Goal: Task Accomplishment & Management: Complete application form

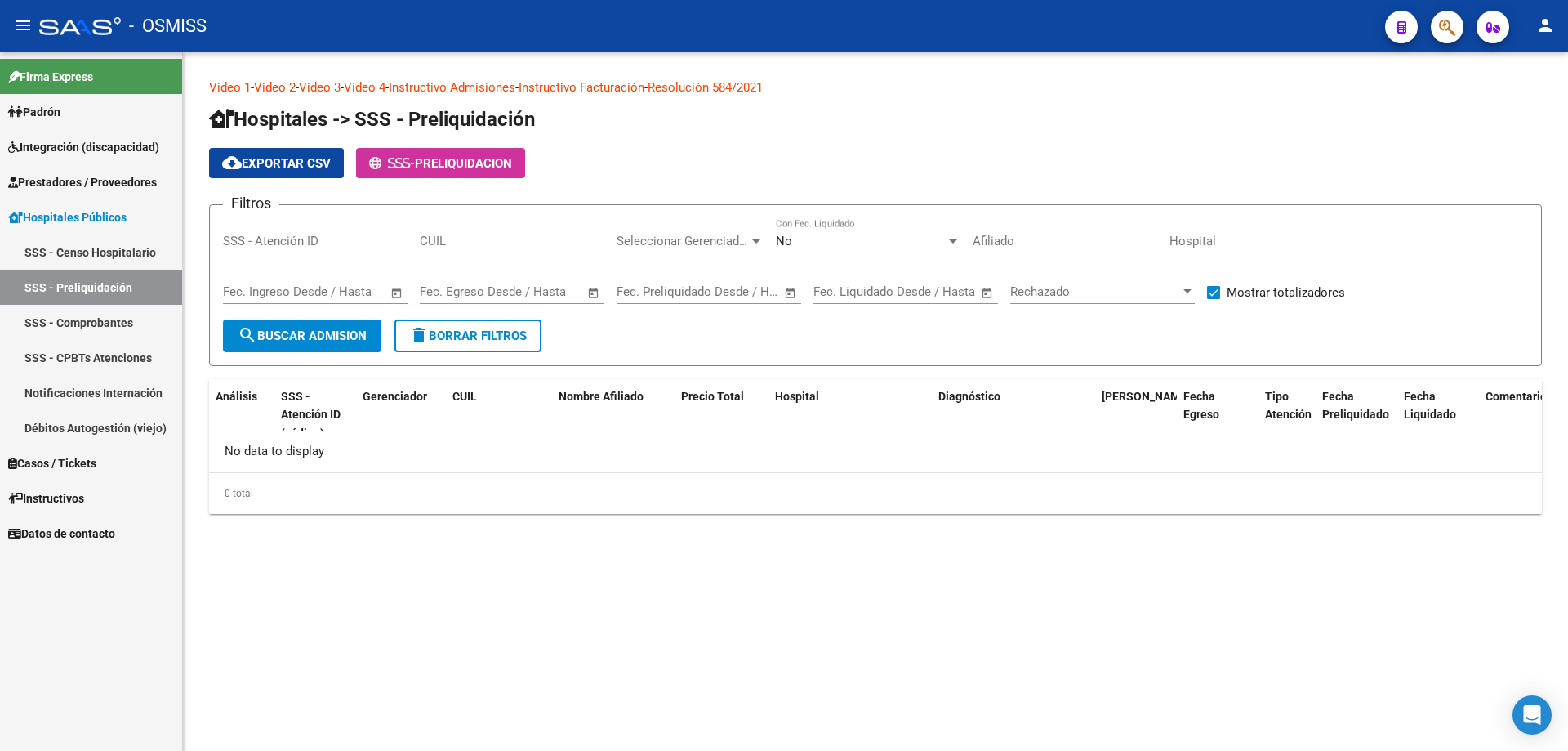
click at [106, 183] on span "Prestadores / Proveedores" at bounding box center [83, 182] width 148 height 18
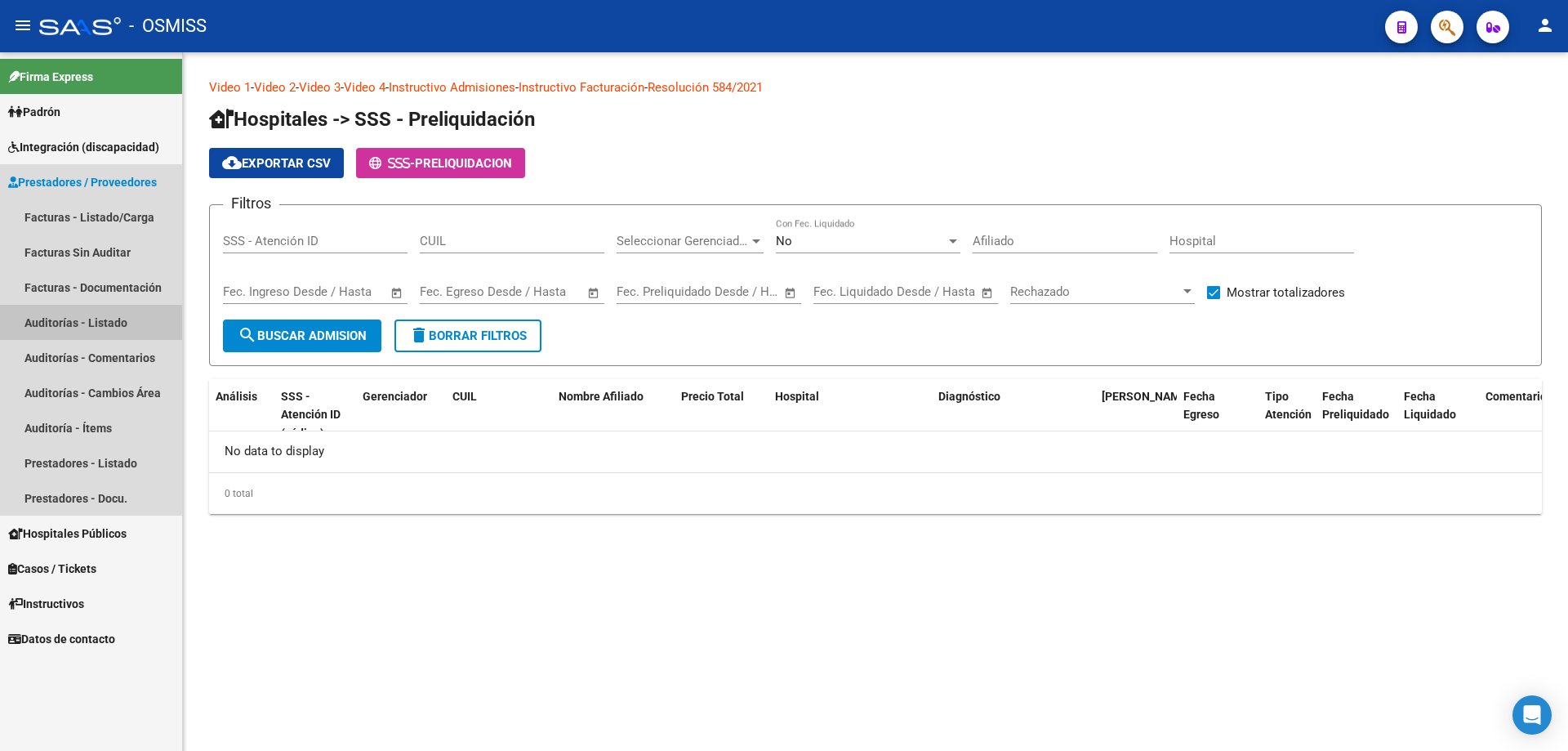
click at [120, 322] on link "Auditorías - Listado" at bounding box center [90, 322] width 182 height 35
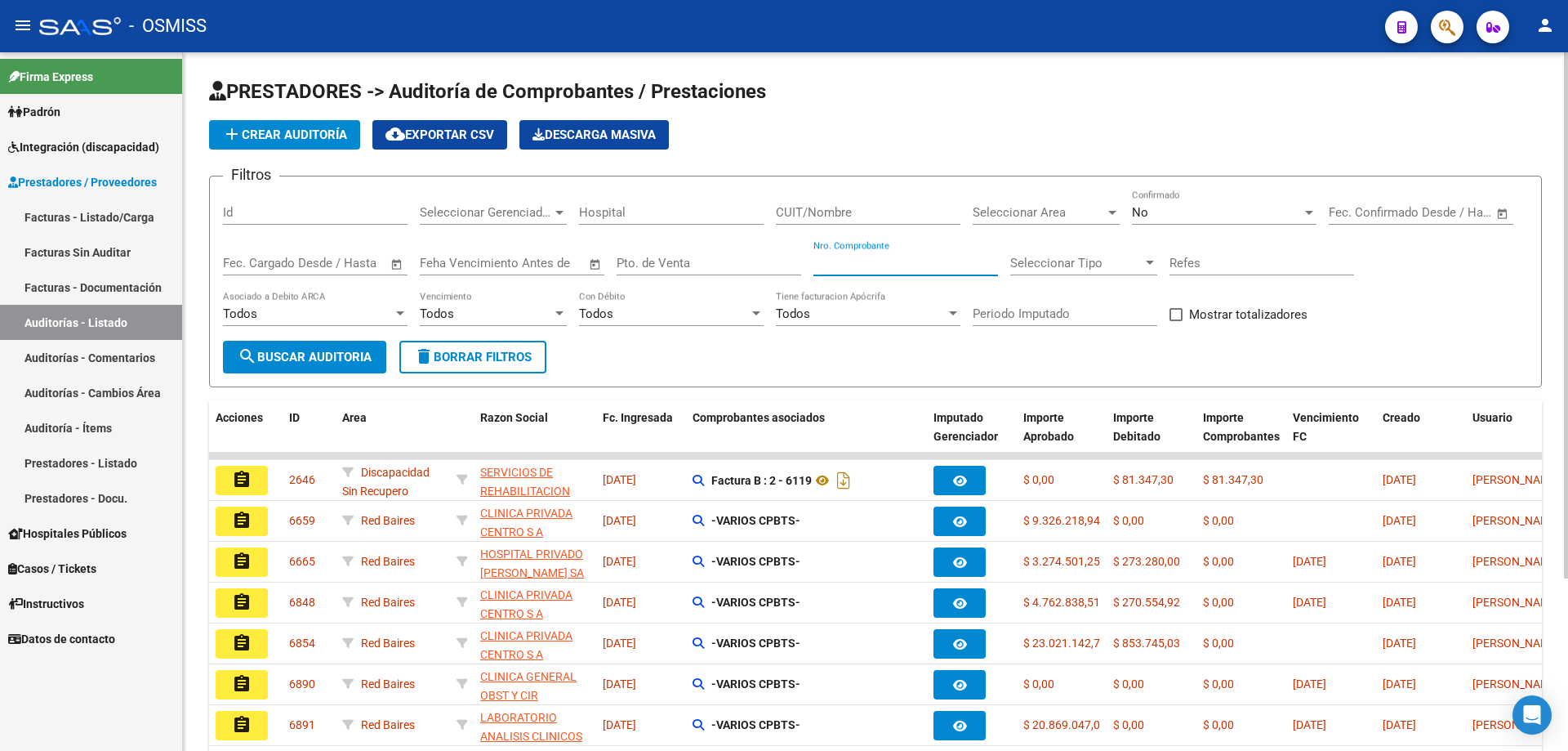
click at [758, 267] on input "Nro. Comprobante" at bounding box center [905, 263] width 184 height 15
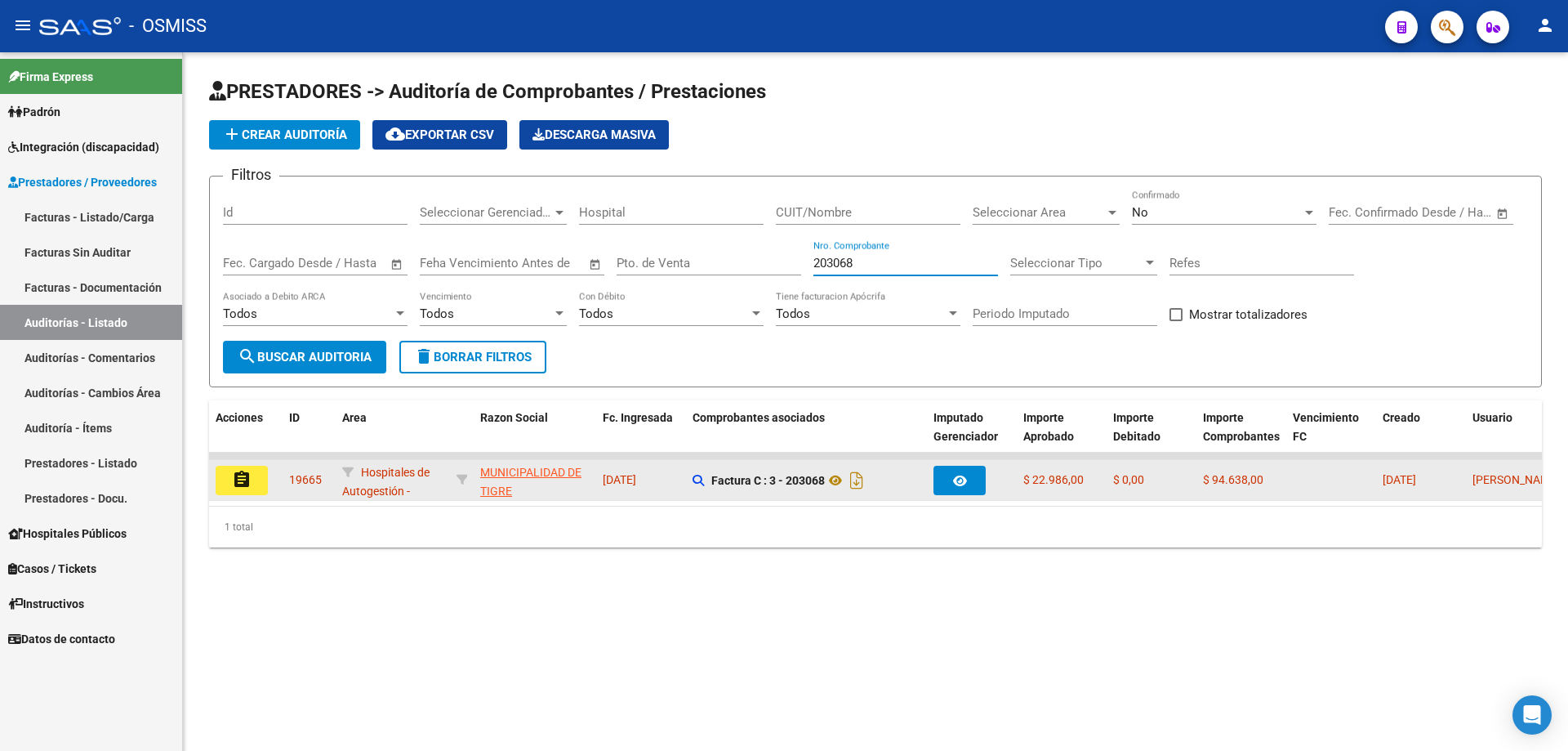
type input "203068"
click at [234, 493] on button "assignment" at bounding box center [241, 480] width 52 height 29
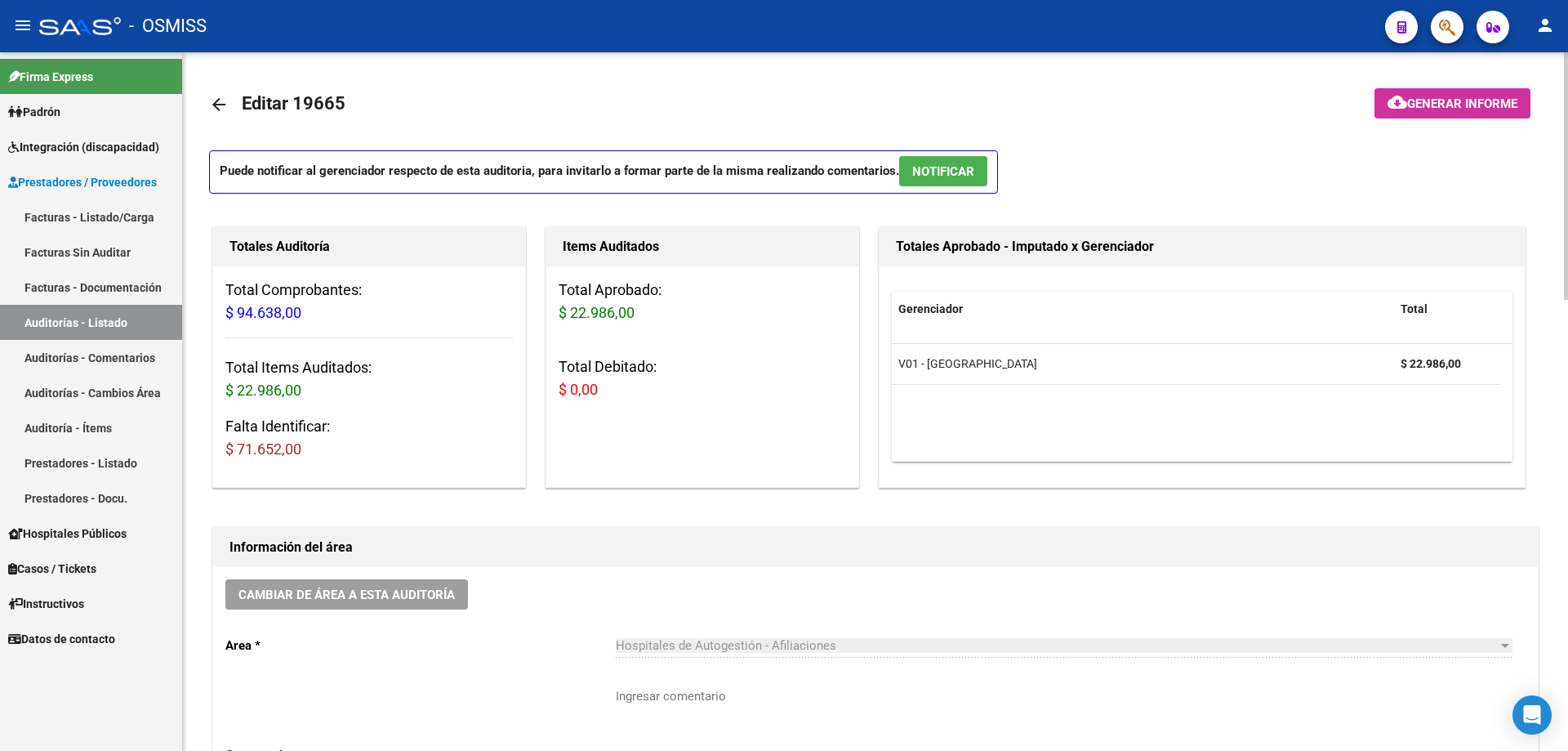
click at [537, 506] on p "Area *" at bounding box center [421, 645] width 391 height 18
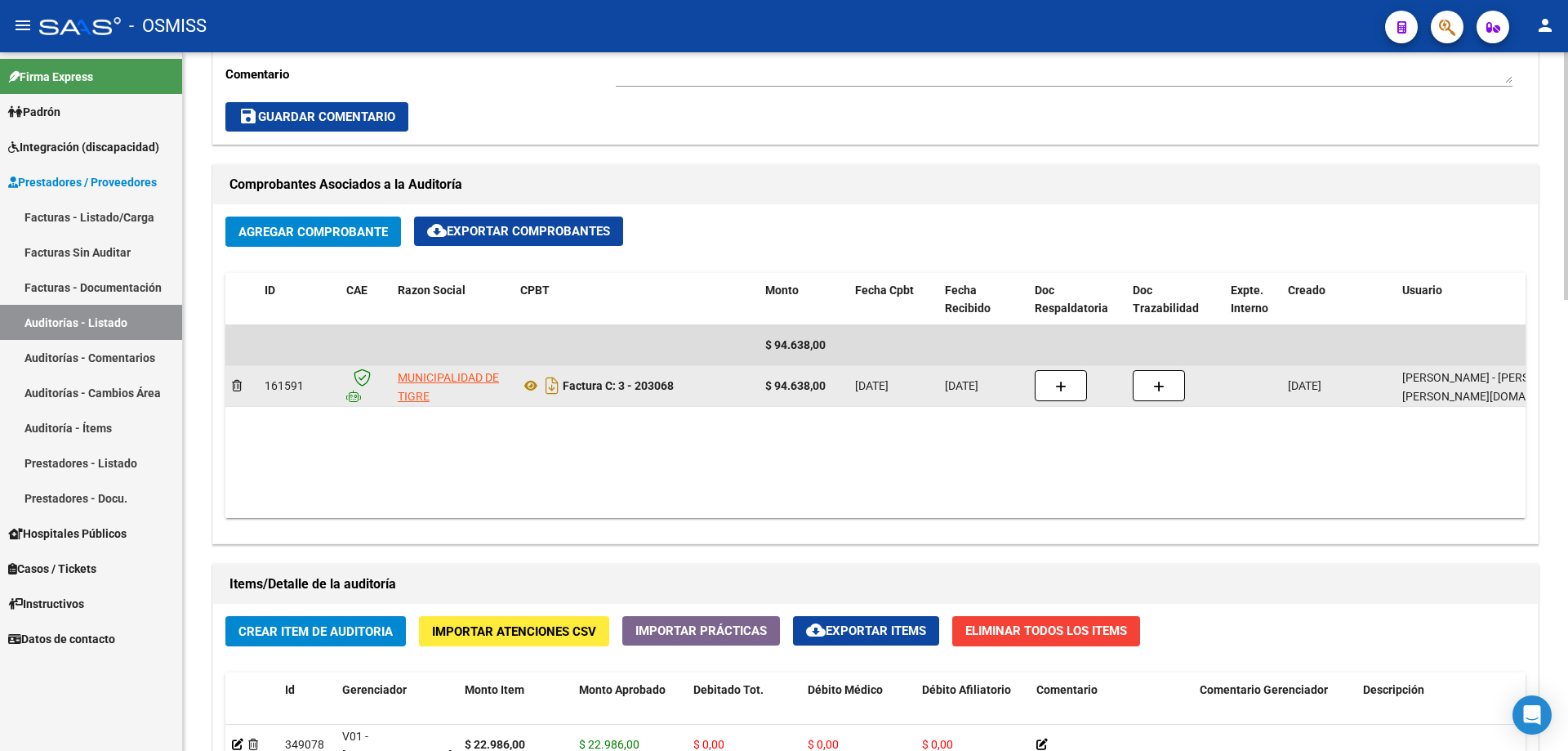
scroll to position [899, 0]
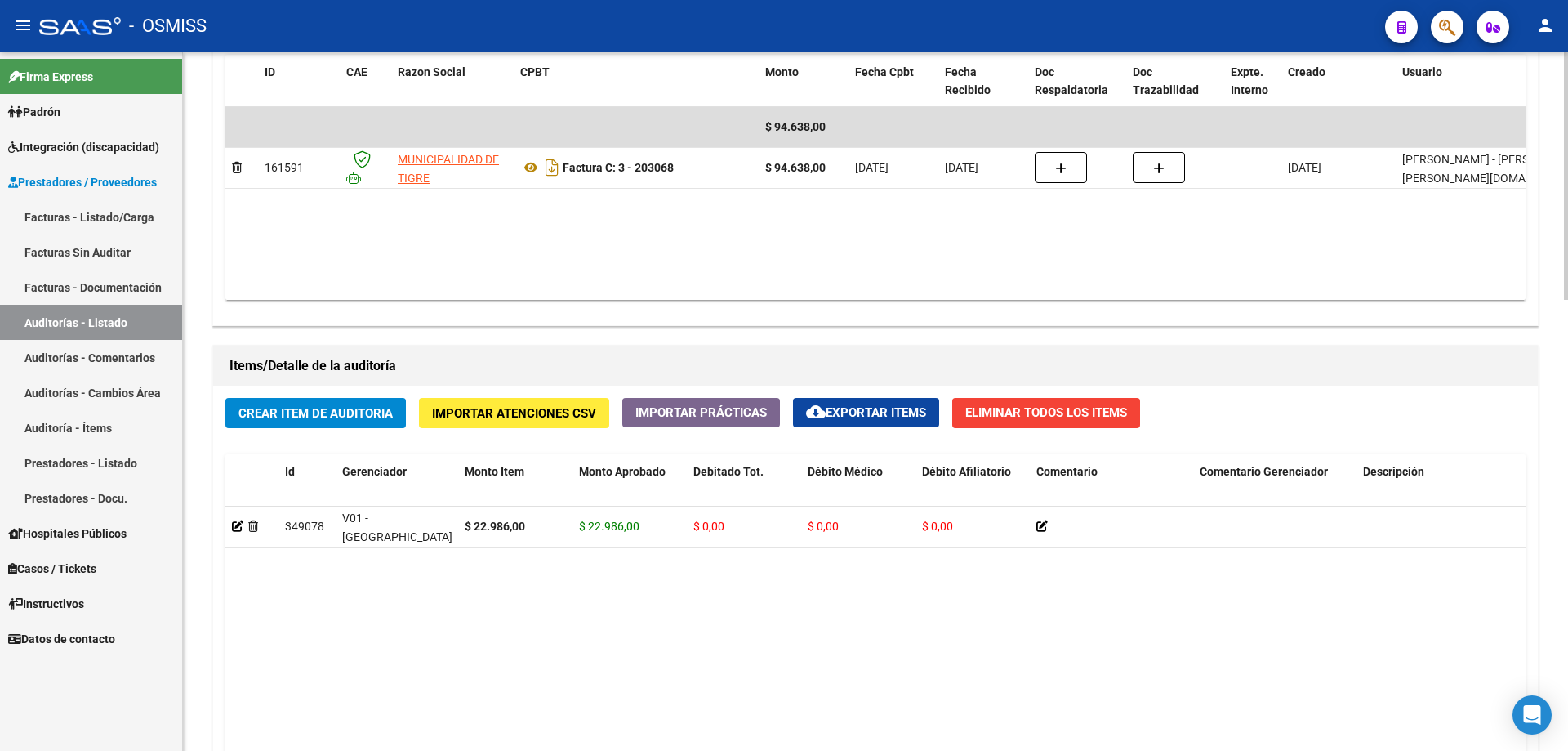
click at [697, 506] on datatable-body "349078 V01 - [PERSON_NAME] $ 22.986,00 $ 22.986,00 $ 0,00 $ 0,00 $ 0,00 2733335…" at bounding box center [875, 722] width 1300 height 432
drag, startPoint x: 799, startPoint y: 501, endPoint x: 847, endPoint y: 502, distance: 48.0
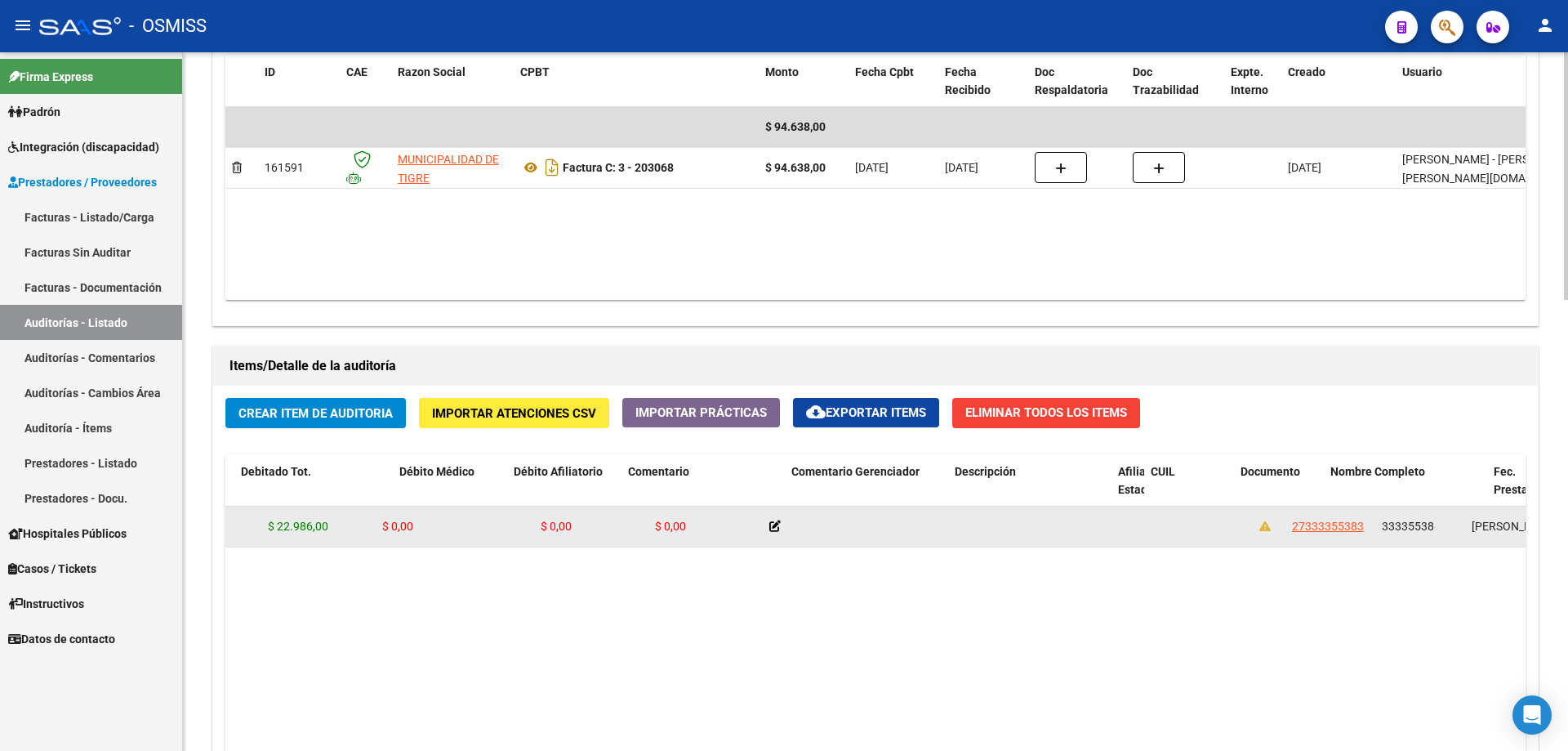
scroll to position [0, 629]
drag, startPoint x: 805, startPoint y: 521, endPoint x: 931, endPoint y: 514, distance: 126.2
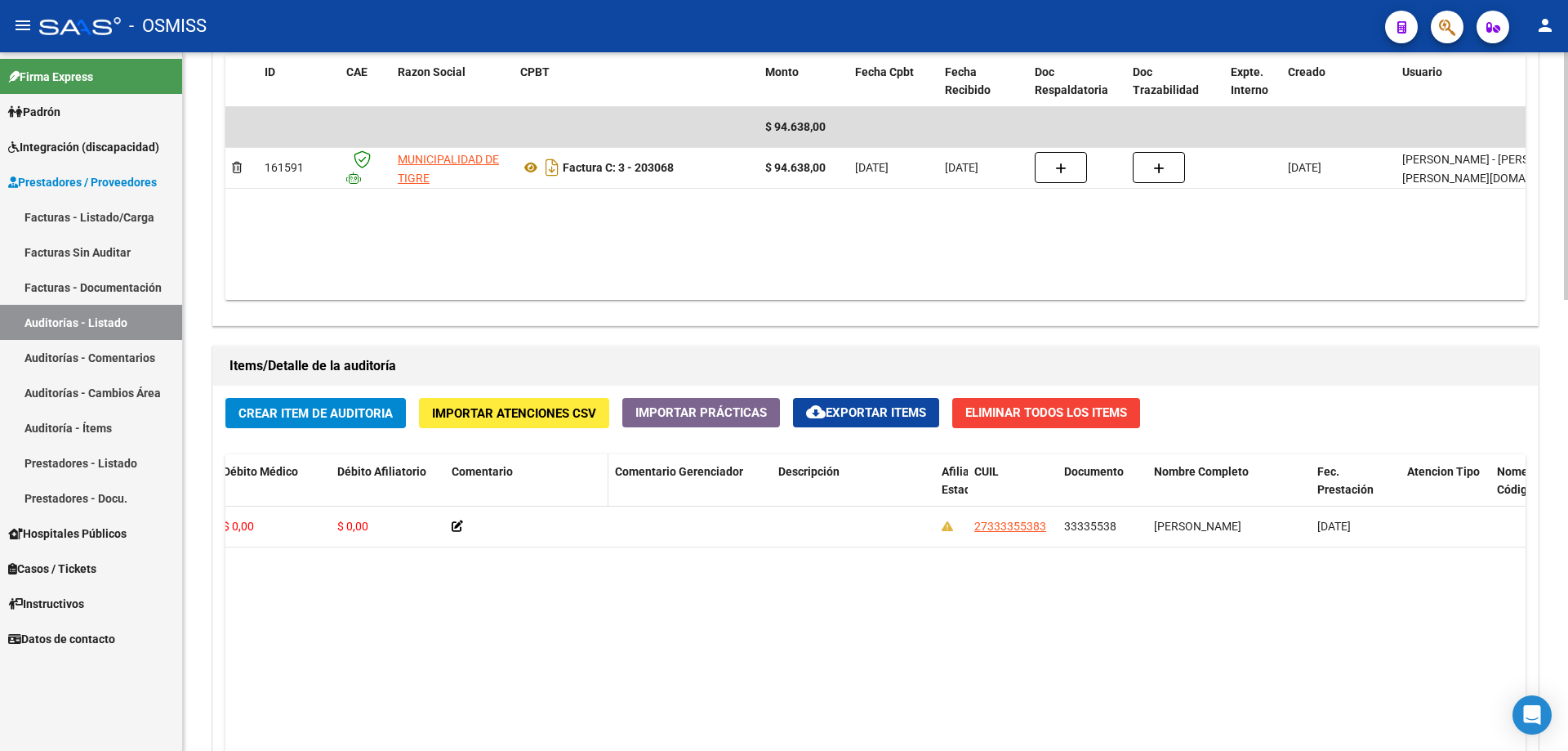
drag, startPoint x: 609, startPoint y: 472, endPoint x: 549, endPoint y: 477, distance: 60.2
click at [549, 477] on div "Id Gerenciador Monto Item Monto Aprobado Debitado Tot. Débito Médico Débito Afi…" at bounding box center [862, 490] width 2530 height 72
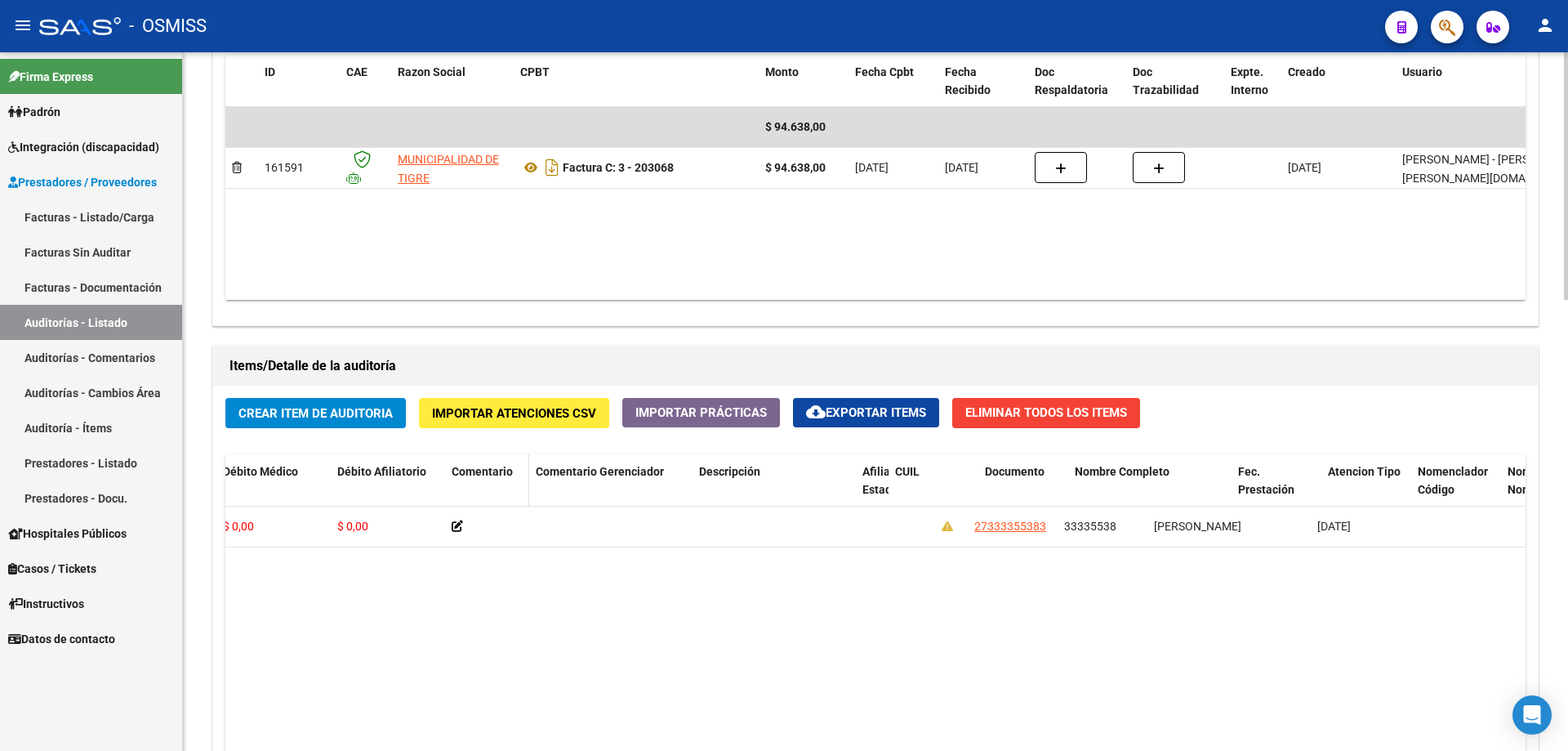
click at [526, 463] on span at bounding box center [526, 490] width 8 height 72
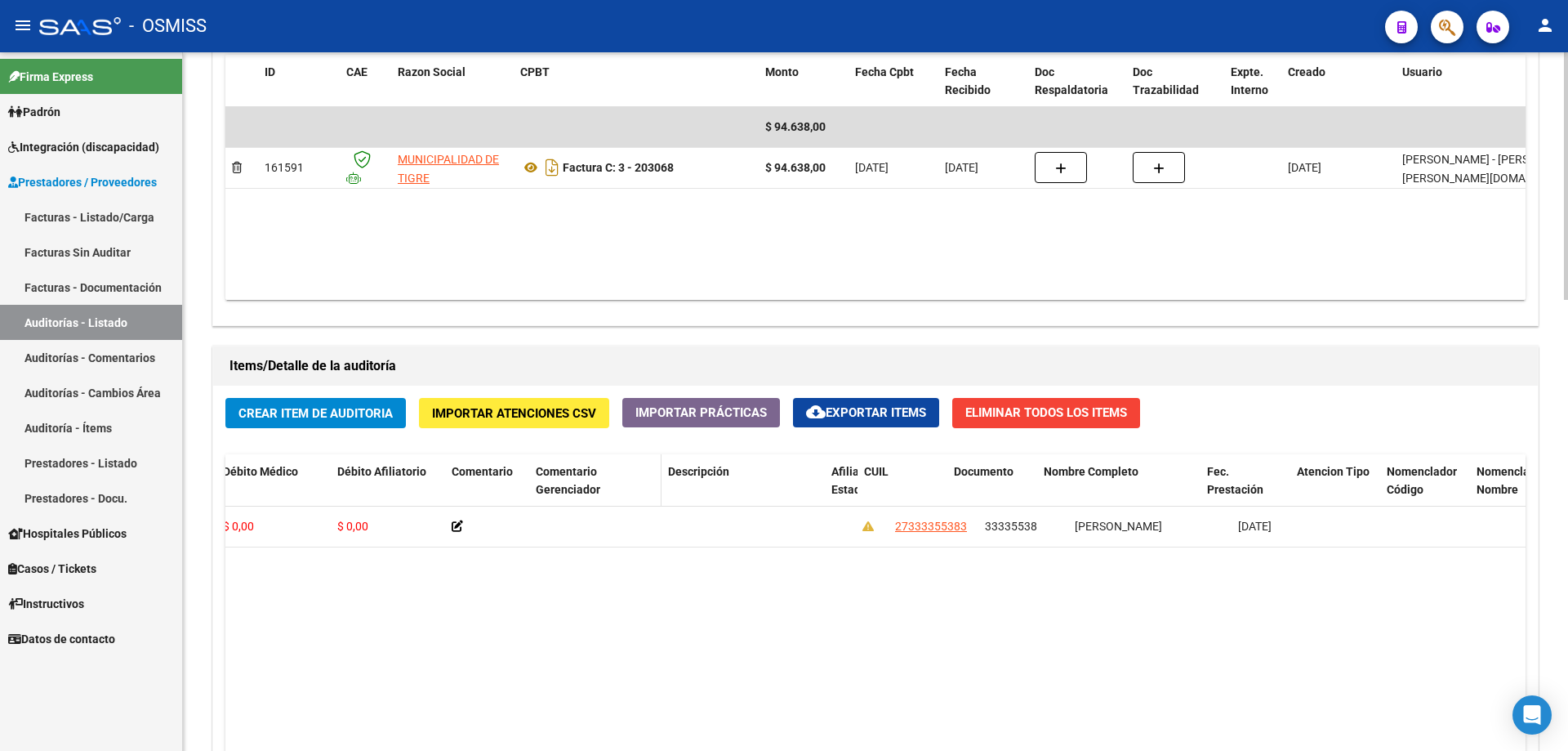
drag, startPoint x: 690, startPoint y: 461, endPoint x: 659, endPoint y: 464, distance: 31.1
click at [659, 464] on span at bounding box center [658, 490] width 8 height 72
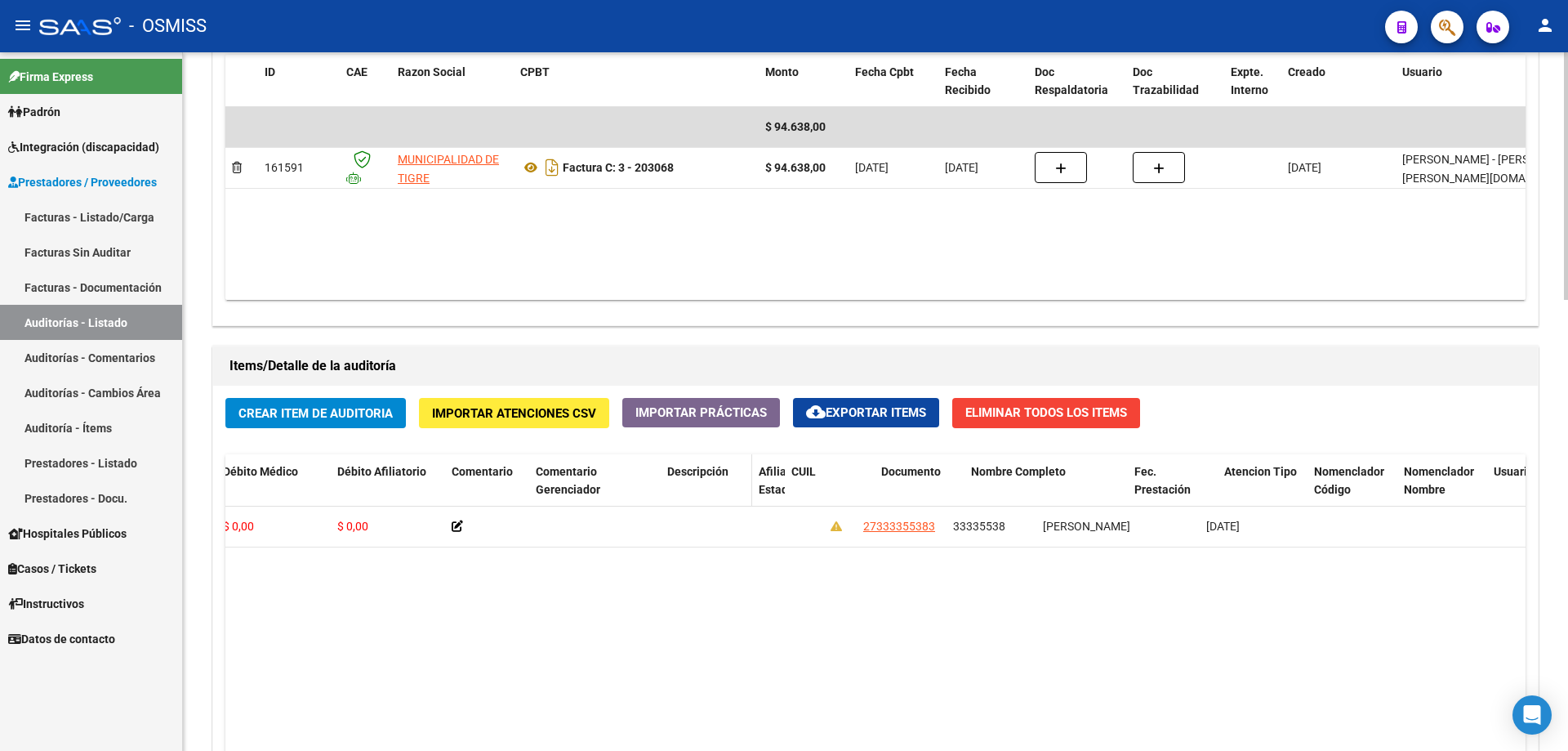
drag, startPoint x: 822, startPoint y: 468, endPoint x: 750, endPoint y: 472, distance: 72.1
click at [750, 472] on span at bounding box center [748, 490] width 8 height 72
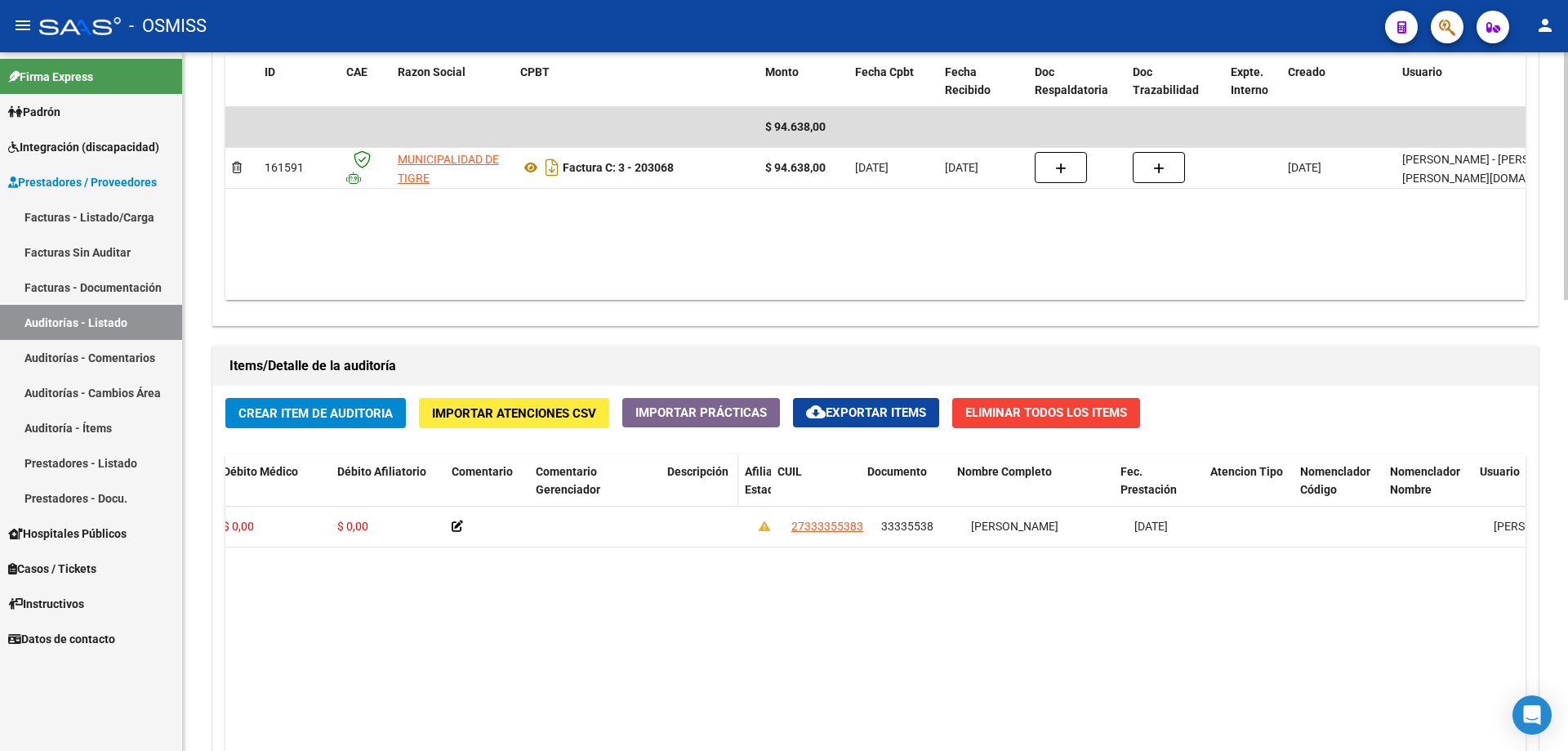
drag, startPoint x: 750, startPoint y: 472, endPoint x: 735, endPoint y: 474, distance: 15.1
click at [735, 474] on span at bounding box center [735, 490] width 8 height 72
drag, startPoint x: 1022, startPoint y: 474, endPoint x: 601, endPoint y: 487, distance: 421.2
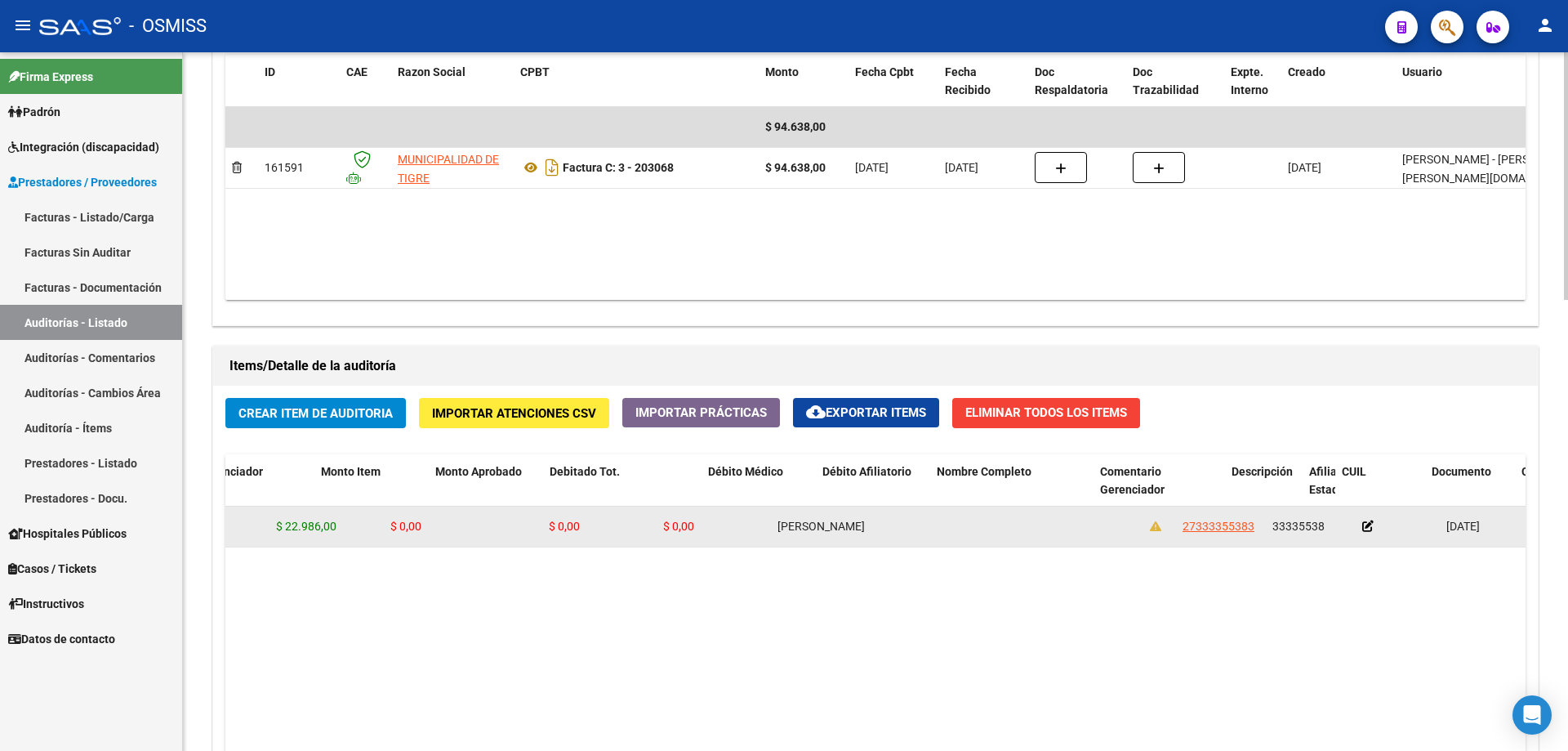
scroll to position [0, 0]
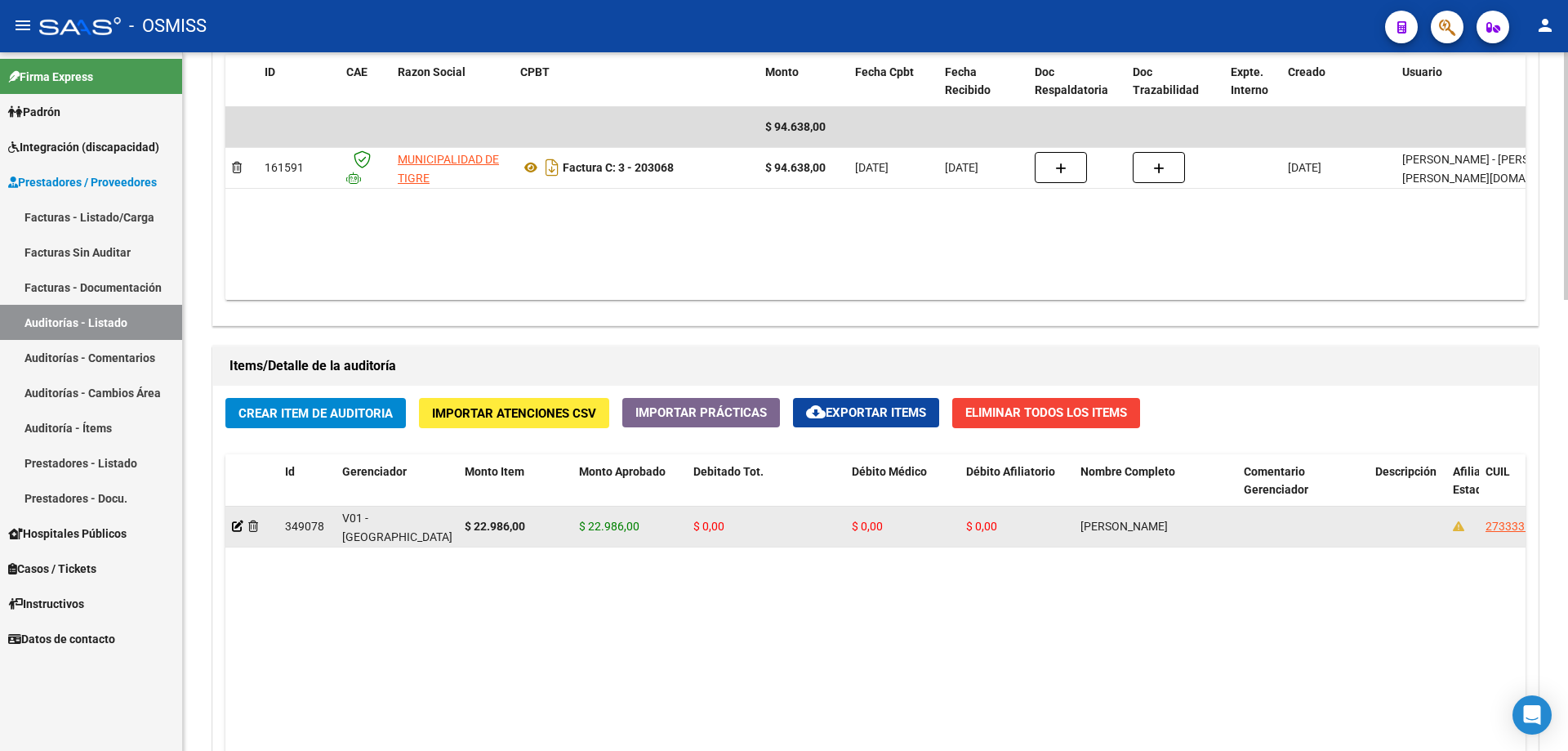
drag, startPoint x: 636, startPoint y: 529, endPoint x: 448, endPoint y: 531, distance: 188.0
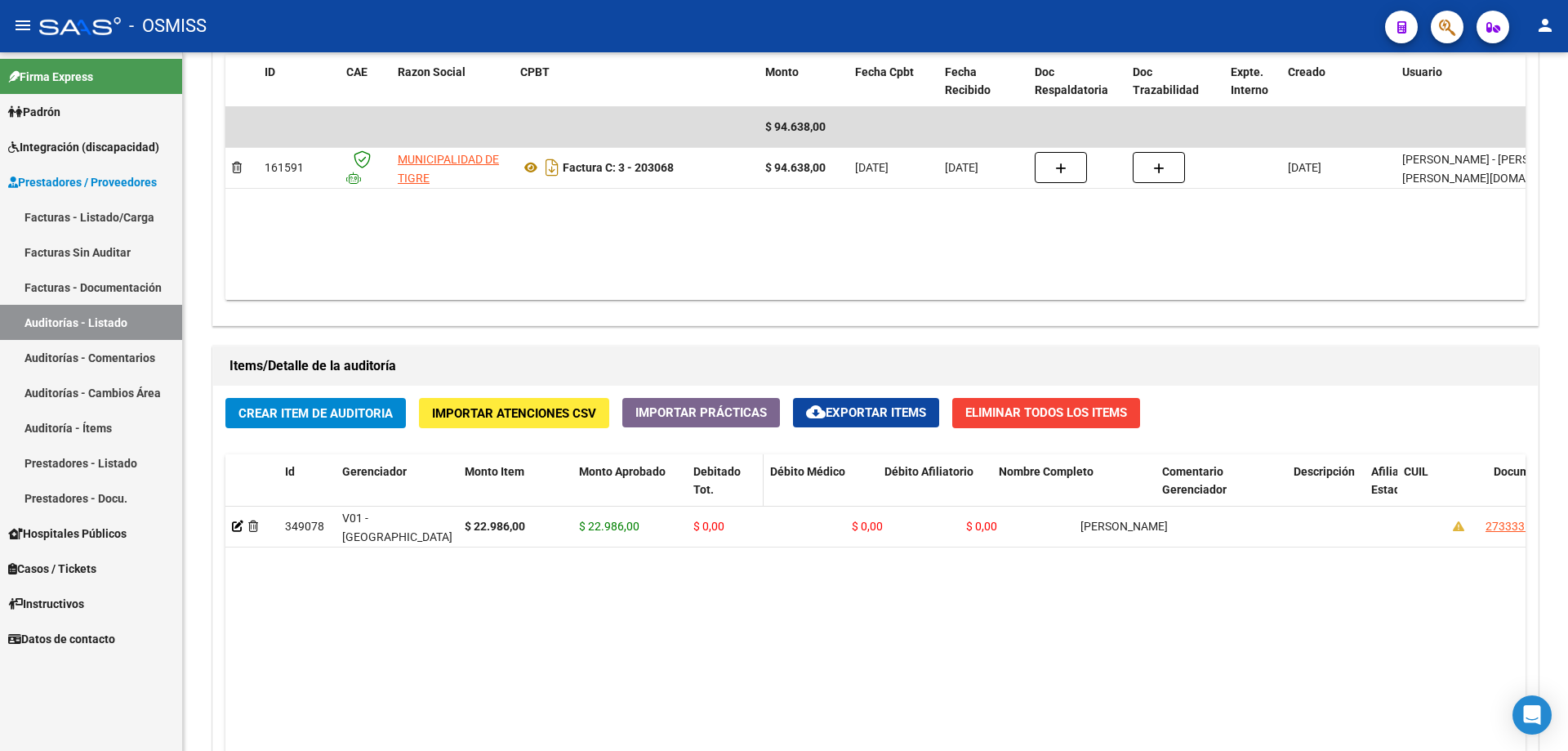
drag, startPoint x: 844, startPoint y: 471, endPoint x: 762, endPoint y: 471, distance: 82.0
click at [758, 471] on span at bounding box center [759, 490] width 8 height 72
click at [682, 468] on div "Id Gerenciador Monto Item Monto Aprobado Debitado Tot. Débito Médico Débito Afi…" at bounding box center [1351, 490] width 2252 height 72
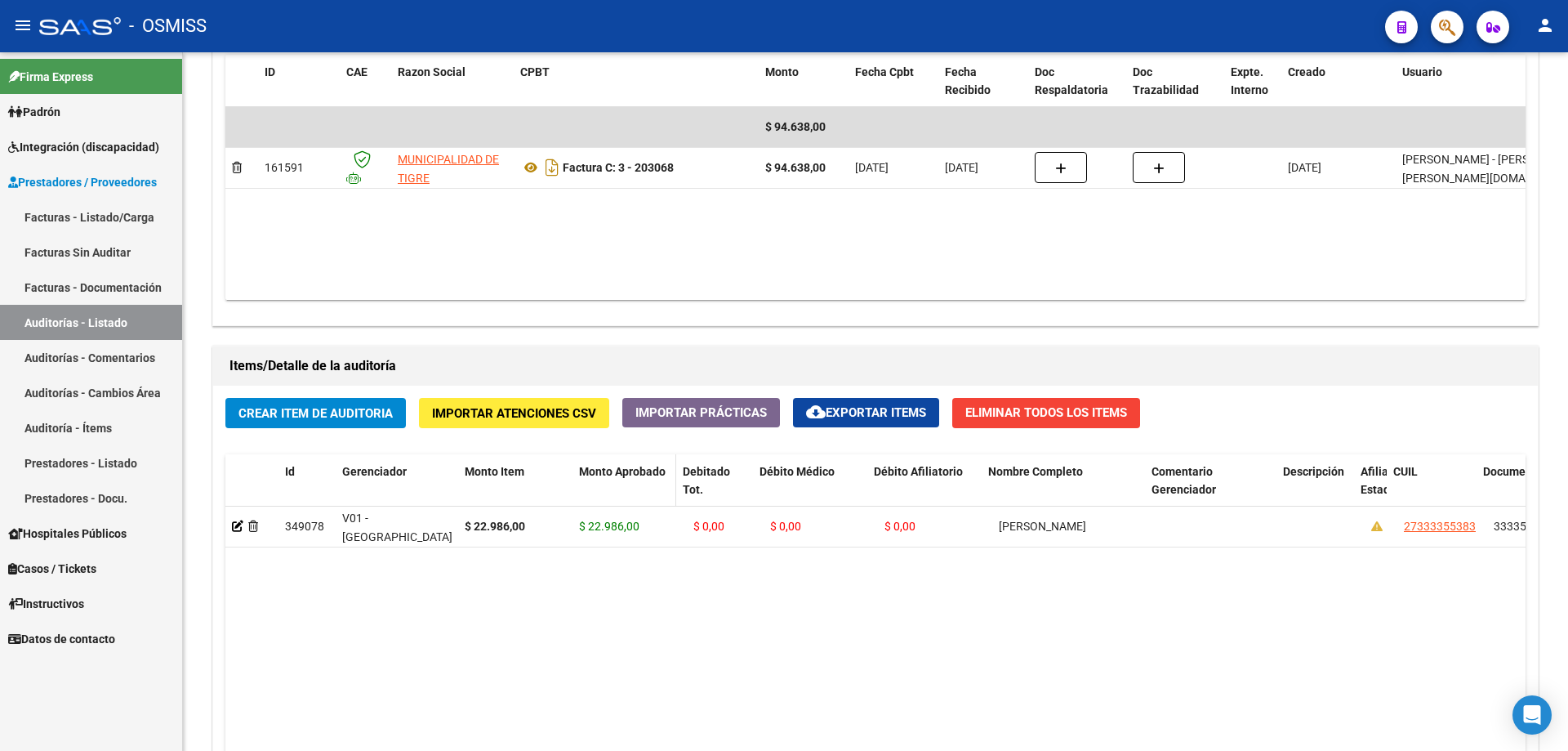
click at [676, 487] on span at bounding box center [672, 490] width 8 height 72
click at [697, 506] on datatable-body "349078 V01 - [PERSON_NAME] $ 22.986,00 $ 22.986,00 $ 0,00 $ 0,00 $ 0,00 [PERSON…" at bounding box center [875, 722] width 1300 height 432
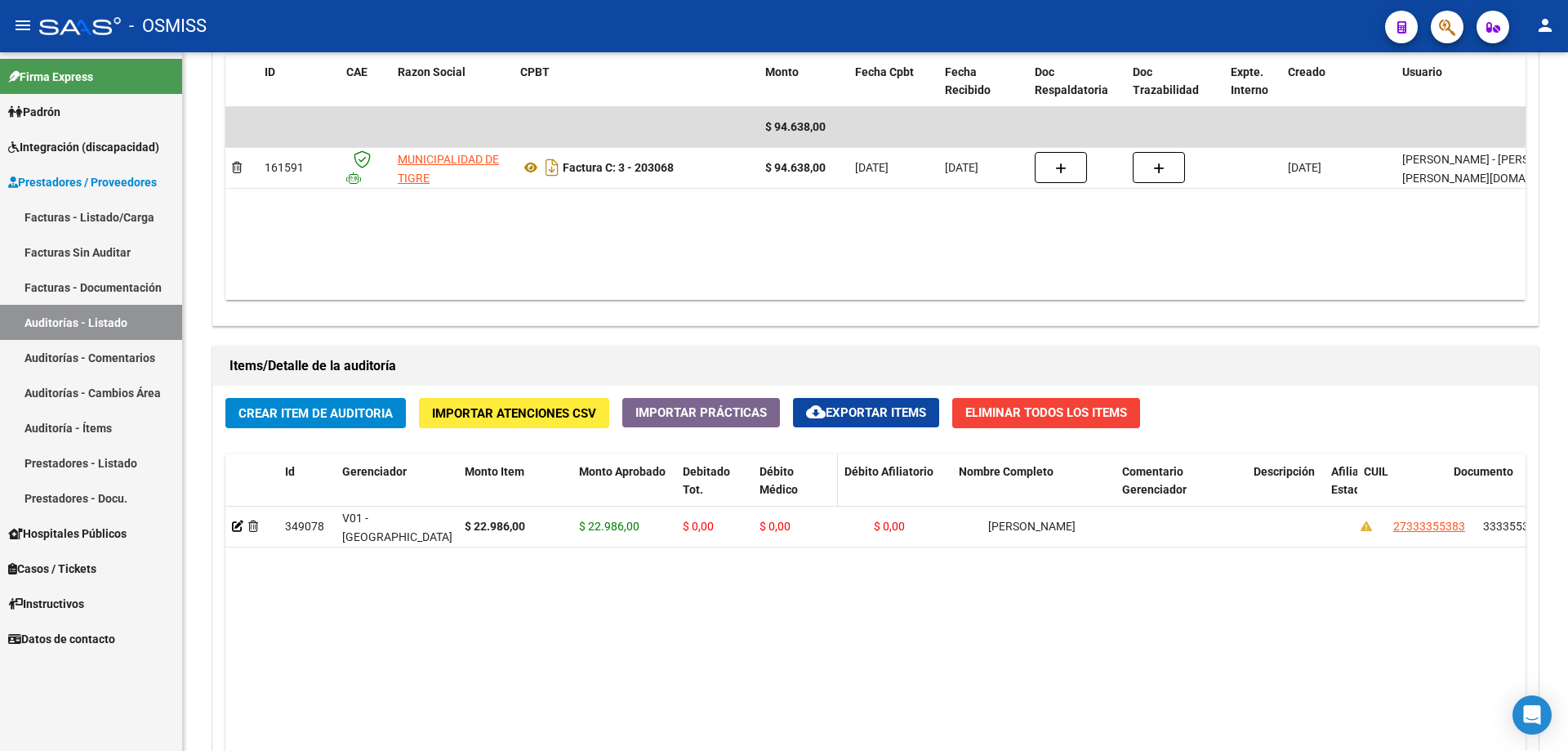
drag, startPoint x: 863, startPoint y: 463, endPoint x: 833, endPoint y: 465, distance: 30.1
click at [758, 465] on span at bounding box center [833, 490] width 8 height 72
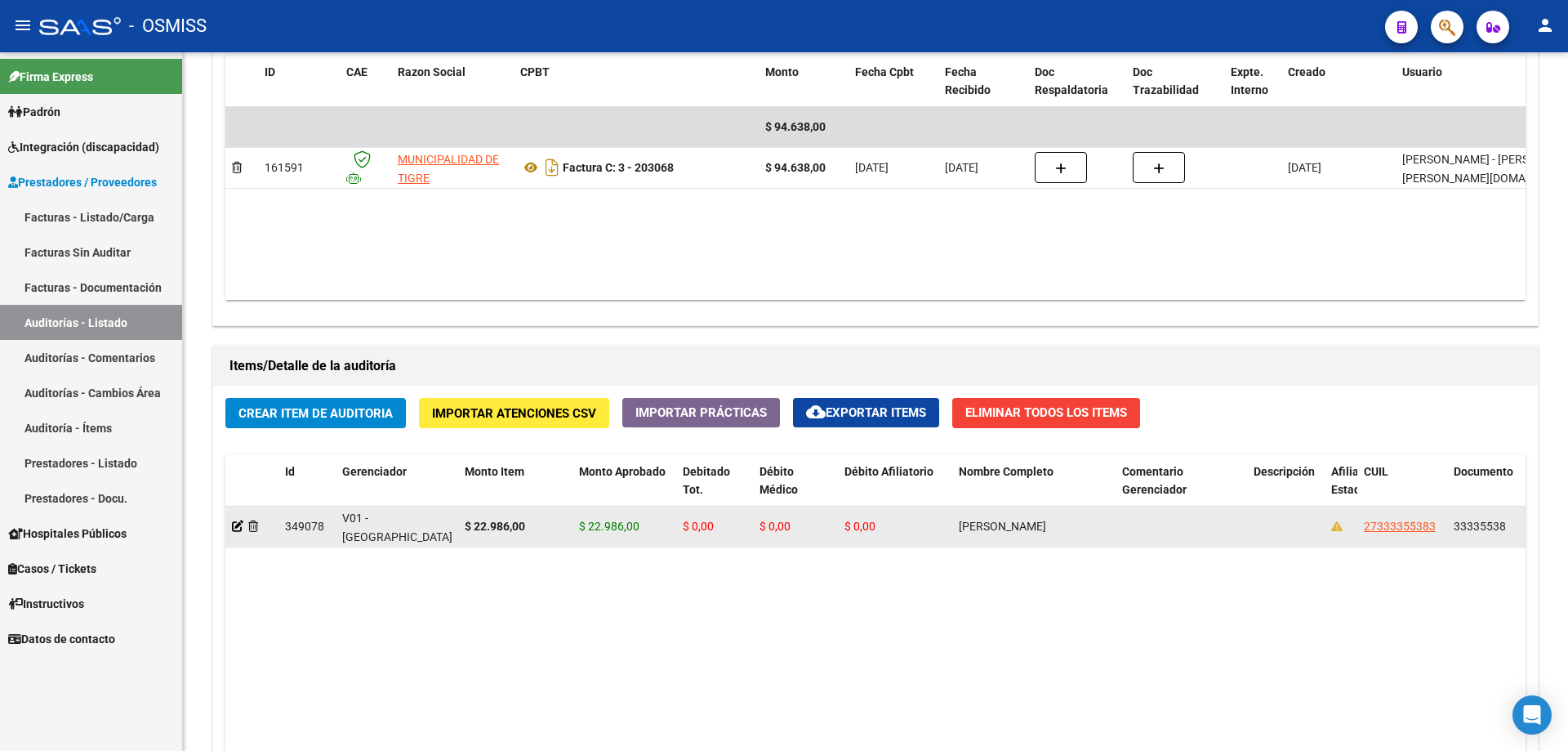
click at [758, 506] on datatable-body-cell "$ 0,00" at bounding box center [796, 526] width 85 height 40
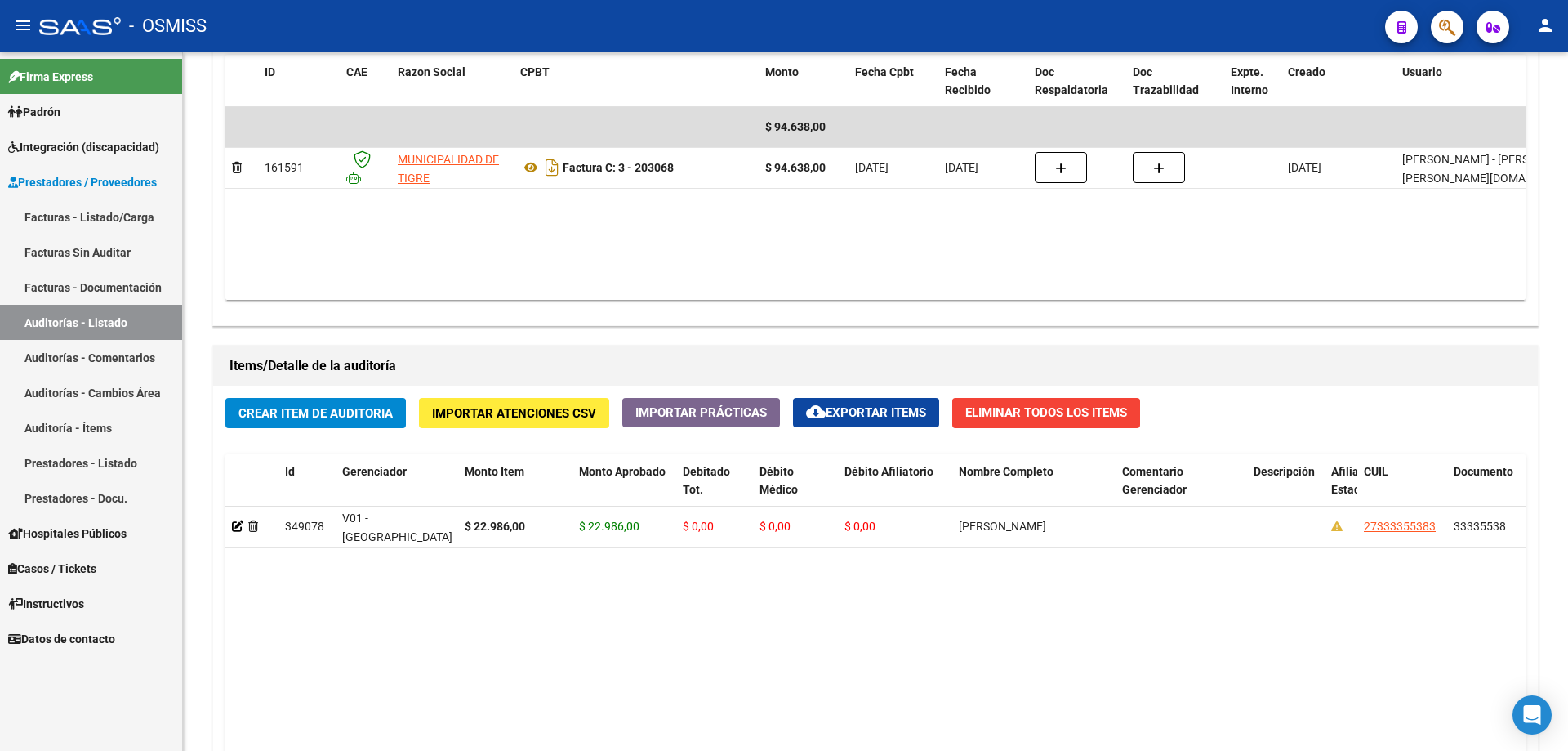
click at [569, 506] on datatable-body "349078 V01 - [PERSON_NAME] $ 22.986,00 $ 22.986,00 $ 0,00 $ 0,00 $ 0,00 [PERSON…" at bounding box center [875, 722] width 1300 height 432
click at [447, 506] on datatable-body "349078 V01 - [PERSON_NAME] $ 22.986,00 $ 22.986,00 $ 0,00 $ 0,00 $ 0,00 [PERSON…" at bounding box center [875, 722] width 1300 height 432
click at [295, 411] on span "Crear Item de Auditoria" at bounding box center [316, 413] width 154 height 15
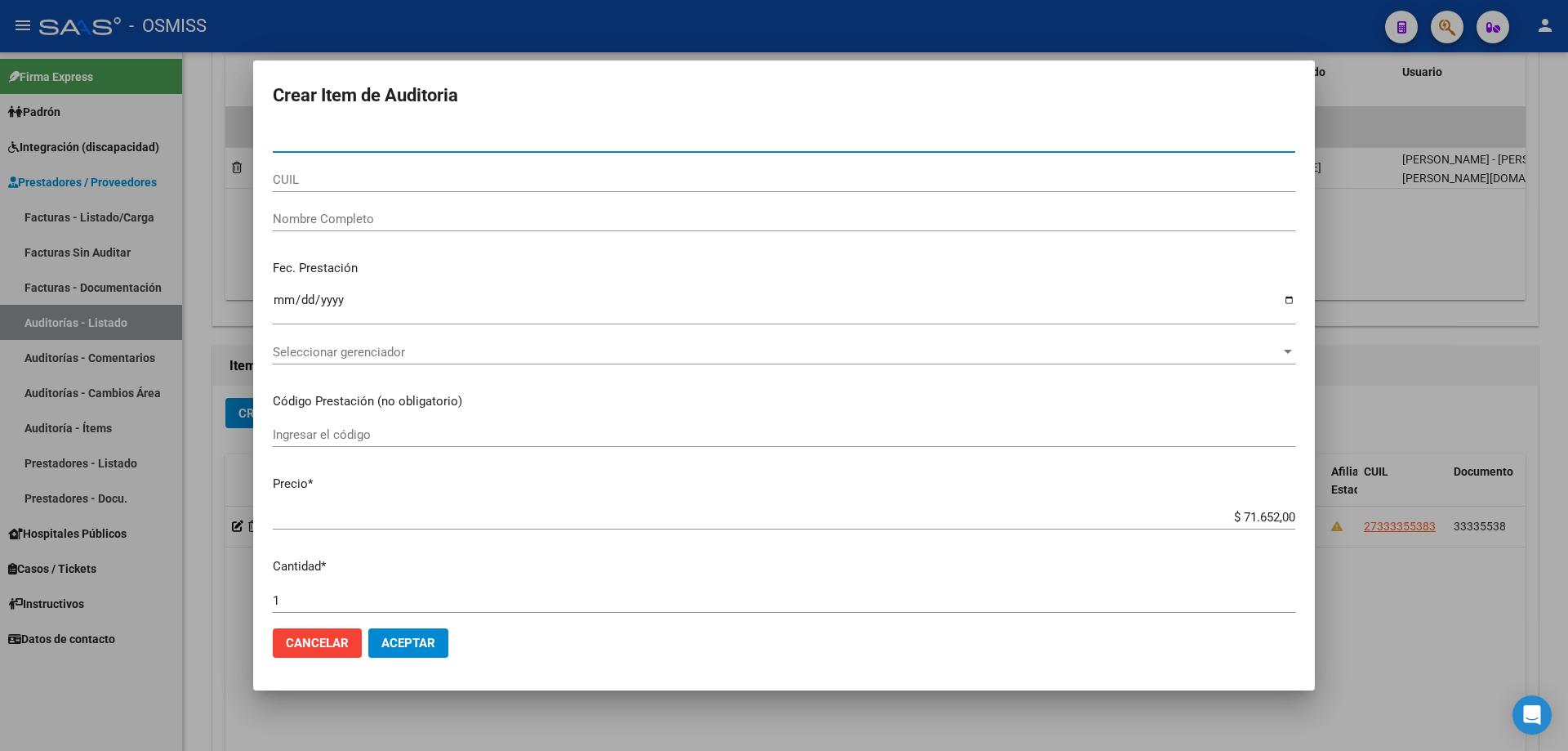
paste input "58852436"
type input "58852436"
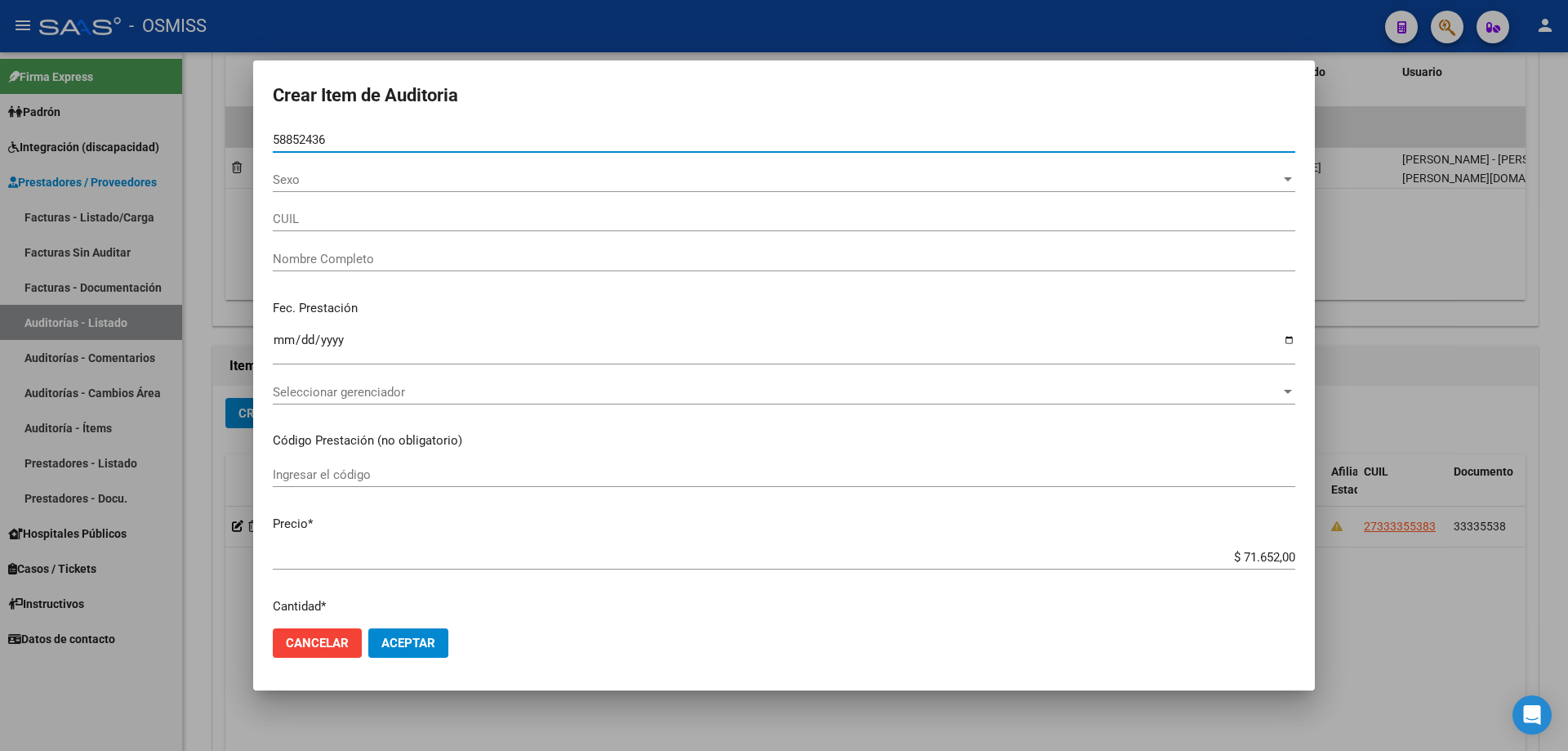
type input "20588524362"
type input "[PERSON_NAME] [PERSON_NAME]"
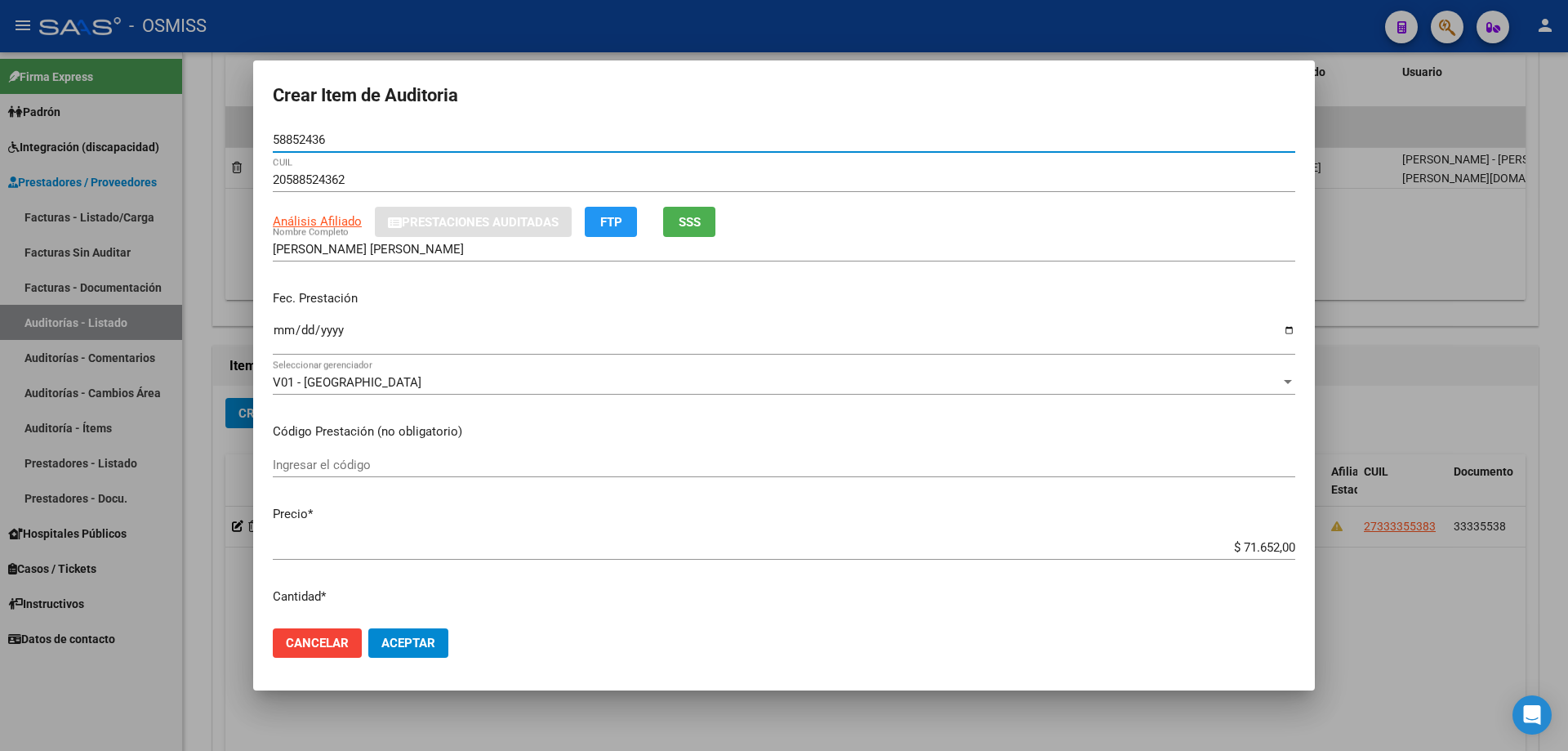
type input "58852436"
click at [266, 346] on mat-dialog-content "58852436 Nro Documento 20588524362 CUIL Análisis Afiliado Prestaciones Auditada…" at bounding box center [784, 370] width 1061 height 487
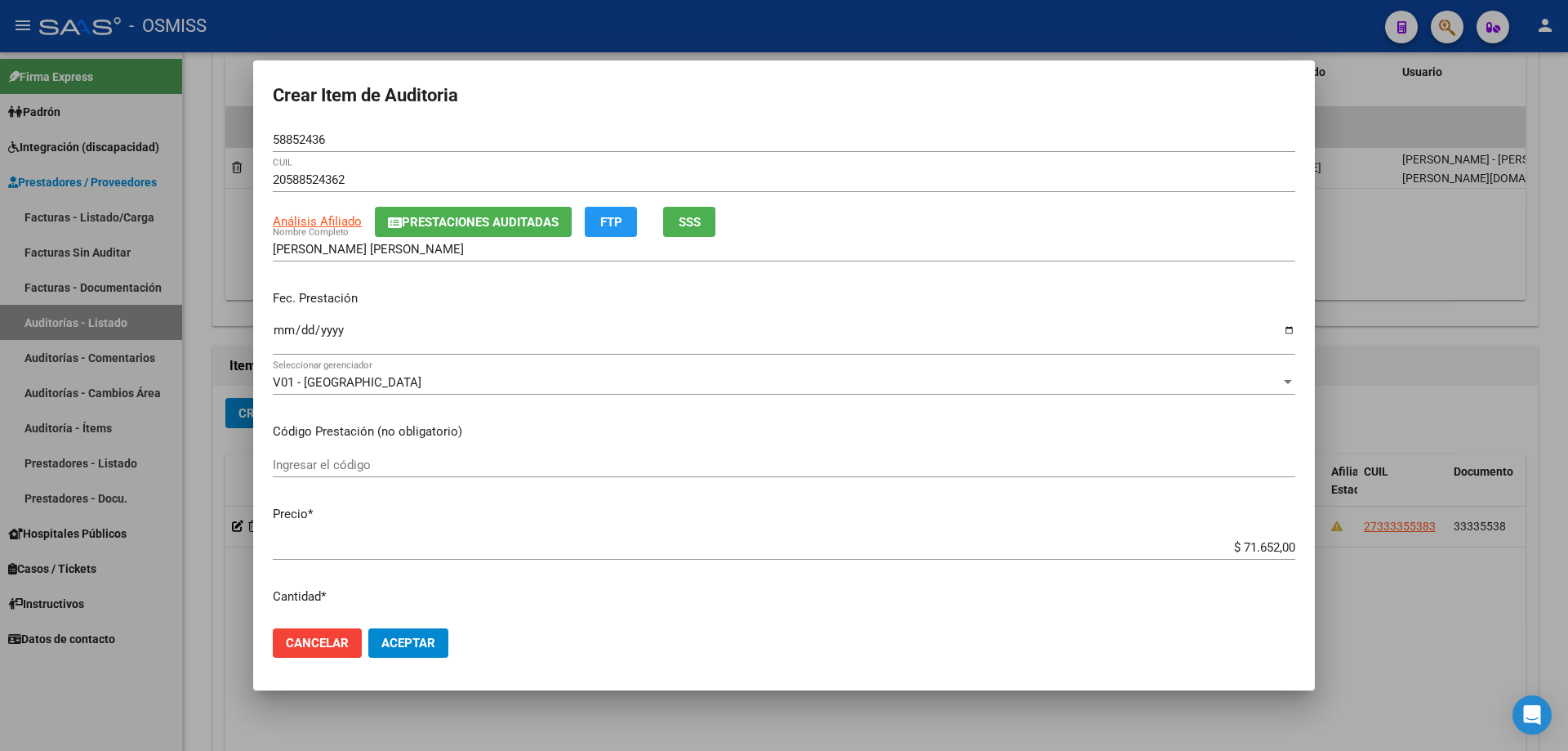
click at [276, 344] on input "Ingresar la fecha" at bounding box center [784, 336] width 1022 height 26
type input "[DATE]"
drag, startPoint x: 1212, startPoint y: 547, endPoint x: 1567, endPoint y: 457, distance: 366.2
click at [758, 463] on div "Crear Item de Auditoria 58852436 Nro Documento 20588524362 CUIL Análisis Afilia…" at bounding box center [784, 376] width 1568 height 751
type input "$ 0,01"
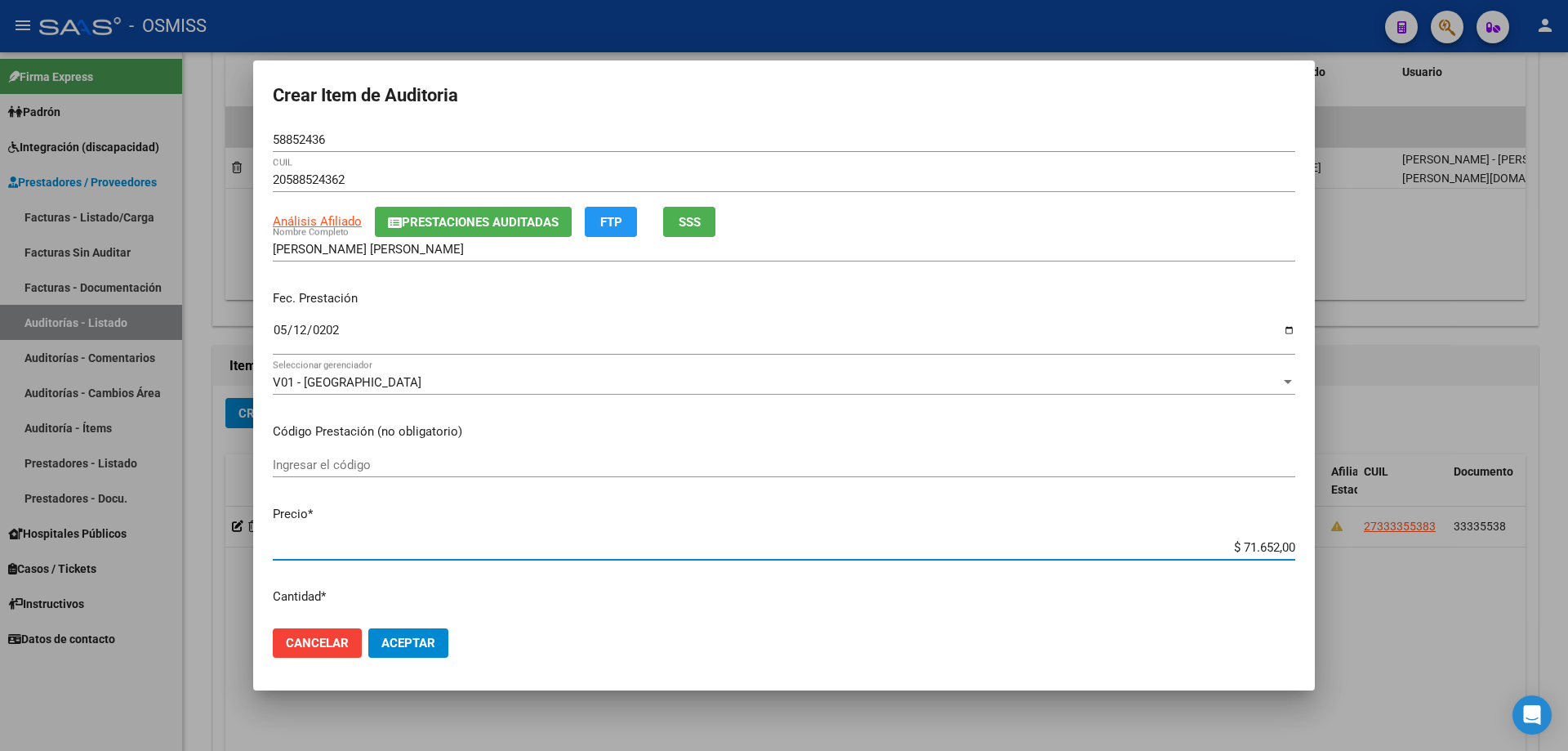
type input "$ 0,01"
type input "$ 0,11"
type input "$ 1,19"
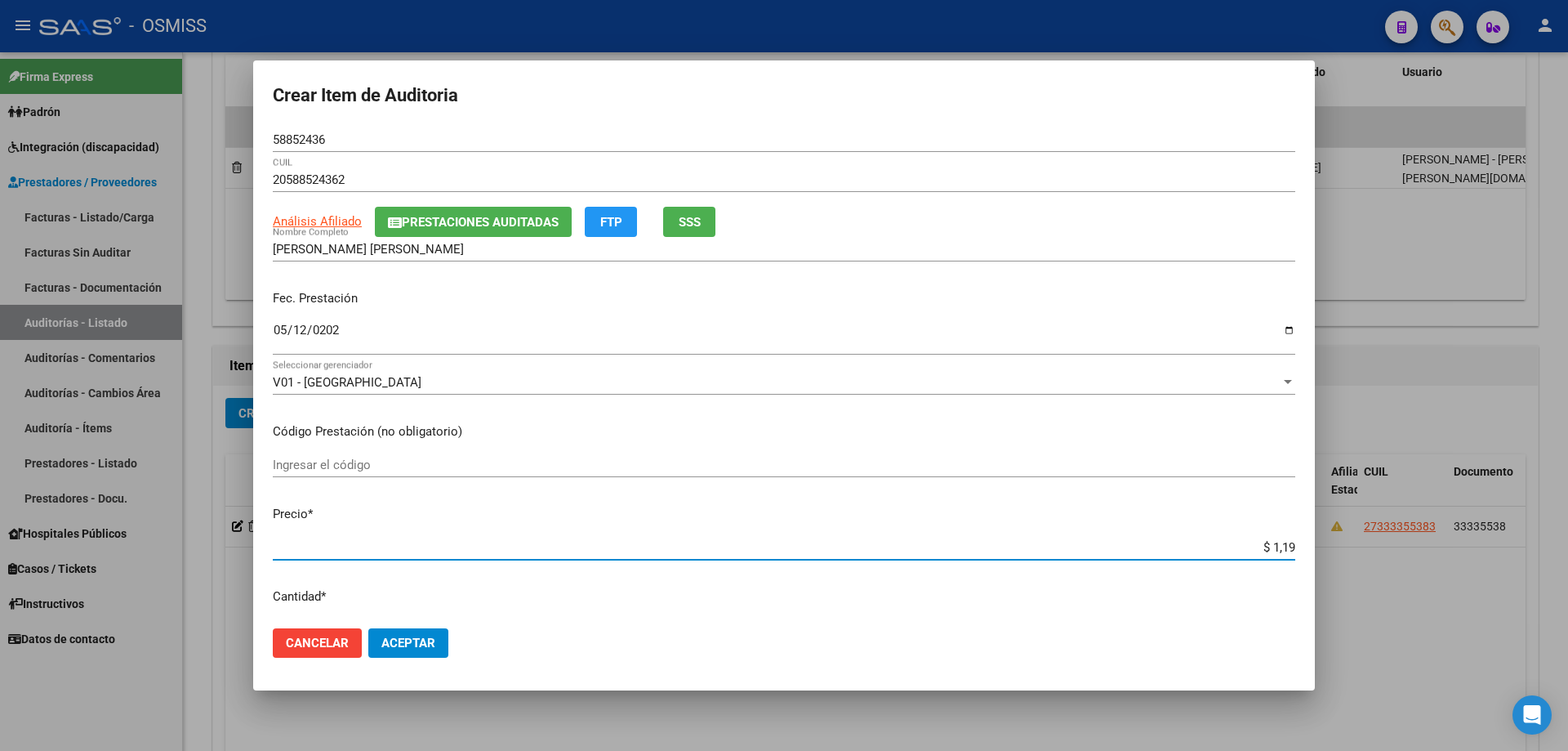
type input "$ 11,91"
type input "$ 119,10"
type input "$ 1.191,00"
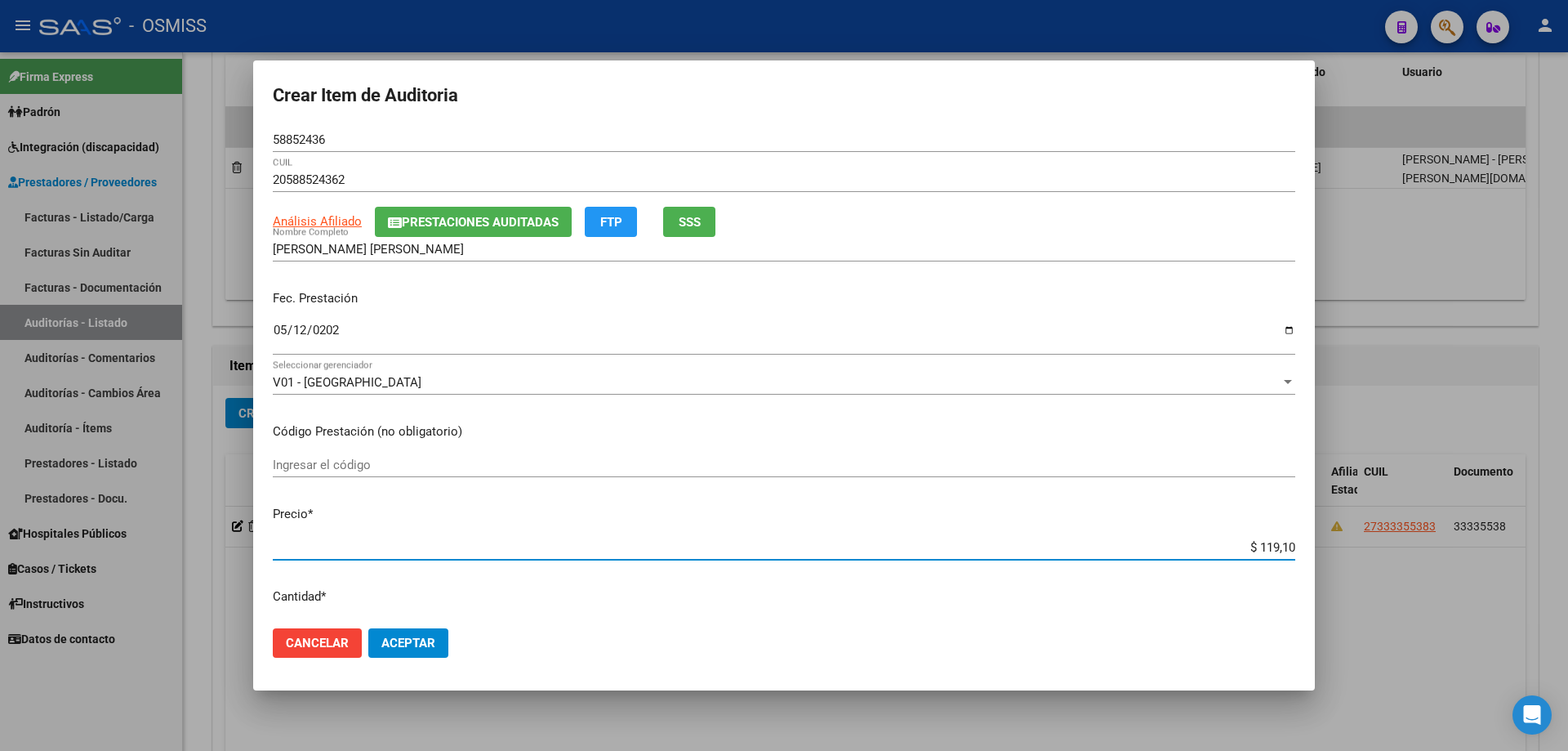
type input "$ 1.191,00"
type input "$ 11.910,00"
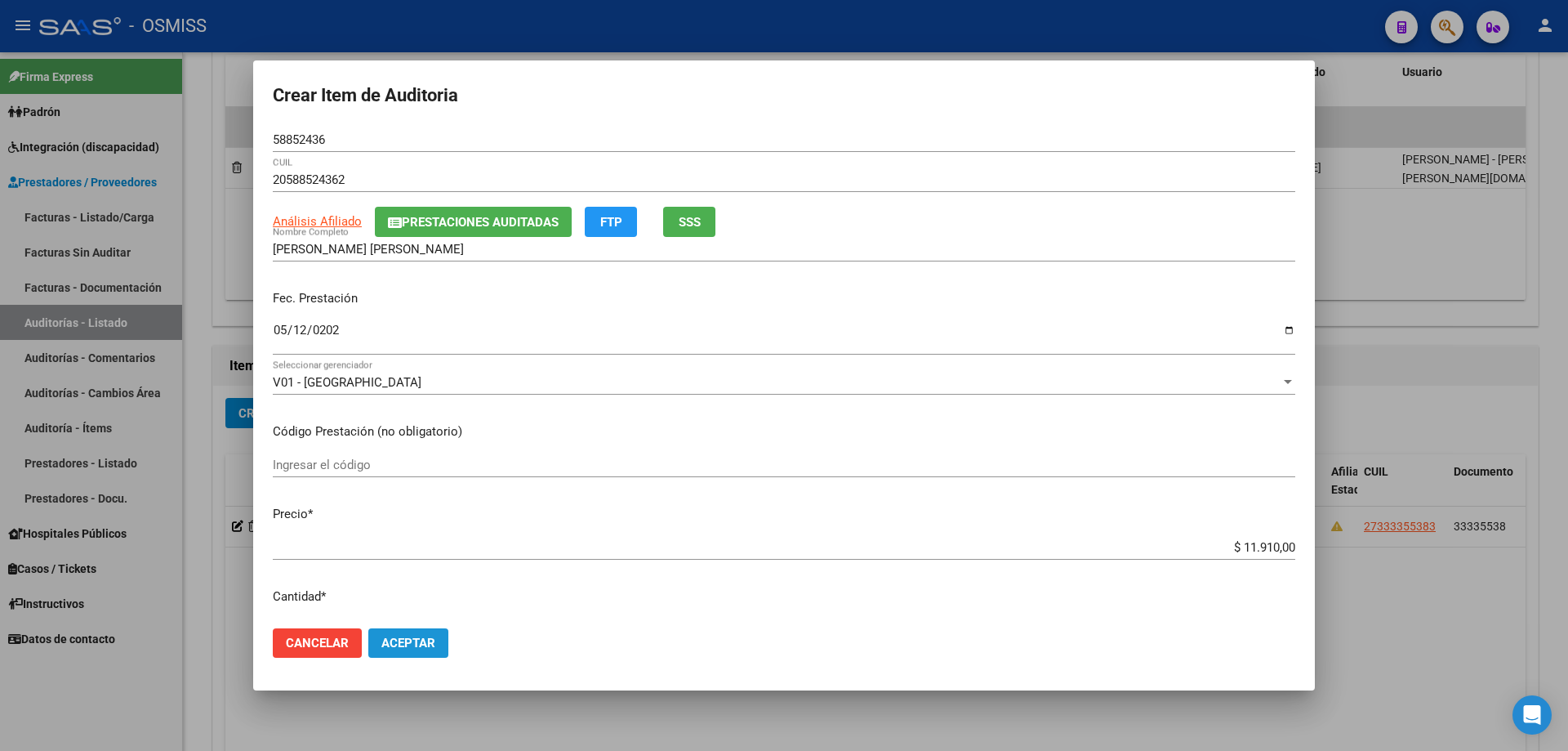
click at [392, 506] on span "Aceptar" at bounding box center [408, 643] width 54 height 15
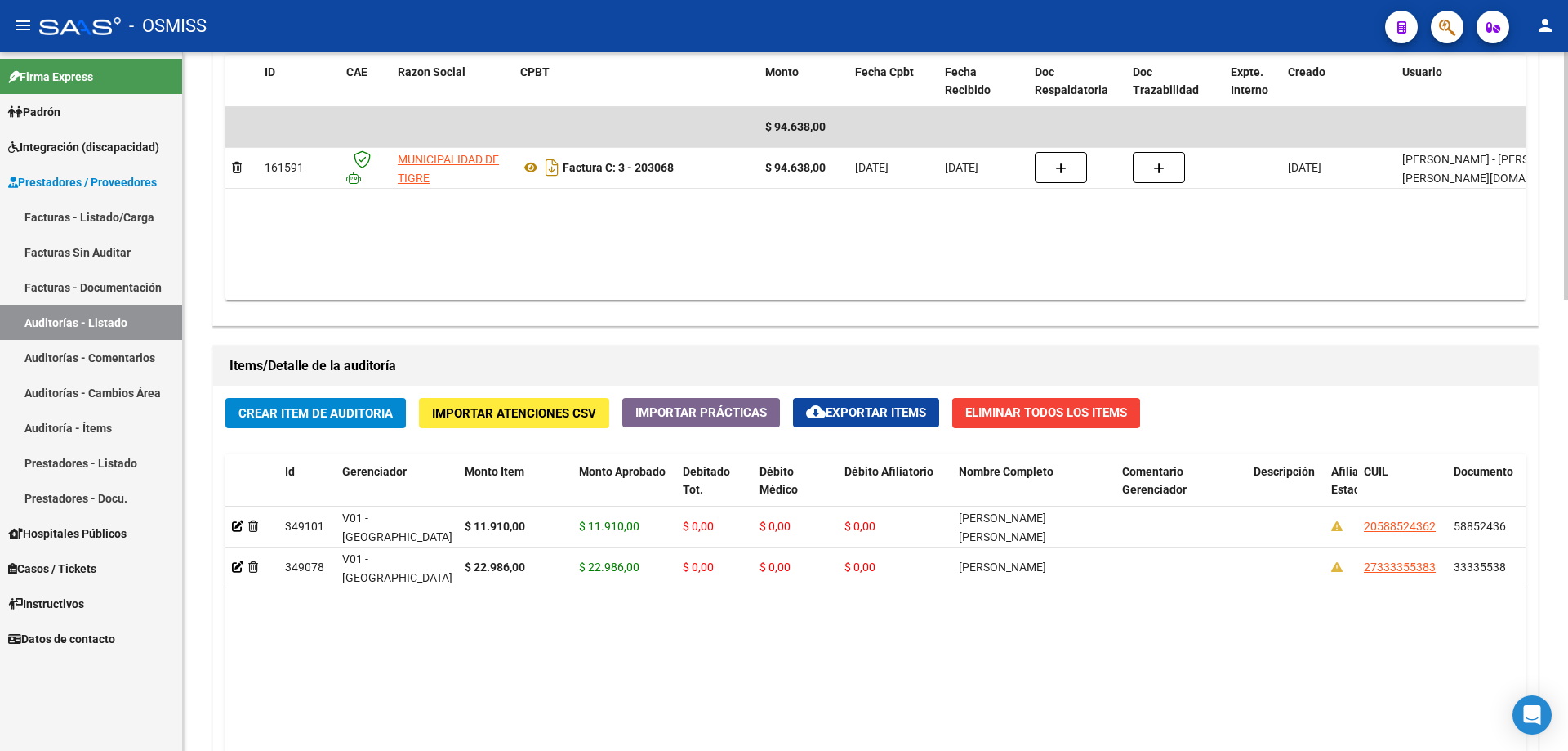
click at [758, 238] on datatable-body "$ 94.638,00 161591 MUNICIPALIDAD DE TIGRE Factura C: 3 - 203068 $ 94.638,00 [DA…" at bounding box center [875, 203] width 1300 height 193
click at [288, 414] on span "Crear Item de Auditoria" at bounding box center [316, 413] width 154 height 15
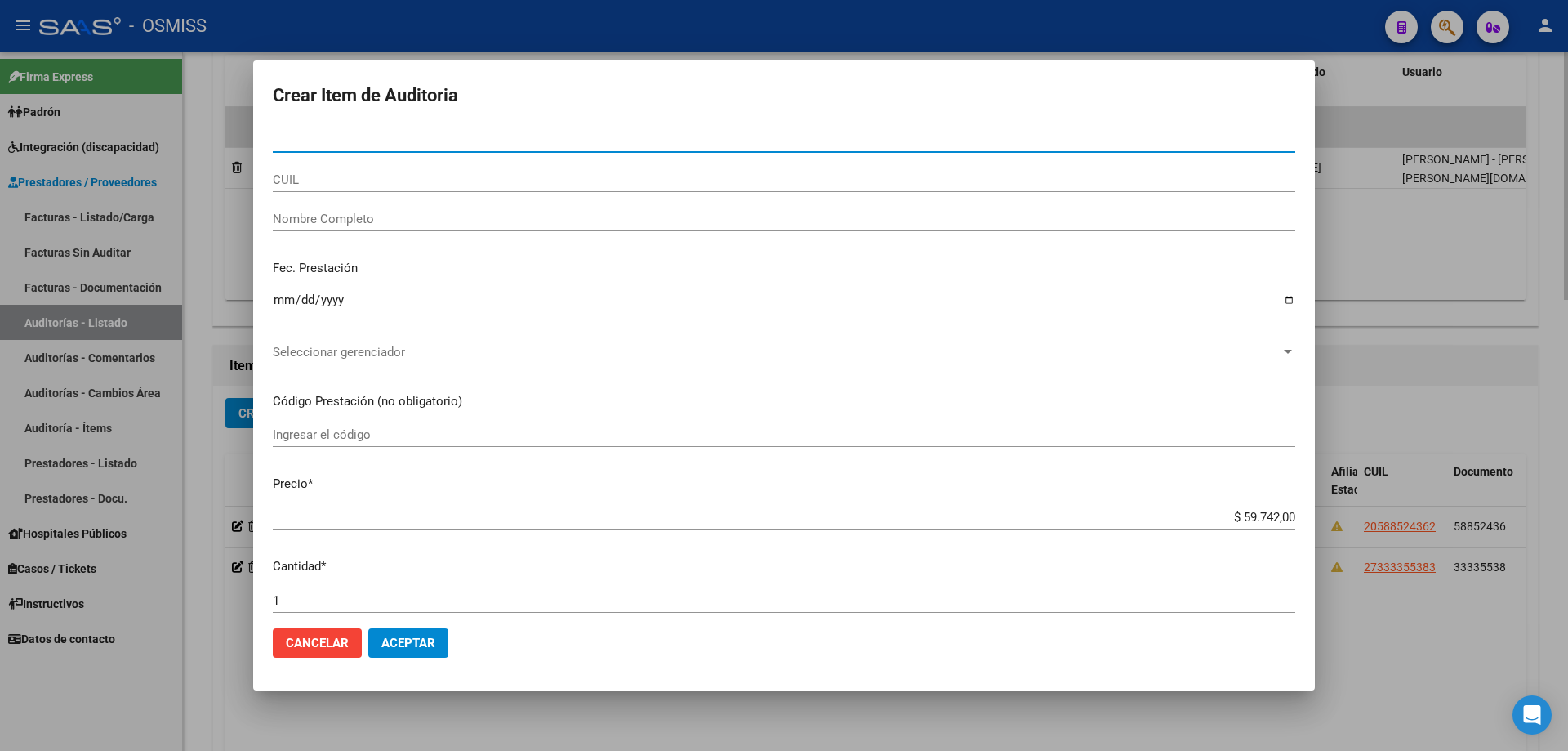
paste input "48444484"
type input "48444484"
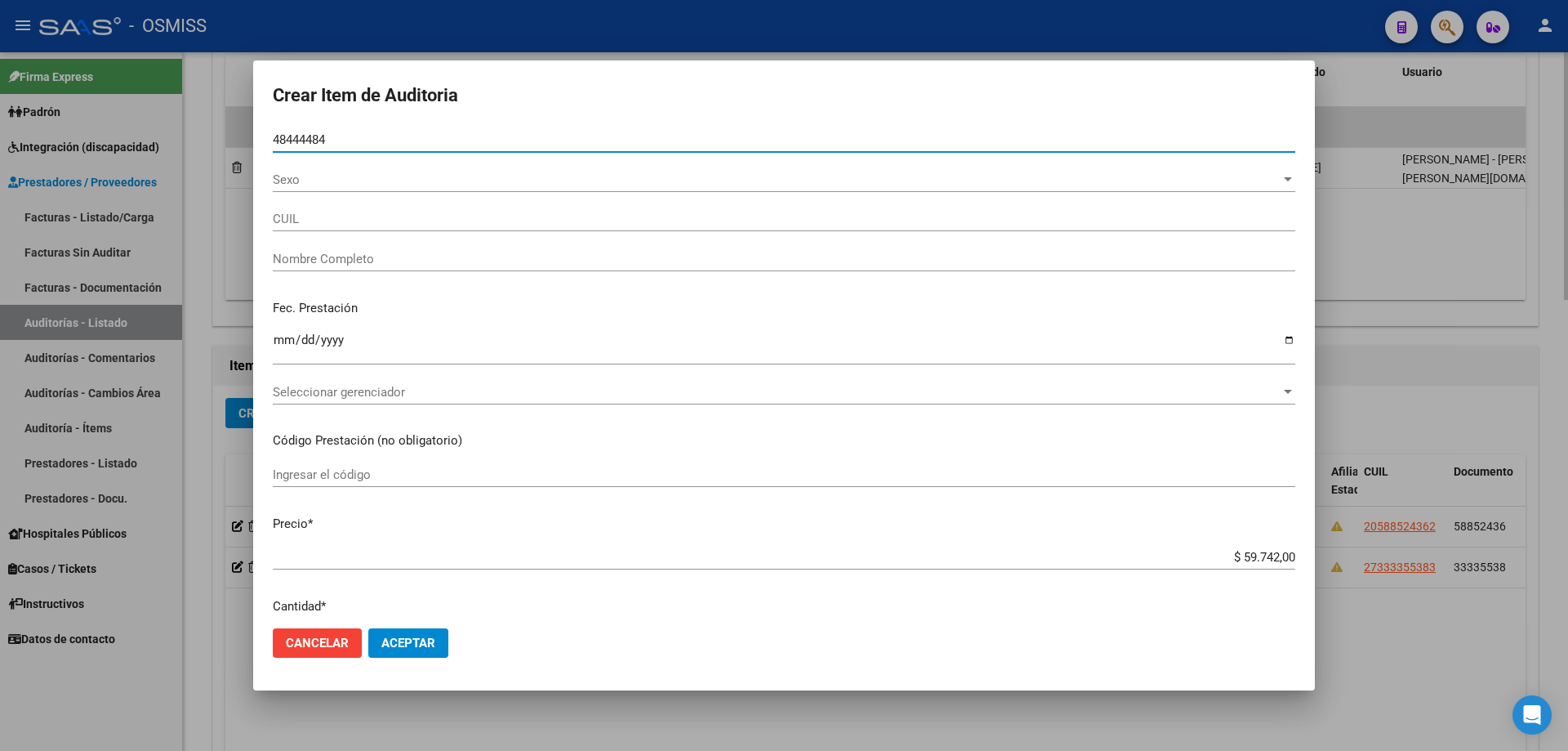
type input "27484444841"
type input "[PERSON_NAME]"
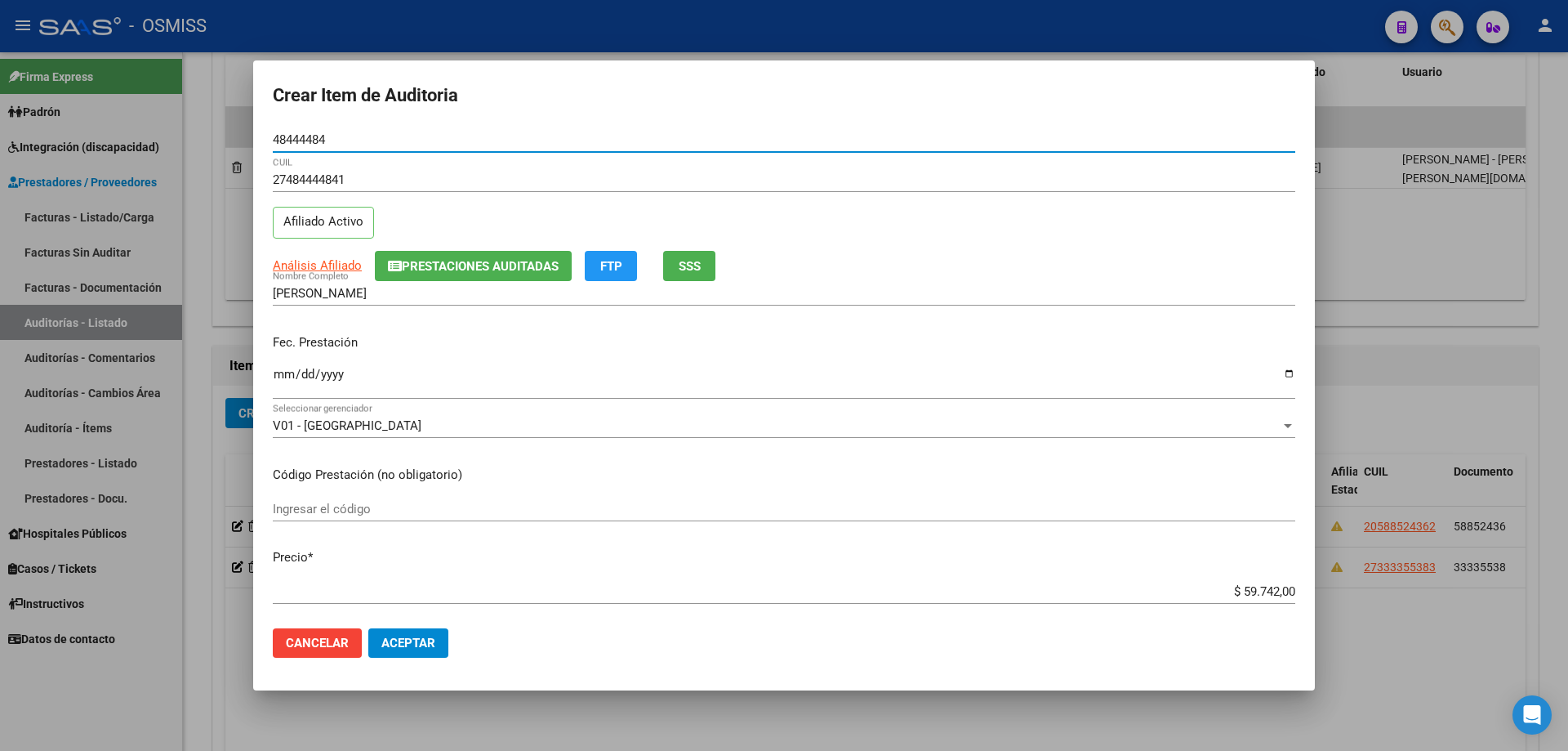
type input "48444484"
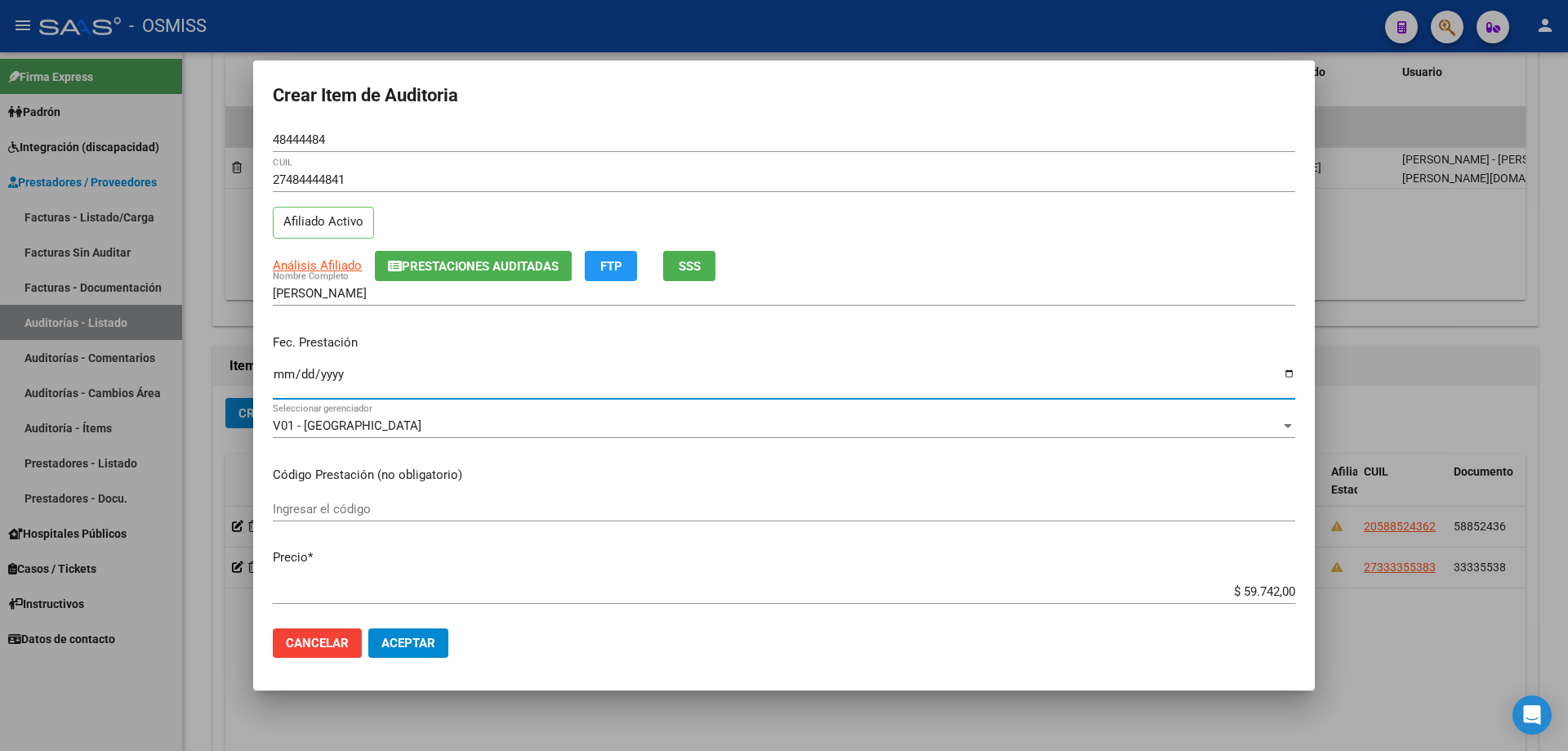
click at [274, 378] on input "Ingresar la fecha" at bounding box center [784, 381] width 1022 height 26
type input "[DATE]"
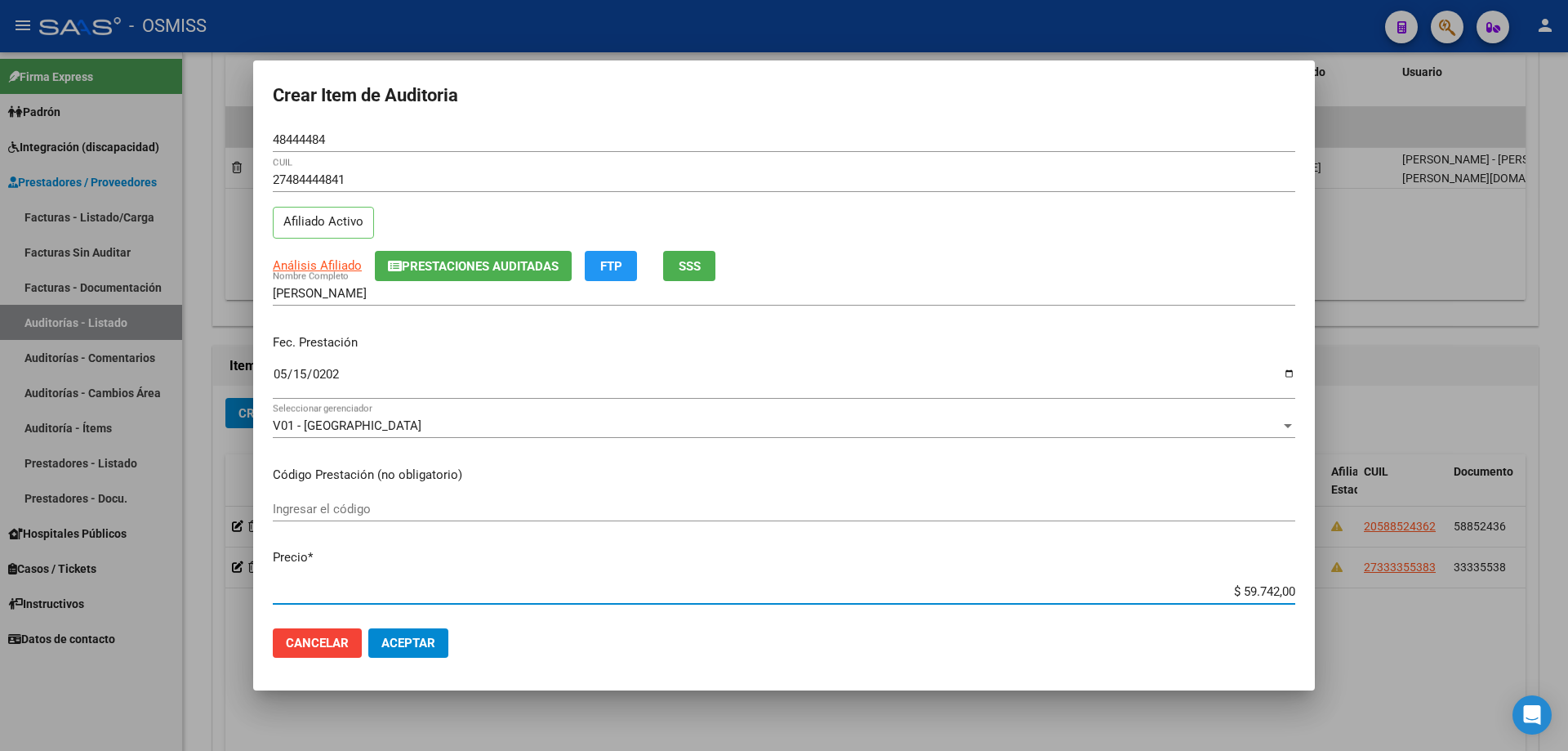
drag, startPoint x: 1179, startPoint y: 596, endPoint x: 1326, endPoint y: 573, distance: 148.8
click at [758, 506] on div "Crear Item de Auditoria 48444484 Nro Documento 27484444841 CUIL Afiliado Activo…" at bounding box center [784, 376] width 1568 height 751
type input "$ 0,01"
type input "$ 0,11"
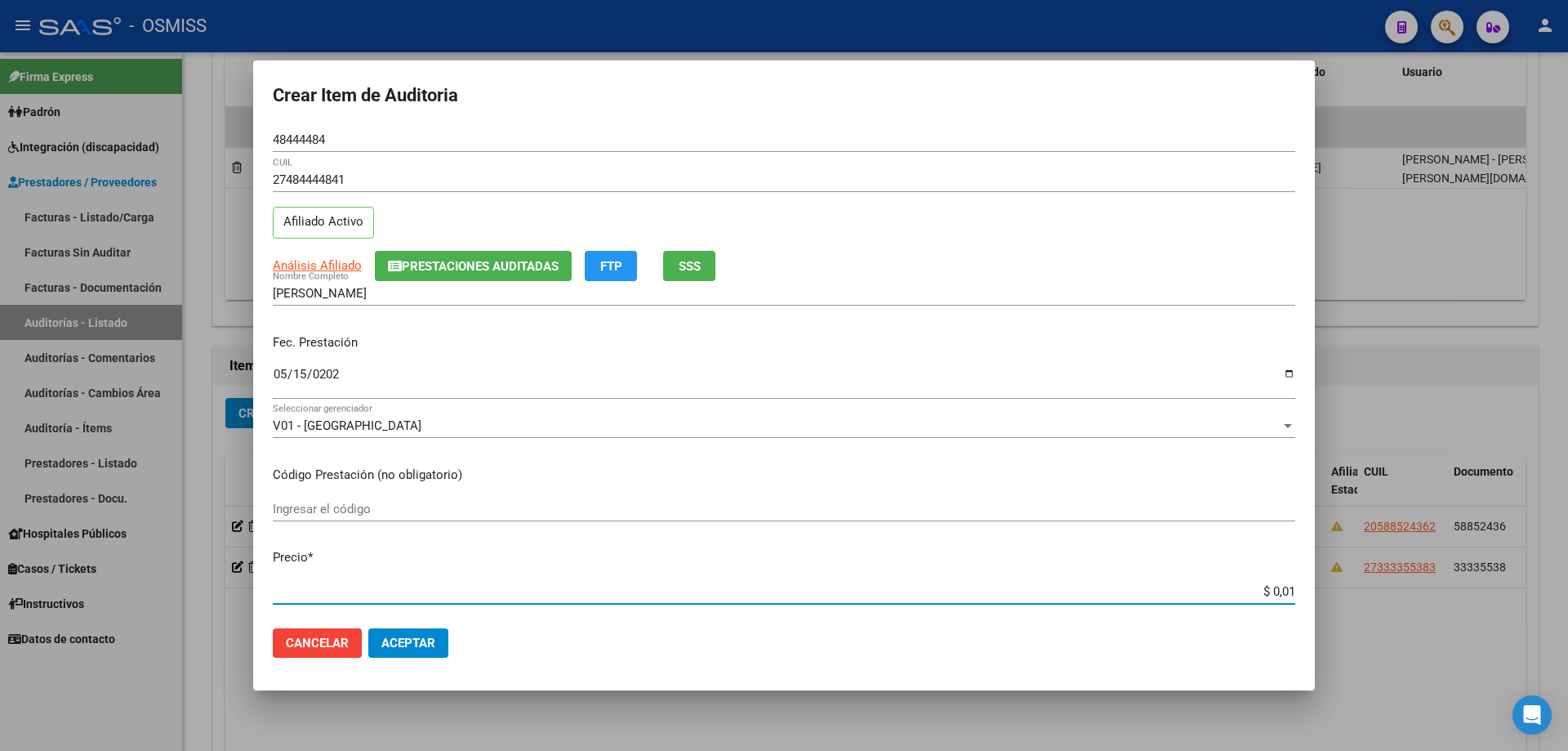
type input "$ 0,11"
type input "$ 1,10"
type input "$ 11,07"
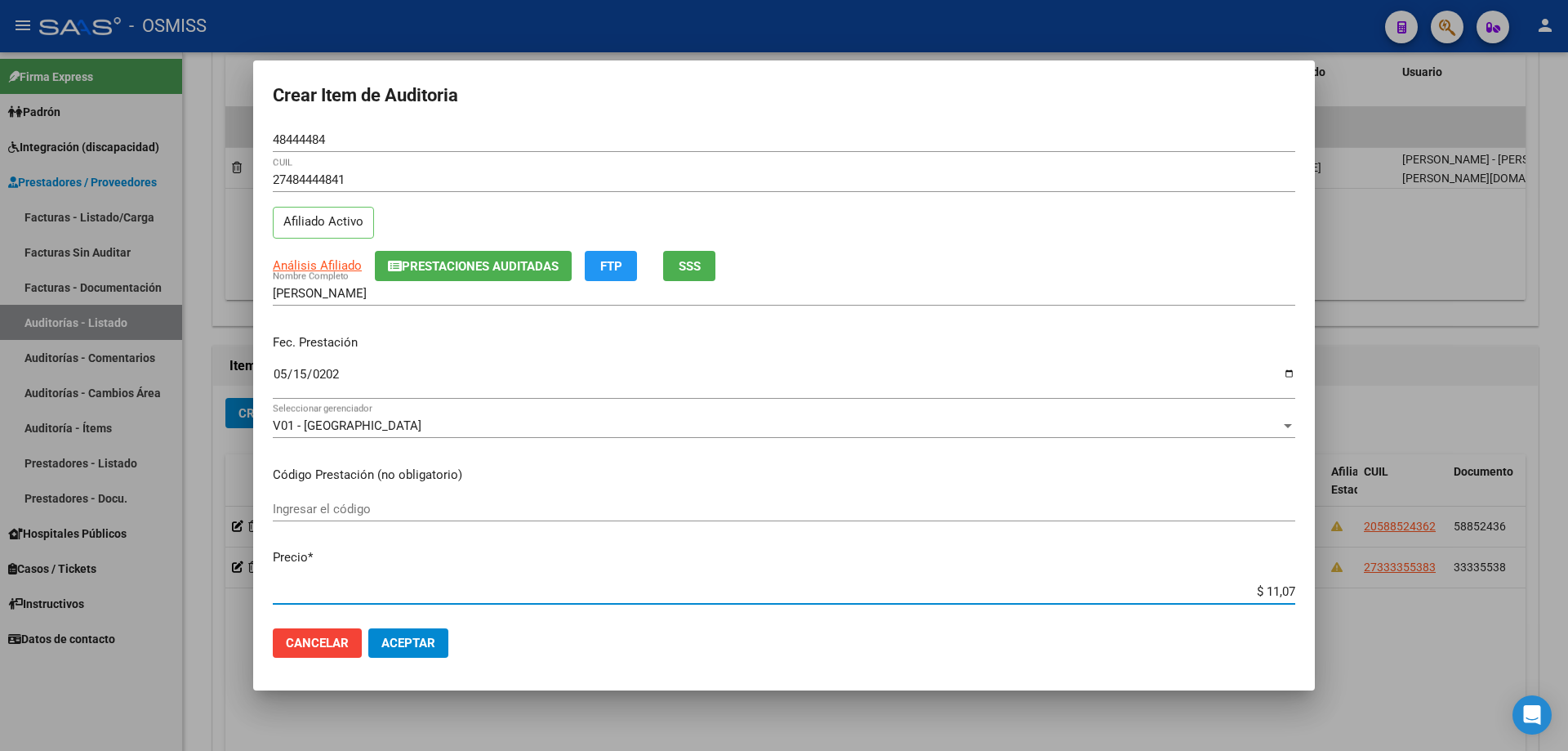
type input "$ 110,76"
type input "$ 1.107,60"
type input "$ 11.076,00"
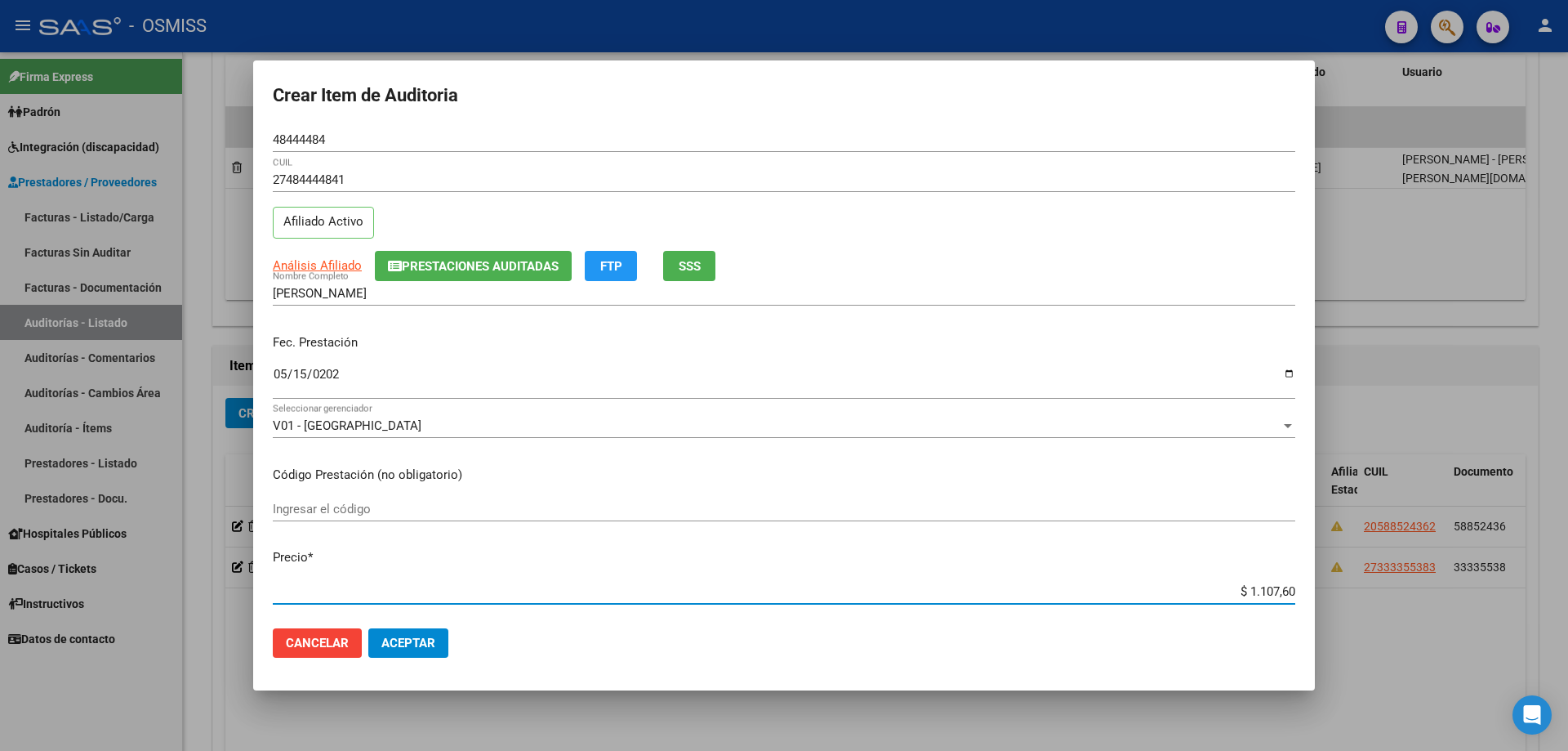
type input "$ 11.076,00"
click at [427, 506] on span "Aceptar" at bounding box center [408, 643] width 54 height 15
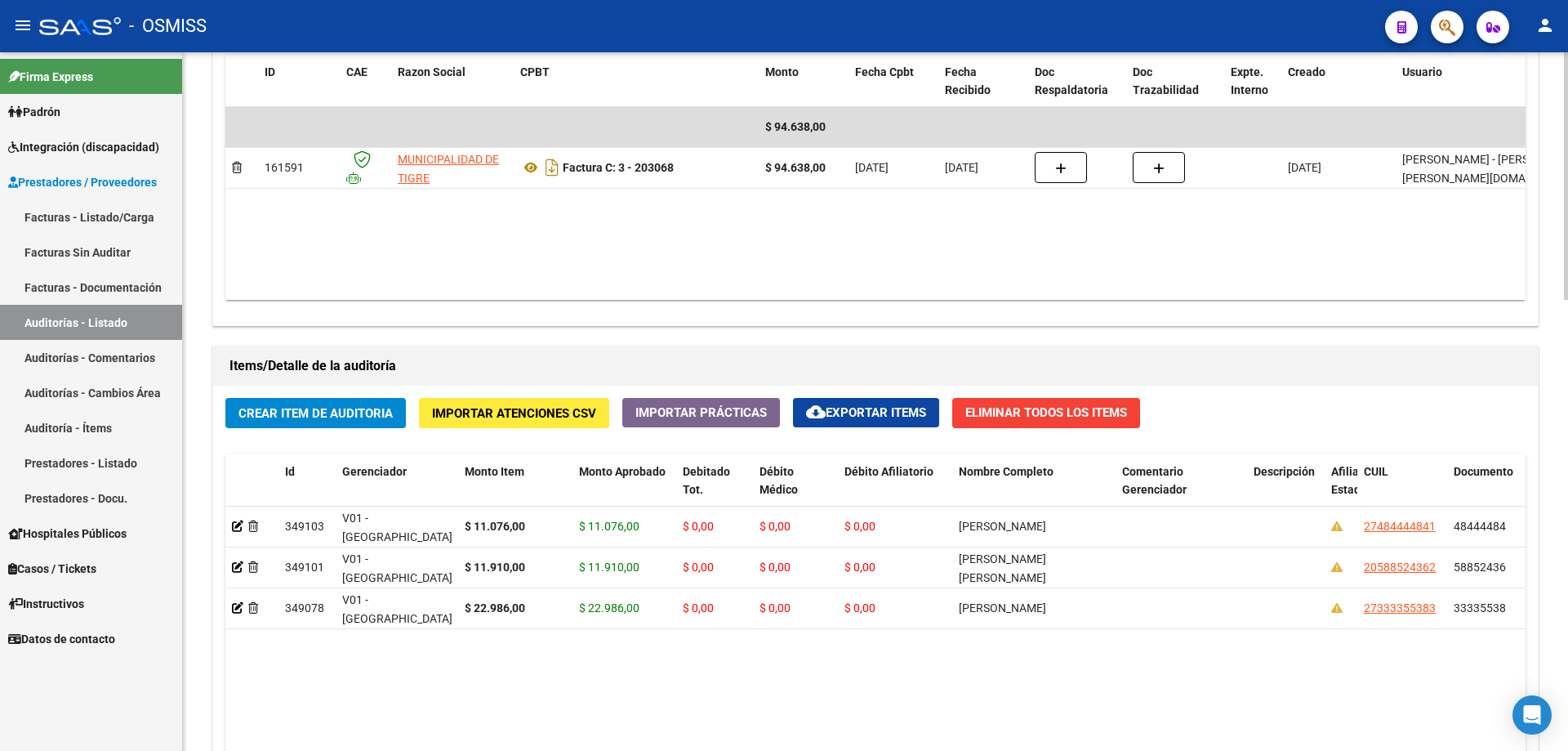
drag, startPoint x: 942, startPoint y: 181, endPoint x: 875, endPoint y: 222, distance: 78.5
click at [758, 181] on datatable-body-cell "[DATE]" at bounding box center [983, 167] width 90 height 40
click at [342, 418] on span "Crear Item de Auditoria" at bounding box center [316, 413] width 154 height 15
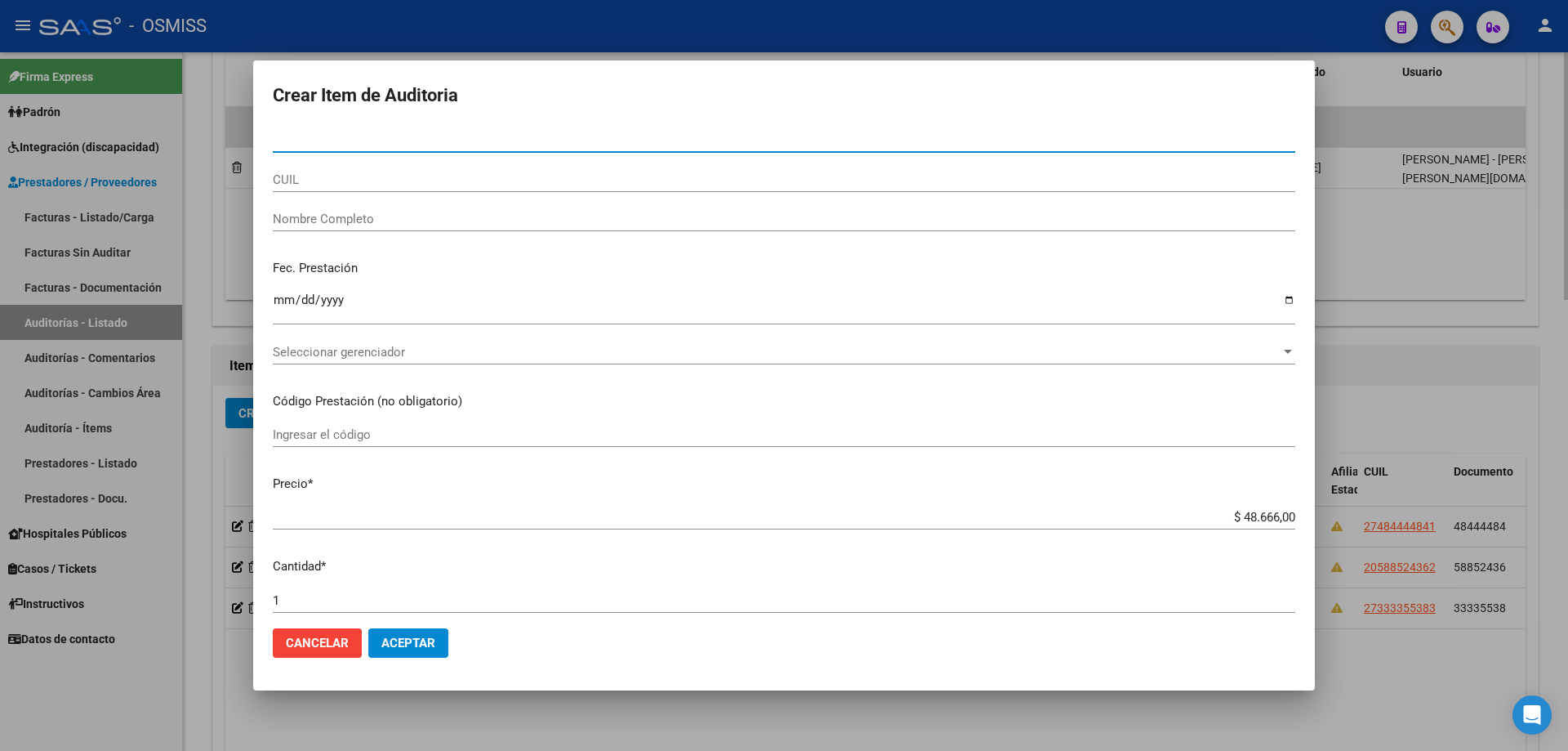
type input "33119494"
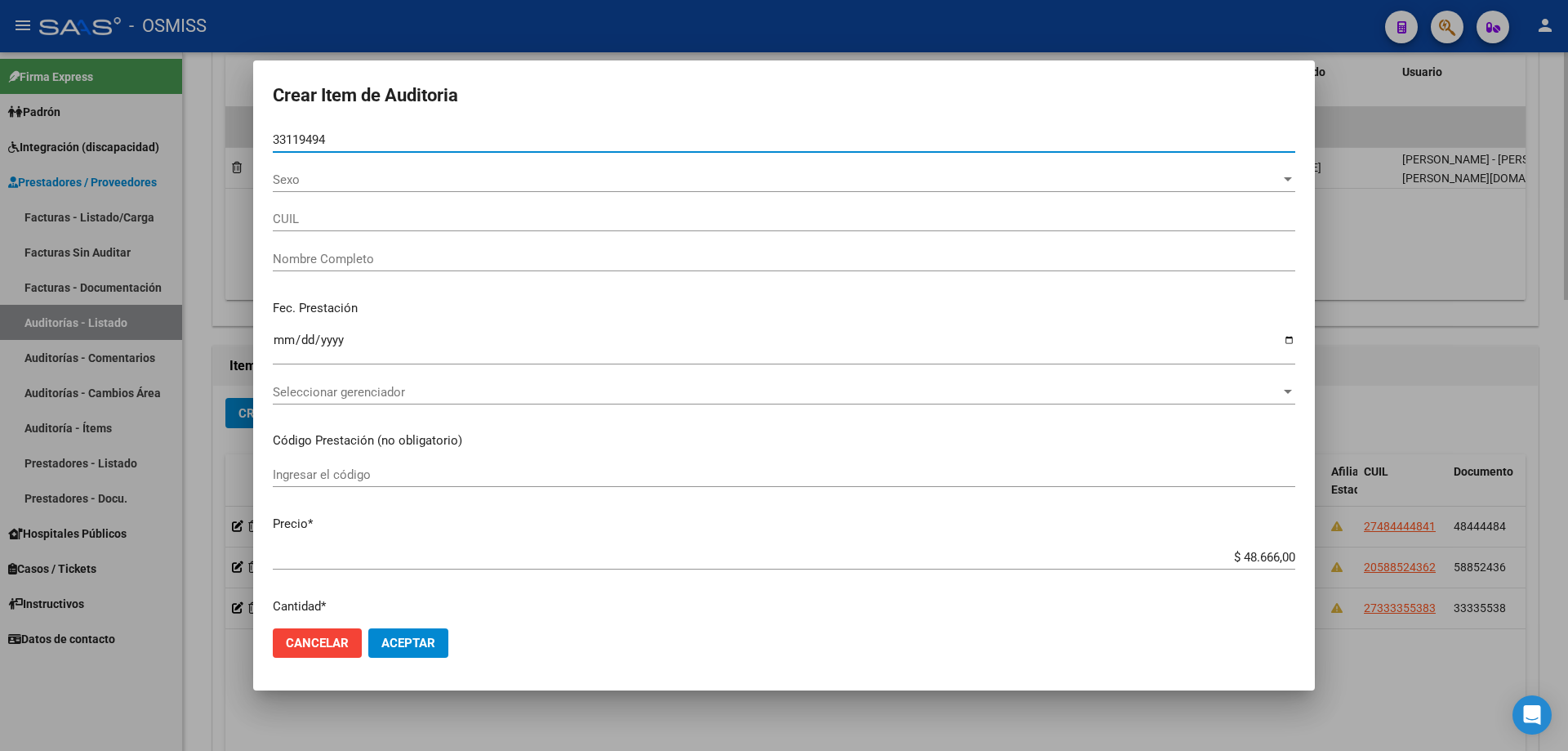
type input "27331194943"
type input "[PERSON_NAME]"
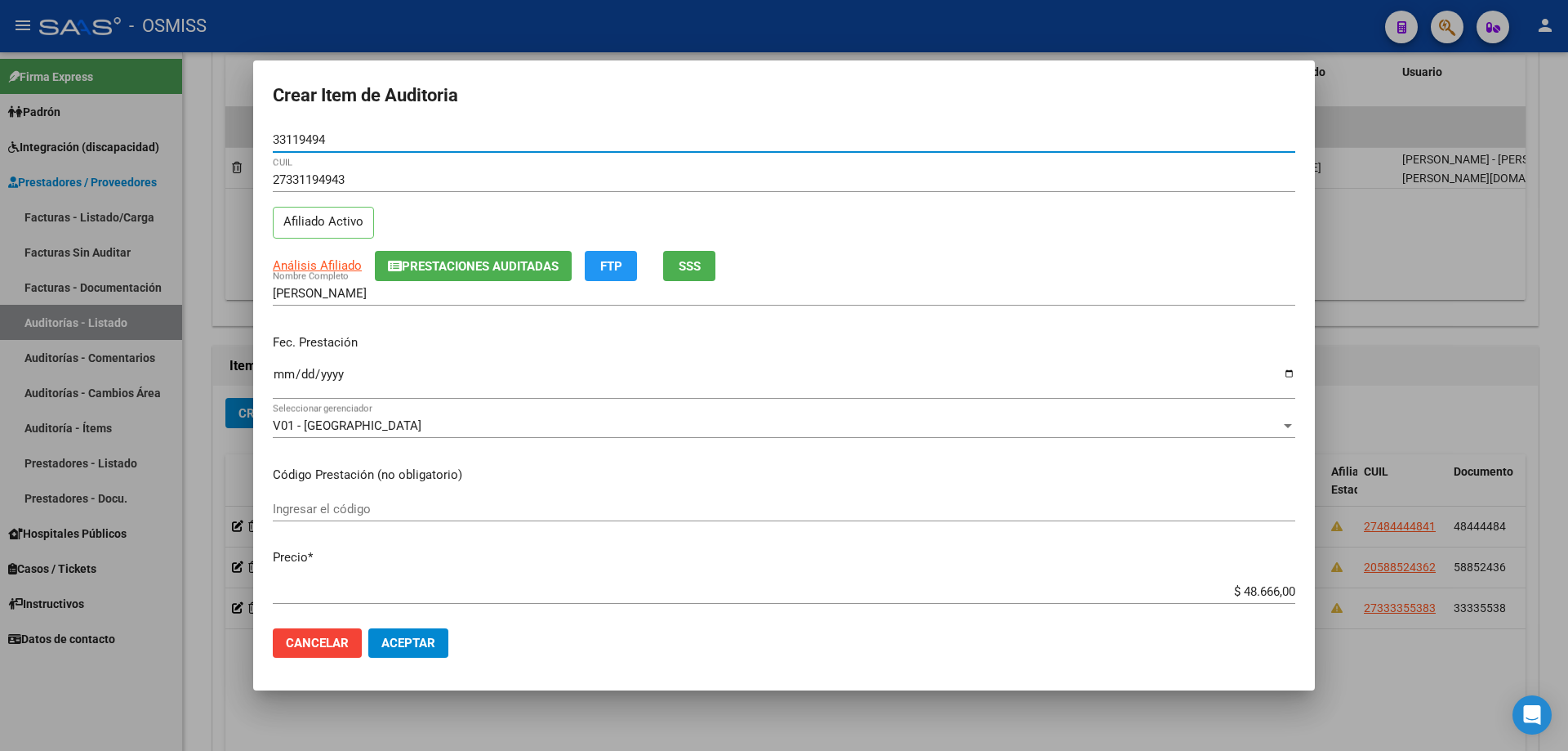
type input "33119494"
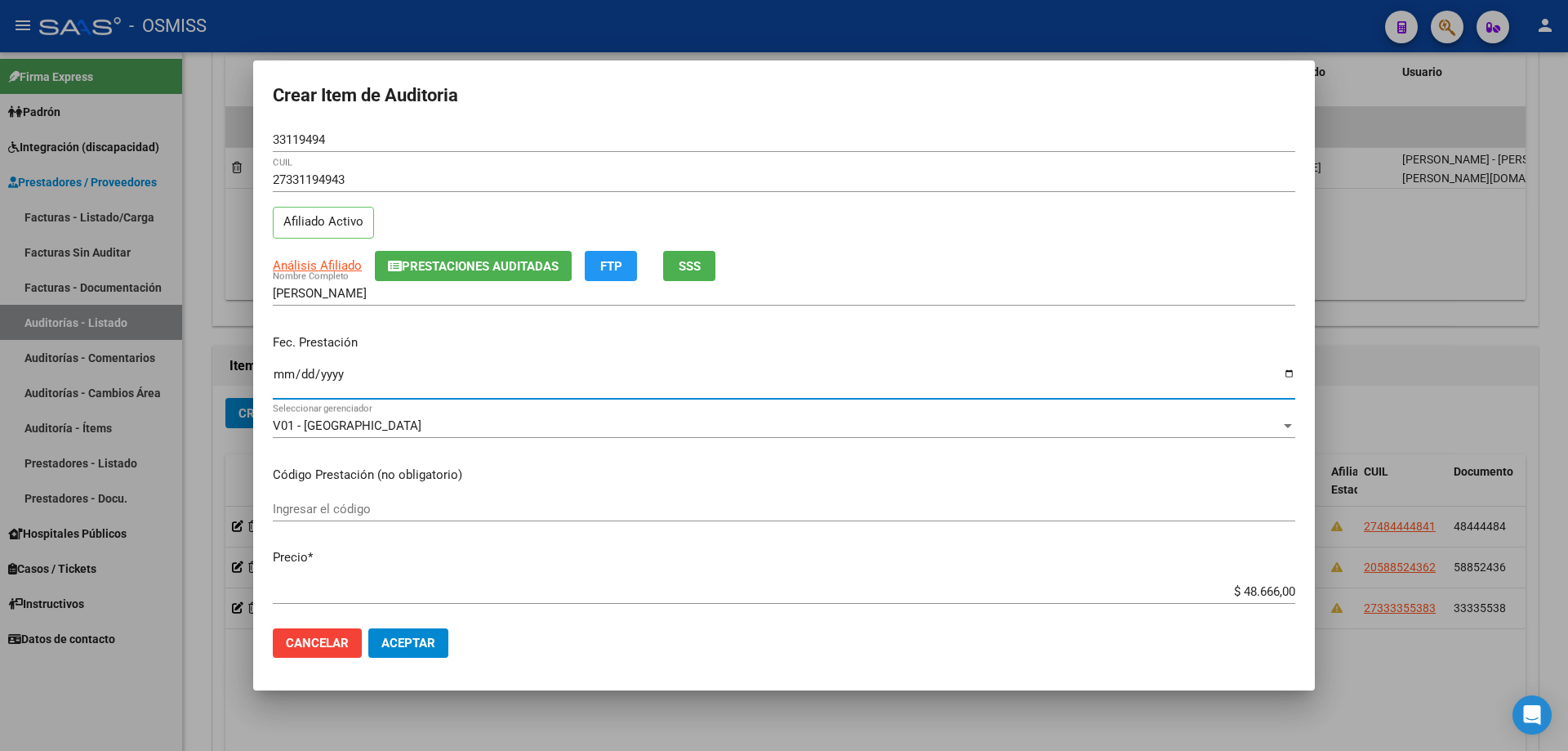
click at [281, 376] on input "Ingresar la fecha" at bounding box center [784, 381] width 1022 height 26
type input "[DATE]"
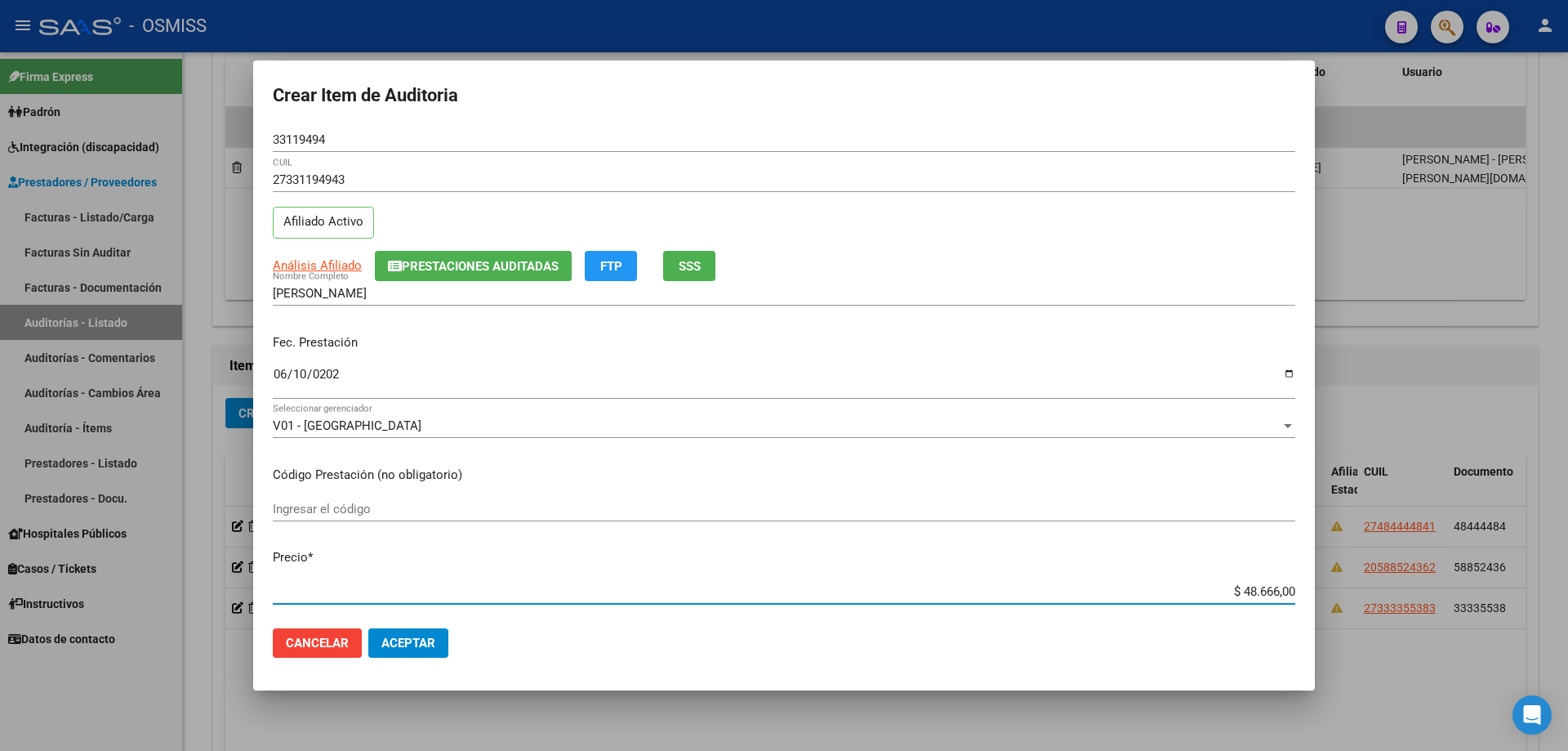
drag, startPoint x: 1197, startPoint y: 594, endPoint x: 1296, endPoint y: 567, distance: 102.6
click at [758, 506] on mat-dialog-content "33119494 Nro Documento 27331194943 CUIL Afiliado Activo Análisis Afiliado Prest…" at bounding box center [784, 370] width 1061 height 487
type input "$ 0,01"
type input "$ 0,11"
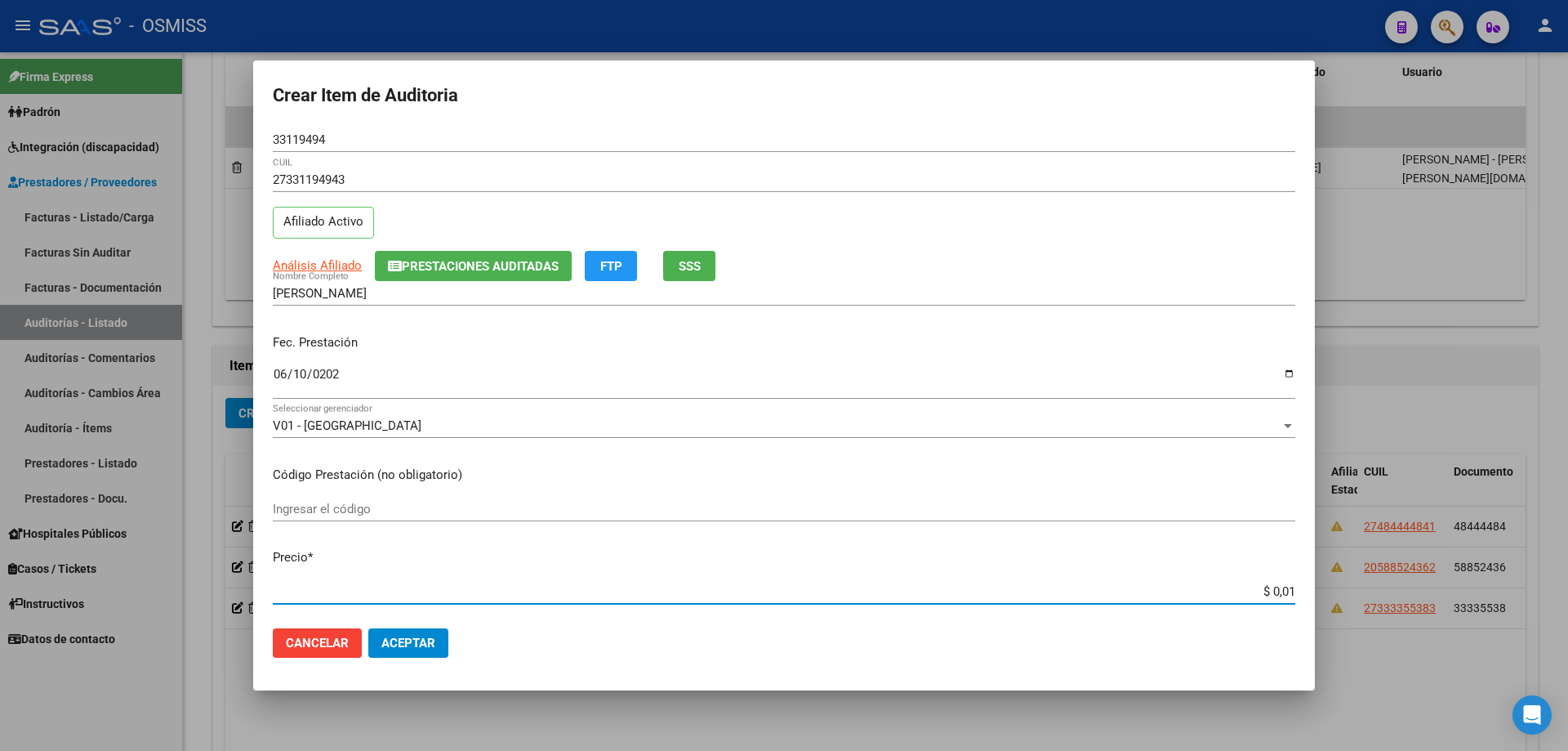
type input "$ 0,11"
type input "$ 1,10"
type input "$ 11,07"
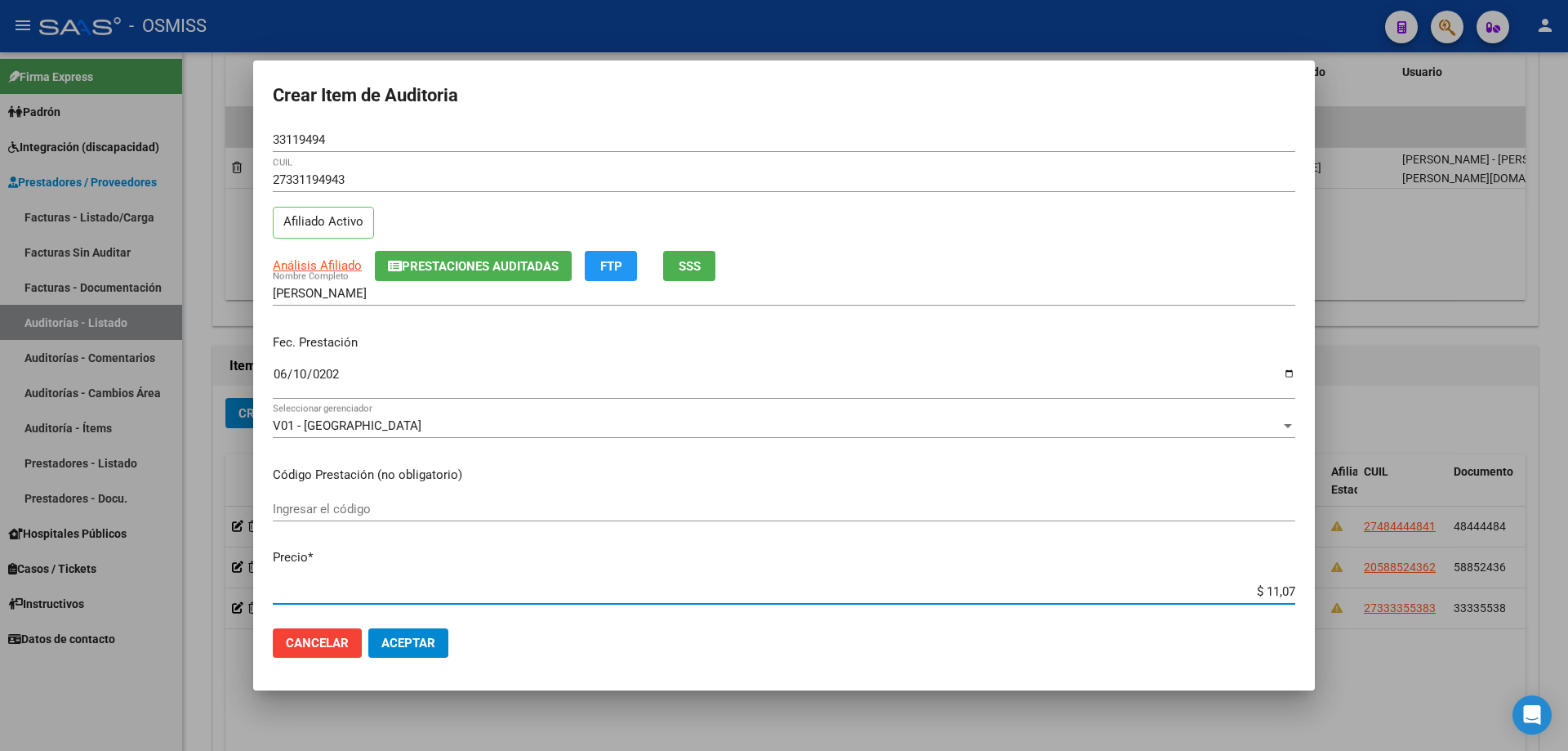
type input "$ 110,76"
type input "$ 1.107,60"
type input "$ 11.076,00"
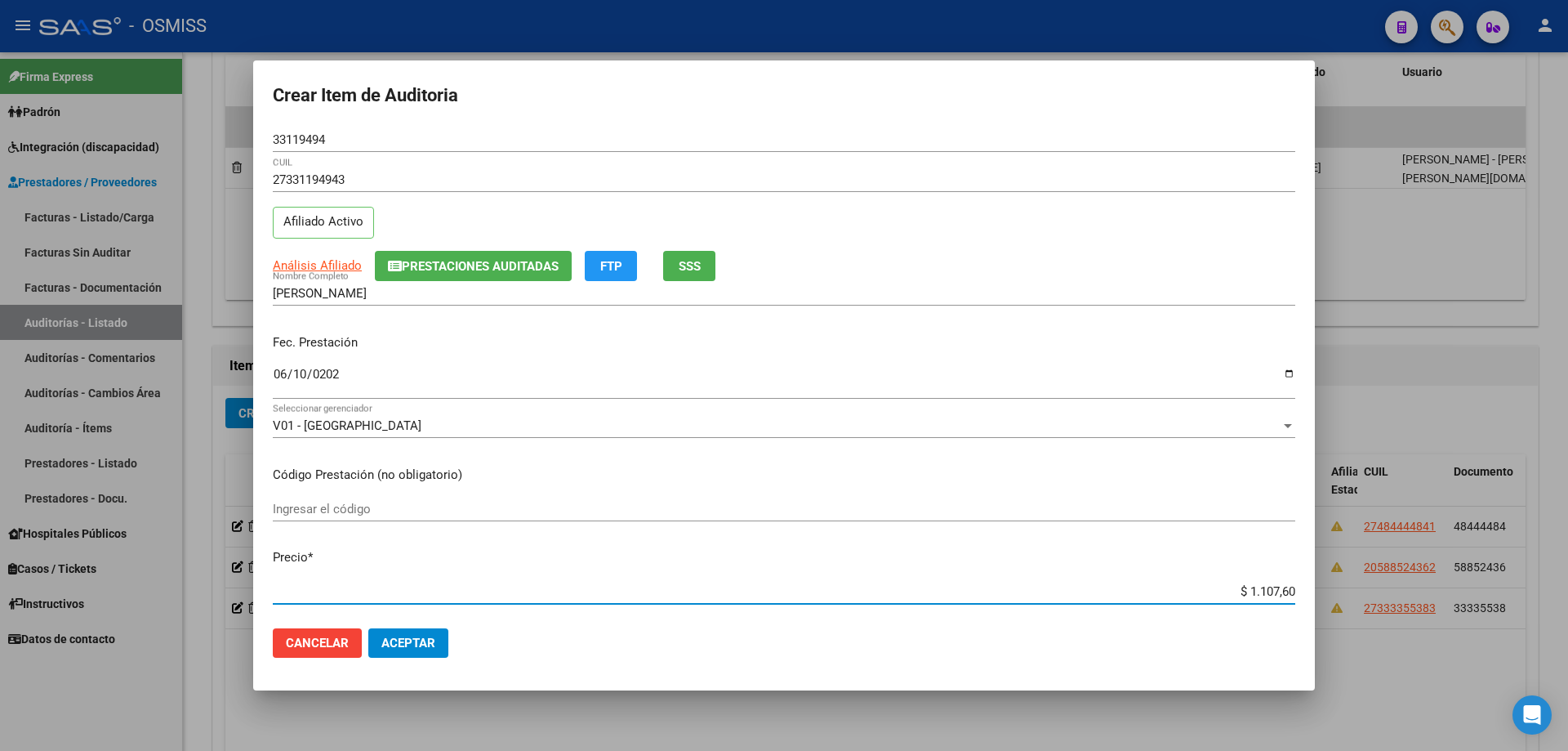
type input "$ 11.076,00"
click at [391, 506] on span "Aceptar" at bounding box center [408, 643] width 54 height 15
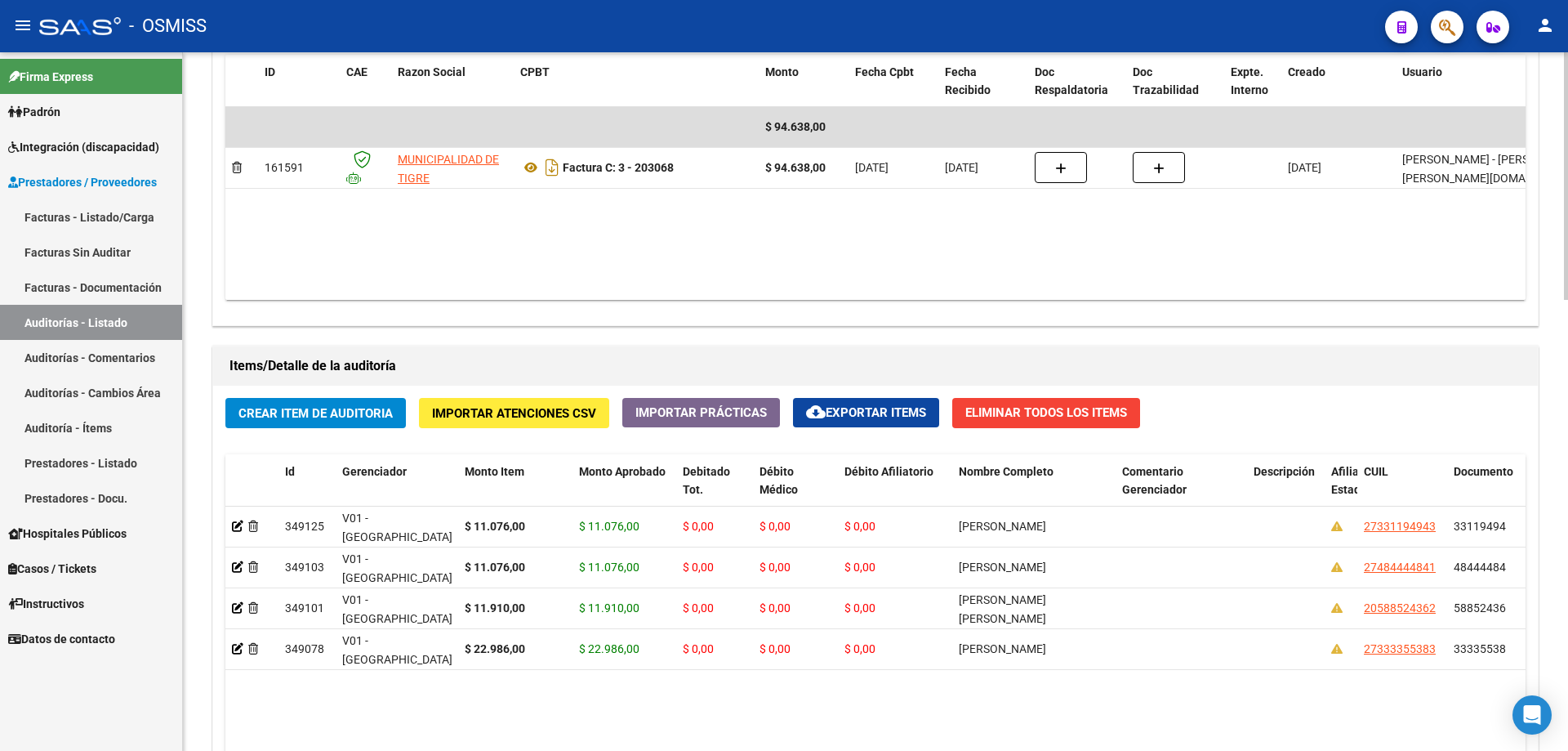
click at [758, 271] on datatable-body "$ 94.638,00 161591 MUNICIPALIDAD DE TIGRE Factura C: 3 - 203068 $ 94.638,00 [DA…" at bounding box center [875, 203] width 1300 height 193
click at [315, 440] on div "Crear Item de Auditoria Importar Atenciones CSV Importar Prácticas cloud_downlo…" at bounding box center [875, 696] width 1325 height 620
click at [314, 422] on button "Crear Item de Auditoria" at bounding box center [316, 412] width 181 height 30
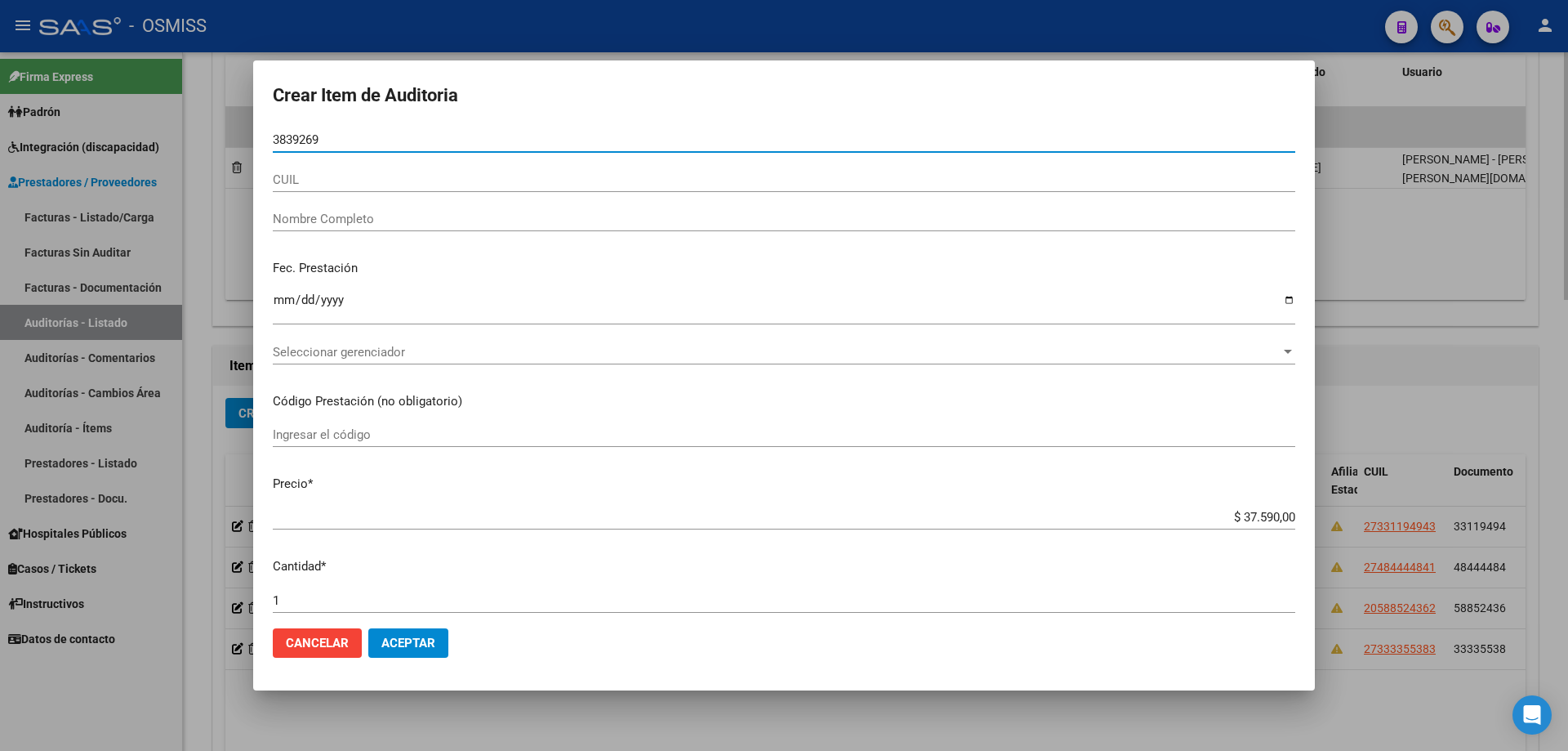
type input "38392698"
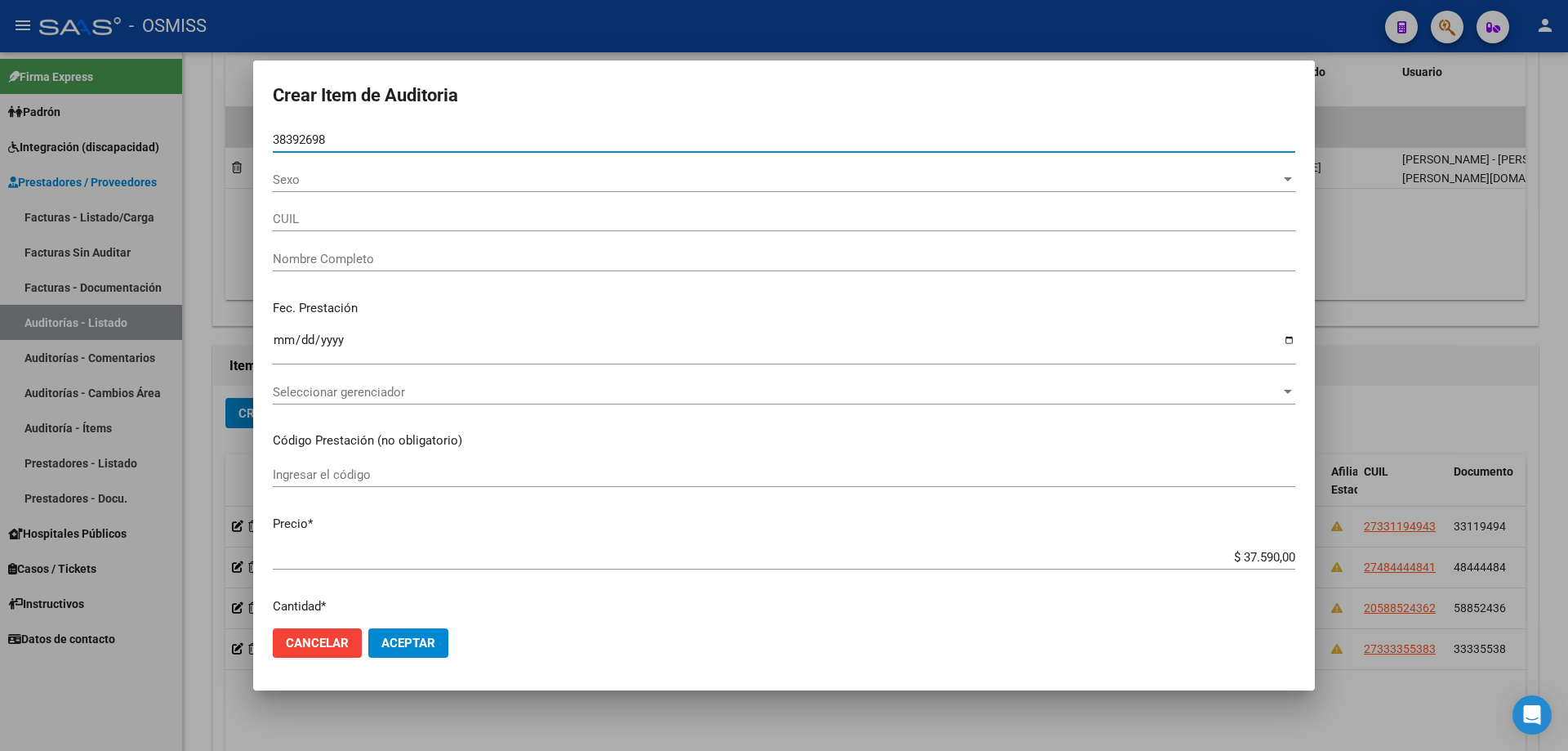
type input "27383926985"
type input "[PERSON_NAME][GEOGRAPHIC_DATA]"
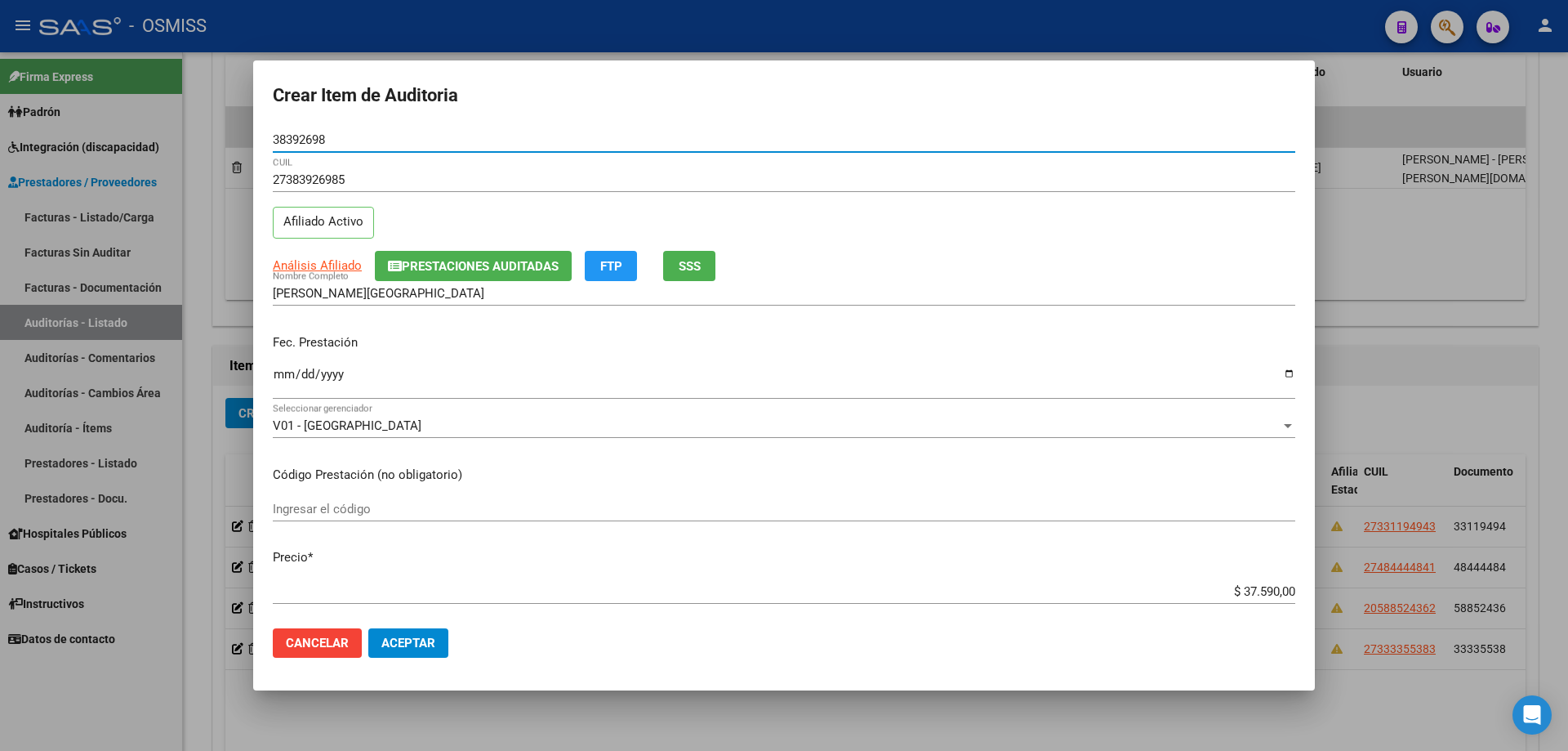
type input "38392698"
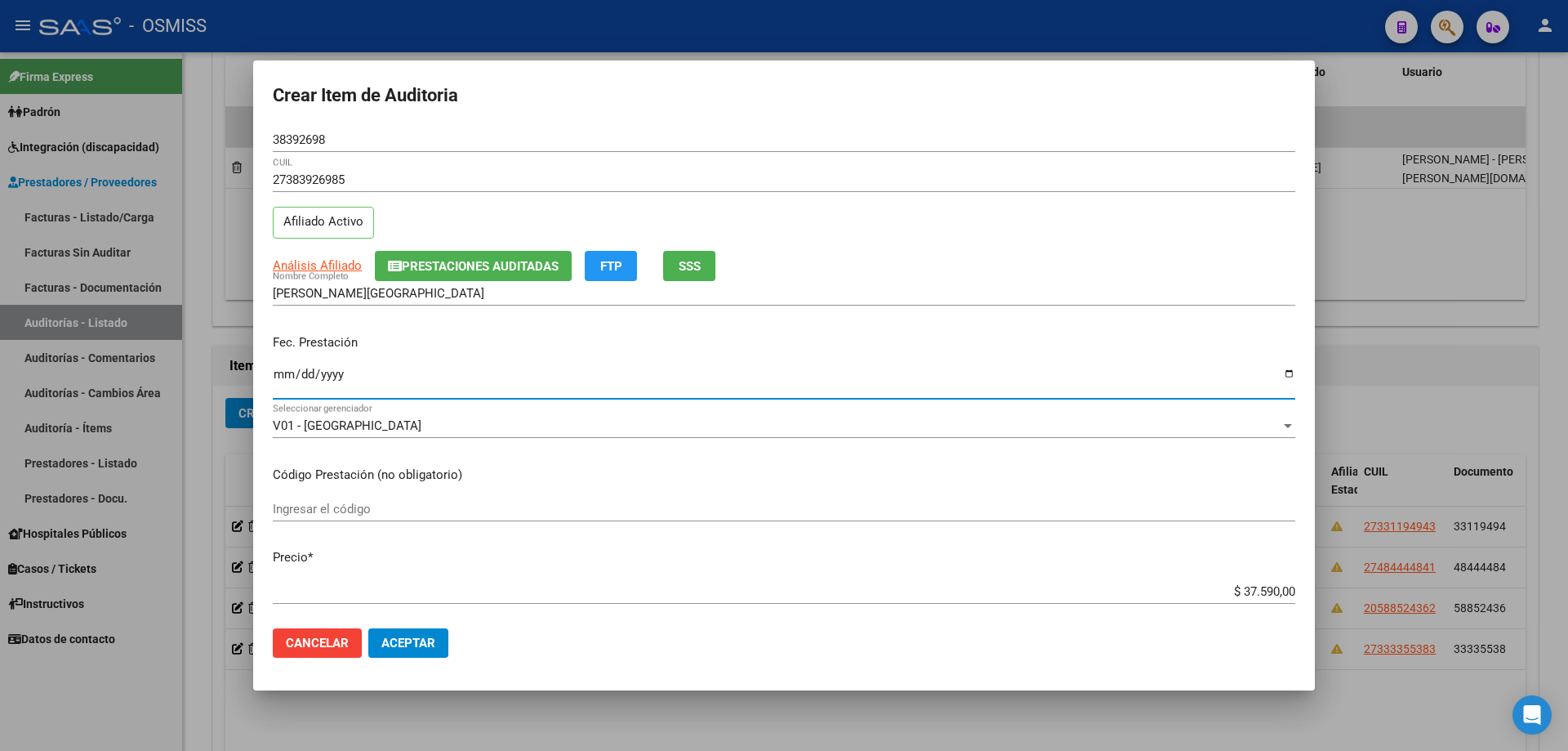
click at [283, 372] on input "Ingresar la fecha" at bounding box center [784, 381] width 1022 height 26
type input "[DATE]"
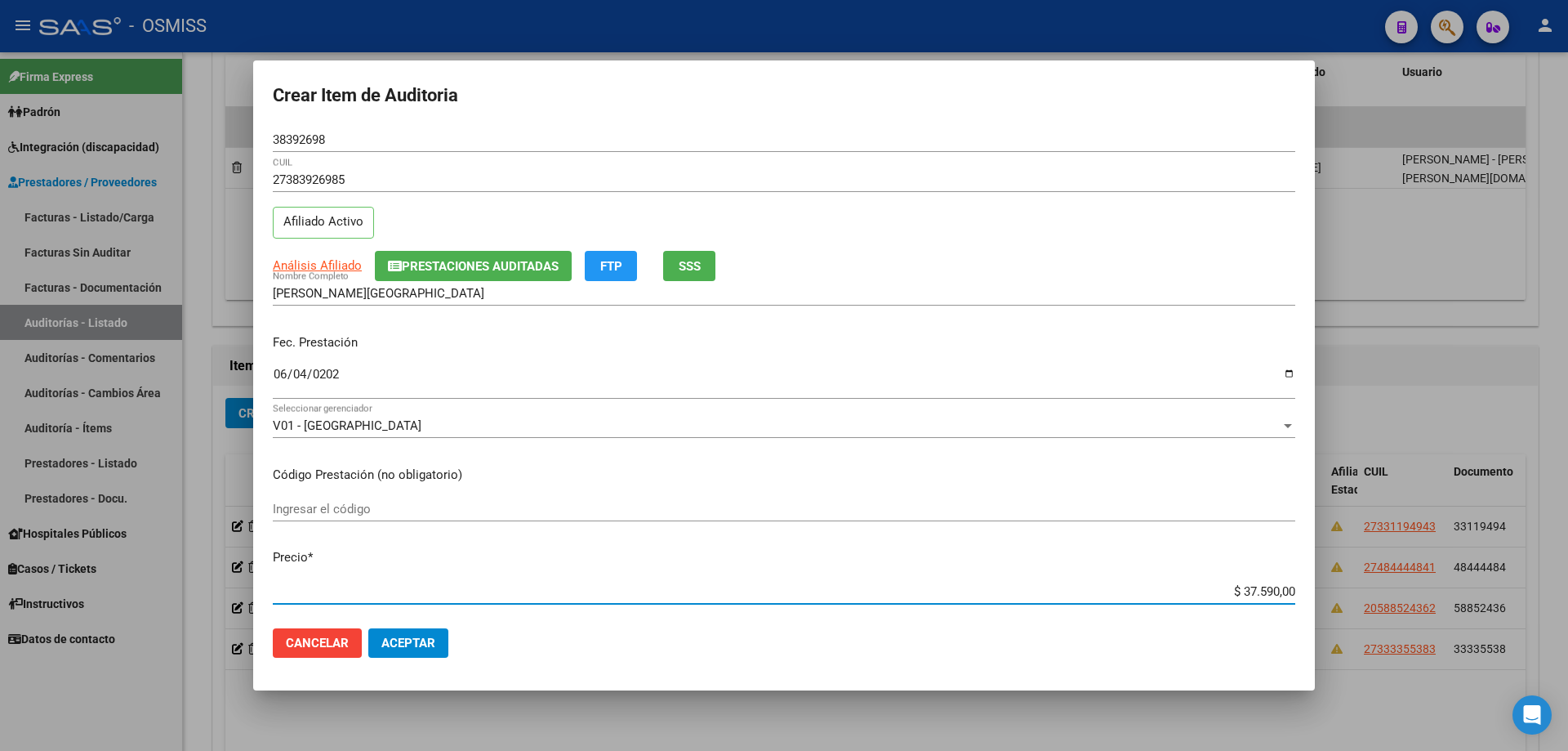
drag, startPoint x: 1209, startPoint y: 594, endPoint x: 1504, endPoint y: 547, distance: 298.7
click at [758, 506] on div "Crear Item de Auditoria 38392698 Nro Documento 27383926985 CUIL Afiliado Activo…" at bounding box center [784, 376] width 1568 height 751
type input "$ 0,03"
type input "$ 0,39"
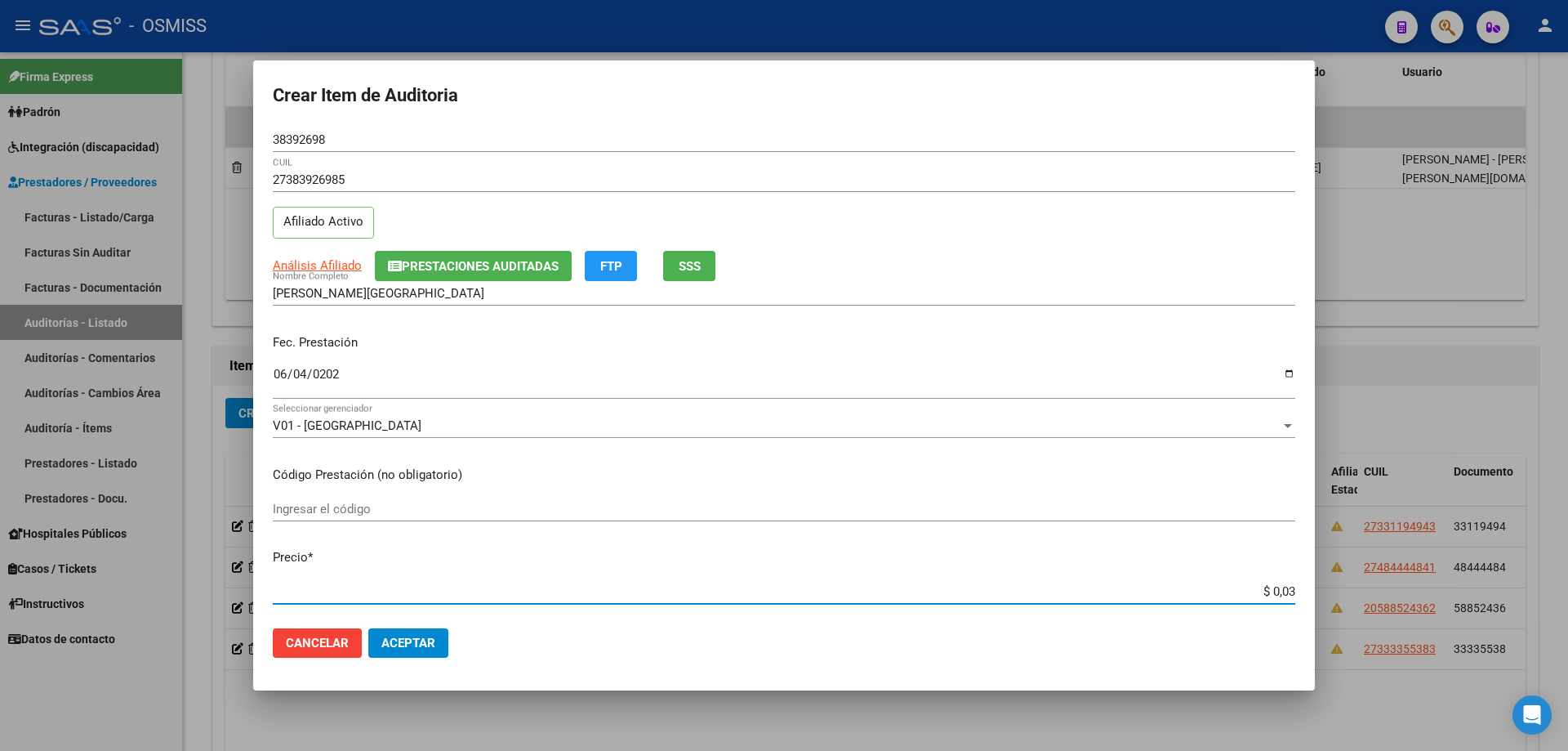
type input "$ 0,39"
type input "$ 3,98"
type input "$ 39,87"
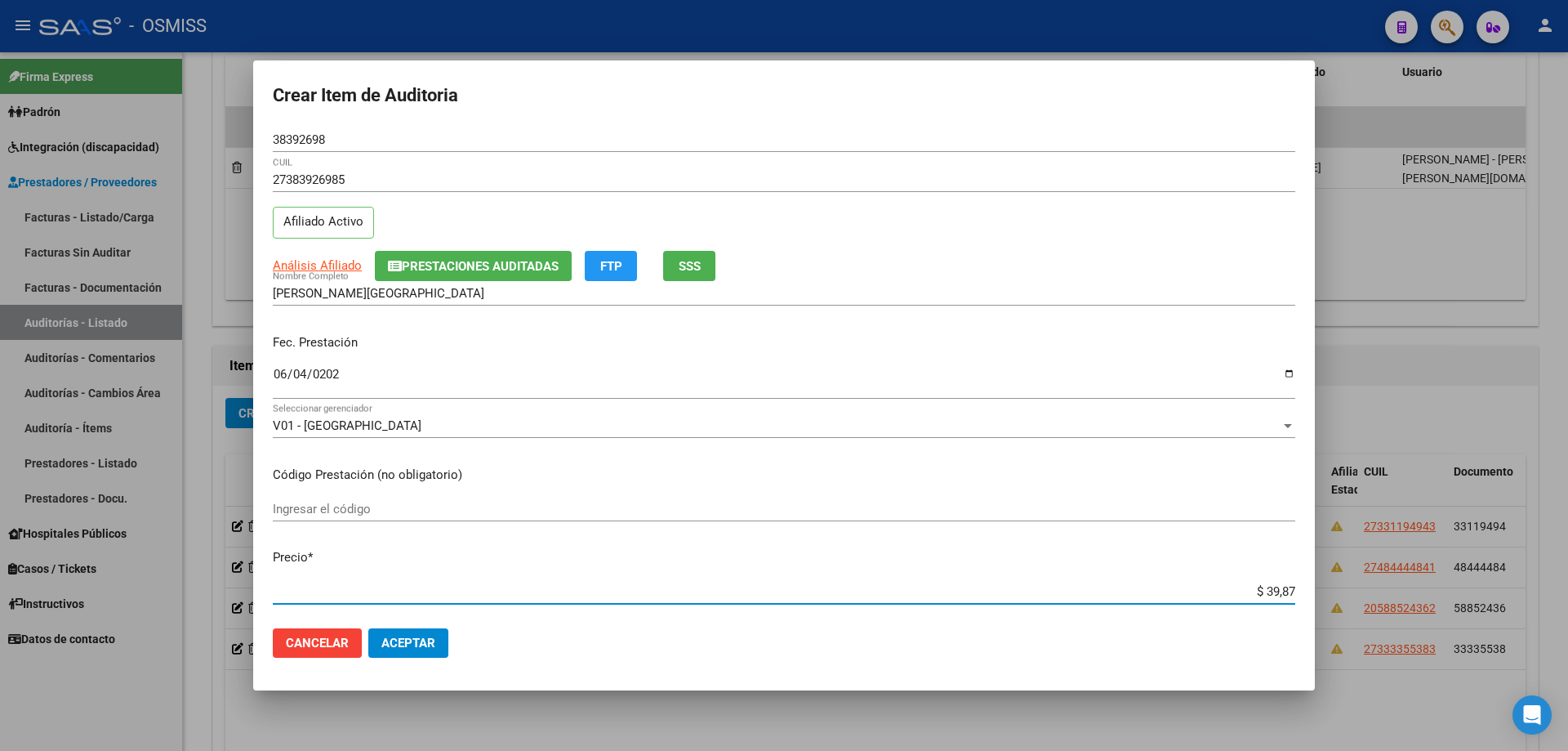
type input "$ 398,70"
type input "$ 3.987,00"
click at [394, 506] on span "Aceptar" at bounding box center [408, 643] width 54 height 15
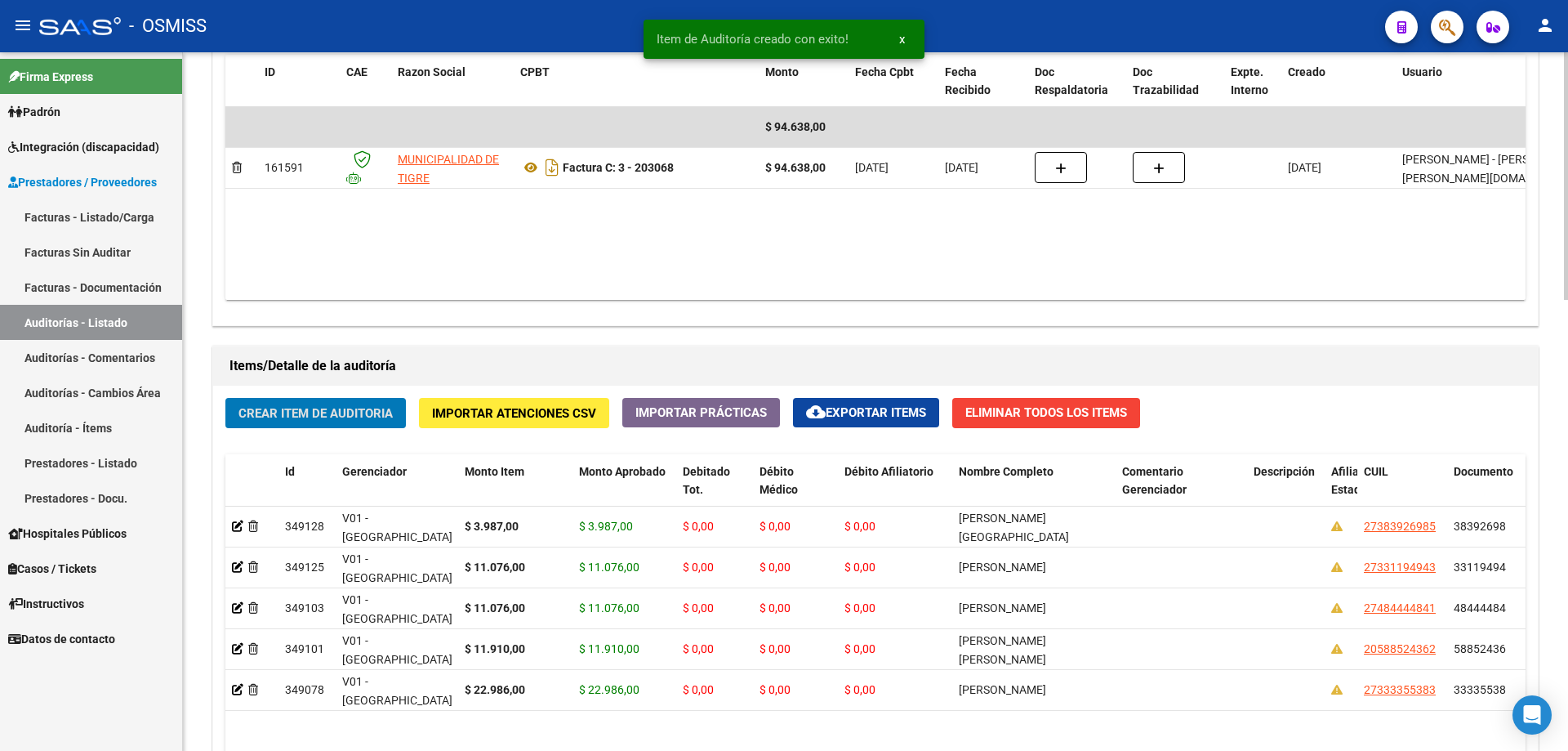
click at [292, 413] on span "Crear Item de Auditoria" at bounding box center [316, 413] width 154 height 15
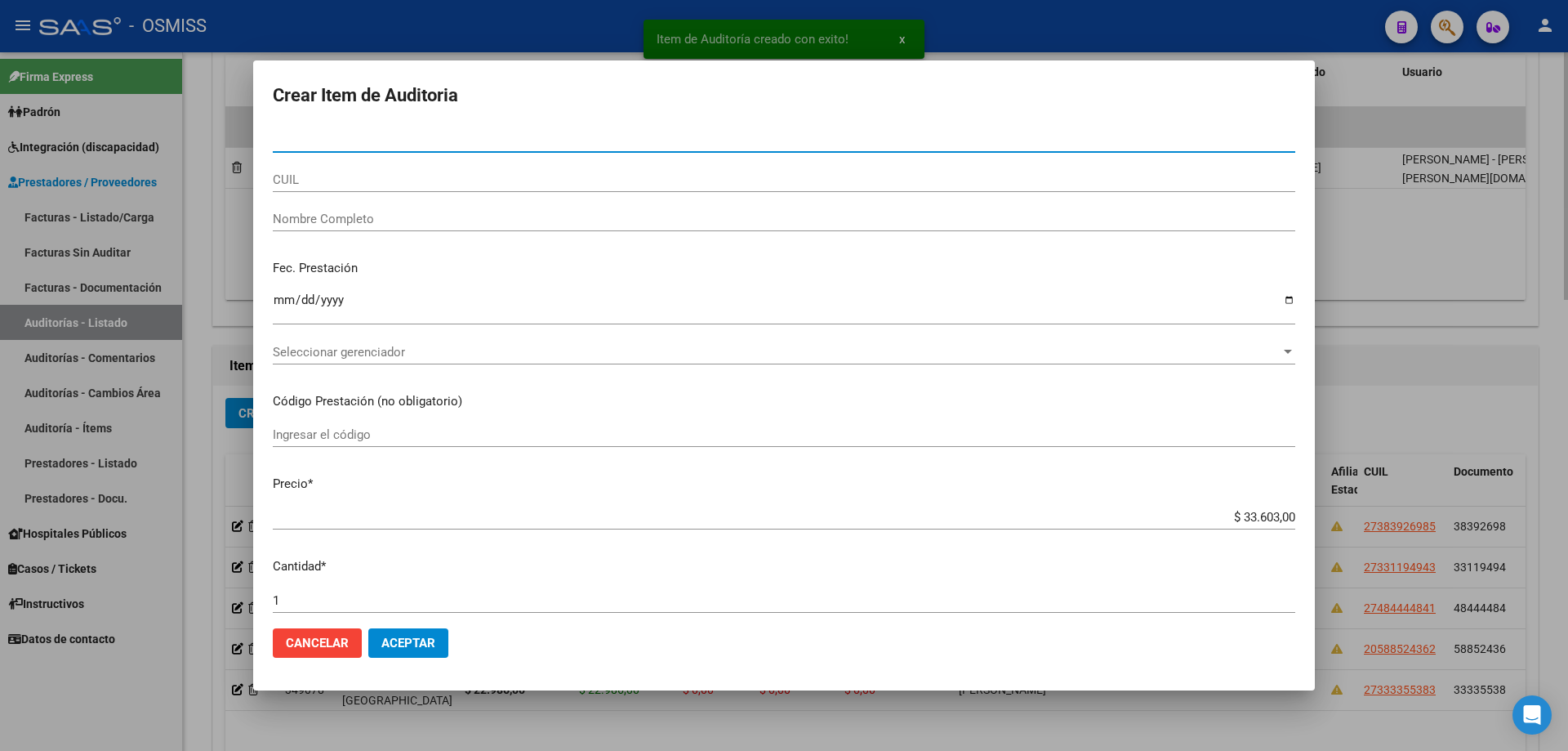
paste input "57909384"
type input "57909384"
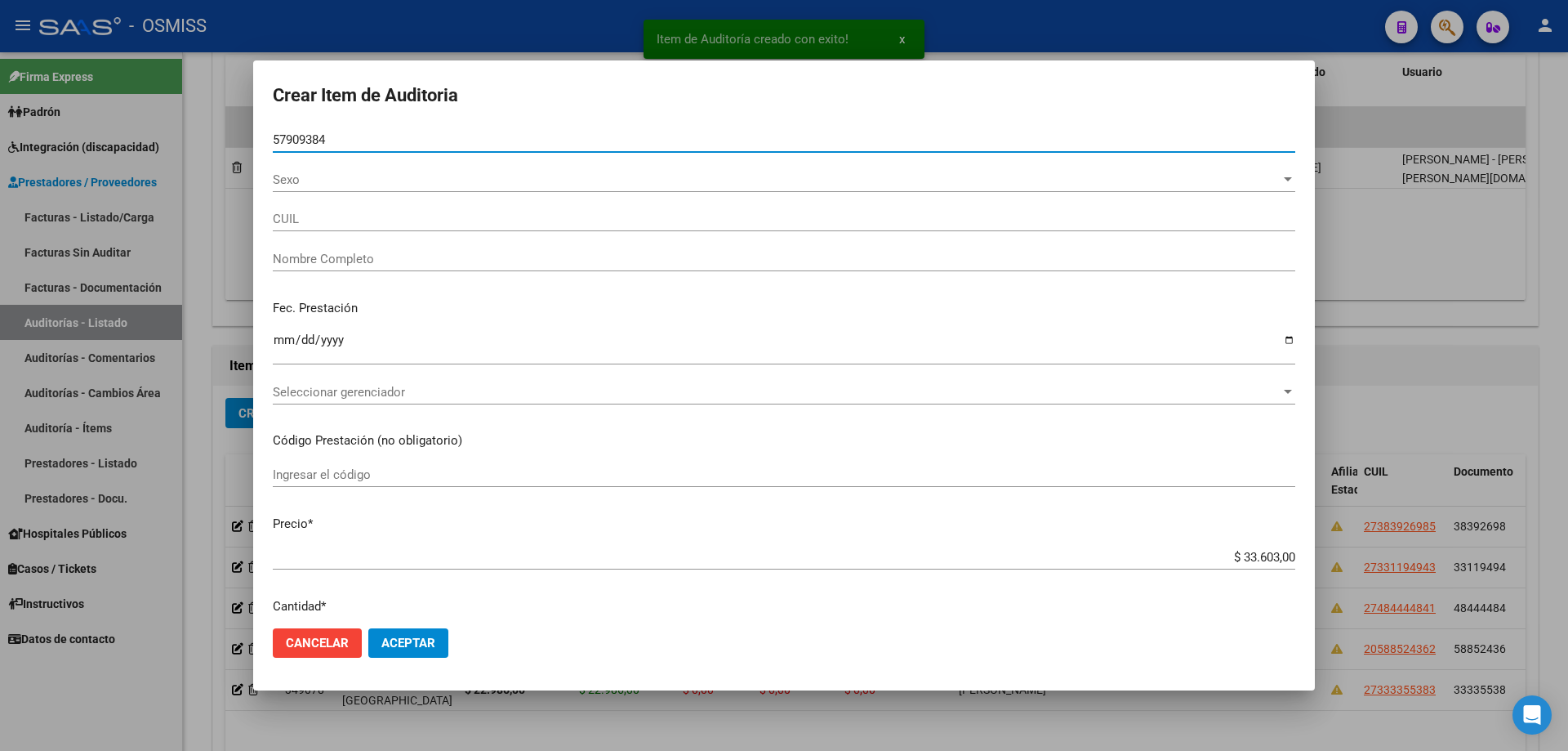
type input "27579093841"
type input "[PERSON_NAME] [PERSON_NAME]"
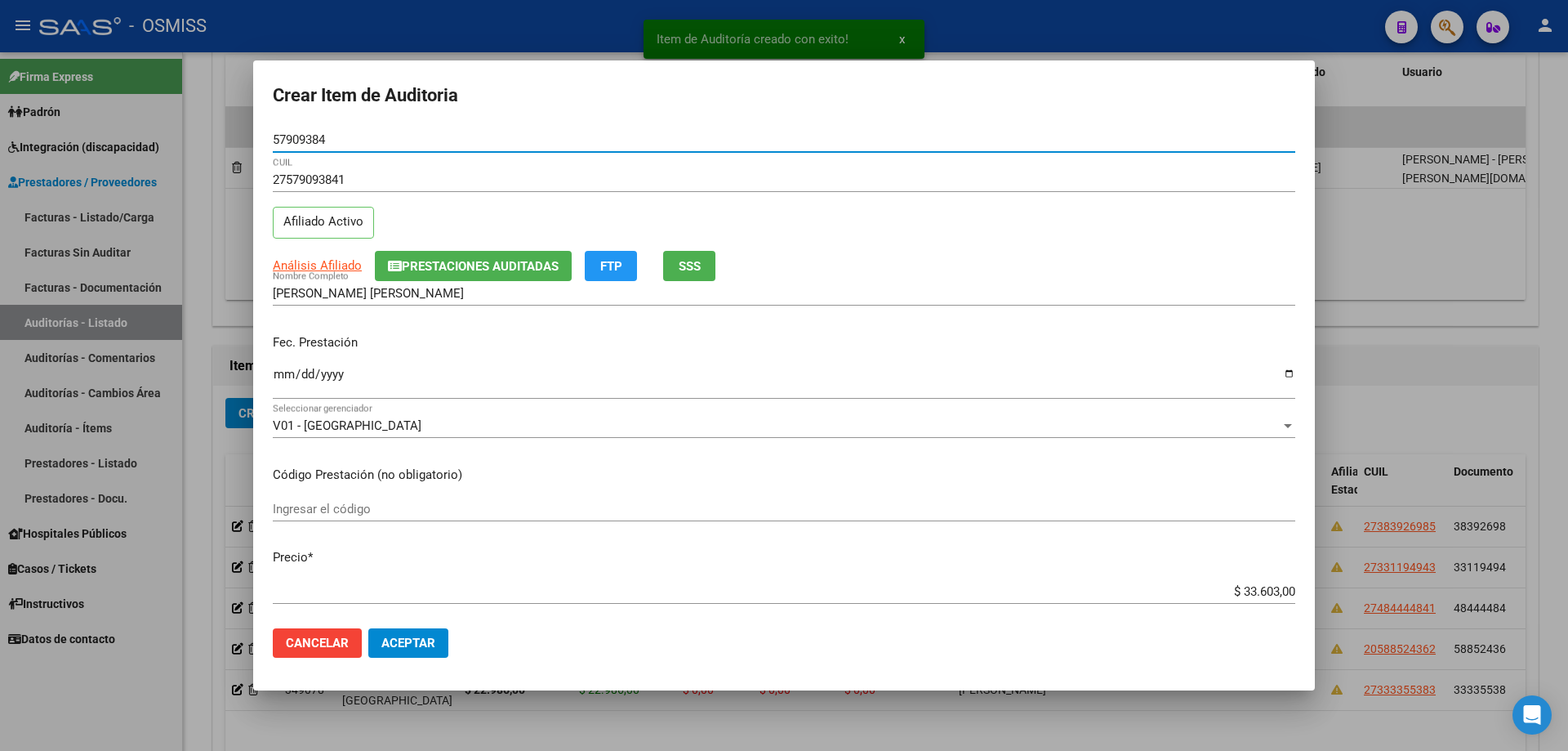
type input "57909384"
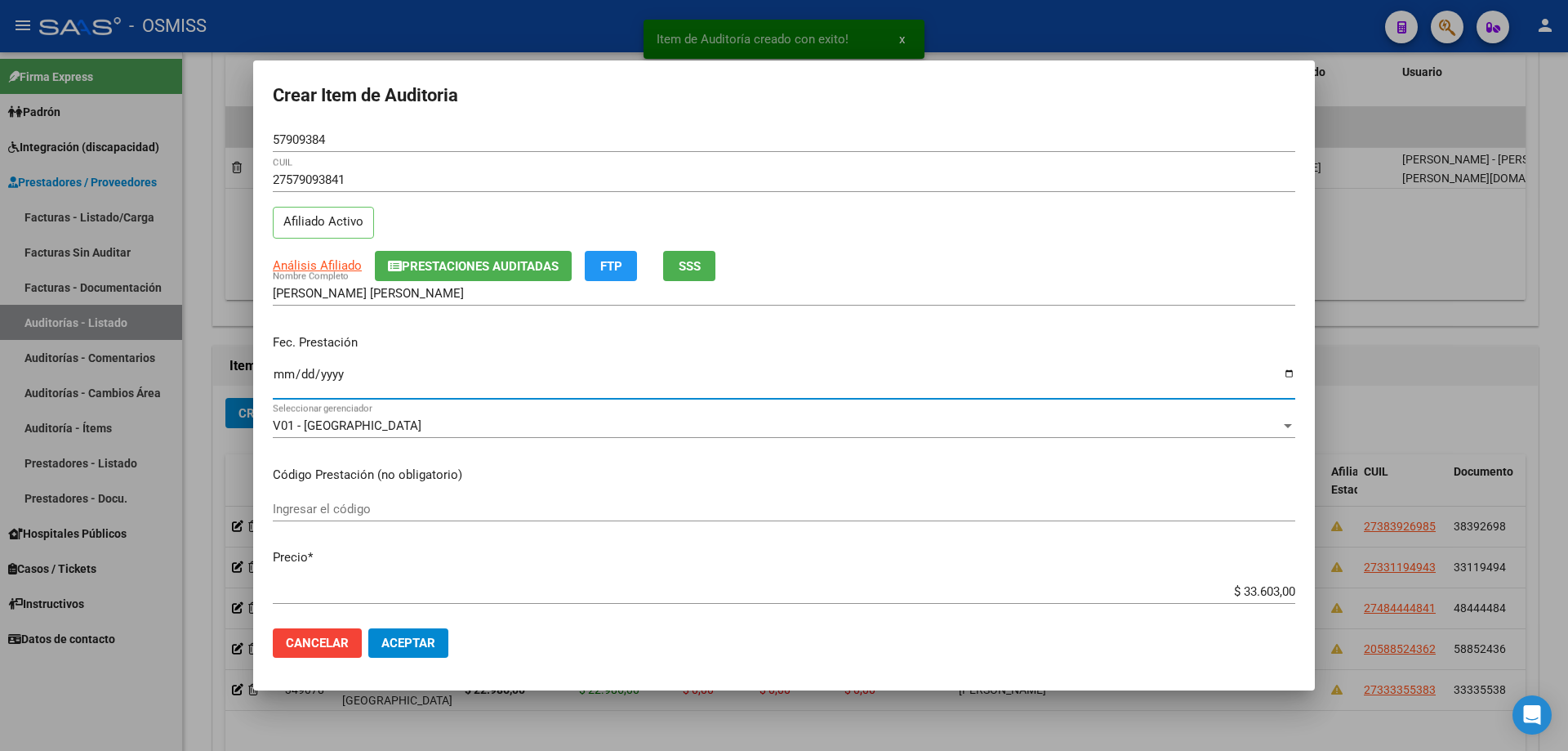
click at [283, 376] on input "Ingresar la fecha" at bounding box center [784, 381] width 1022 height 26
type input "[DATE]"
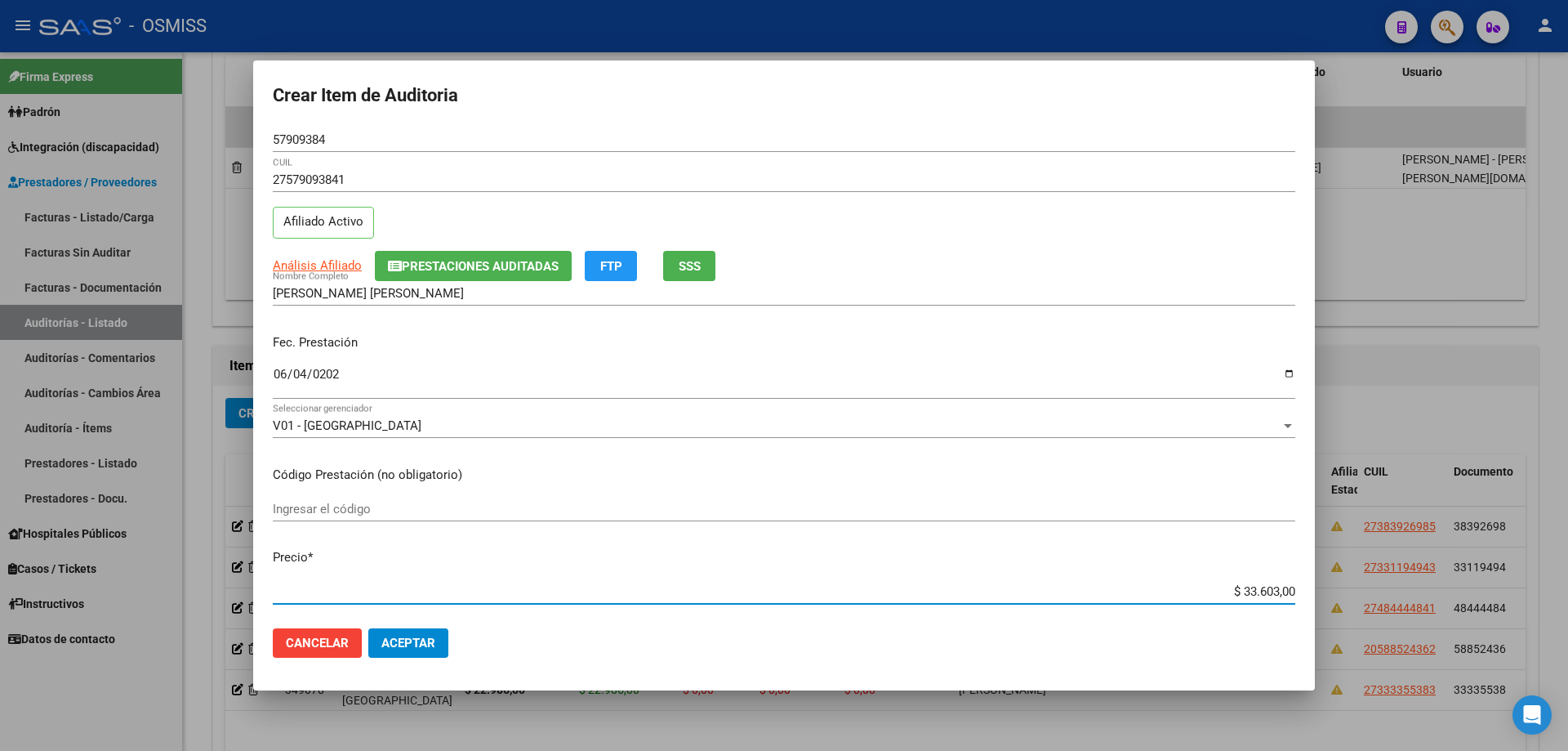
drag, startPoint x: 1182, startPoint y: 597, endPoint x: 1567, endPoint y: 513, distance: 394.1
click at [758, 506] on div "Crear Item de Auditoria 57909384 Nro Documento 27579093841 CUIL Afiliado Activo…" at bounding box center [784, 376] width 1568 height 751
type input "$ 0,03"
type input "$ 0,39"
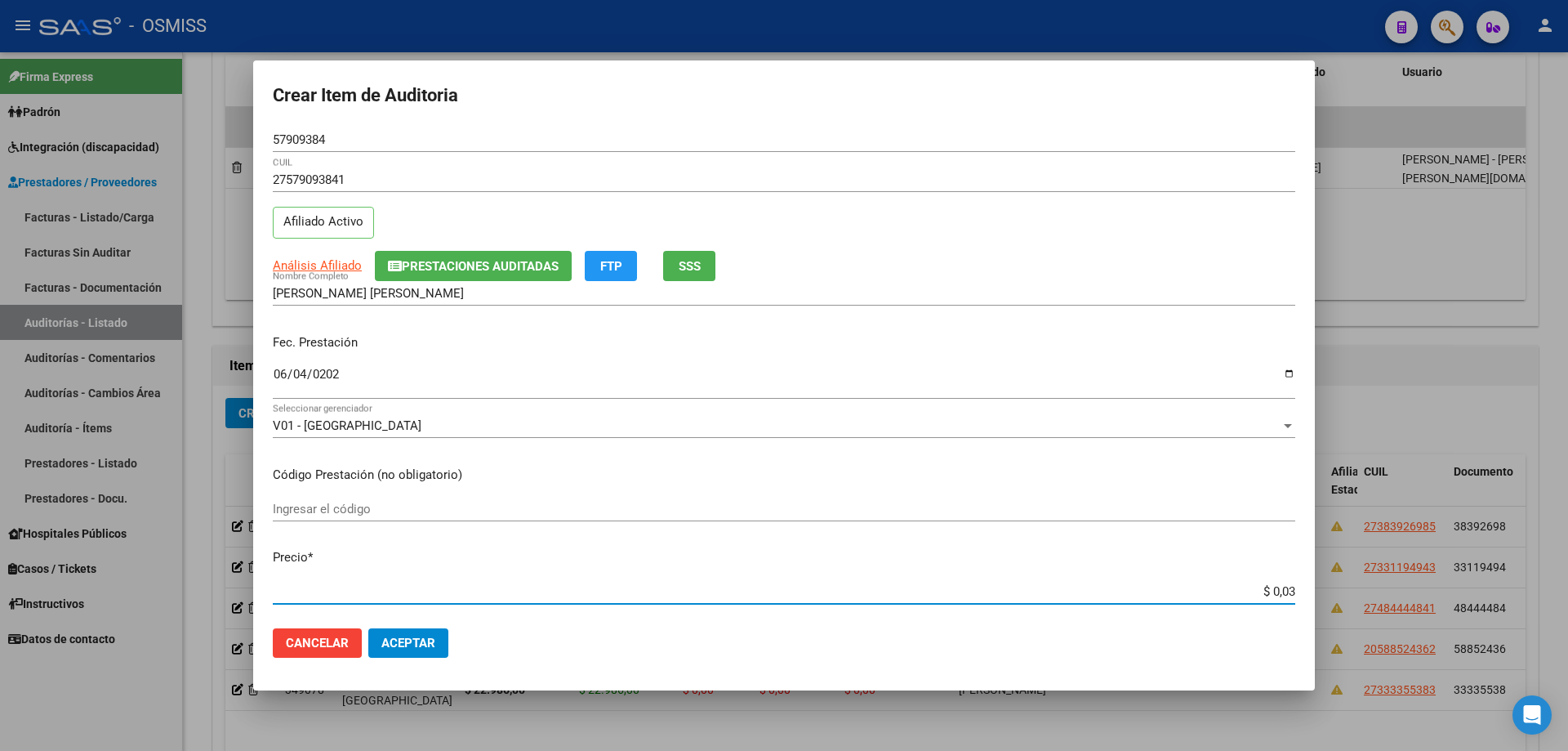
type input "$ 0,39"
type input "$ 3,98"
type input "$ 39,87"
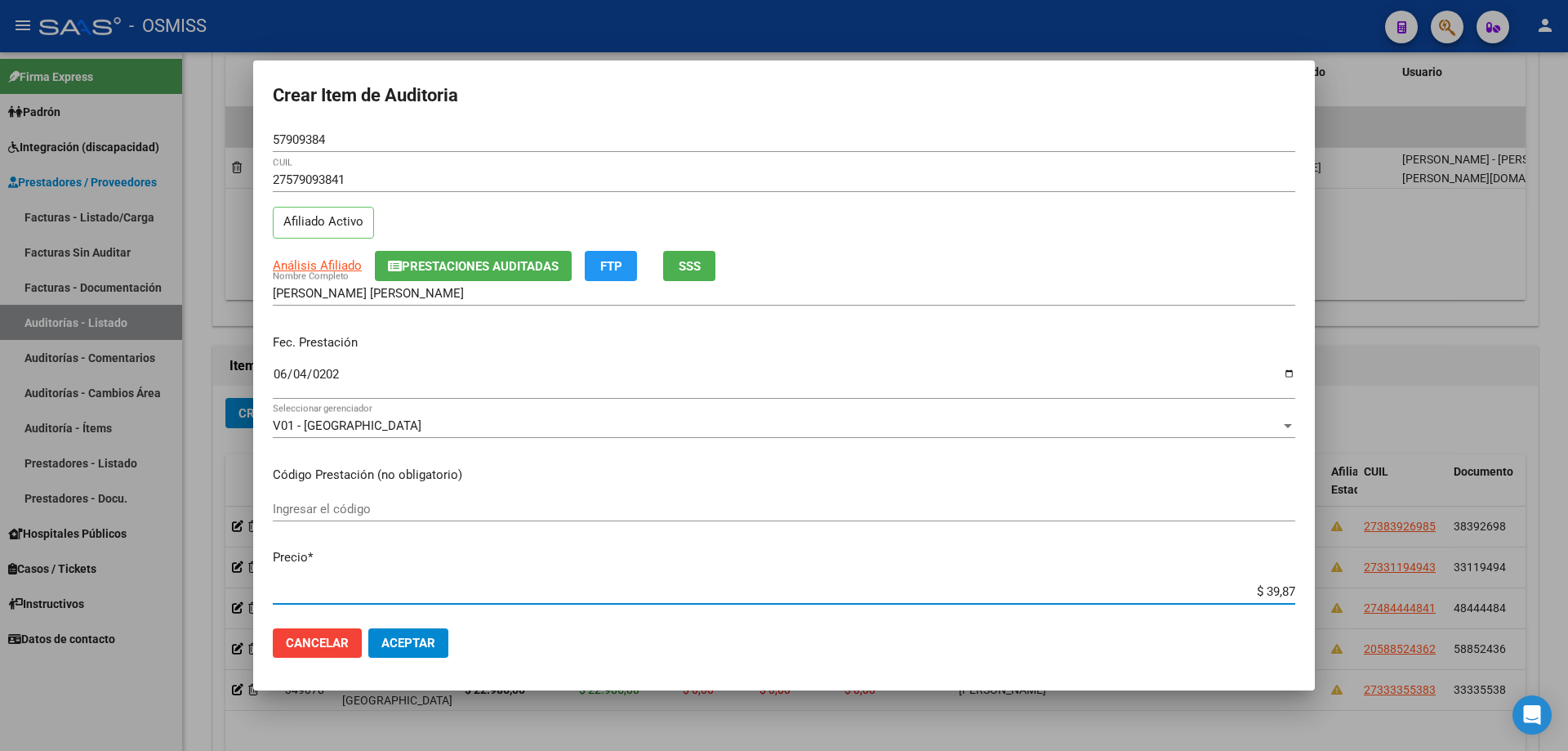
type input "$ 398,70"
type input "$ 3.987,00"
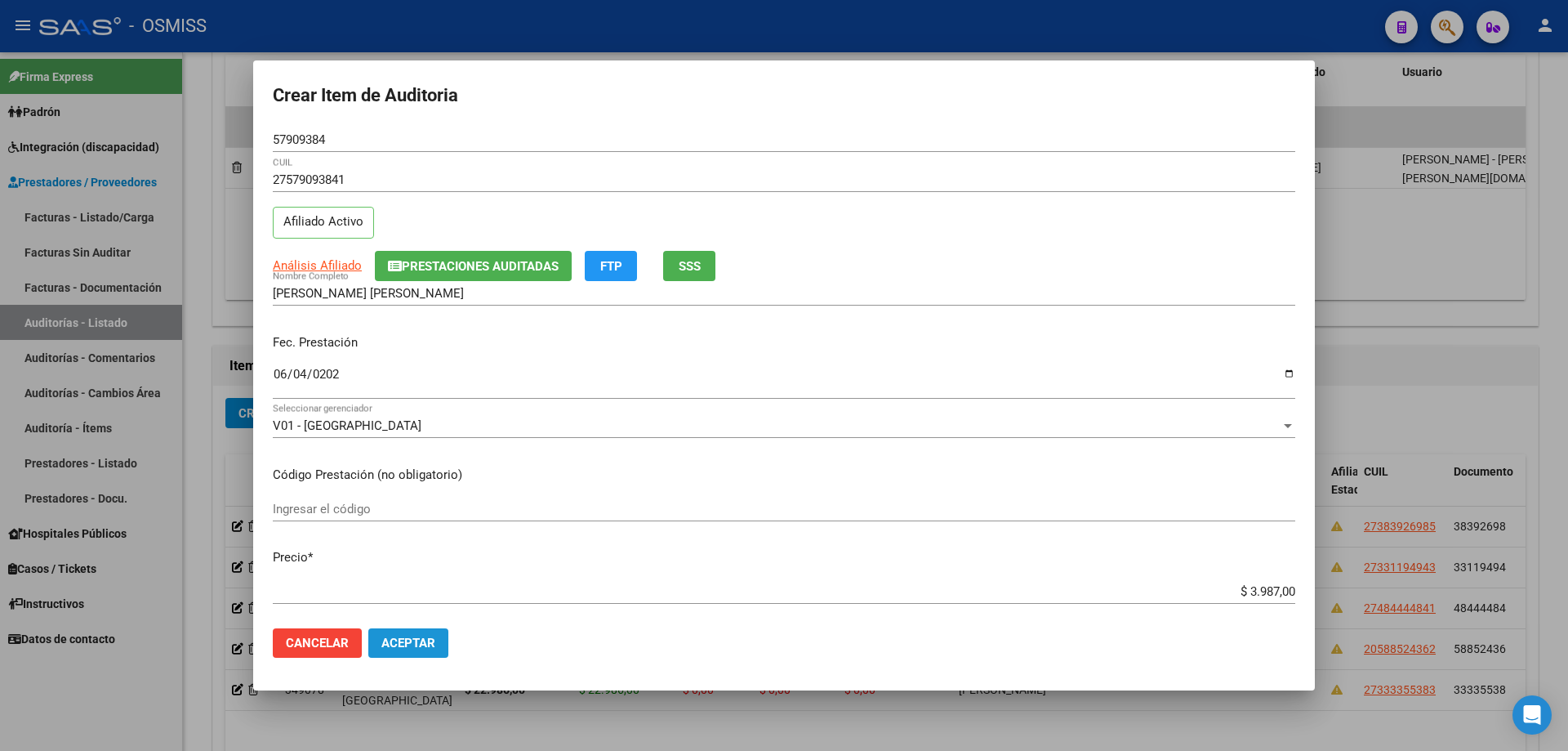
click at [415, 506] on span "Aceptar" at bounding box center [408, 643] width 54 height 15
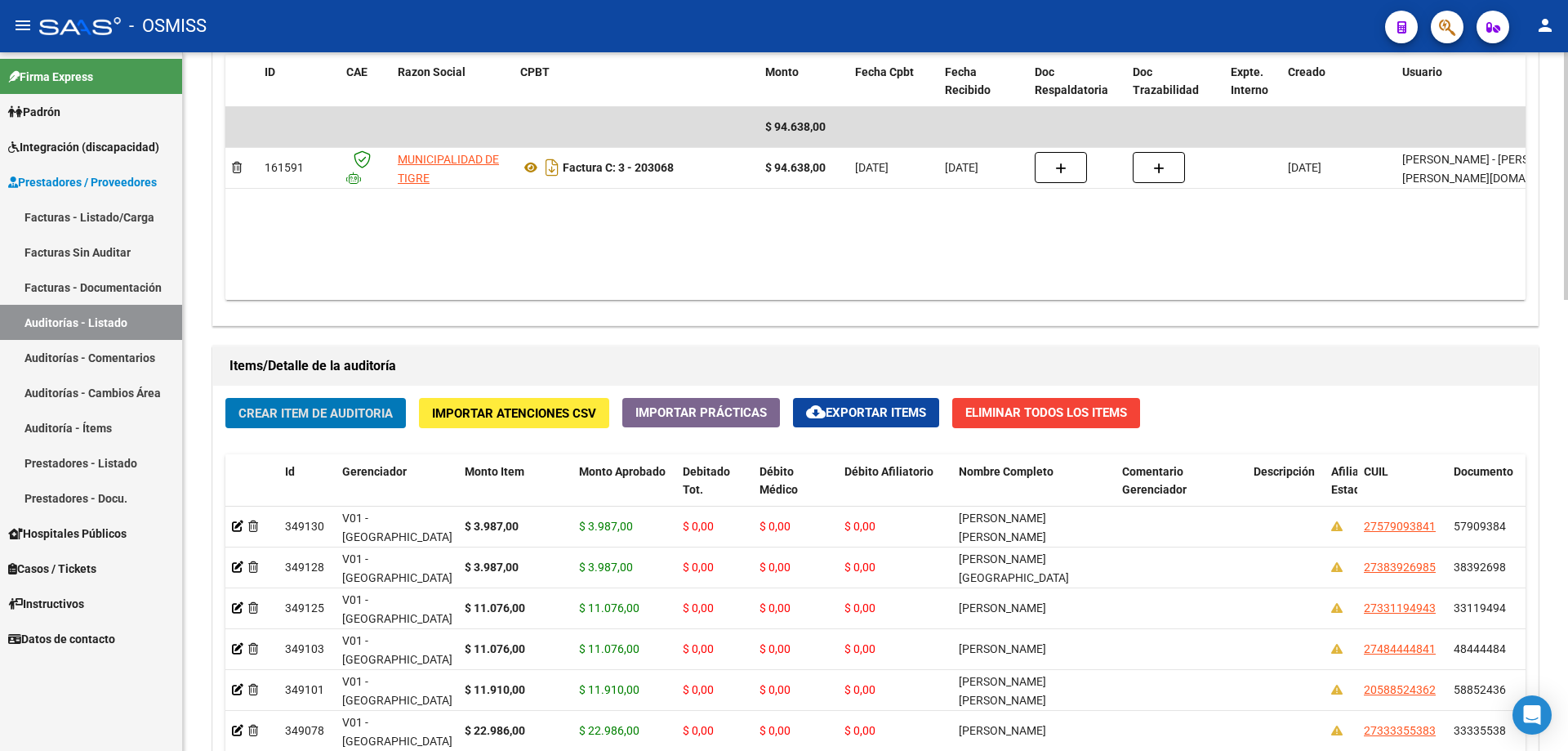
click at [312, 411] on span "Crear Item de Auditoria" at bounding box center [316, 413] width 154 height 15
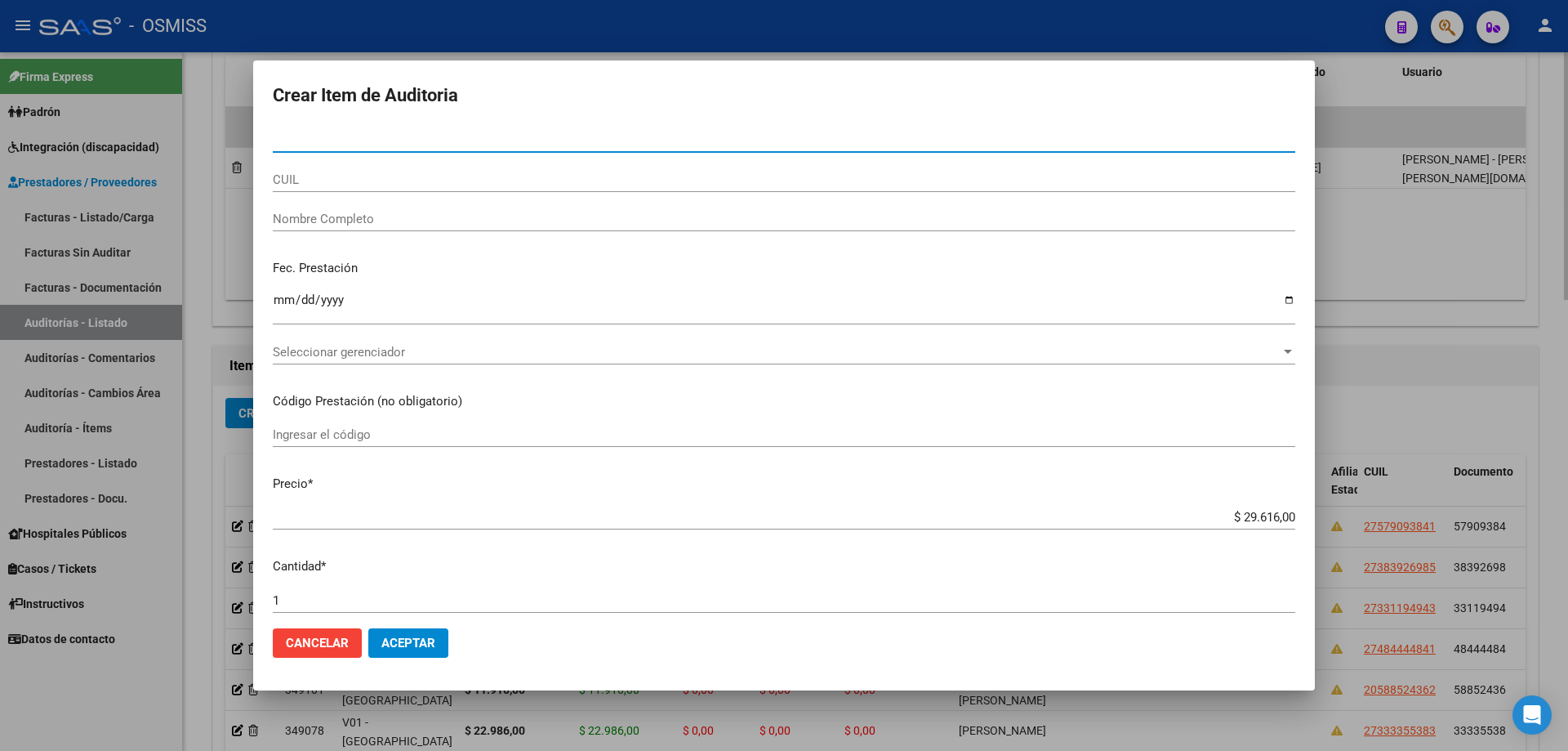
paste input "53609112"
type input "53609112"
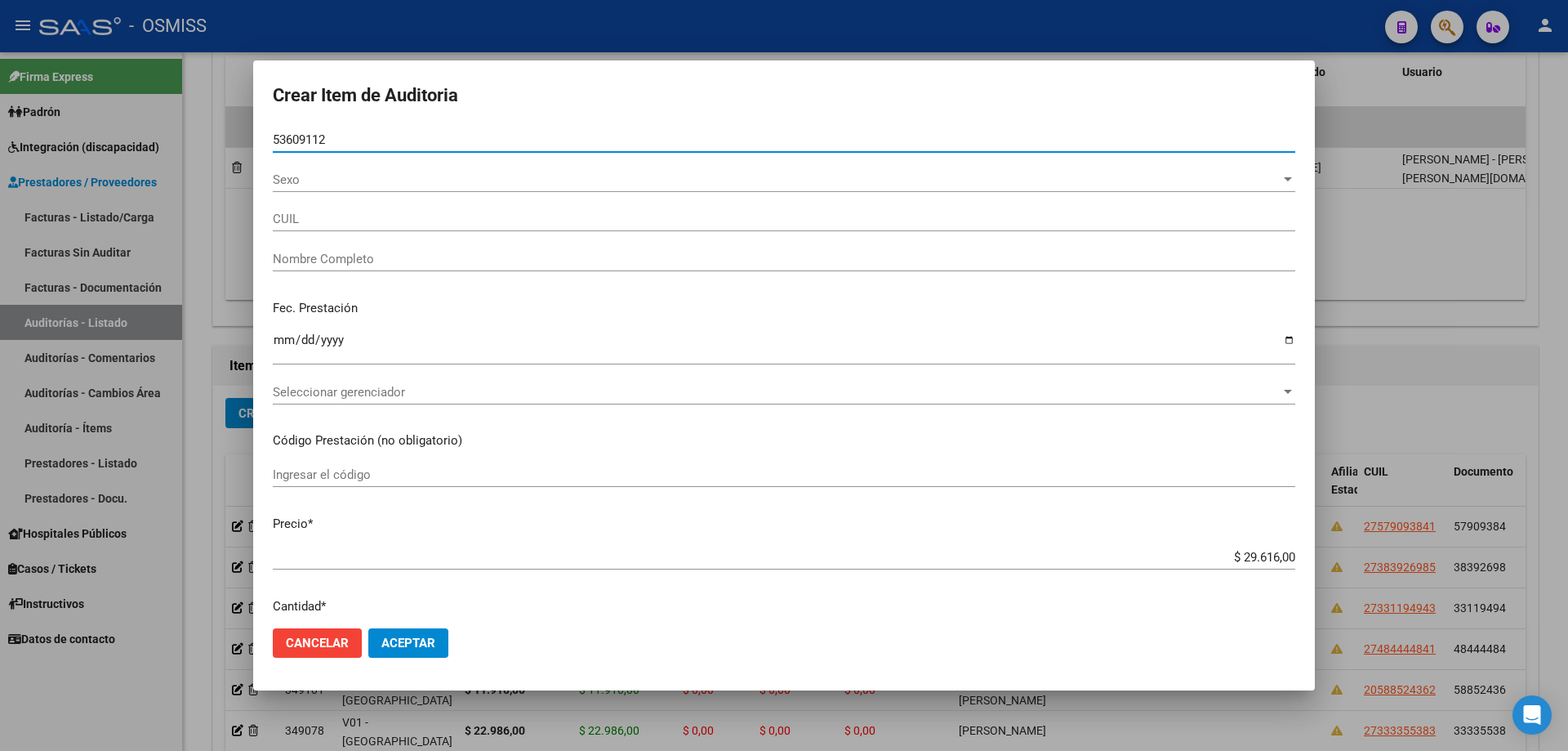
type input "20536091123"
type input "[PERSON_NAME]"
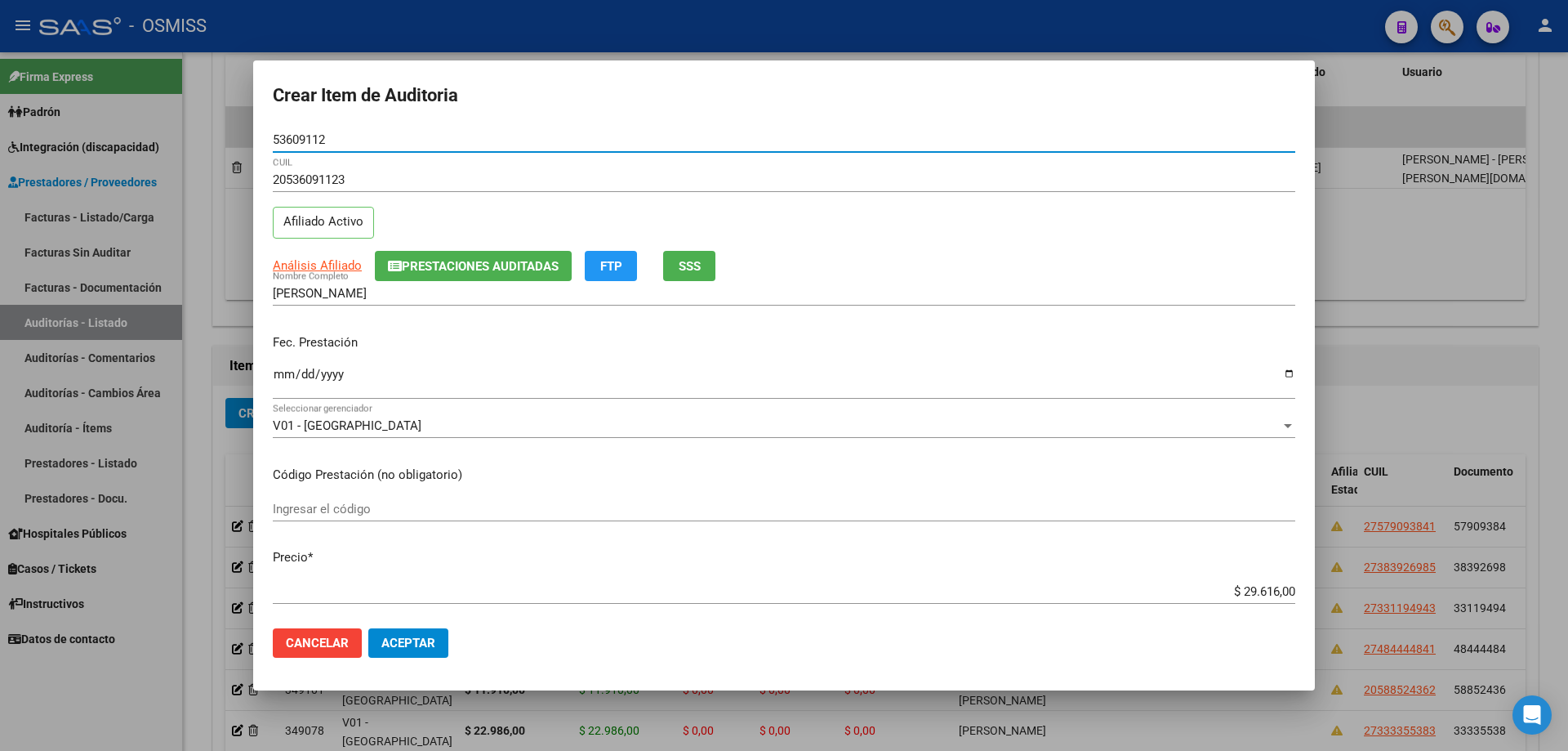
type input "53609112"
click at [283, 377] on input "Ingresar la fecha" at bounding box center [784, 381] width 1022 height 26
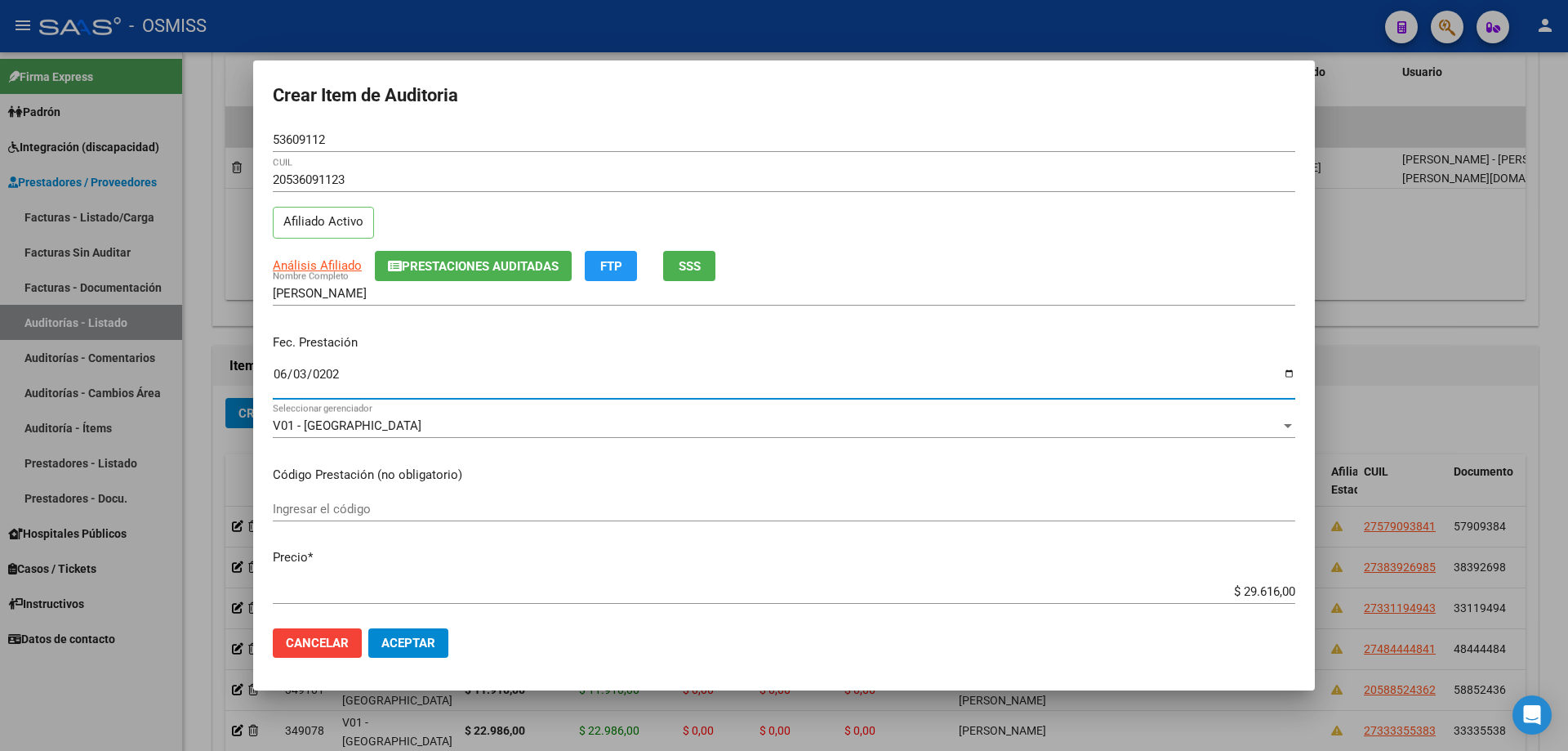
type input "[DATE]"
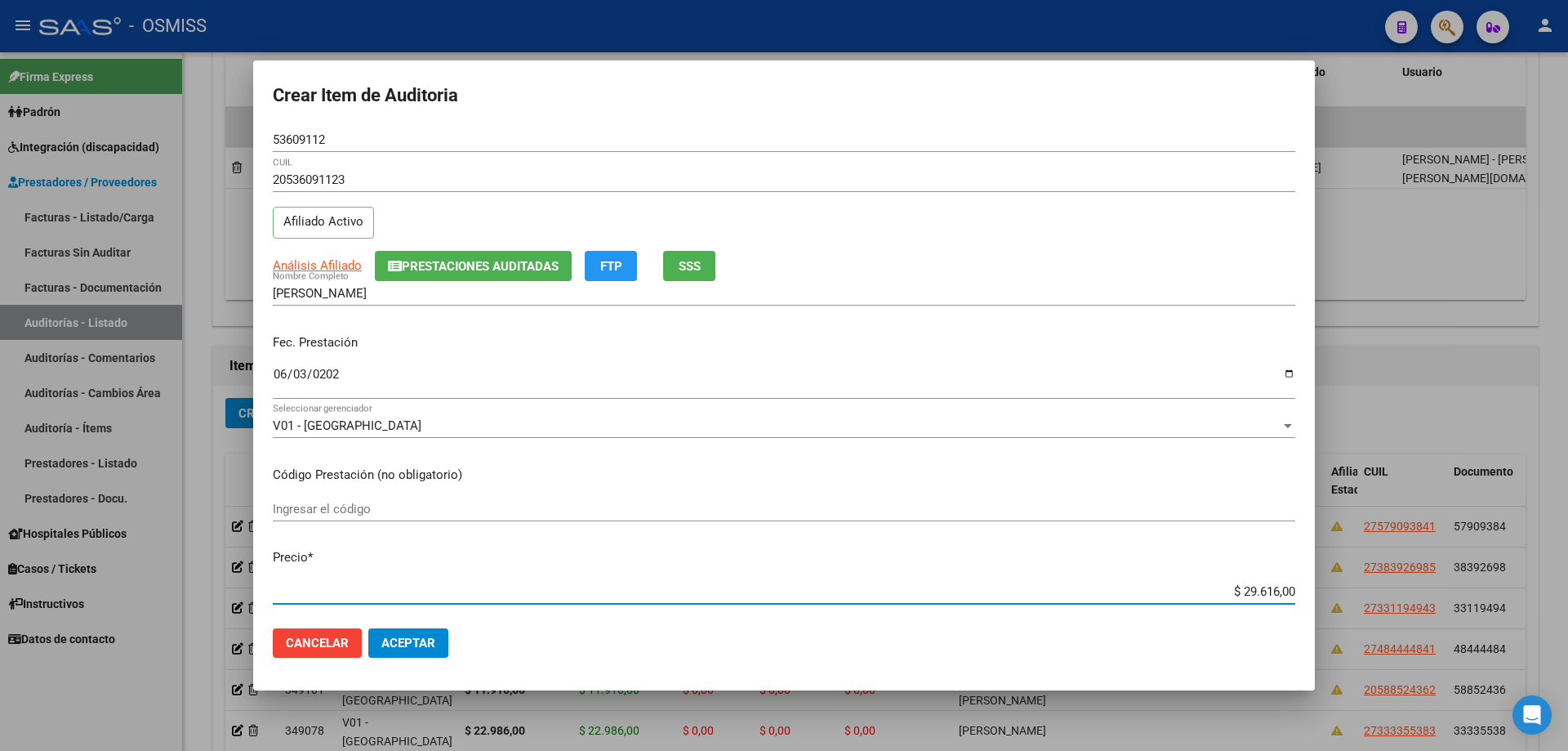
drag, startPoint x: 1156, startPoint y: 593, endPoint x: 1567, endPoint y: 376, distance: 464.8
click at [758, 396] on div "Crear Item de Auditoria 53609112 Nro Documento 20536091123 CUIL Afiliado Activo…" at bounding box center [784, 376] width 1568 height 751
type input "$ 0,01"
type input "$ 0,11"
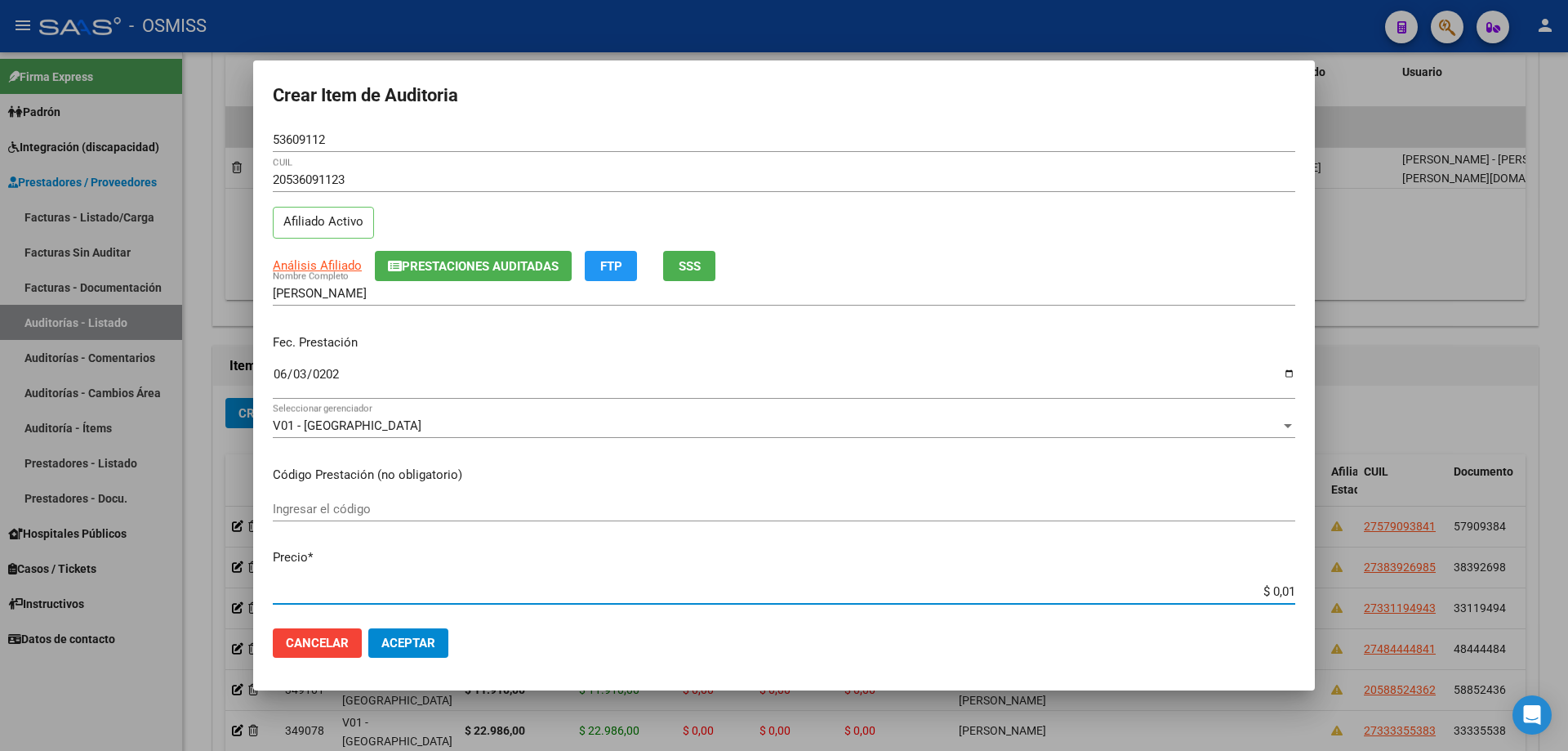
type input "$ 0,11"
type input "$ 1,19"
type input "$ 11,91"
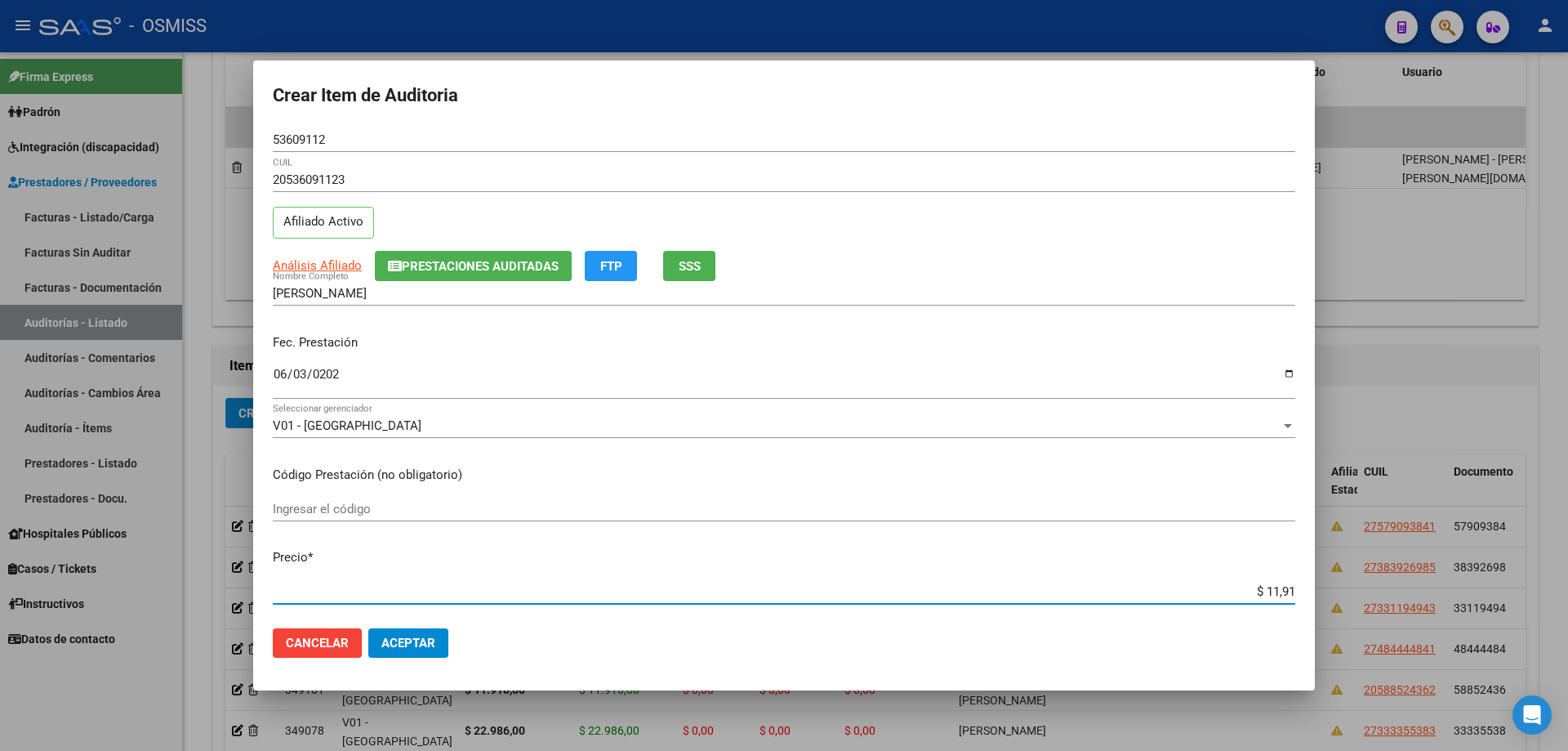
type input "$ 119,10"
type input "$ 1.191,00"
type input "$ 11.910,00"
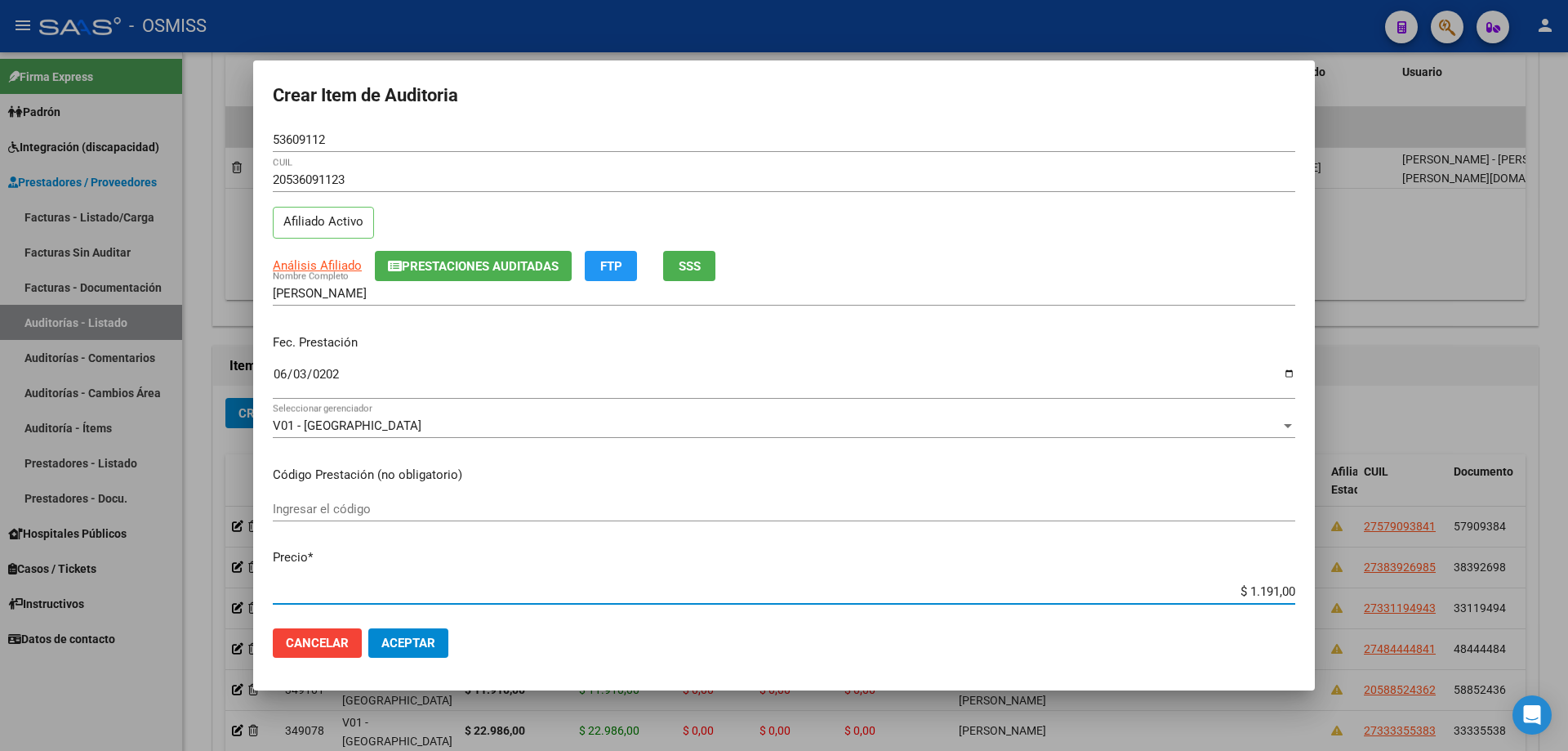
type input "$ 11.910,00"
click at [428, 506] on span "Aceptar" at bounding box center [408, 643] width 54 height 15
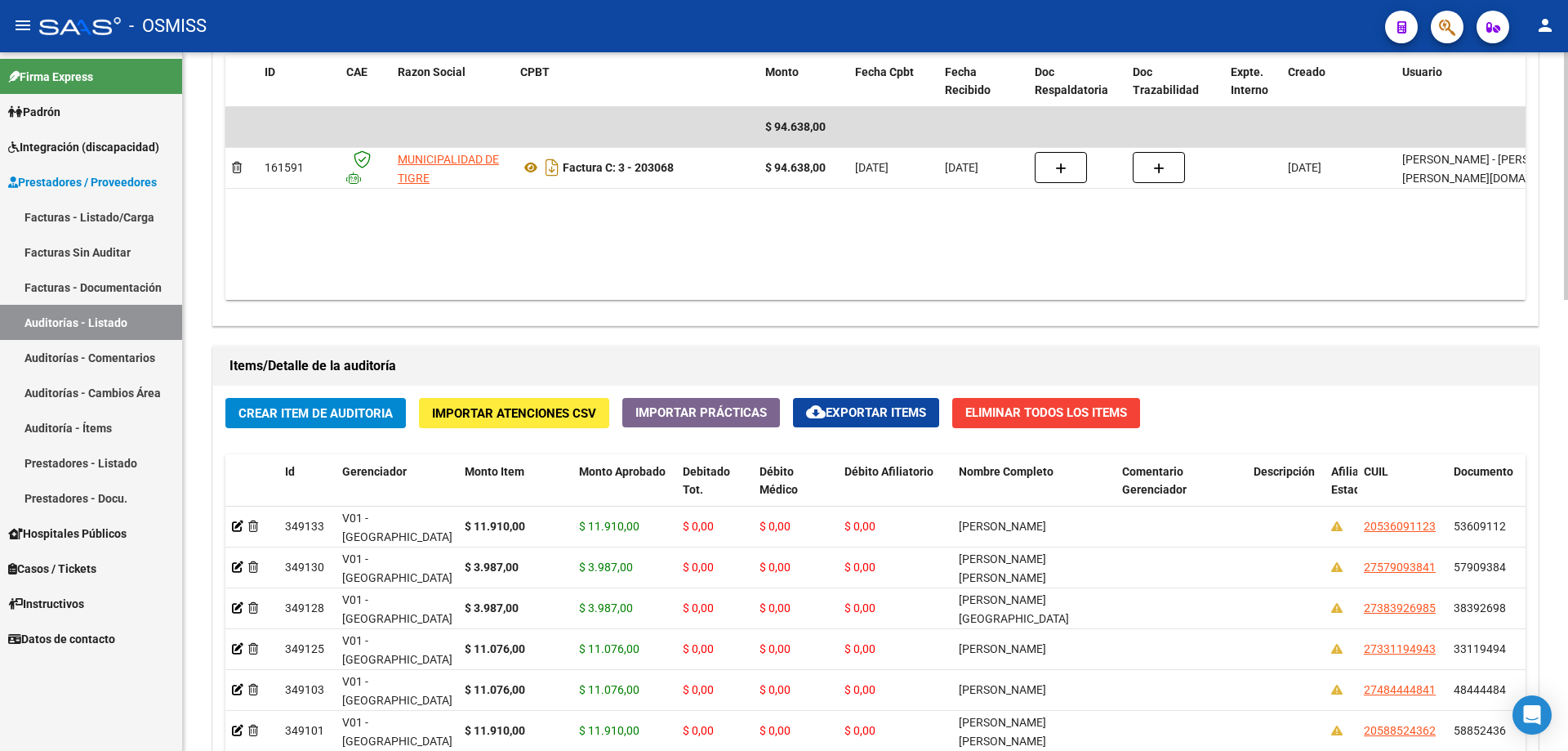
click at [758, 300] on div "Agregar Comprobante cloud_download Exportar Comprobantes ID CAE Razon Social CP…" at bounding box center [875, 155] width 1325 height 339
click at [298, 398] on button "Crear Item de Auditoria" at bounding box center [316, 412] width 181 height 30
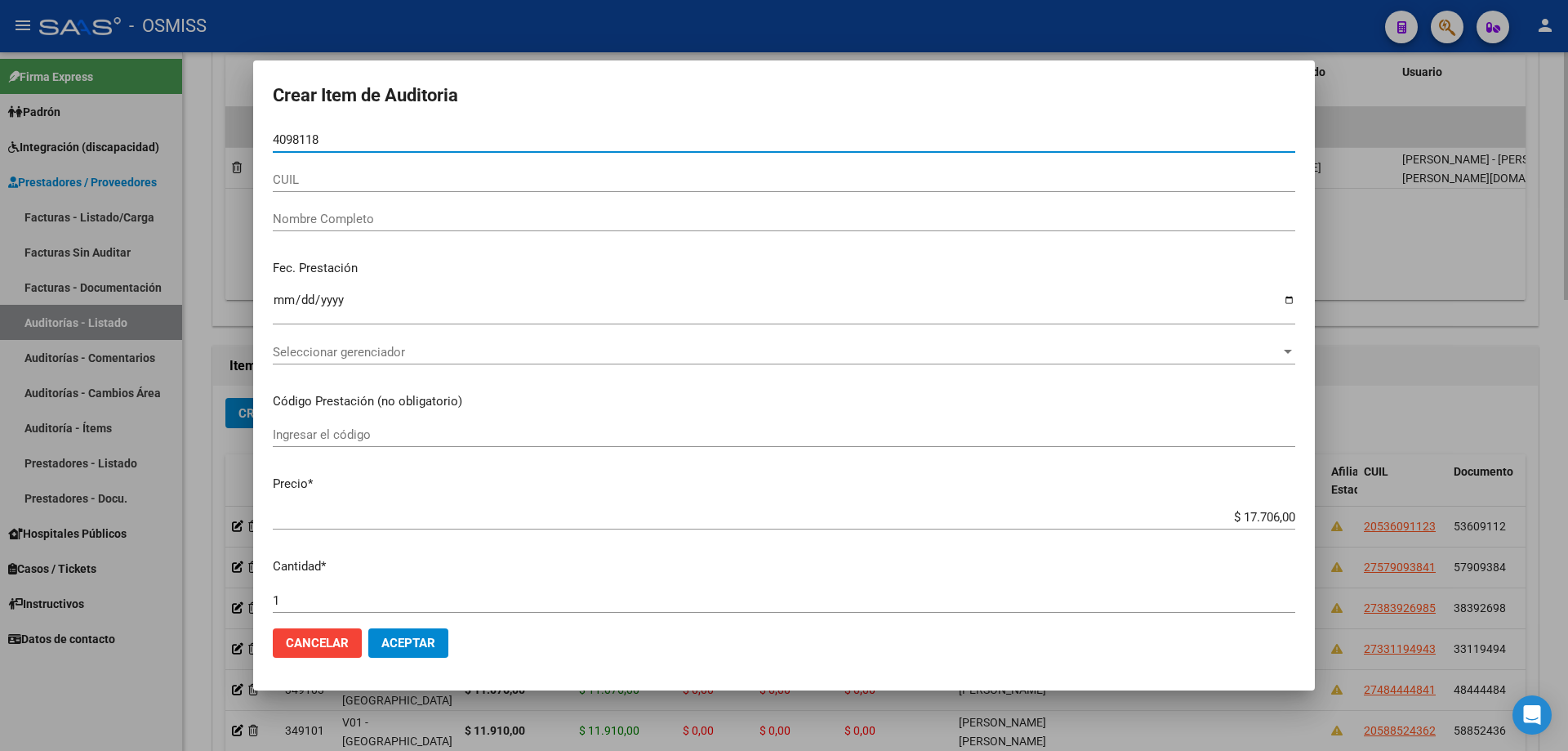
type input "40981187"
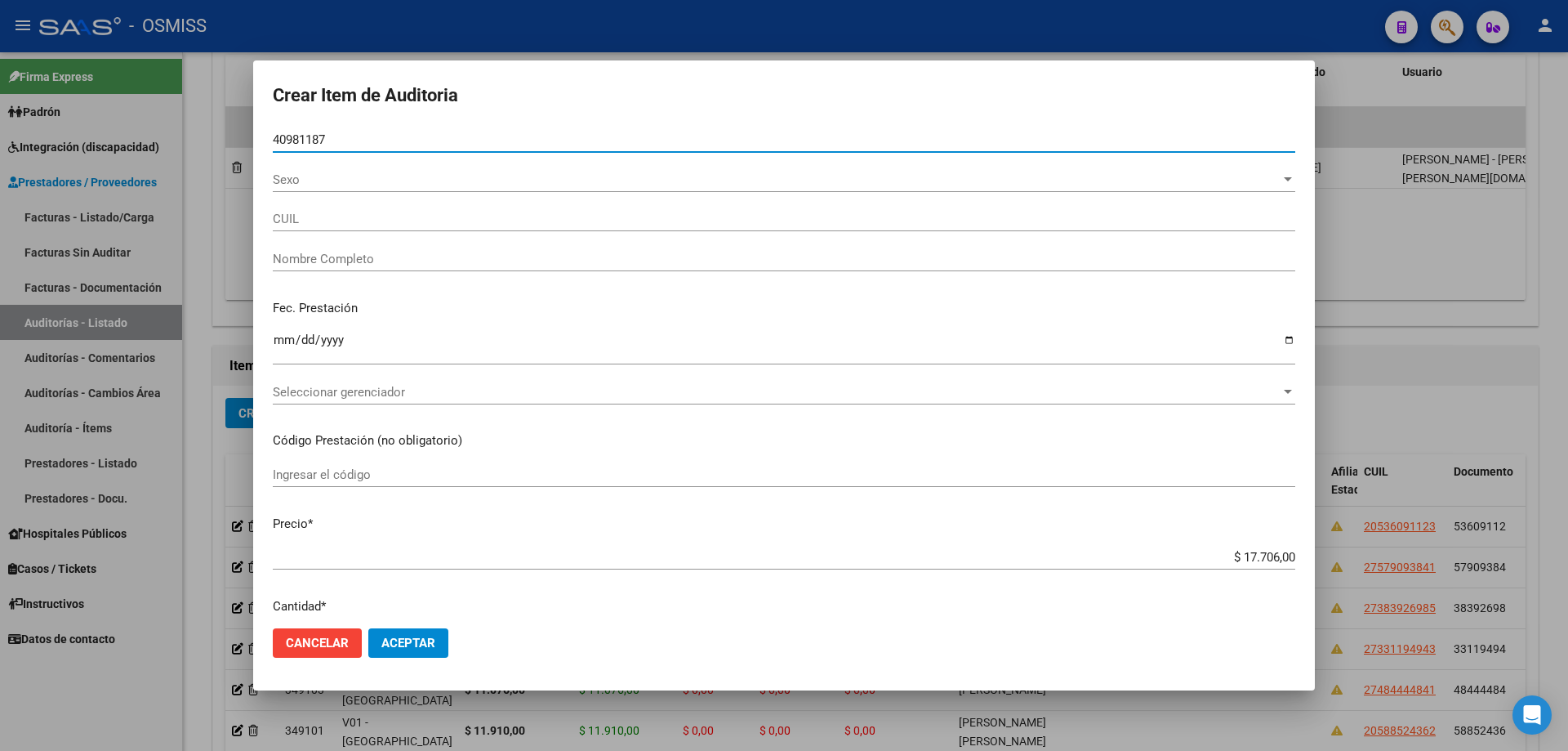
type input "27409811871"
type input "PAREDES [PERSON_NAME]"
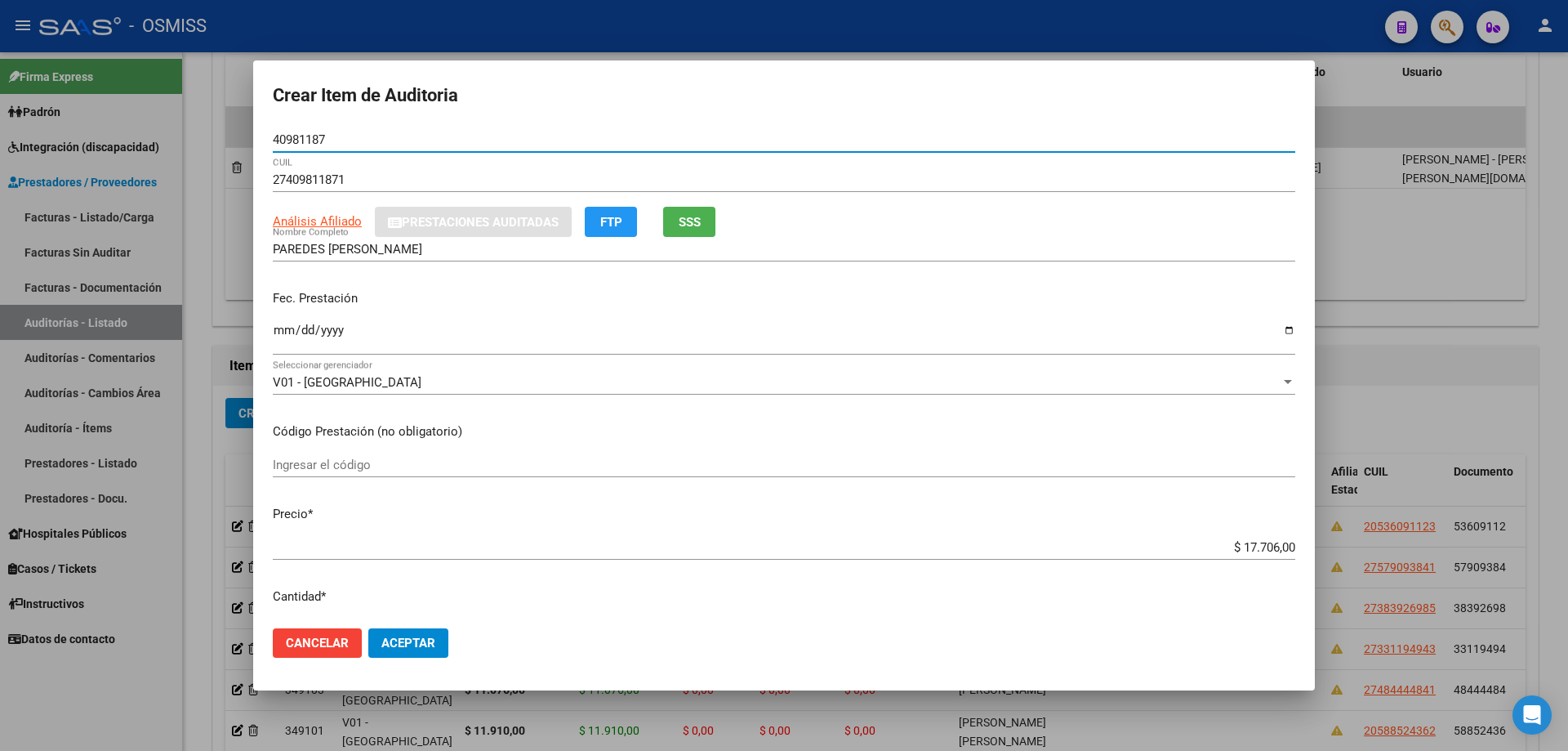
type input "40981187"
click at [285, 341] on input "Ingresar la fecha" at bounding box center [784, 336] width 1022 height 26
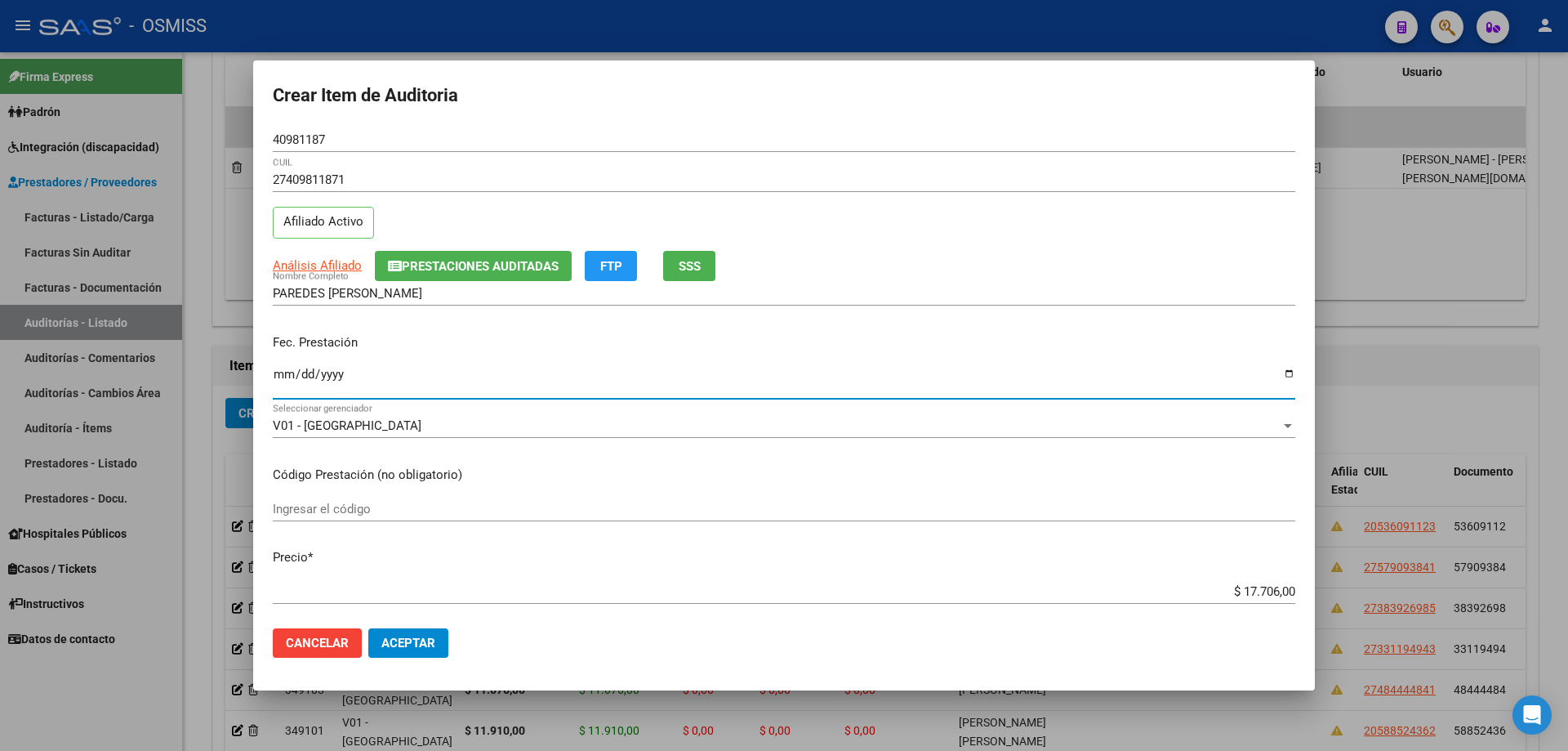
click at [278, 372] on input "Ingresar la fecha" at bounding box center [784, 381] width 1022 height 26
type input "[DATE]"
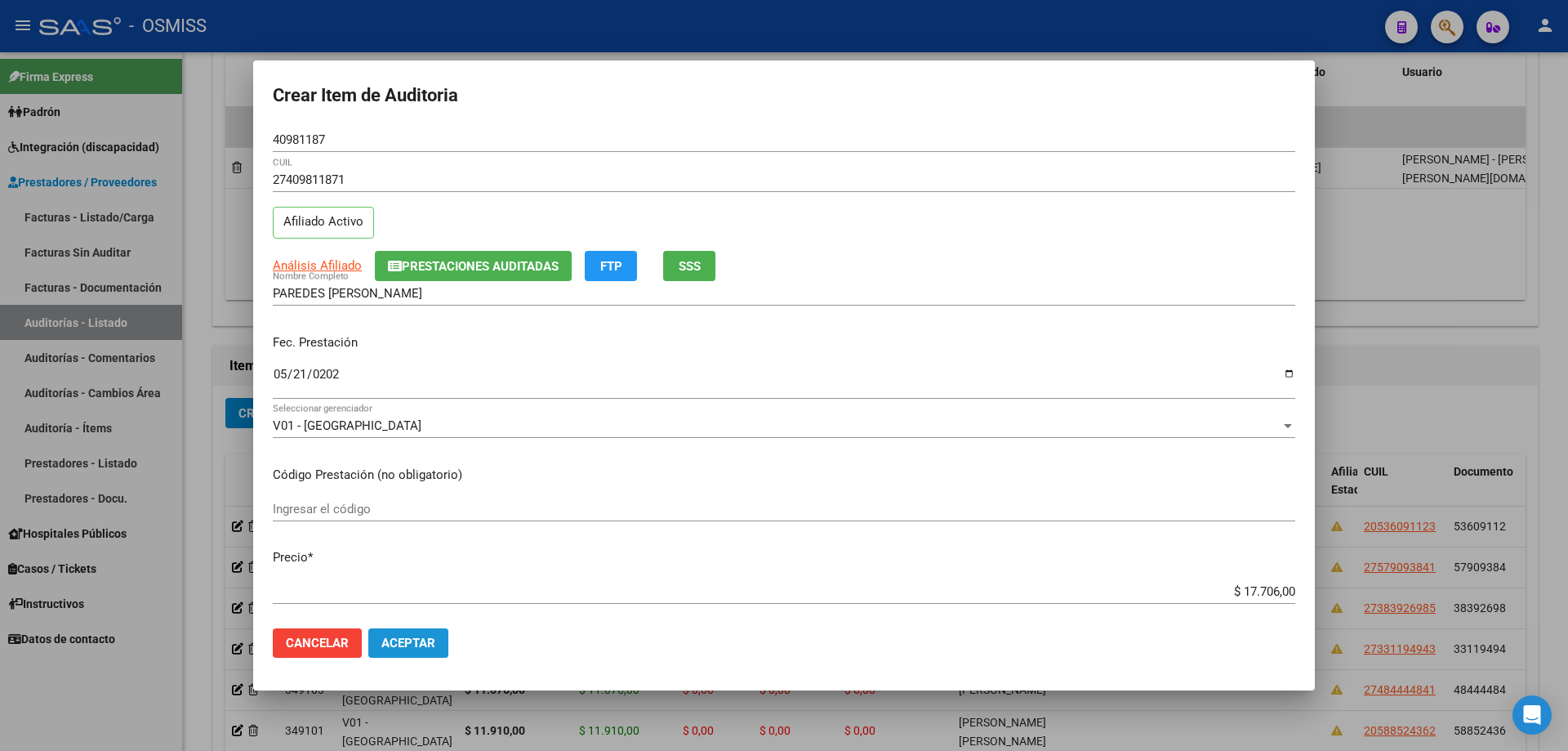
click at [436, 506] on button "Aceptar" at bounding box center [409, 643] width 80 height 29
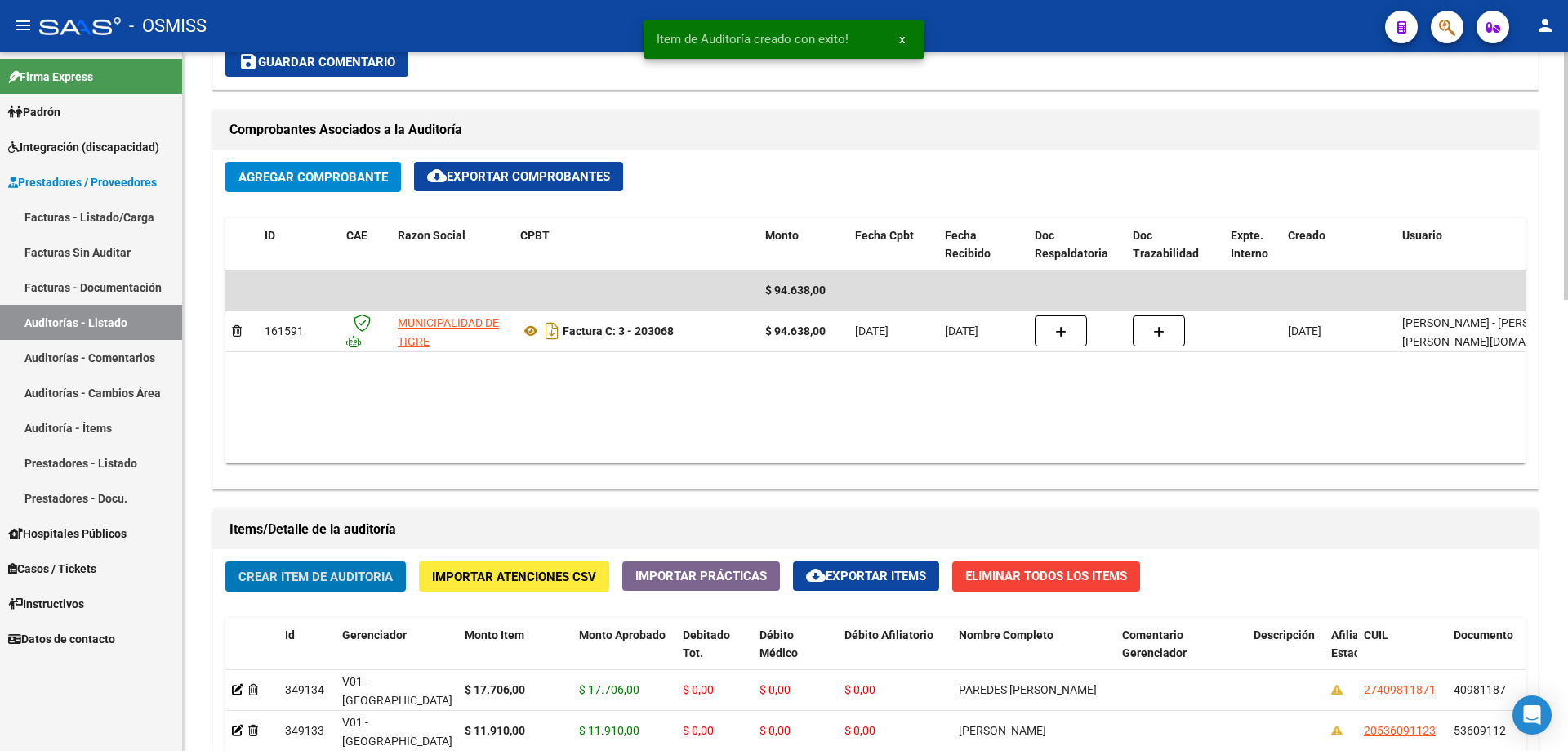
scroll to position [327, 0]
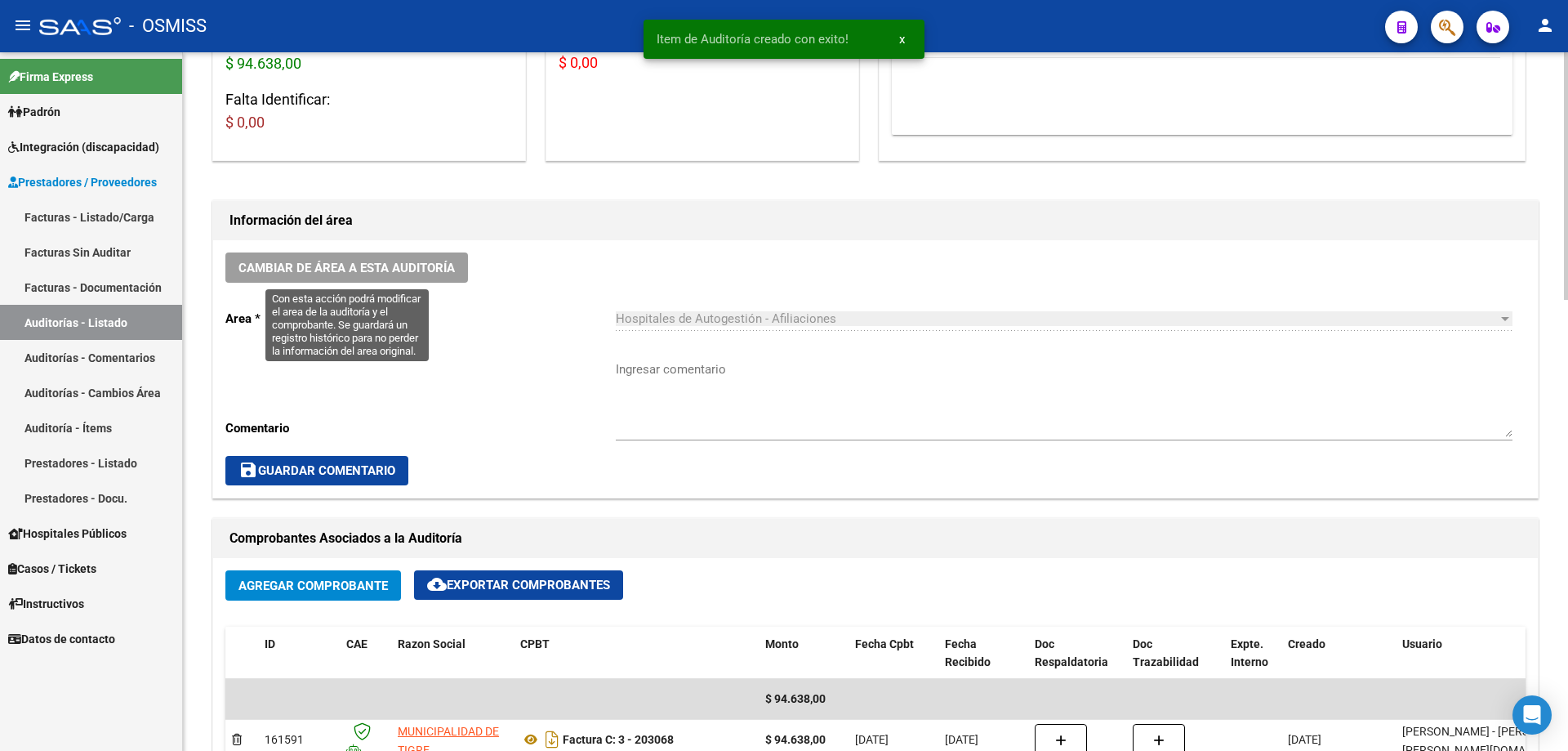
click at [386, 264] on span "Cambiar de área a esta auditoría" at bounding box center [347, 267] width 217 height 15
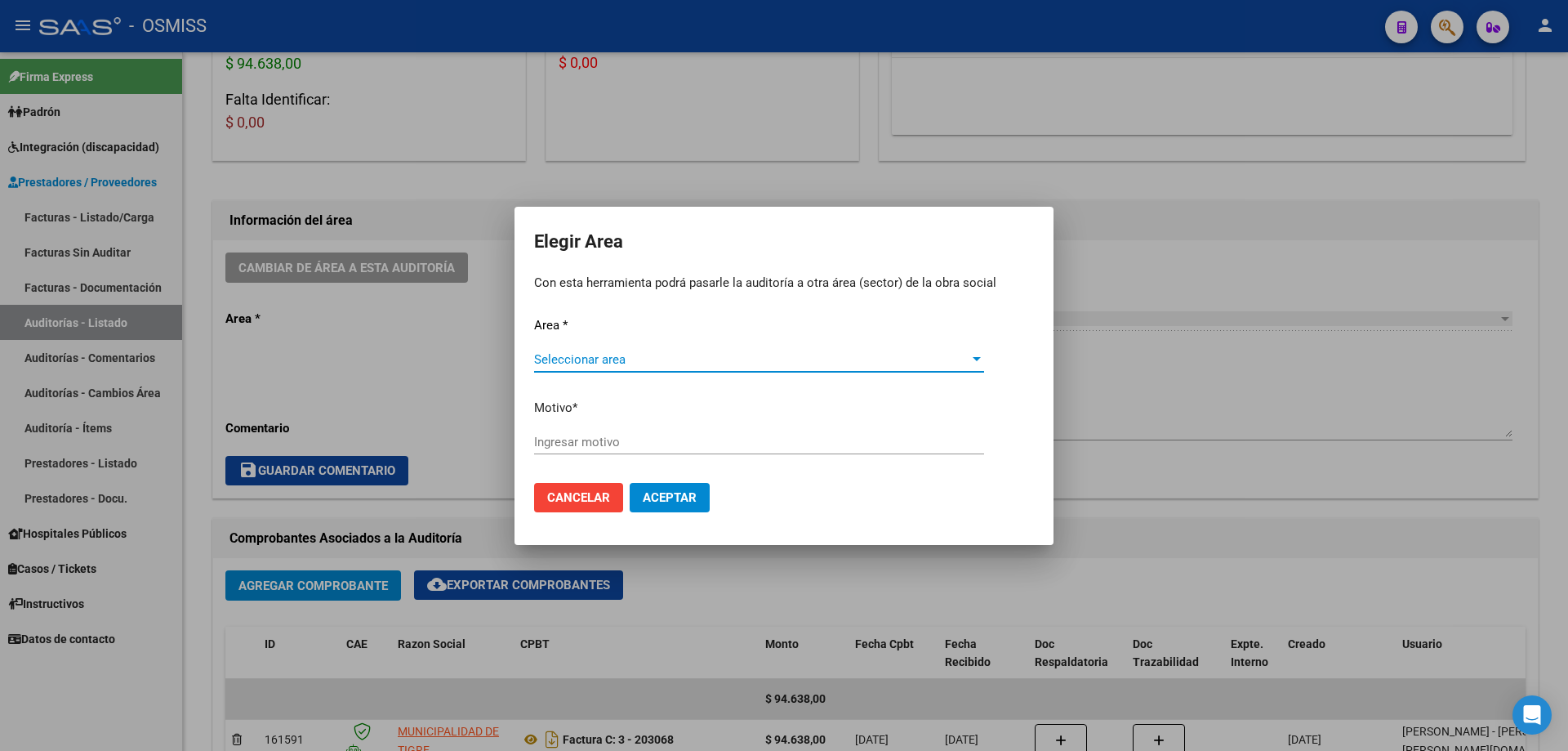
click at [700, 358] on span "Seleccionar area" at bounding box center [752, 359] width 435 height 15
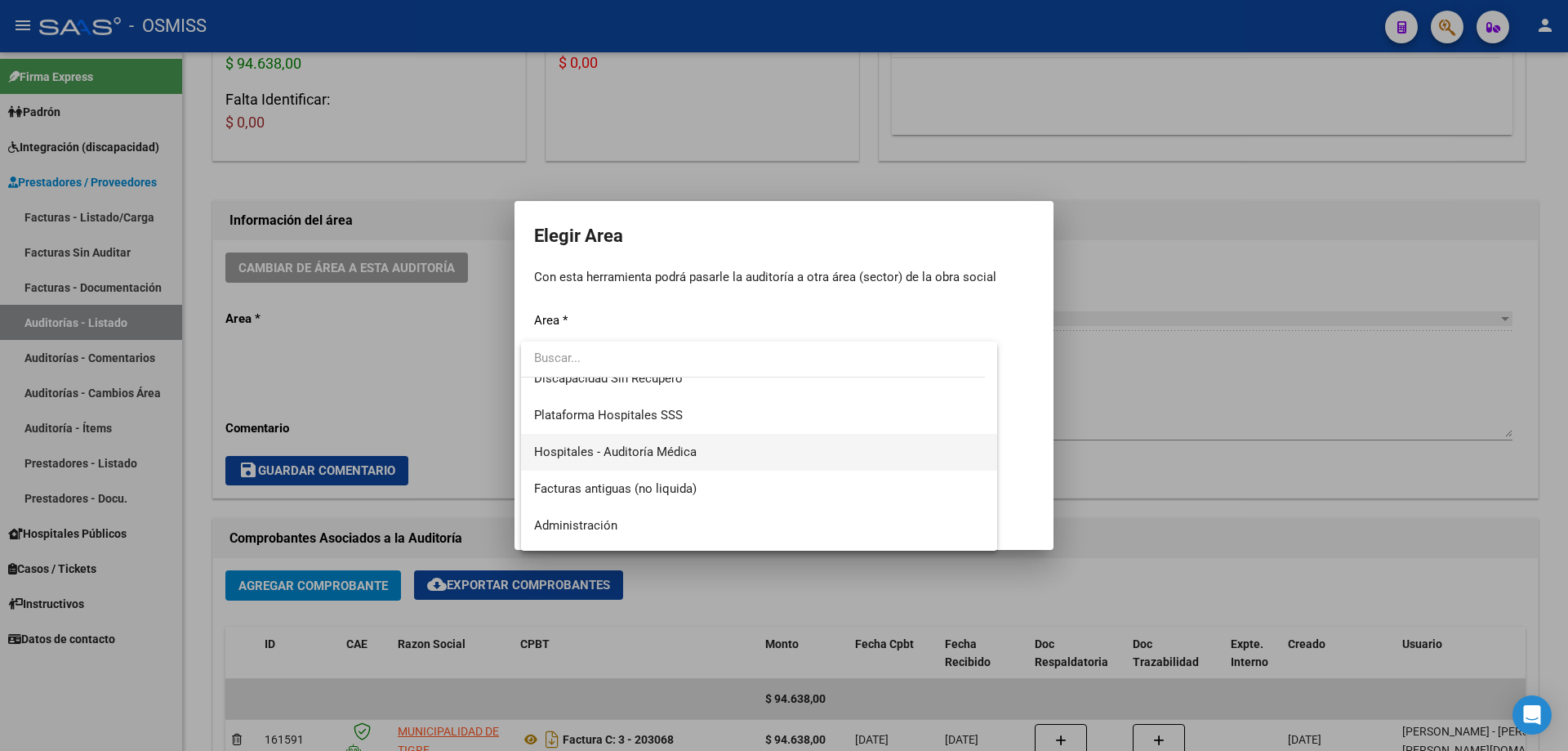
scroll to position [245, 0]
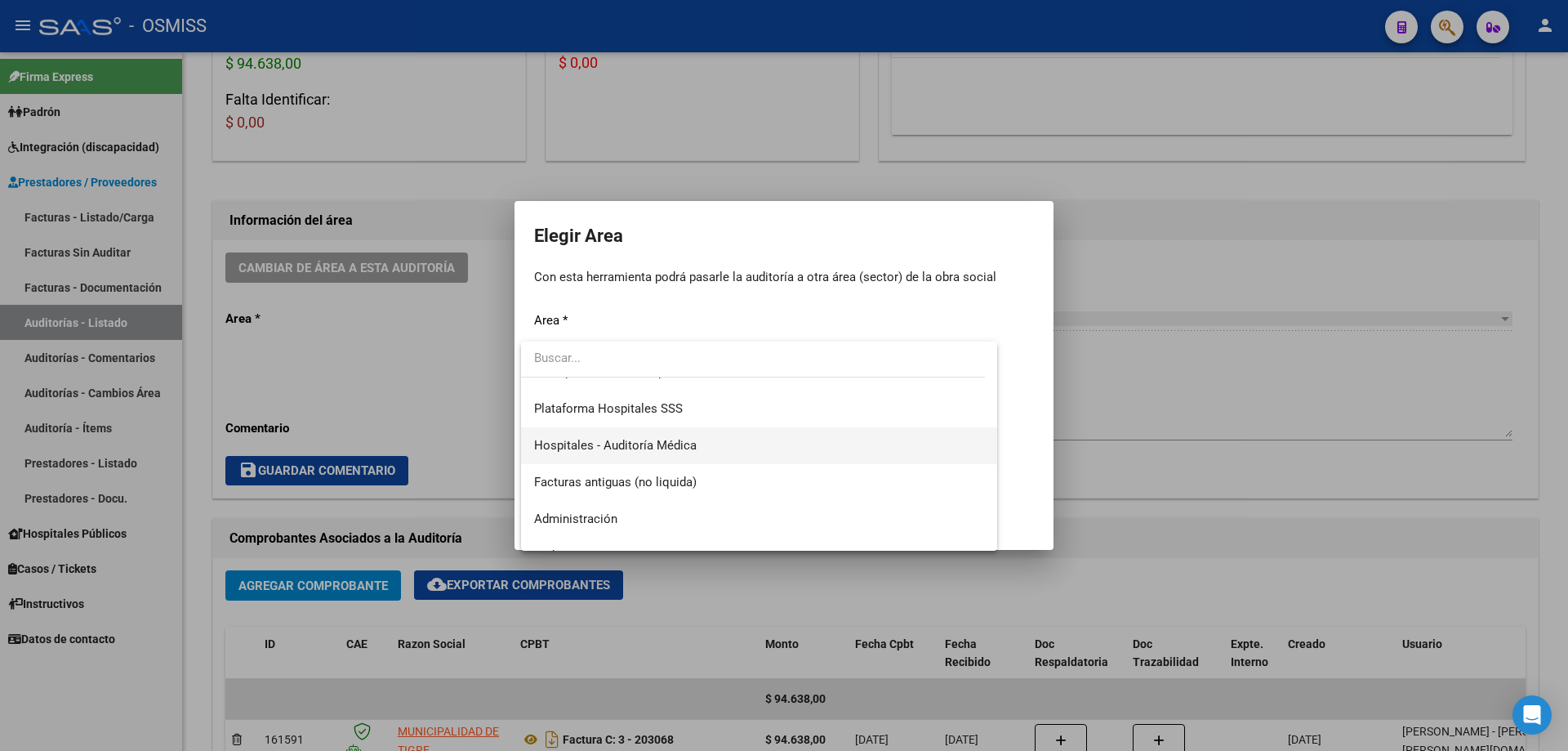
click at [706, 437] on span "Hospitales - Auditoría Médica" at bounding box center [758, 445] width 450 height 37
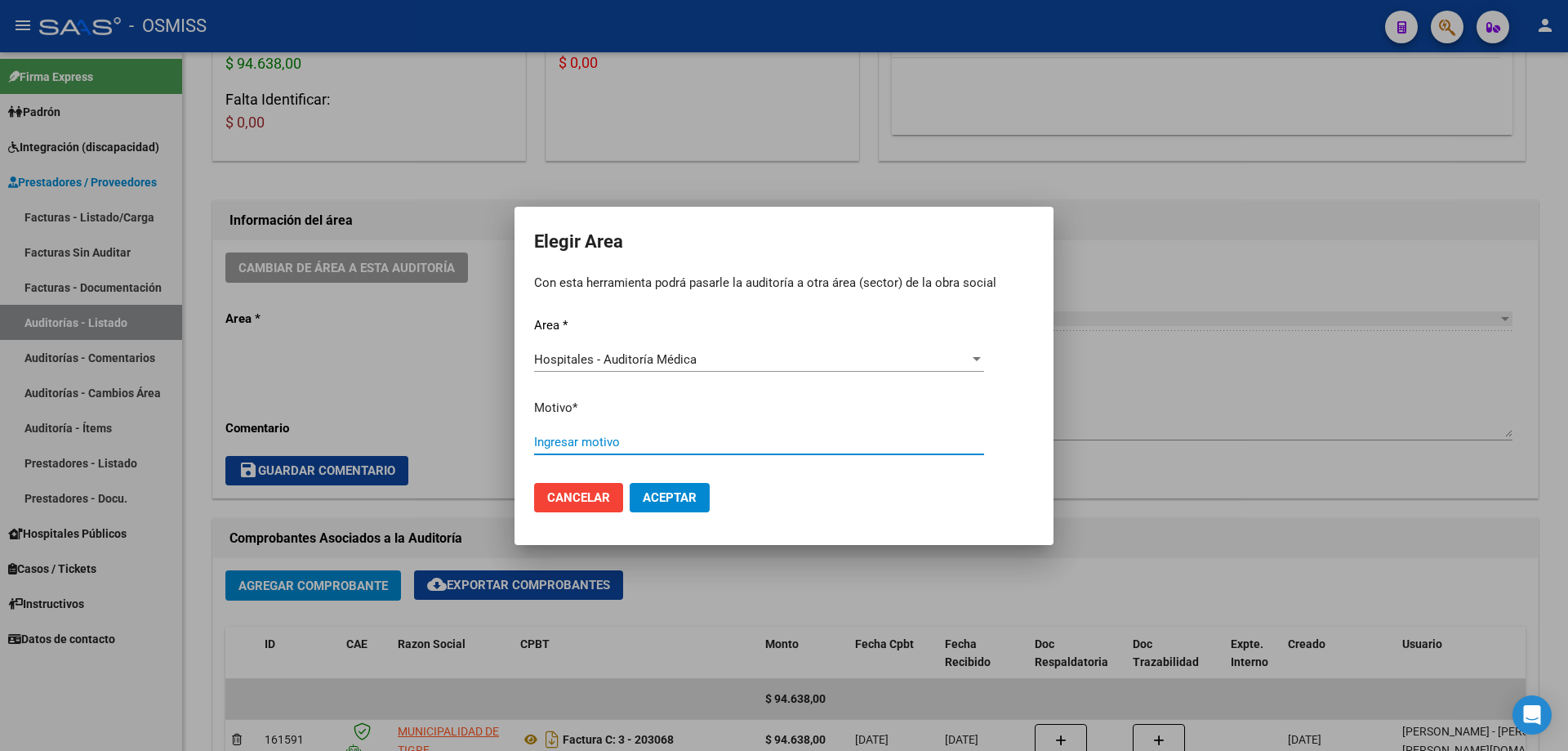
click at [706, 437] on input "Ingresar motivo" at bounding box center [758, 441] width 450 height 15
type input "a"
type input "AUDITADO"
click at [703, 468] on div "AUDITADO Ingresar motivo" at bounding box center [758, 449] width 450 height 40
click at [696, 495] on span "Aceptar" at bounding box center [669, 497] width 54 height 15
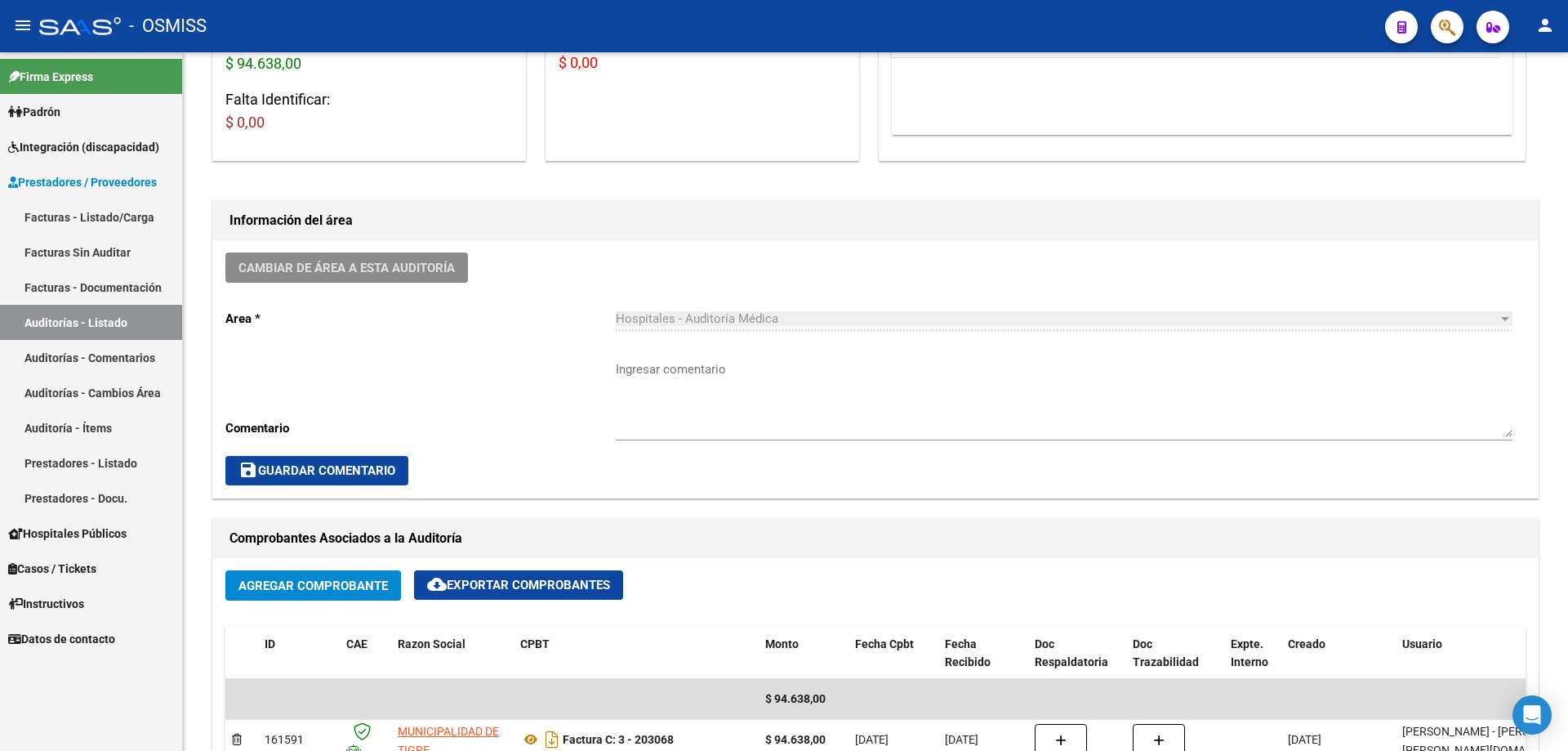
click at [116, 306] on link "Auditorías - Listado" at bounding box center [90, 322] width 182 height 35
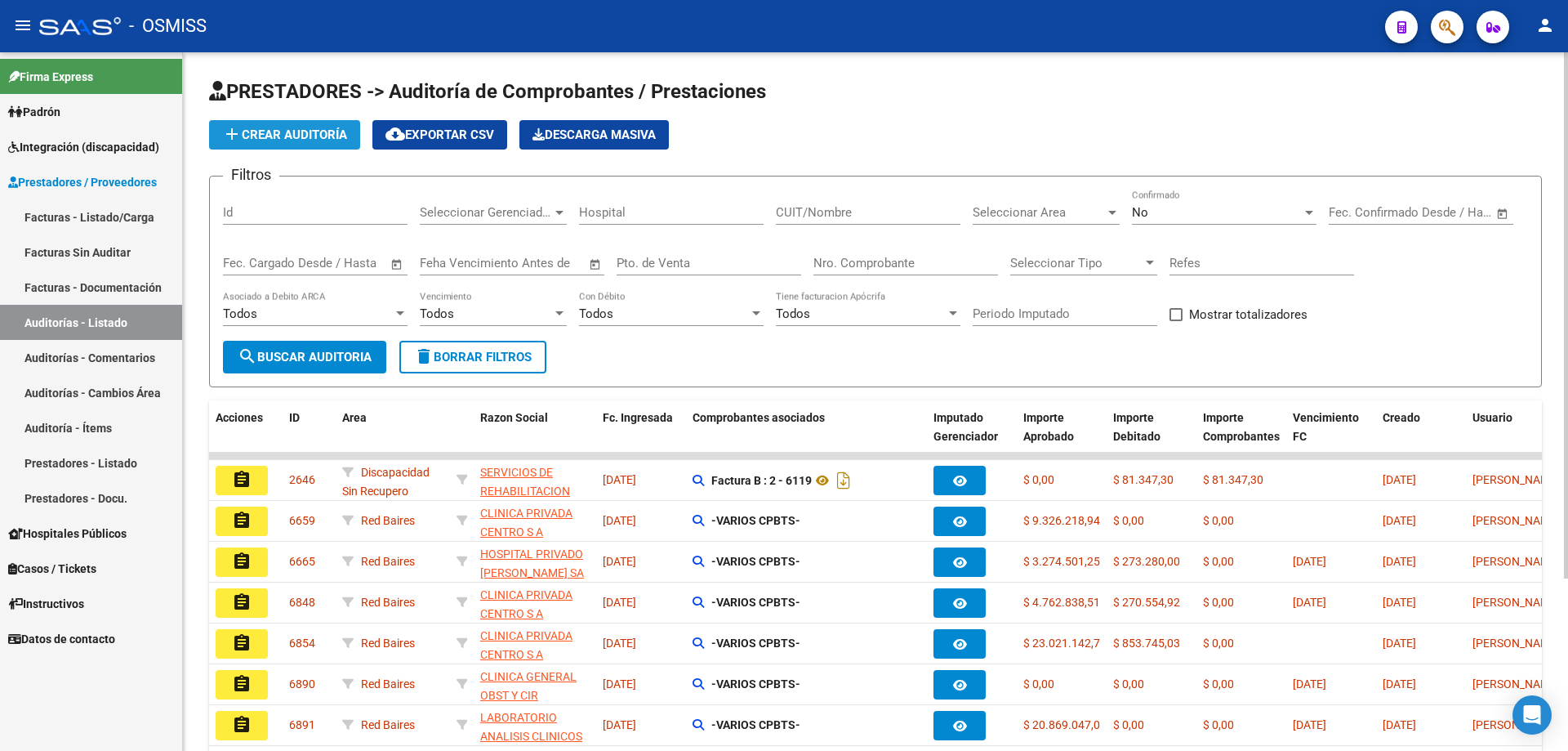
click at [281, 134] on span "add Crear Auditoría" at bounding box center [284, 134] width 125 height 15
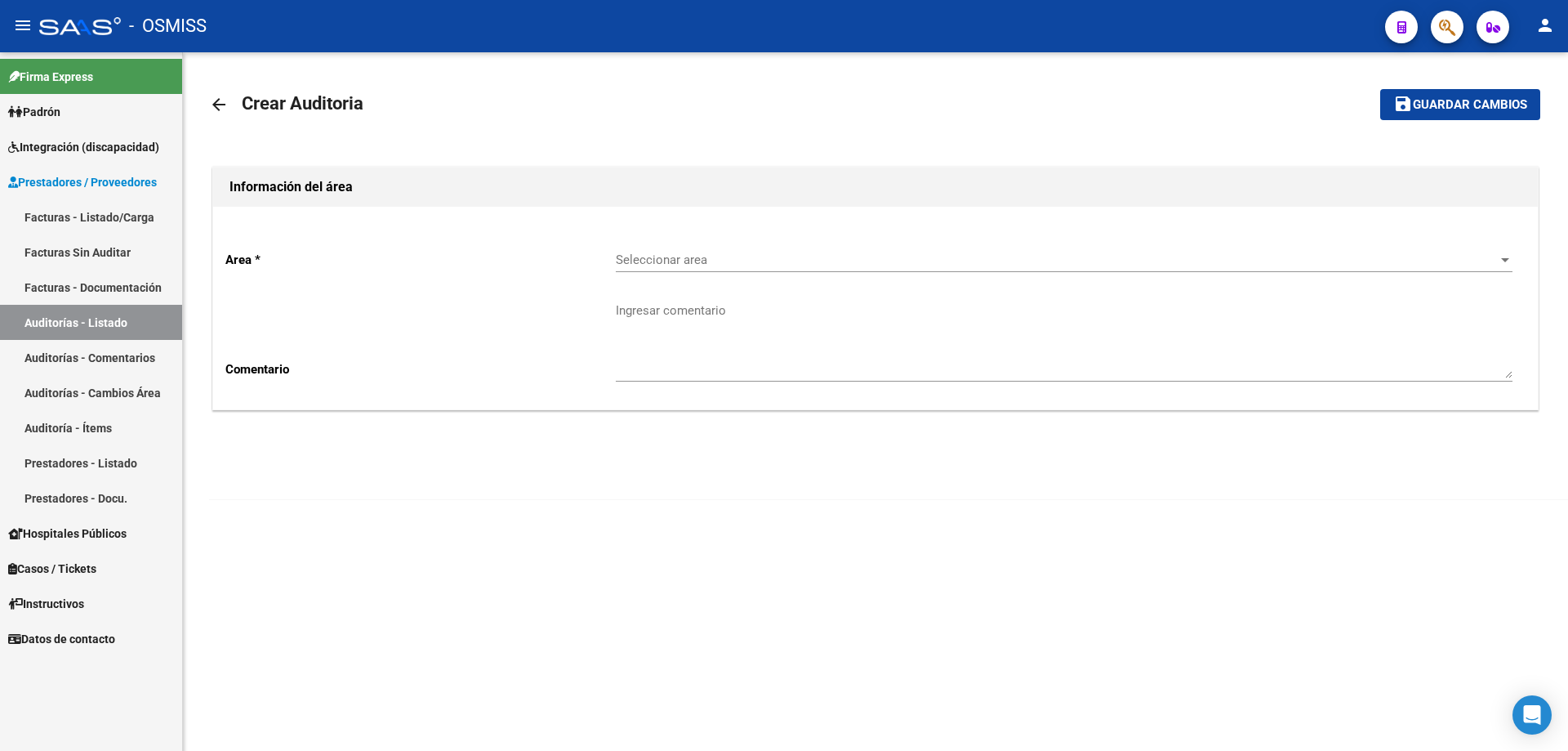
click at [758, 257] on span "Seleccionar area" at bounding box center [1057, 259] width 882 height 15
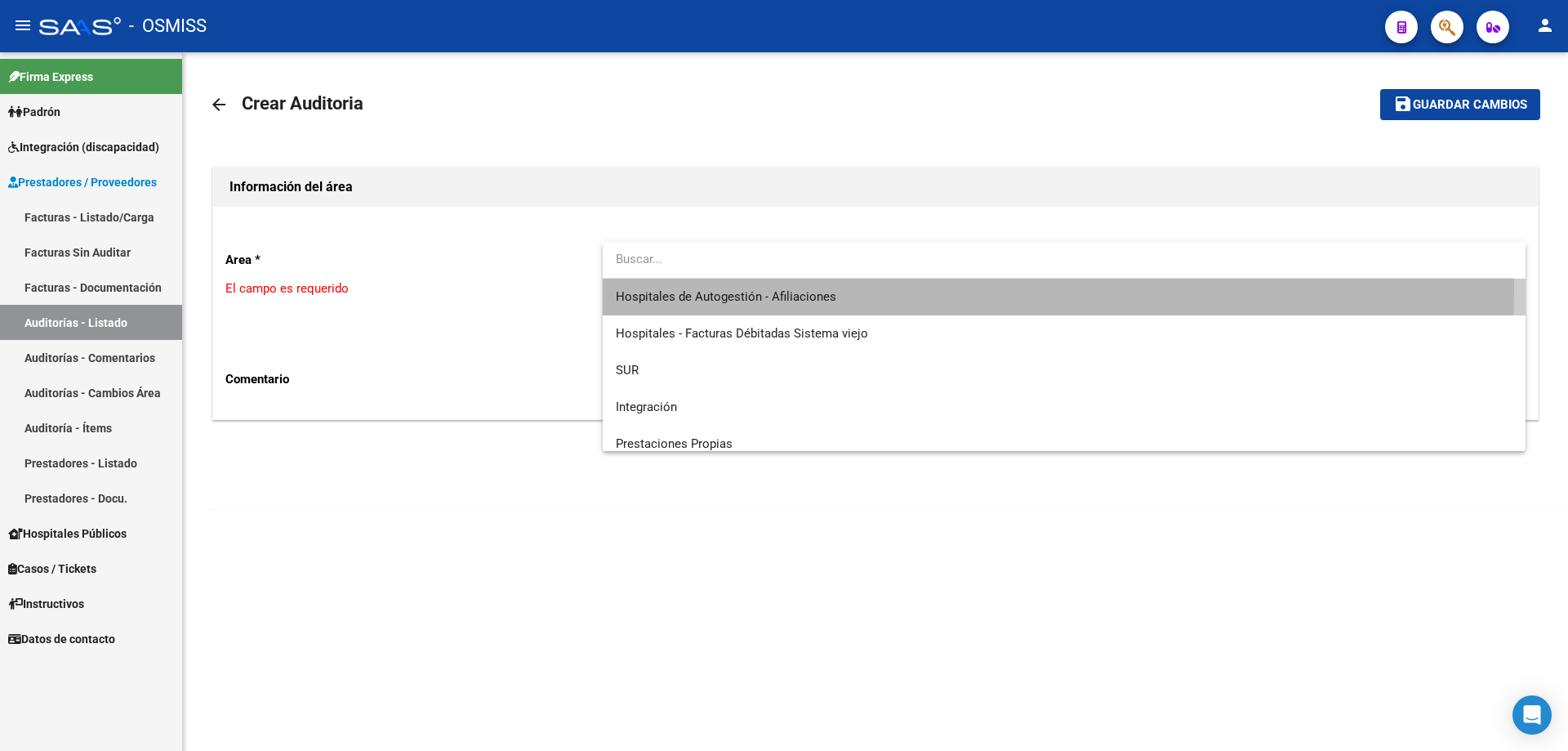
click at [758, 291] on span "Hospitales de Autogestión - Afiliaciones" at bounding box center [1064, 296] width 897 height 37
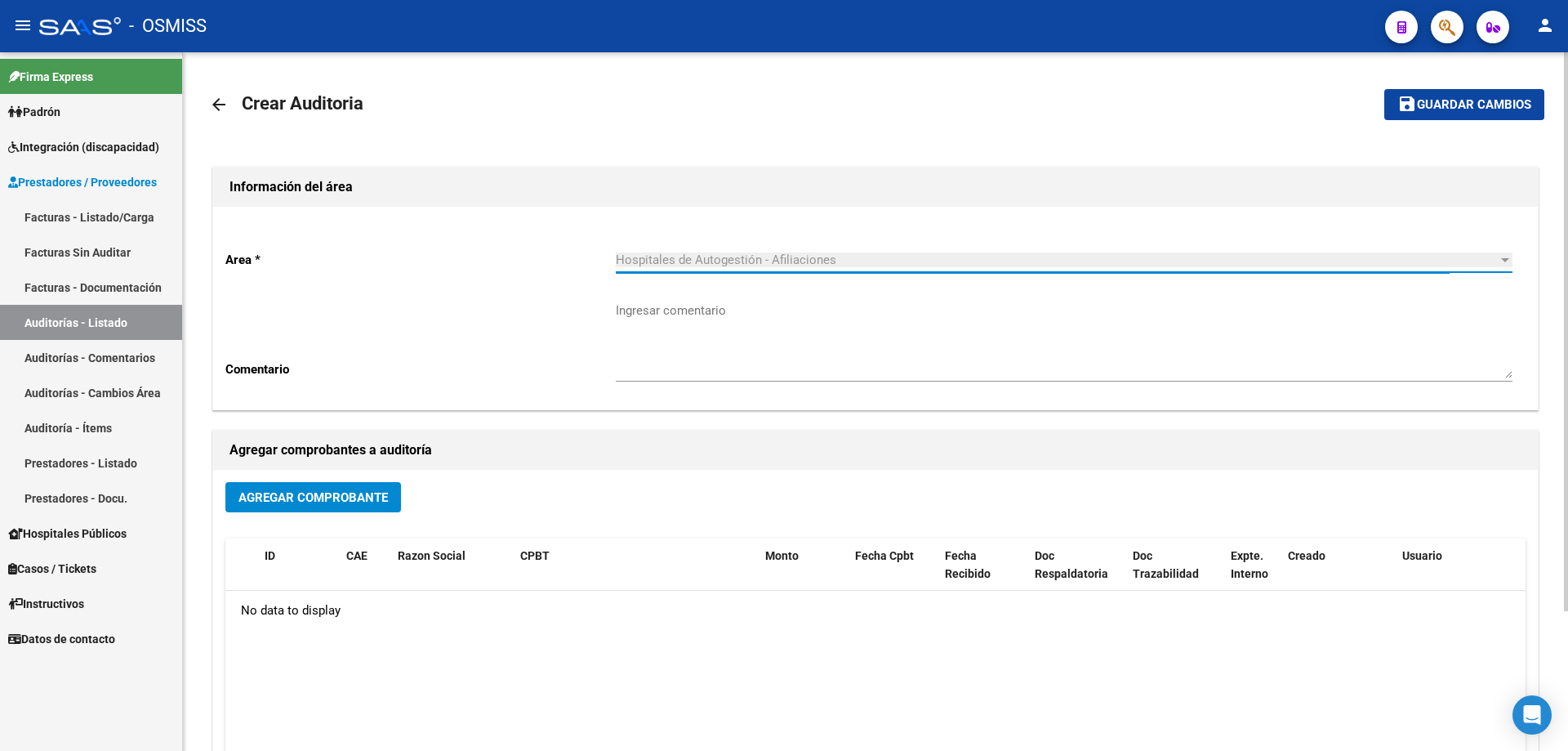
click at [355, 506] on div "Agregar Comprobante" at bounding box center [875, 504] width 1300 height 44
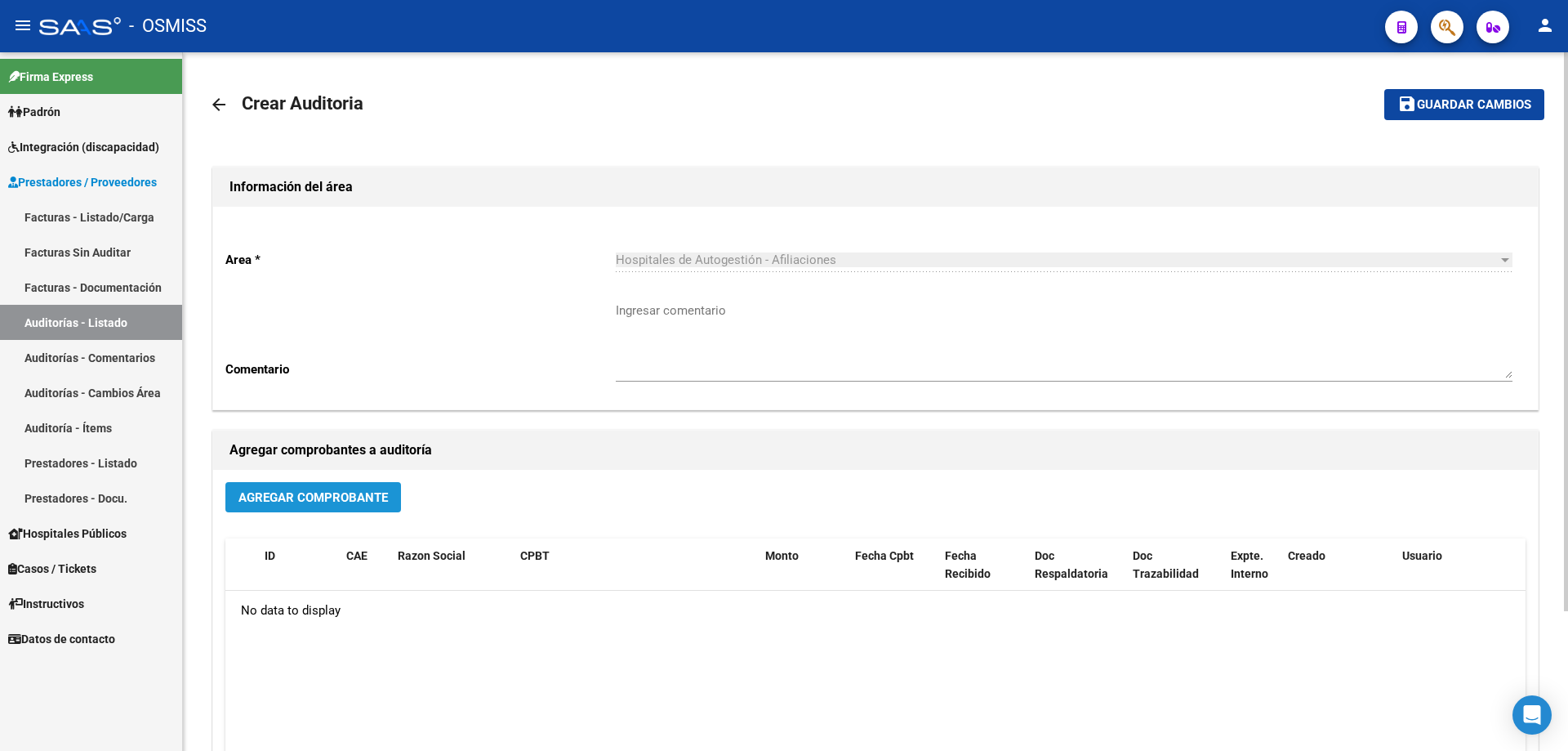
click at [358, 506] on button "Agregar Comprobante" at bounding box center [313, 497] width 176 height 30
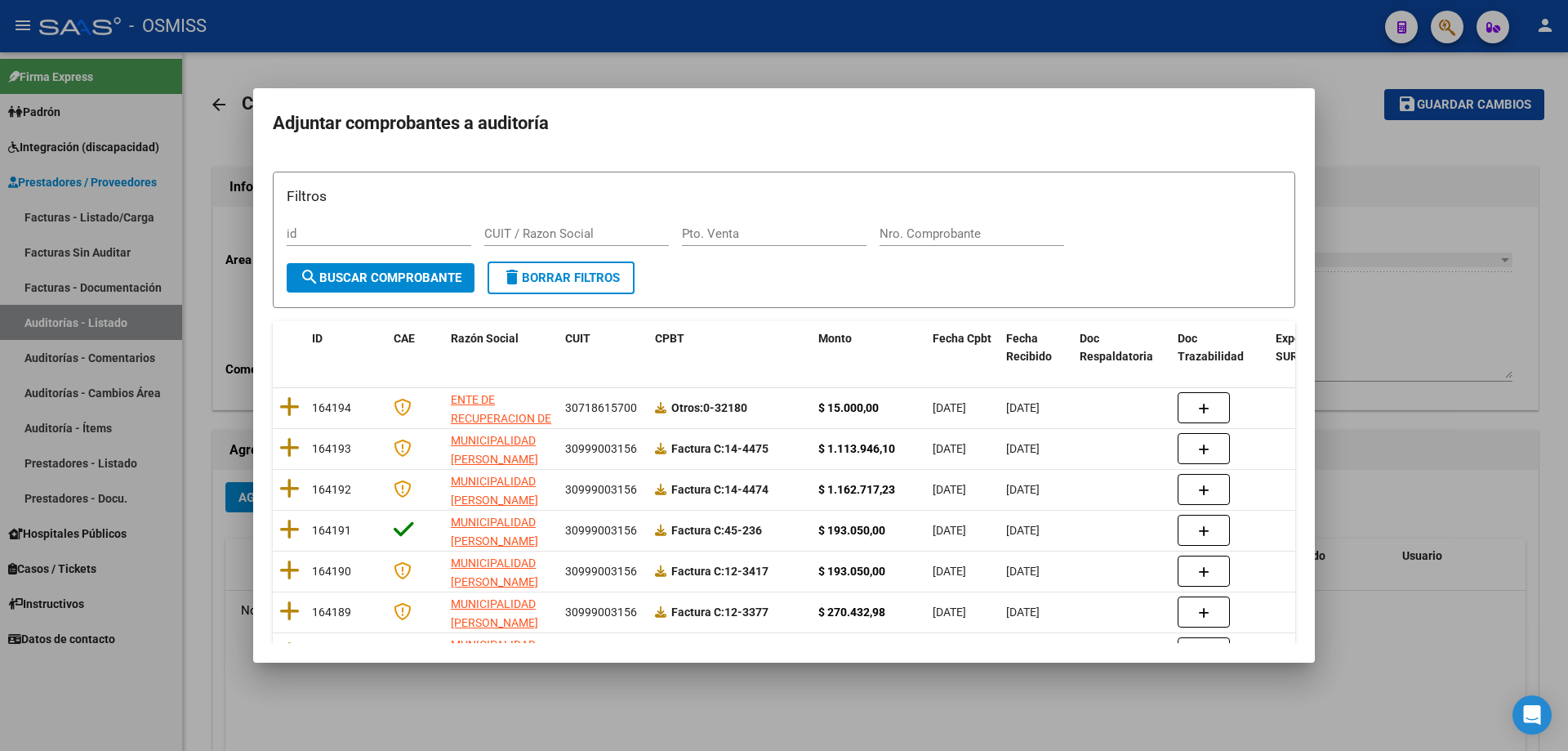
click at [758, 224] on div "Nro. Comprobante" at bounding box center [972, 233] width 184 height 25
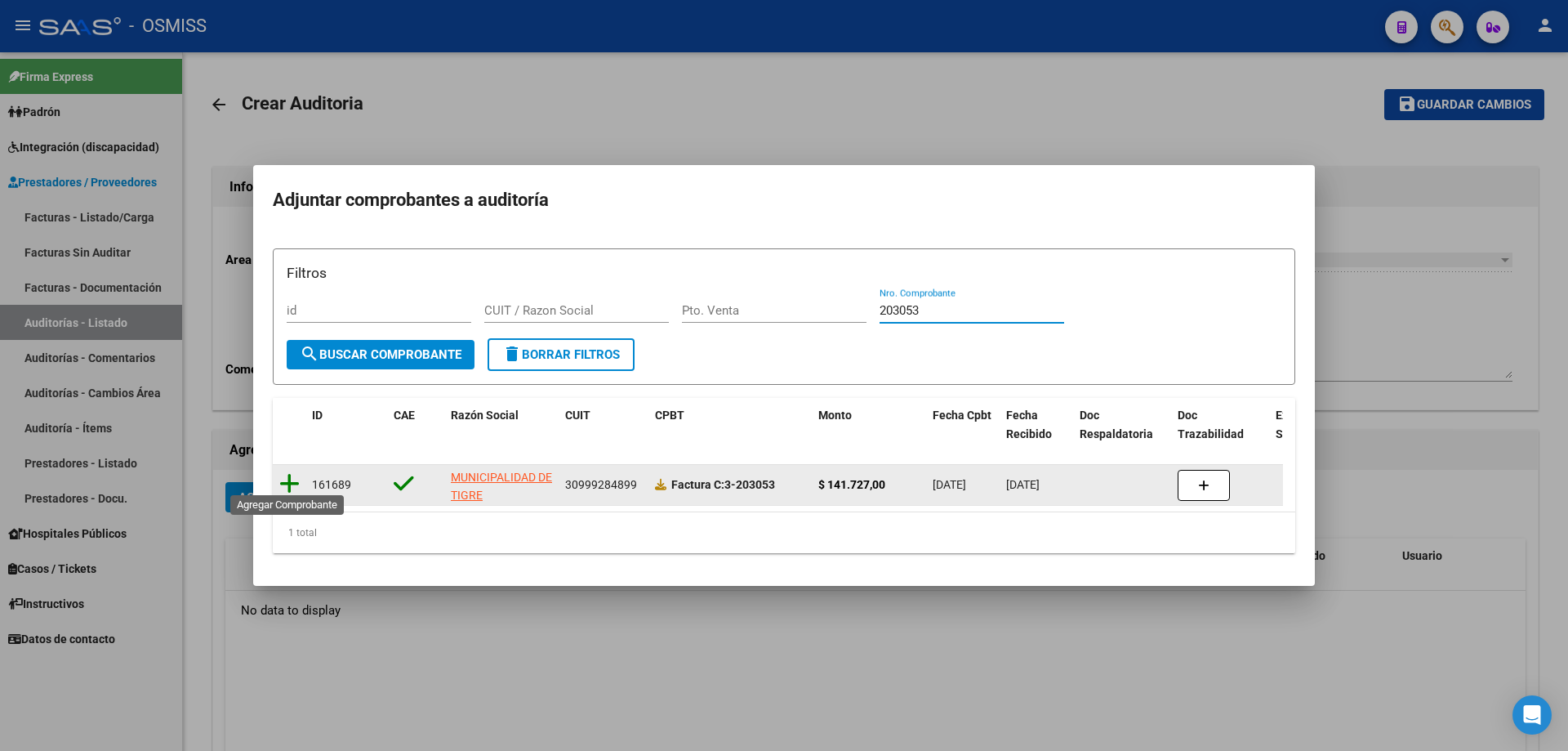
type input "203053"
click at [296, 487] on icon at bounding box center [289, 483] width 20 height 23
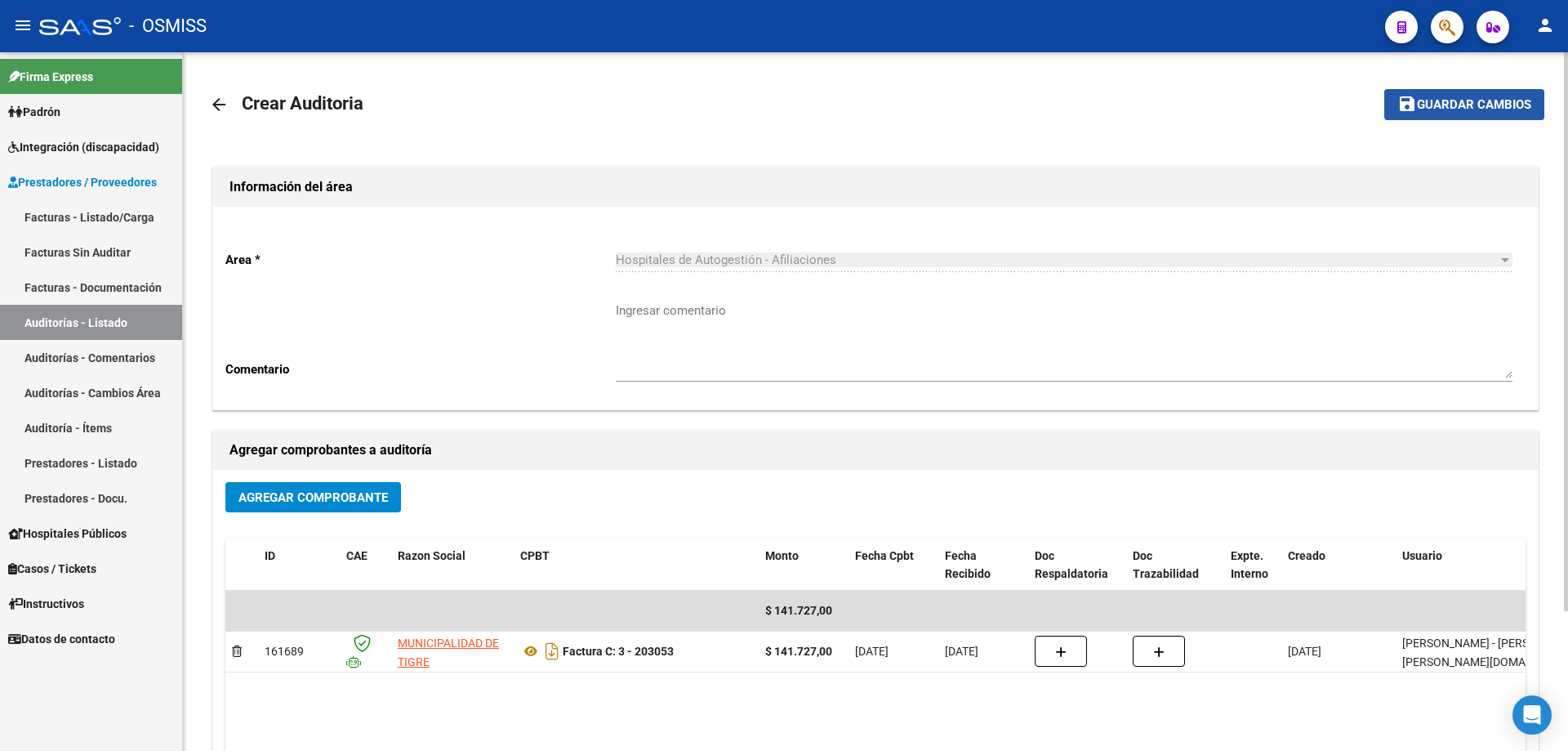
click at [758, 113] on button "save Guardar cambios" at bounding box center [1464, 103] width 160 height 30
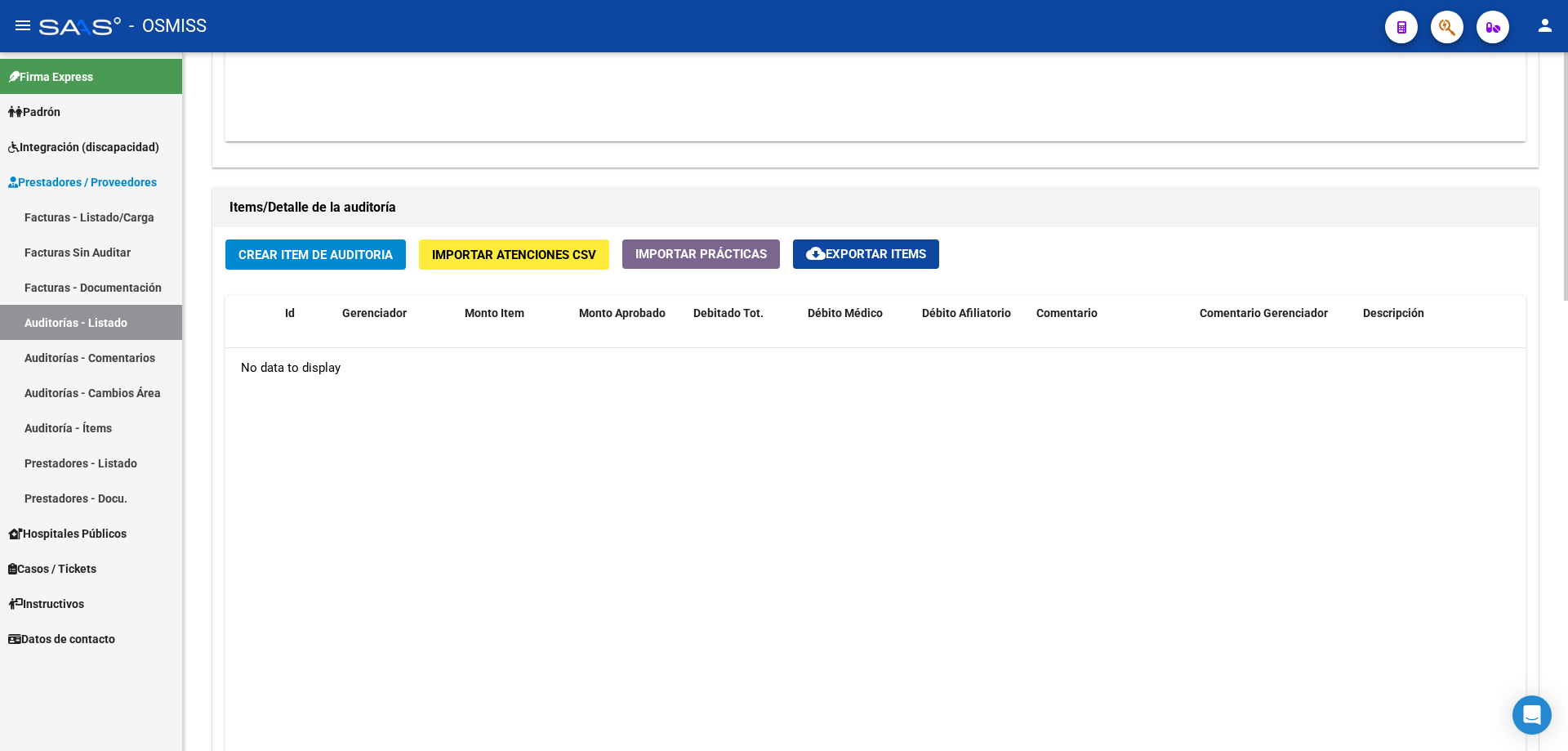
scroll to position [1062, 0]
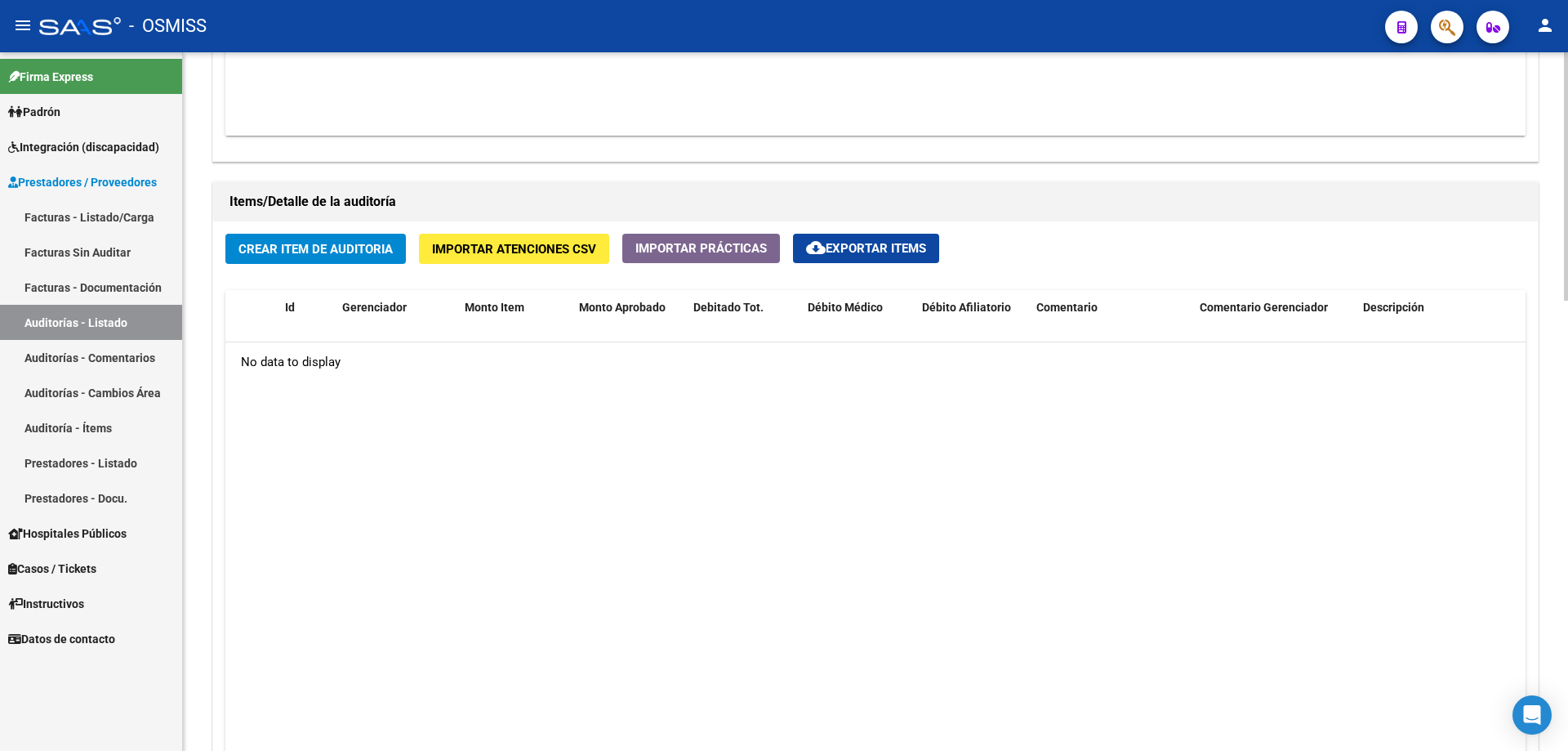
click at [443, 506] on datatable-body "No data to display" at bounding box center [875, 558] width 1300 height 432
click at [296, 234] on button "Crear Item de Auditoria" at bounding box center [316, 248] width 181 height 30
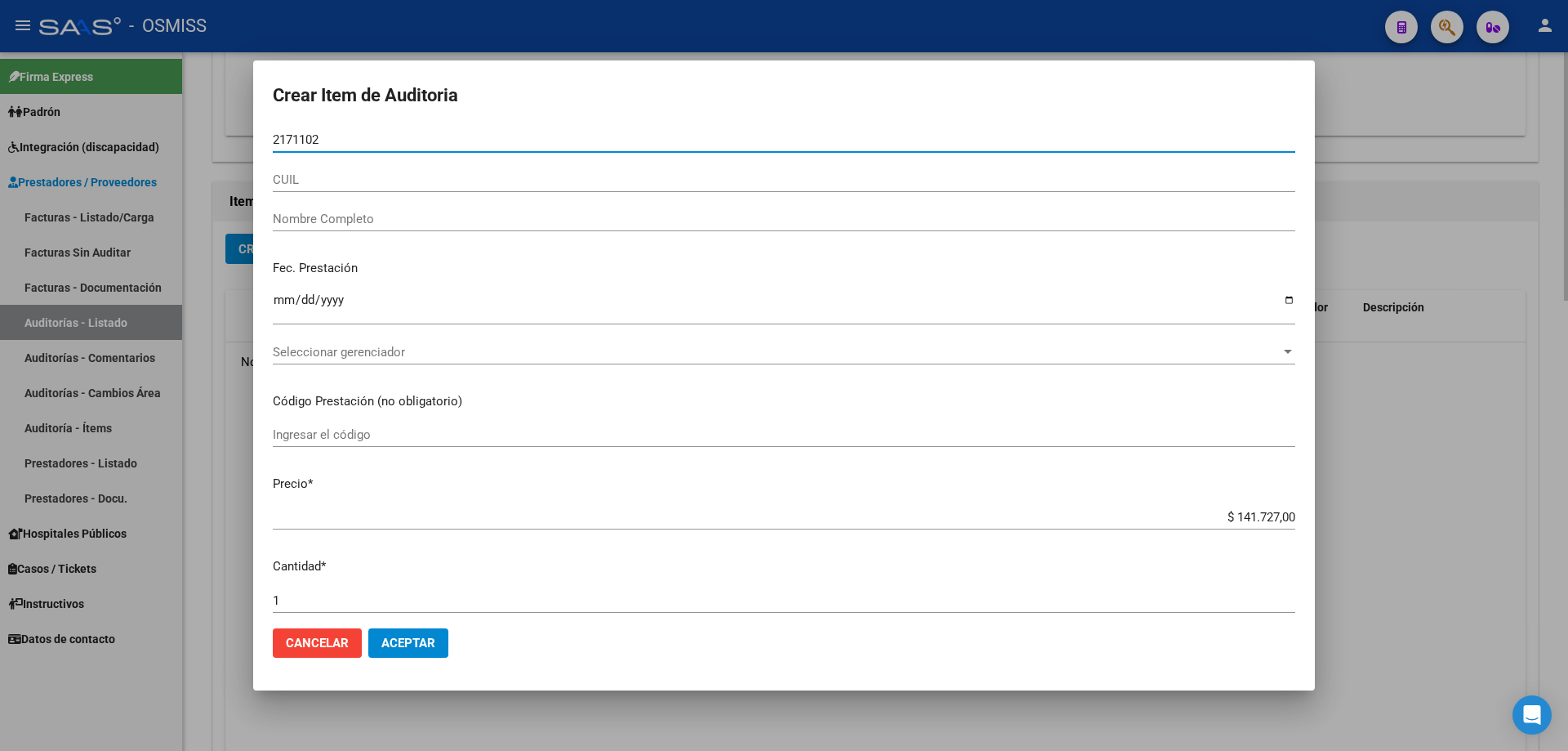
type input "21711022"
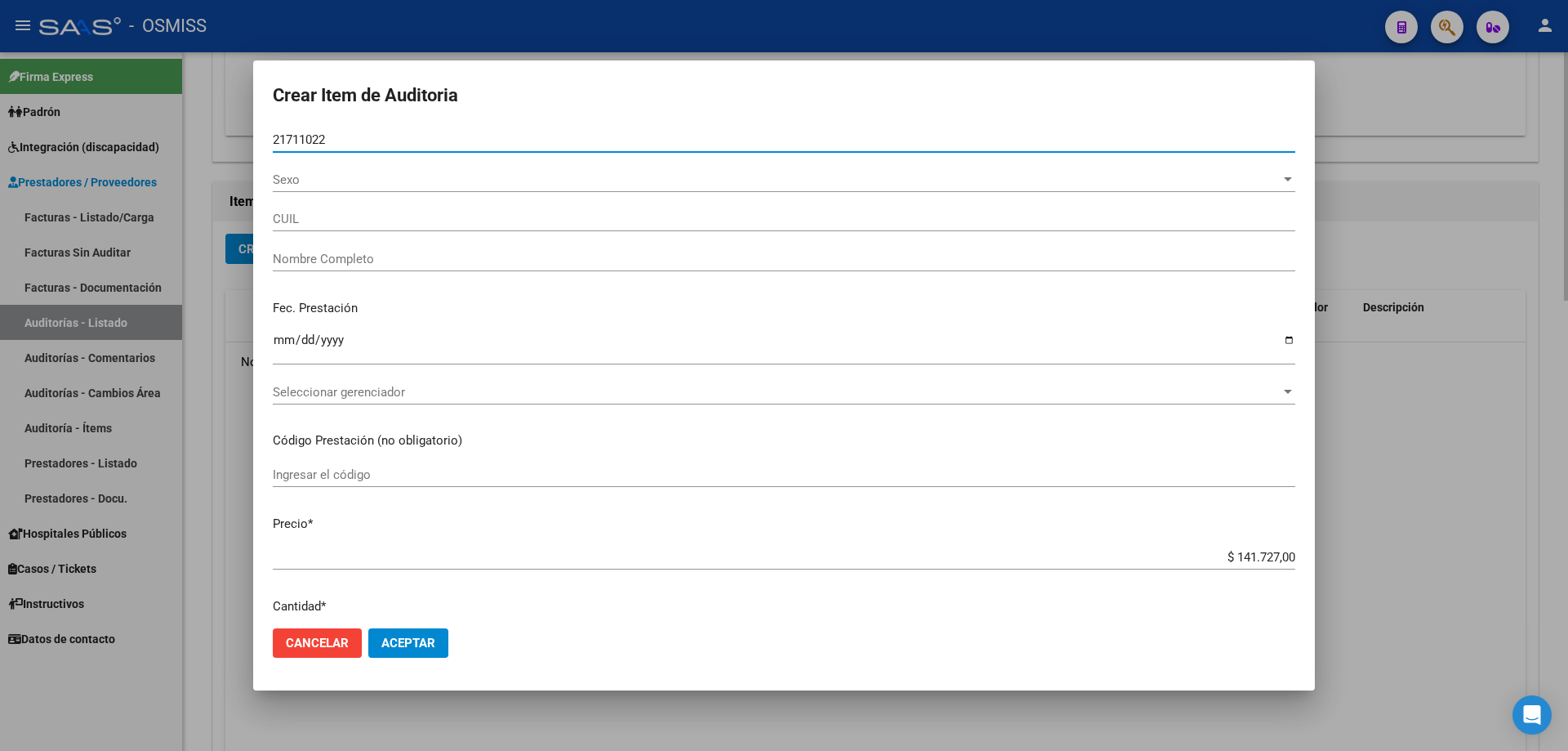
type input "20217110220"
type input "[DEMOGRAPHIC_DATA][PERSON_NAME]"
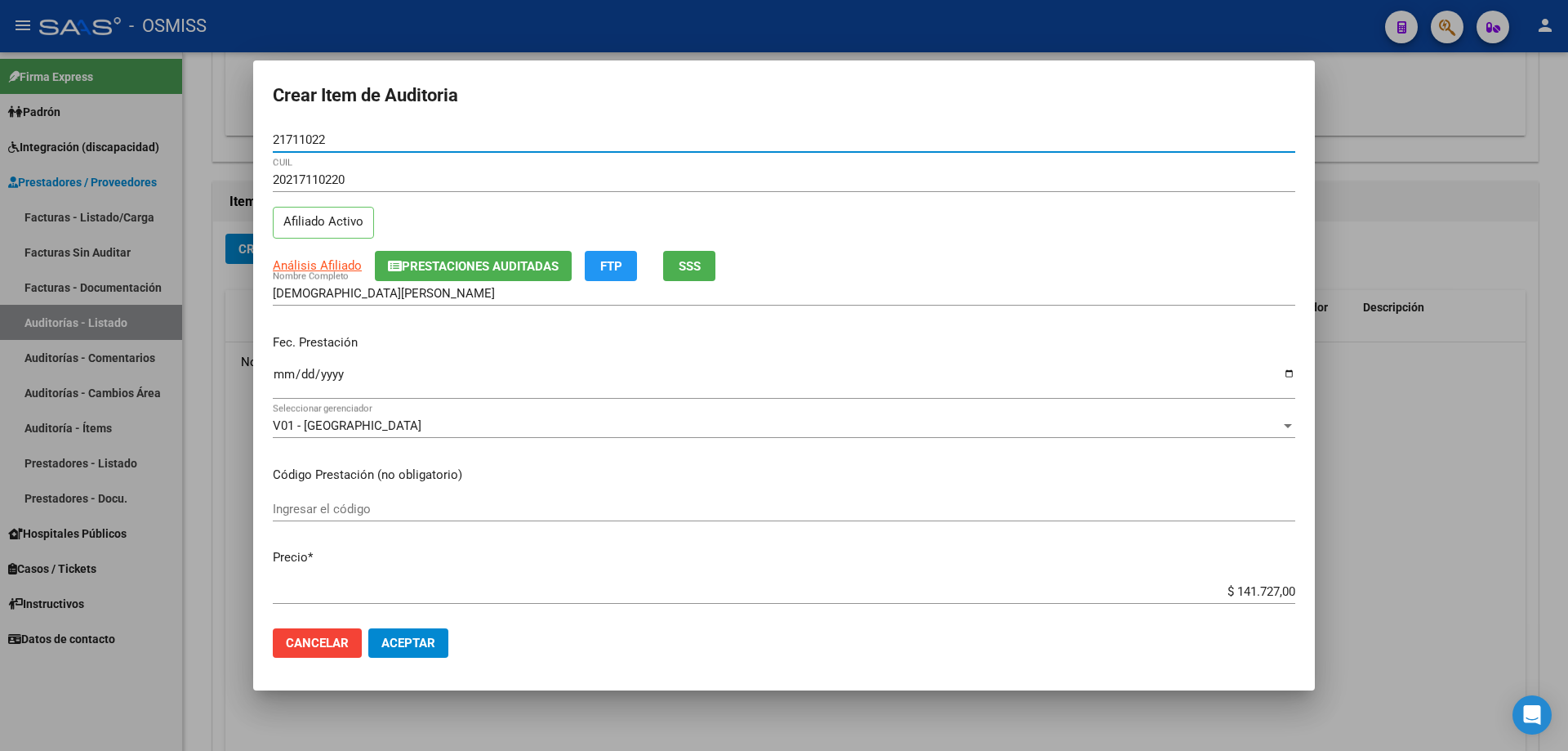
type input "21711022"
click at [277, 366] on div "Ingresar la fecha" at bounding box center [784, 381] width 1022 height 35
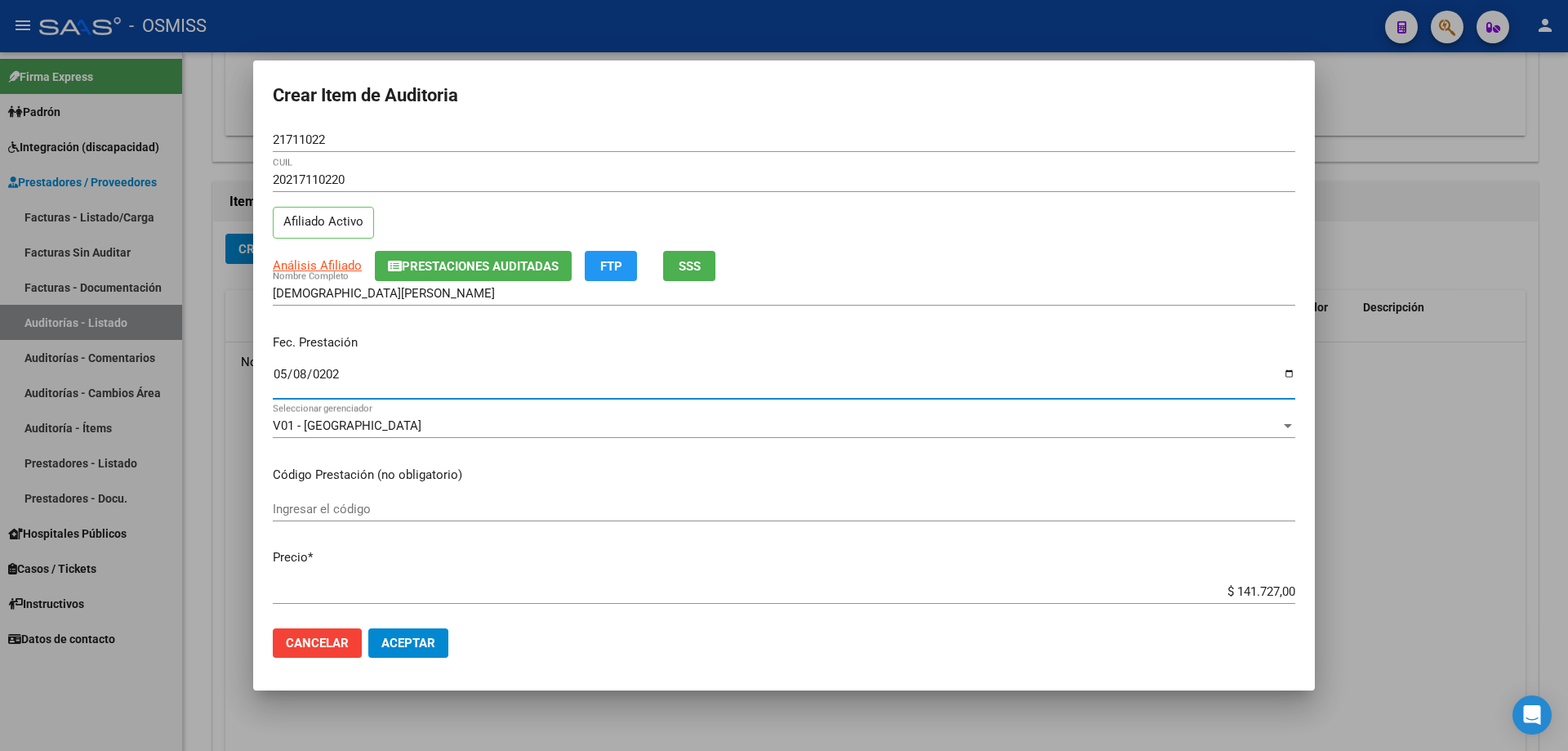
type input "[DATE]"
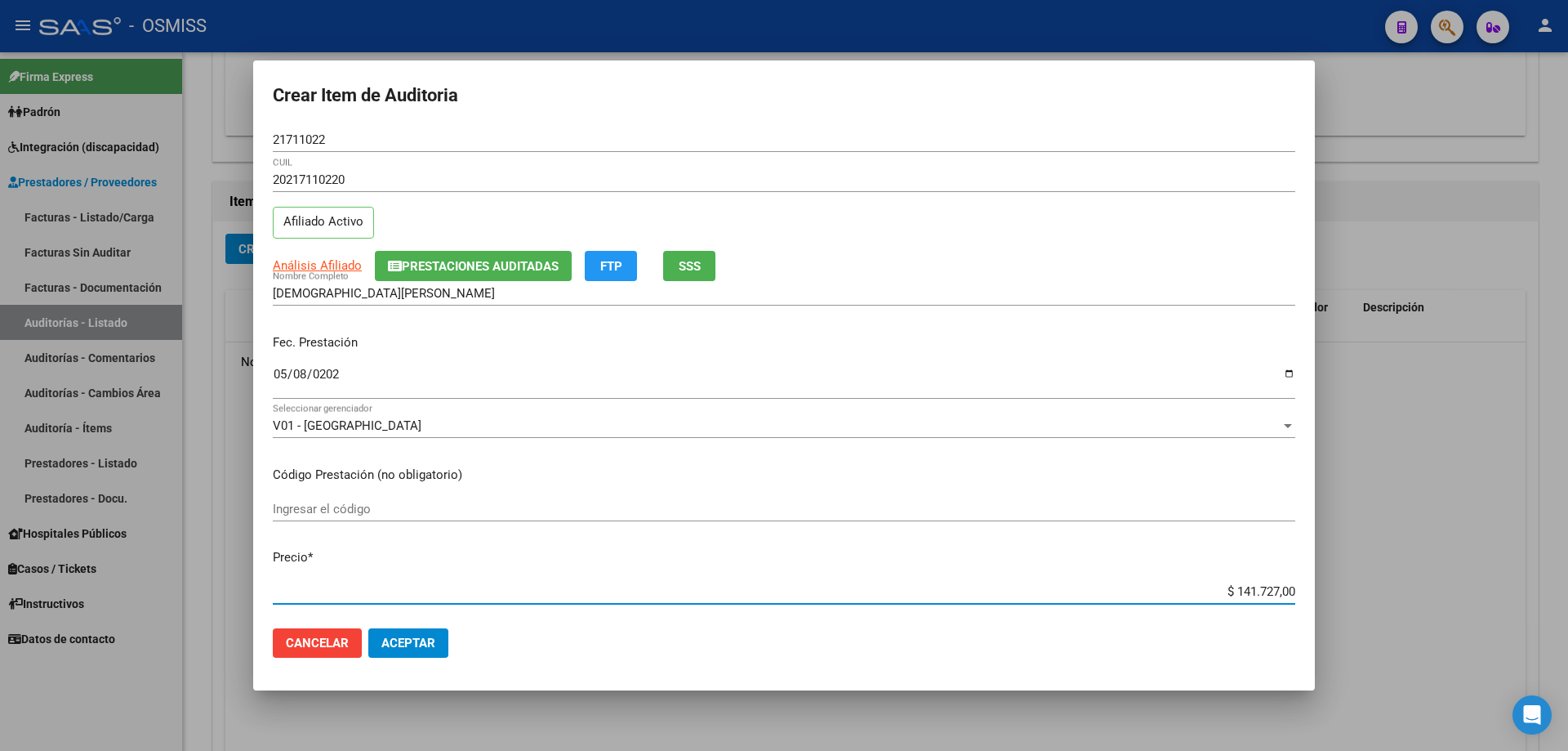
drag, startPoint x: 1176, startPoint y: 592, endPoint x: 1554, endPoint y: 537, distance: 382.0
click at [758, 506] on div "Crear Item de Auditoria 21711022 Nro Documento 20217110220 CUIL Afiliado Activo…" at bounding box center [784, 376] width 1568 height 751
type input "$ 0,01"
type input "$ 0,11"
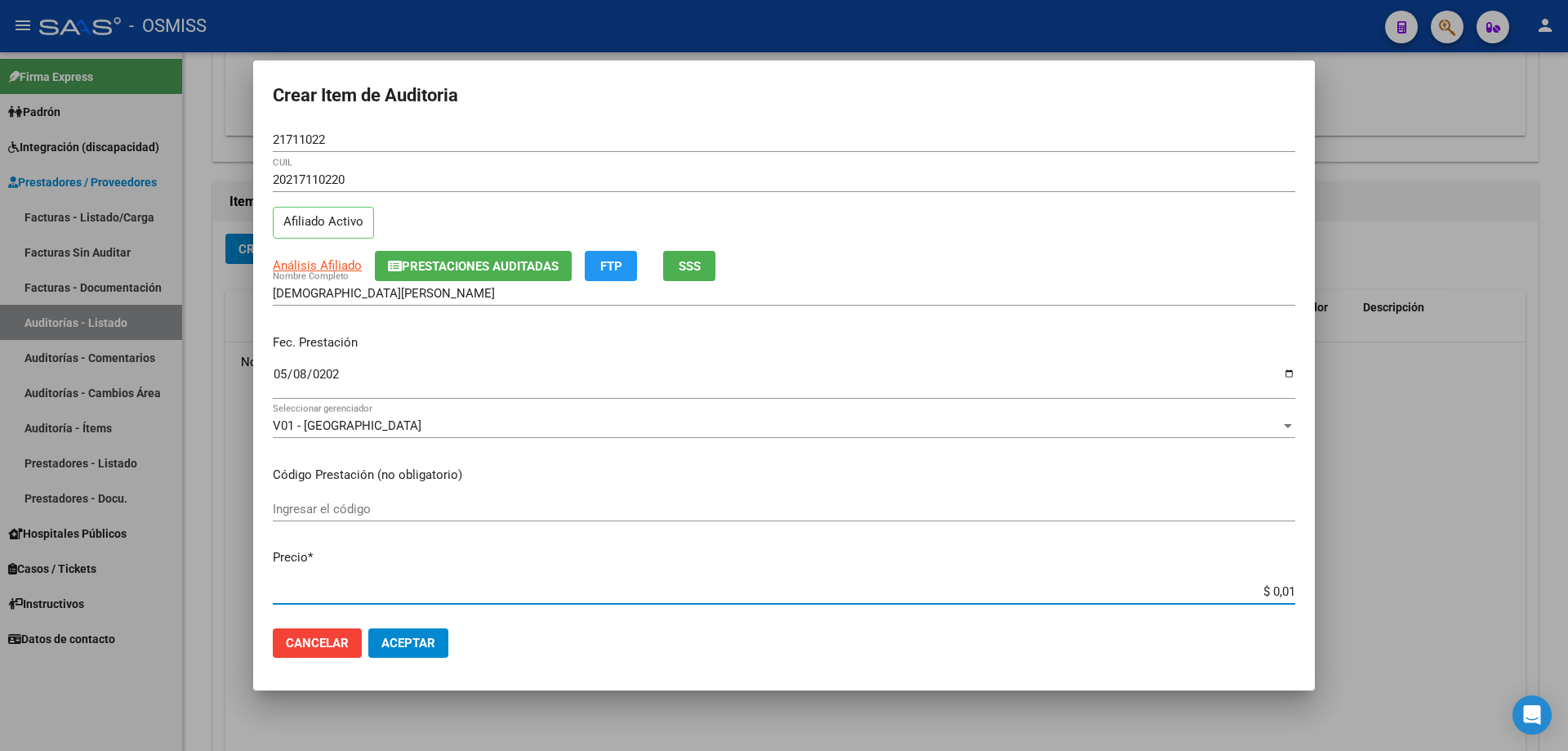
type input "$ 0,11"
type input "$ 1,10"
type input "$ 11,07"
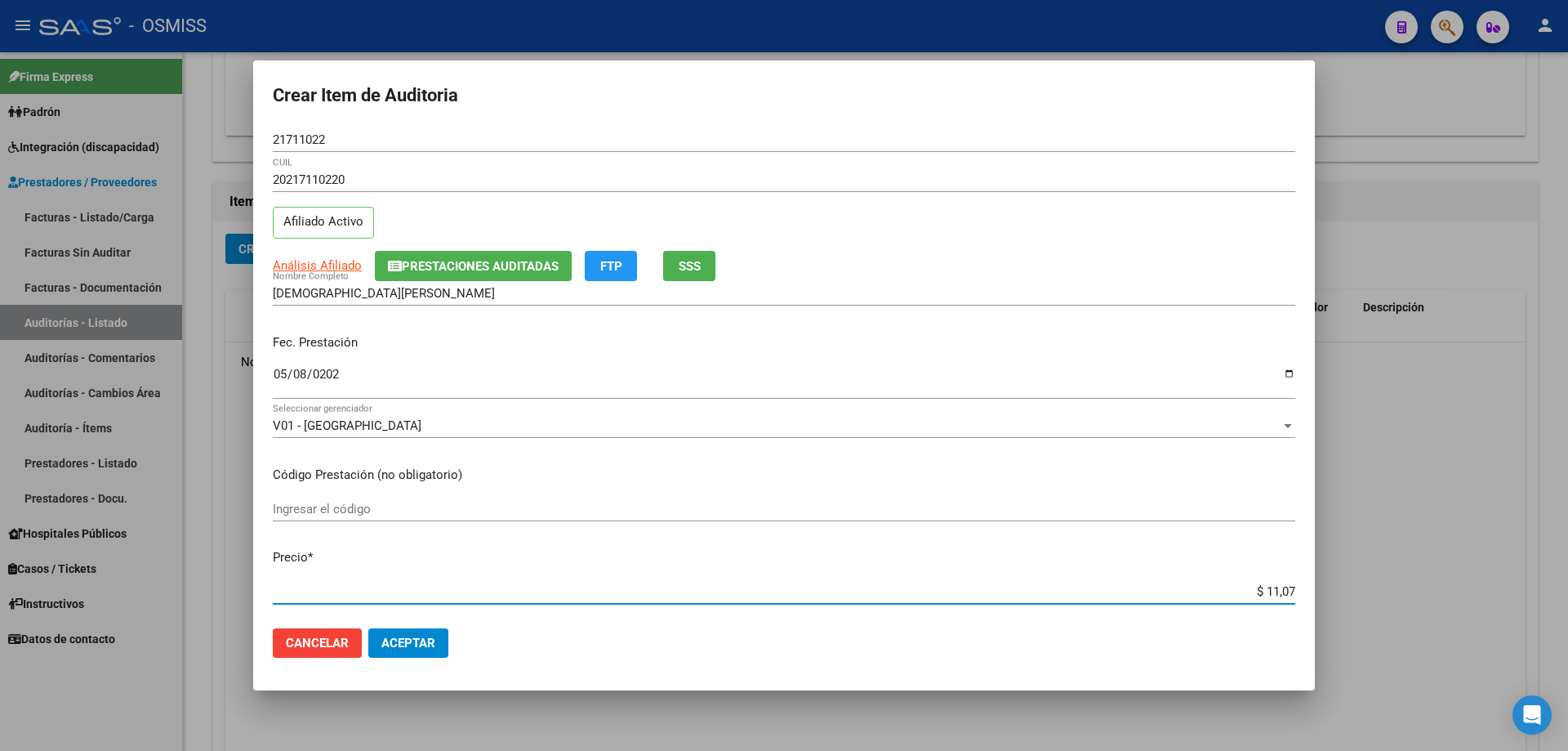
type input "$ 110,76"
type input "$ 1.107,60"
type input "$ 11.076,00"
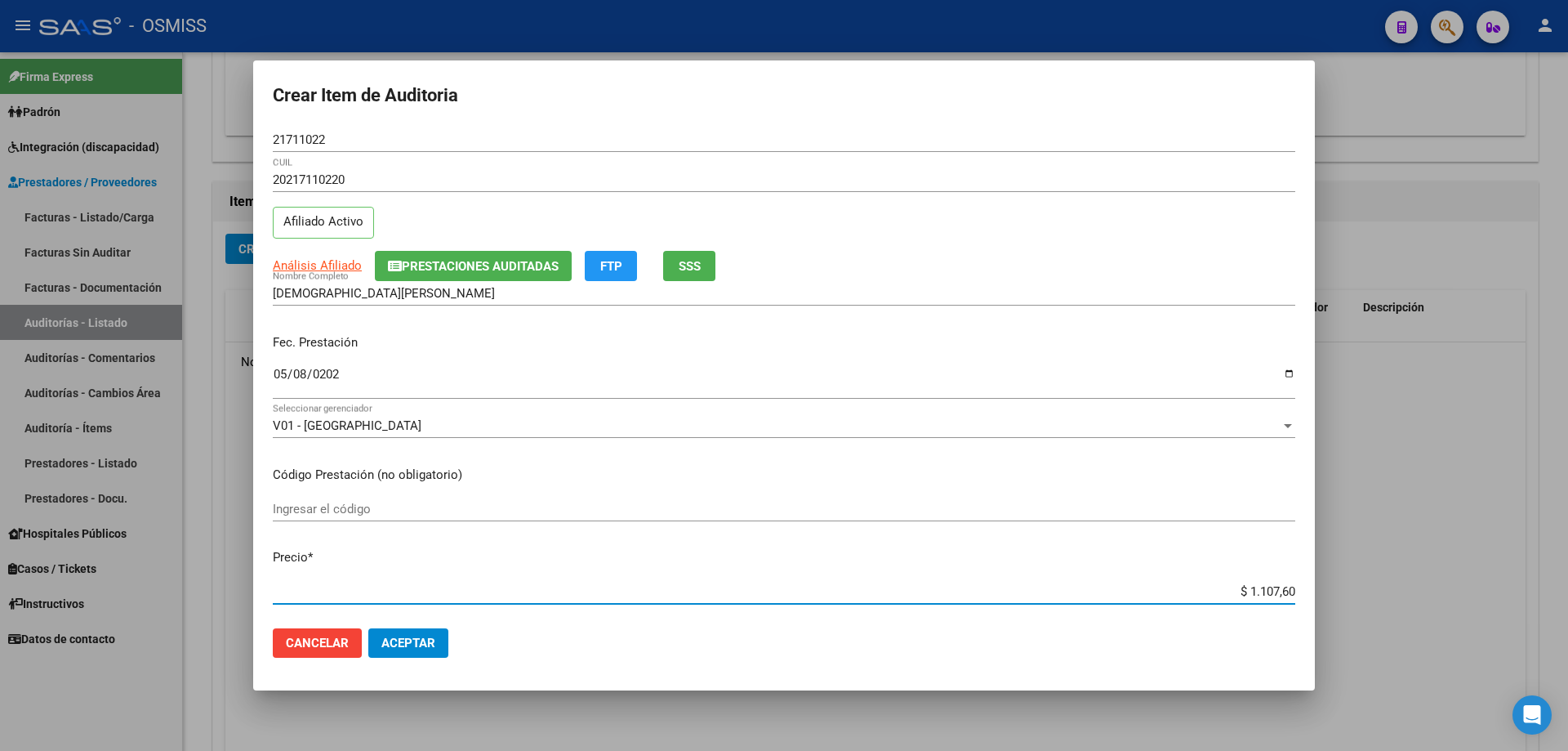
type input "$ 11.076,00"
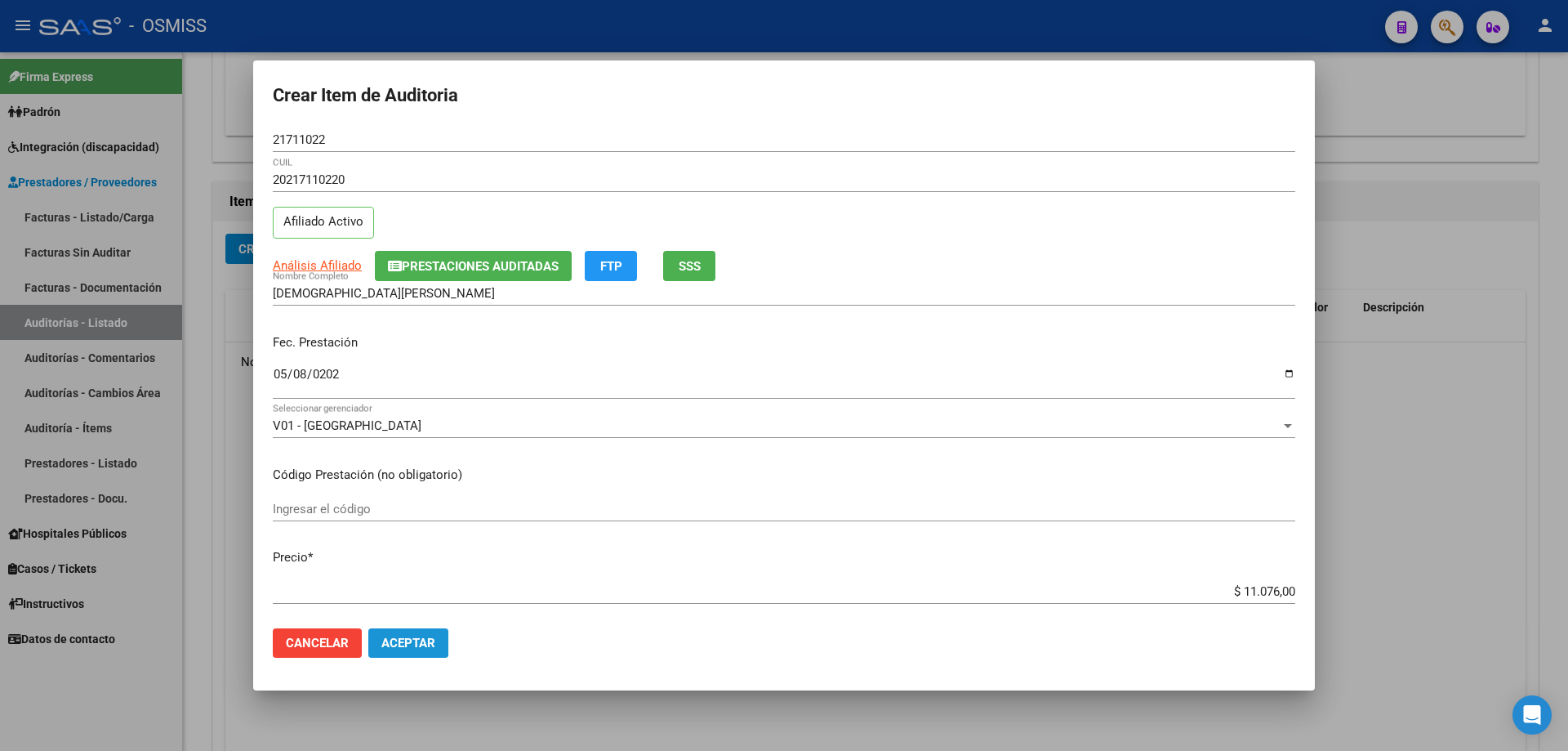
click at [427, 506] on button "Aceptar" at bounding box center [409, 643] width 80 height 29
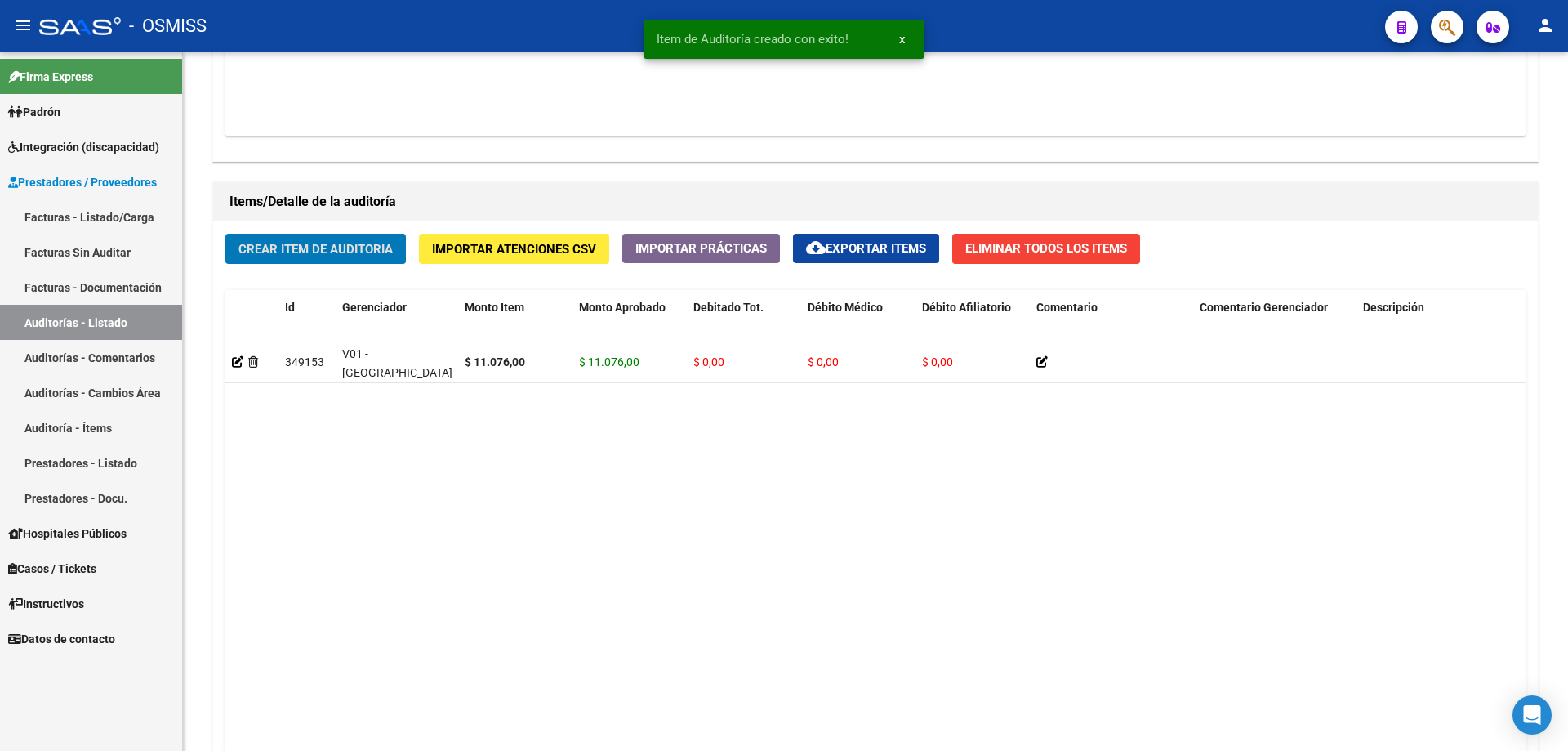
scroll to position [1062, 0]
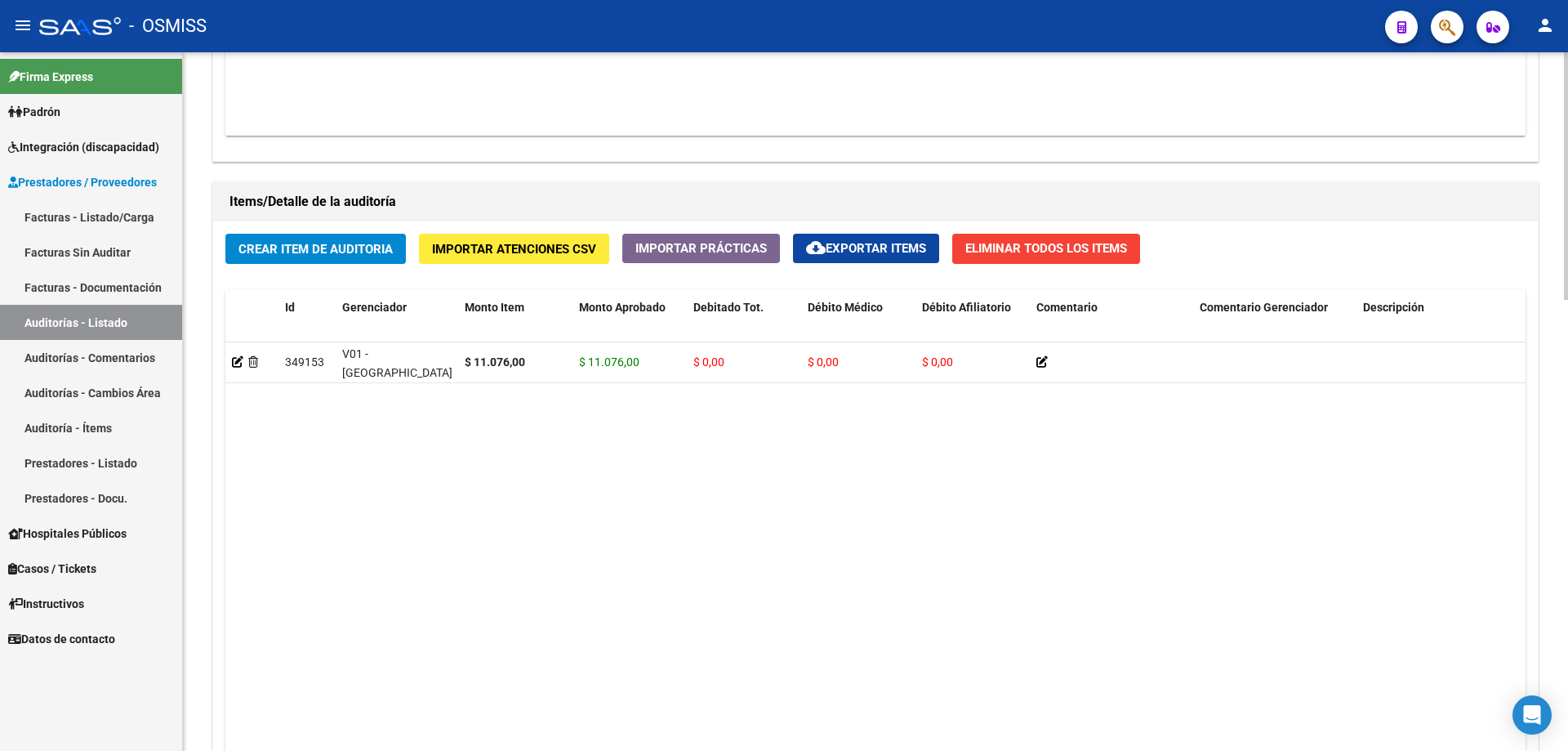
drag, startPoint x: 525, startPoint y: 515, endPoint x: 542, endPoint y: 288, distance: 227.6
click at [525, 506] on datatable-body "349153 V01 - [PERSON_NAME] $ 11.076,00 $ 11.076,00 $ 0,00 $ 0,00 $ 0,00 2021711…" at bounding box center [875, 558] width 1300 height 432
click at [287, 259] on button "Crear Item de Auditoria" at bounding box center [316, 248] width 181 height 30
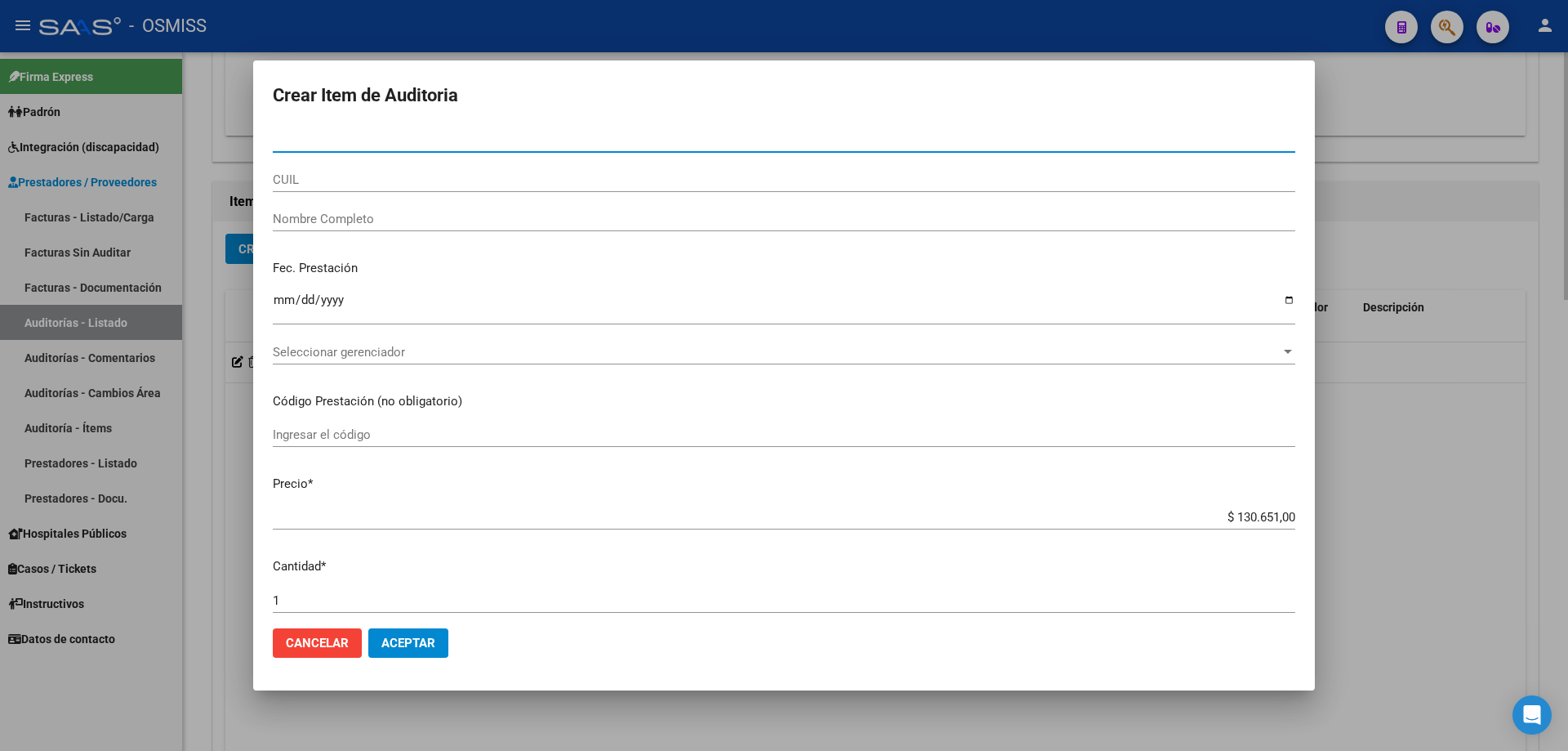
paste input "34683481"
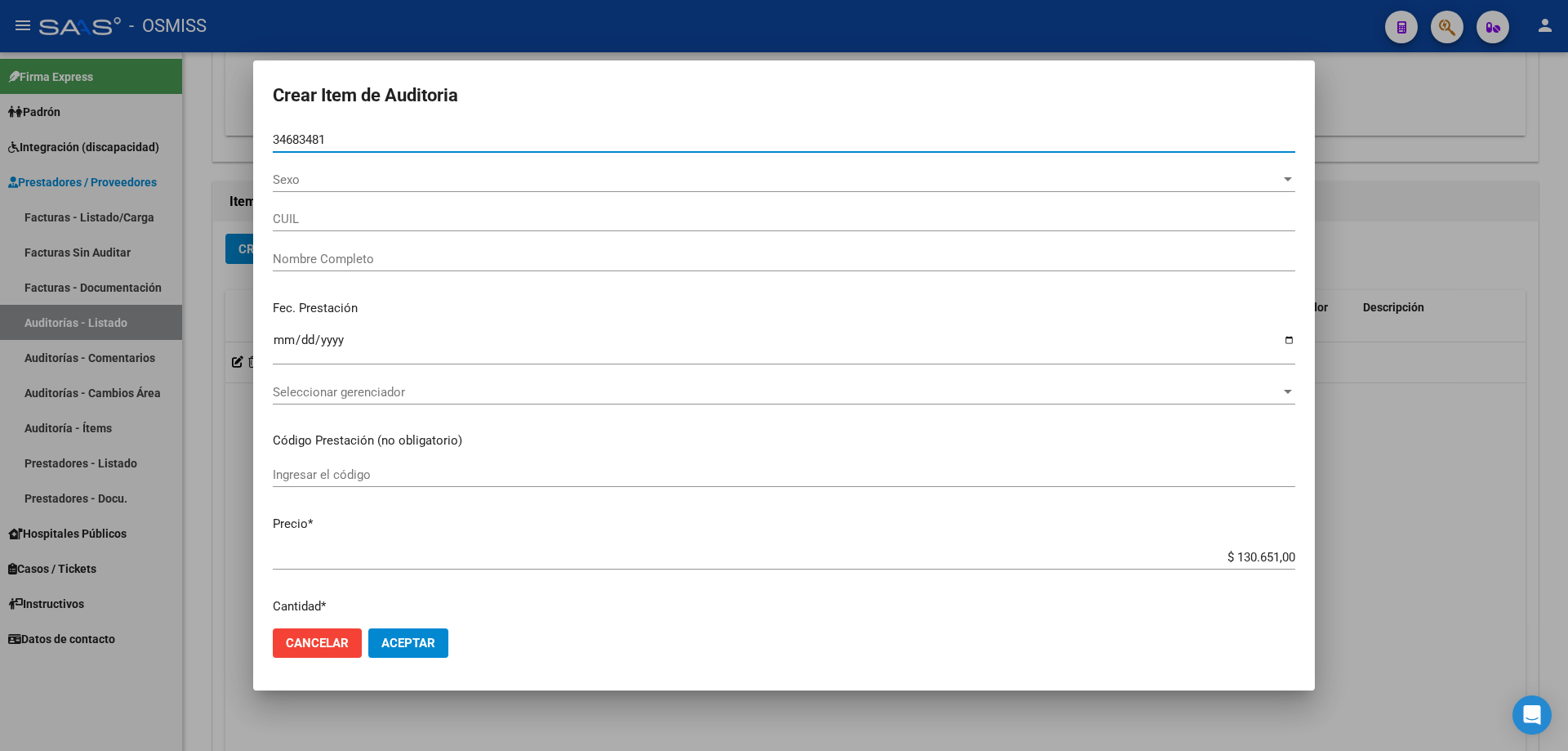
type input "34683481"
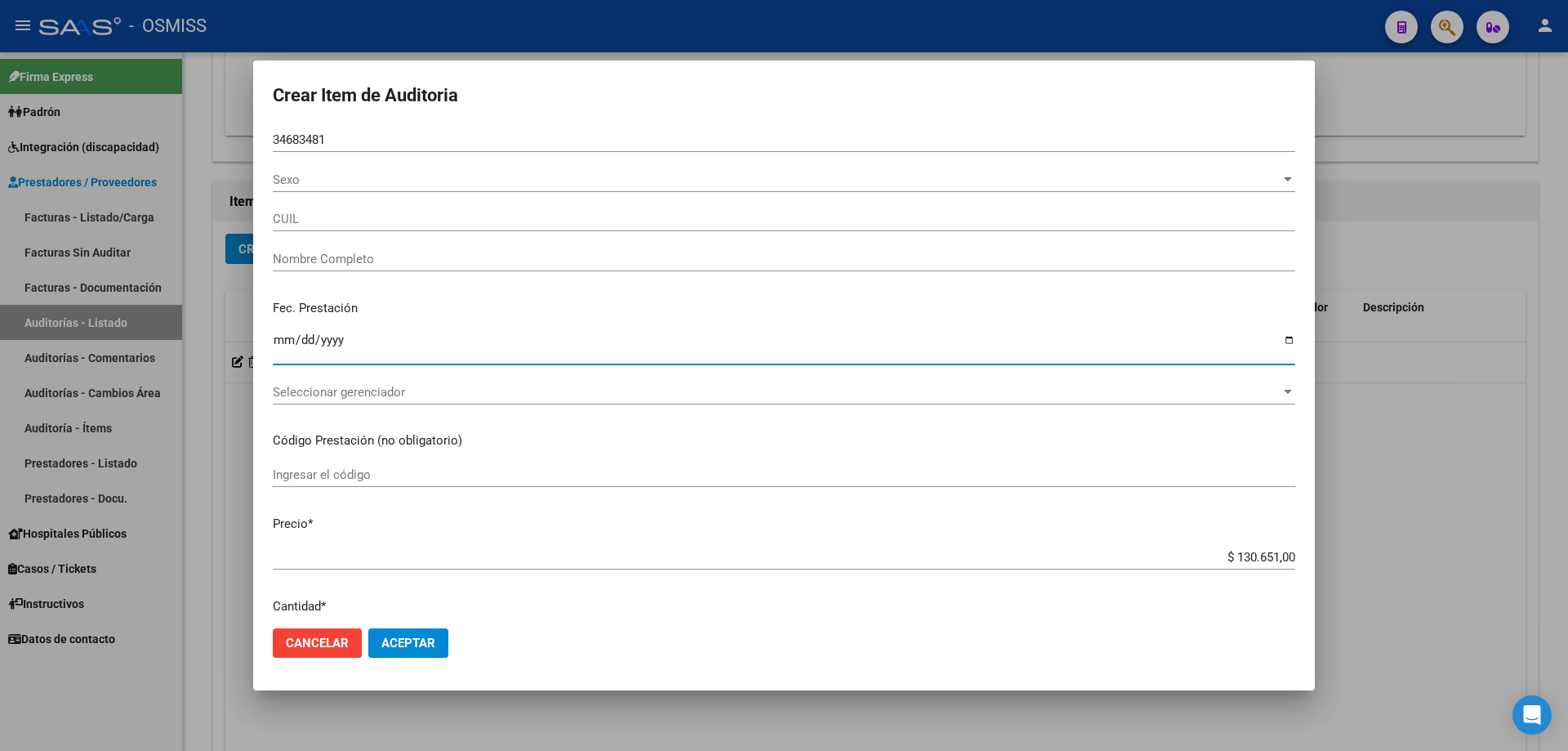
click at [289, 335] on input "Ingresar la fecha" at bounding box center [784, 346] width 1022 height 26
type input "27346834817"
type input "[DEMOGRAPHIC_DATA][PERSON_NAME] [PERSON_NAME]"
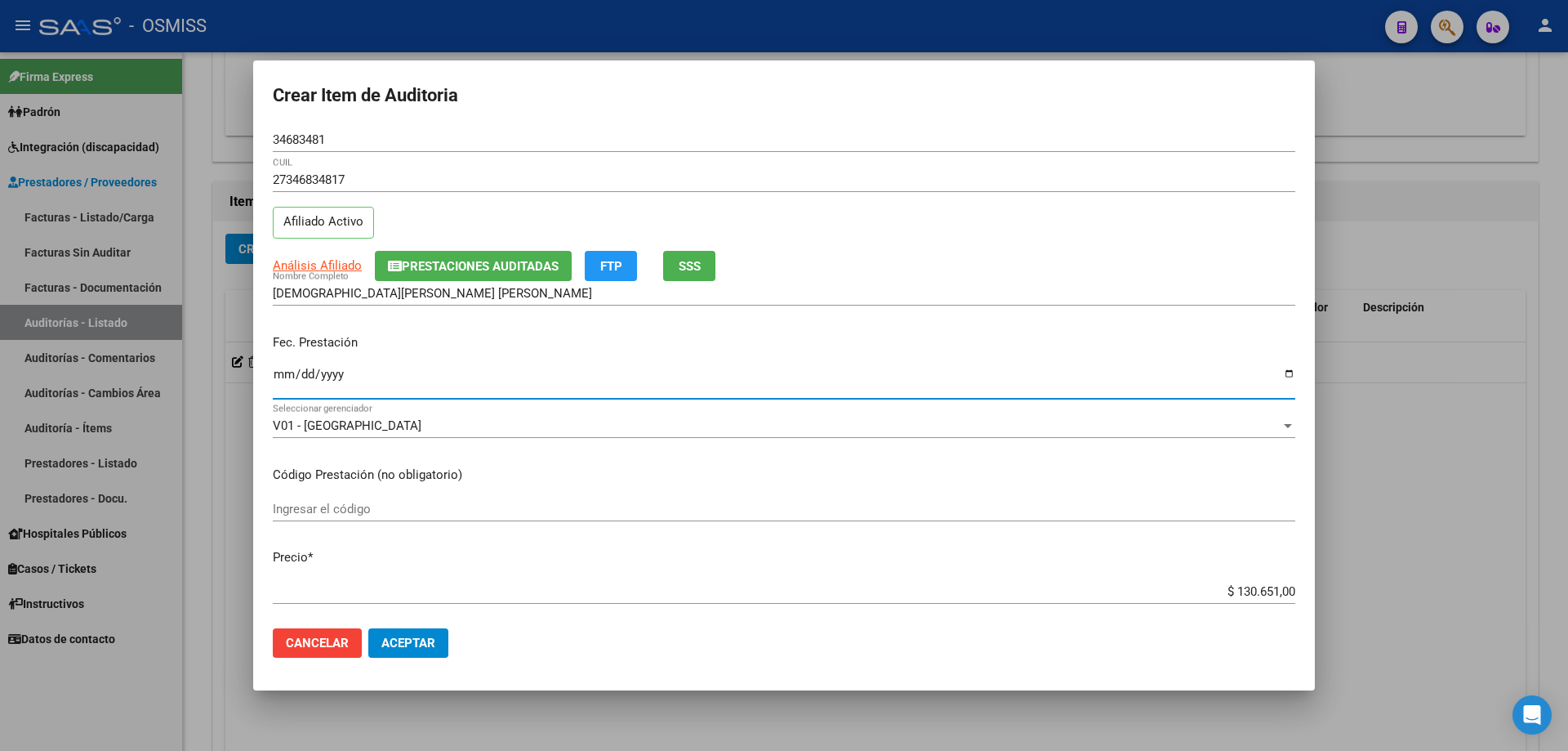
click at [277, 372] on input "Ingresar la fecha" at bounding box center [784, 381] width 1022 height 26
type input "[DATE]"
click at [758, 506] on div "$ 130.651,00 Ingresar el precio" at bounding box center [784, 591] width 1022 height 25
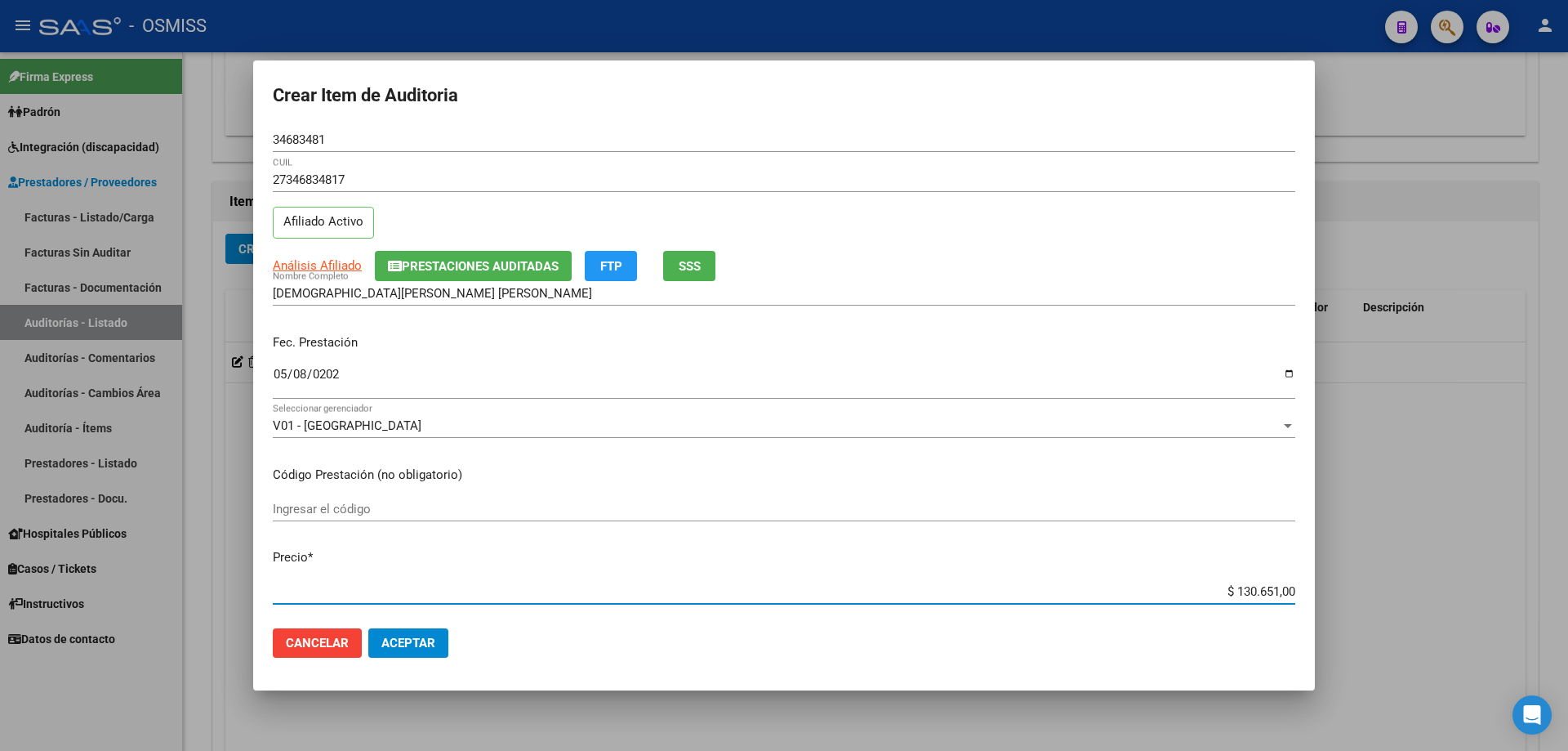
drag, startPoint x: 1174, startPoint y: 598, endPoint x: 1423, endPoint y: 598, distance: 249.0
click at [758, 506] on div "Crear Item de Auditoria 34683481 Nro Documento 27346834817 CUIL Afiliado Activo…" at bounding box center [784, 376] width 1568 height 751
type input "$ 0,01"
type input "$ 0,11"
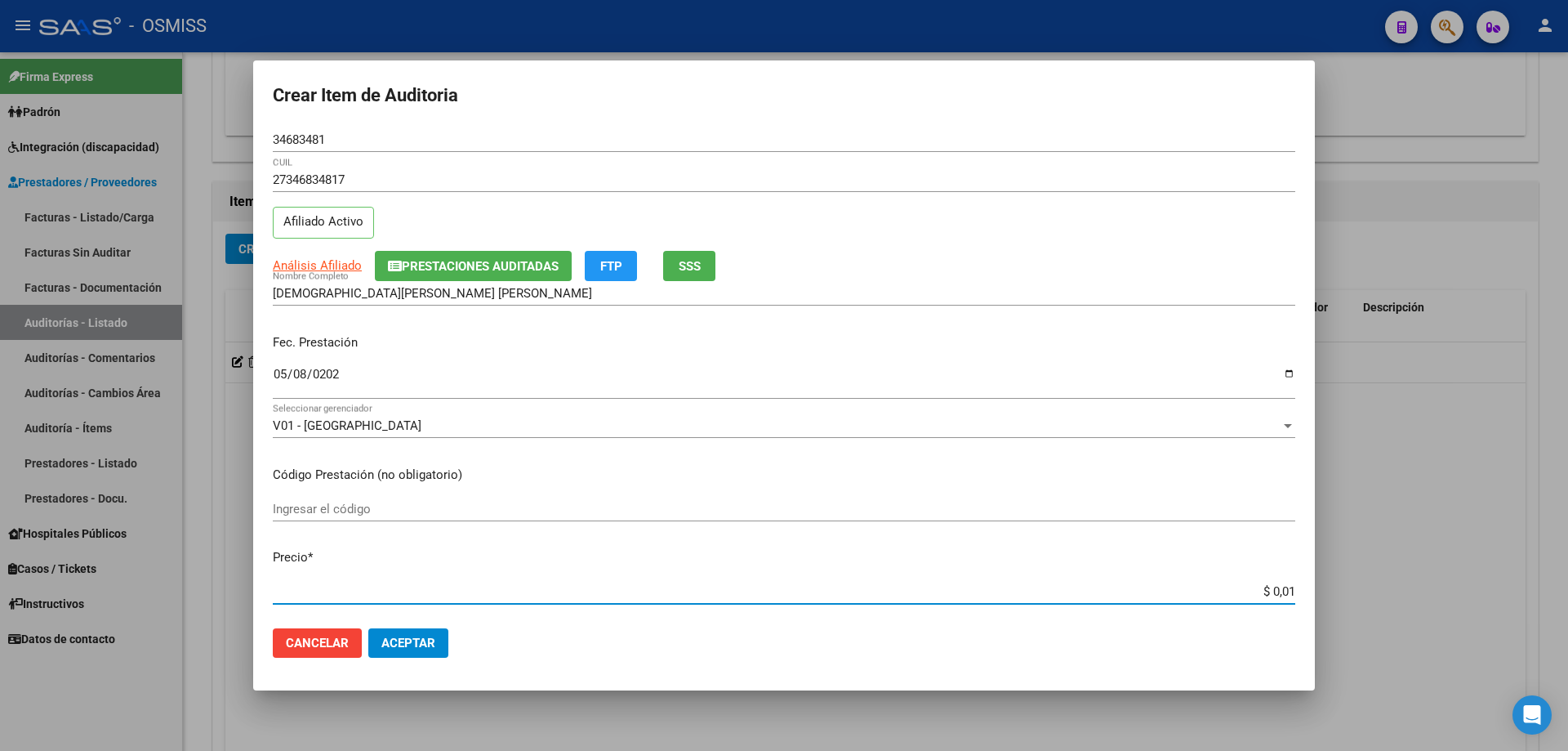
type input "$ 0,11"
type input "$ 1,10"
type input "$ 11,07"
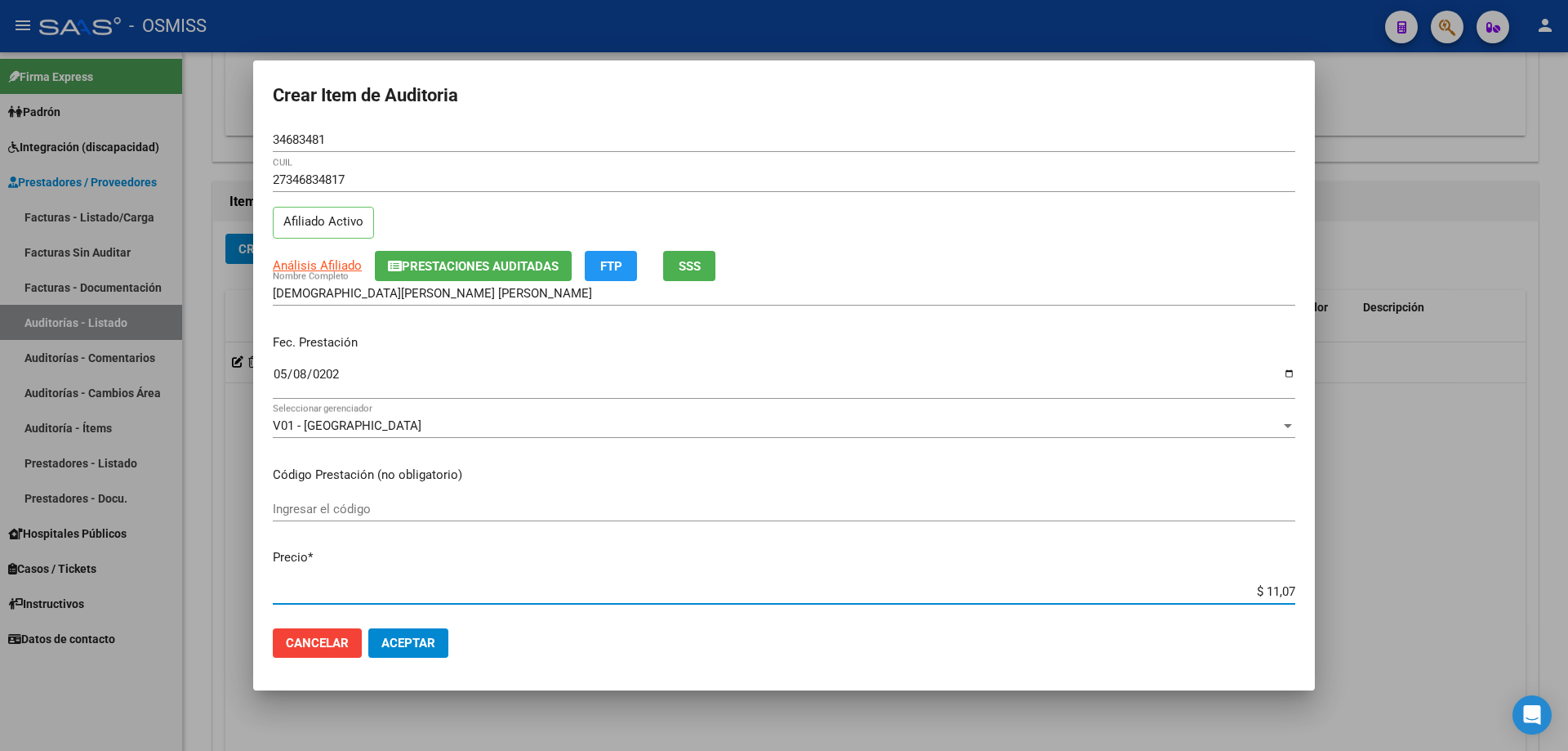
type input "$ 110,76"
type input "$ 1.107,60"
type input "$ 11.076,00"
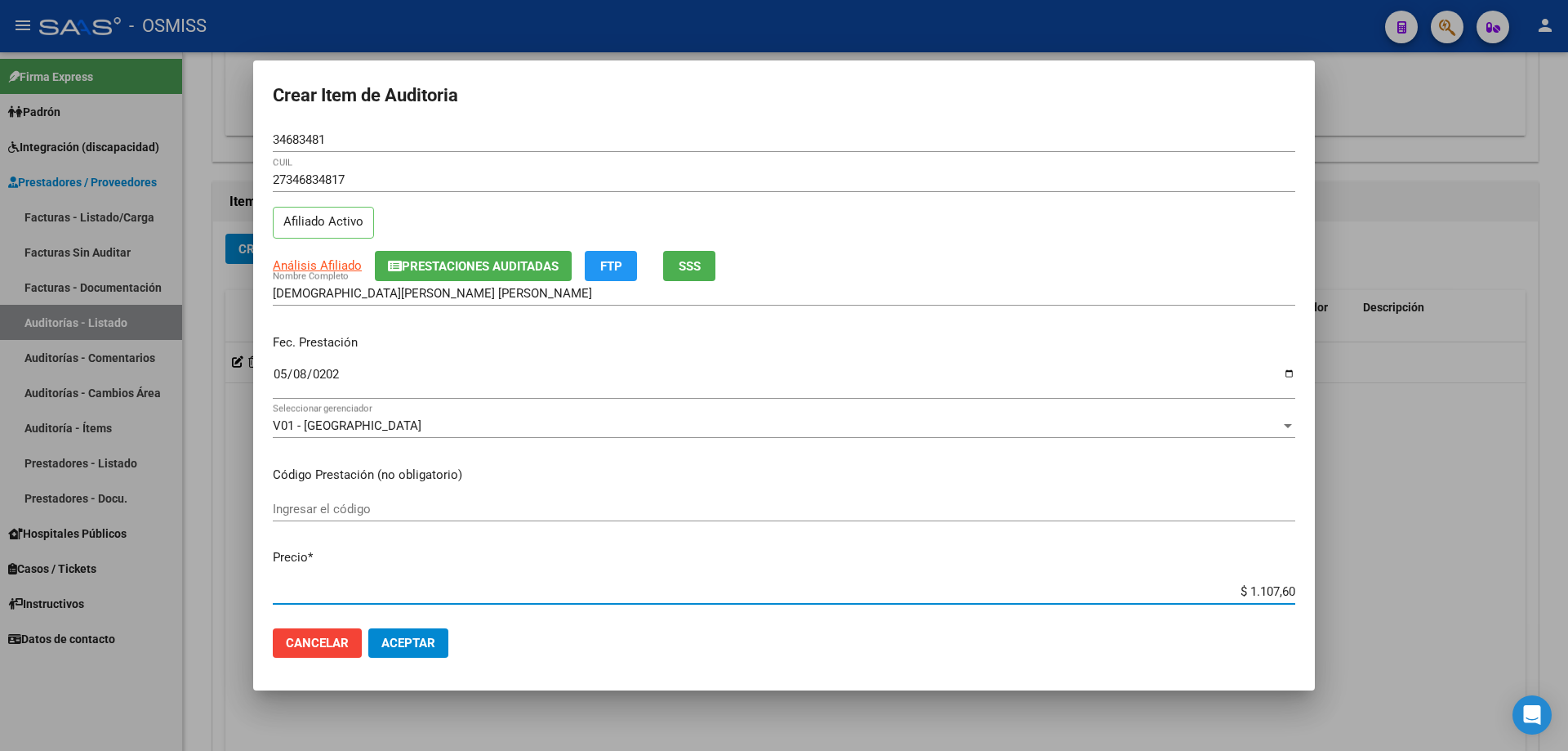
type input "$ 11.076,00"
click at [400, 506] on mat-dialog-actions "Cancelar Aceptar" at bounding box center [784, 643] width 1022 height 55
click at [401, 506] on mat-dialog-actions "Cancelar Aceptar" at bounding box center [784, 643] width 1022 height 55
click at [407, 506] on button "Aceptar" at bounding box center [409, 643] width 80 height 29
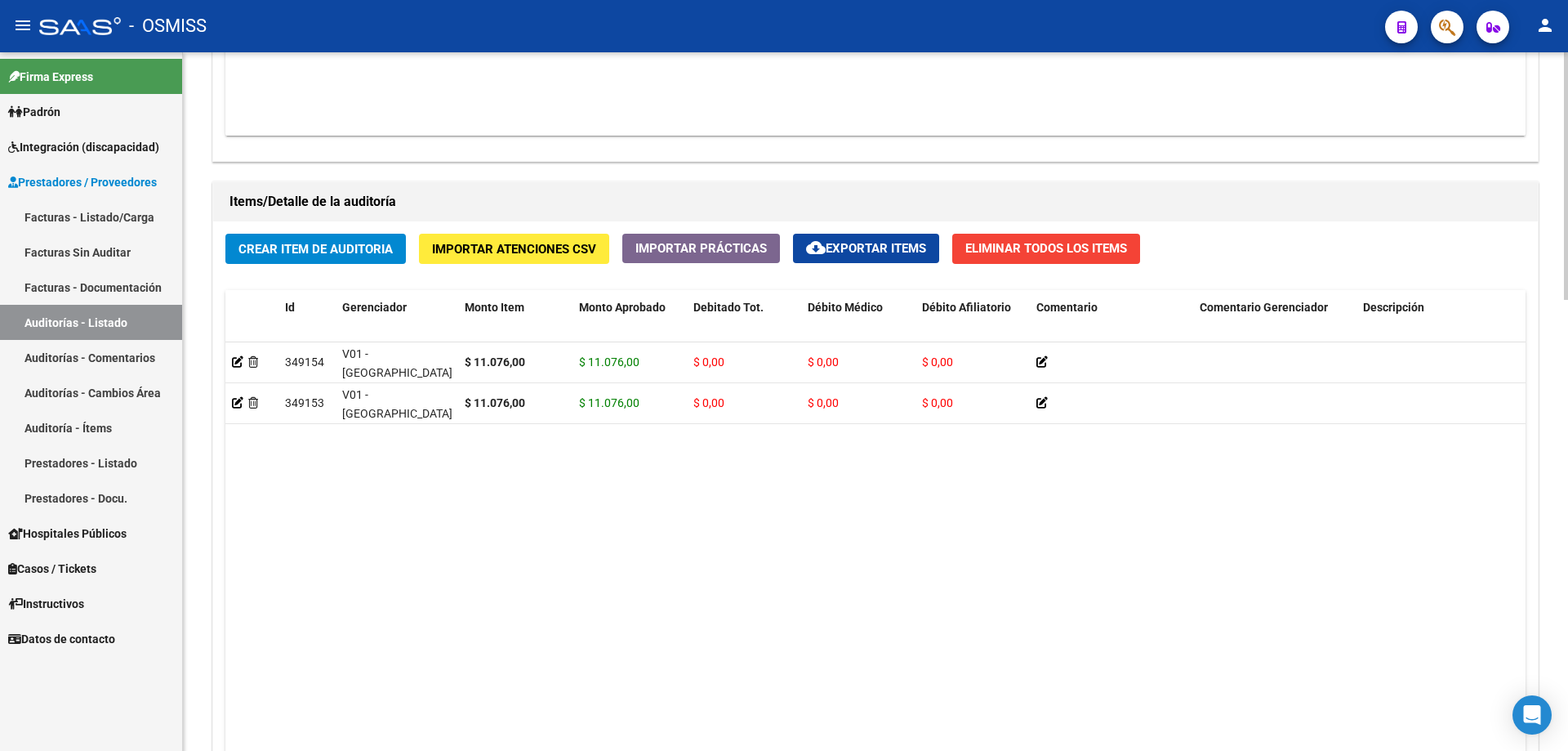
drag, startPoint x: 632, startPoint y: 542, endPoint x: 648, endPoint y: 523, distance: 24.8
click at [632, 506] on datatable-body "349154 V01 - [PERSON_NAME] $ 11.076,00 $ 11.076,00 $ 0,00 $ 0,00 $ 0,00 2734683…" at bounding box center [875, 558] width 1300 height 432
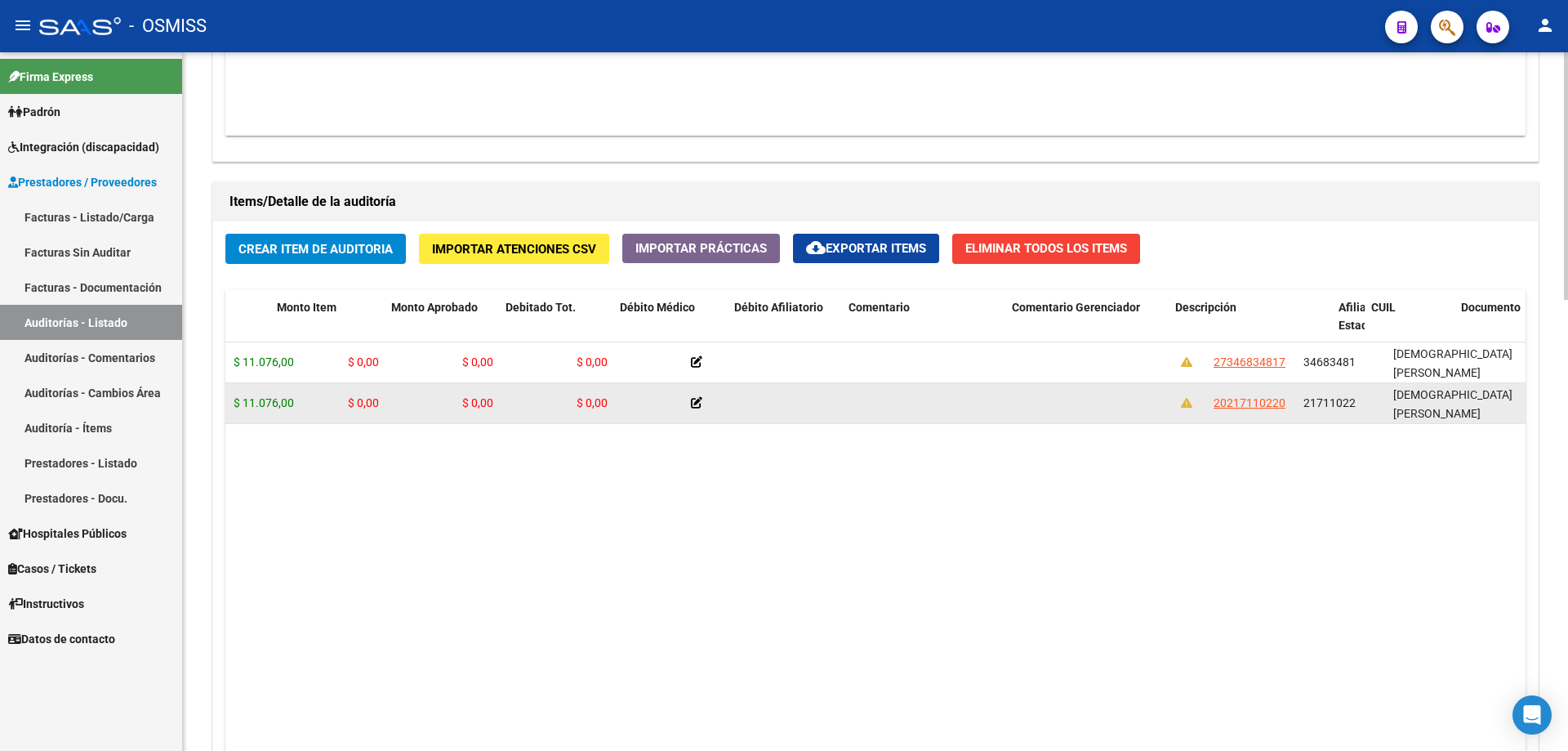
drag, startPoint x: 677, startPoint y: 402, endPoint x: 769, endPoint y: 399, distance: 92.0
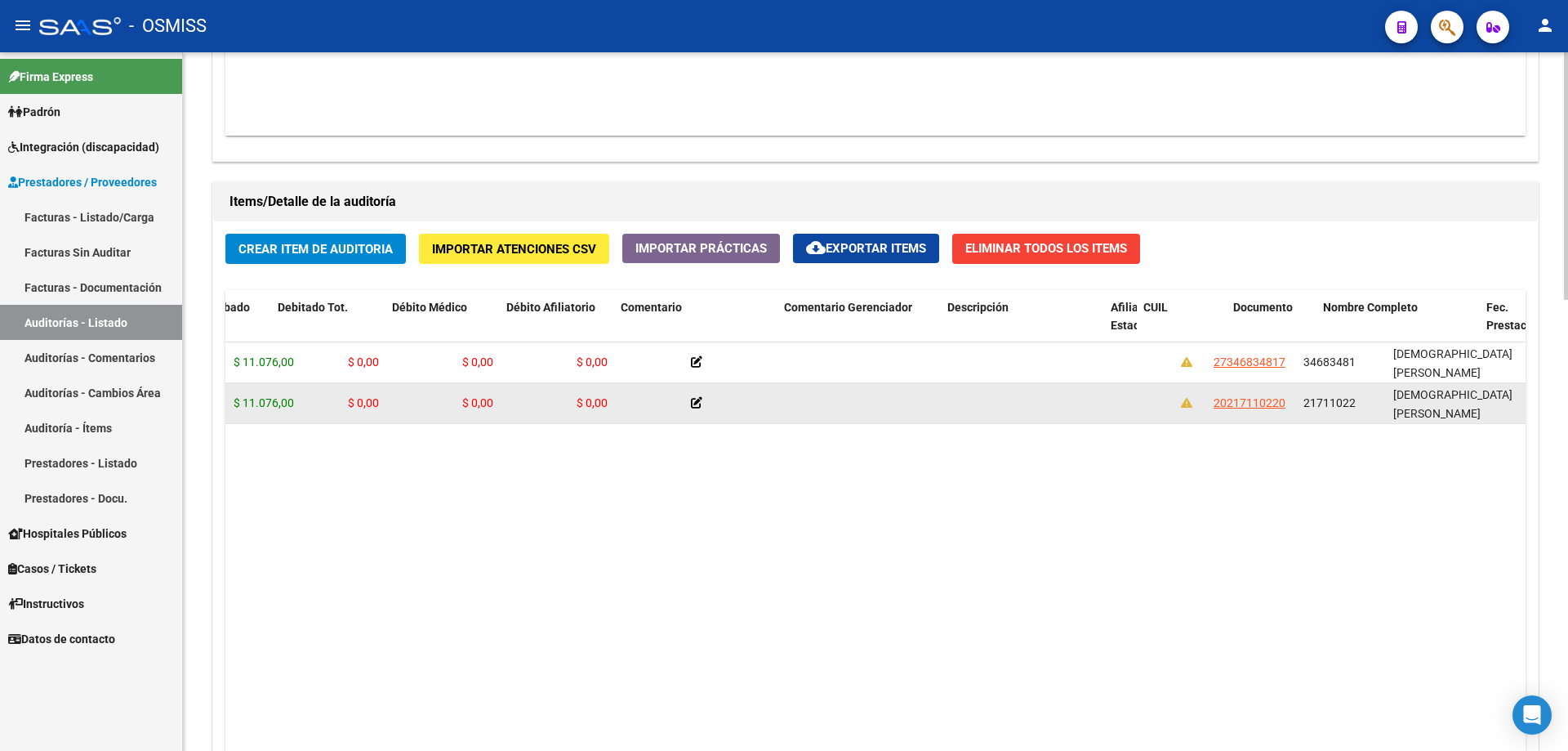
scroll to position [0, 415]
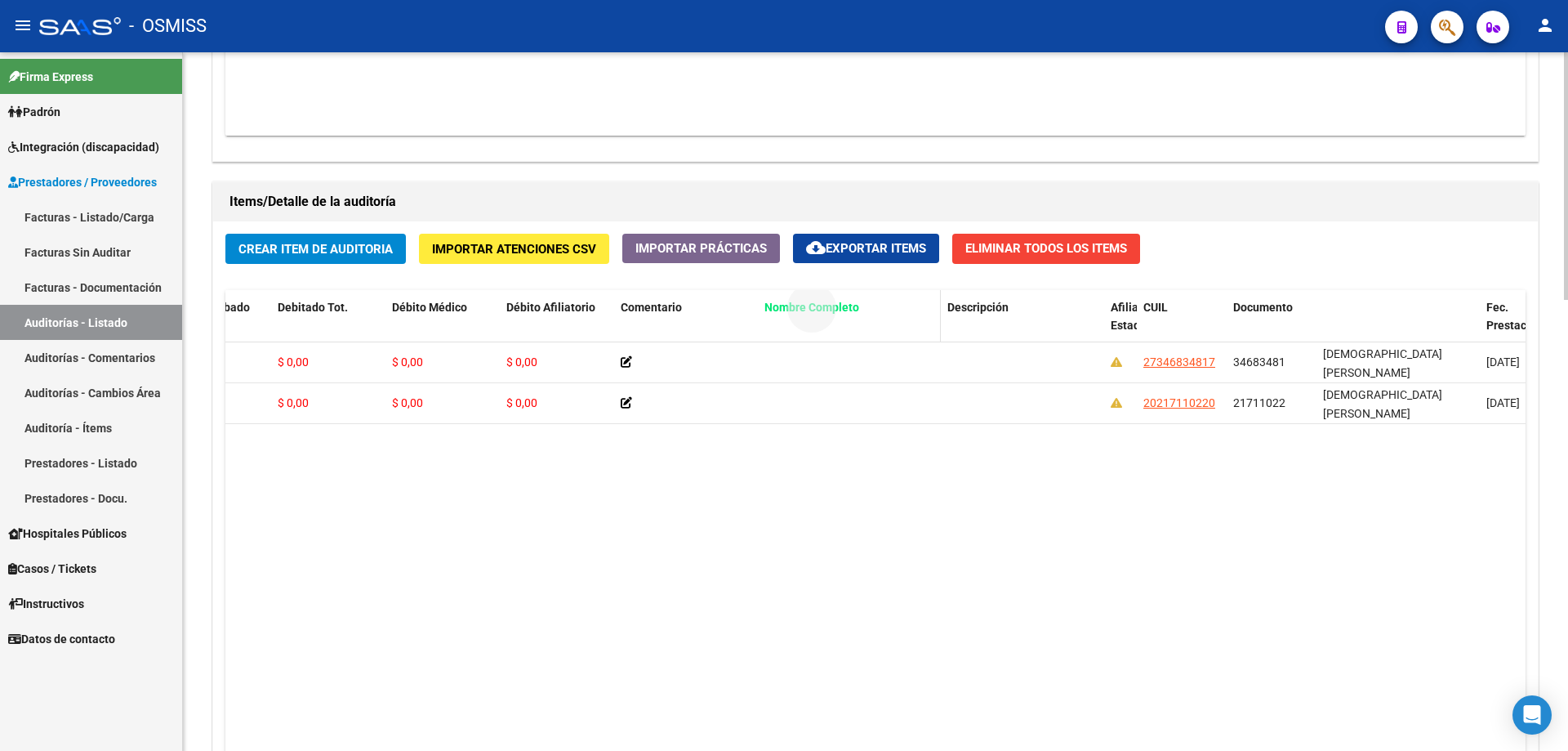
drag, startPoint x: 1374, startPoint y: 305, endPoint x: 807, endPoint y: 322, distance: 567.3
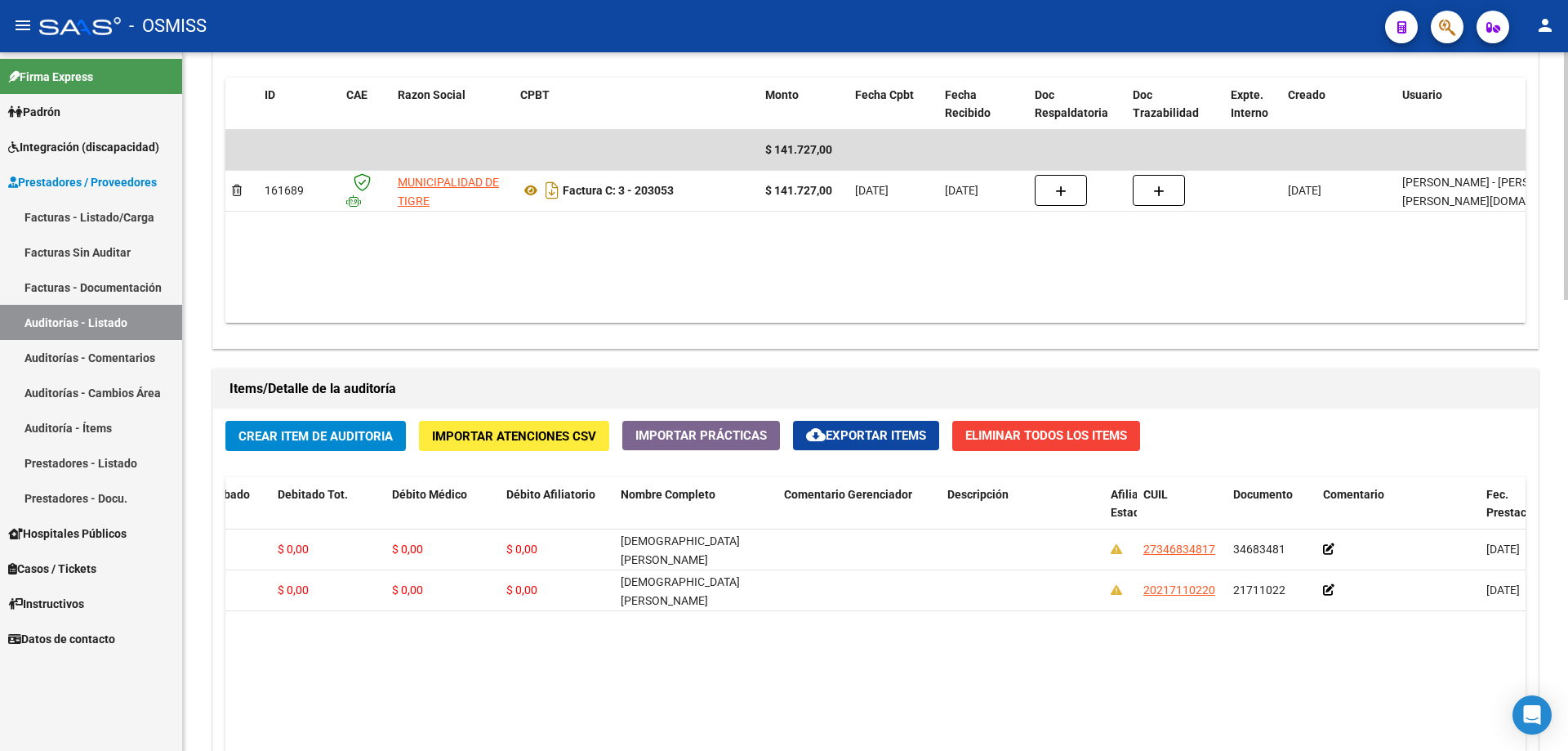
scroll to position [818, 0]
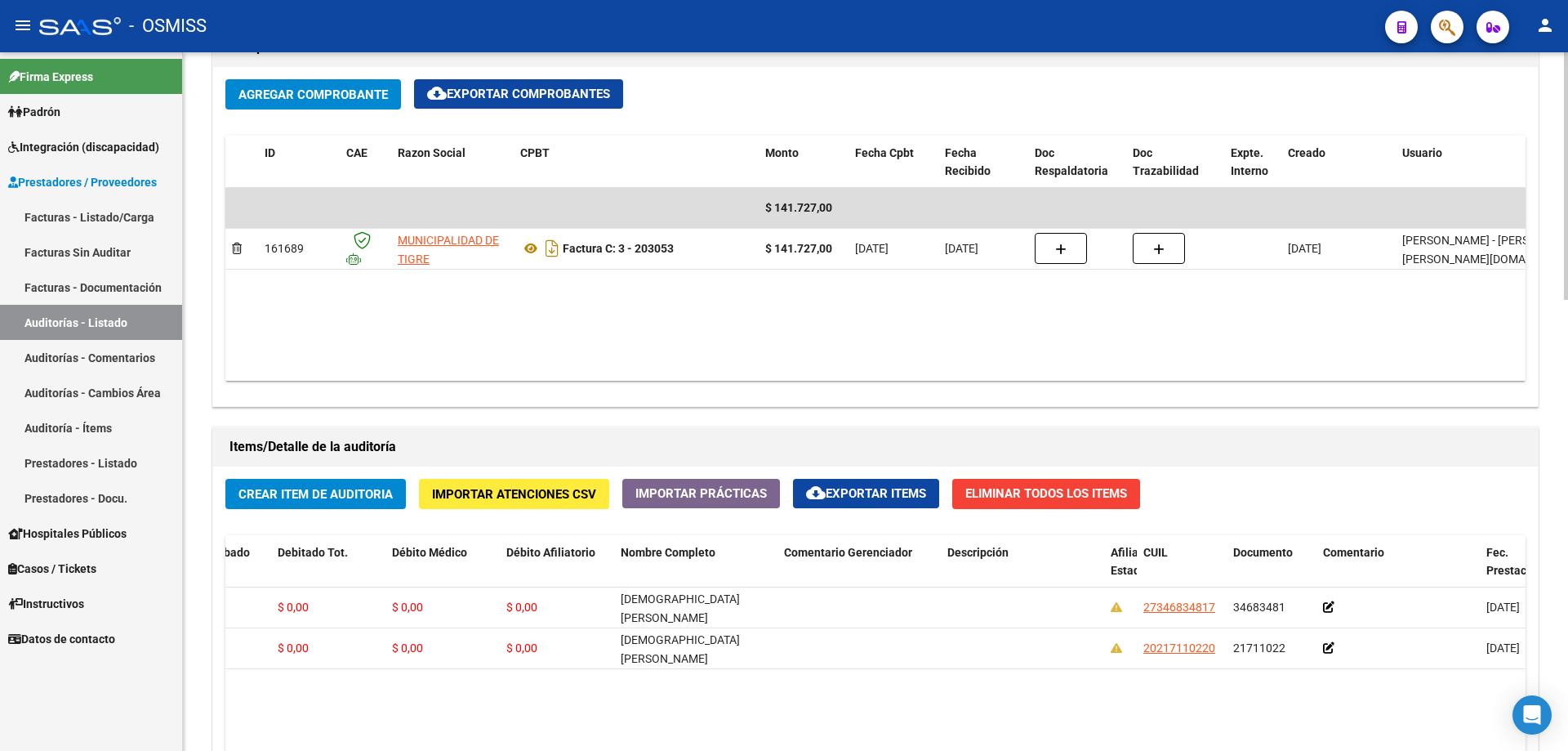
drag, startPoint x: 945, startPoint y: 353, endPoint x: 561, endPoint y: 90, distance: 465.4
click at [758, 353] on datatable-body "$ 141.727,00 161689 MUNICIPALIDAD DE TIGRE Factura C: 3 - 203053 $ 141.727,00 […" at bounding box center [875, 284] width 1300 height 193
click at [355, 487] on span "Crear Item de Auditoria" at bounding box center [316, 494] width 154 height 15
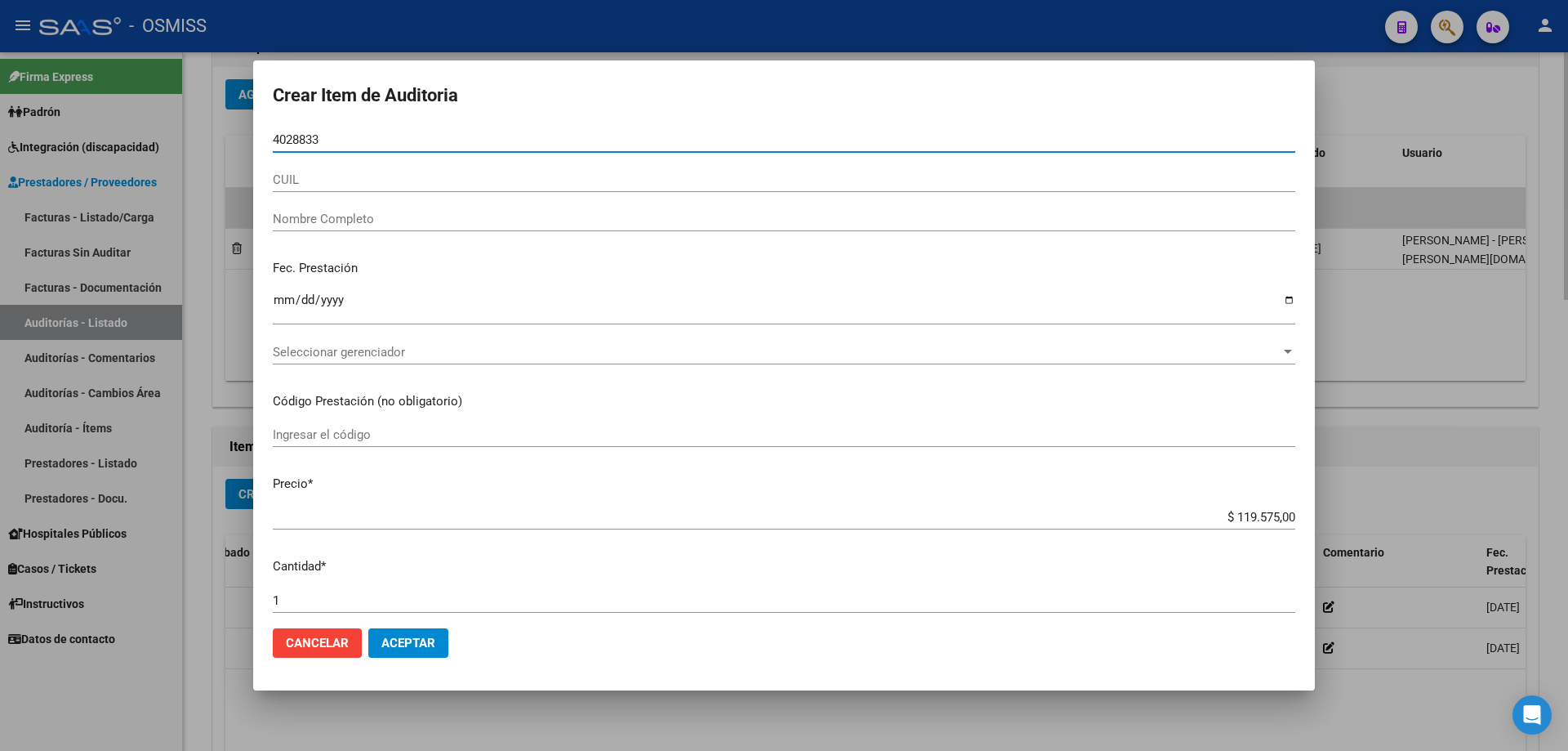
type input "40288339"
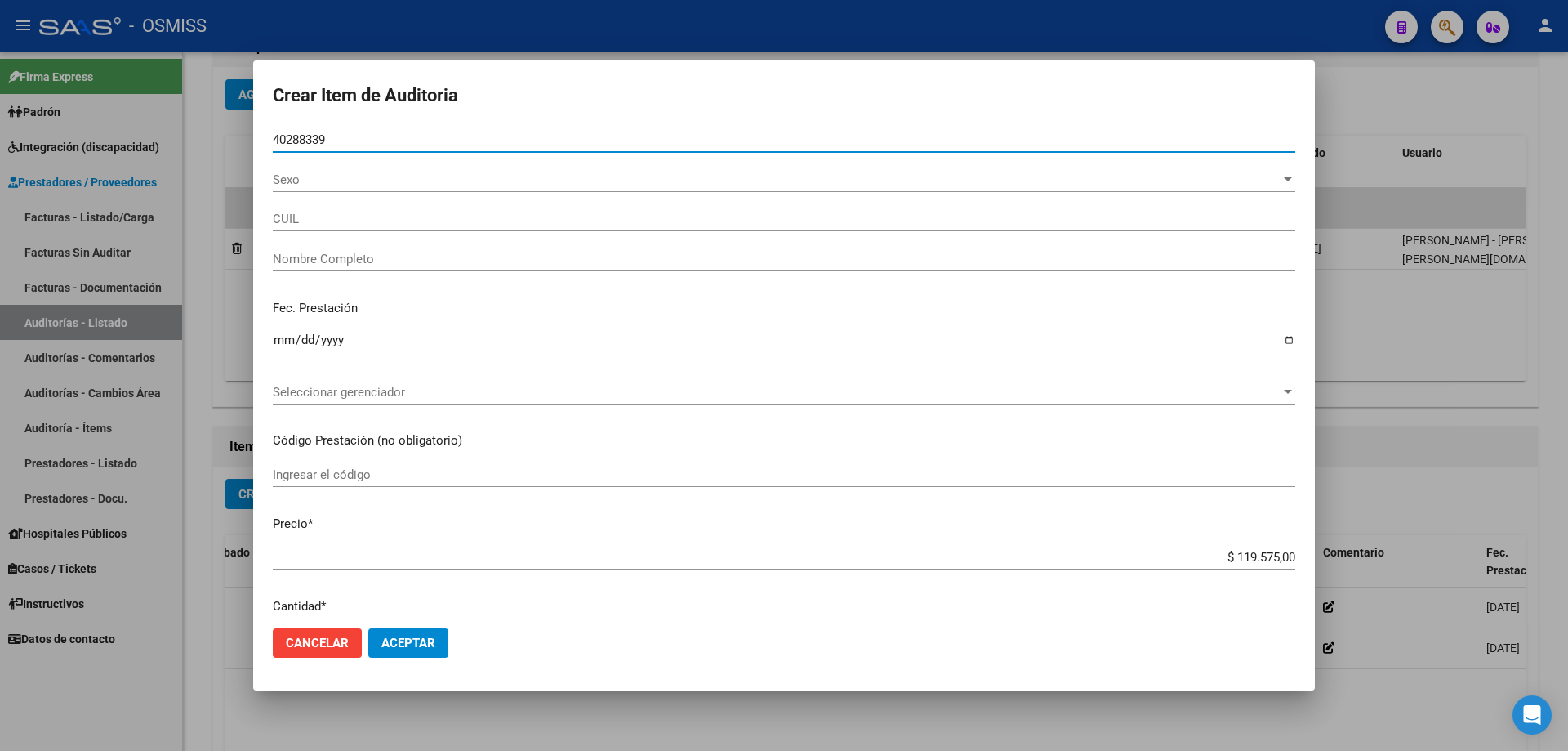
type input "20402883392"
type input "[PERSON_NAME]"
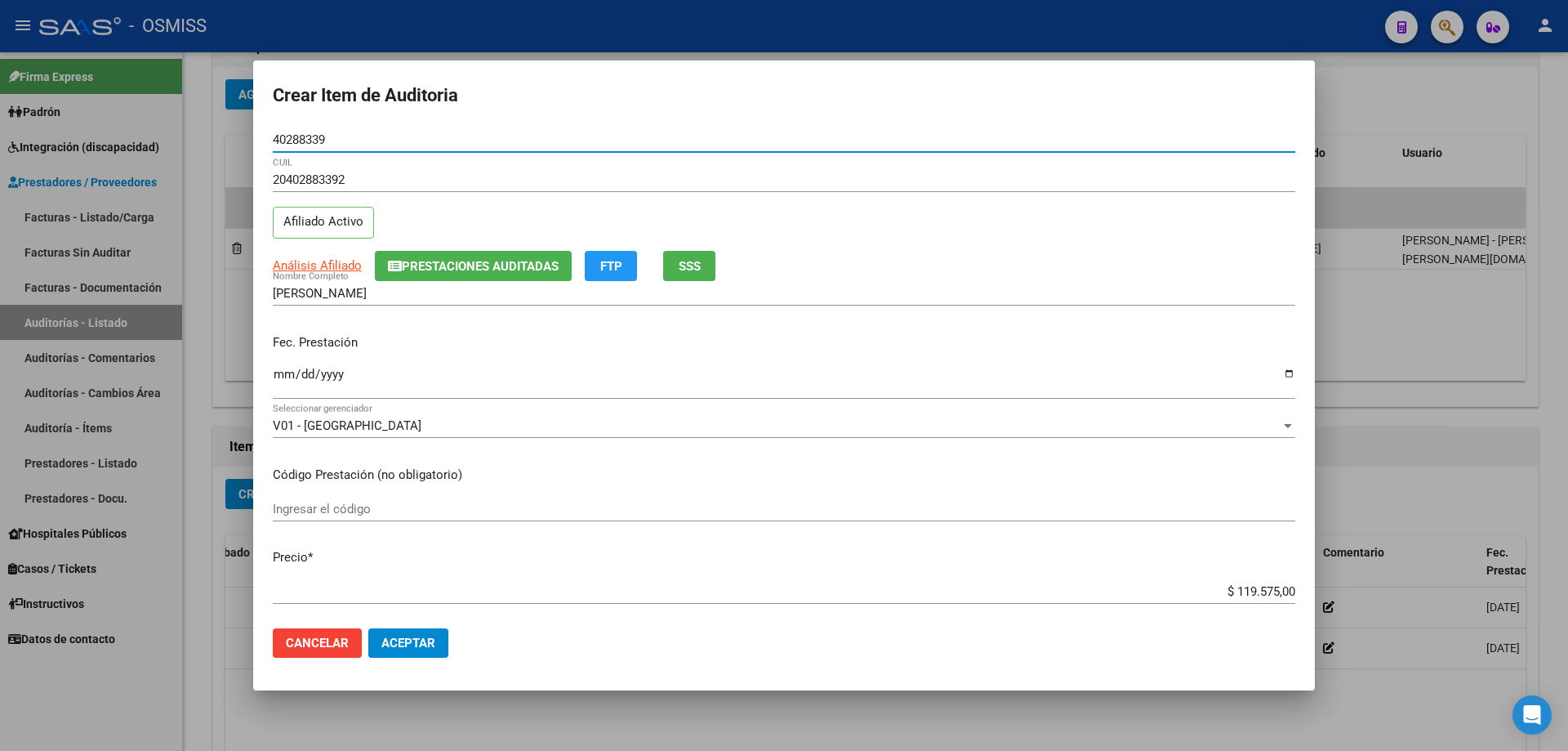
type input "40288339"
drag, startPoint x: 271, startPoint y: 375, endPoint x: 278, endPoint y: 383, distance: 10.6
click at [278, 383] on mat-dialog-content "40288339 Nro Documento 20402883392 CUIL Afiliado Activo Análisis Afiliado Prest…" at bounding box center [784, 370] width 1061 height 487
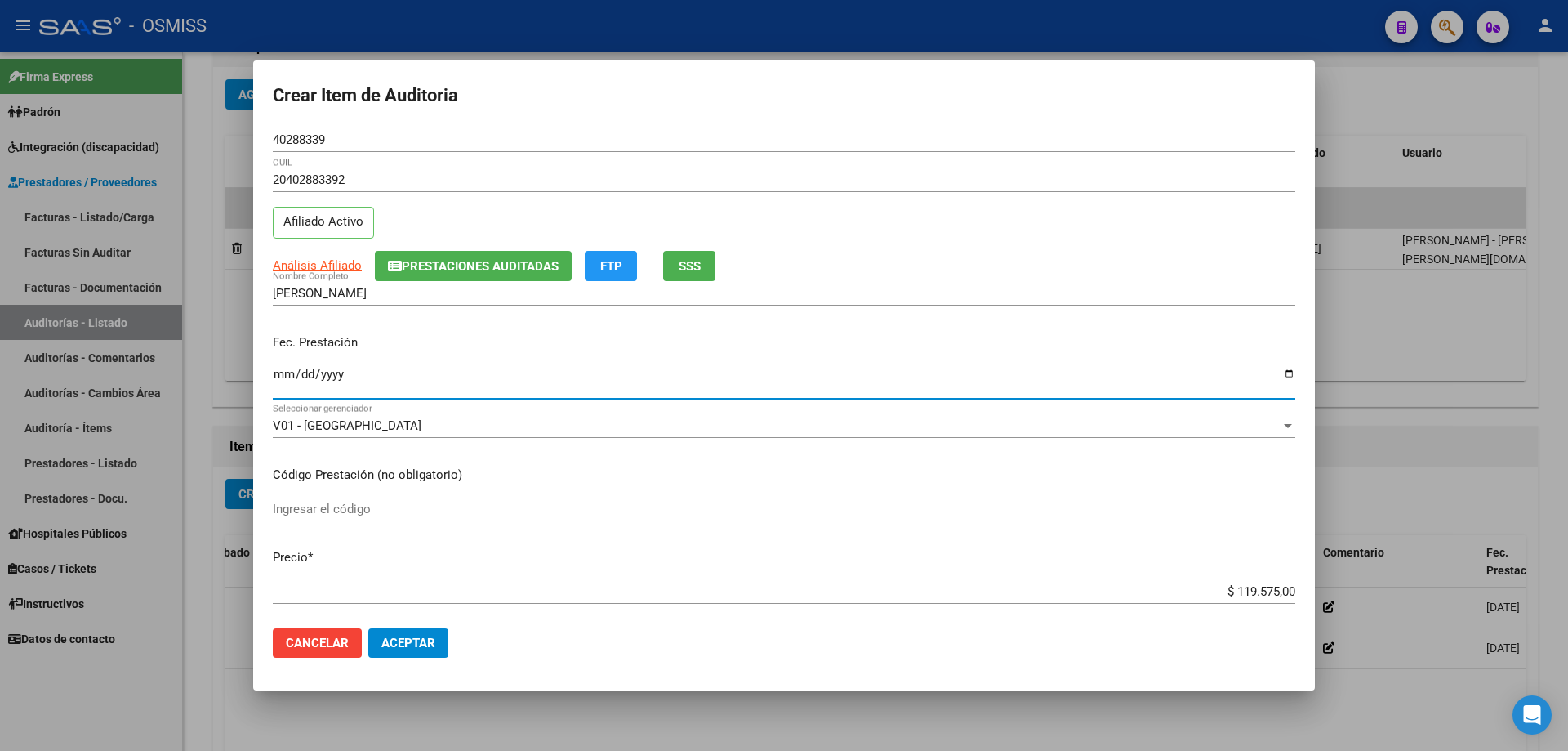
click at [287, 386] on input "Ingresar la fecha" at bounding box center [784, 381] width 1022 height 26
type input "[DATE]"
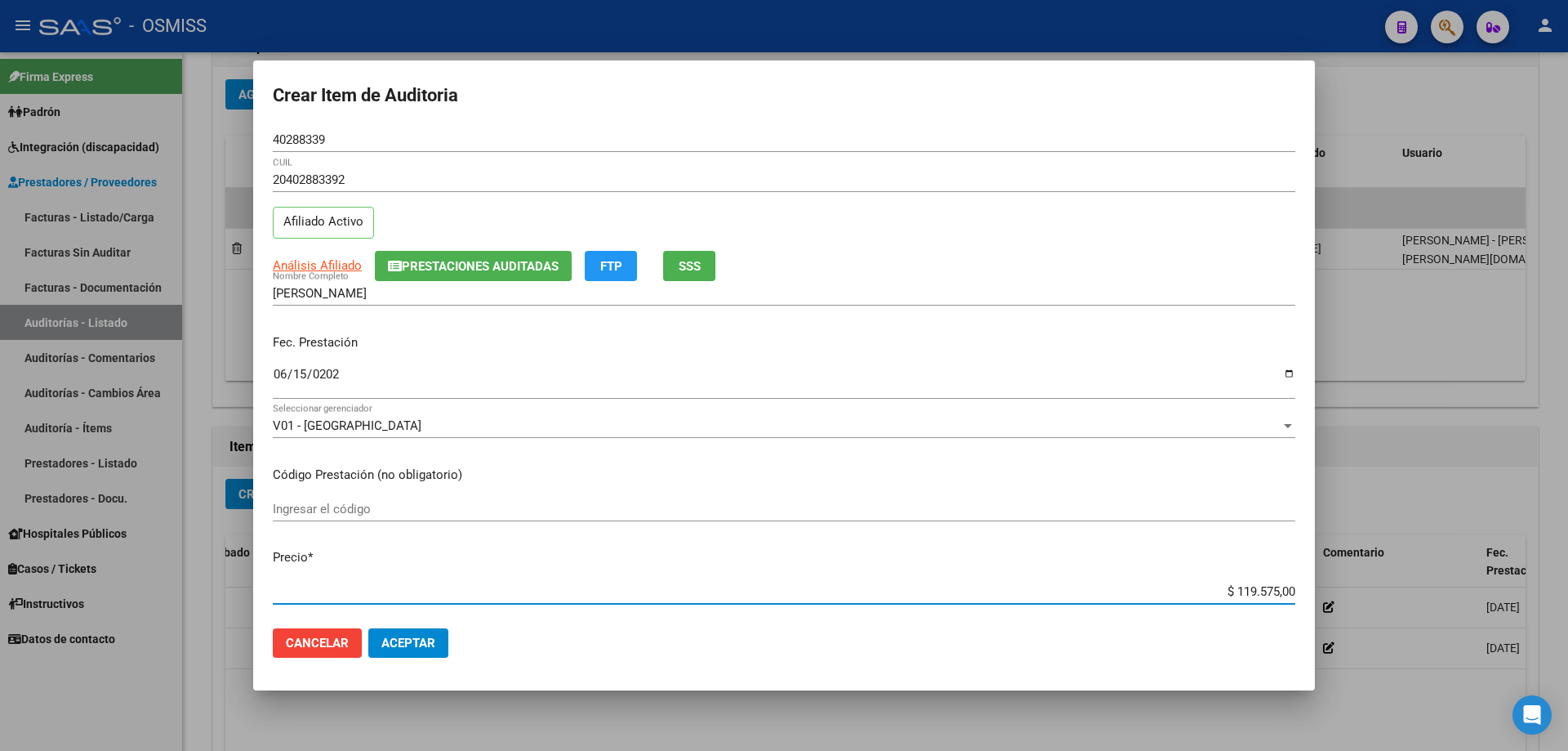
drag, startPoint x: 1164, startPoint y: 583, endPoint x: 1392, endPoint y: 573, distance: 228.2
click at [758, 506] on div "Crear Item de Auditoria 40288339 Nro Documento 20402883392 CUIL Afiliado Activo…" at bounding box center [784, 376] width 1568 height 751
type input "$ 0,01"
type input "$ 0,11"
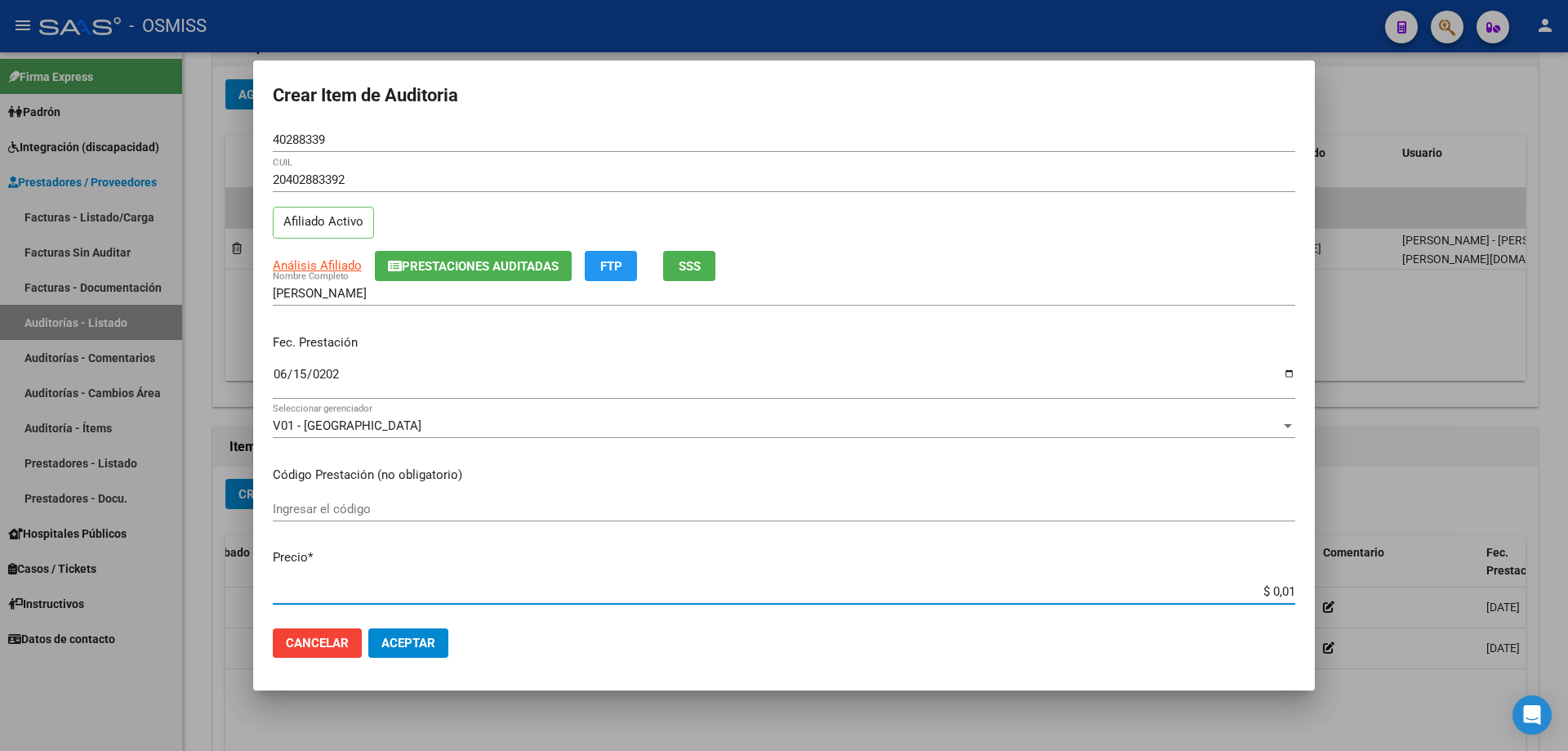
type input "$ 0,11"
type input "$ 1,19"
type input "$ 11,91"
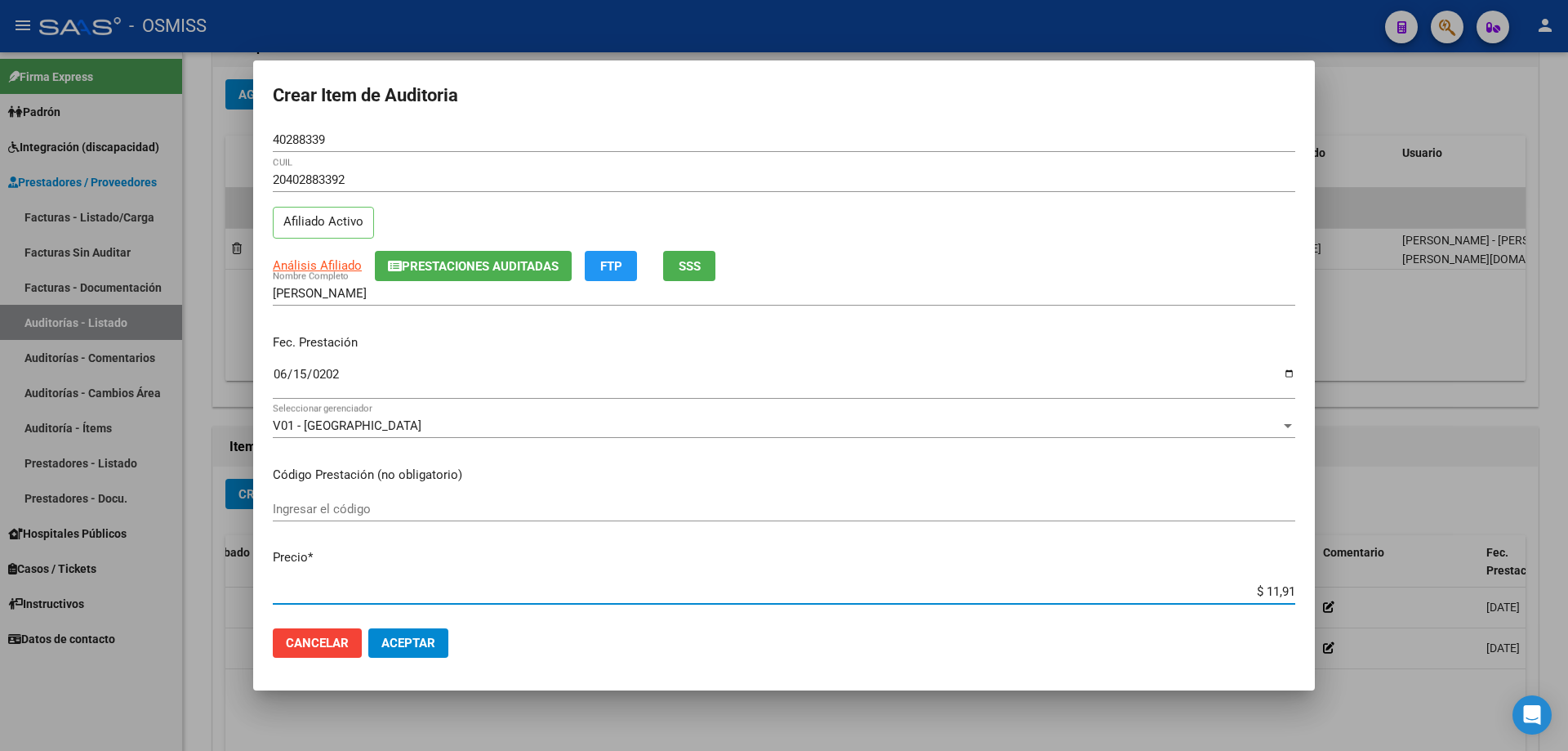
type input "$ 119,10"
type input "$ 1.191,00"
type input "$ 11.910,00"
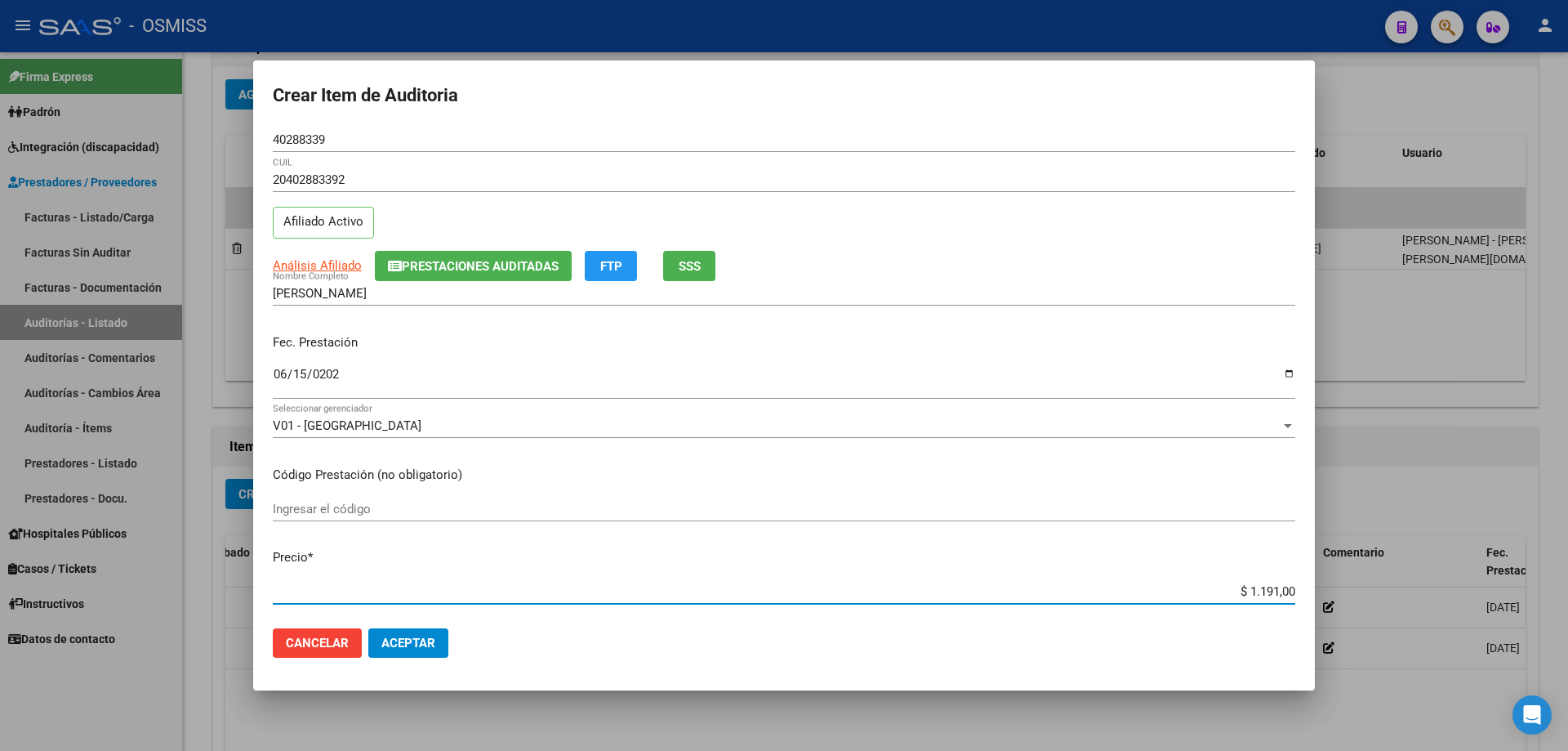
type input "$ 11.910,00"
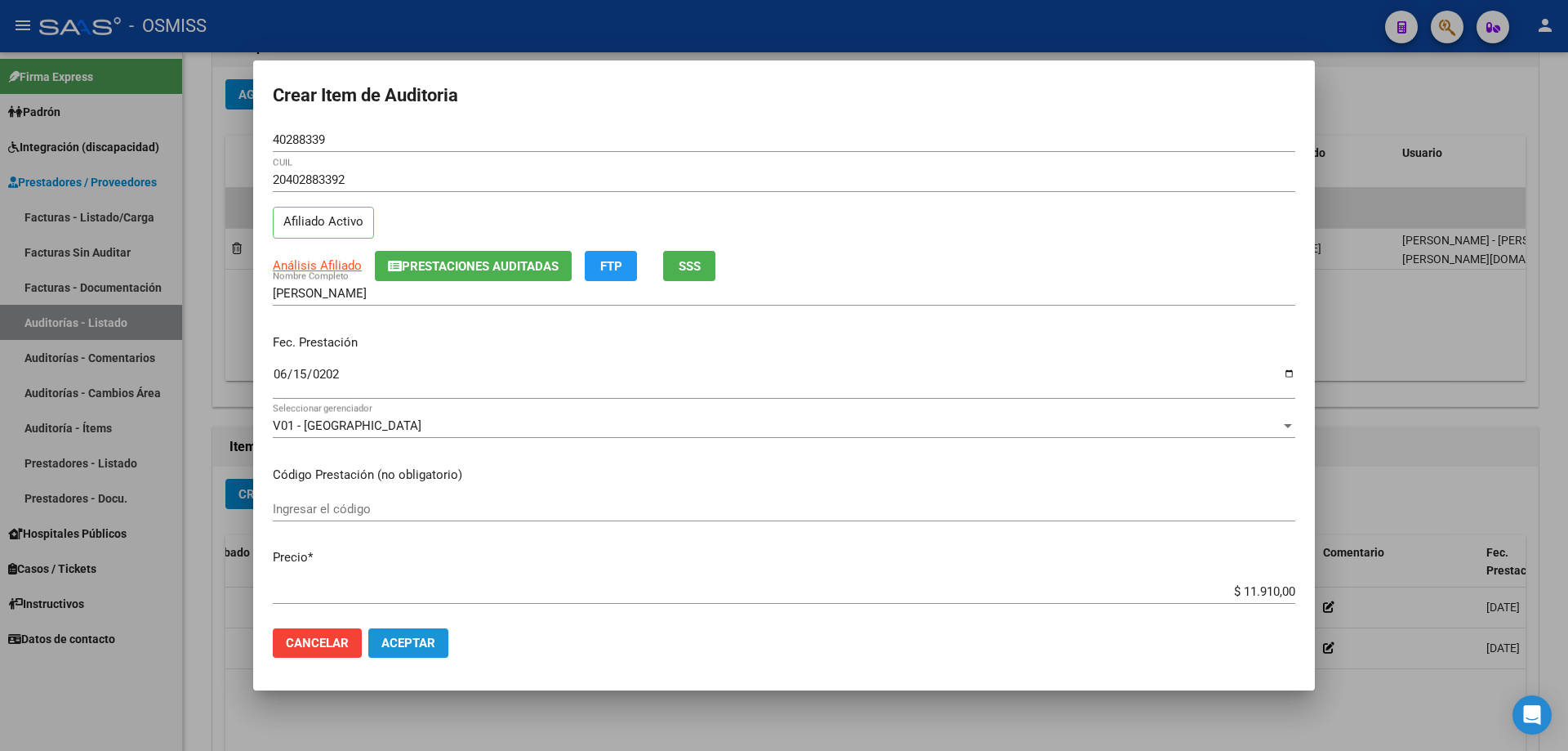
click at [413, 506] on span "Aceptar" at bounding box center [408, 643] width 54 height 15
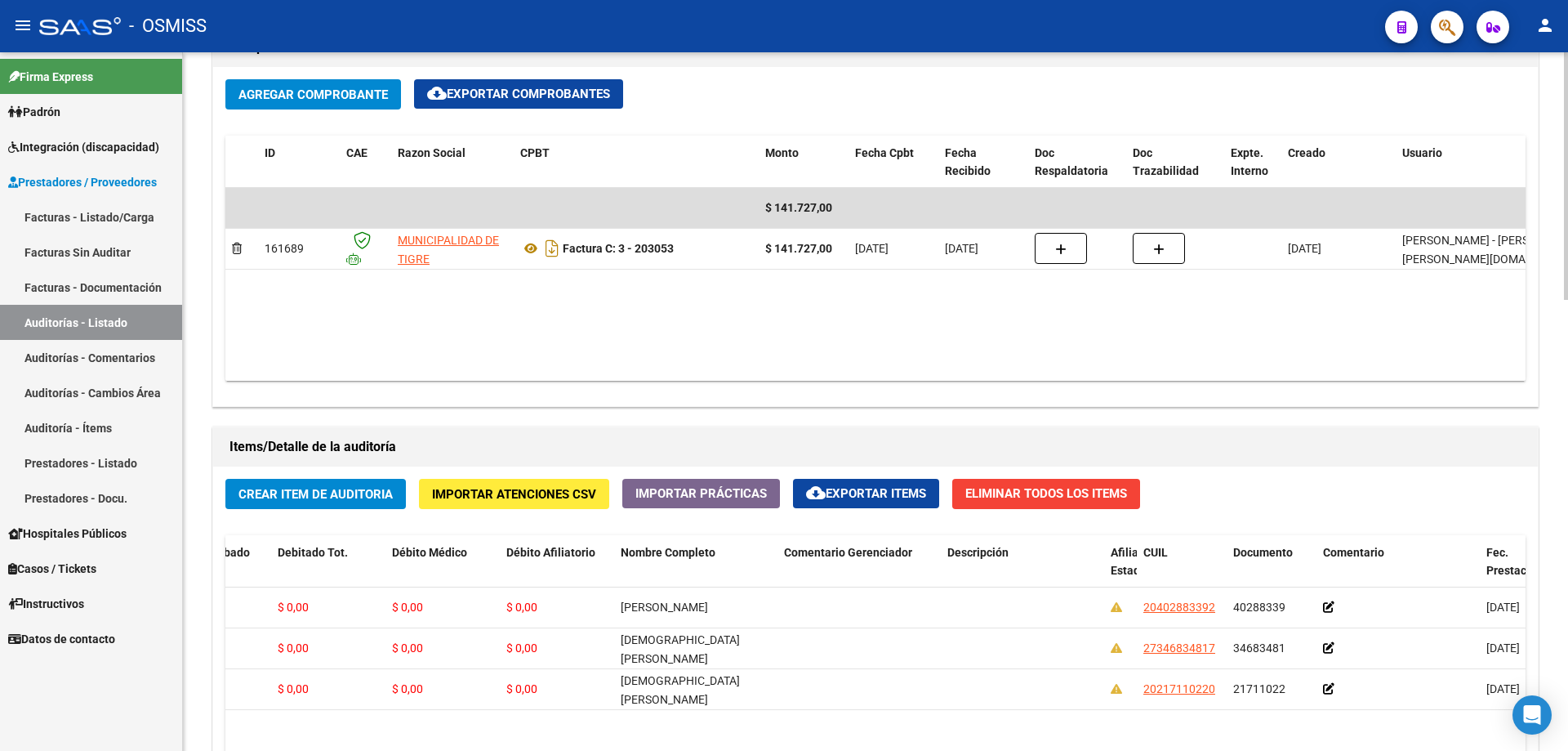
click at [758, 314] on datatable-body "$ 141.727,00 161689 MUNICIPALIDAD DE TIGRE Factura C: 3 - 203053 $ 141.727,00 […" at bounding box center [875, 284] width 1300 height 193
click at [296, 496] on span "Crear Item de Auditoria" at bounding box center [316, 494] width 154 height 15
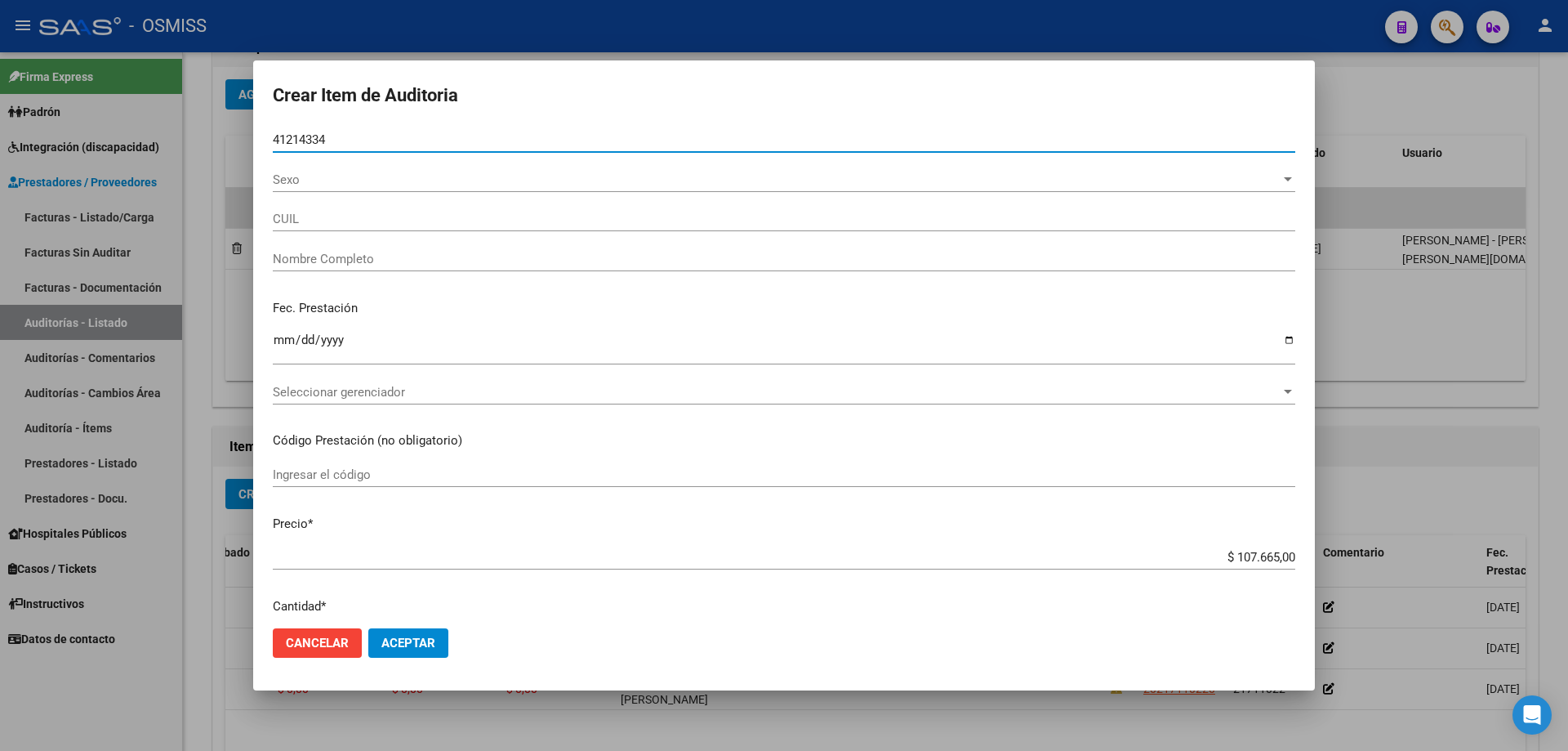
type input "41214334"
click at [288, 340] on input "Ingresar la fecha" at bounding box center [784, 346] width 1022 height 26
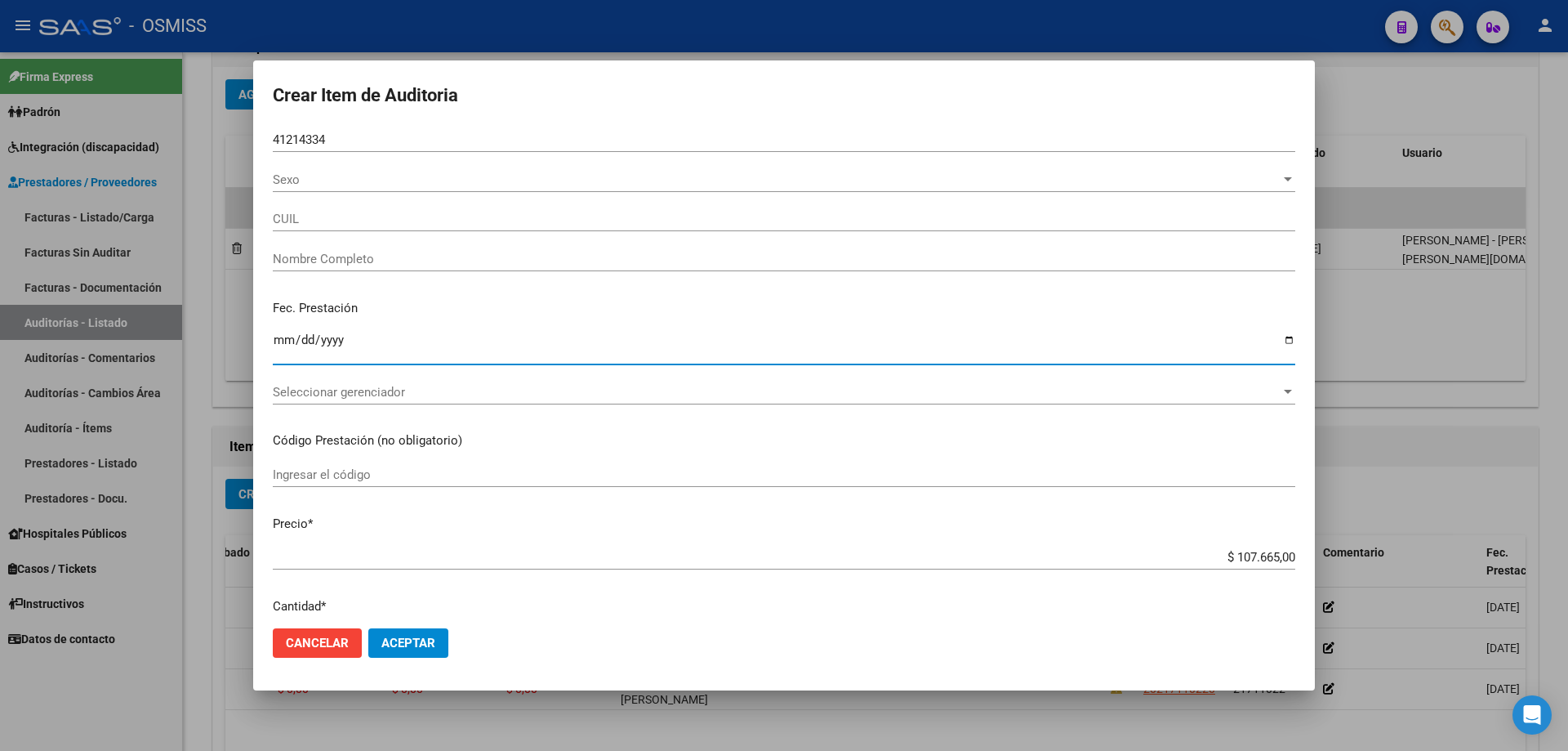
type input "20412143346"
type input "[PERSON_NAME]"
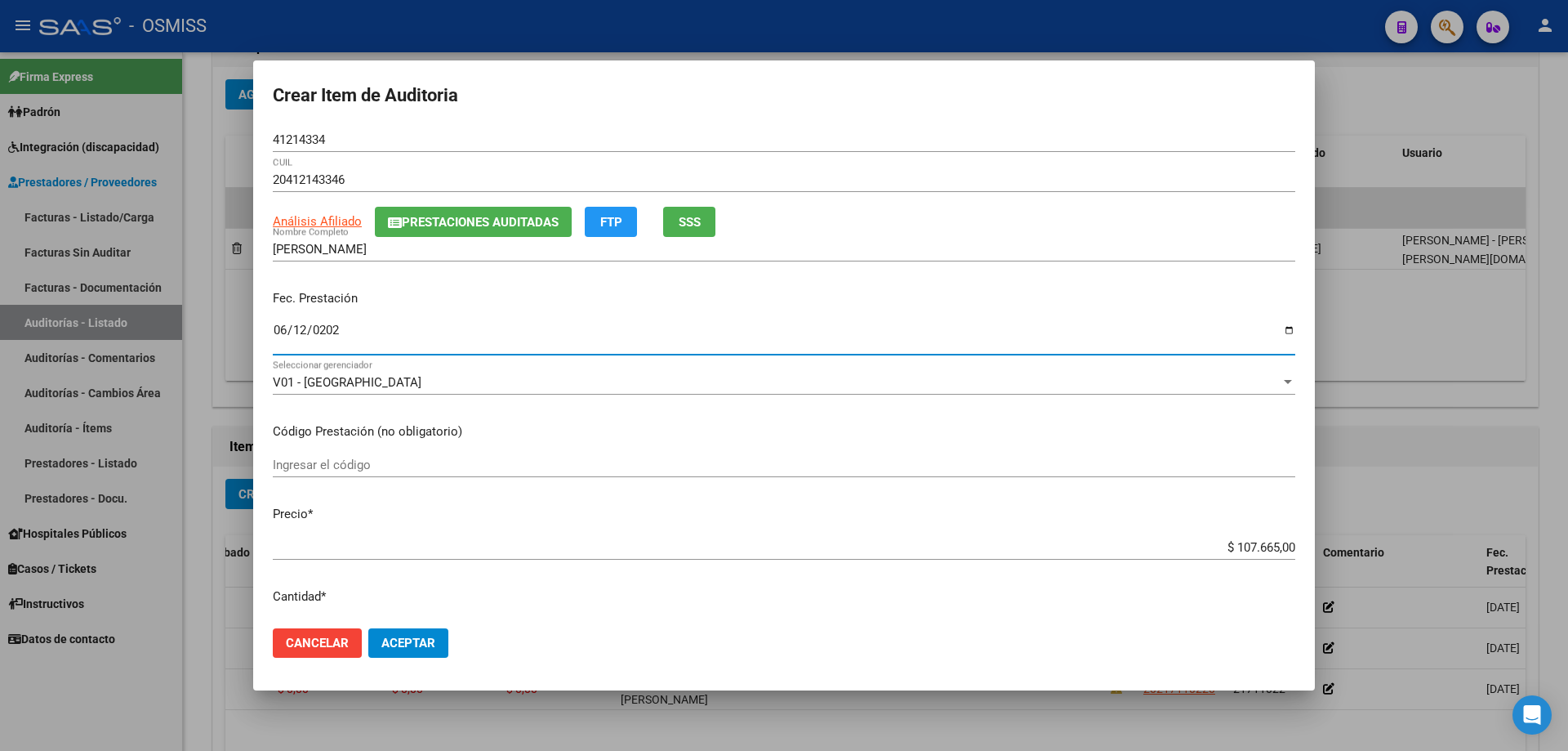
type input "[DATE]"
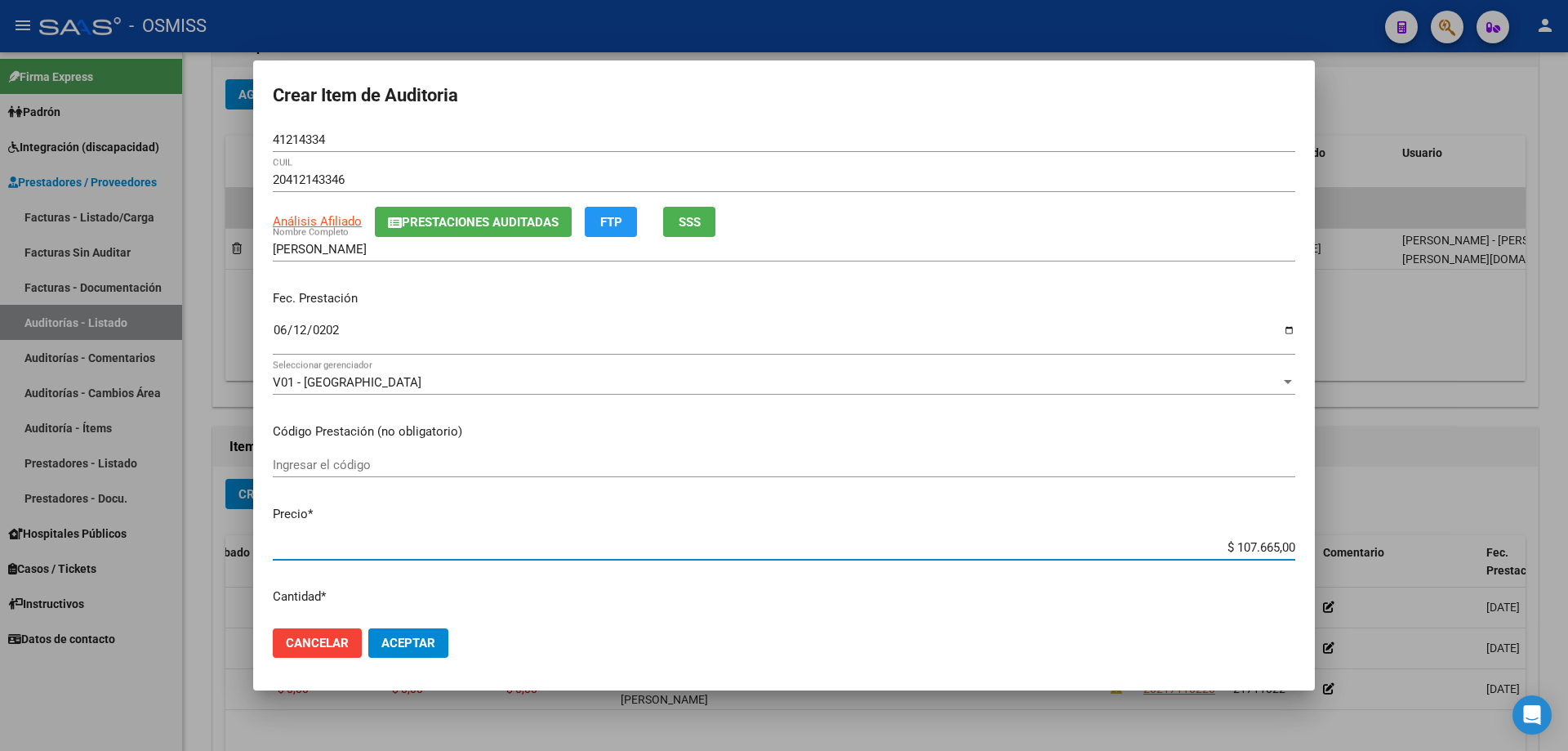
drag, startPoint x: 1207, startPoint y: 552, endPoint x: 1567, endPoint y: 487, distance: 365.8
click at [758, 487] on div "Crear Item de Auditoria 41214334 Nro Documento 20412143346 CUIL Análisis Afilia…" at bounding box center [784, 376] width 1568 height 751
type input "$ 0,01"
type input "$ 0,11"
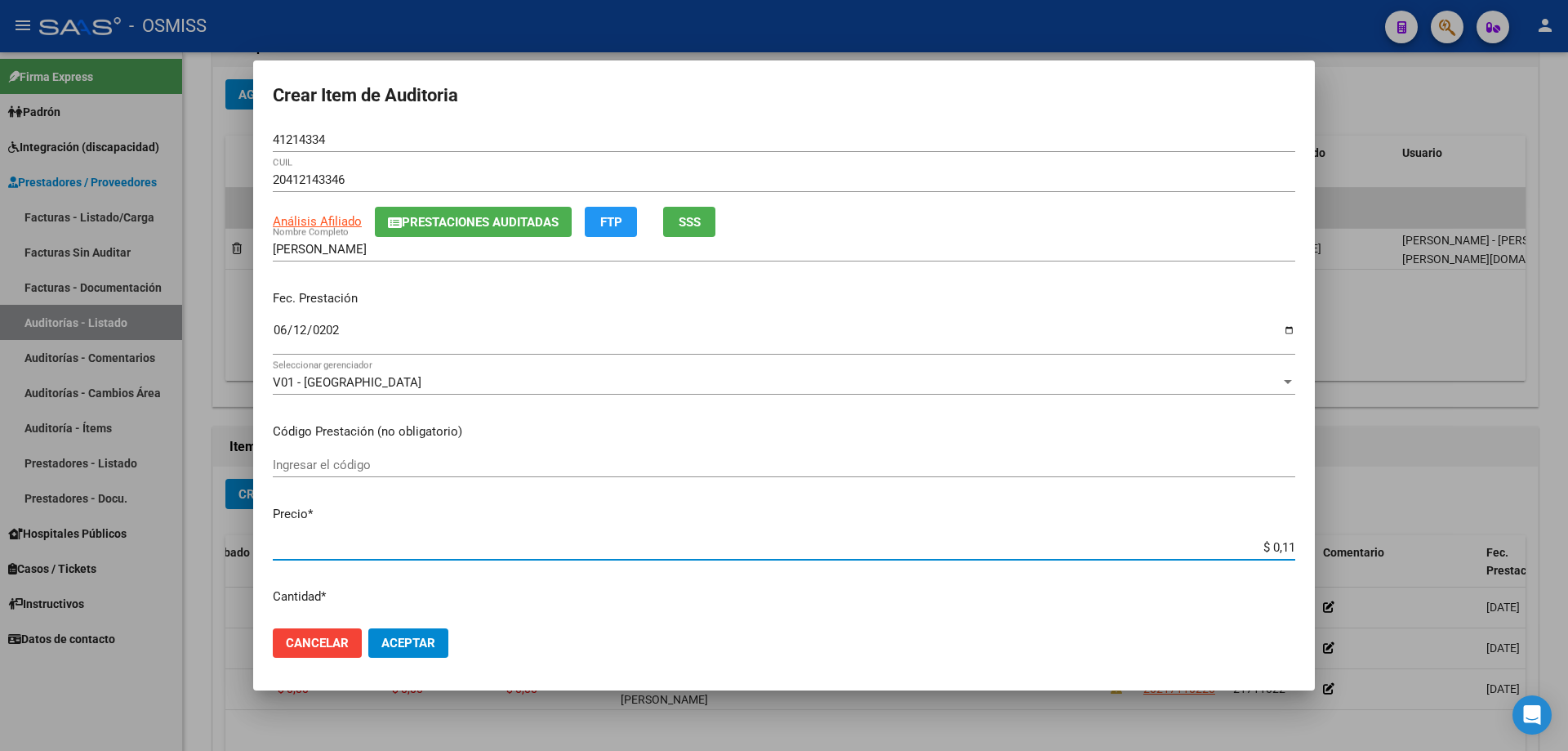
type input "$ 0,11"
type input "$ 1,19"
type input "$ 11,91"
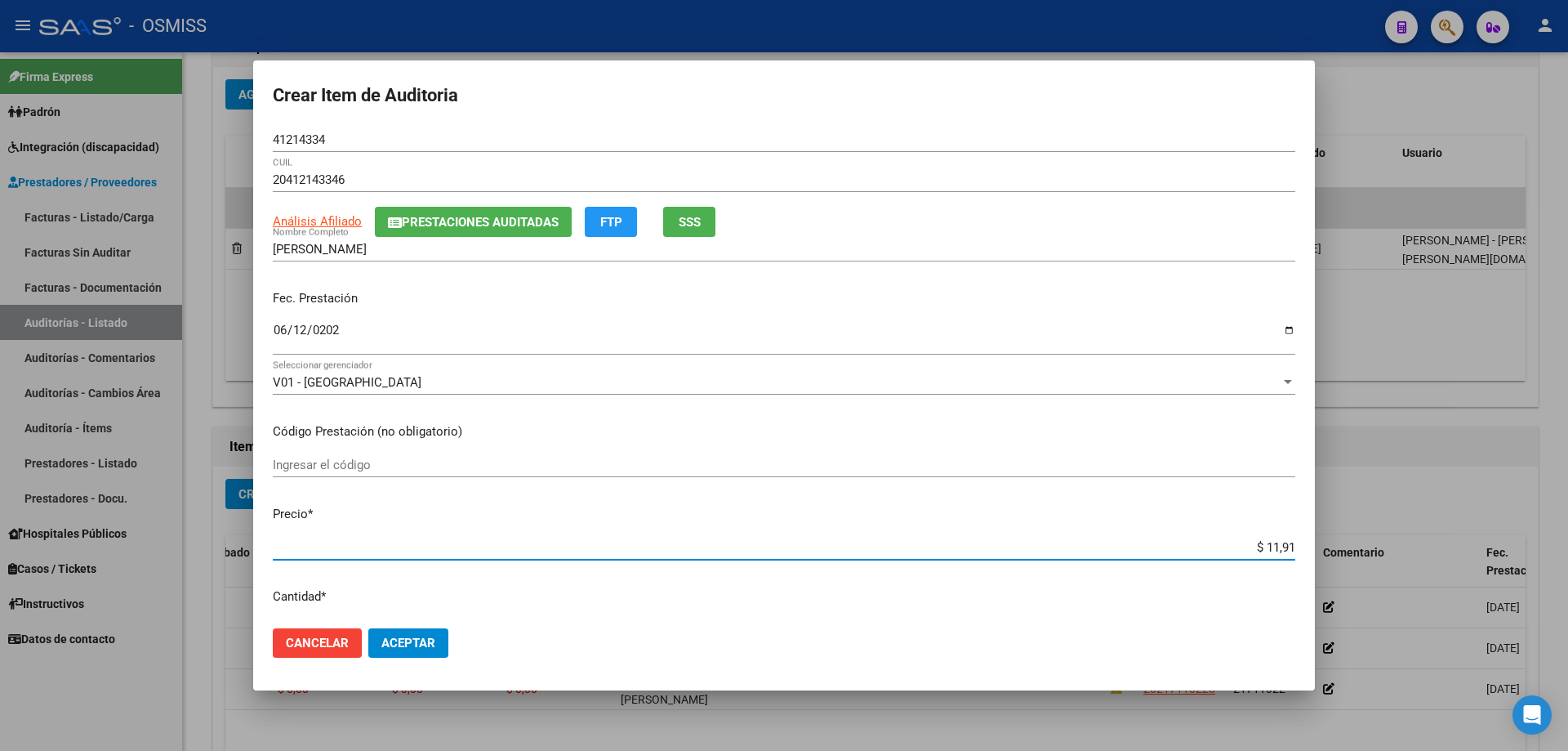
type input "$ 119,10"
type input "$ 1.191,00"
type input "$ 11.910,00"
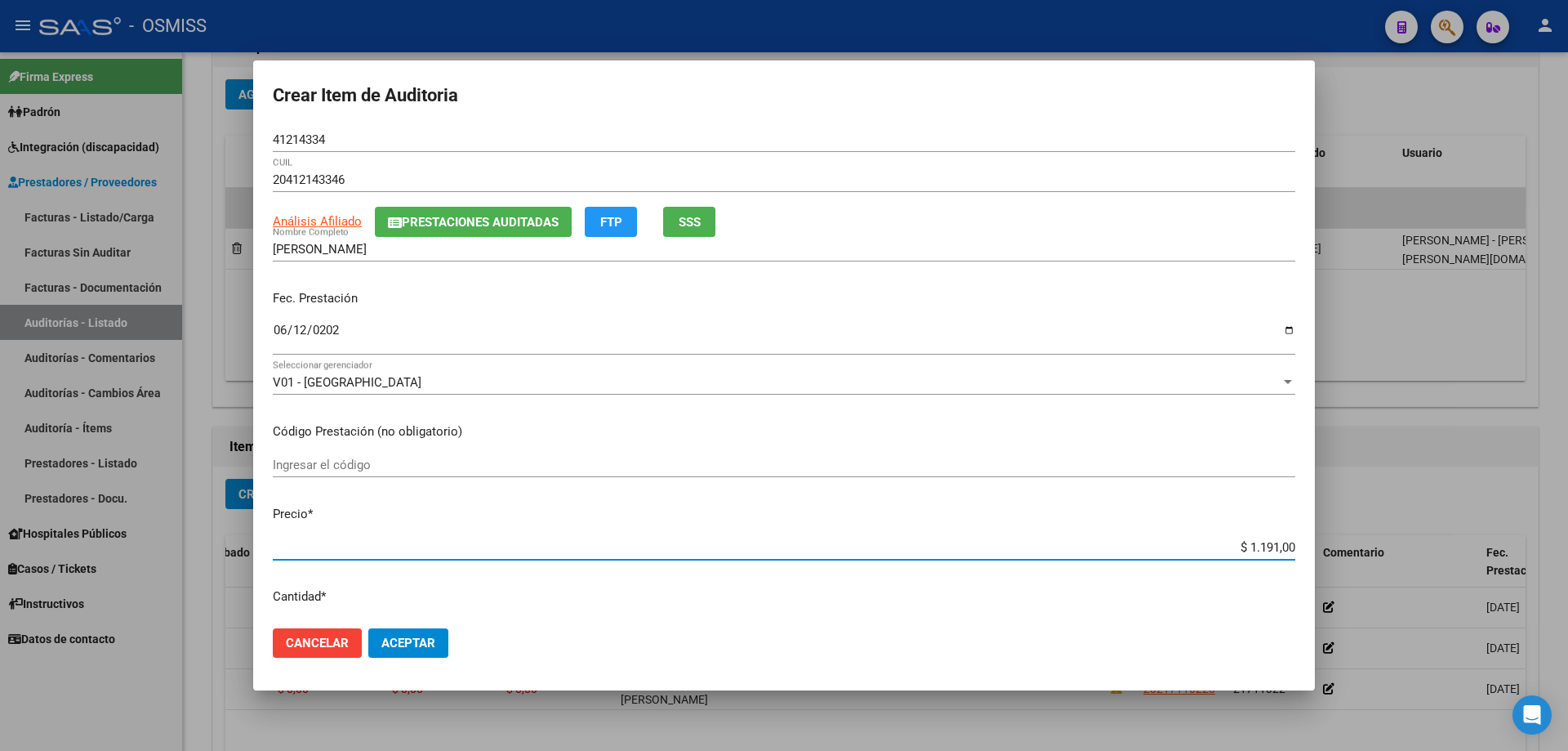
type input "$ 11.910,00"
click at [430, 506] on span "Aceptar" at bounding box center [408, 643] width 54 height 15
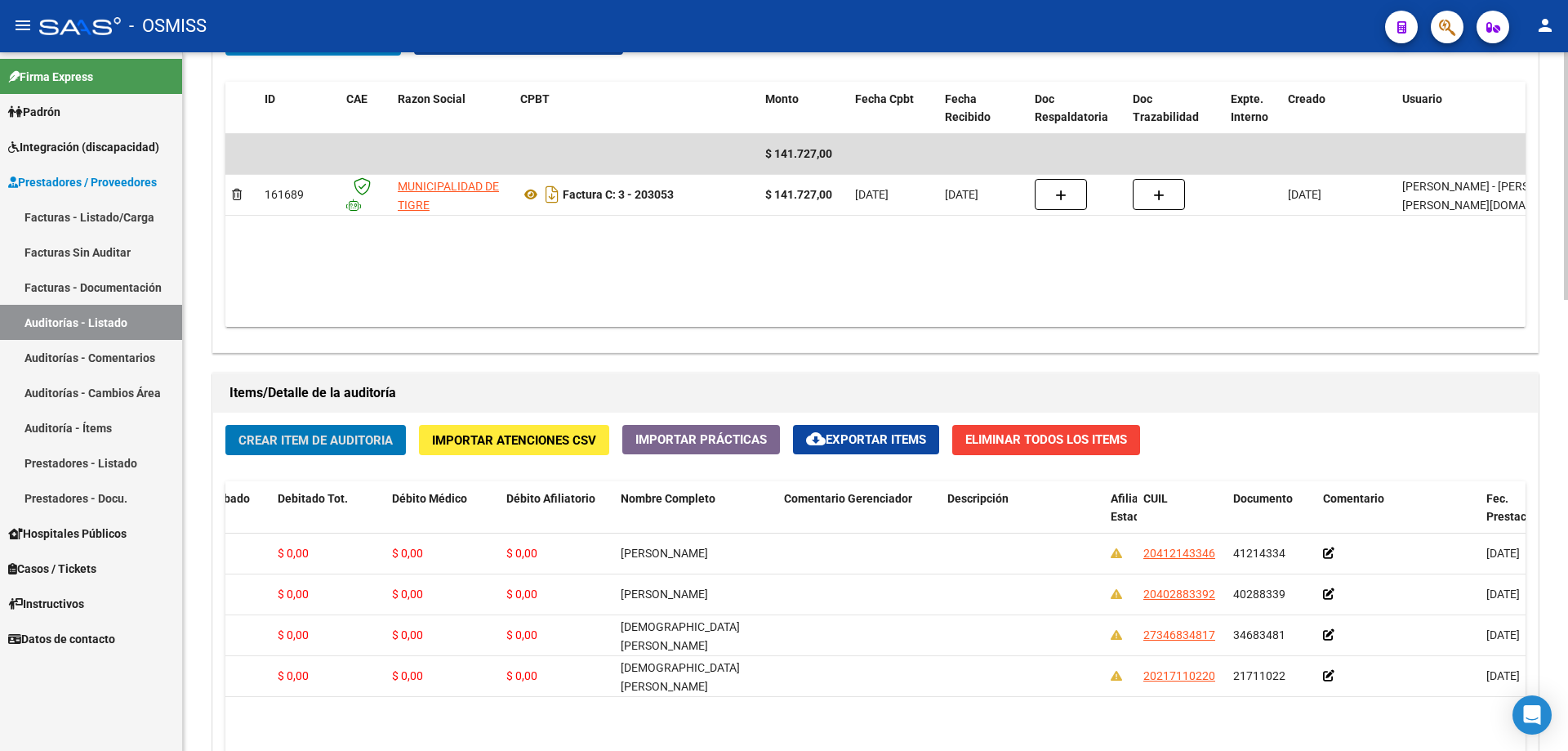
scroll to position [899, 0]
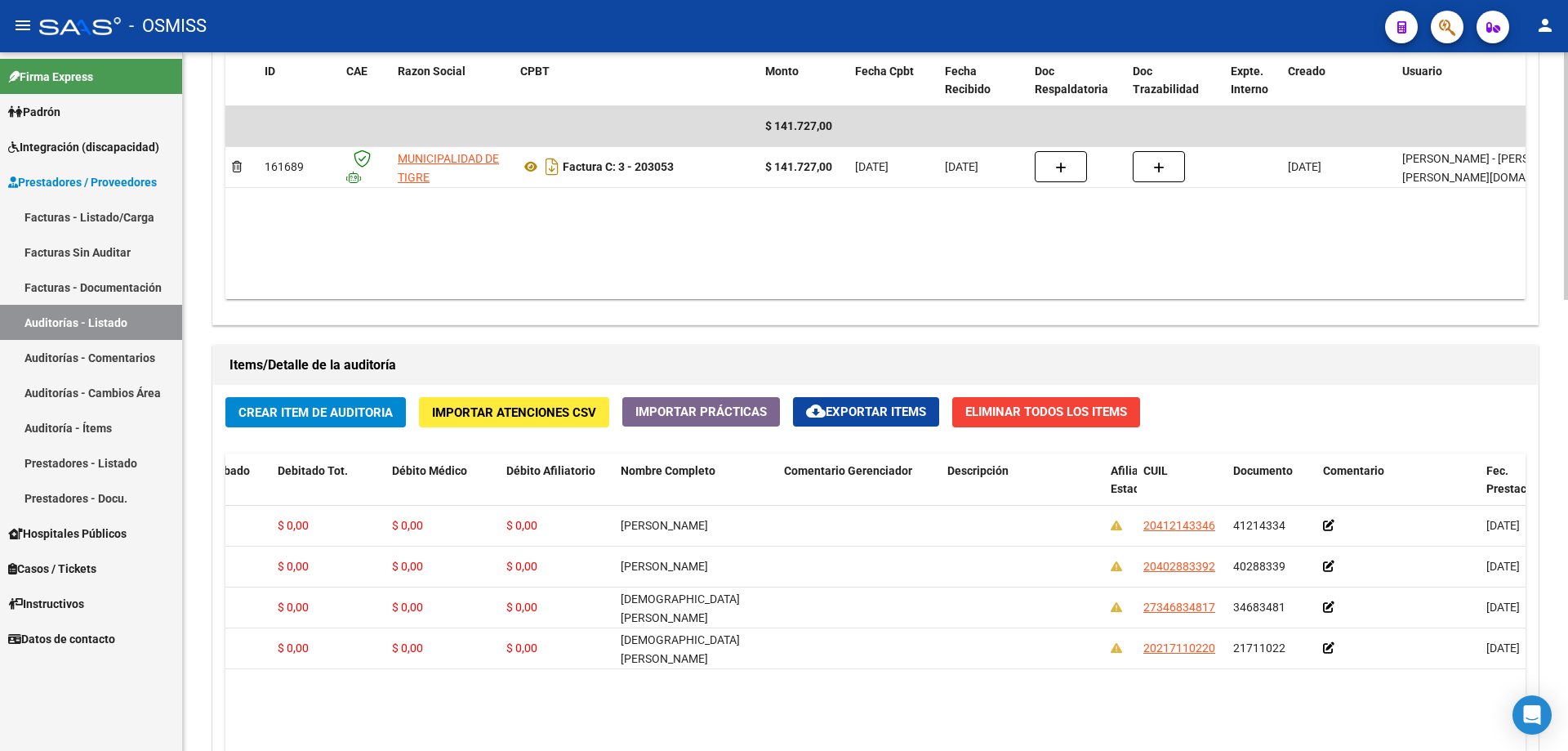
click at [758, 206] on datatable-body "$ 141.727,00 161689 MUNICIPALIDAD DE TIGRE Factura C: 3 - 203053 $ 141.727,00 […" at bounding box center [875, 202] width 1300 height 193
click at [280, 416] on span "Crear Item de Auditoria" at bounding box center [316, 412] width 154 height 15
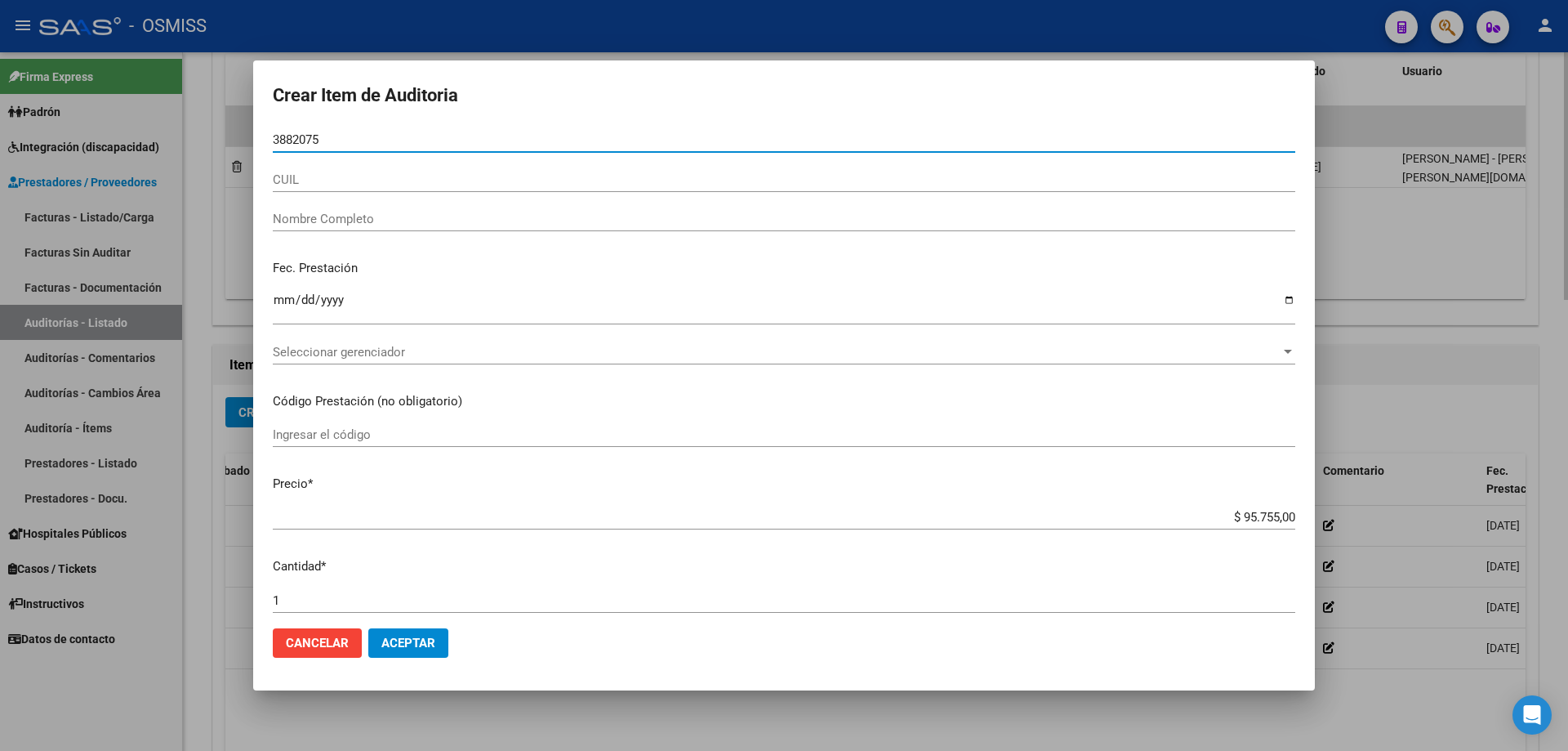
type input "38820756"
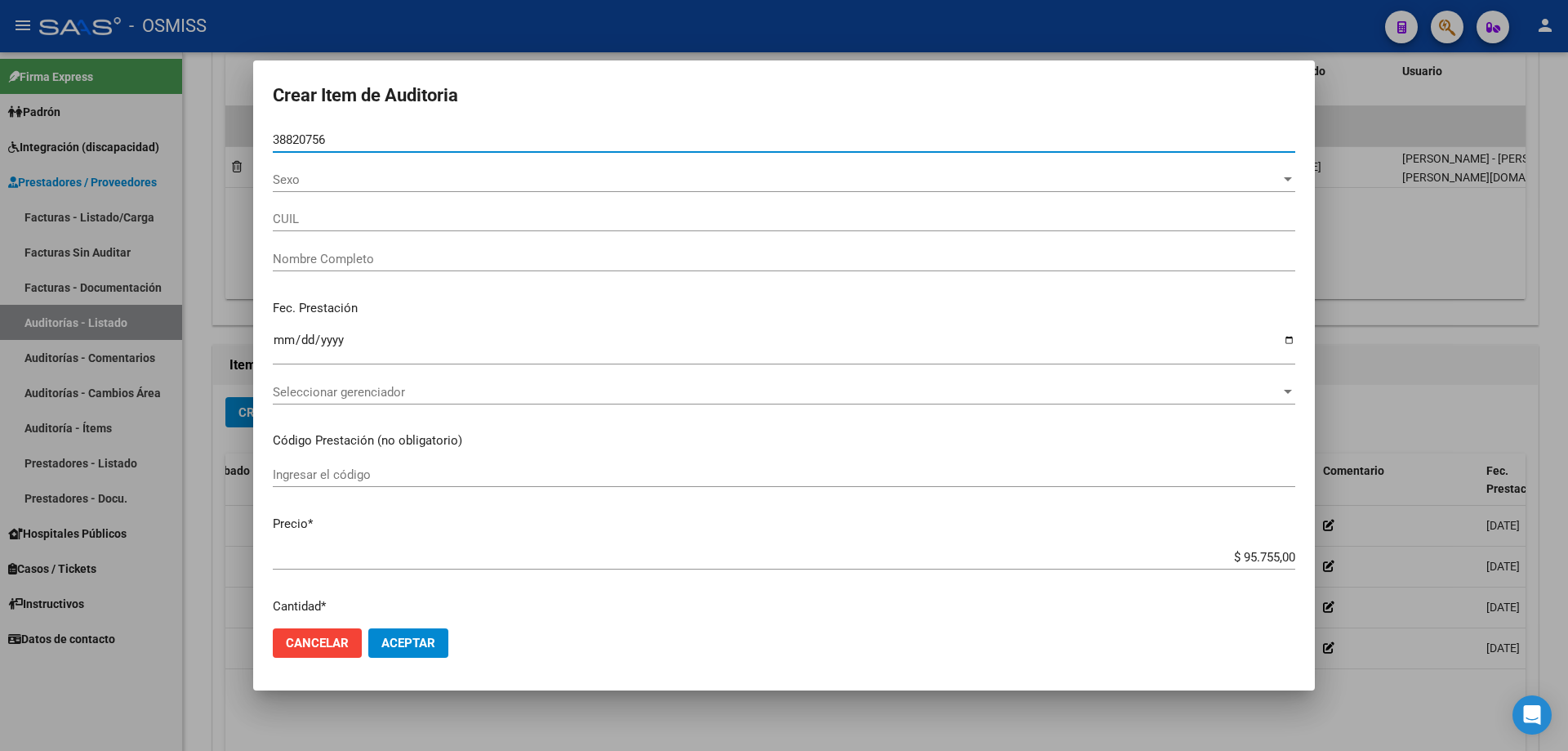
type input "20388207567"
type input "CENTURION [PERSON_NAME]"
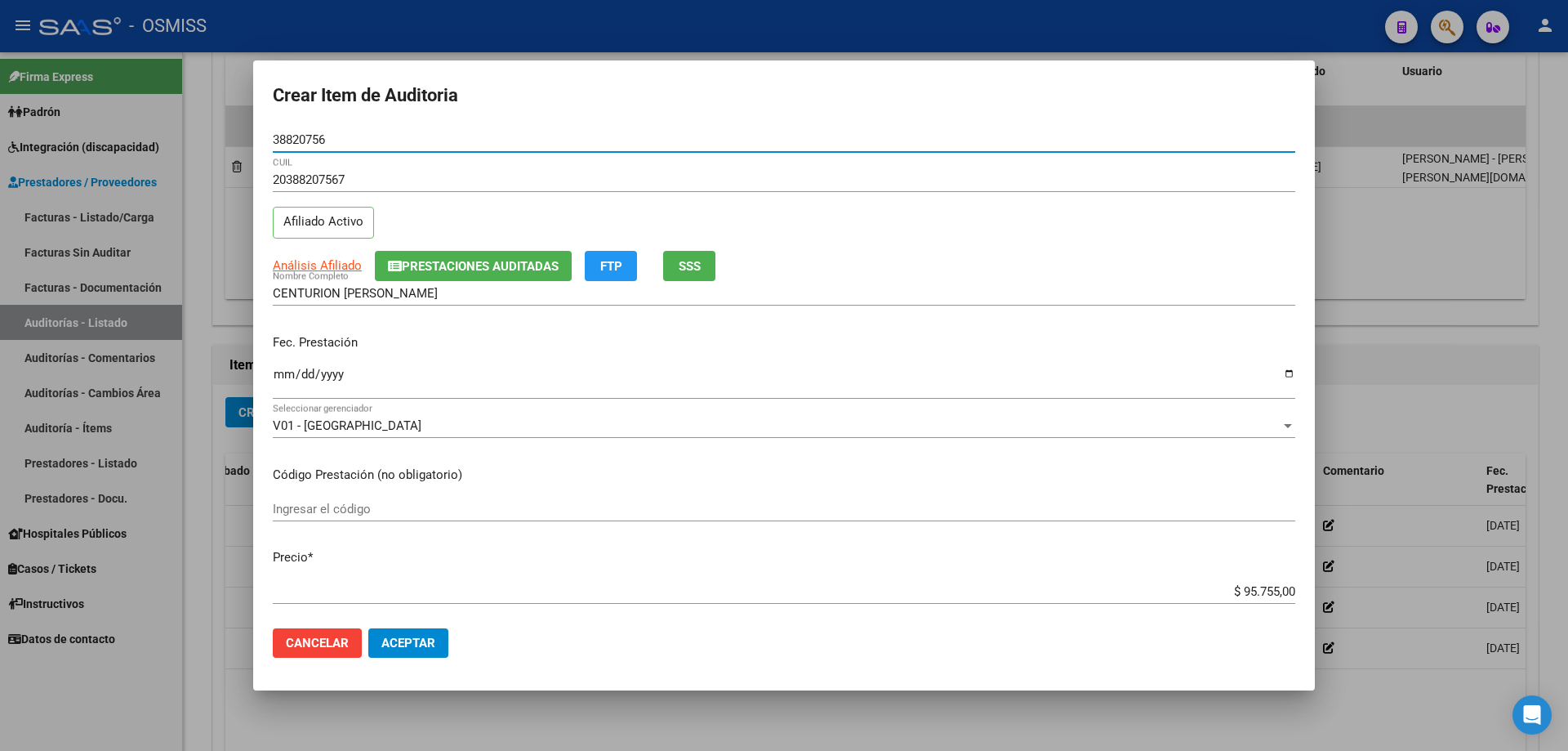
type input "38820756"
click at [281, 337] on p "Fec. Prestación" at bounding box center [784, 343] width 1022 height 19
drag, startPoint x: 284, startPoint y: 355, endPoint x: 285, endPoint y: 379, distance: 24.0
click at [285, 375] on div "Fec. Prestación Ingresar la fecha" at bounding box center [784, 367] width 1022 height 93
click at [285, 379] on input "Ingresar la fecha" at bounding box center [784, 381] width 1022 height 26
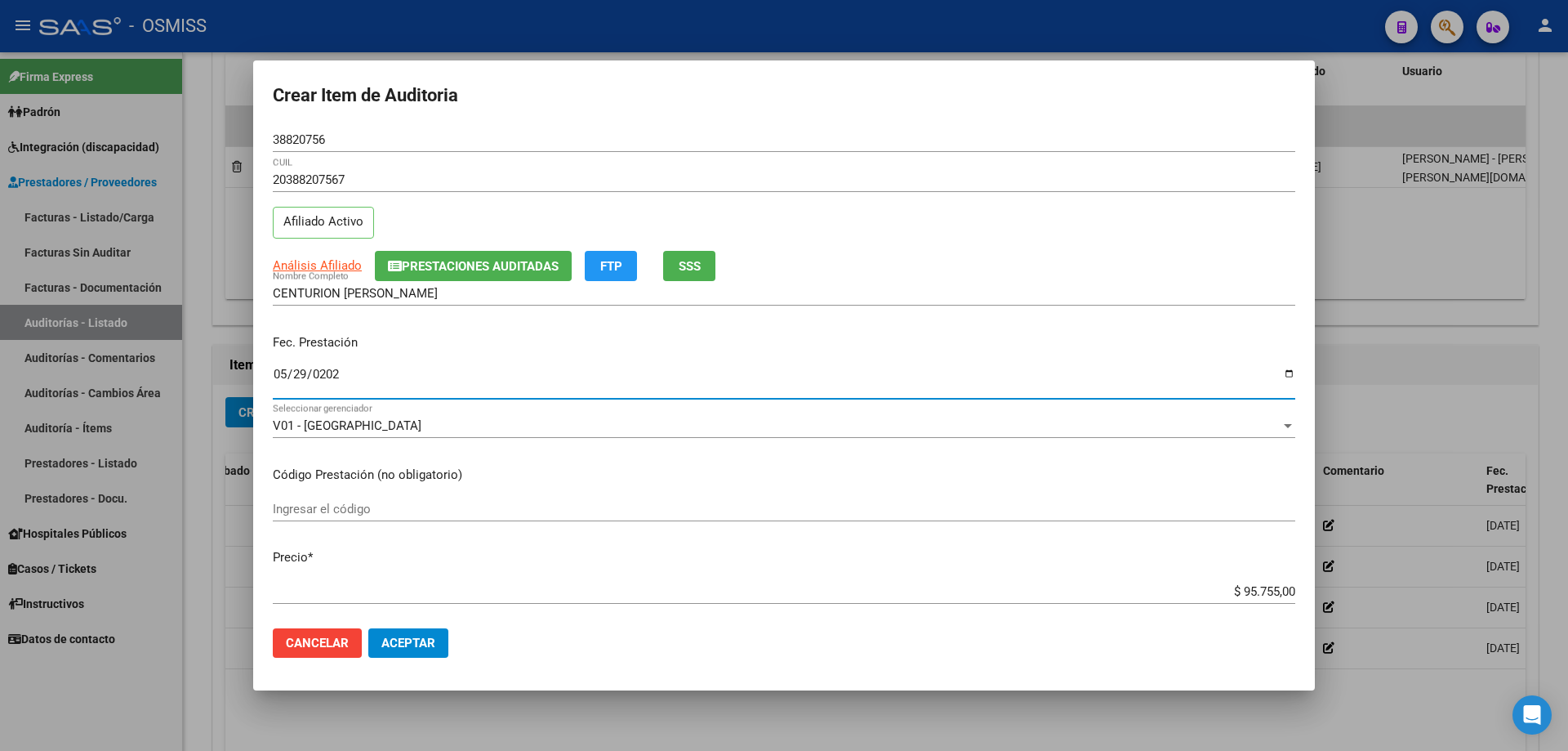
type input "[DATE]"
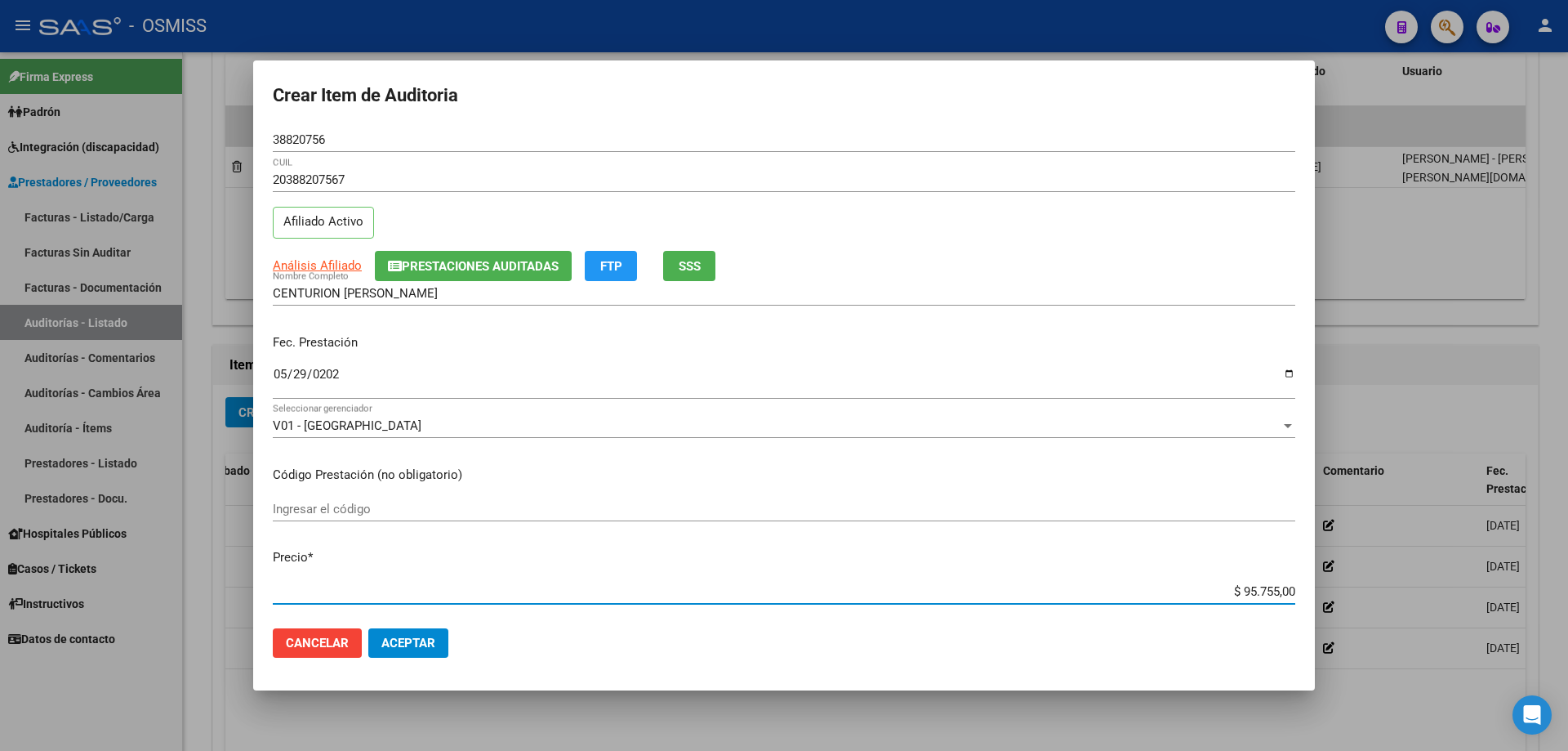
drag, startPoint x: 1472, startPoint y: 600, endPoint x: 1567, endPoint y: 663, distance: 114.0
click at [758, 506] on div "Crear Item de Auditoria 38820756 Nro Documento 20388207567 CUIL Afiliado Activo…" at bounding box center [784, 376] width 1568 height 751
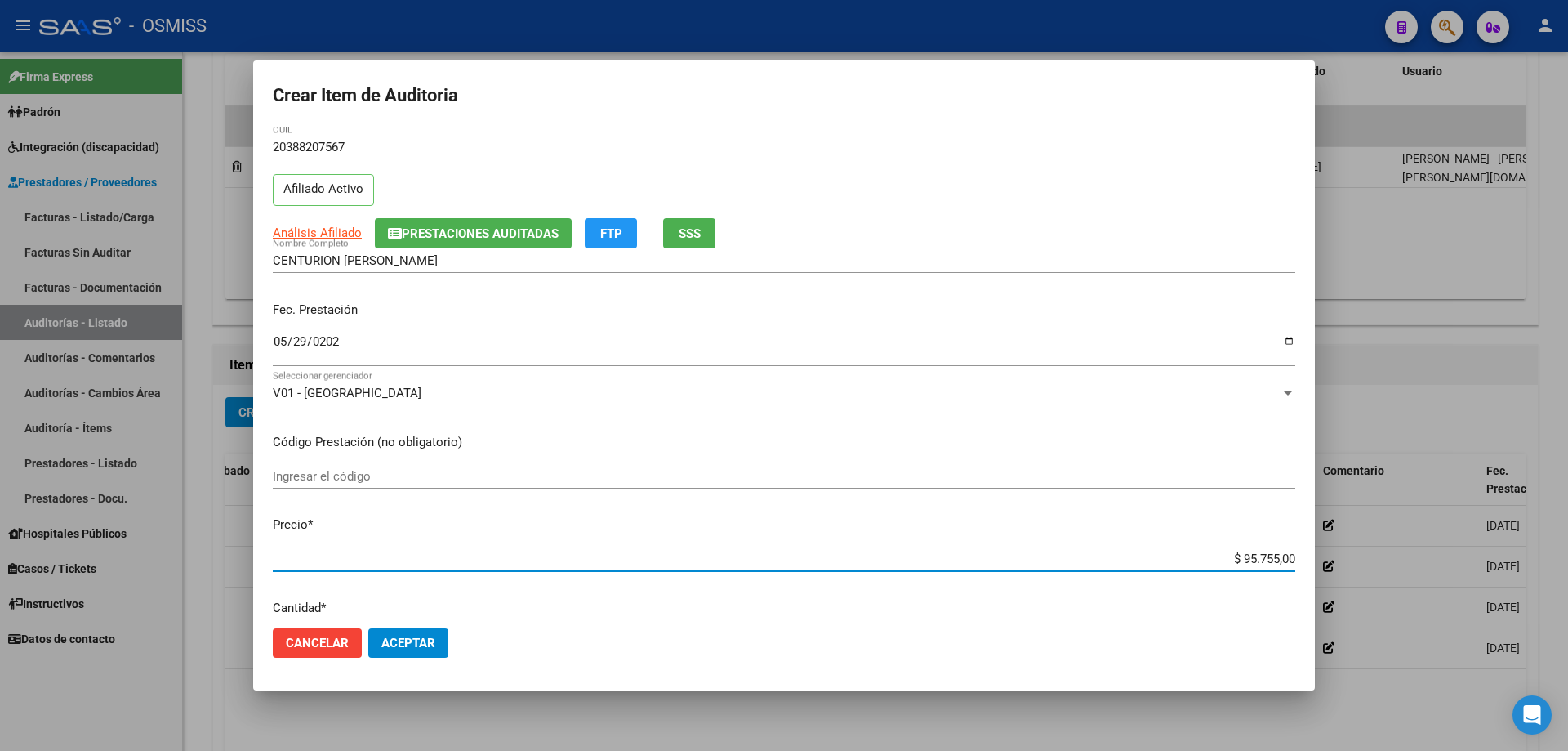
type input "$ 0,01"
drag, startPoint x: 413, startPoint y: 656, endPoint x: 413, endPoint y: 647, distance: 9.0
click at [413, 506] on button "Aceptar" at bounding box center [409, 643] width 80 height 29
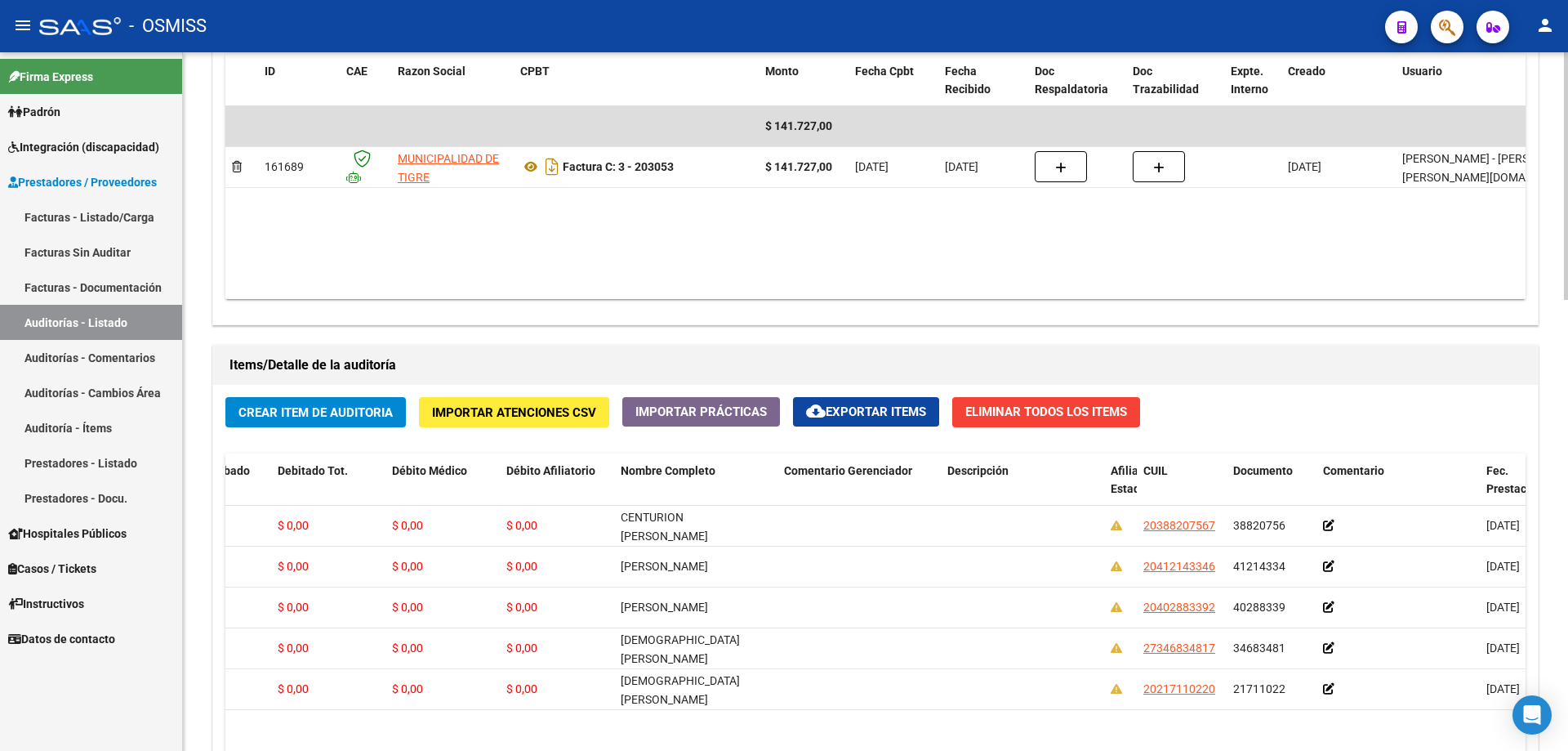
click at [758, 226] on datatable-body "$ 141.727,00 161689 MUNICIPALIDAD DE TIGRE Factura C: 3 - 203053 $ 141.727,00 […" at bounding box center [875, 202] width 1300 height 193
click at [330, 409] on span "Crear Item de Auditoria" at bounding box center [316, 412] width 154 height 15
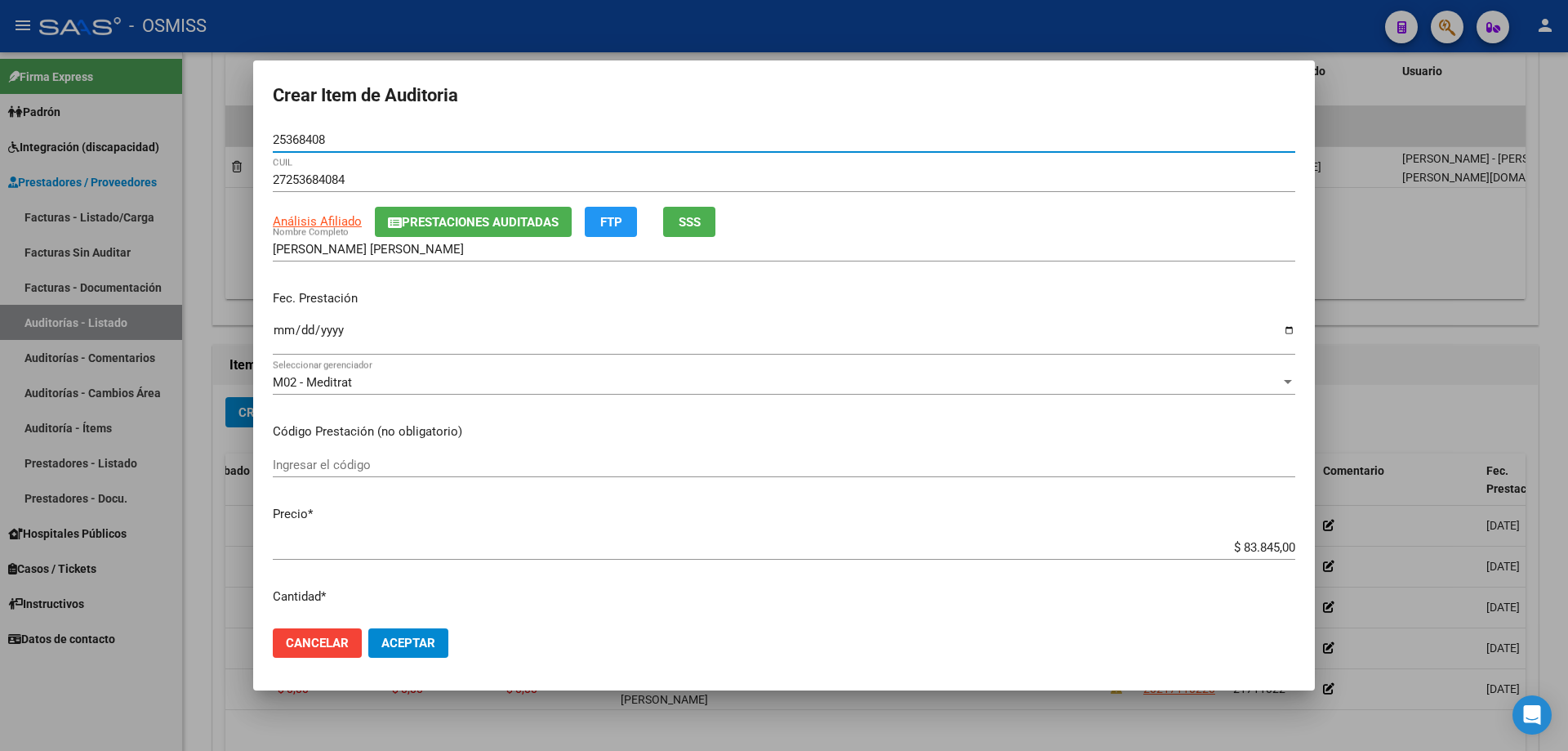
click at [273, 346] on input "Ingresar la fecha" at bounding box center [784, 336] width 1022 height 26
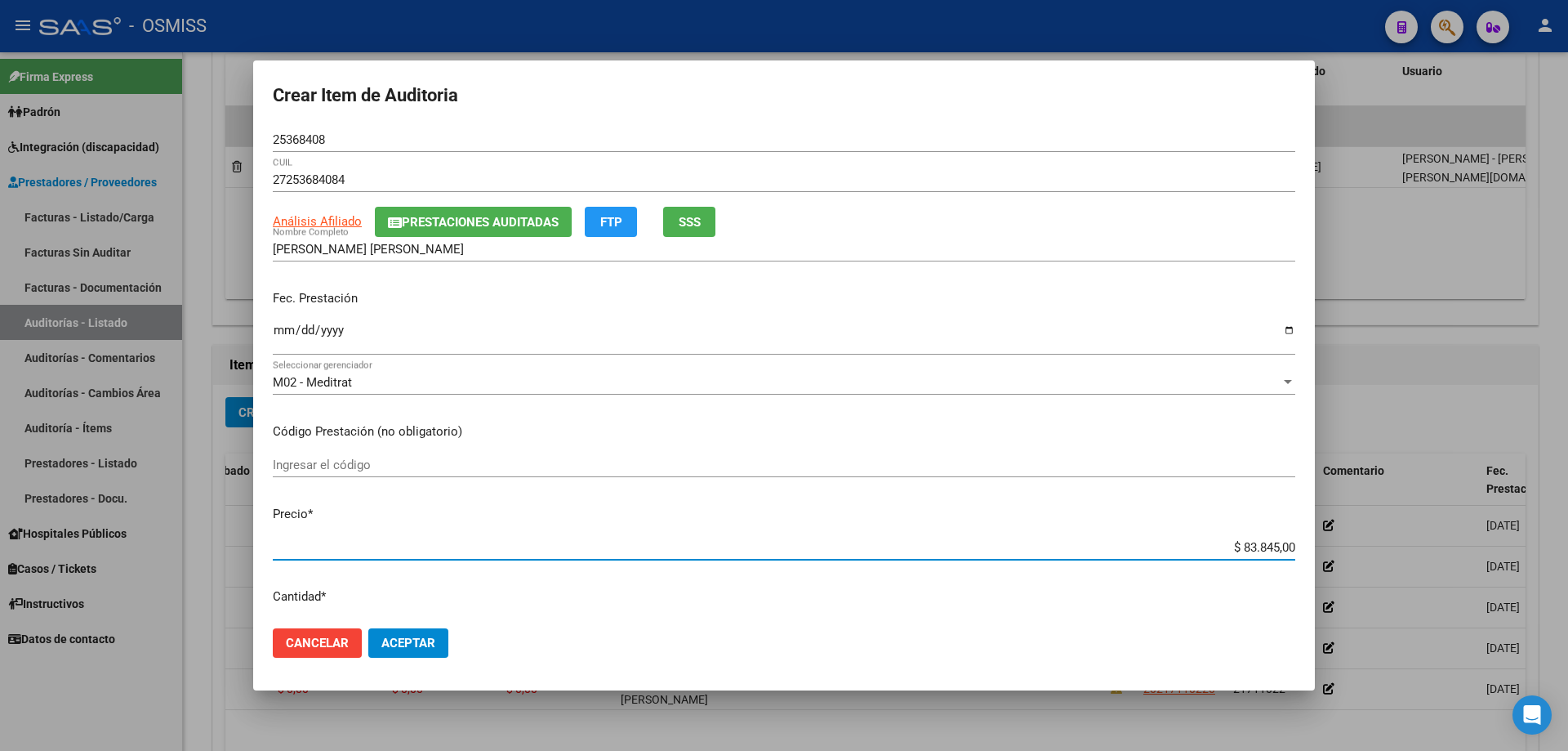
drag, startPoint x: 1176, startPoint y: 553, endPoint x: 1563, endPoint y: 540, distance: 387.2
click at [758, 506] on div "Crear Item de Auditoria 25368408 Nro Documento 27253684084 CUIL Análisis Afilia…" at bounding box center [784, 376] width 1568 height 751
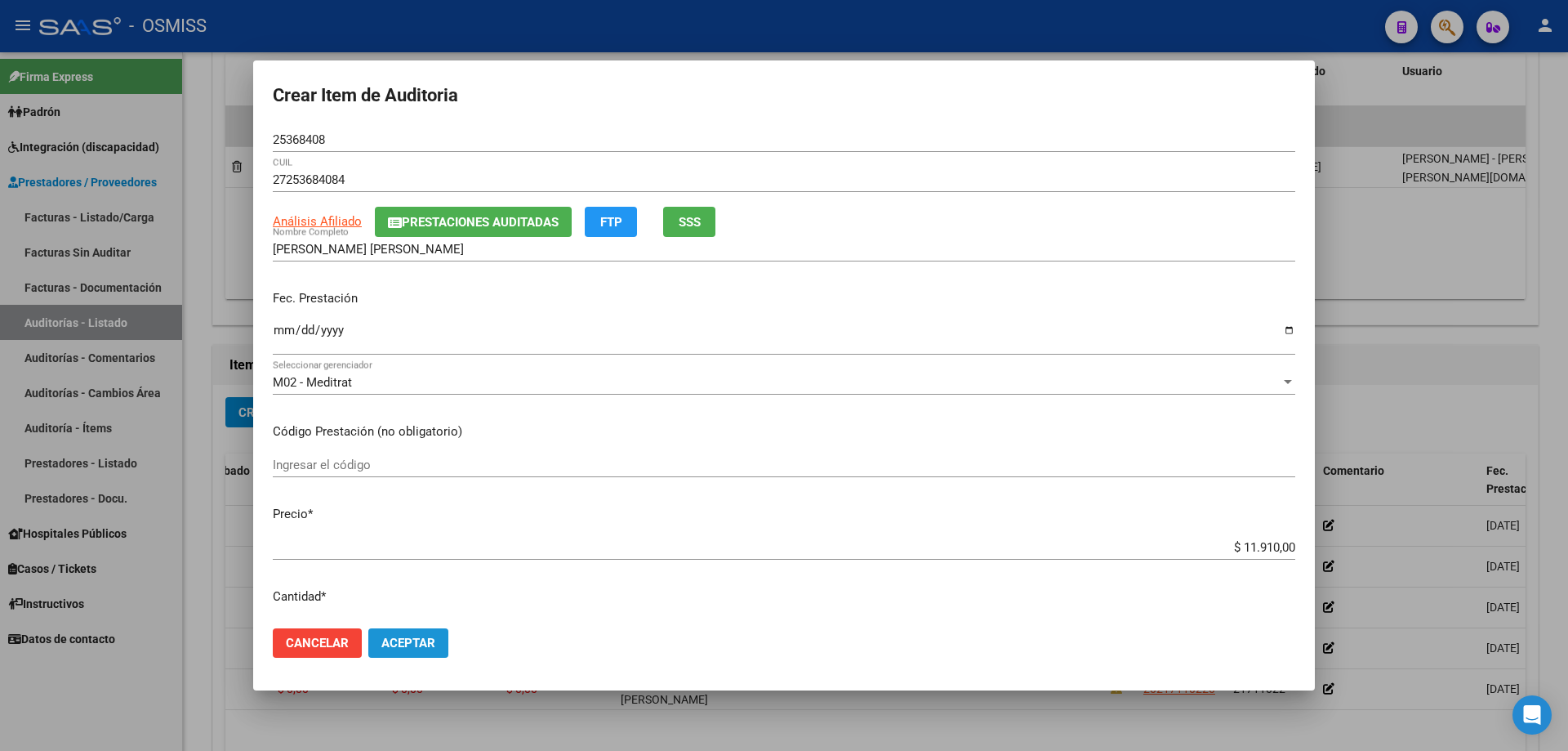
click at [427, 506] on span "Aceptar" at bounding box center [408, 643] width 54 height 15
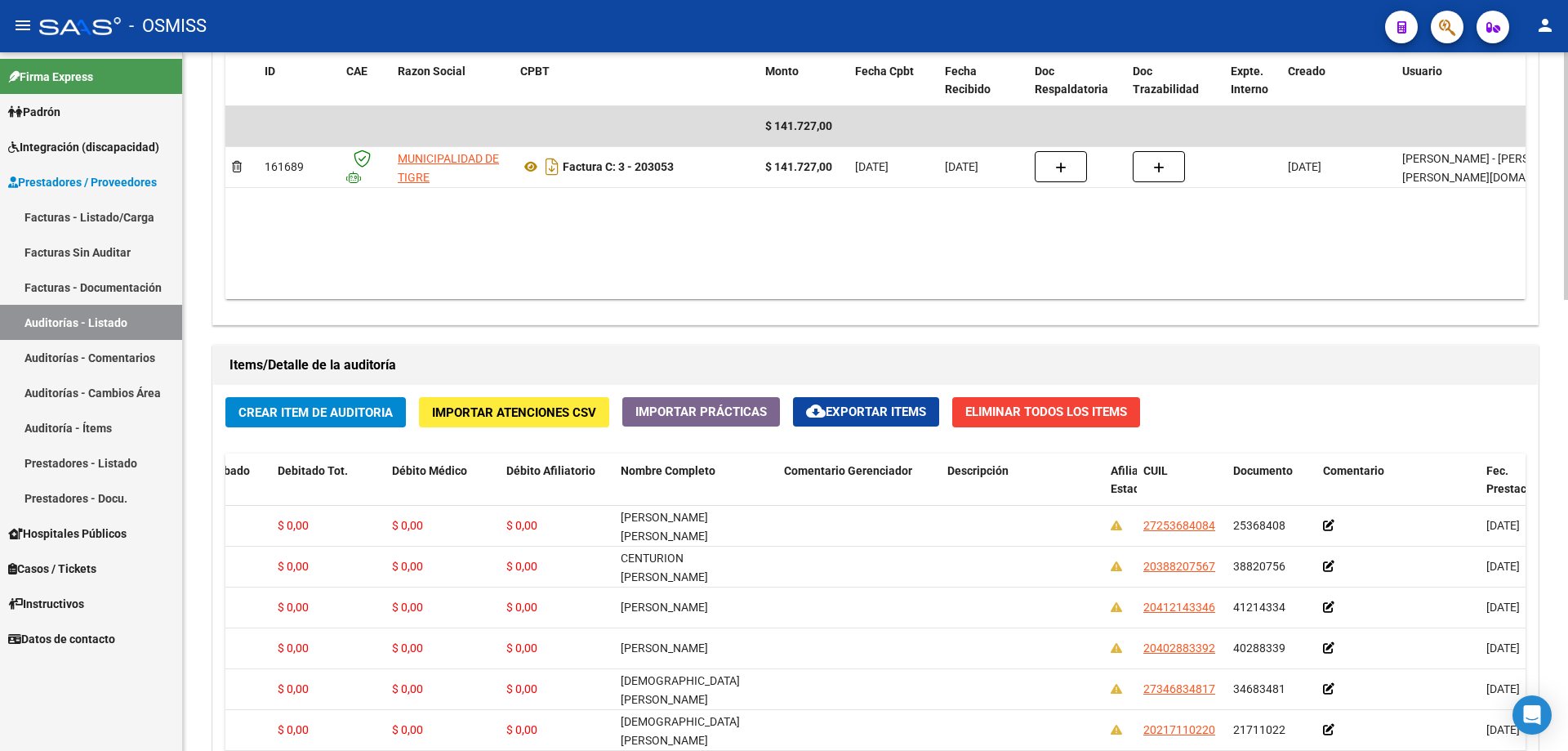
drag, startPoint x: 842, startPoint y: 220, endPoint x: 573, endPoint y: 391, distance: 318.8
click at [758, 220] on datatable-body "$ 141.727,00 161689 MUNICIPALIDAD DE TIGRE Factura C: 3 - 203053 $ 141.727,00 […" at bounding box center [875, 202] width 1300 height 193
click at [262, 406] on span "Crear Item de Auditoria" at bounding box center [316, 412] width 154 height 15
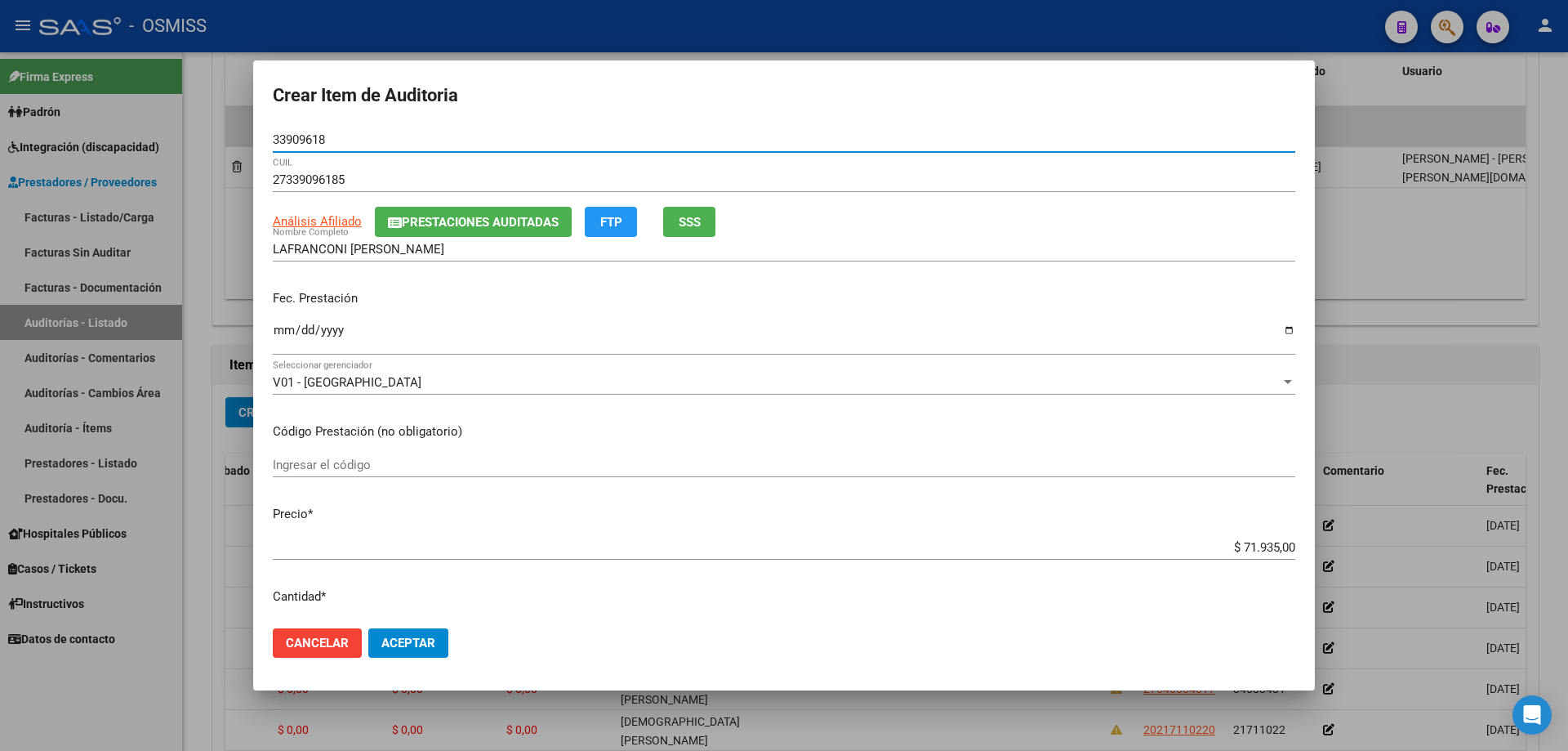
click at [281, 335] on input "Ingresar la fecha" at bounding box center [784, 336] width 1022 height 26
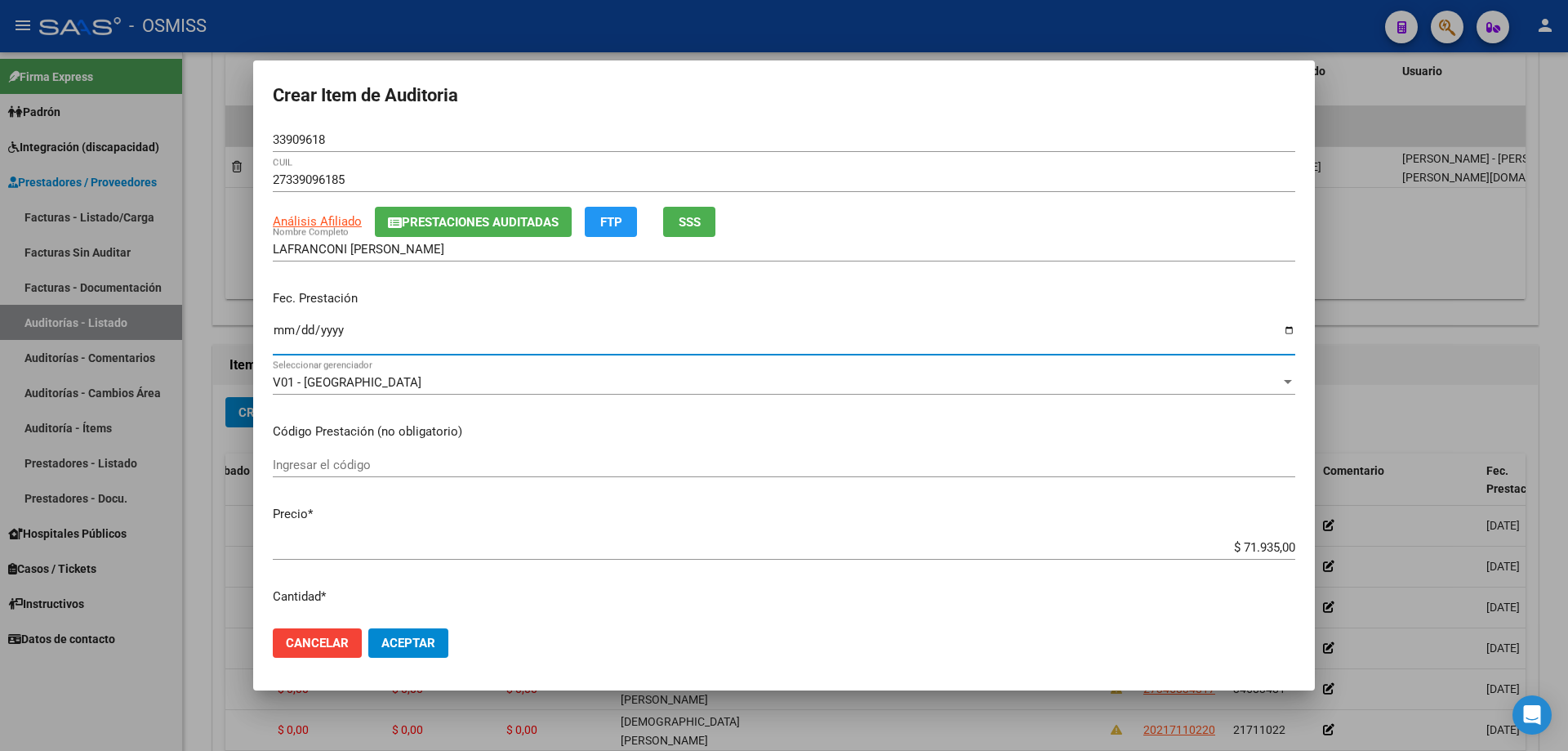
drag, startPoint x: 1205, startPoint y: 544, endPoint x: 1567, endPoint y: 607, distance: 367.4
click at [758, 506] on div "Crear Item de Auditoria 33909618 Nro Documento 27339096185 CUIL Análisis Afilia…" at bounding box center [784, 376] width 1568 height 751
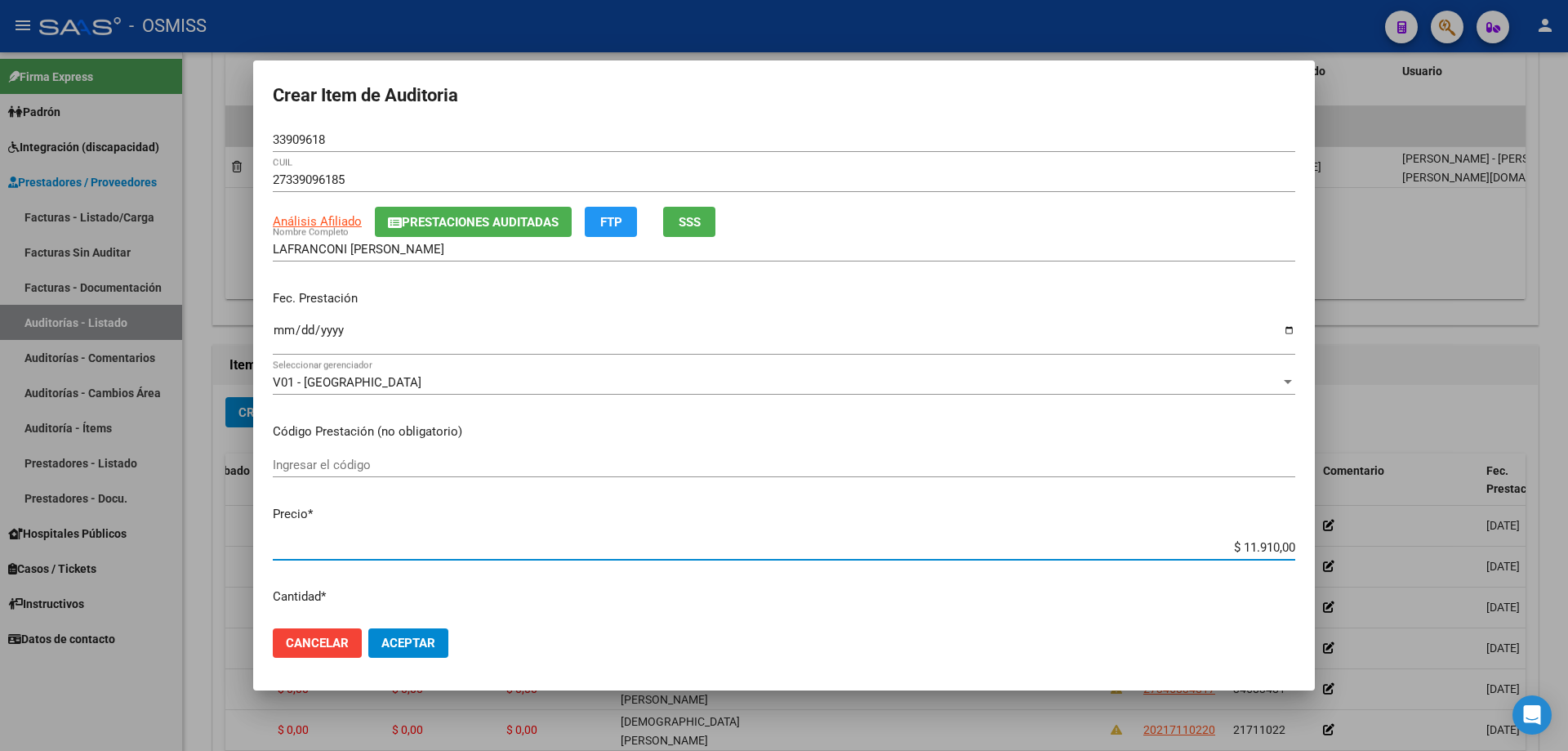
click at [417, 506] on button "Aceptar" at bounding box center [409, 643] width 80 height 29
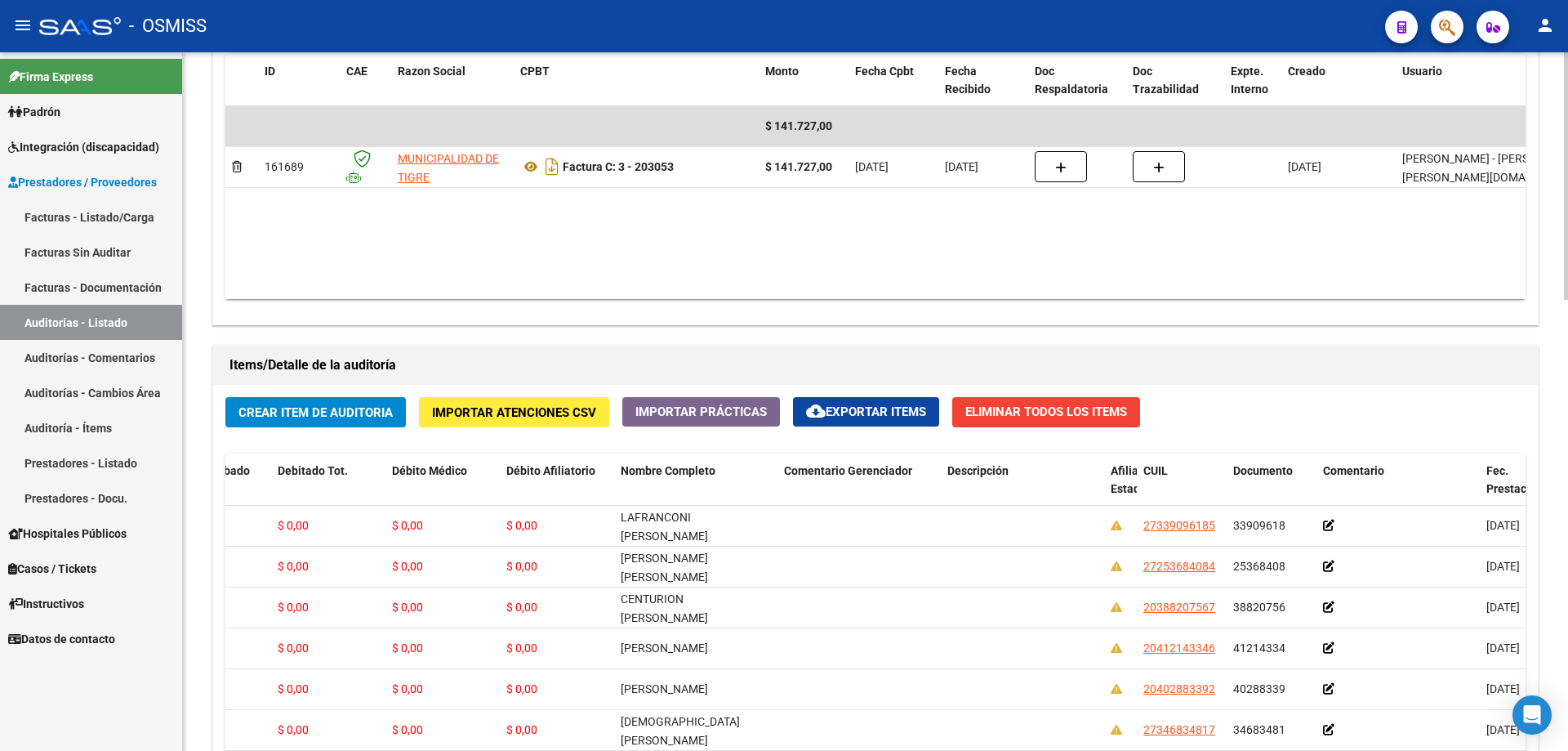
drag, startPoint x: 816, startPoint y: 239, endPoint x: 753, endPoint y: 258, distance: 65.8
click at [758, 239] on datatable-body "$ 141.727,00 161689 MUNICIPALIDAD DE TIGRE Factura C: 3 - 203053 $ 141.727,00 […" at bounding box center [875, 202] width 1300 height 193
click at [329, 387] on div "Crear Item de Auditoria Importar Atenciones CSV Importar Prácticas cloud_downlo…" at bounding box center [875, 695] width 1325 height 620
click at [332, 427] on button "Crear Item de Auditoria" at bounding box center [316, 411] width 181 height 30
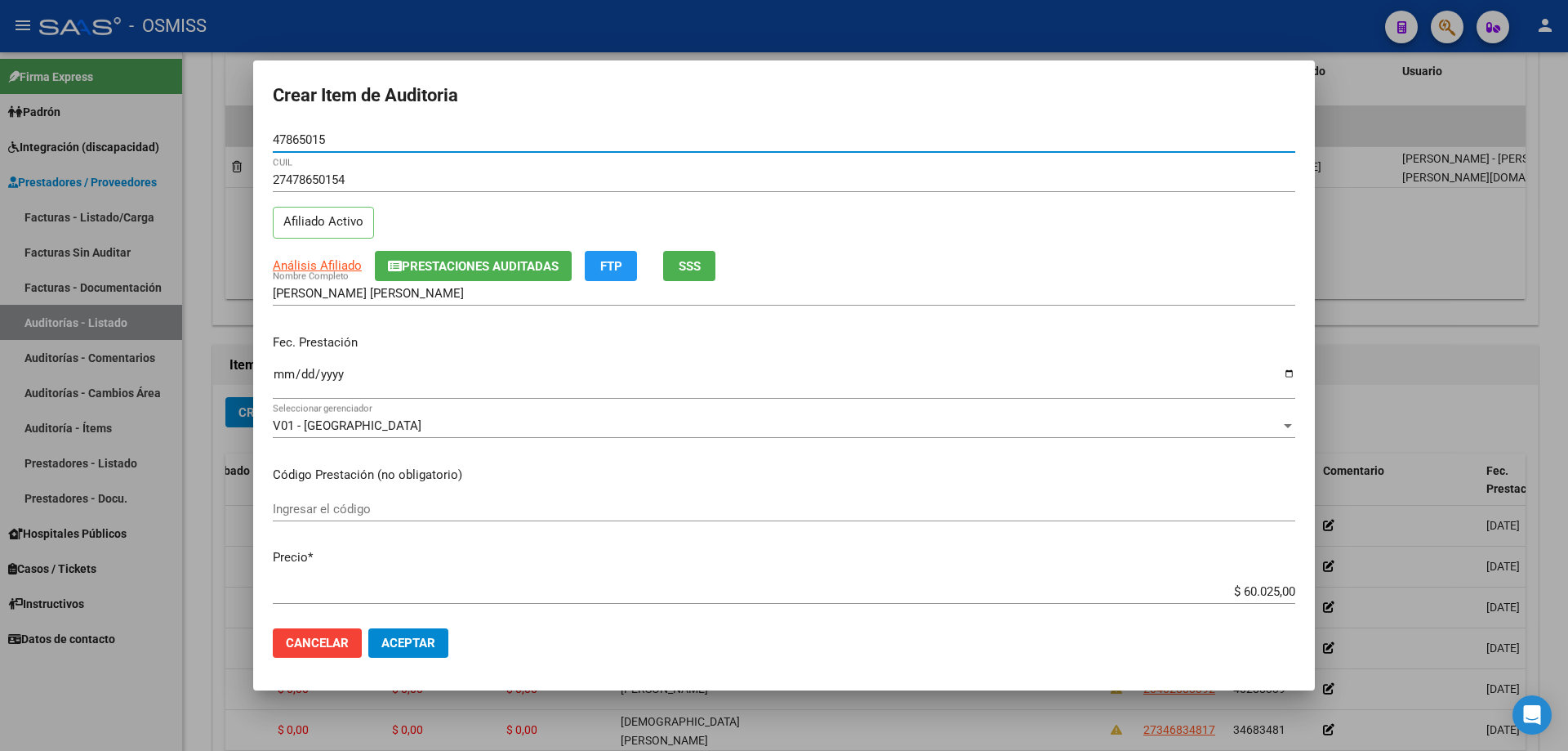
click at [273, 376] on input "Ingresar la fecha" at bounding box center [784, 381] width 1022 height 26
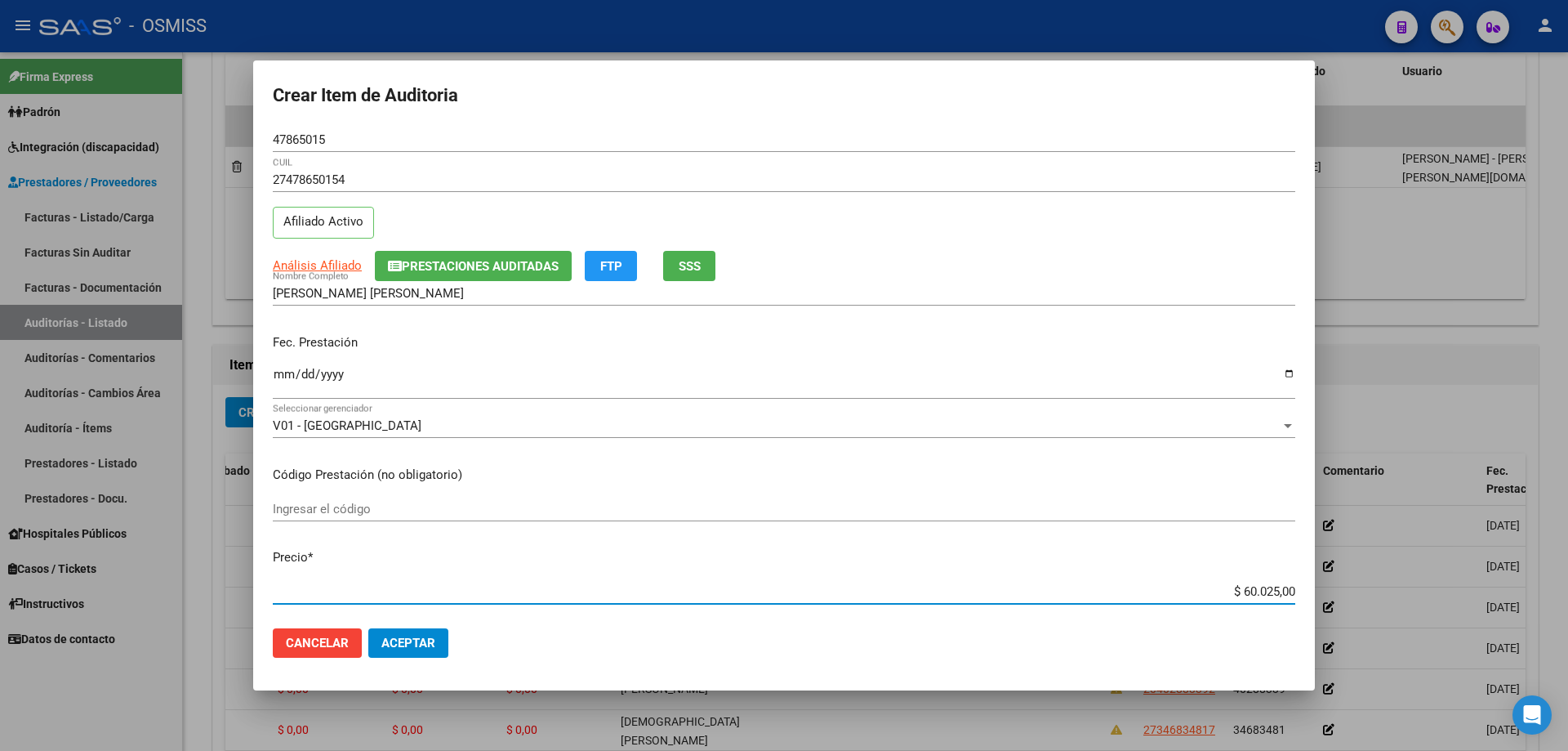
drag, startPoint x: 1184, startPoint y: 586, endPoint x: 1567, endPoint y: 555, distance: 384.3
click at [758, 506] on div "Crear Item de Auditoria 47865015 Nro Documento 27478650154 CUIL Afiliado Activo…" at bounding box center [784, 376] width 1568 height 751
click at [396, 506] on span "Aceptar" at bounding box center [408, 643] width 54 height 15
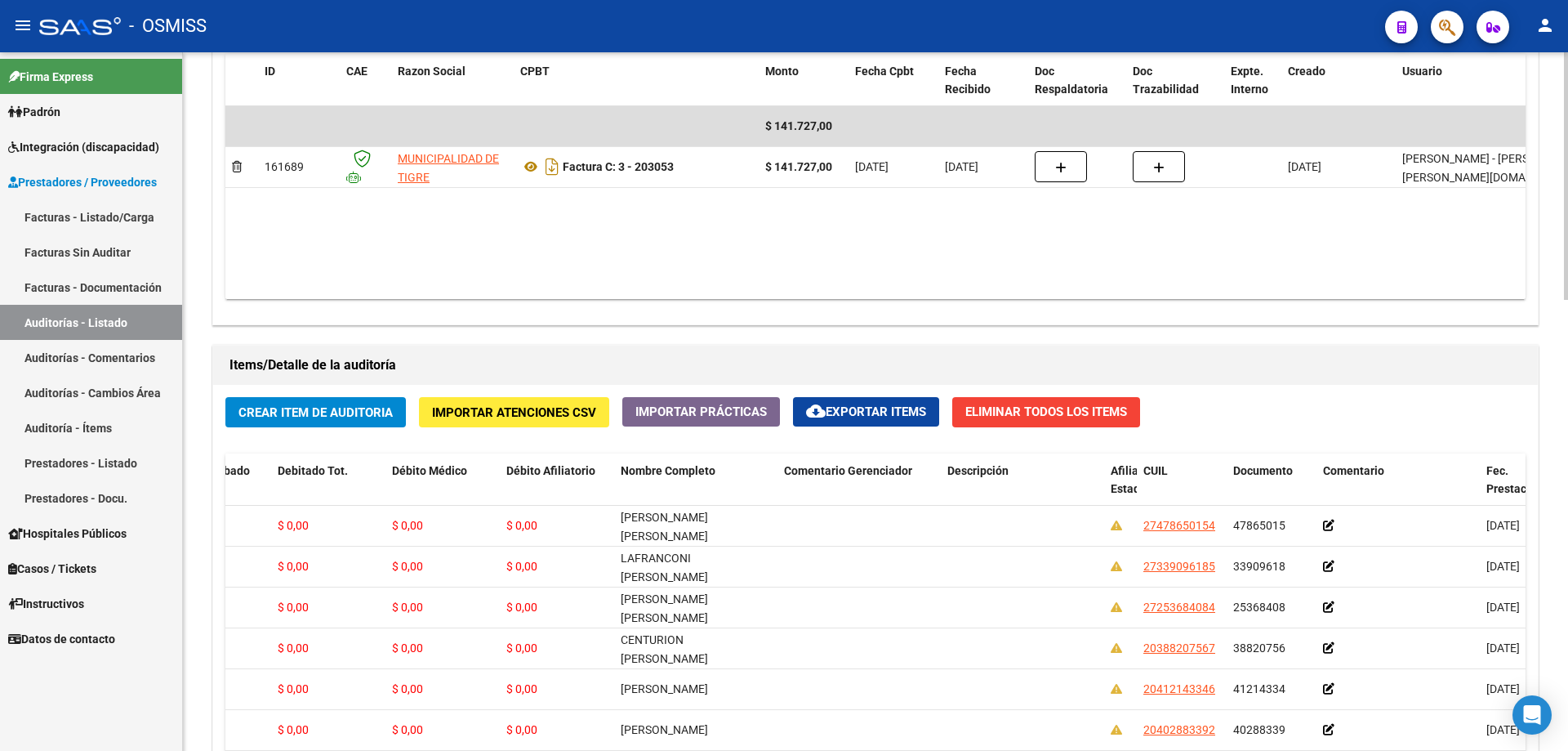
drag, startPoint x: 852, startPoint y: 253, endPoint x: 718, endPoint y: 265, distance: 134.5
click at [758, 253] on datatable-body "$ 141.727,00 161689 MUNICIPALIDAD DE TIGRE Factura C: 3 - 203053 $ 141.727,00 […" at bounding box center [875, 202] width 1300 height 193
click at [303, 407] on span "Crear Item de Auditoria" at bounding box center [316, 412] width 154 height 15
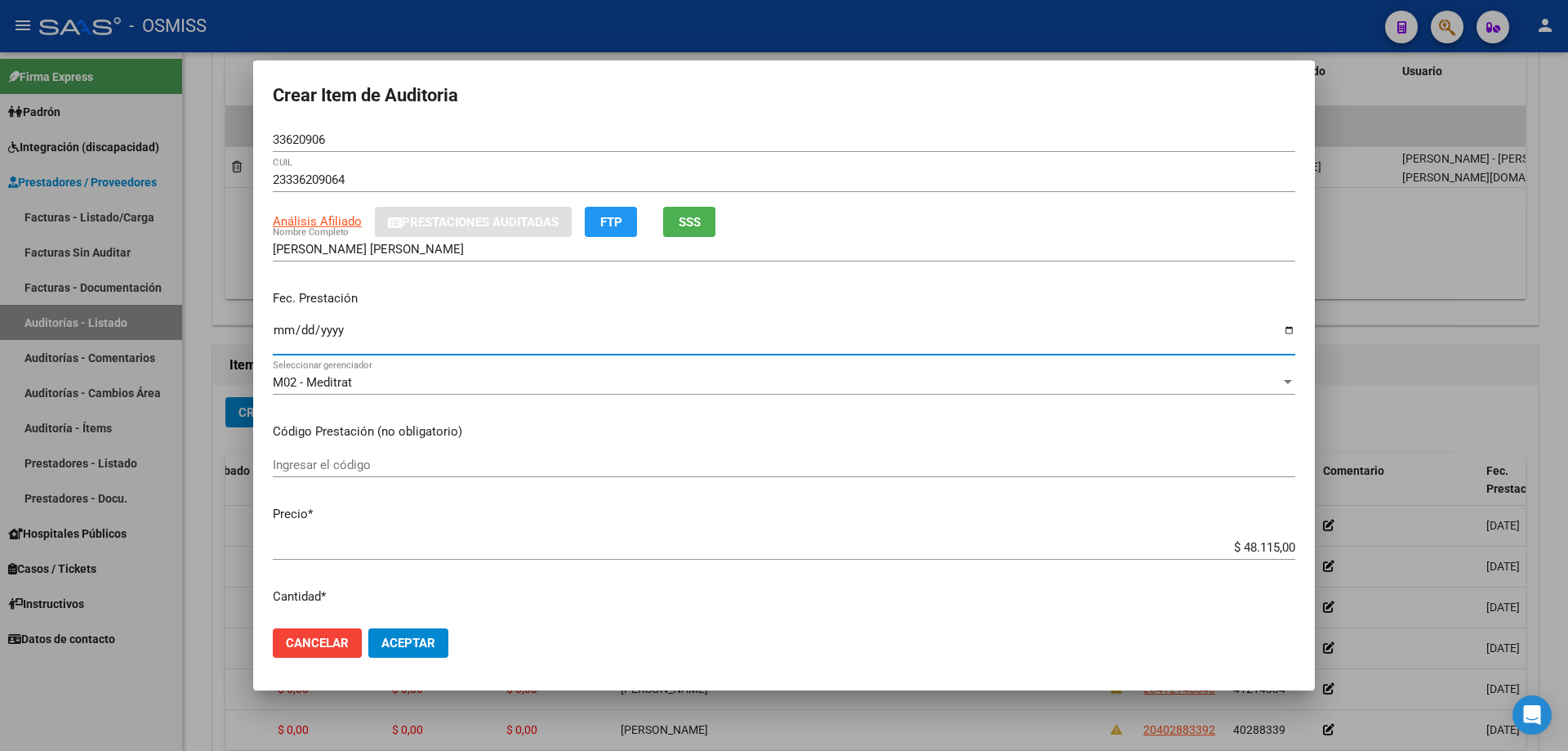
click at [276, 335] on input "Ingresar la fecha" at bounding box center [784, 336] width 1022 height 26
click at [758, 506] on div "$ 48.115,00 Ingresar el precio" at bounding box center [784, 555] width 1022 height 40
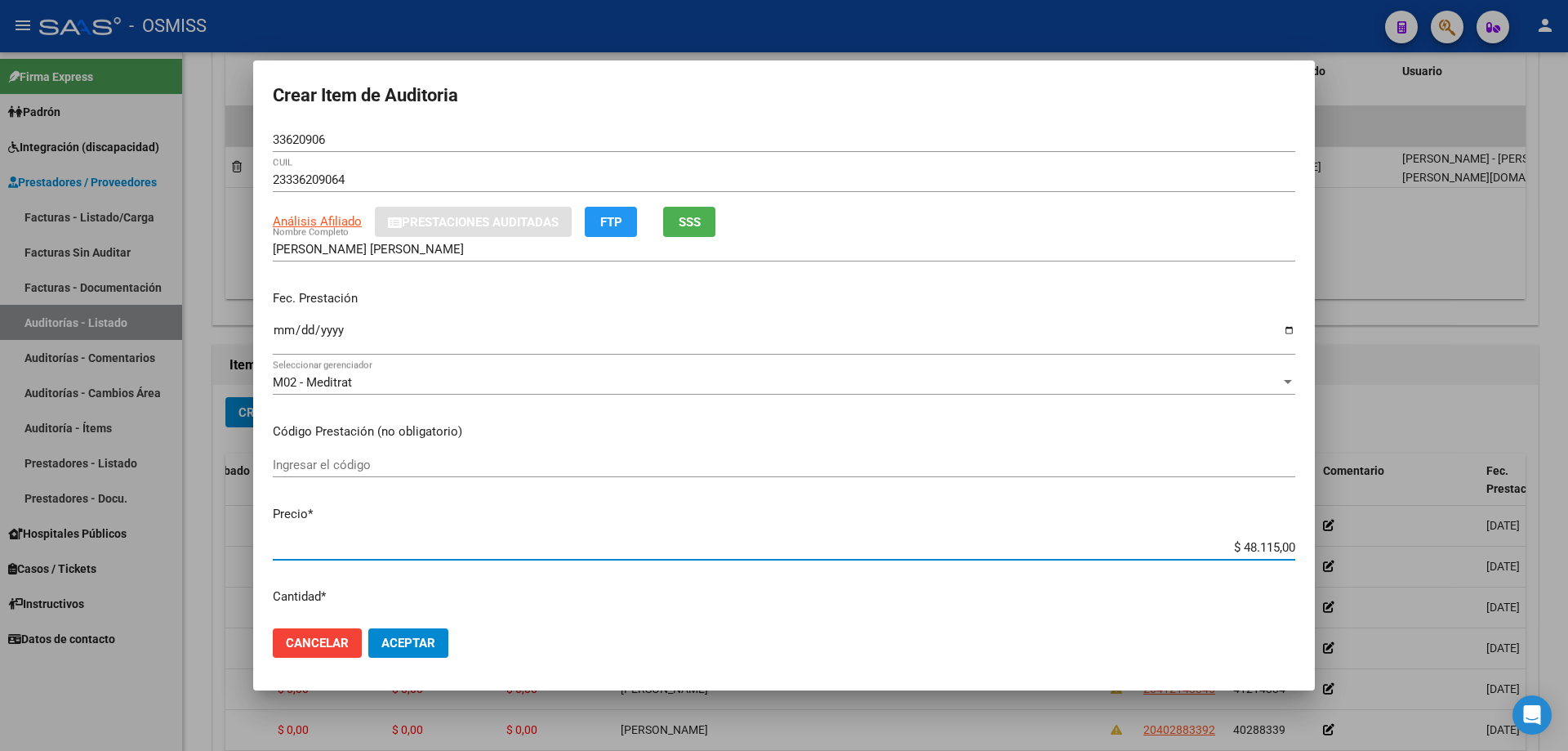
drag, startPoint x: 1169, startPoint y: 557, endPoint x: 1263, endPoint y: 540, distance: 95.5
click at [758, 506] on div "$ 48.115,00 Ingresar el precio" at bounding box center [784, 547] width 1022 height 25
click at [758, 506] on input "$ 48.115,00" at bounding box center [784, 547] width 1022 height 15
drag, startPoint x: 1217, startPoint y: 550, endPoint x: 1316, endPoint y: 547, distance: 99.0
click at [758, 506] on div "Crear Item de Auditoria 33620906 Nro Documento 23336209064 CUIL Análisis Afilia…" at bounding box center [784, 376] width 1568 height 751
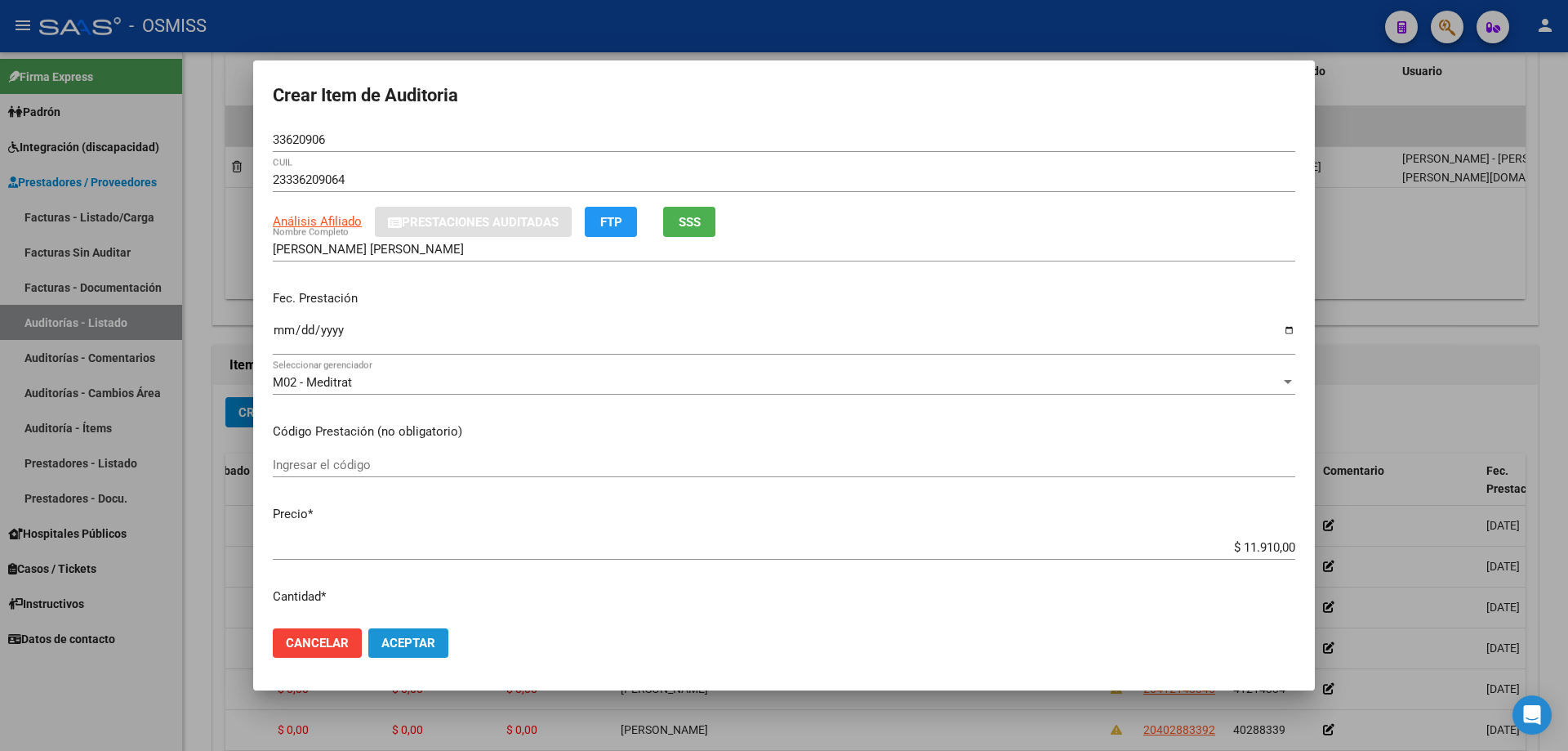
click at [444, 506] on button "Aceptar" at bounding box center [409, 643] width 80 height 29
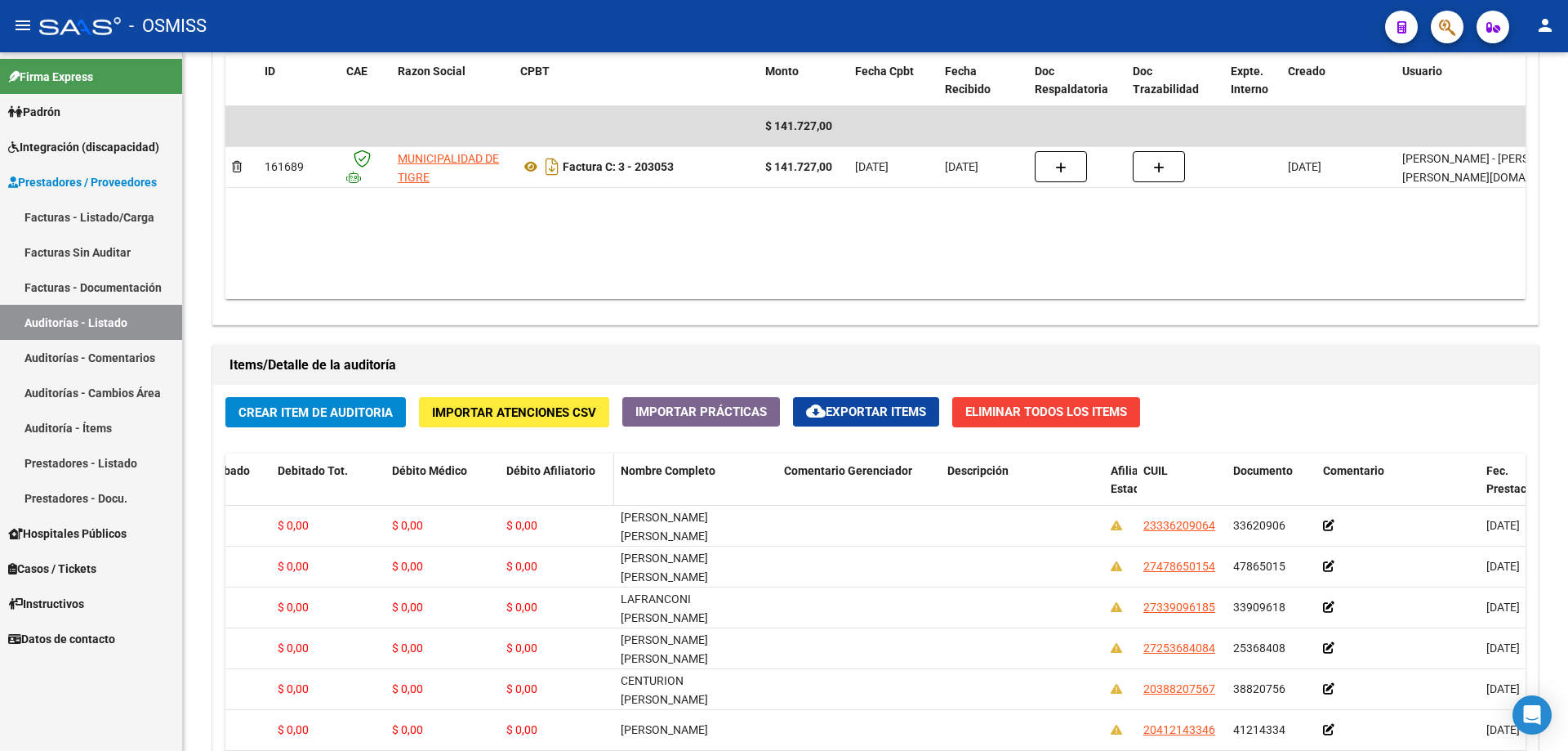
drag, startPoint x: 843, startPoint y: 247, endPoint x: 520, endPoint y: 464, distance: 389.1
click at [758, 247] on datatable-body "$ 141.727,00 161689 MUNICIPALIDAD DE TIGRE Factura C: 3 - 203053 $ 141.727,00 […" at bounding box center [875, 202] width 1300 height 193
click at [334, 409] on span "Crear Item de Auditoria" at bounding box center [316, 412] width 154 height 15
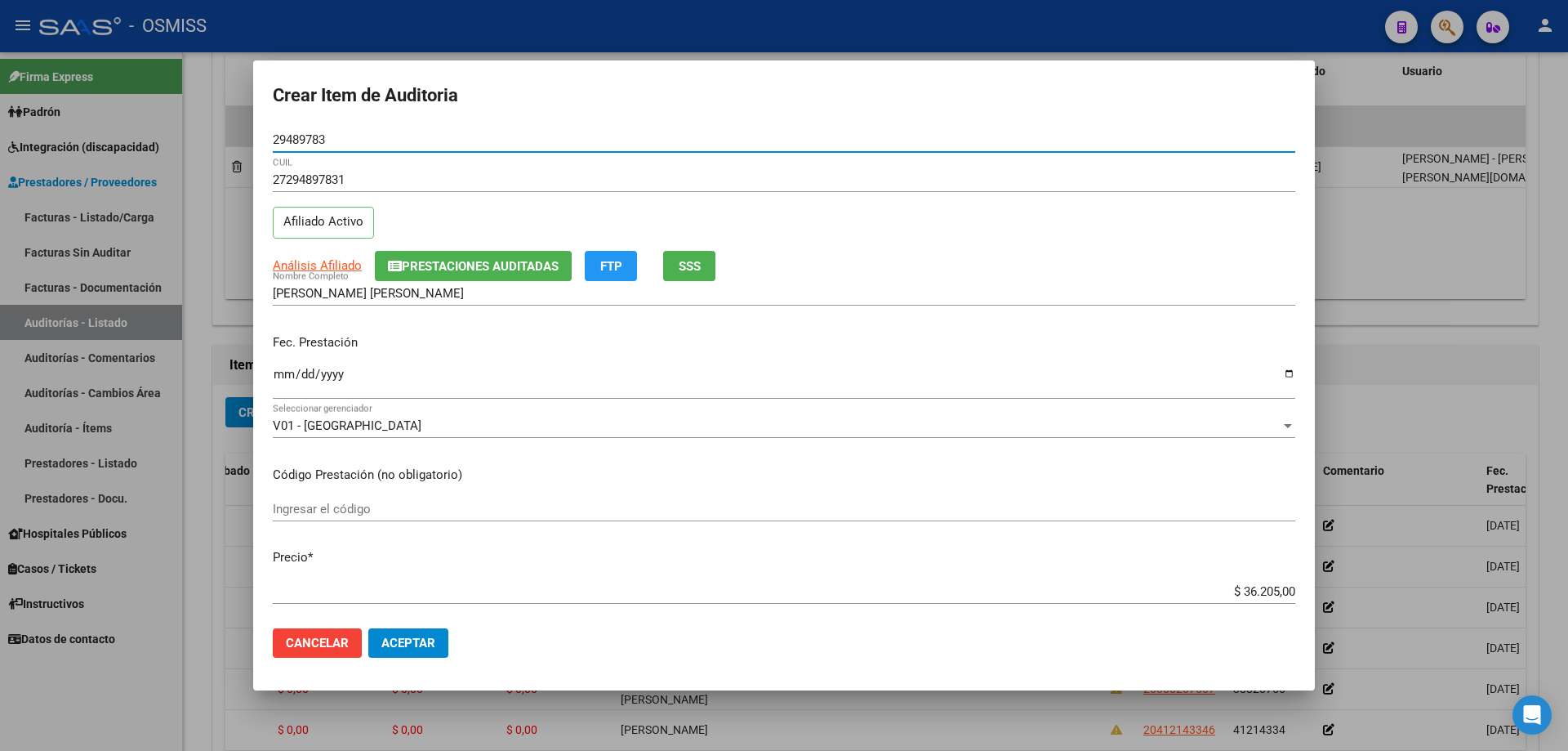
click at [280, 373] on input "Ingresar la fecha" at bounding box center [784, 381] width 1022 height 26
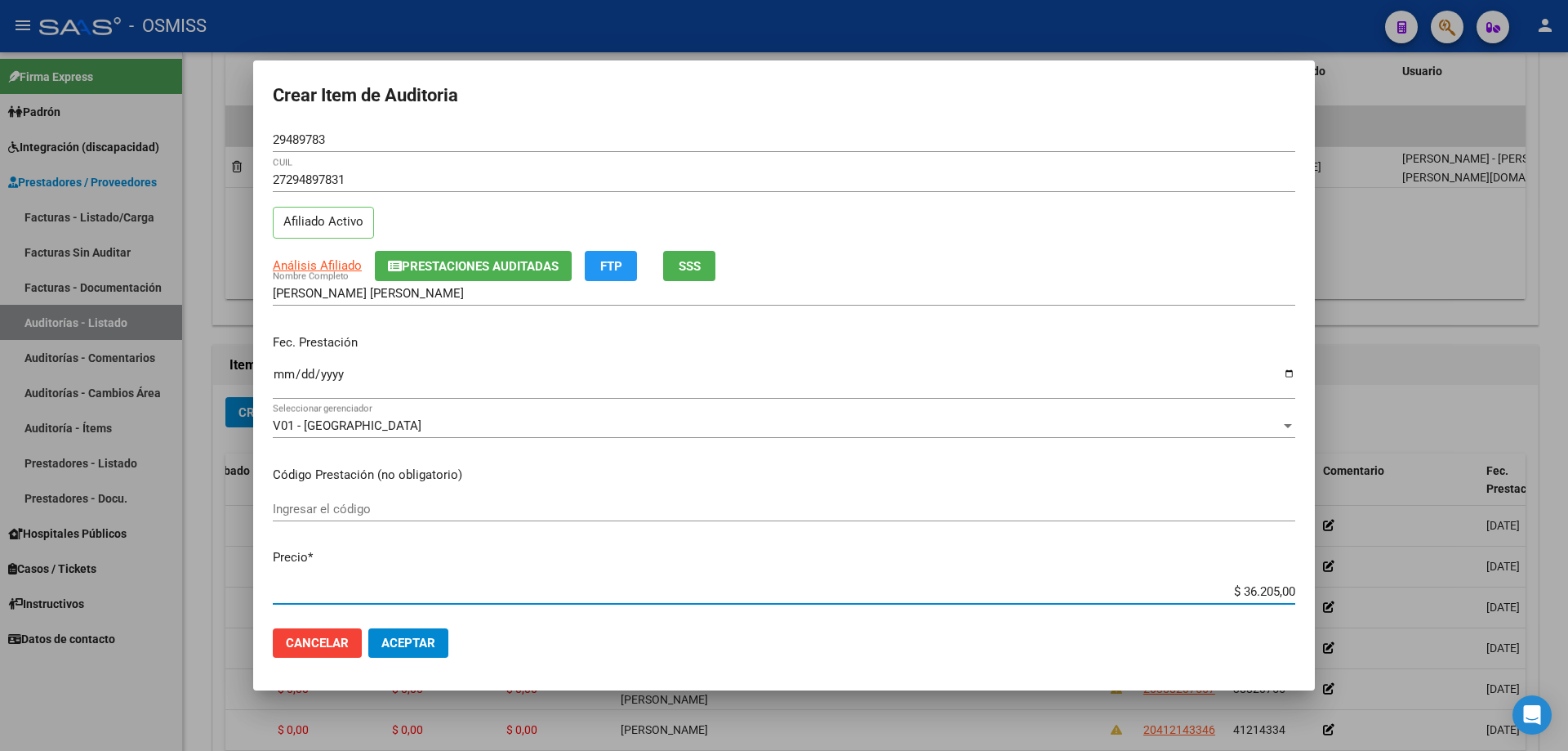
drag, startPoint x: 1197, startPoint y: 587, endPoint x: 1567, endPoint y: 557, distance: 371.2
click at [758, 506] on div "Crear Item de Auditoria 29489783 Nro Documento 27294897831 CUIL Afiliado Activo…" at bounding box center [784, 376] width 1568 height 751
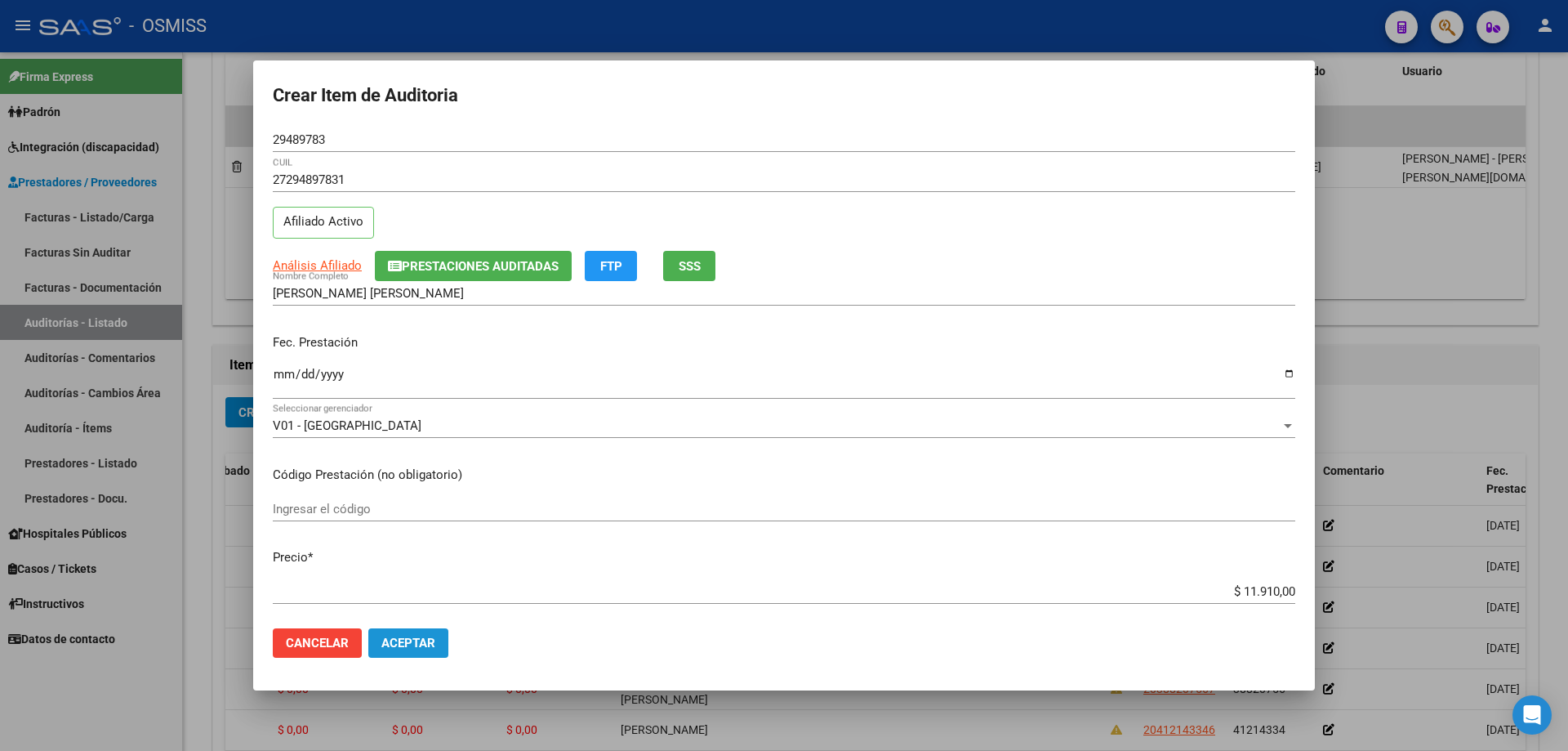
click at [436, 506] on button "Aceptar" at bounding box center [409, 643] width 80 height 29
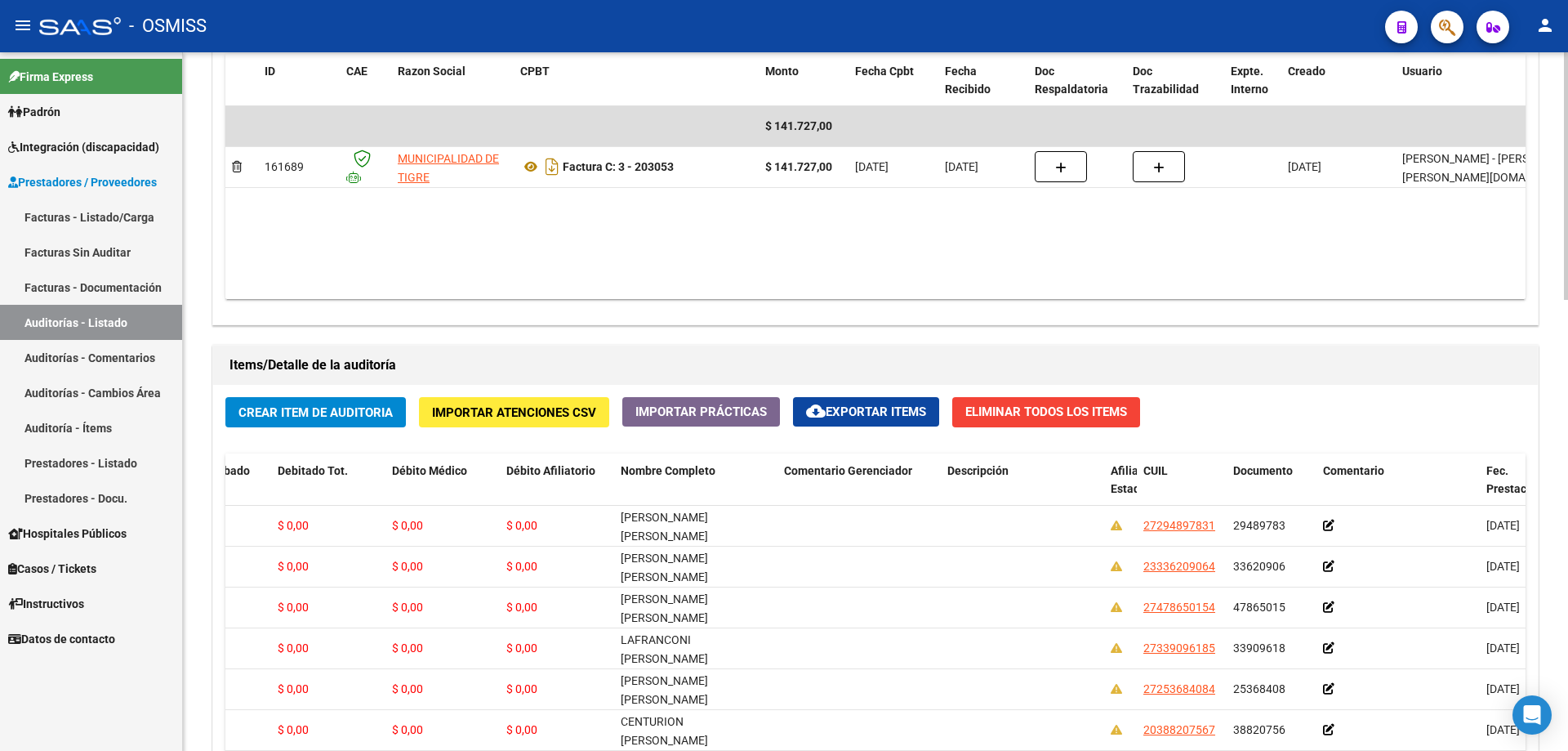
click at [758, 306] on div "Agregar Comprobante cloud_download Exportar Comprobantes ID CAE Razon Social CP…" at bounding box center [875, 154] width 1325 height 339
click at [300, 405] on span "Crear Item de Auditoria" at bounding box center [316, 412] width 154 height 15
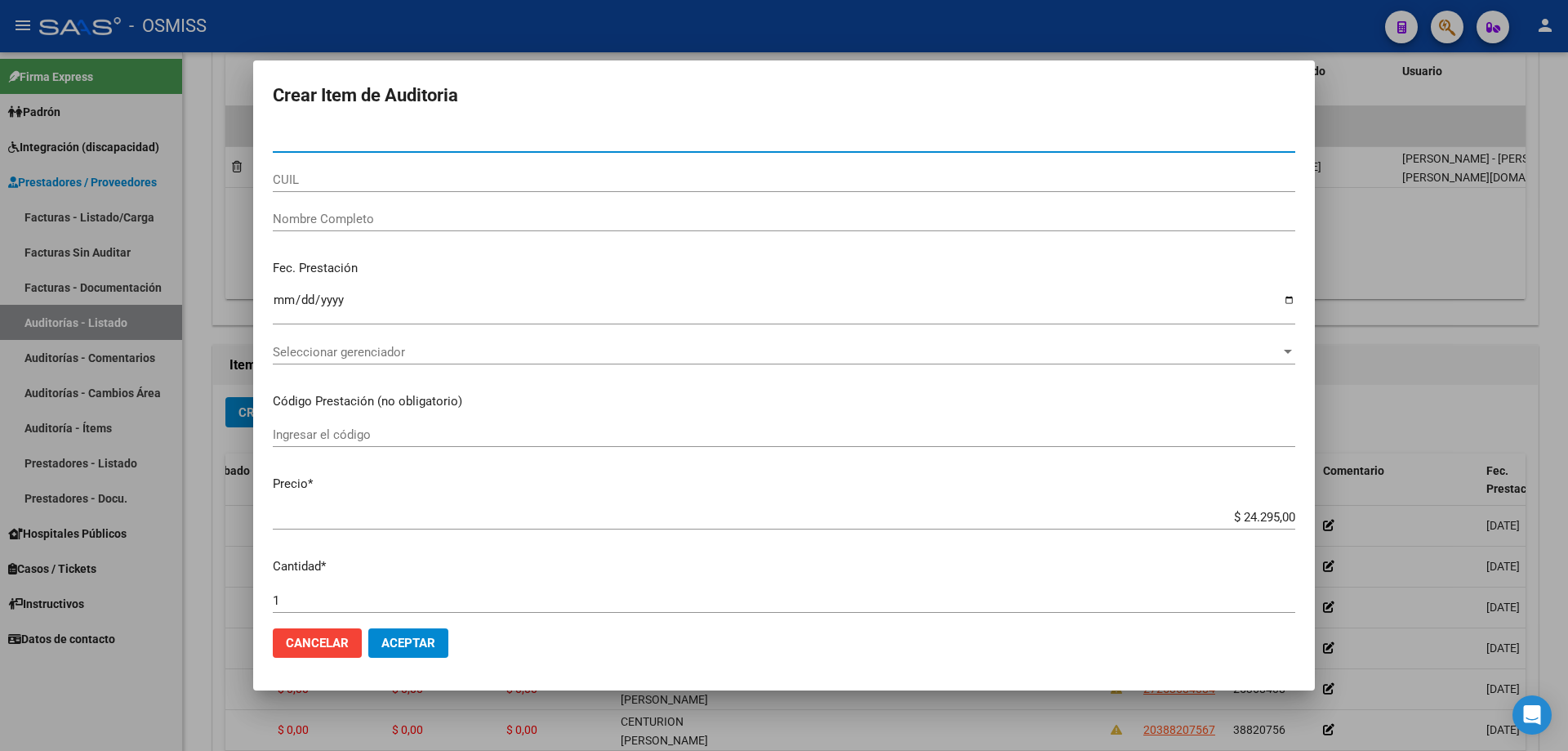
paste input "38326899"
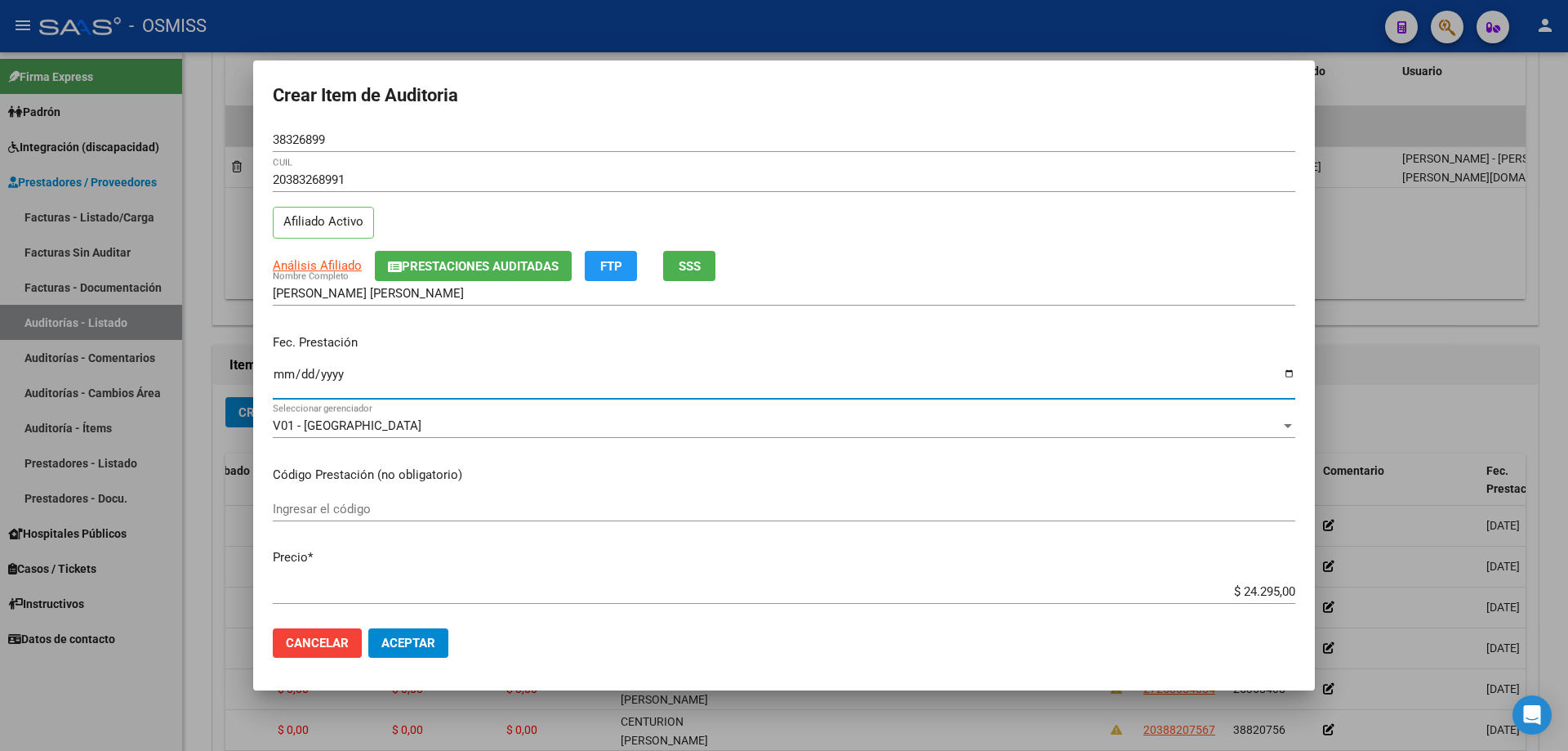
click at [276, 334] on app-form-text-field "Fec. Prestación Ingresar la fecha" at bounding box center [791, 364] width 1036 height 61
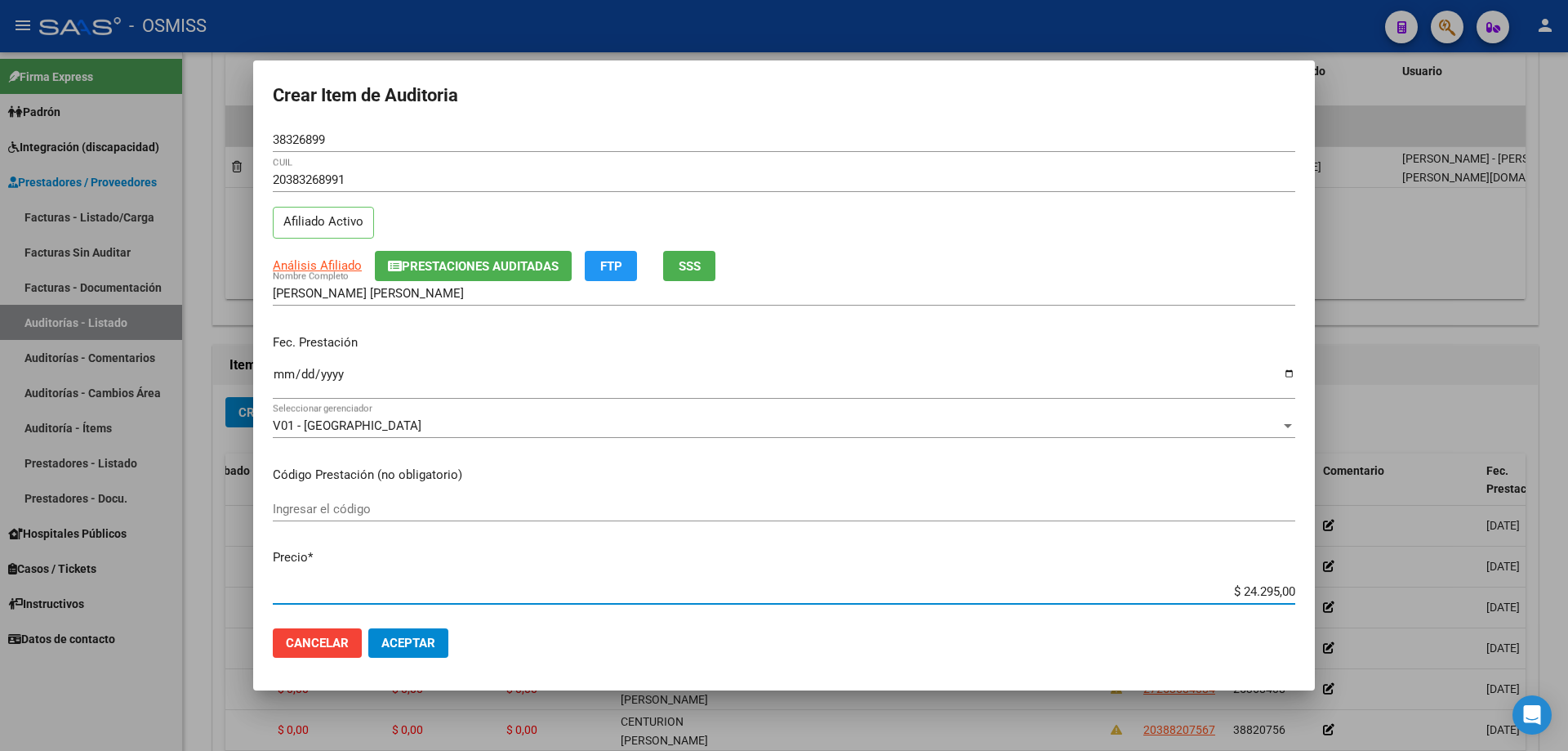
drag, startPoint x: 1133, startPoint y: 593, endPoint x: 1567, endPoint y: 582, distance: 434.1
click at [758, 506] on div "Crear Item de Auditoria 38326899 Nro Documento 20383268991 CUIL Afiliado Activo…" at bounding box center [784, 376] width 1568 height 751
click at [458, 506] on mat-dialog-actions "Cancelar Aceptar" at bounding box center [784, 643] width 1022 height 55
click at [388, 506] on mat-dialog-actions "Cancelar Aceptar" at bounding box center [784, 643] width 1022 height 55
click at [400, 506] on button "Aceptar" at bounding box center [409, 643] width 80 height 29
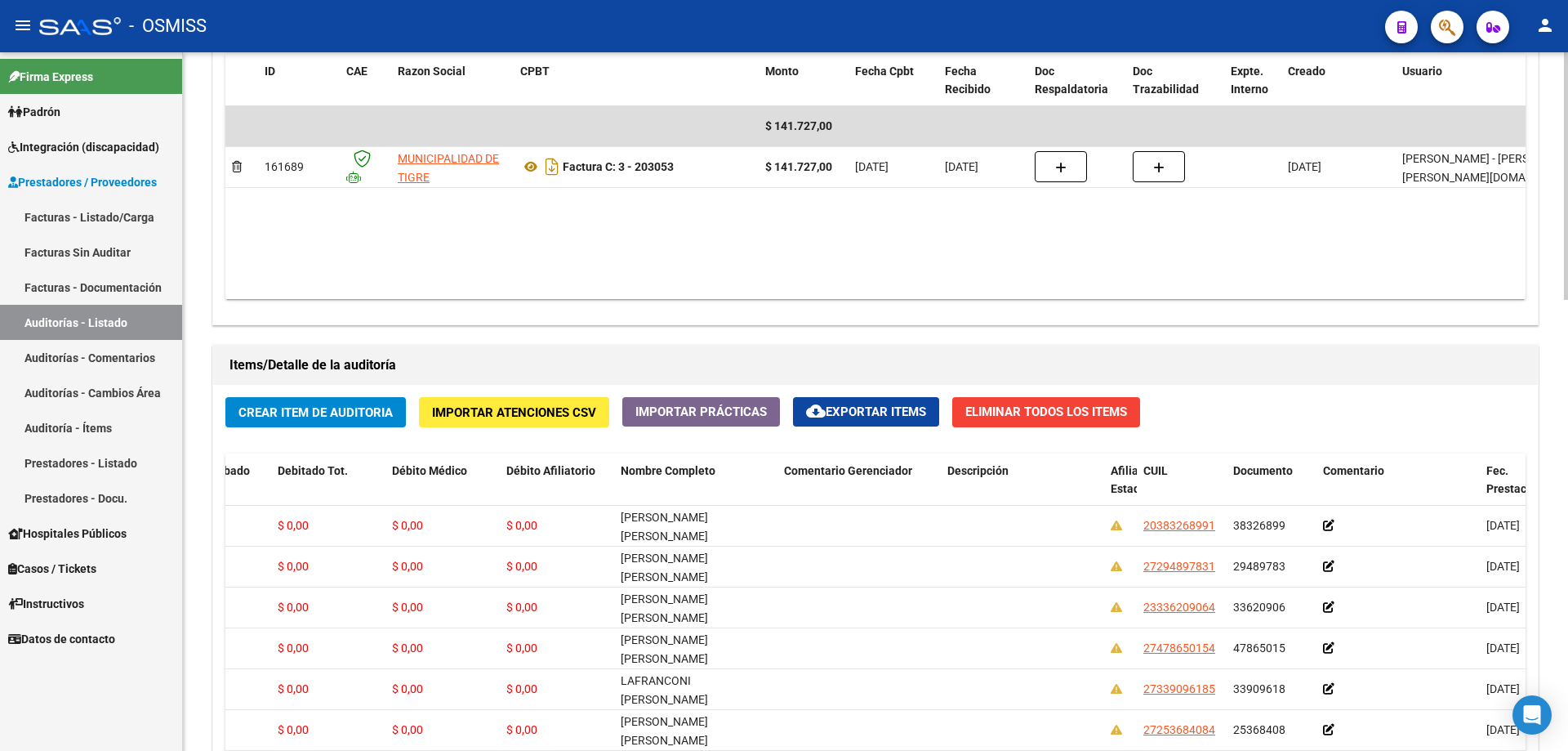
click at [735, 241] on datatable-body "$ 141.727,00 161689 MUNICIPALIDAD DE TIGRE Factura C: 3 - 203053 $ 141.727,00 […" at bounding box center [875, 202] width 1300 height 193
click at [319, 427] on button "Crear Item de Auditoria" at bounding box center [316, 411] width 181 height 30
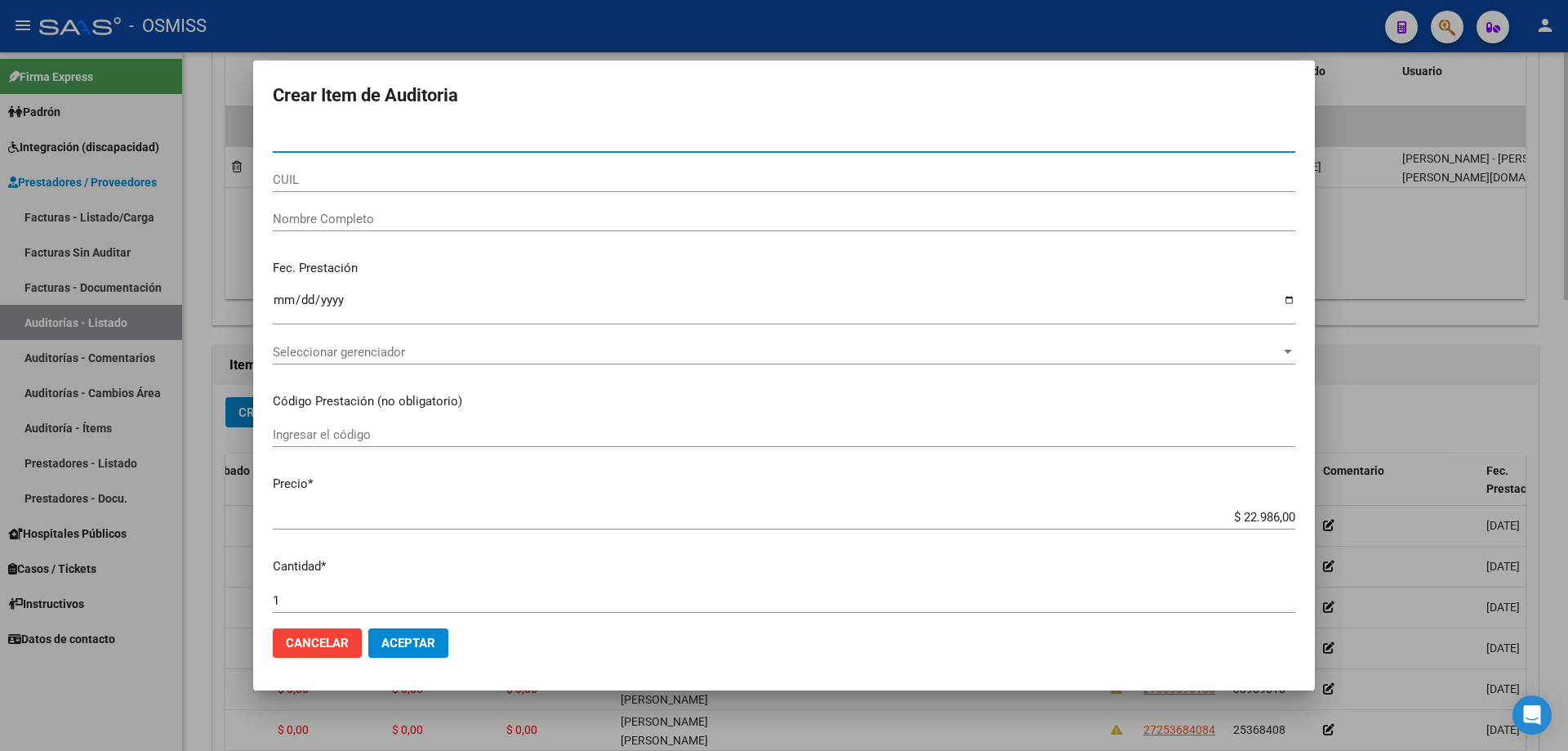
paste input "50644892"
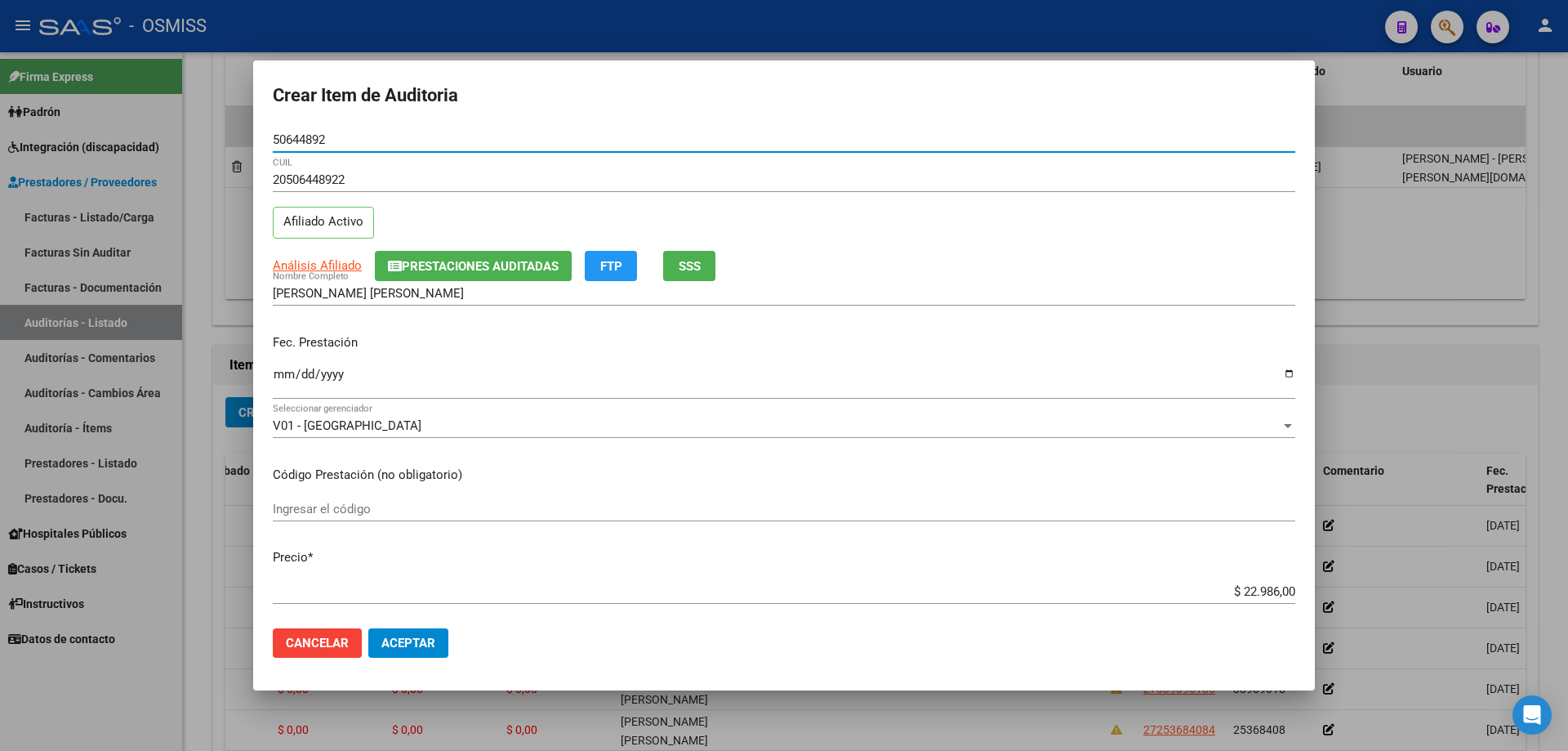
click at [276, 374] on input "Ingresar la fecha" at bounding box center [784, 381] width 1022 height 26
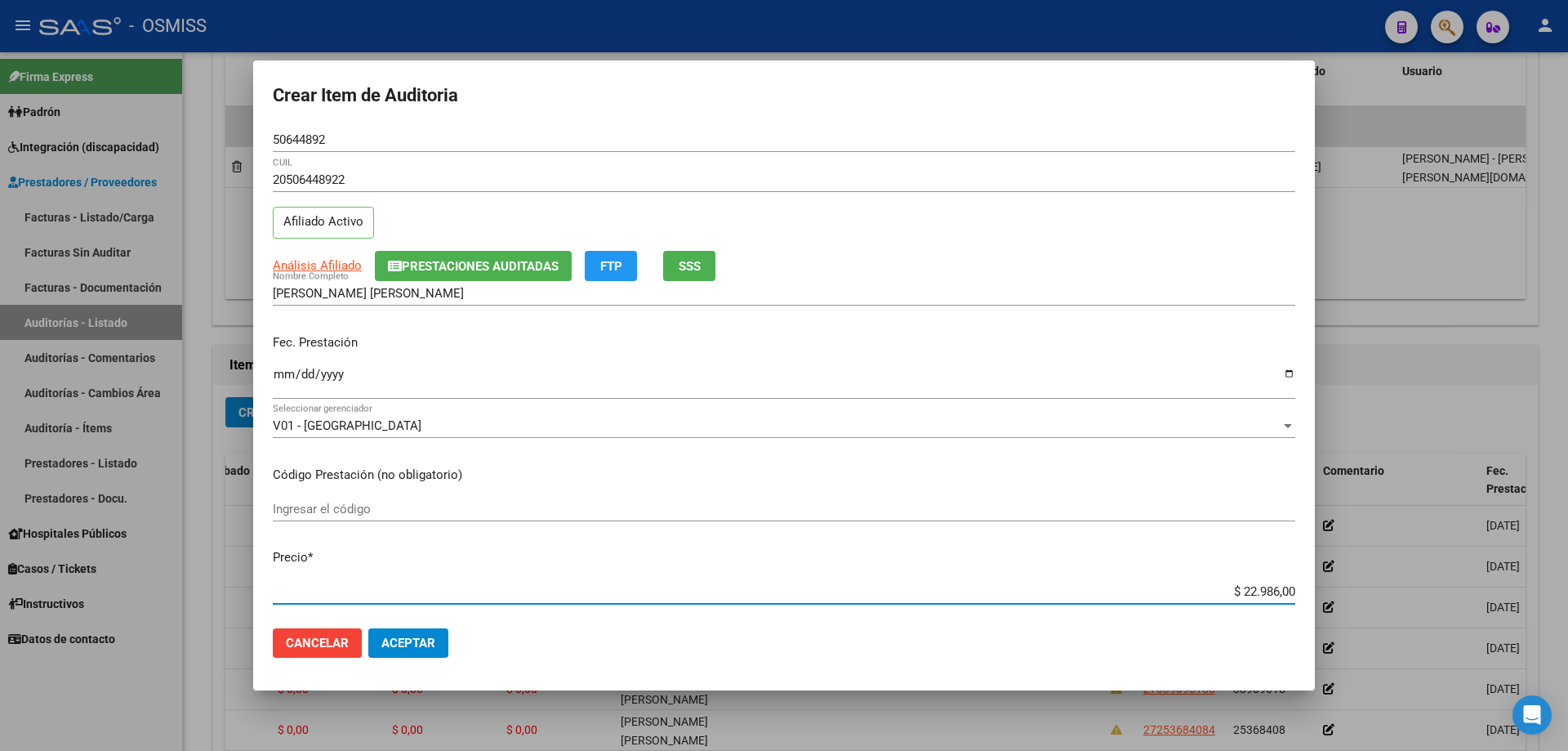
drag, startPoint x: 1211, startPoint y: 589, endPoint x: 1487, endPoint y: 549, distance: 278.9
click at [758, 506] on div "Crear Item de Auditoria 50644892 Nro Documento 20506448922 CUIL Afiliado Activo…" at bounding box center [784, 376] width 1568 height 751
click at [413, 506] on span "Aceptar" at bounding box center [408, 643] width 54 height 15
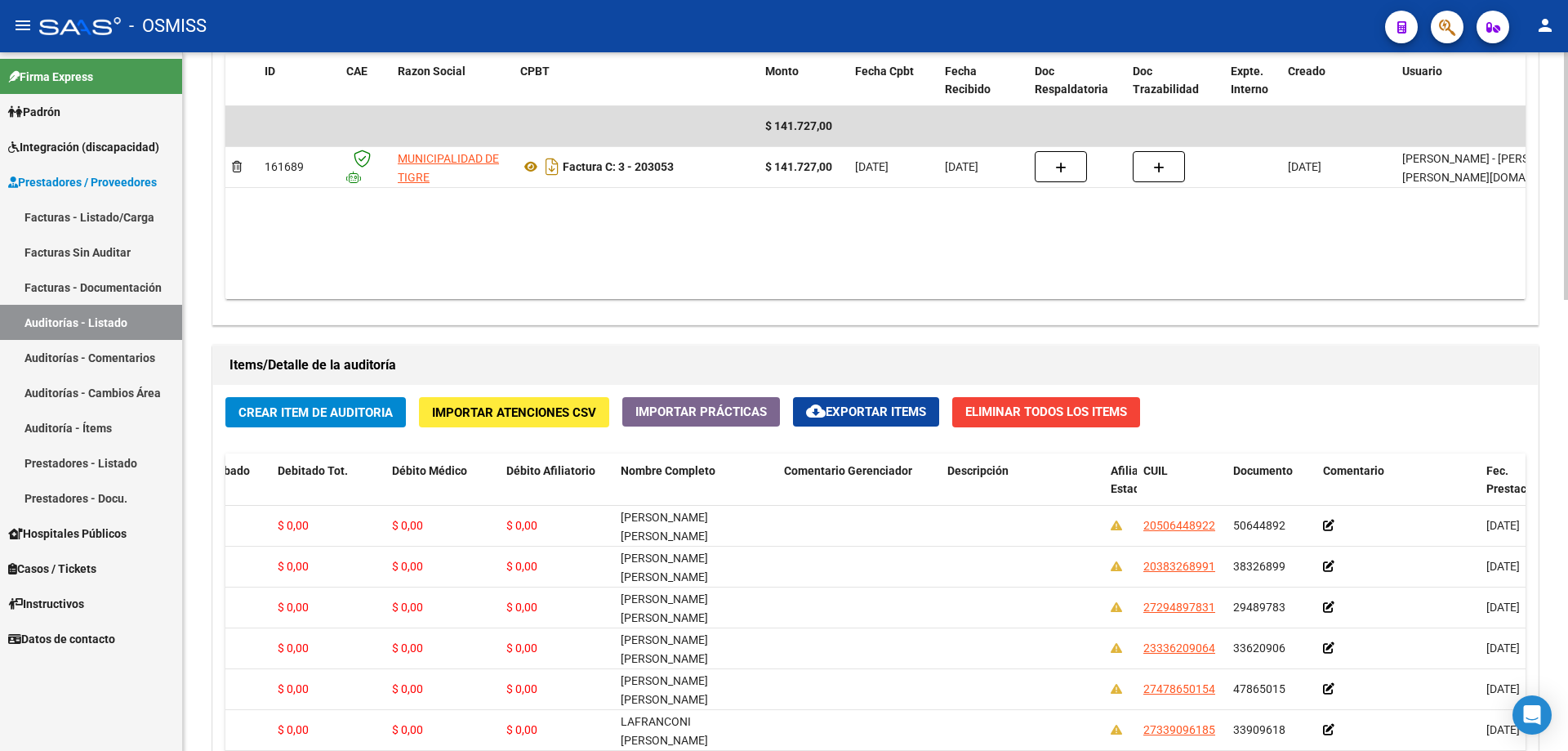
click at [758, 330] on div "Información del área Cambiar de área a esta auditoría Area * Hospitales de Auto…" at bounding box center [875, 336] width 1333 height 1451
drag, startPoint x: 835, startPoint y: 210, endPoint x: 620, endPoint y: 259, distance: 220.5
click at [758, 211] on datatable-body "$ 141.727,00 161689 MUNICIPALIDAD DE TIGRE Factura C: 3 - 203053 $ 141.727,00 […" at bounding box center [875, 202] width 1300 height 193
click at [328, 416] on span "Crear Item de Auditoria" at bounding box center [316, 412] width 154 height 15
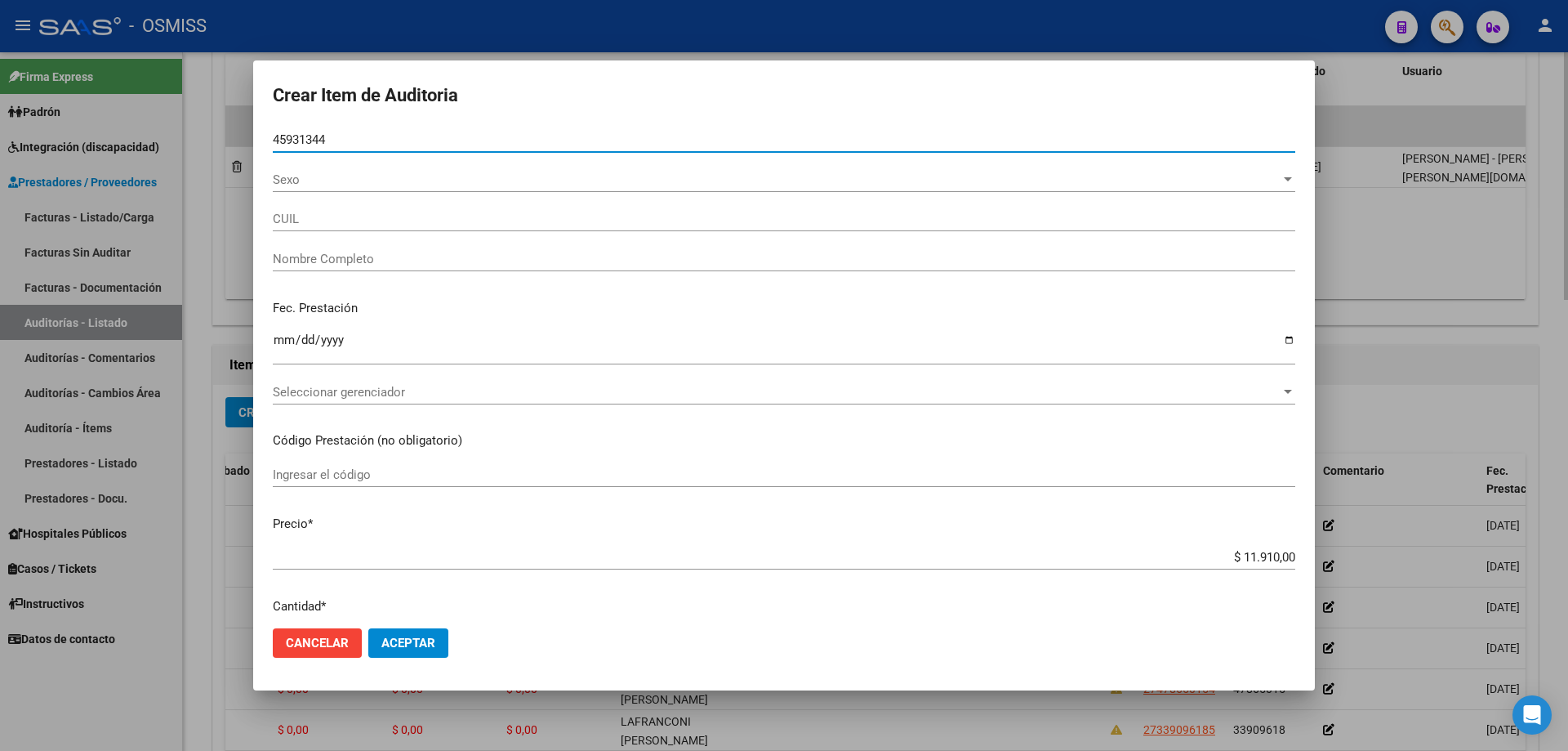
click at [369, 506] on button "Aceptar" at bounding box center [409, 643] width 80 height 29
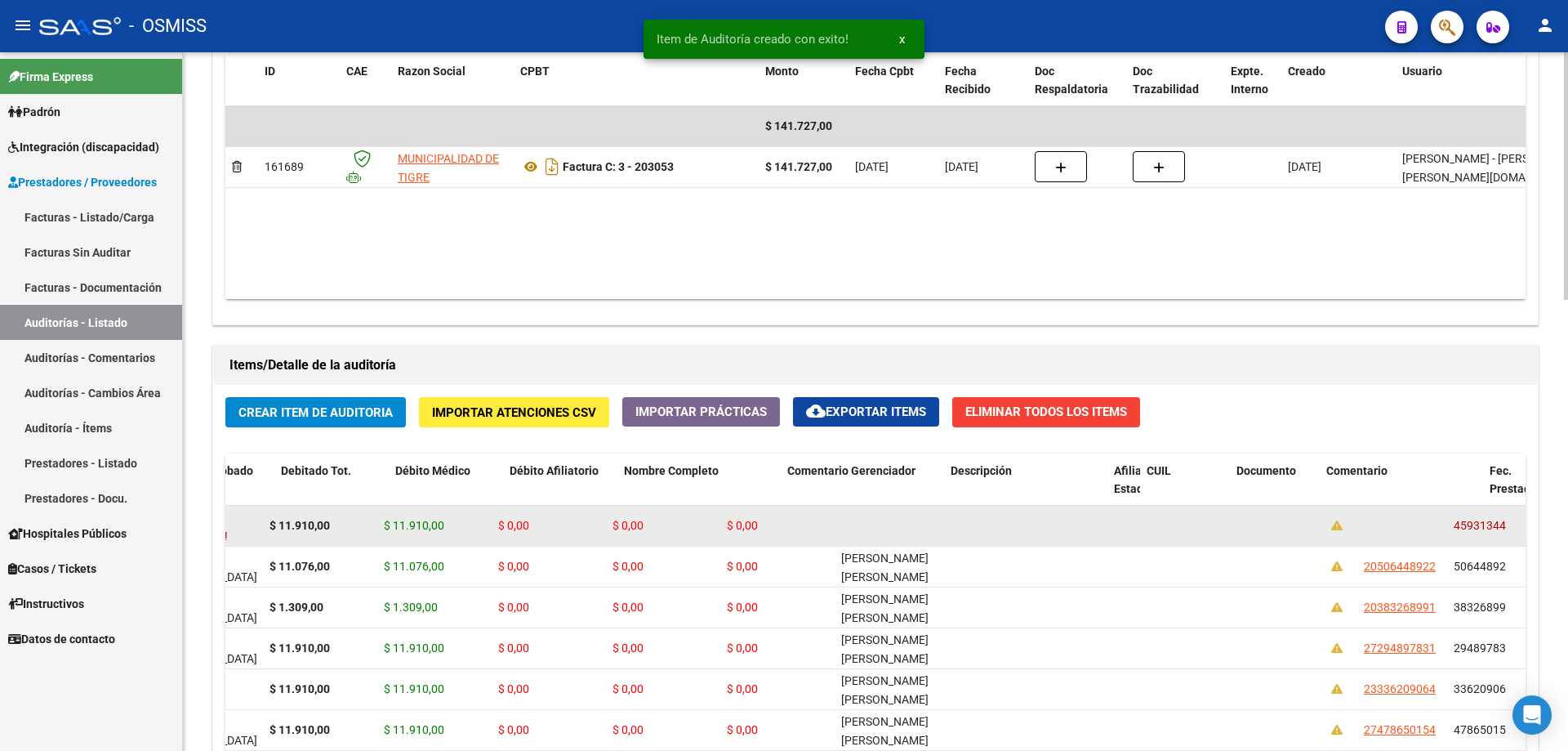
scroll to position [0, 0]
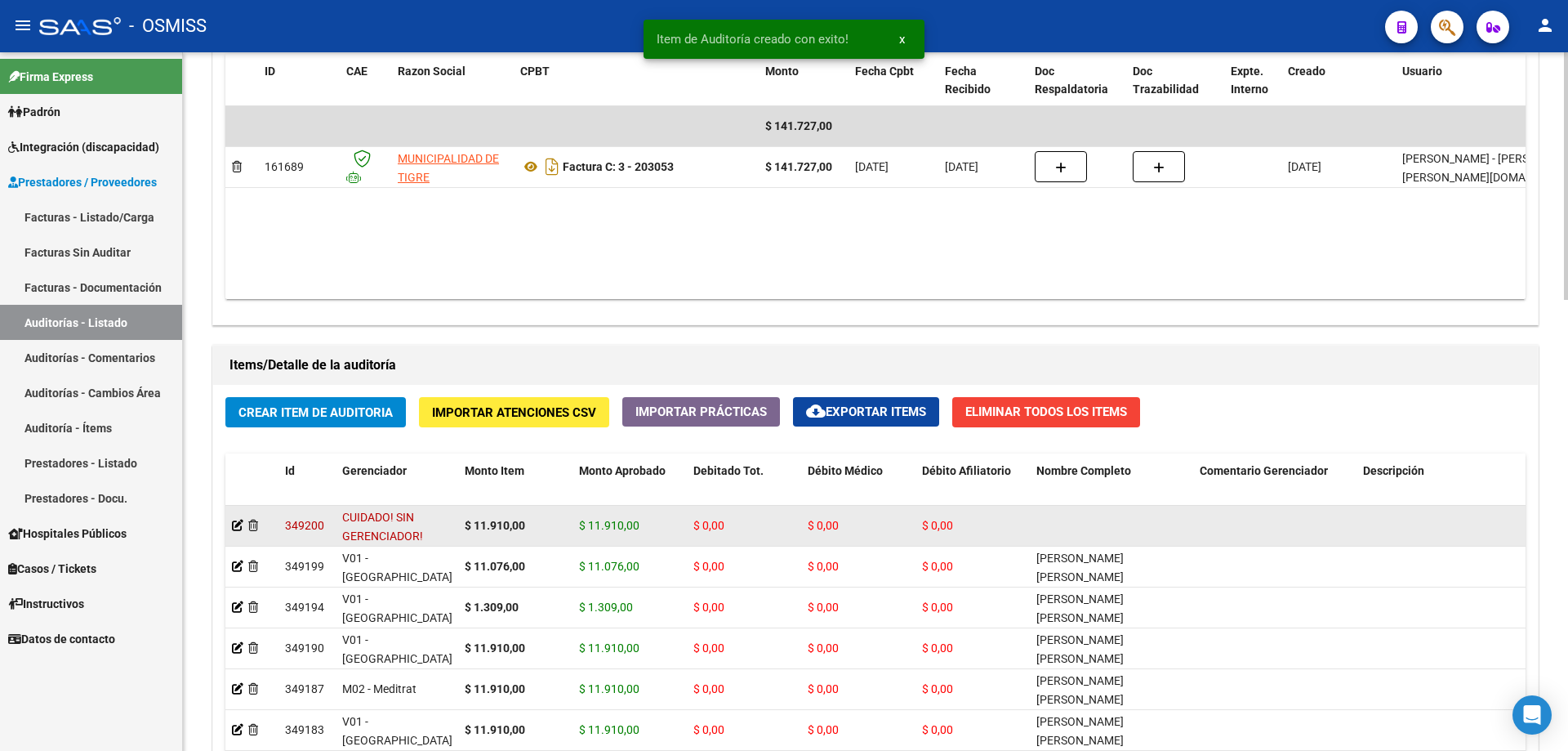
drag, startPoint x: 704, startPoint y: 546, endPoint x: 305, endPoint y: 530, distance: 399.3
click at [257, 506] on icon at bounding box center [253, 525] width 9 height 11
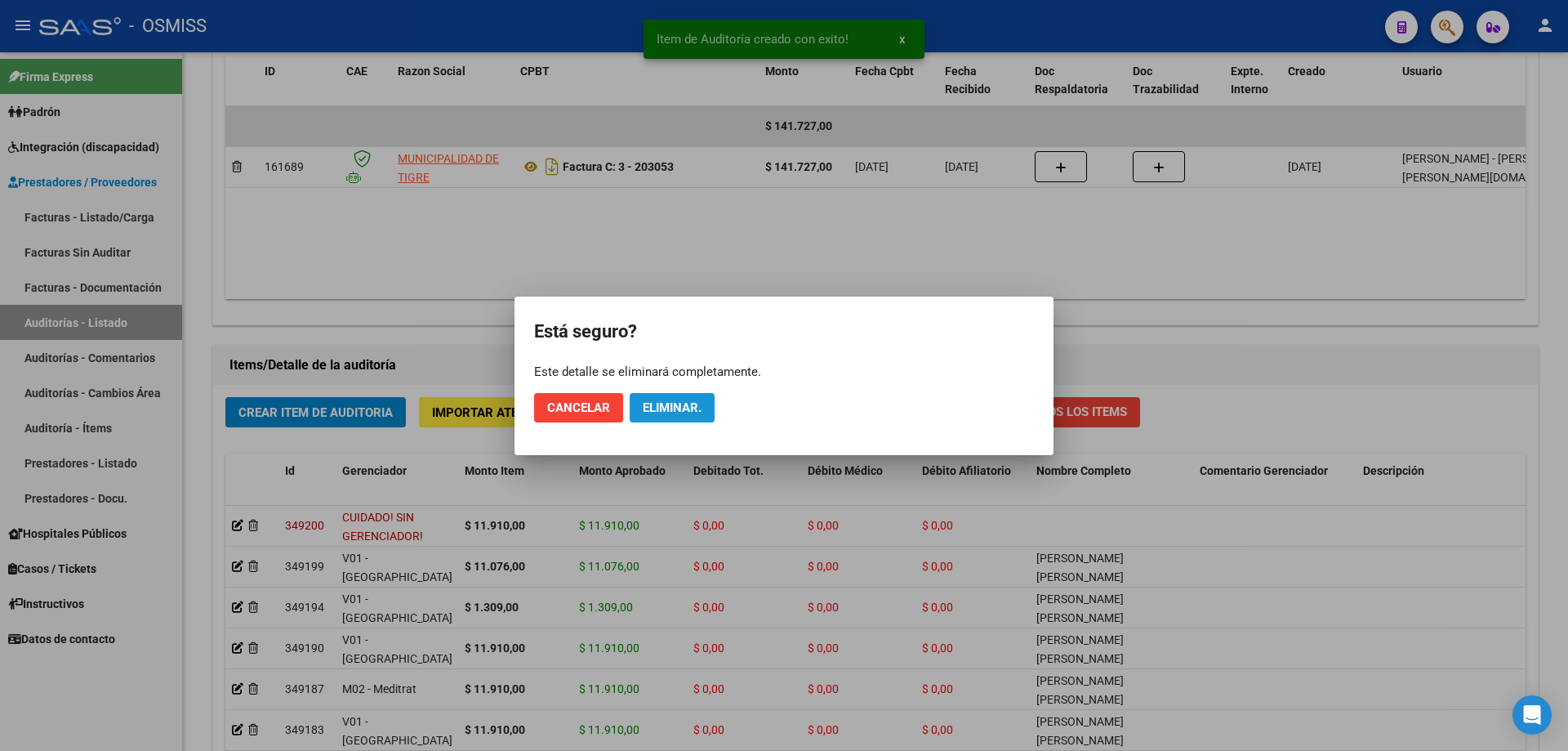
click at [678, 410] on span "Eliminar." at bounding box center [671, 407] width 59 height 15
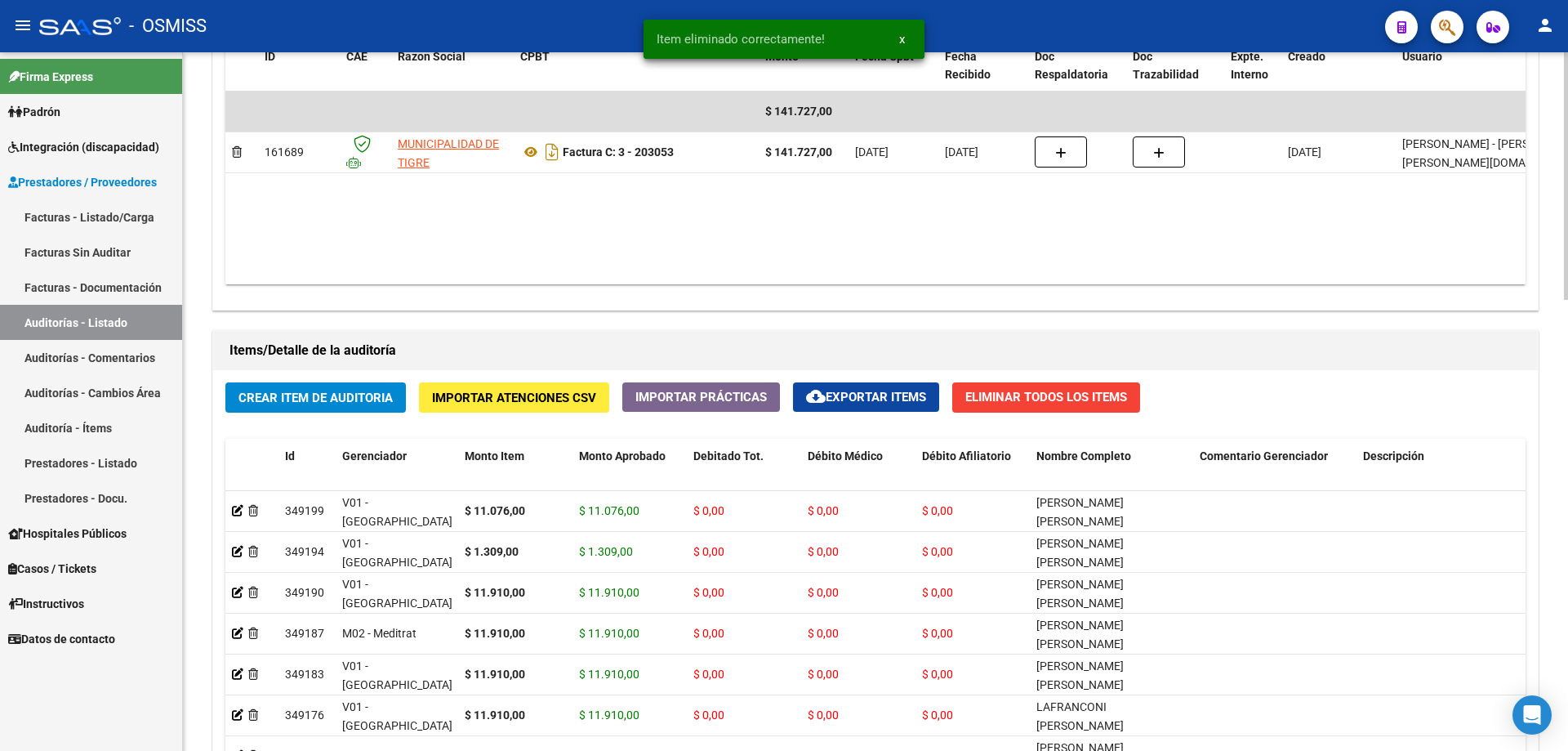
scroll to position [899, 0]
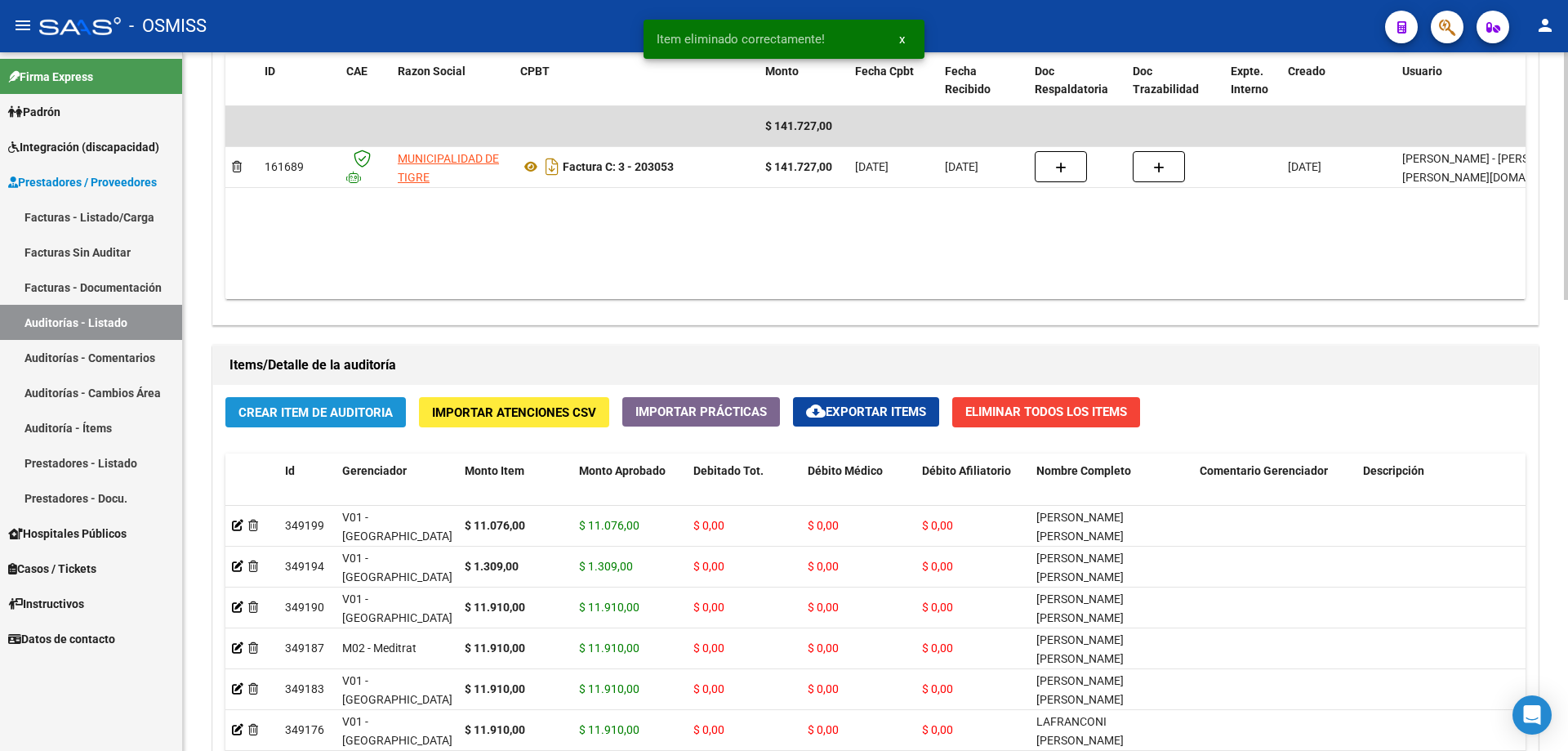
click at [334, 410] on span "Crear Item de Auditoria" at bounding box center [316, 412] width 154 height 15
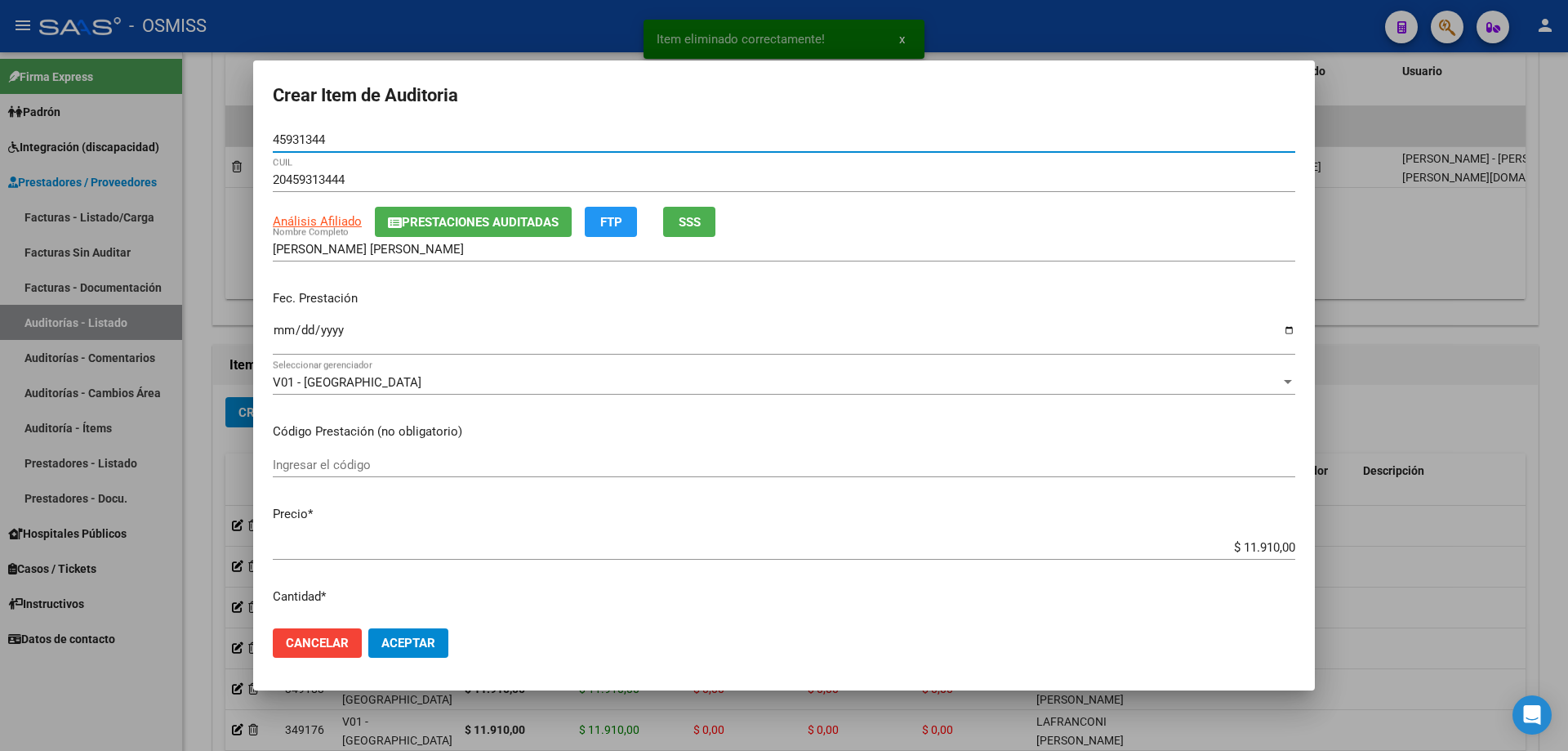
click at [283, 343] on input "Ingresar la fecha" at bounding box center [784, 336] width 1022 height 26
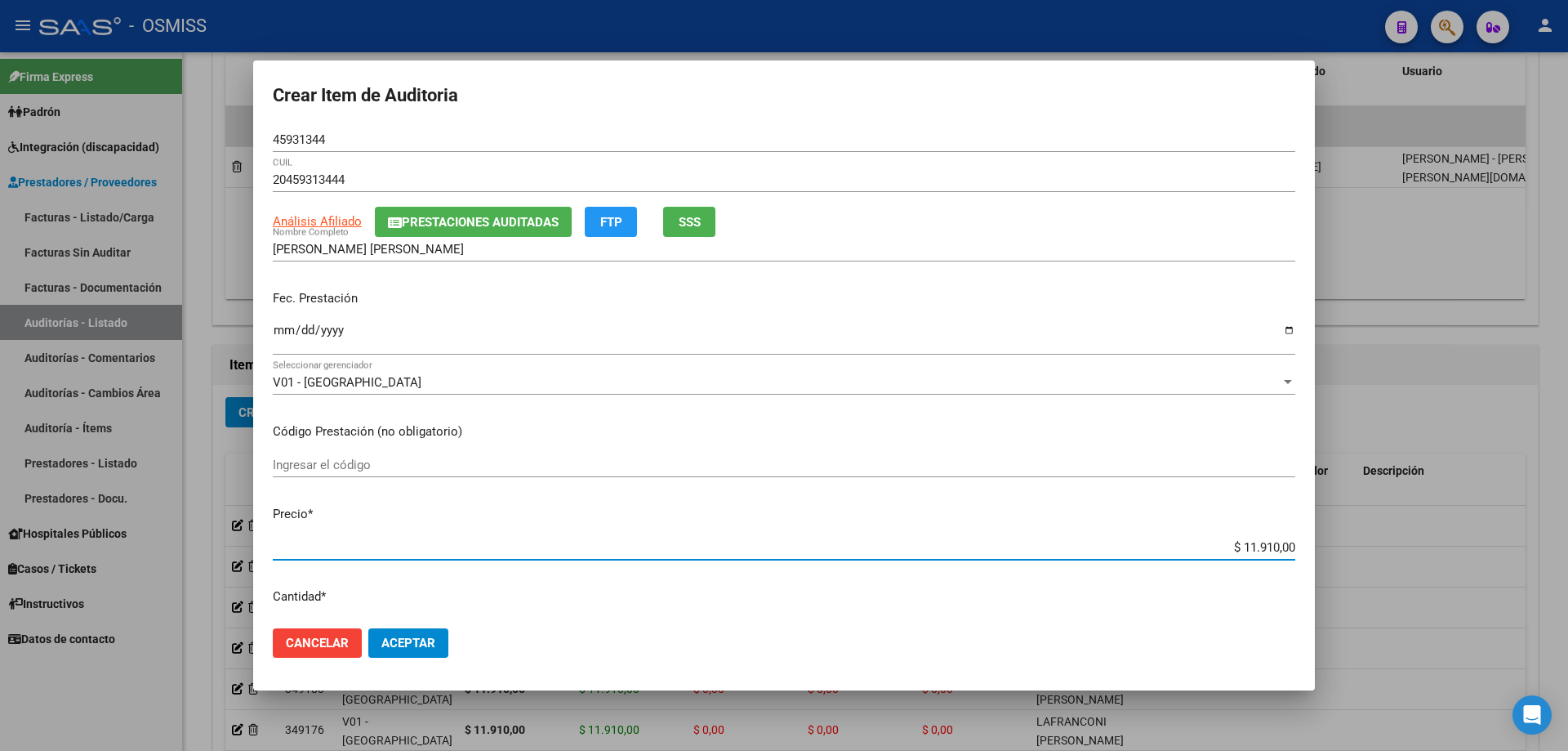
drag, startPoint x: 1204, startPoint y: 551, endPoint x: 1341, endPoint y: 538, distance: 137.6
click at [758, 506] on div "Crear Item de Auditoria 45931344 Nro Documento 20459313444 CUIL Análisis Afilia…" at bounding box center [784, 376] width 1568 height 751
click at [428, 506] on span "Aceptar" at bounding box center [408, 643] width 54 height 15
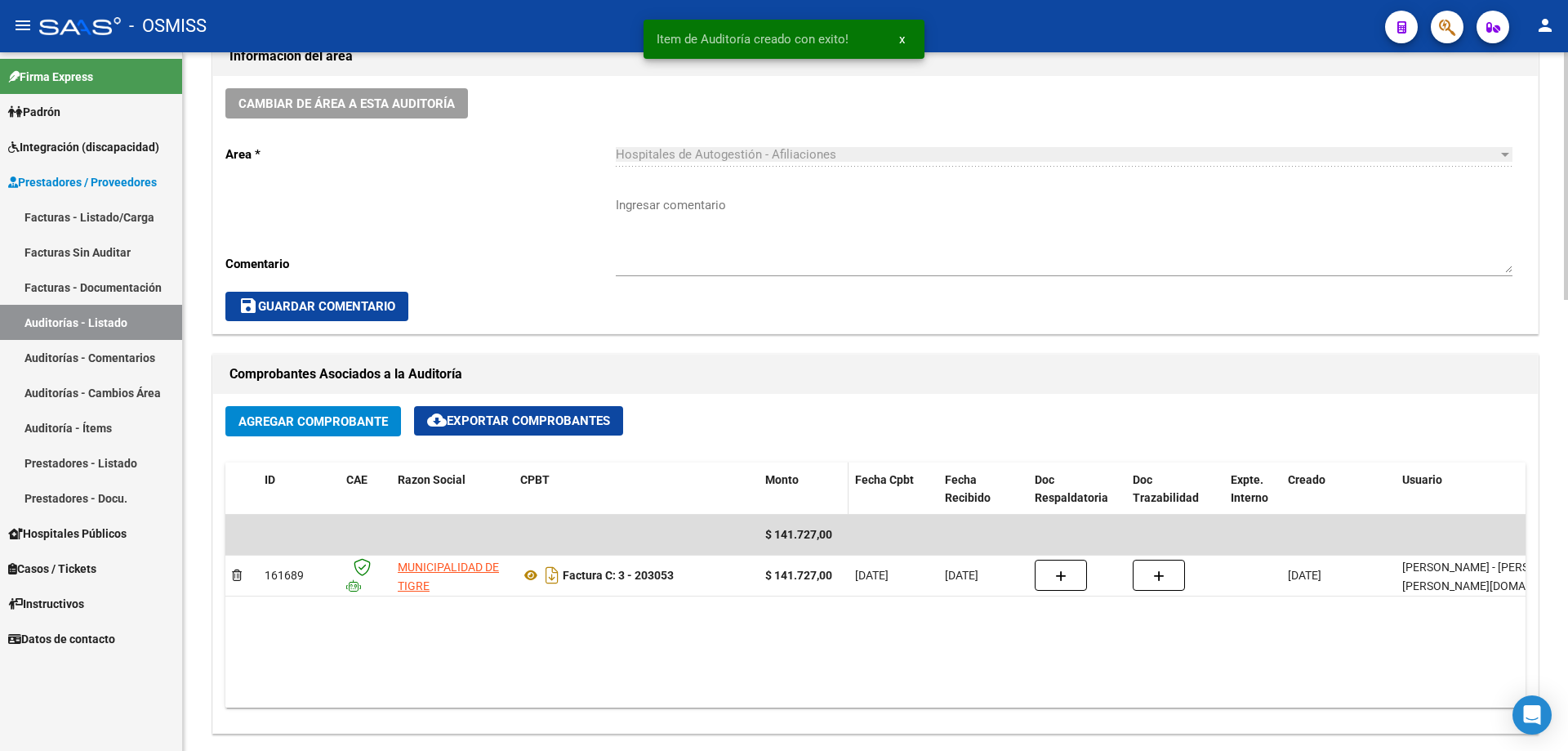
scroll to position [410, 0]
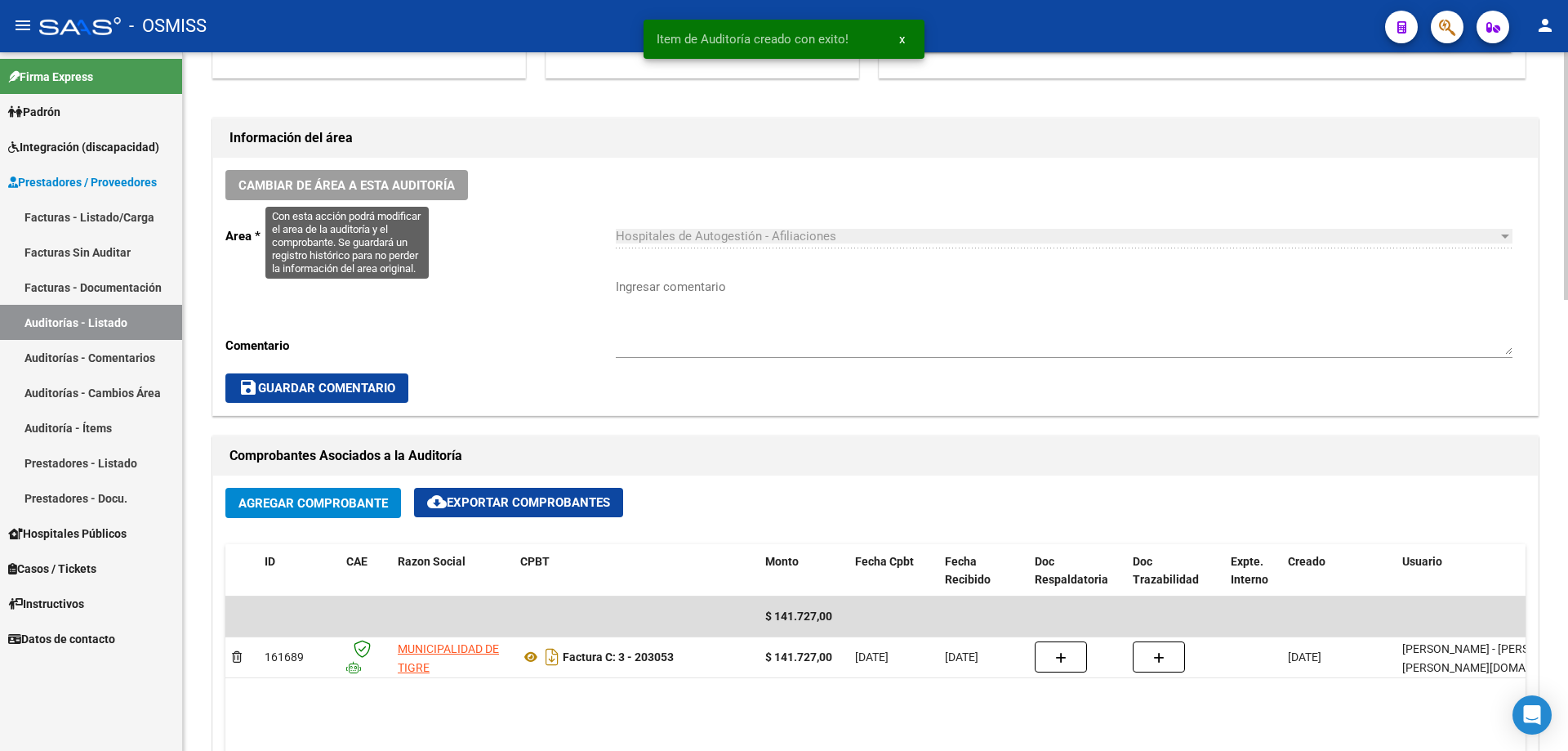
click at [412, 182] on span "Cambiar de área a esta auditoría" at bounding box center [347, 185] width 217 height 15
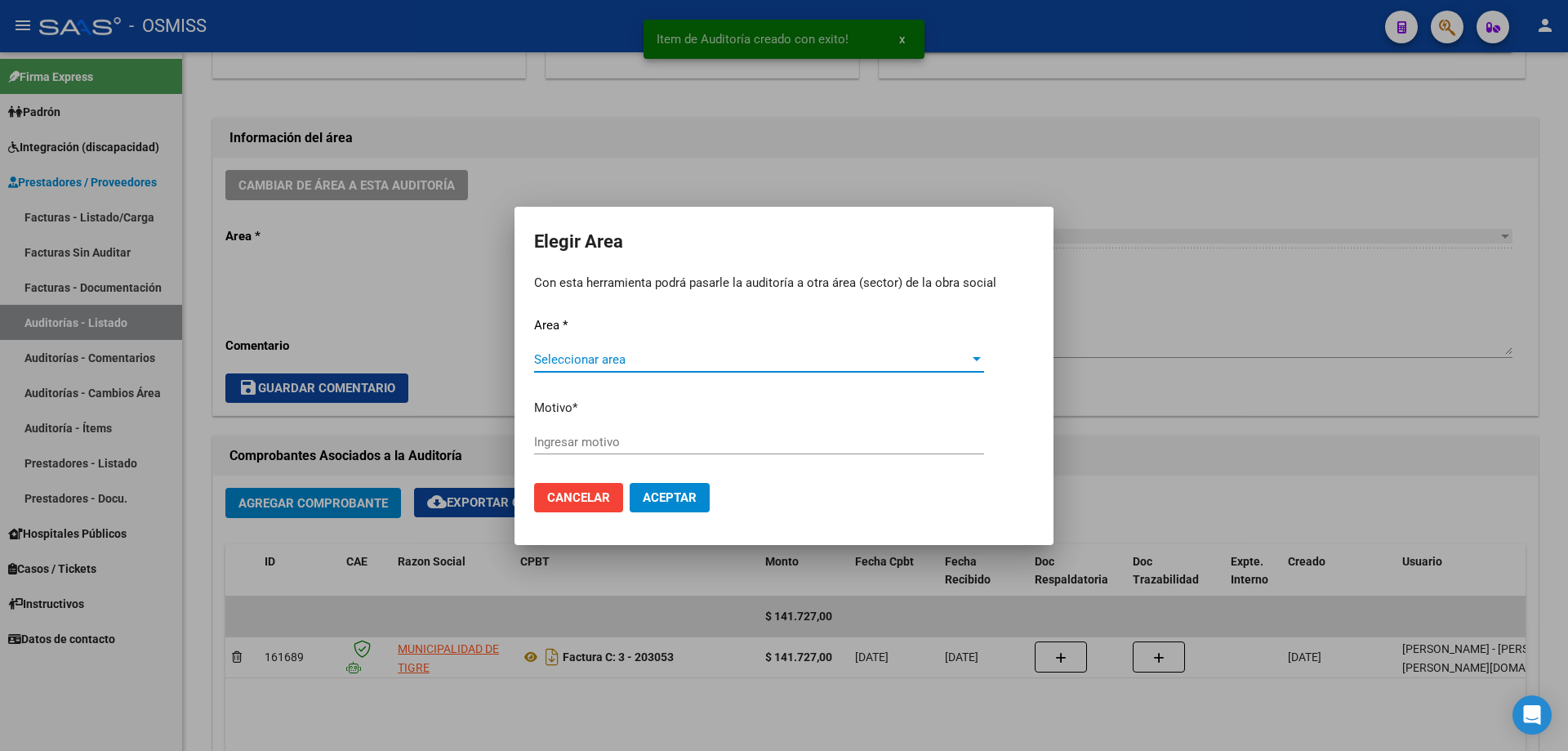
click at [738, 352] on span "Seleccionar area" at bounding box center [752, 359] width 435 height 15
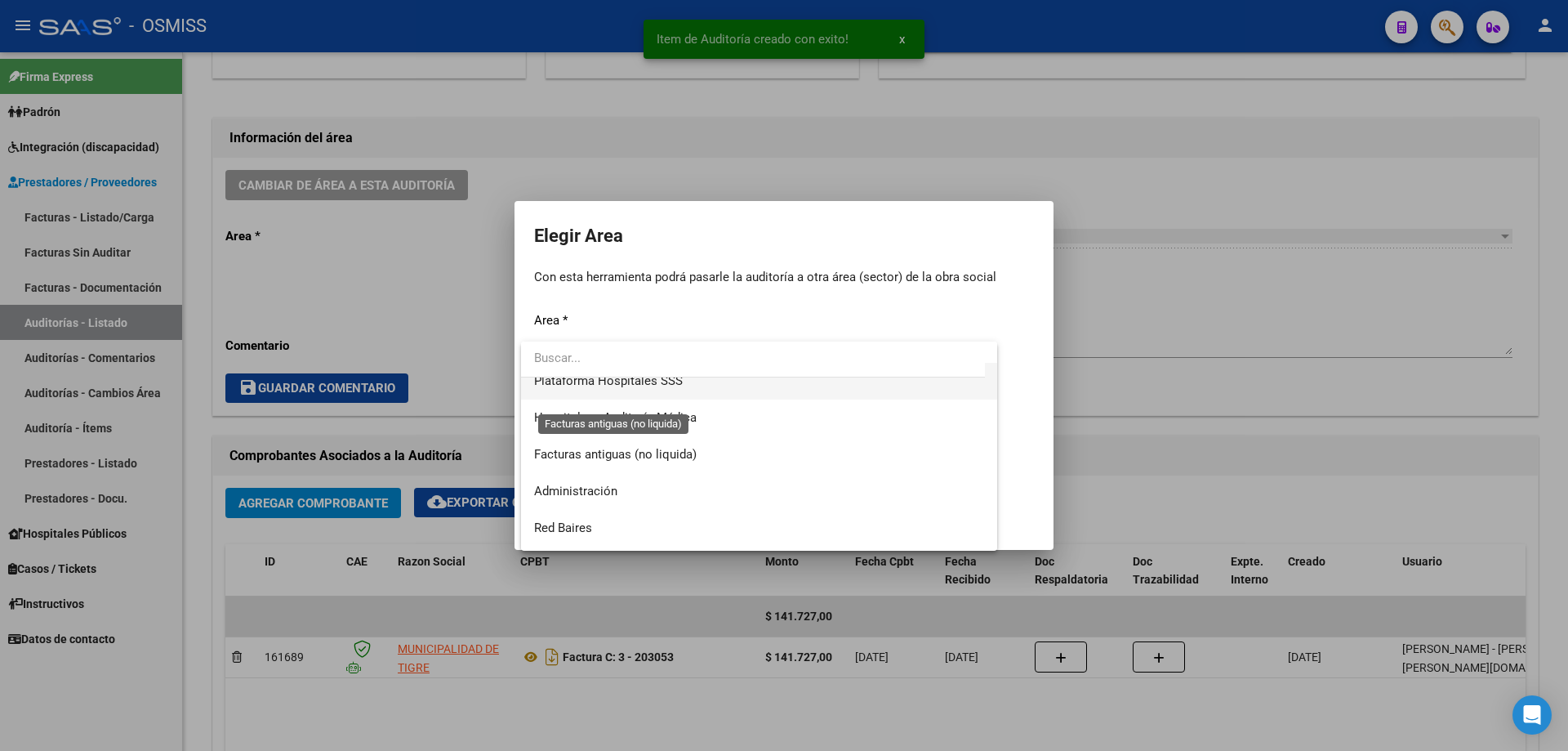
scroll to position [245, 0]
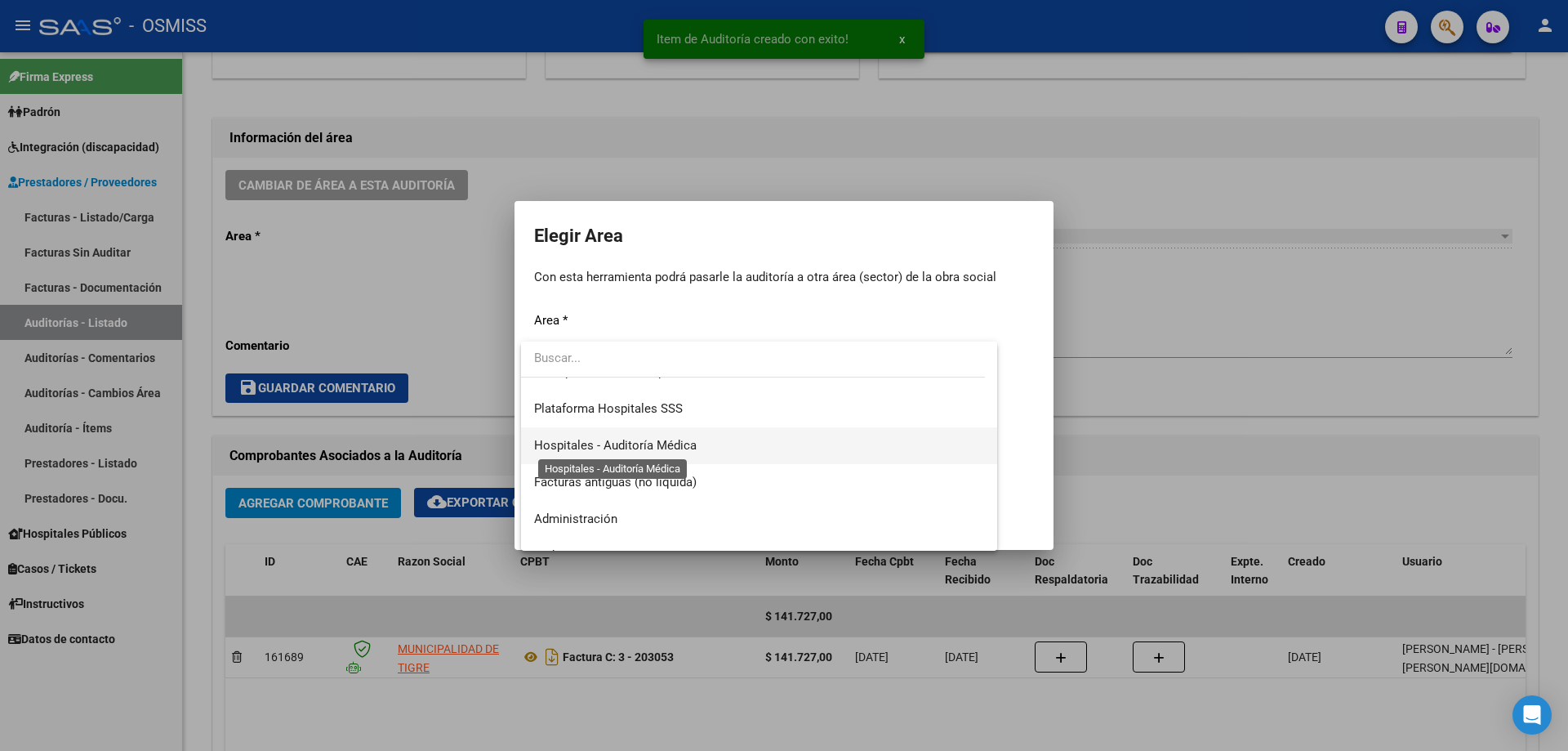
click at [686, 449] on span "Hospitales - Auditoría Médica" at bounding box center [615, 445] width 162 height 15
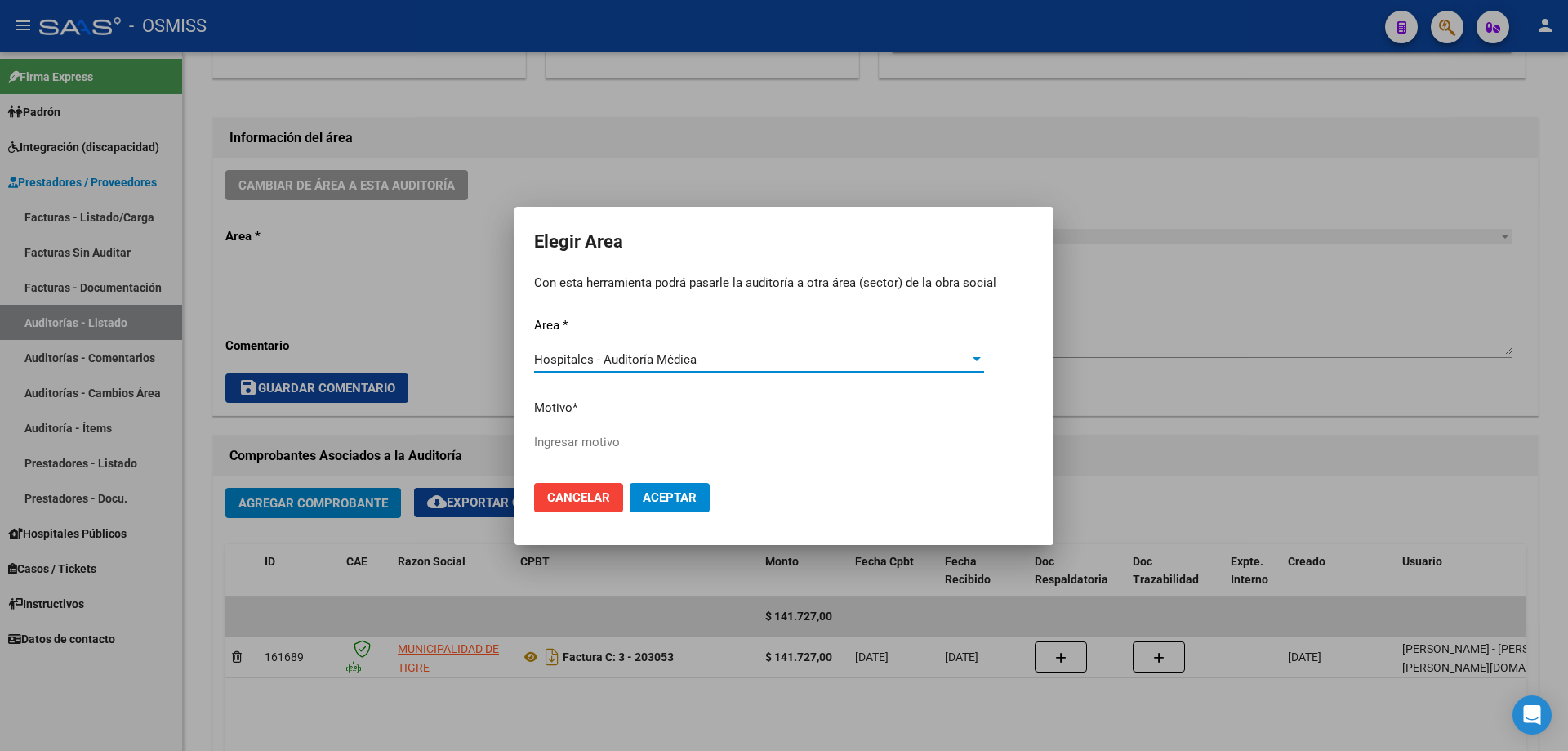
click at [657, 441] on input "Ingresar motivo" at bounding box center [758, 441] width 450 height 15
click at [671, 492] on span "Aceptar" at bounding box center [669, 497] width 54 height 15
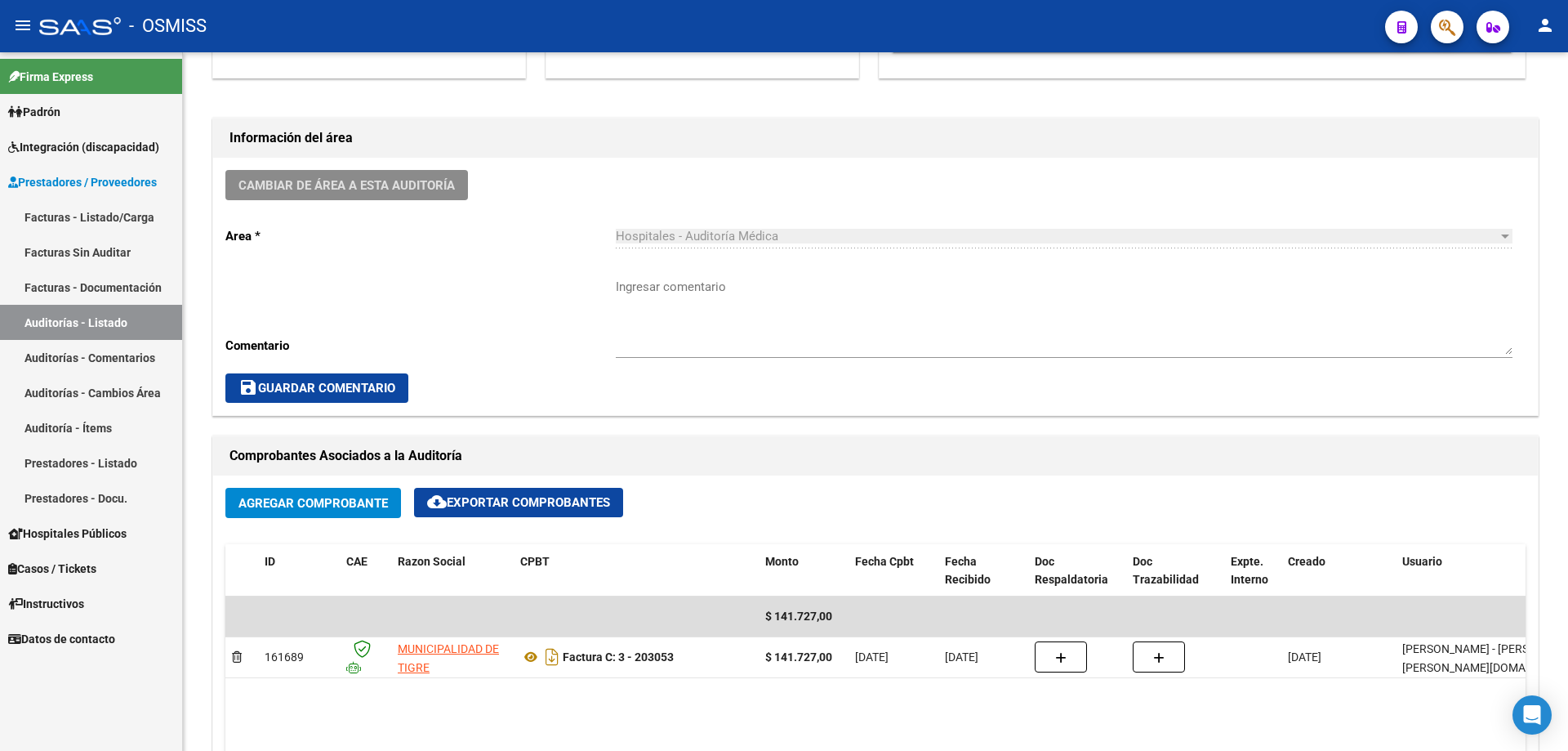
click at [98, 335] on link "Auditorías - Listado" at bounding box center [90, 322] width 182 height 35
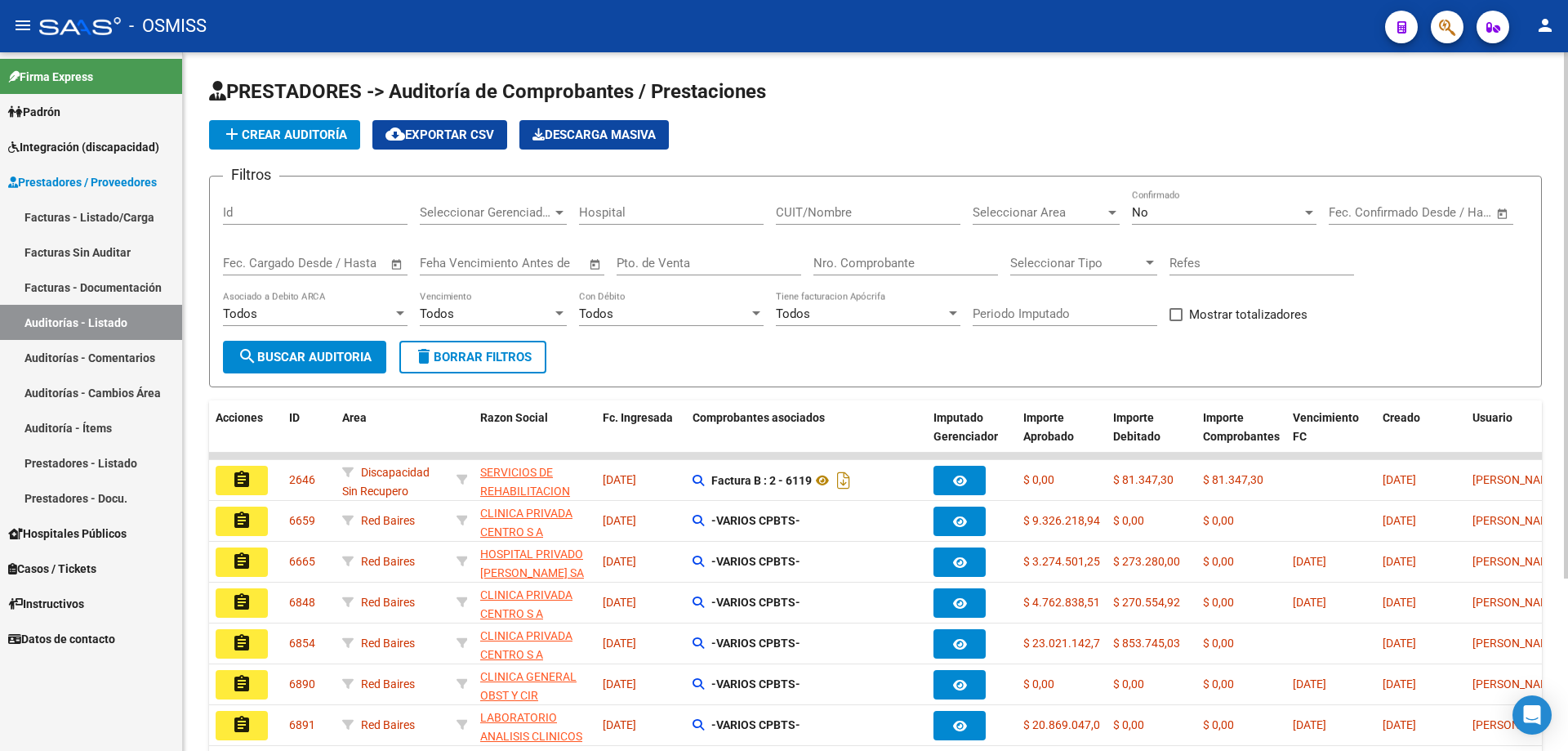
click at [293, 135] on span "add Crear Auditoría" at bounding box center [284, 134] width 125 height 15
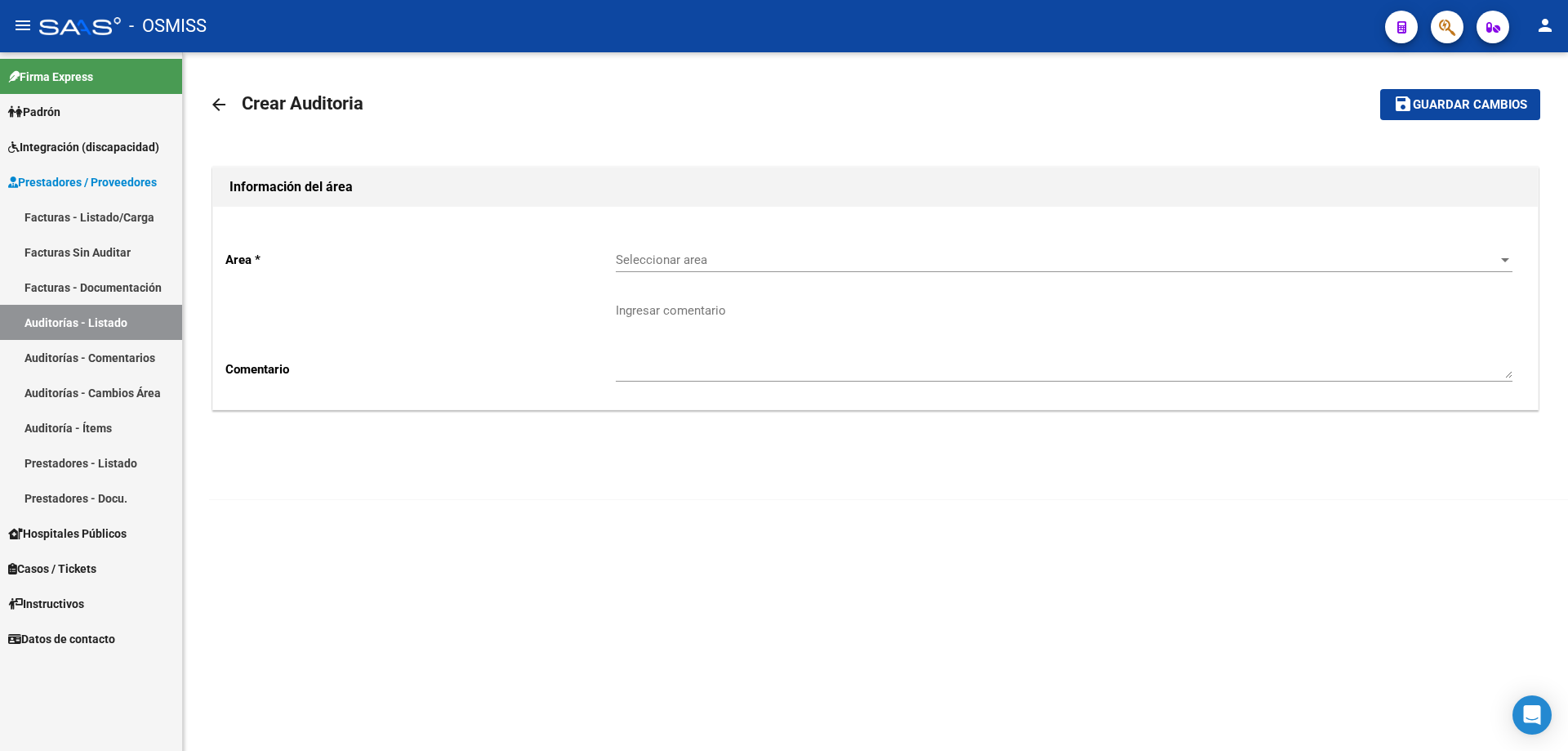
click at [758, 247] on div "Seleccionar area Seleccionar area" at bounding box center [1064, 254] width 897 height 35
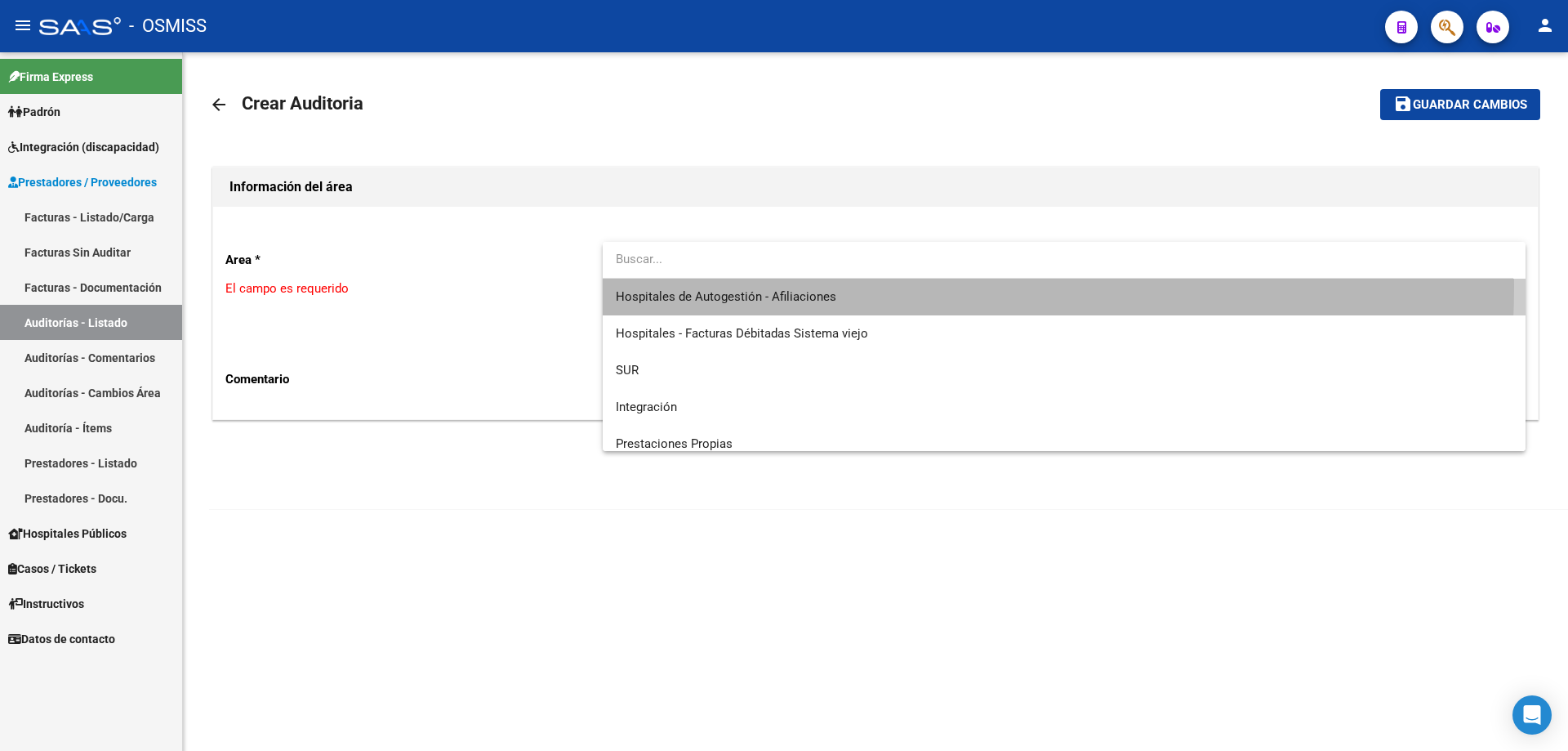
click at [758, 286] on span "Hospitales de Autogestión - Afiliaciones" at bounding box center [1064, 296] width 897 height 37
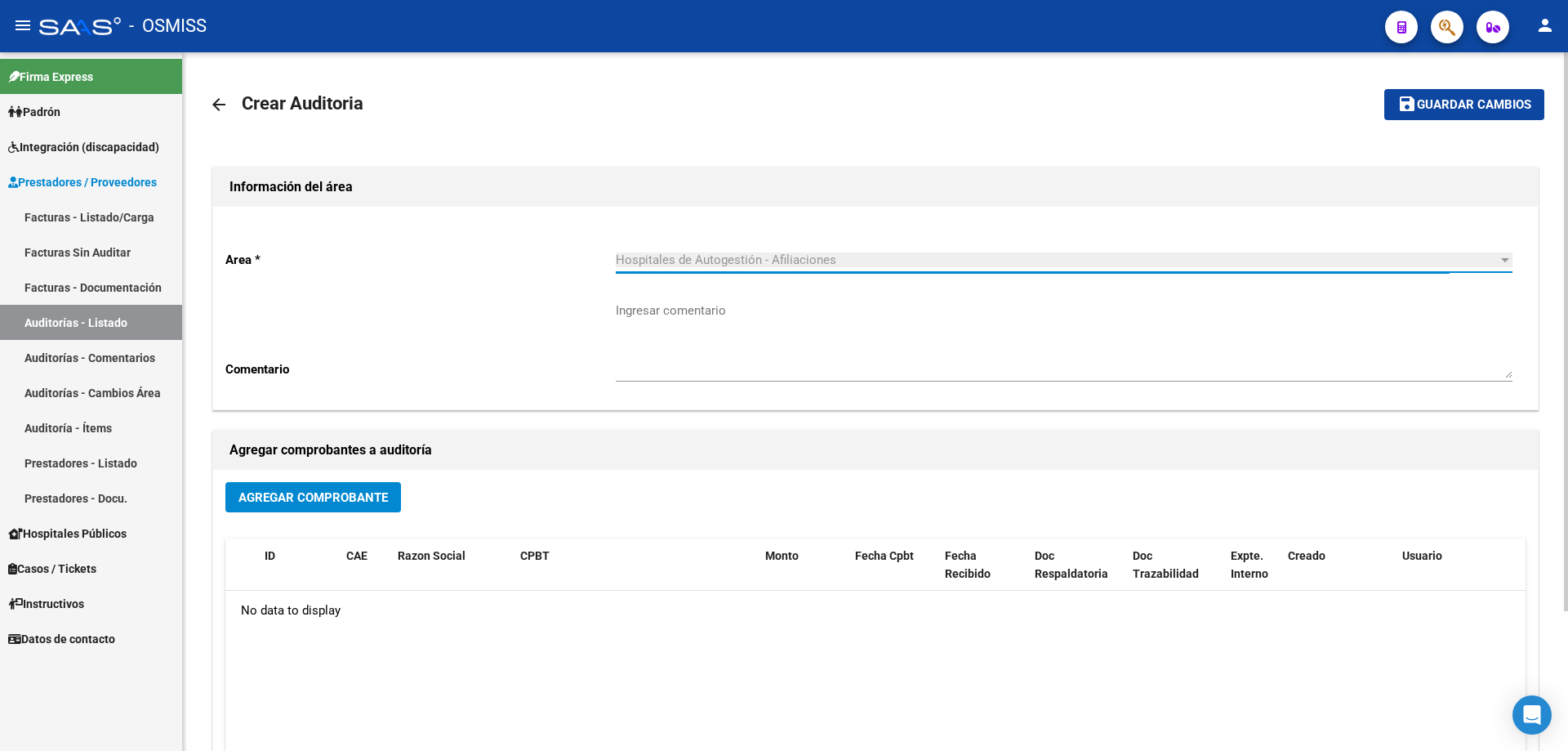
click at [393, 487] on button "Agregar Comprobante" at bounding box center [313, 497] width 176 height 30
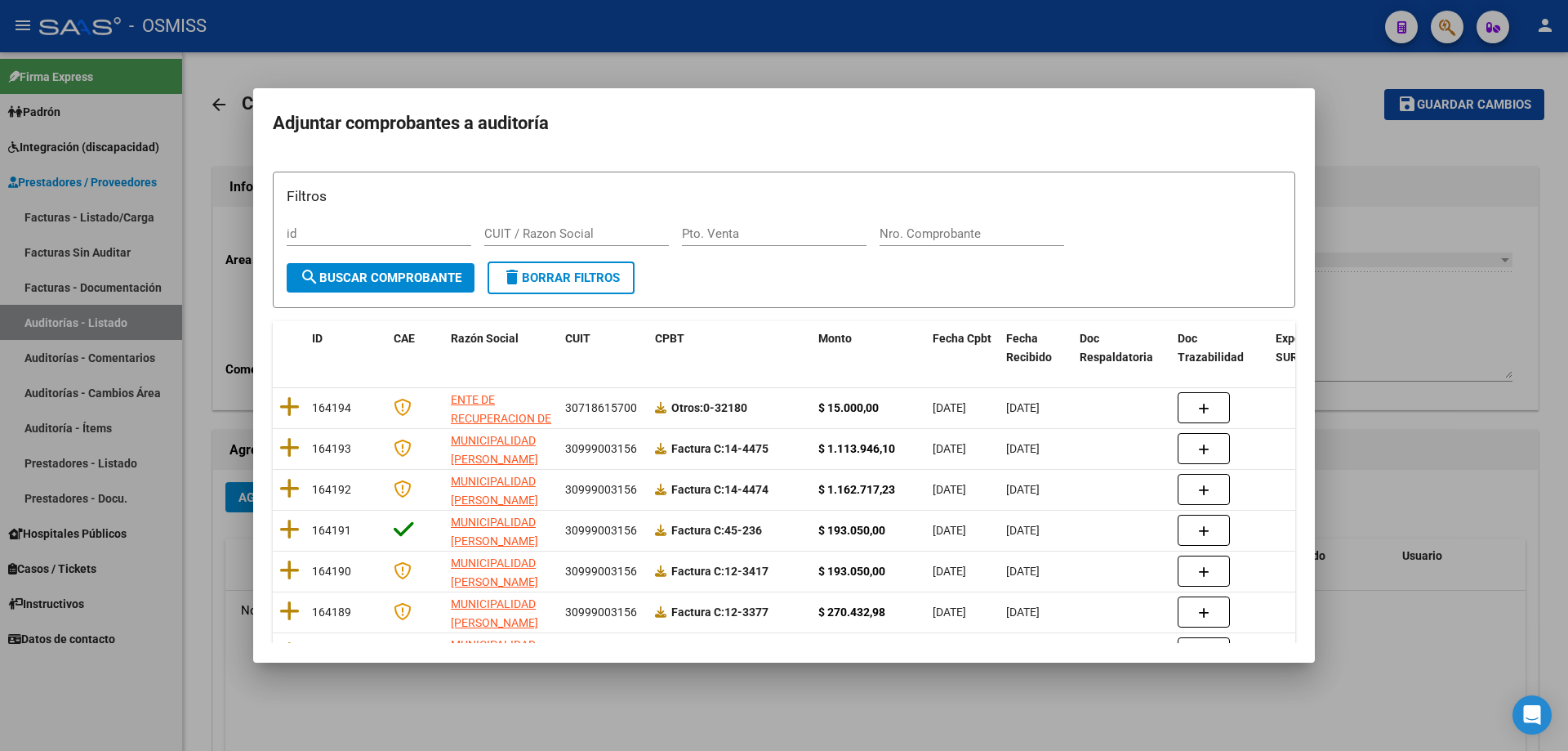
click at [758, 216] on div "Filtros id CUIT / Razon Social Pto. Venta Nro. Comprobante" at bounding box center [784, 223] width 995 height 76
click at [758, 224] on div "Nro. Comprobante" at bounding box center [972, 233] width 184 height 25
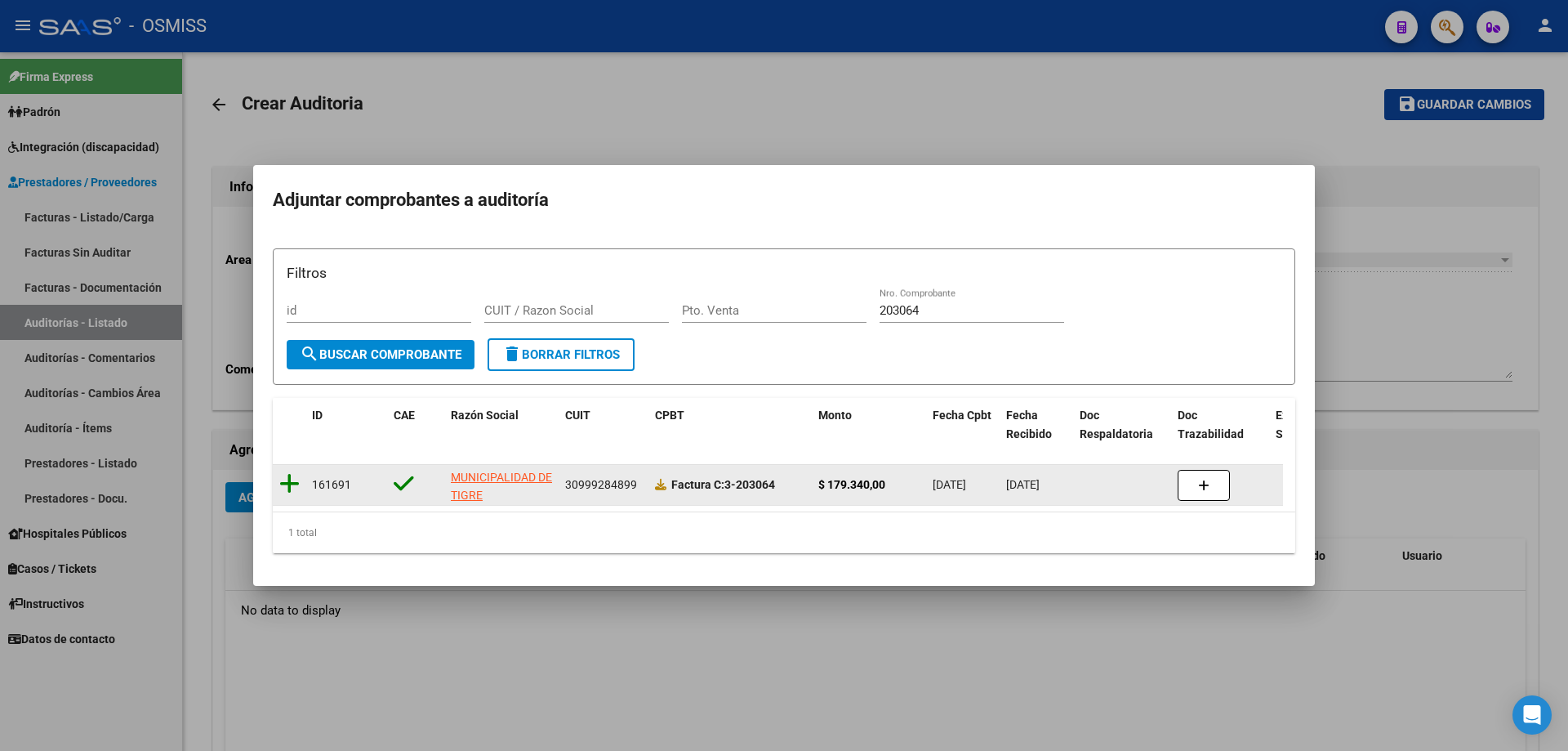
drag, startPoint x: 303, startPoint y: 474, endPoint x: 285, endPoint y: 477, distance: 18.2
click at [293, 475] on datatable-body-cell at bounding box center [289, 485] width 32 height 40
click at [285, 477] on icon at bounding box center [289, 483] width 20 height 23
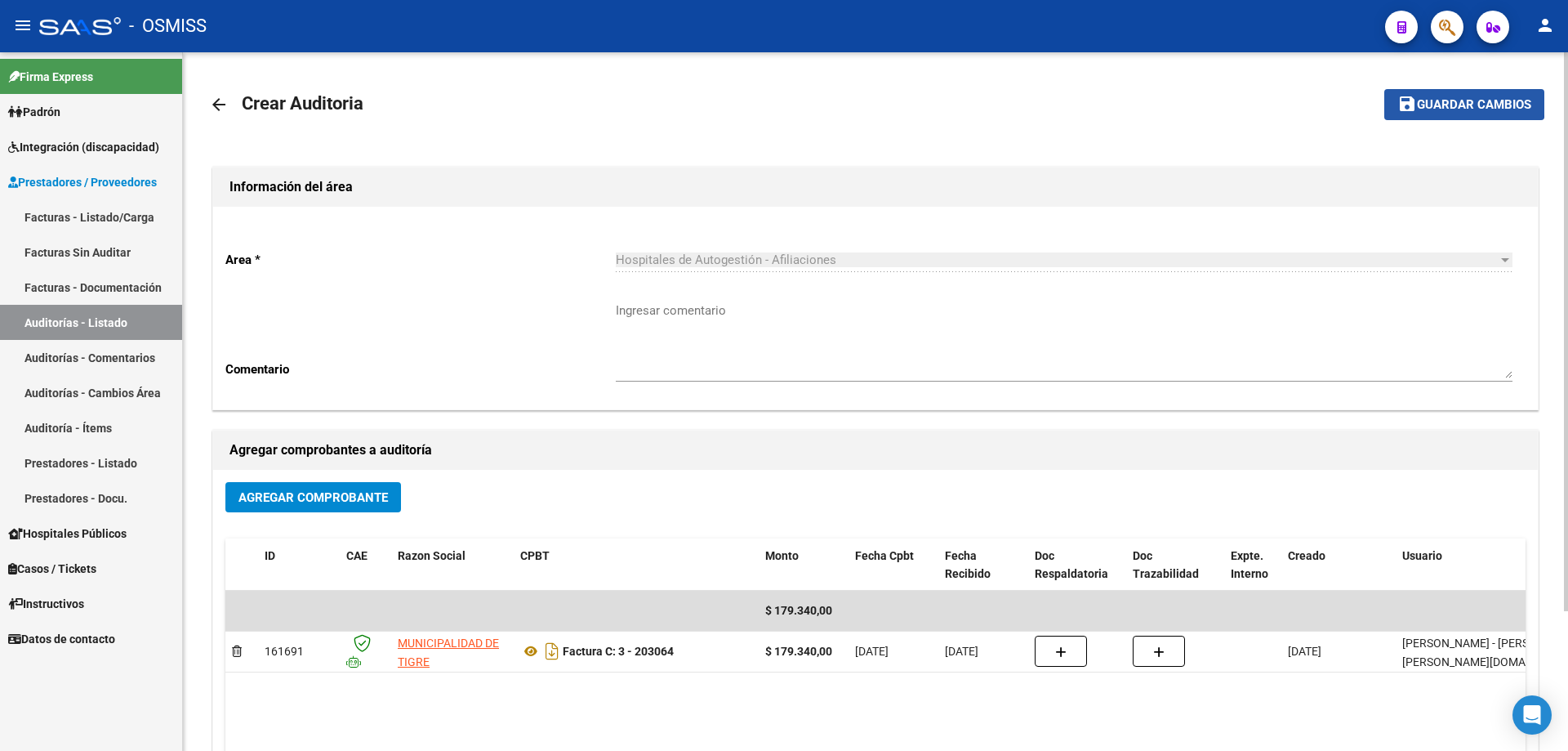
click at [758, 102] on span "Guardar cambios" at bounding box center [1474, 105] width 114 height 15
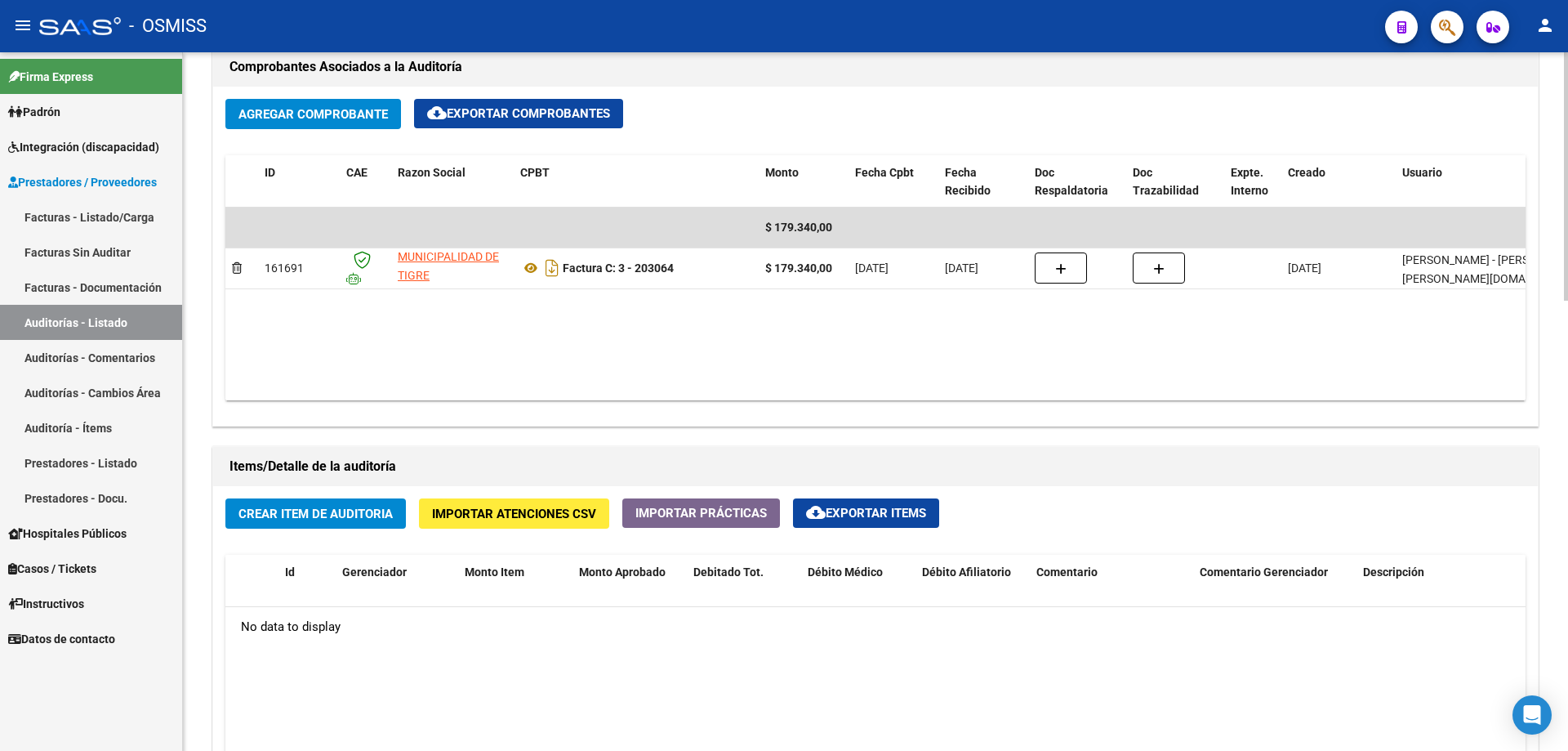
scroll to position [981, 0]
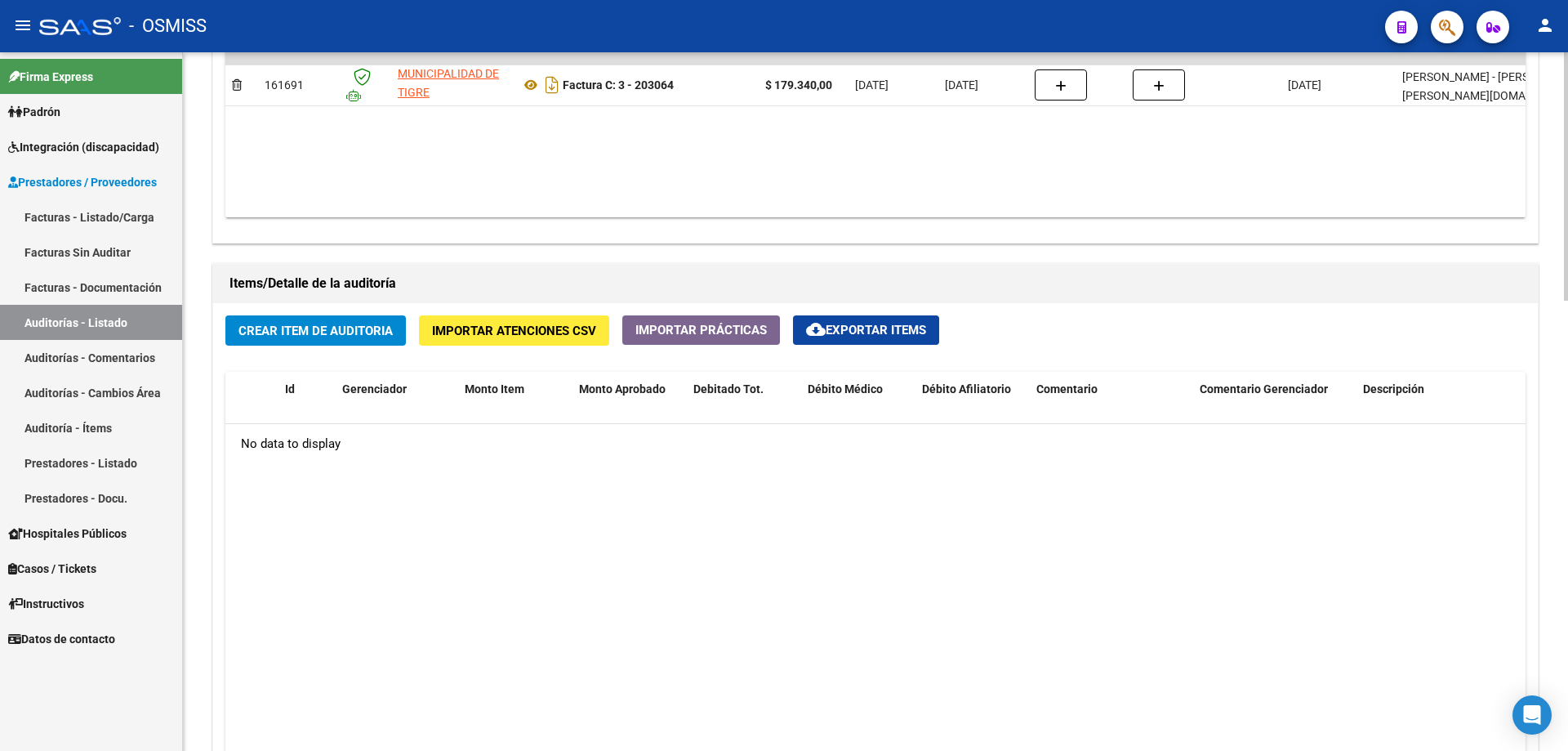
click at [356, 459] on div "No data to display" at bounding box center [875, 445] width 1300 height 41
click at [328, 336] on span "Crear Item de Auditoria" at bounding box center [316, 330] width 154 height 15
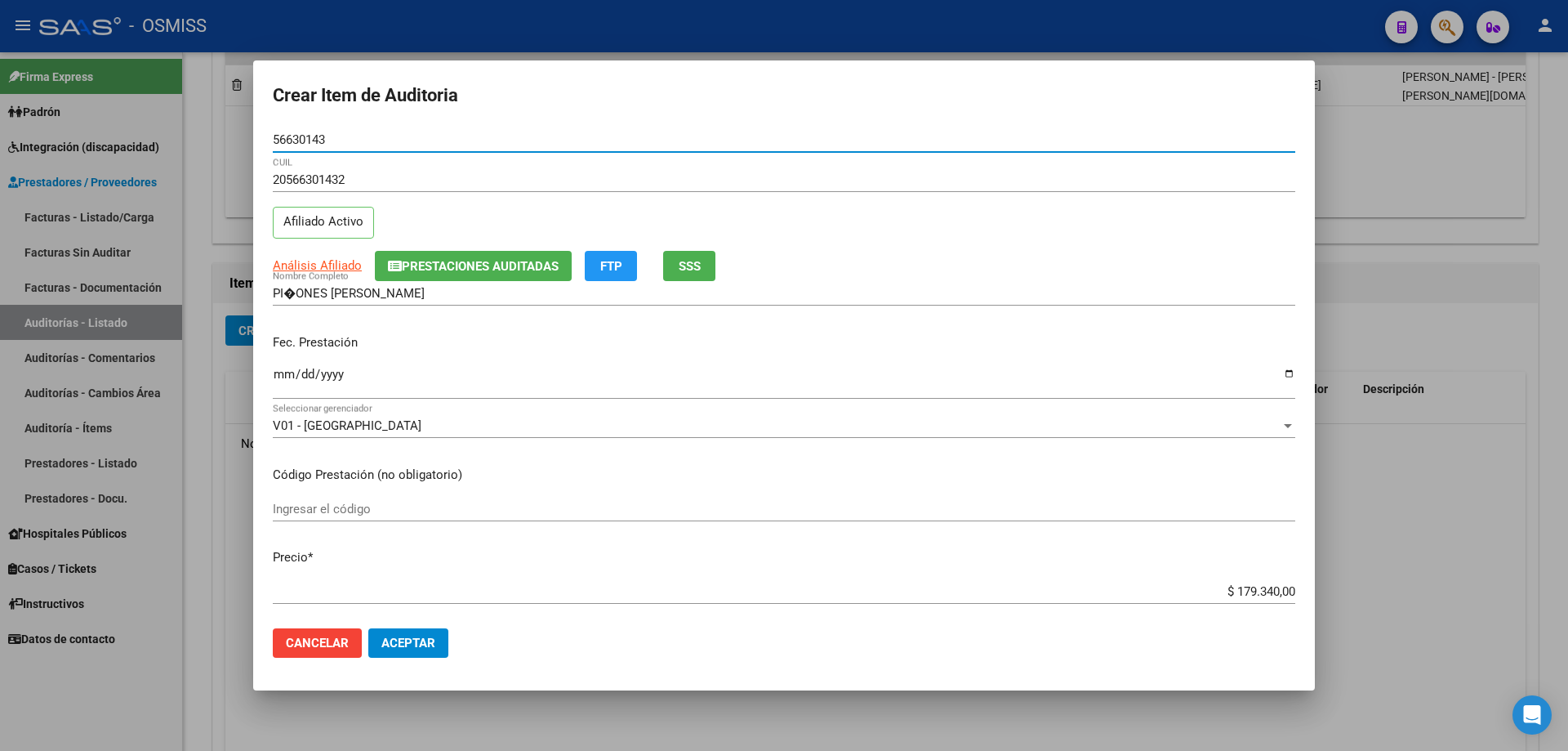
click at [294, 288] on input "PI�ONES [PERSON_NAME]" at bounding box center [784, 293] width 1022 height 15
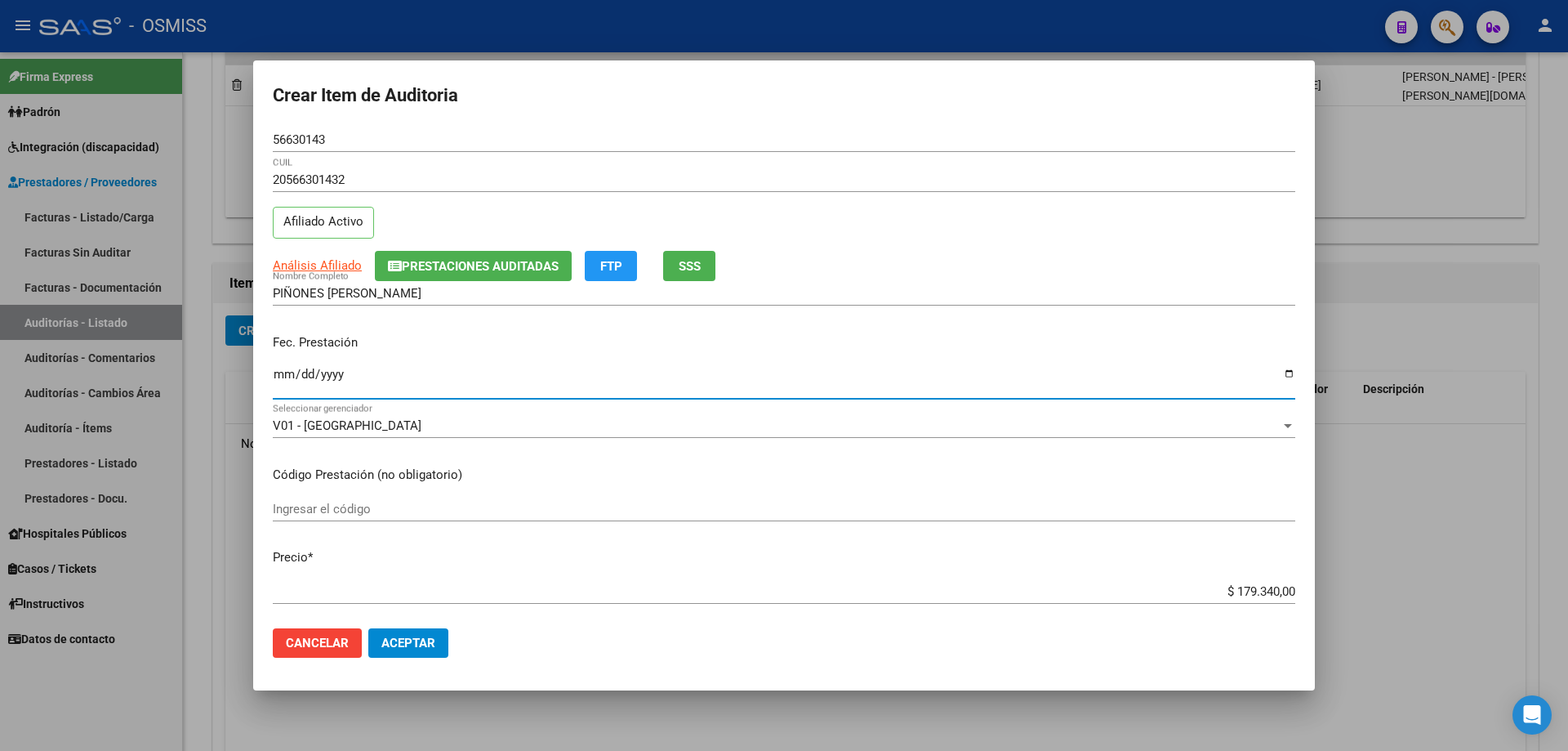
click at [277, 374] on input "Ingresar la fecha" at bounding box center [784, 381] width 1022 height 26
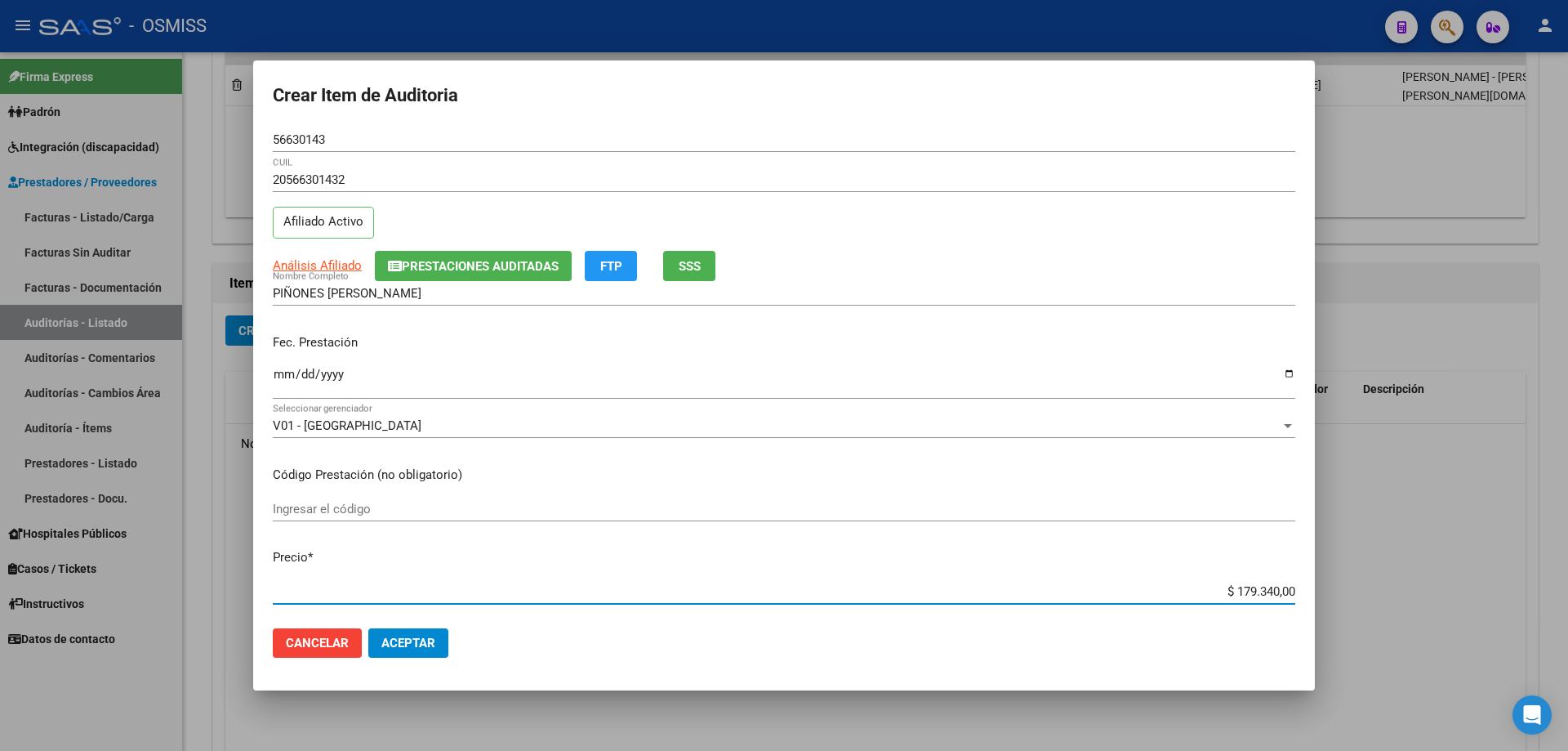
drag, startPoint x: 1179, startPoint y: 585, endPoint x: 1476, endPoint y: 558, distance: 298.2
click at [758, 506] on div "Crear Item de Auditoria 56630143 Nro Documento 20566301432 CUIL Afiliado Activo…" at bounding box center [784, 376] width 1568 height 751
click at [407, 506] on span "Aceptar" at bounding box center [408, 643] width 54 height 15
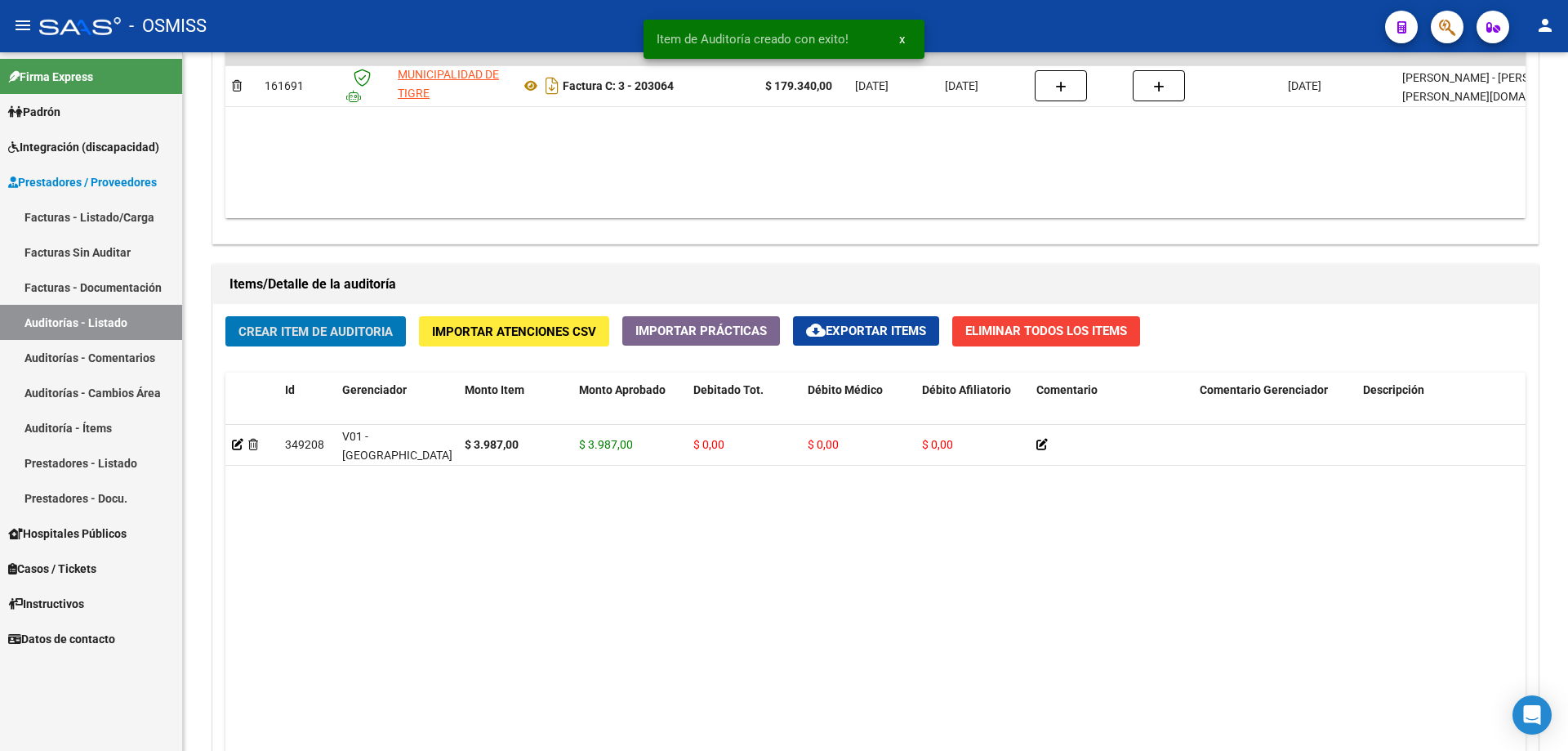
scroll to position [981, 0]
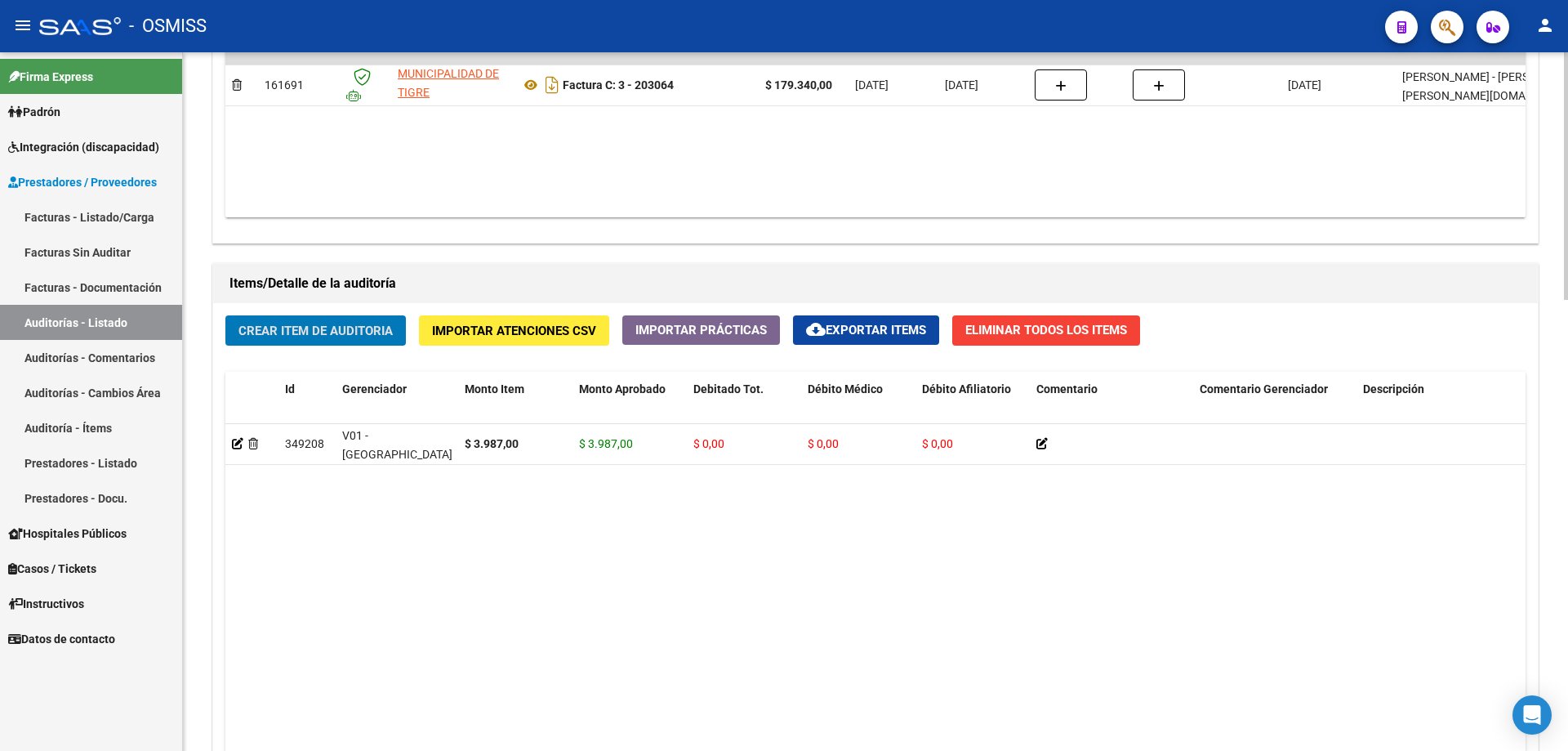
click at [412, 506] on datatable-body "349208 V01 - [PERSON_NAME] $ 3.987,00 $ 3.987,00 $ 0,00 $ 0,00 $ 0,00 205663014…" at bounding box center [875, 640] width 1300 height 432
drag, startPoint x: 646, startPoint y: 562, endPoint x: 531, endPoint y: 517, distance: 123.5
click at [646, 506] on datatable-body "349208 V01 - [PERSON_NAME] $ 3.987,00 $ 3.987,00 $ 0,00 $ 0,00 $ 0,00 205663014…" at bounding box center [875, 640] width 1300 height 432
click at [348, 341] on button "Crear Item de Auditoria" at bounding box center [316, 329] width 181 height 30
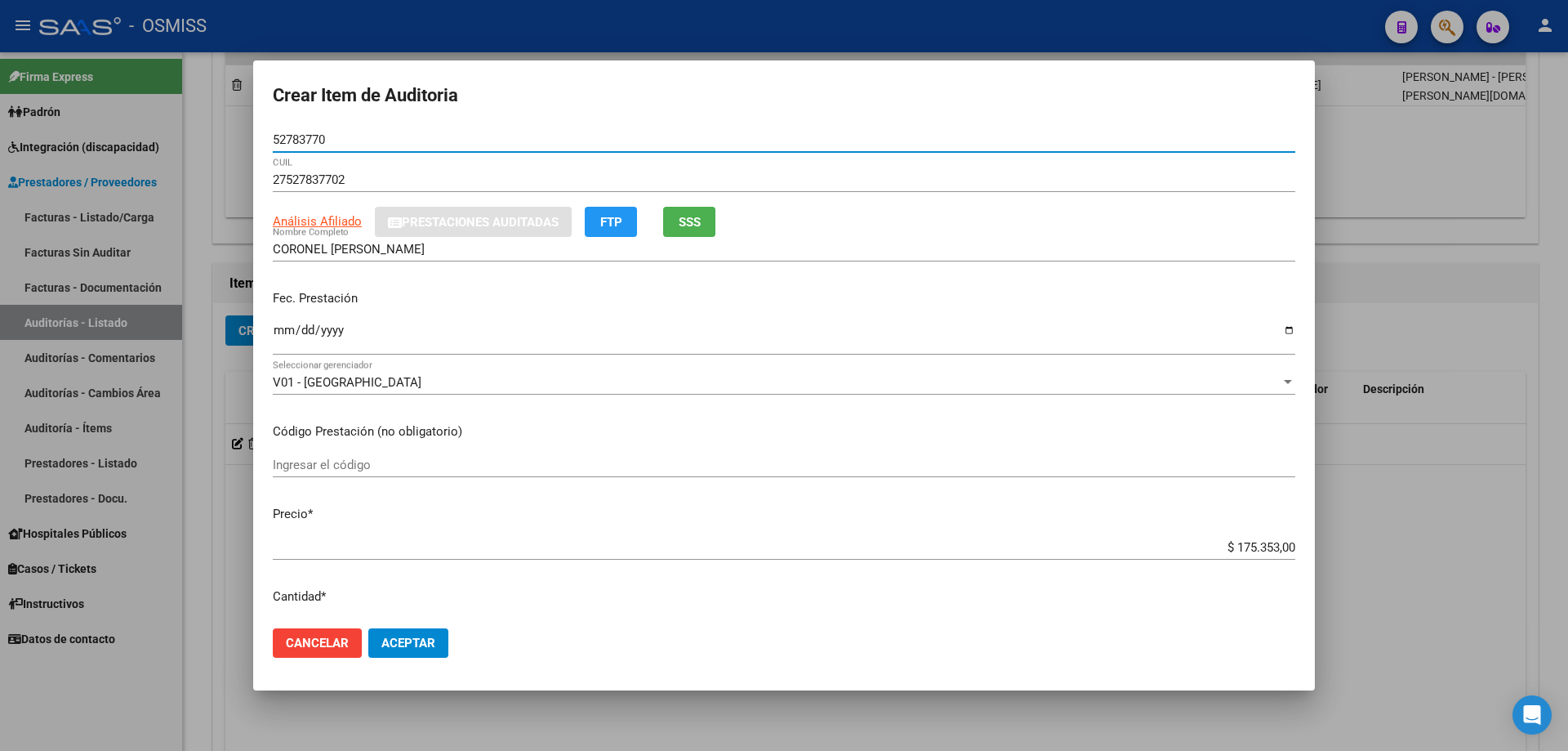
click at [284, 343] on input "Ingresar la fecha" at bounding box center [784, 336] width 1022 height 26
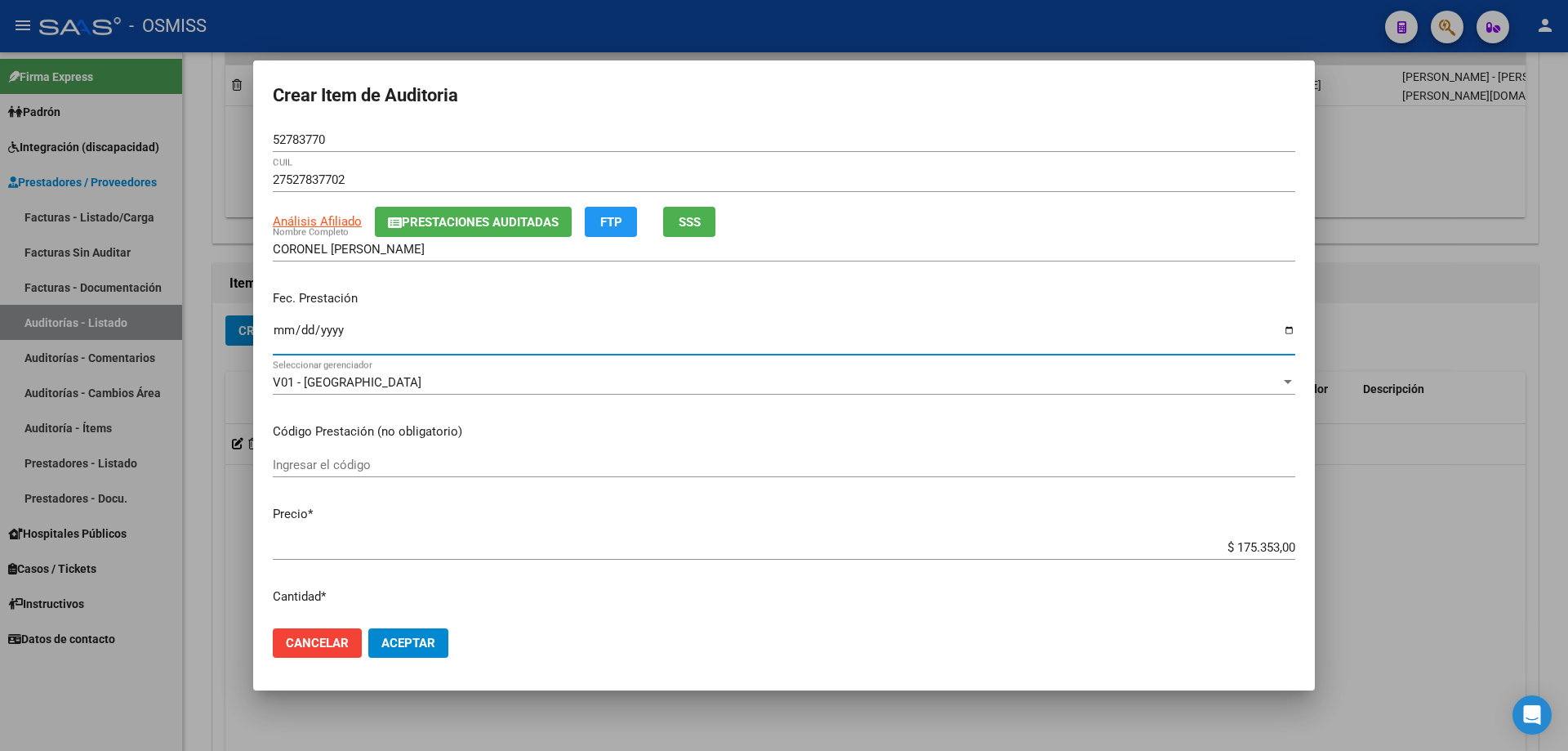
drag, startPoint x: 1190, startPoint y: 550, endPoint x: 1567, endPoint y: 502, distance: 380.0
click at [758, 502] on div "Crear Item de Auditoria 52783770 Nro Documento 27527837702 CUIL Análisis Afilia…" at bounding box center [784, 376] width 1568 height 751
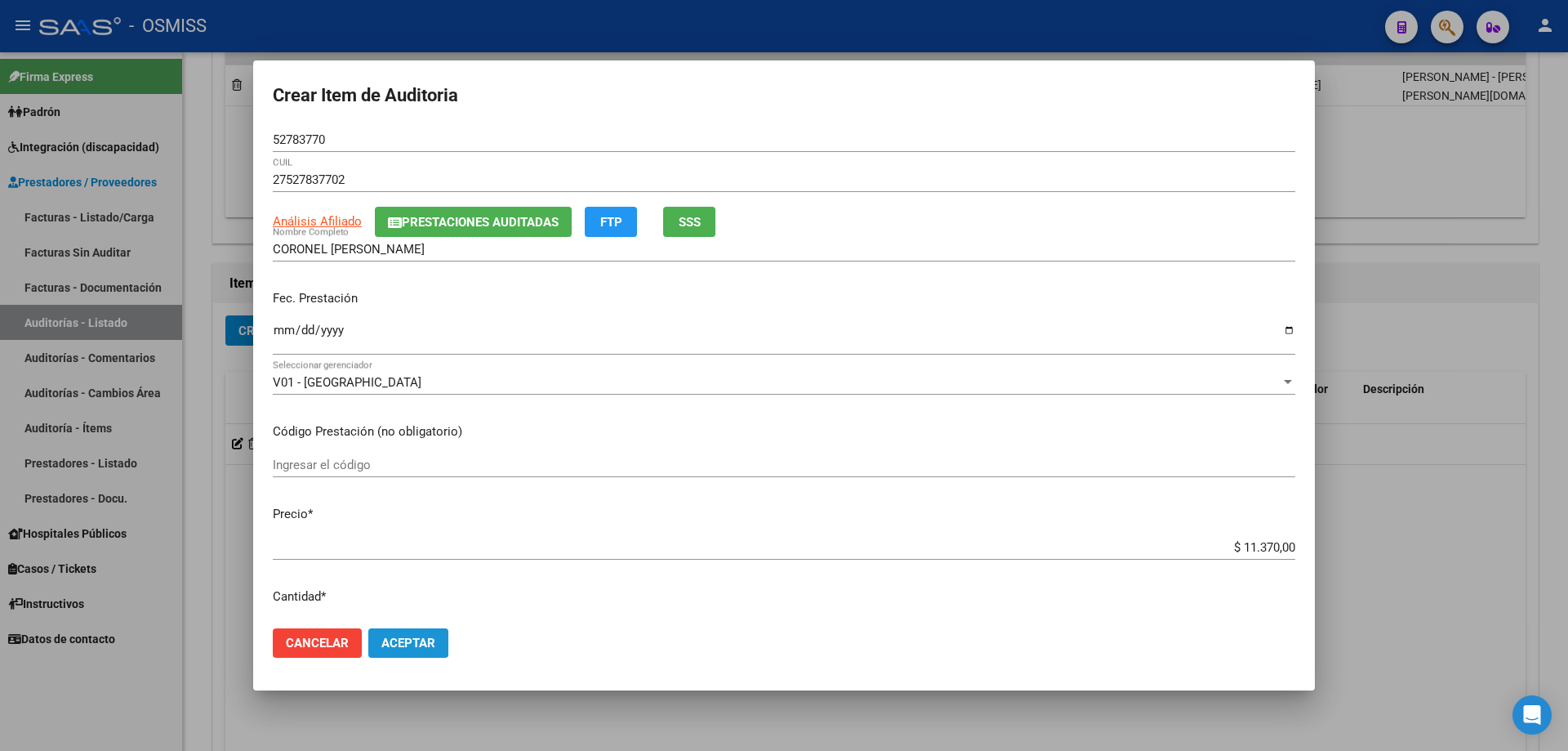
click at [419, 506] on span "Aceptar" at bounding box center [408, 643] width 54 height 15
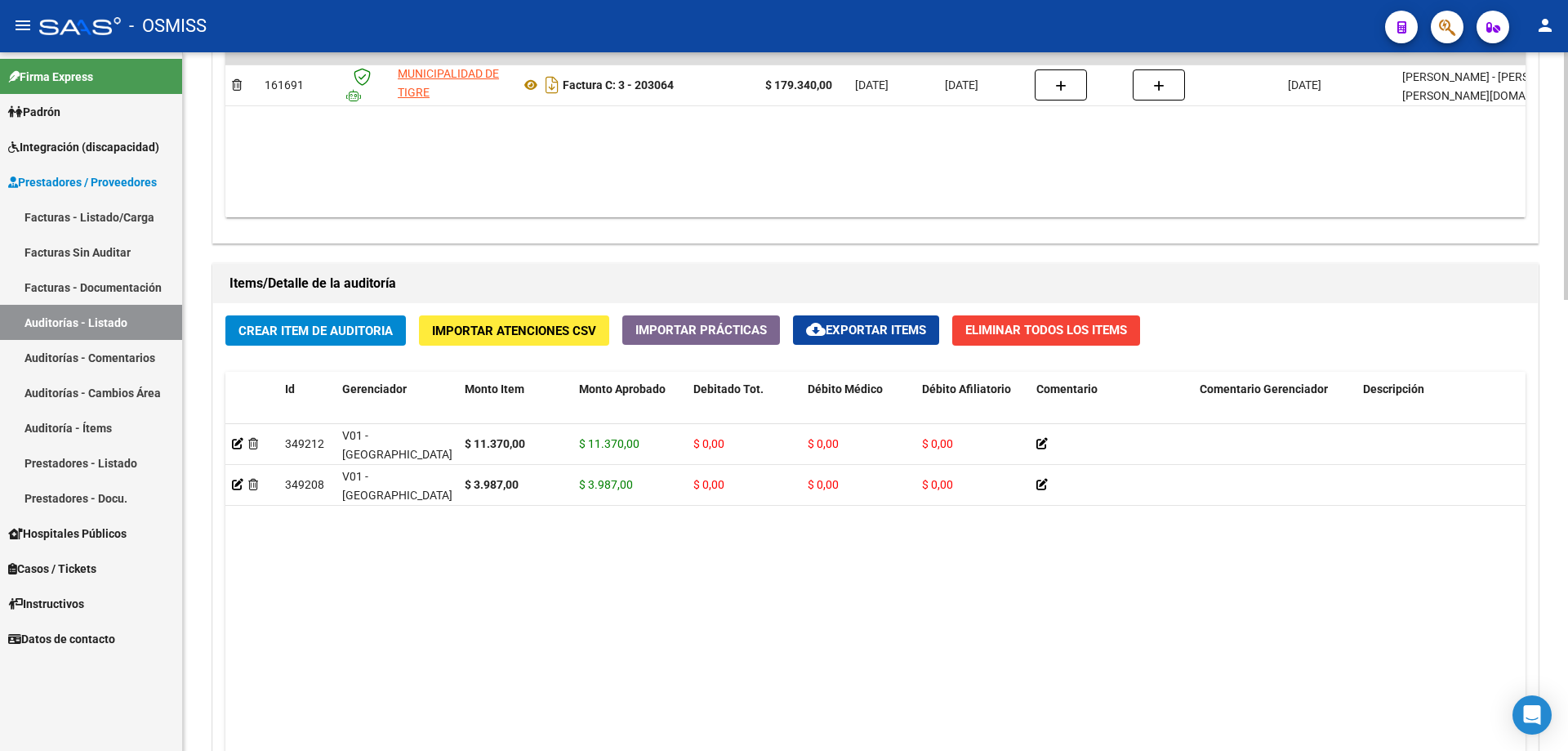
drag, startPoint x: 537, startPoint y: 594, endPoint x: 456, endPoint y: 399, distance: 211.2
click at [534, 506] on datatable-body "349212 V01 - [PERSON_NAME] $ 11.370,00 $ 11.370,00 $ 0,00 $ 0,00 $ 0,00 2752783…" at bounding box center [875, 640] width 1300 height 432
click at [356, 333] on span "Crear Item de Auditoria" at bounding box center [316, 330] width 154 height 15
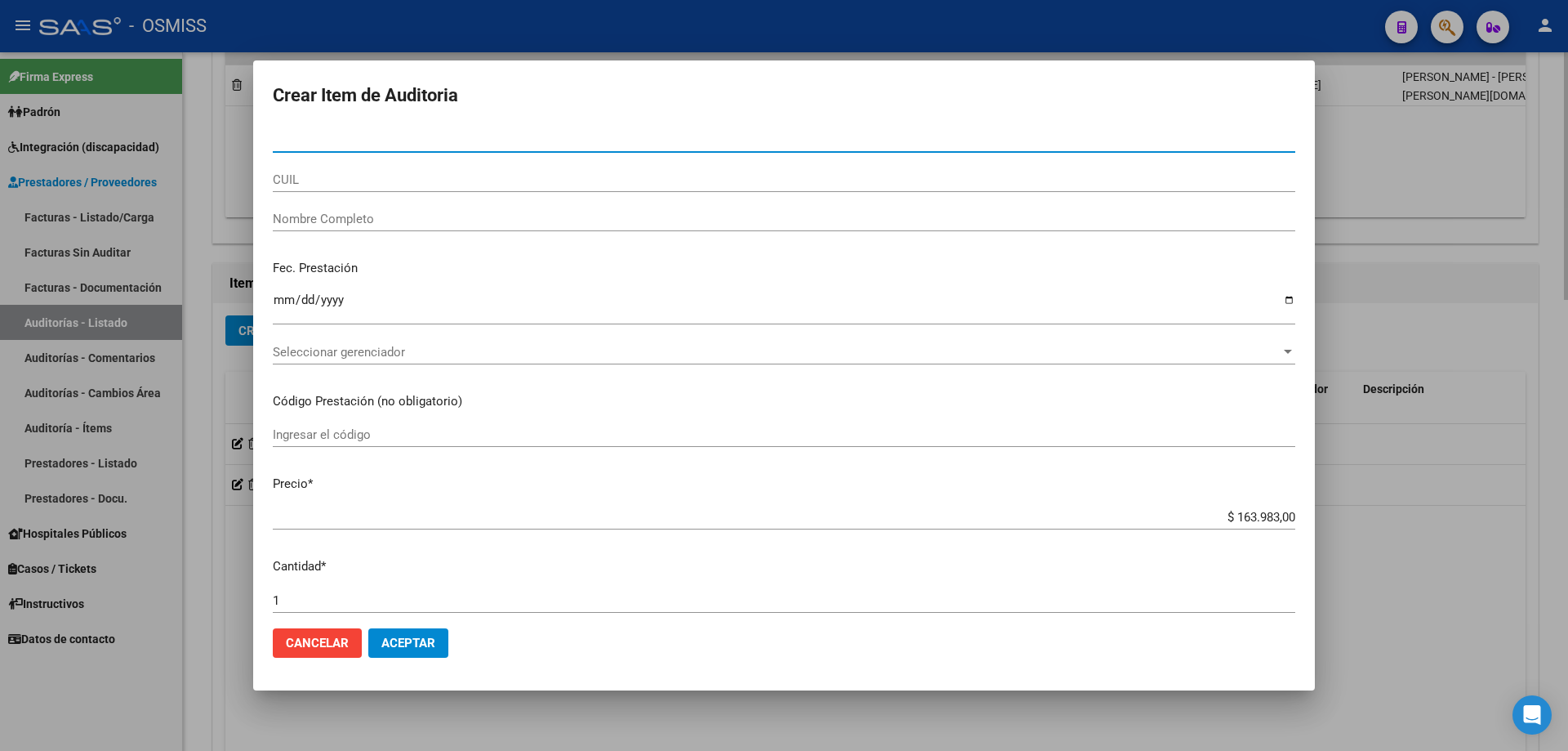
paste input "57015414"
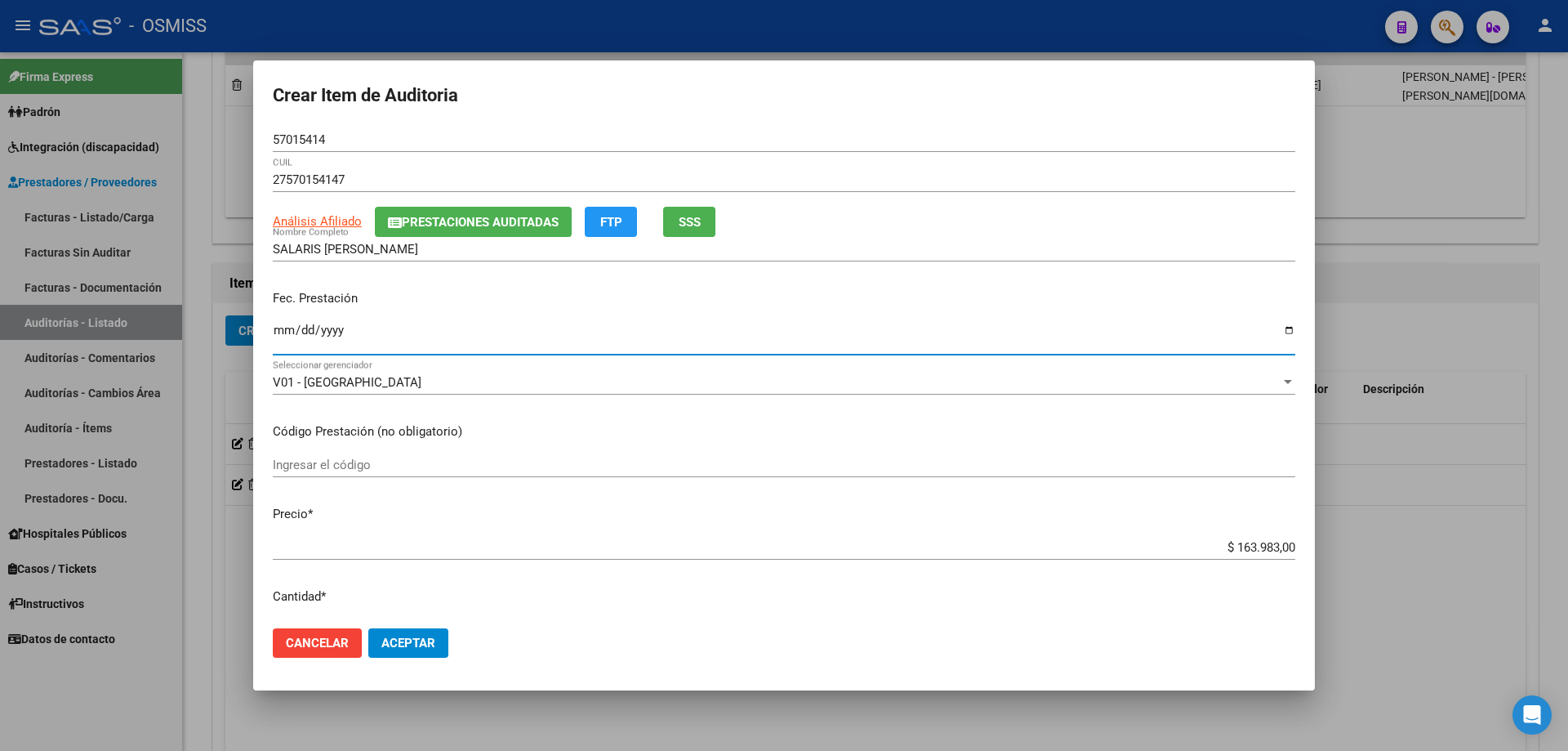
click at [282, 342] on input "Ingresar la fecha" at bounding box center [784, 336] width 1022 height 26
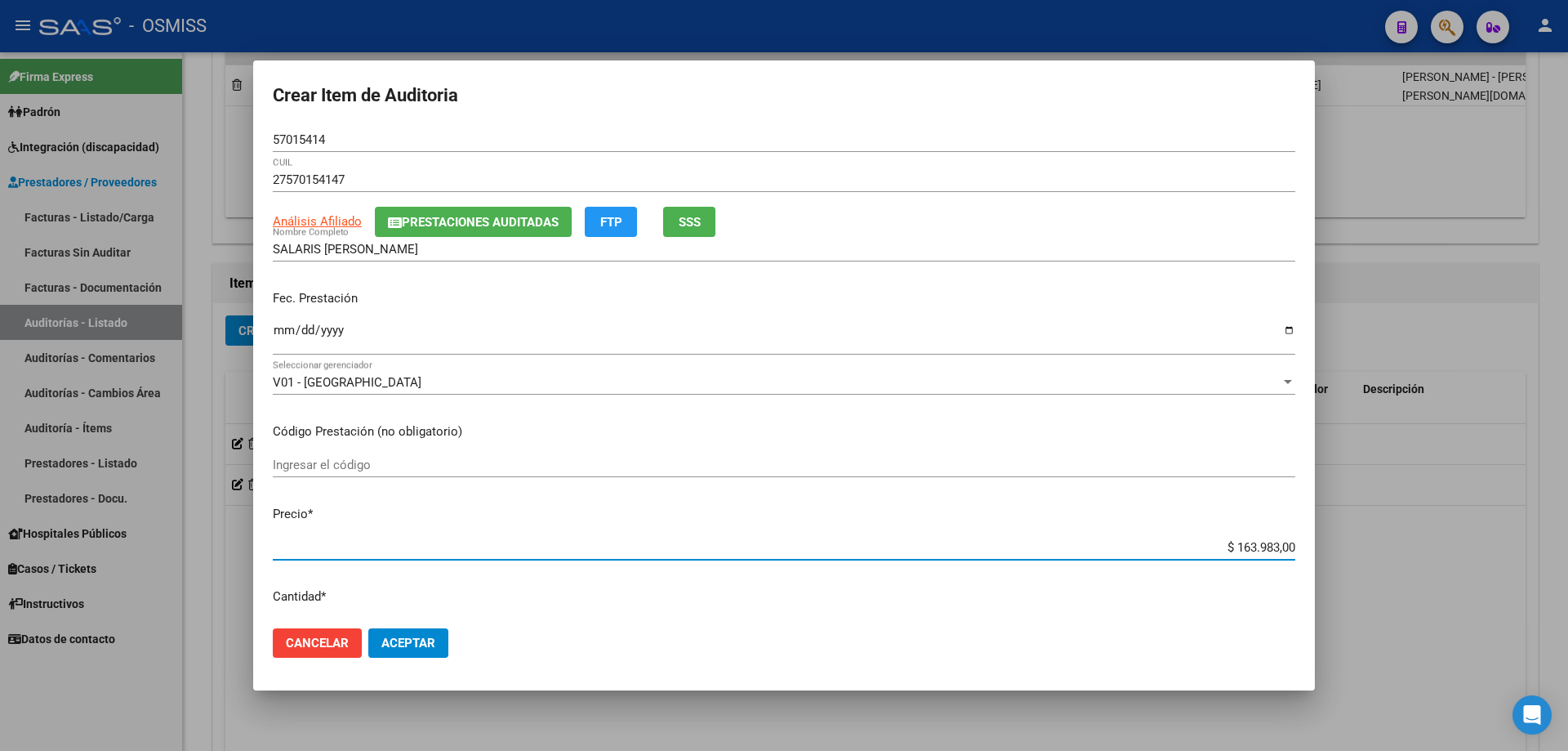
drag, startPoint x: 1195, startPoint y: 548, endPoint x: 1567, endPoint y: 414, distance: 395.4
click at [758, 445] on div "Crear Item de Auditoria 57015414 Nro Documento 27570154147 CUIL Análisis Afilia…" at bounding box center [784, 376] width 1568 height 751
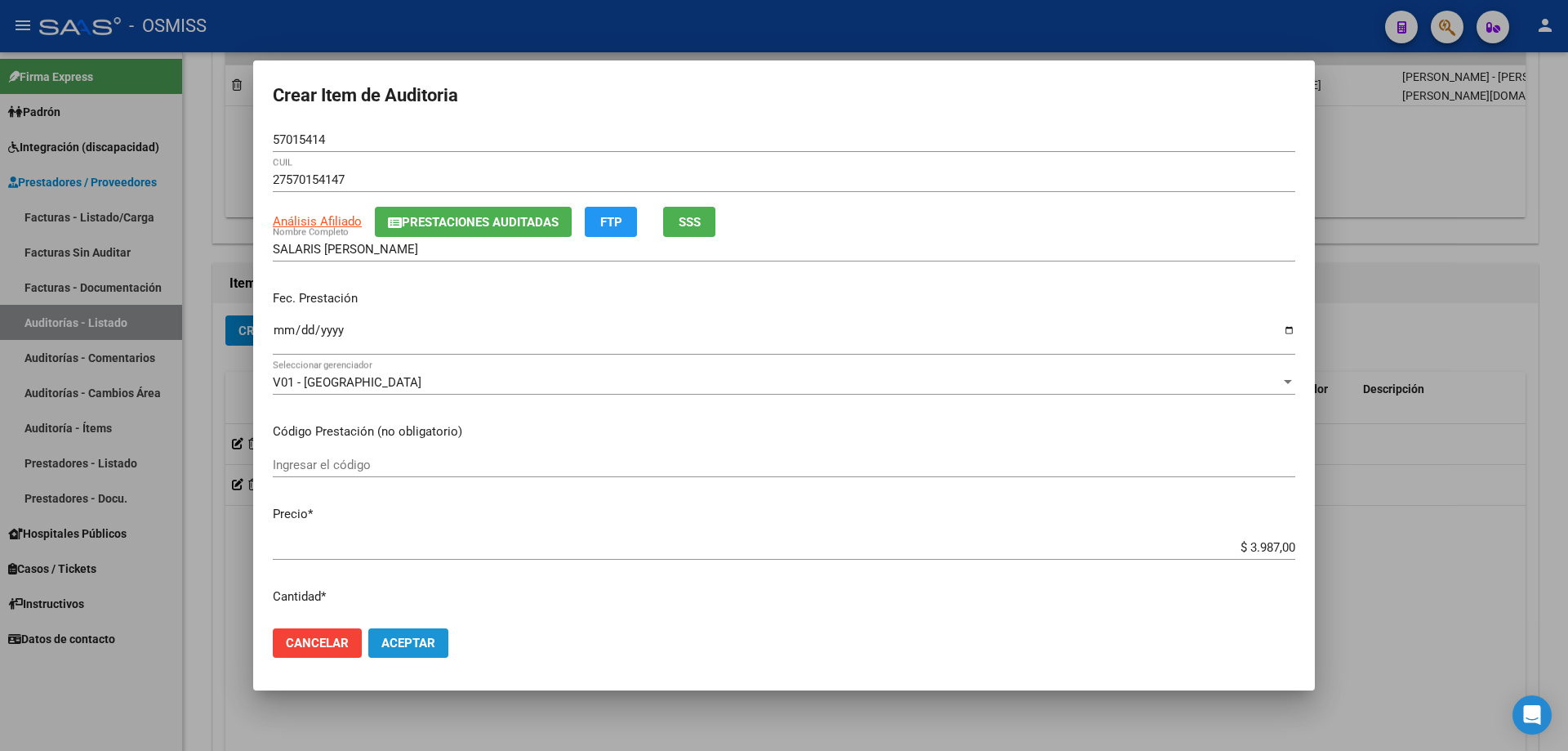
click at [413, 506] on button "Aceptar" at bounding box center [409, 643] width 80 height 29
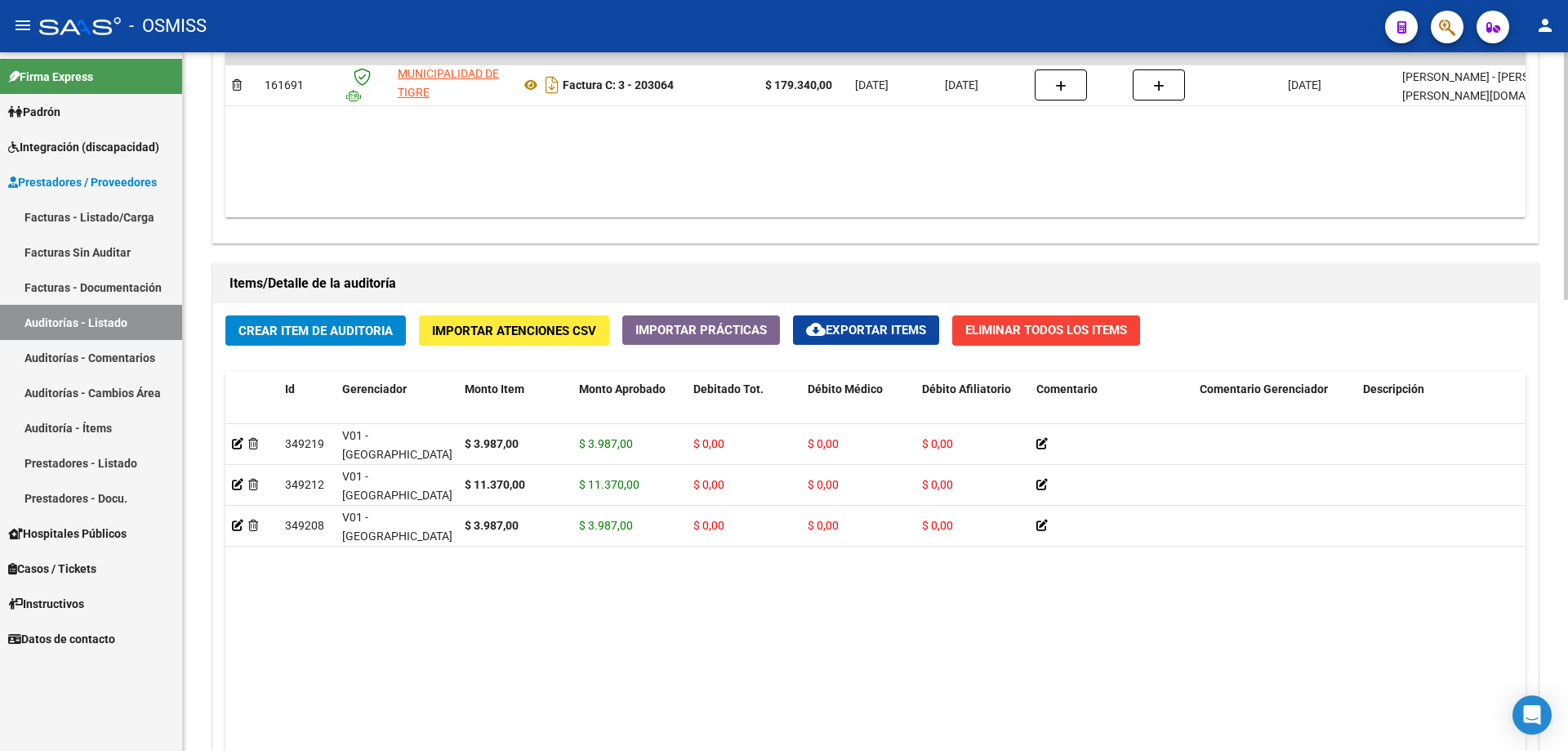
click at [758, 158] on datatable-body "$ 179.340,00 161691 MUNICIPALIDAD DE TIGRE Factura C: 3 - 203064 $ 179.340,00 […" at bounding box center [875, 121] width 1300 height 193
click at [298, 335] on span "Crear Item de Auditoria" at bounding box center [316, 330] width 154 height 15
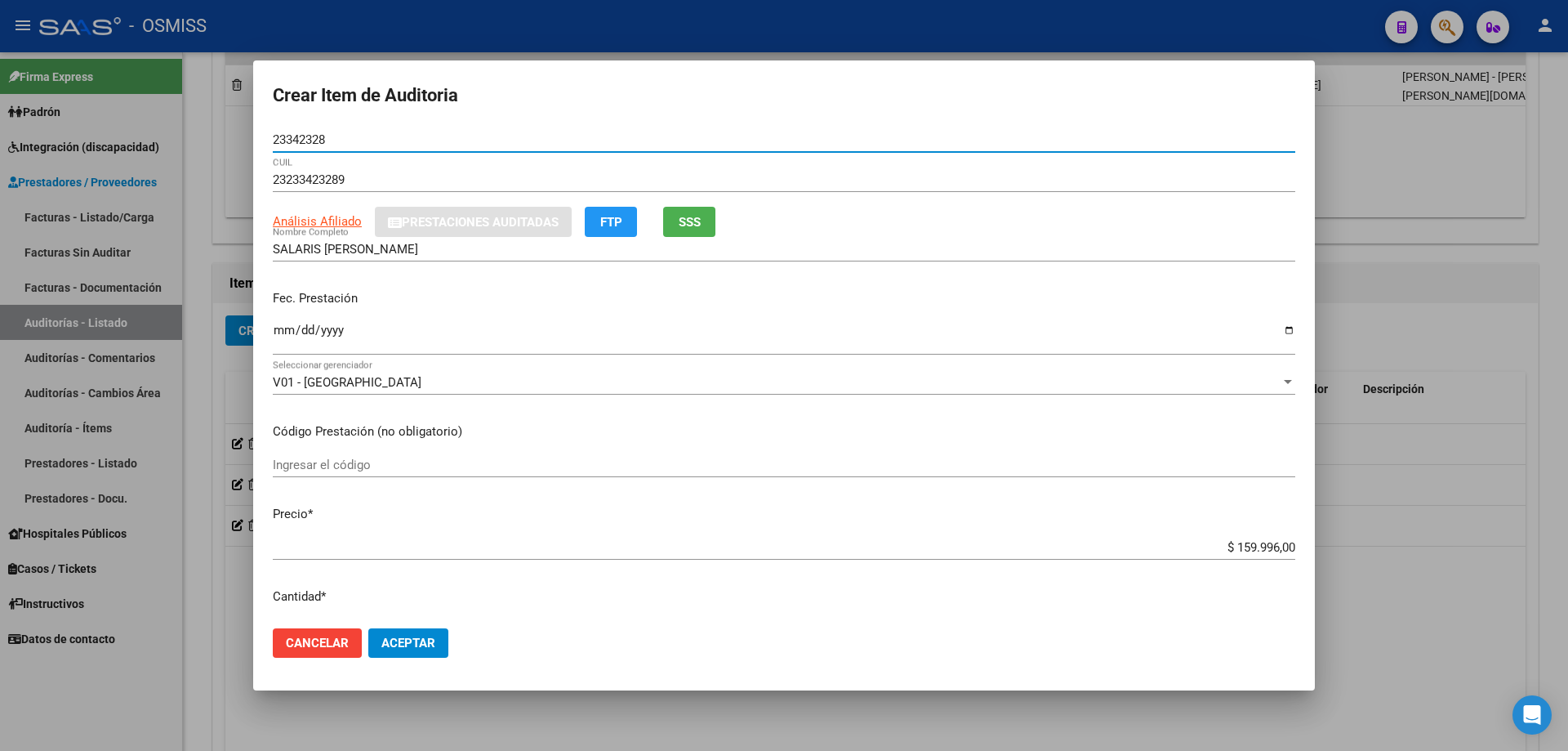
click at [292, 335] on input "Ingresar la fecha" at bounding box center [784, 336] width 1022 height 26
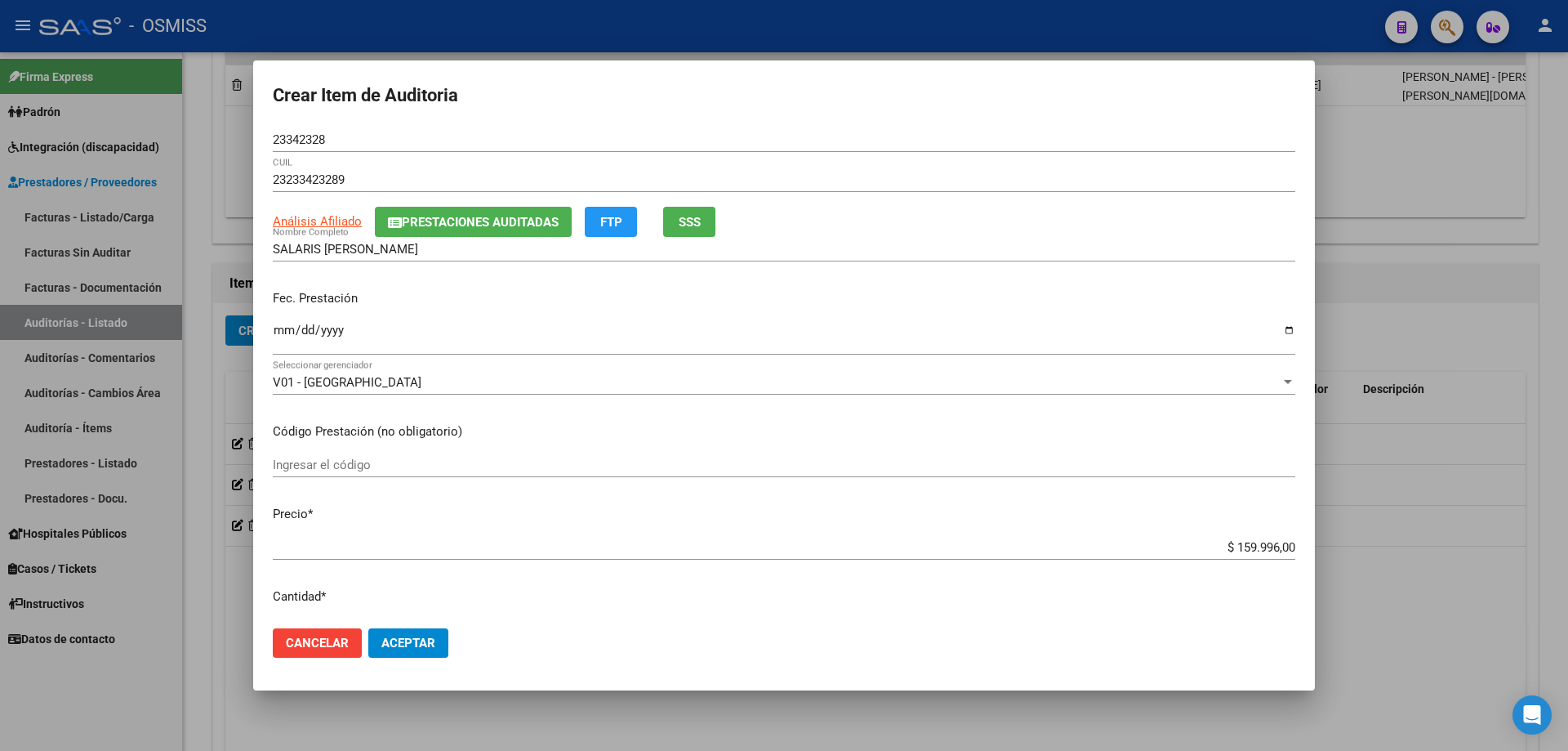
drag, startPoint x: 1190, startPoint y: 538, endPoint x: 1199, endPoint y: 537, distance: 9.1
click at [758, 506] on div "$ 159.996,00 Ingresar el precio" at bounding box center [784, 547] width 1022 height 25
drag, startPoint x: 1192, startPoint y: 550, endPoint x: 1567, endPoint y: 395, distance: 405.8
click at [758, 419] on div "Crear Item de Auditoria 23342328 Nro Documento 23233423289 CUIL Análisis Afilia…" at bounding box center [784, 376] width 1568 height 751
click at [421, 506] on span "Aceptar" at bounding box center [408, 643] width 54 height 15
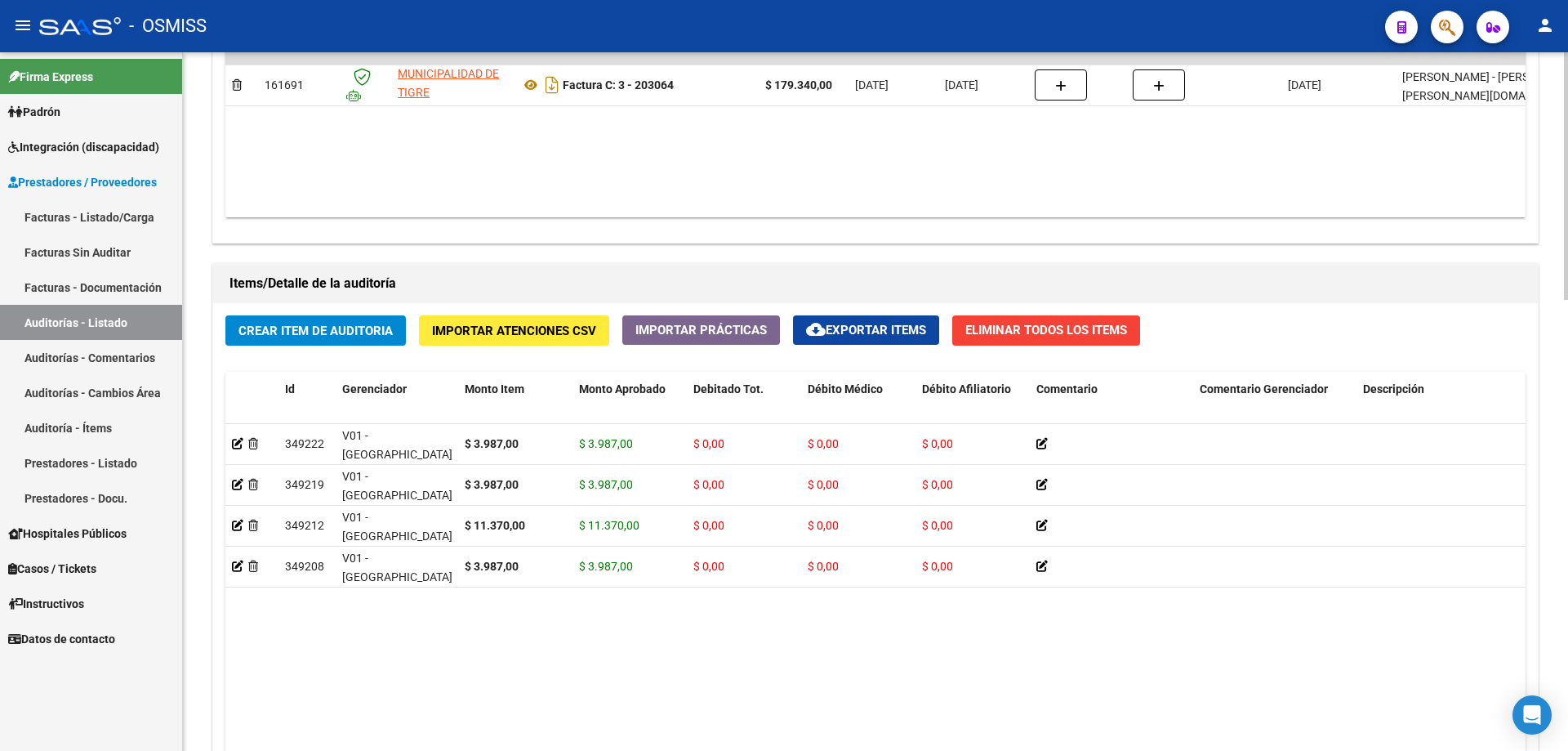
click at [758, 241] on div "Agregar Comprobante cloud_download Exportar Comprobantes ID CAE Razon Social CP…" at bounding box center [875, 73] width 1325 height 339
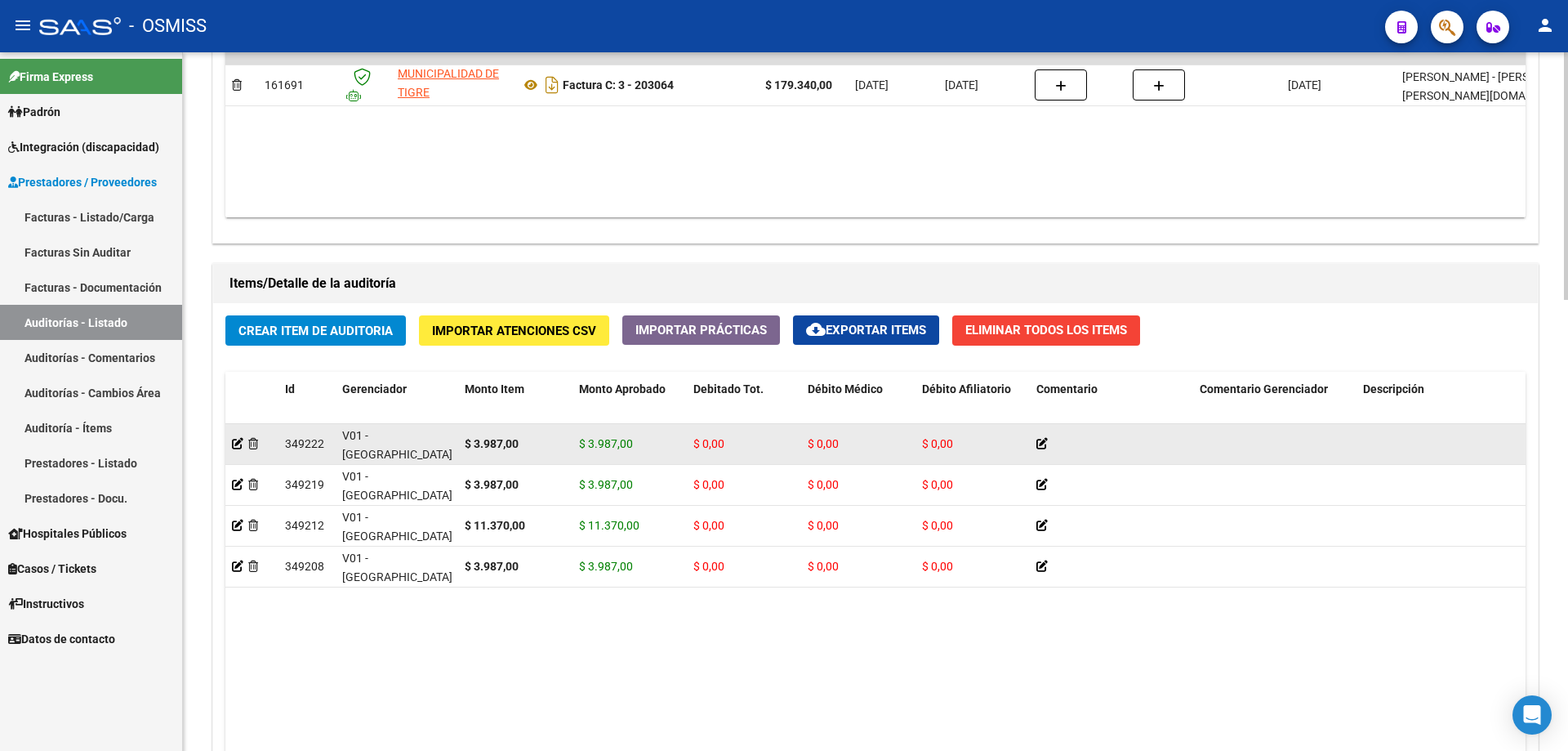
drag, startPoint x: 847, startPoint y: 407, endPoint x: 863, endPoint y: 428, distance: 26.4
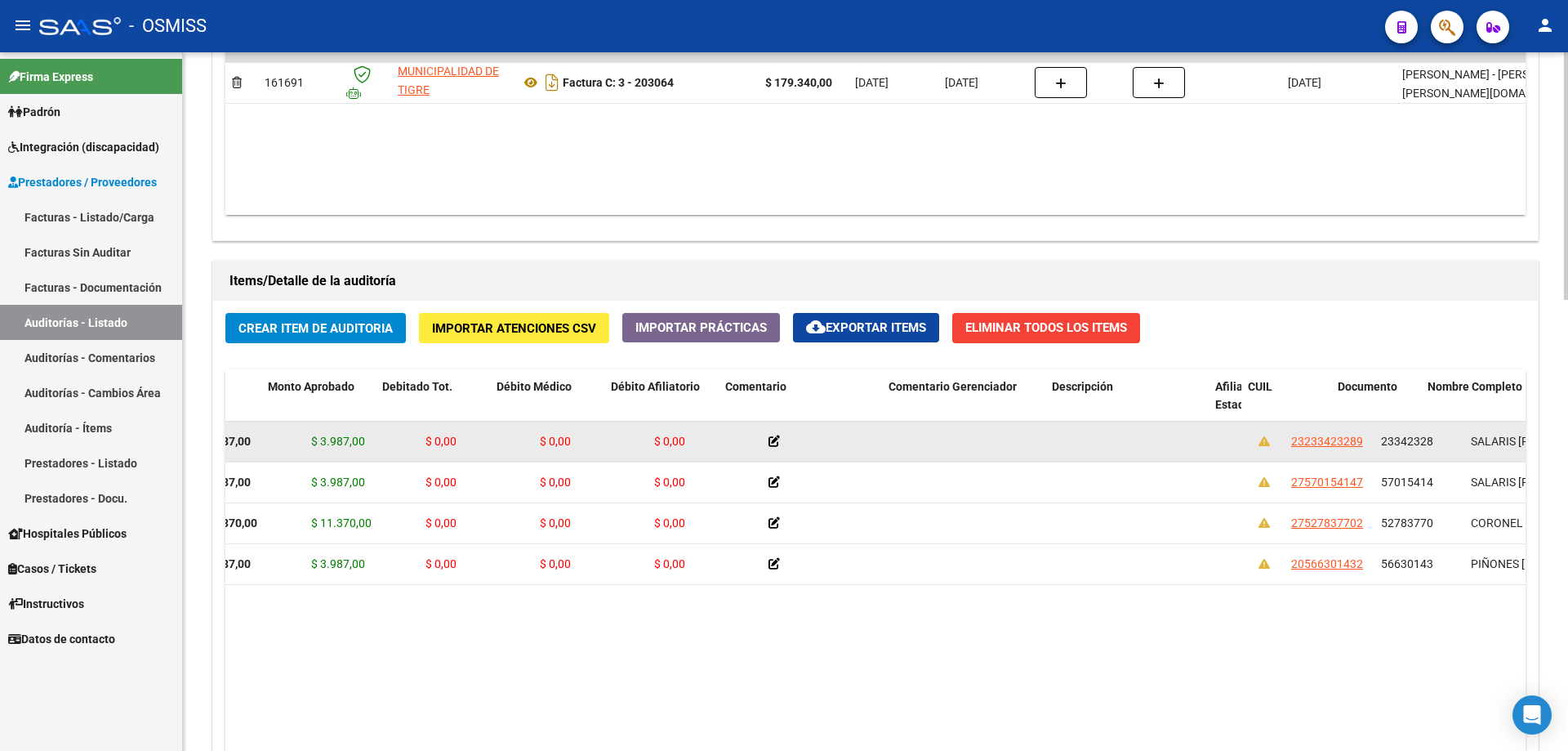
drag, startPoint x: 795, startPoint y: 463, endPoint x: 862, endPoint y: 460, distance: 67.1
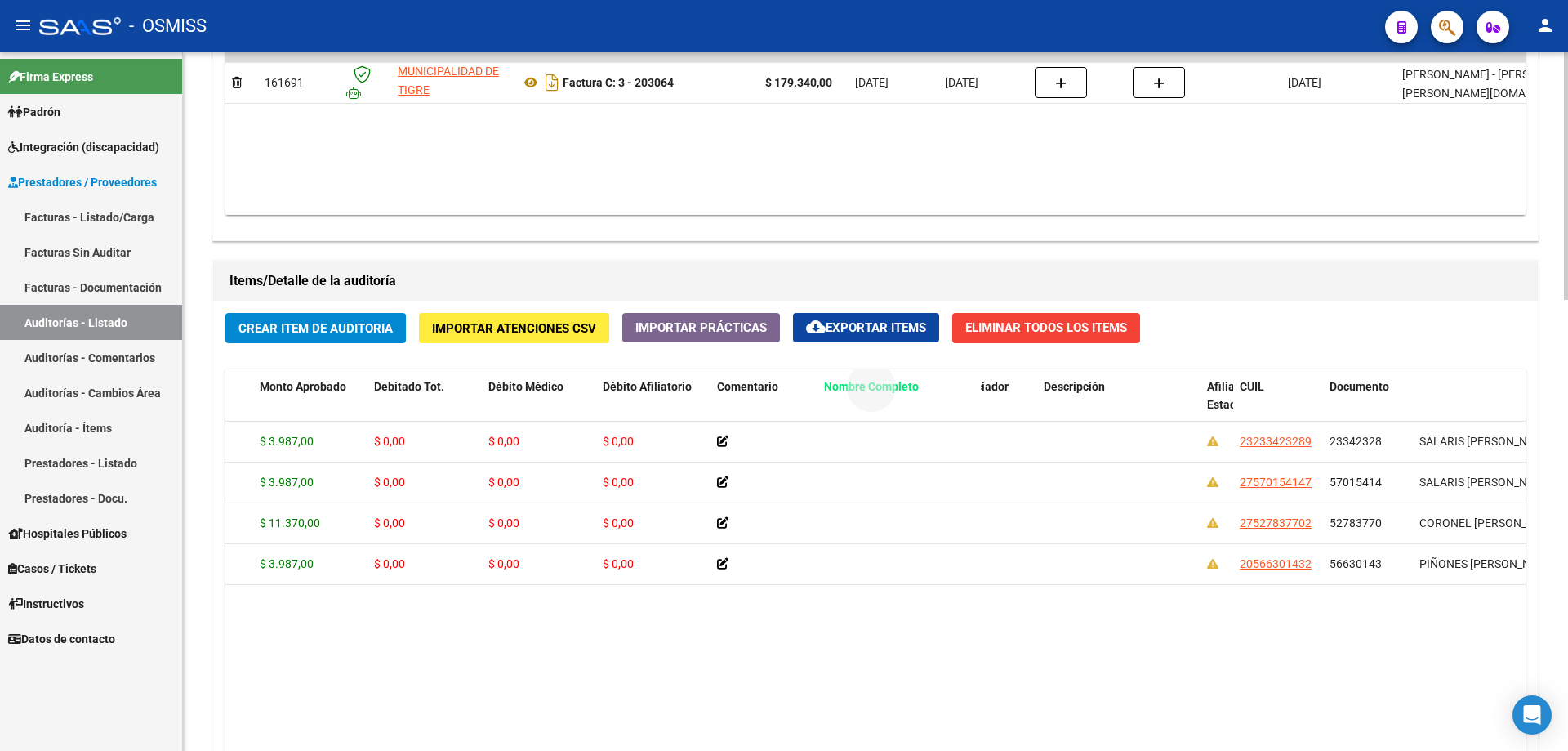
drag, startPoint x: 1461, startPoint y: 381, endPoint x: 865, endPoint y: 402, distance: 596.4
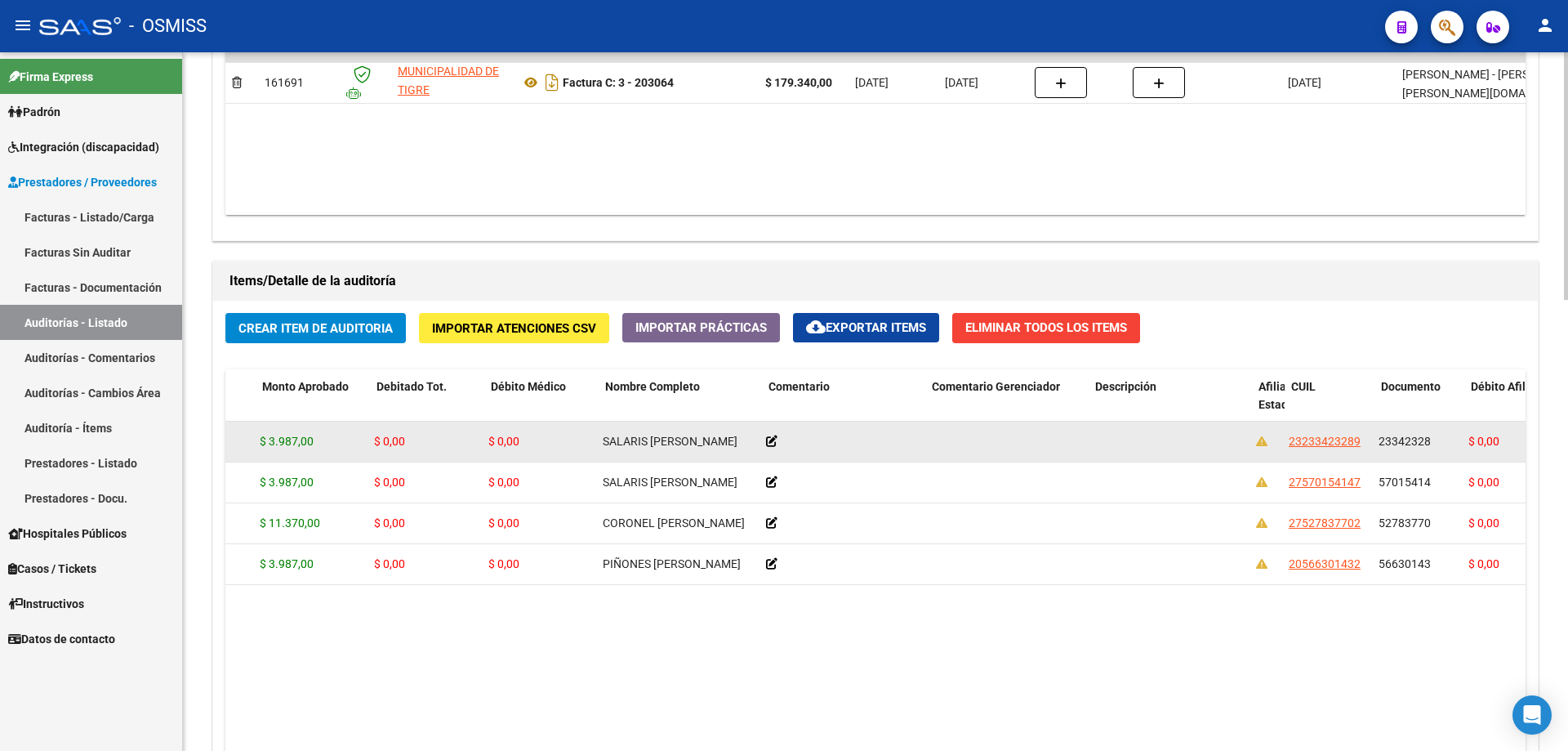
scroll to position [0, 0]
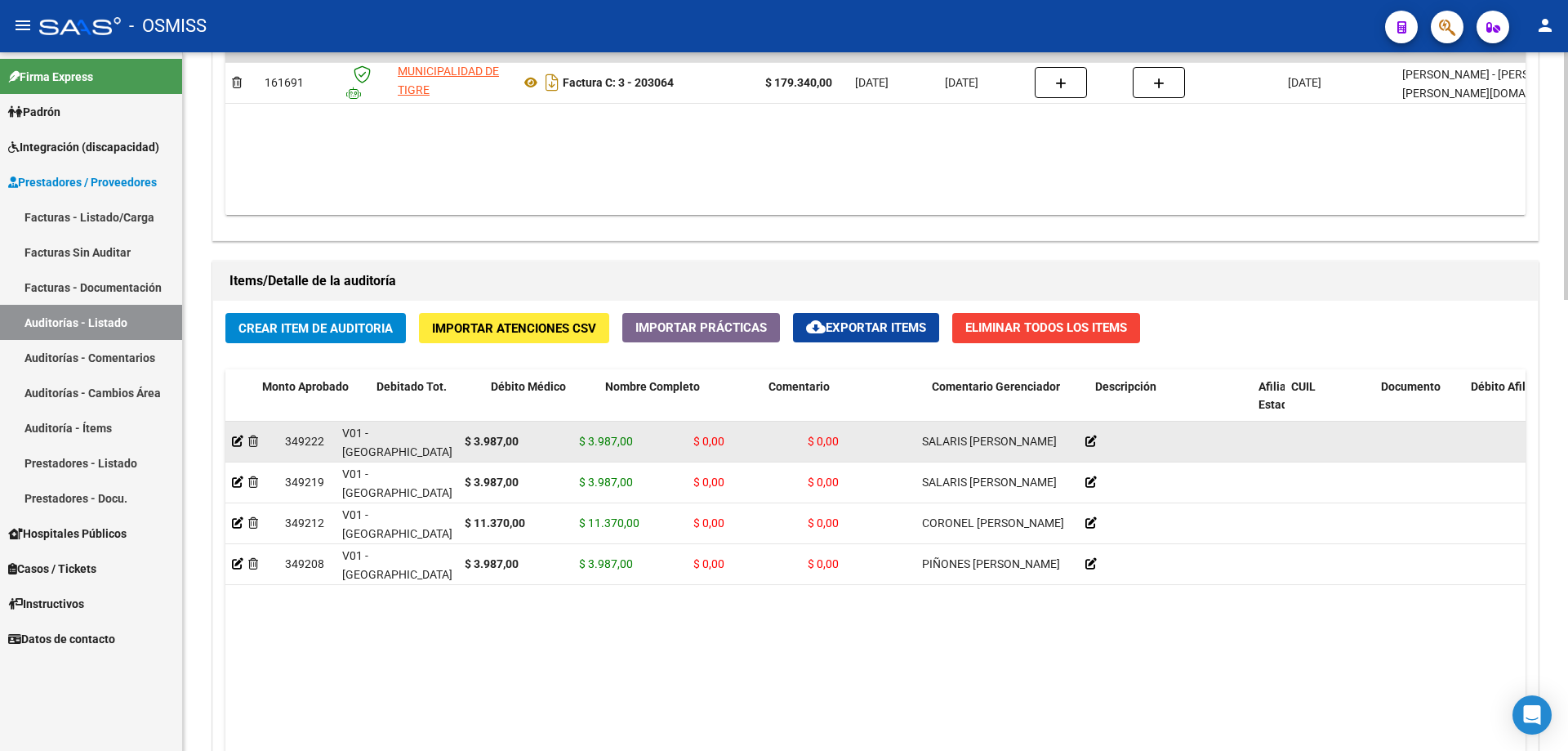
drag, startPoint x: 832, startPoint y: 478, endPoint x: 265, endPoint y: 442, distance: 568.1
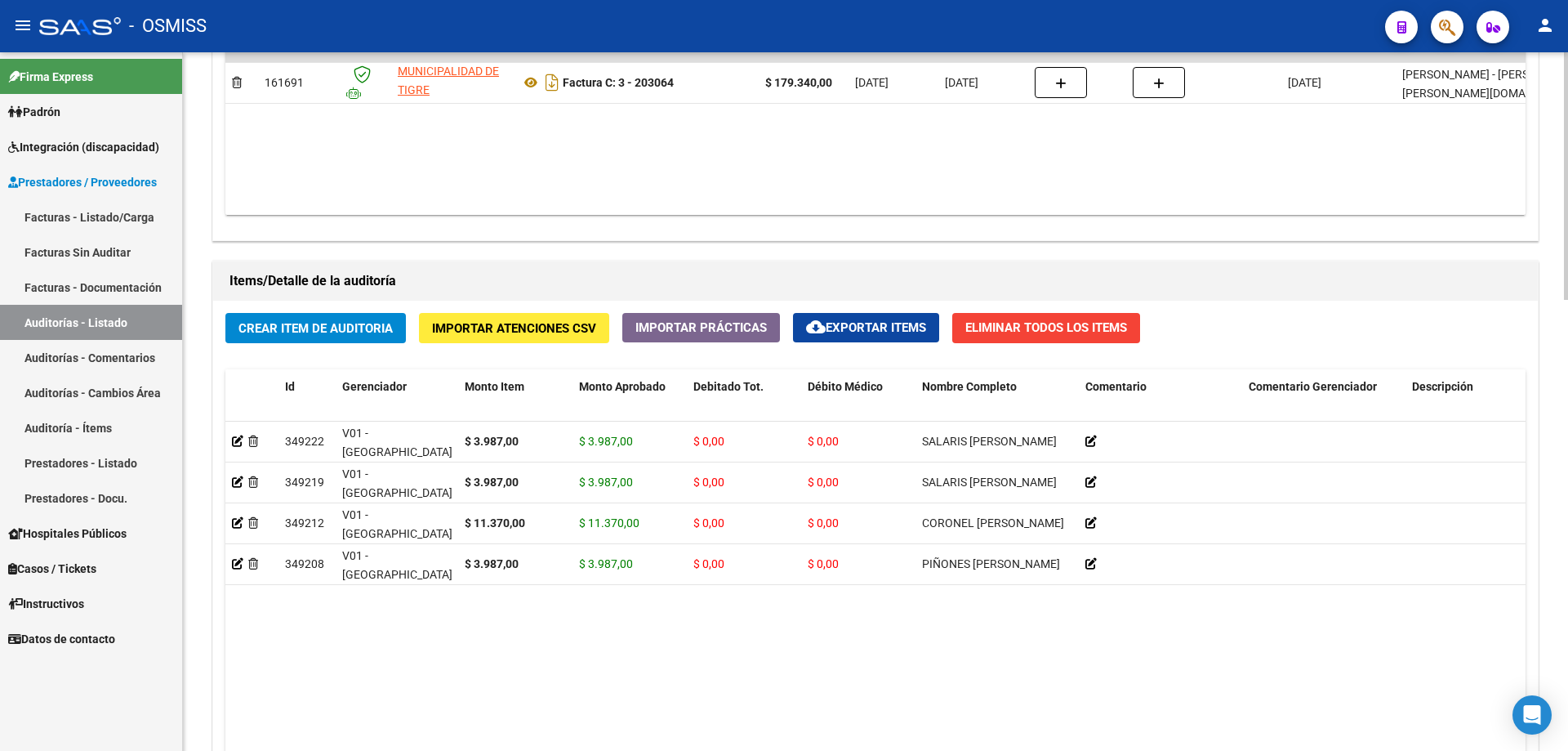
click at [758, 224] on div "Agregar Comprobante cloud_download Exportar Comprobantes ID CAE Razon Social CP…" at bounding box center [875, 70] width 1325 height 339
click at [309, 325] on span "Crear Item de Auditoria" at bounding box center [316, 328] width 154 height 15
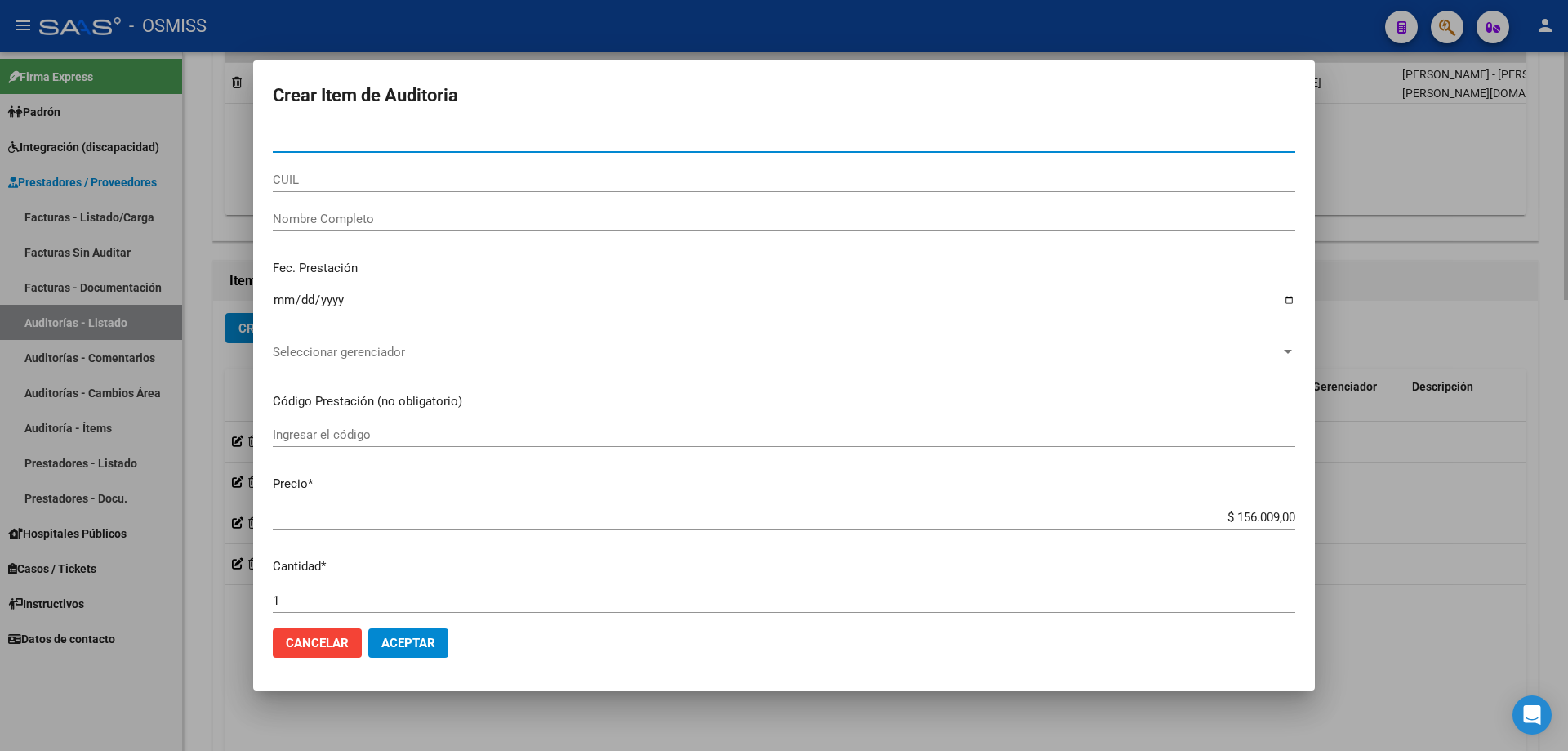
paste input "70401135"
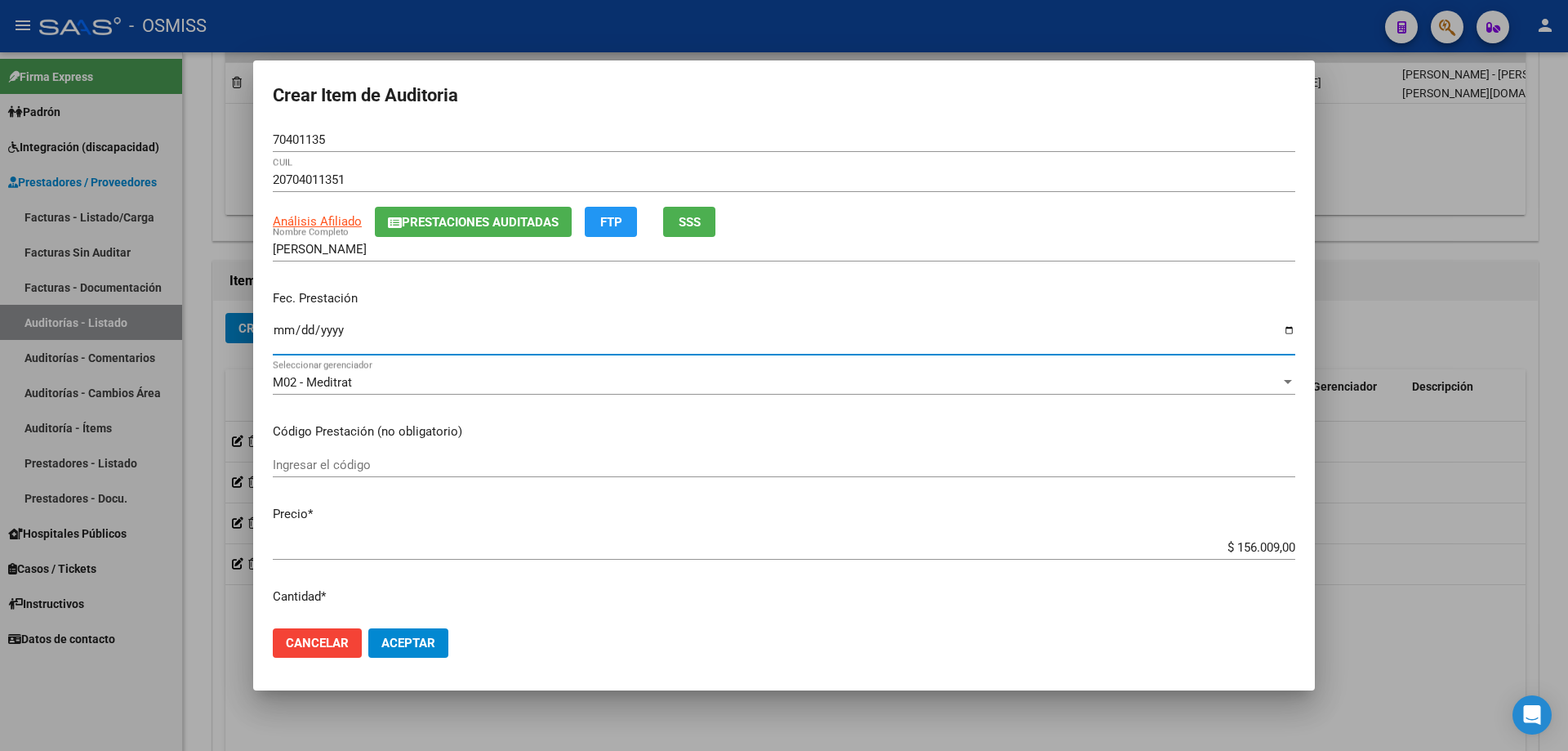
click at [278, 339] on input "Ingresar la fecha" at bounding box center [784, 336] width 1022 height 26
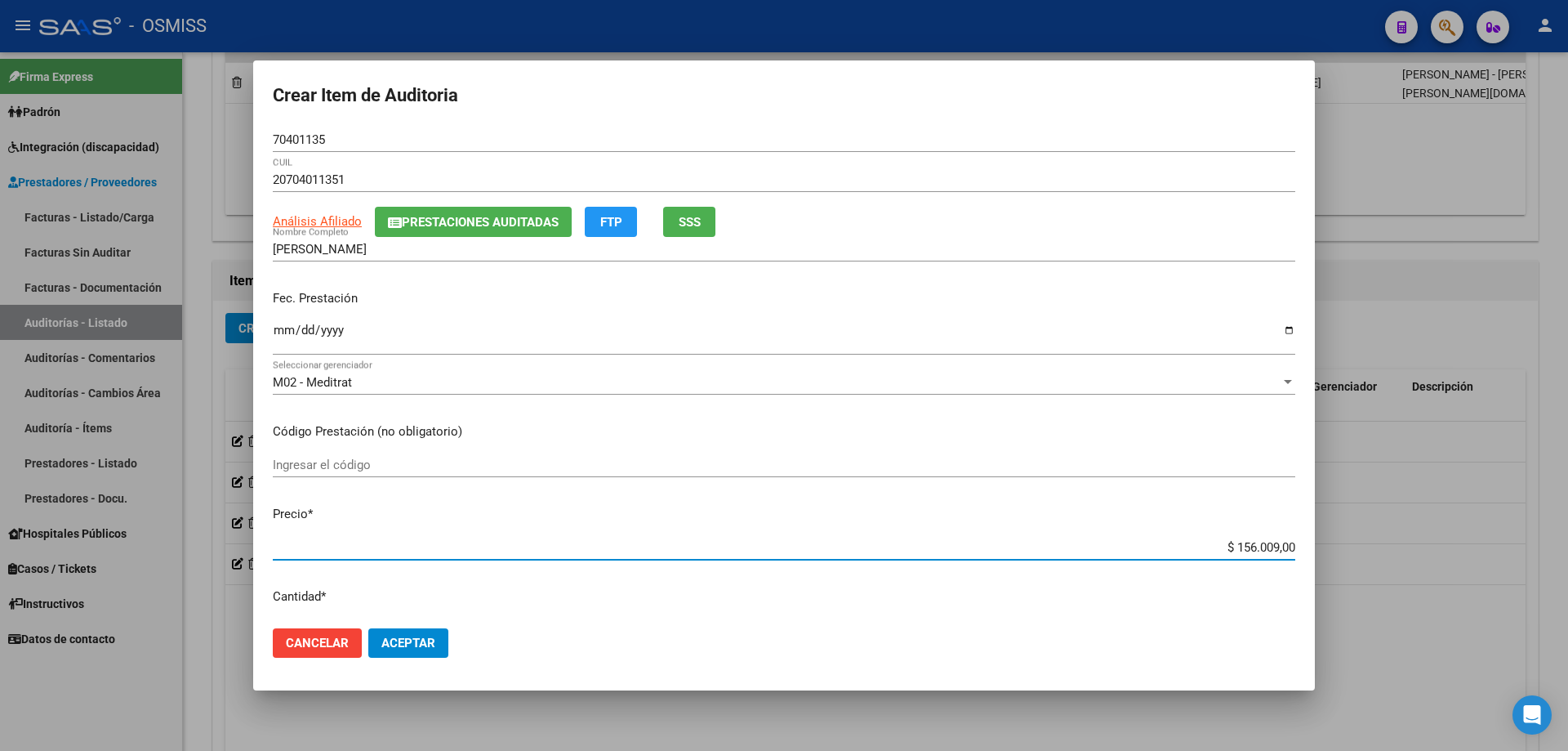
drag, startPoint x: 1205, startPoint y: 550, endPoint x: 1567, endPoint y: 477, distance: 369.3
click at [758, 477] on div "Crear Item de Auditoria 70401135 Nro Documento 20704011351 CUIL Análisis Afilia…" at bounding box center [784, 376] width 1568 height 751
click at [758, 506] on input "$ 156.009,00" at bounding box center [784, 547] width 1022 height 15
drag, startPoint x: 1151, startPoint y: 547, endPoint x: 1387, endPoint y: 529, distance: 236.7
click at [758, 506] on div "Crear Item de Auditoria 70401135 Nro Documento 20704011351 CUIL Análisis Afilia…" at bounding box center [784, 376] width 1568 height 751
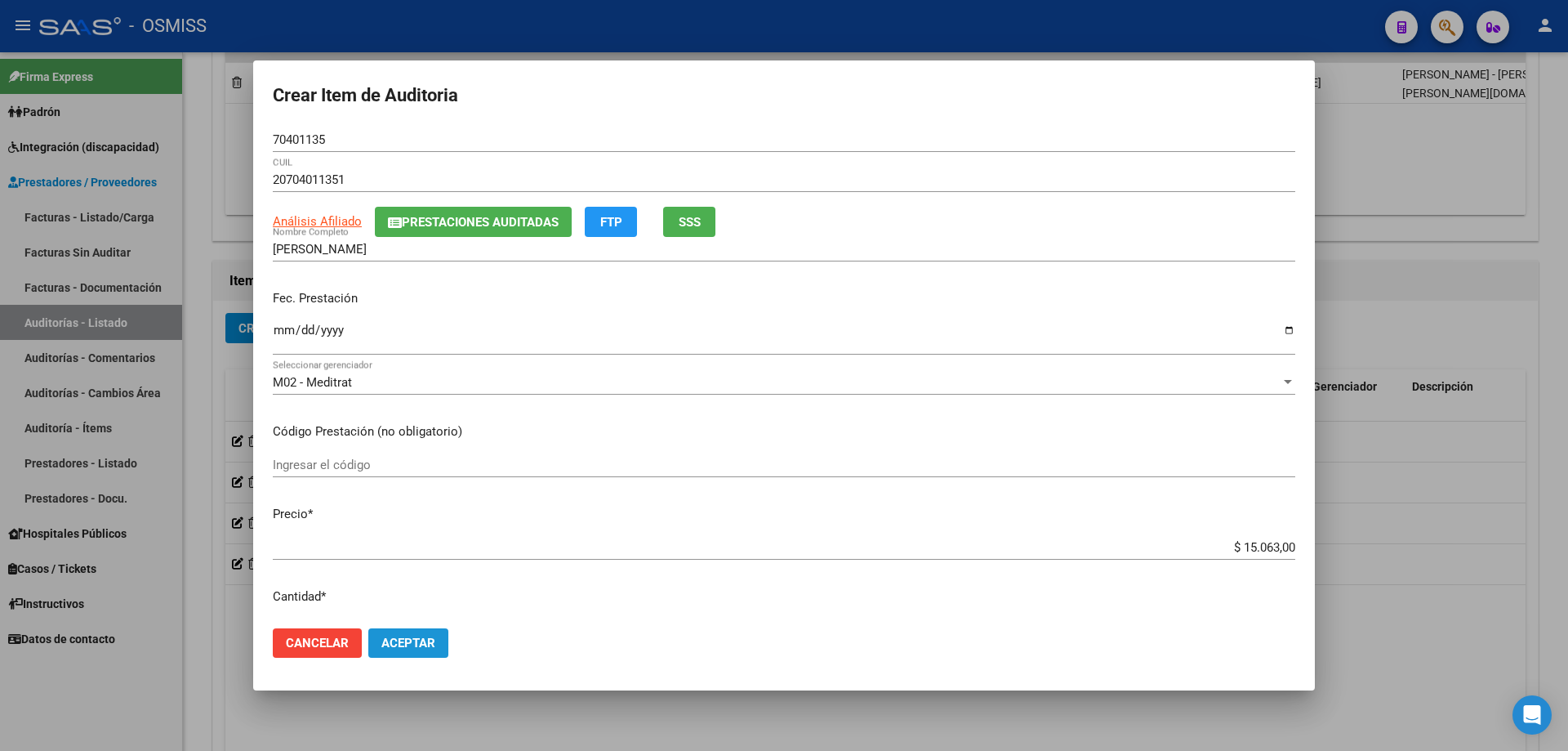
click at [421, 506] on span "Aceptar" at bounding box center [408, 643] width 54 height 15
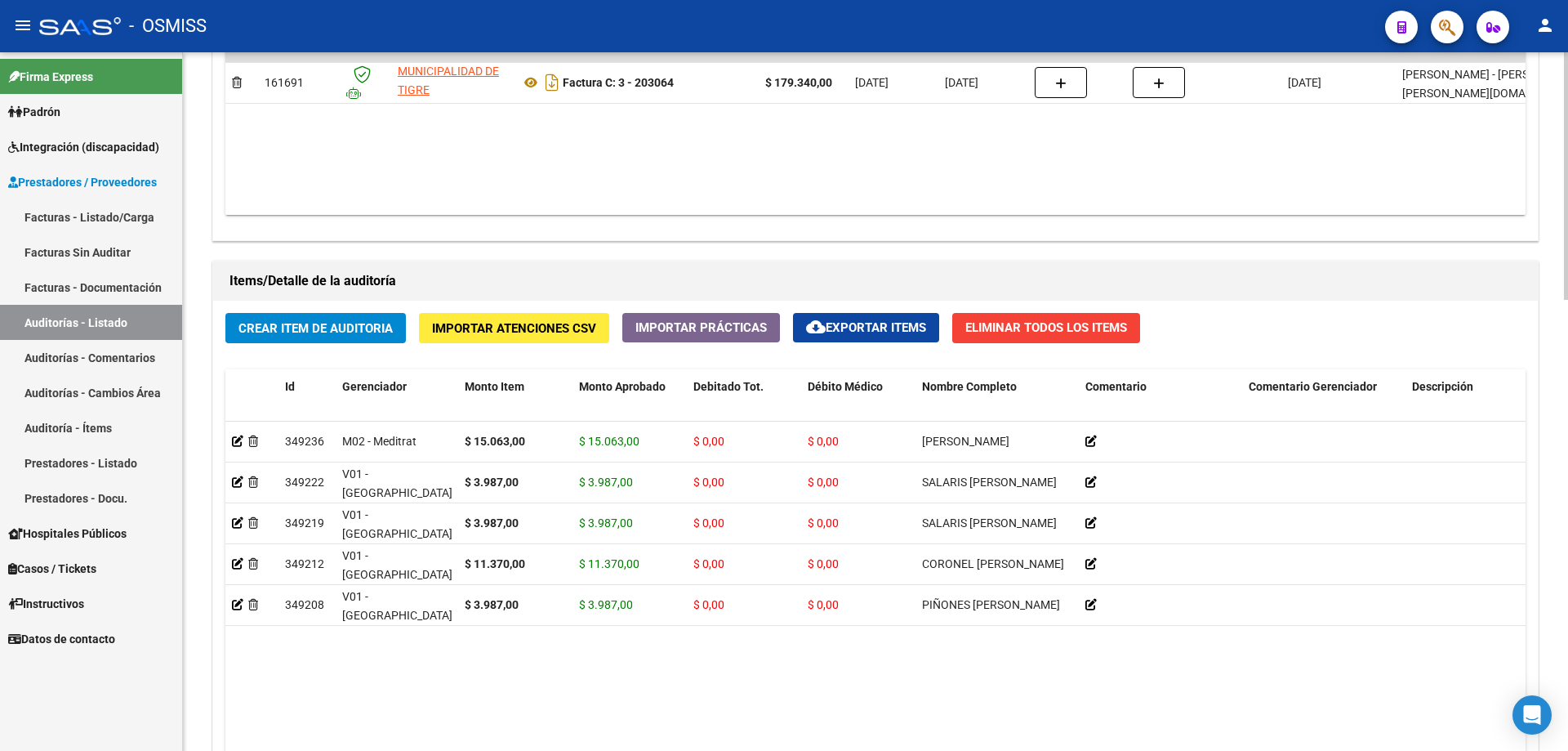
click at [736, 147] on datatable-body "$ 179.340,00 161691 MUNICIPALIDAD DE TIGRE Factura C: 3 - 203064 $ 179.340,00 […" at bounding box center [875, 119] width 1300 height 193
click at [285, 338] on button "Crear Item de Auditoria" at bounding box center [316, 328] width 181 height 30
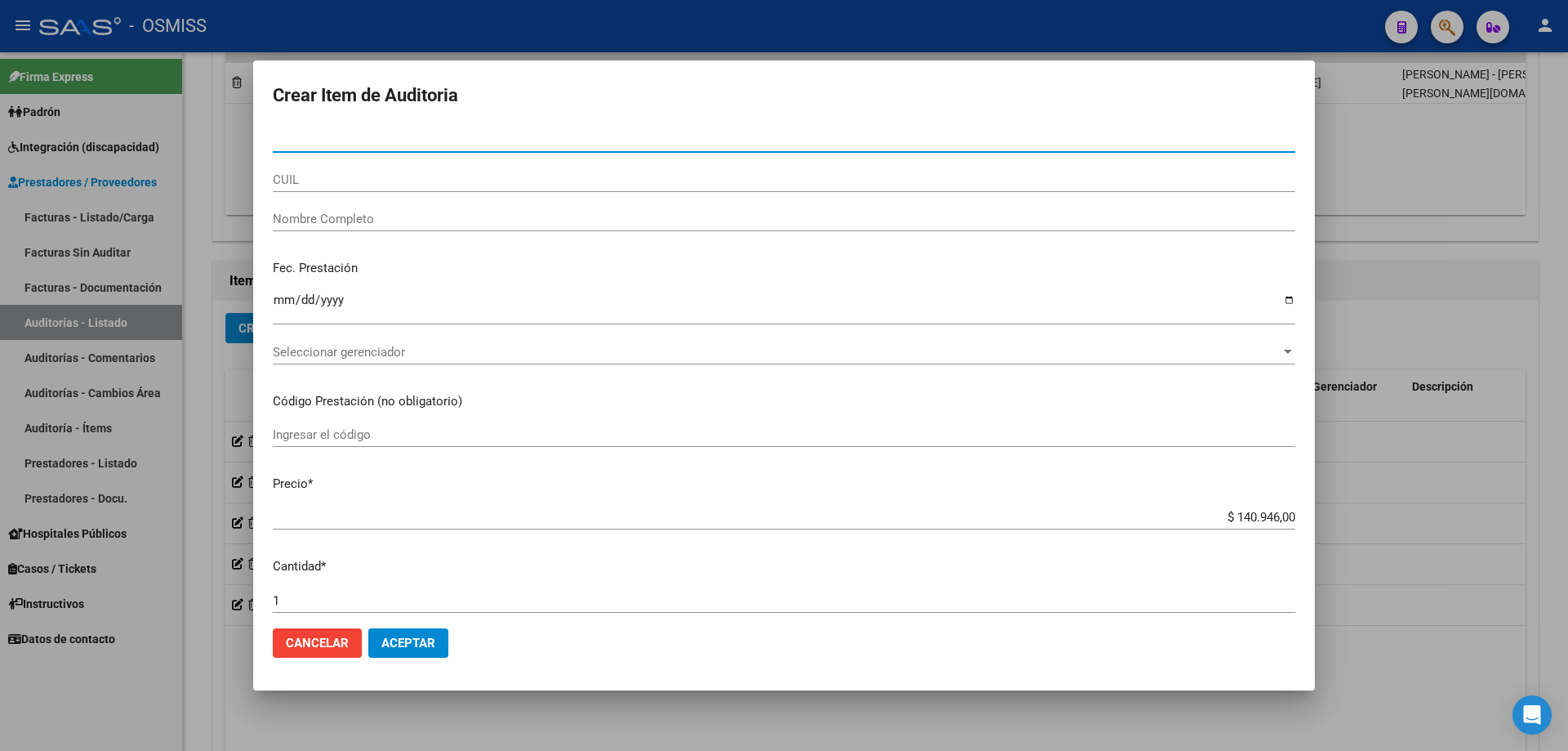
paste input "55576638"
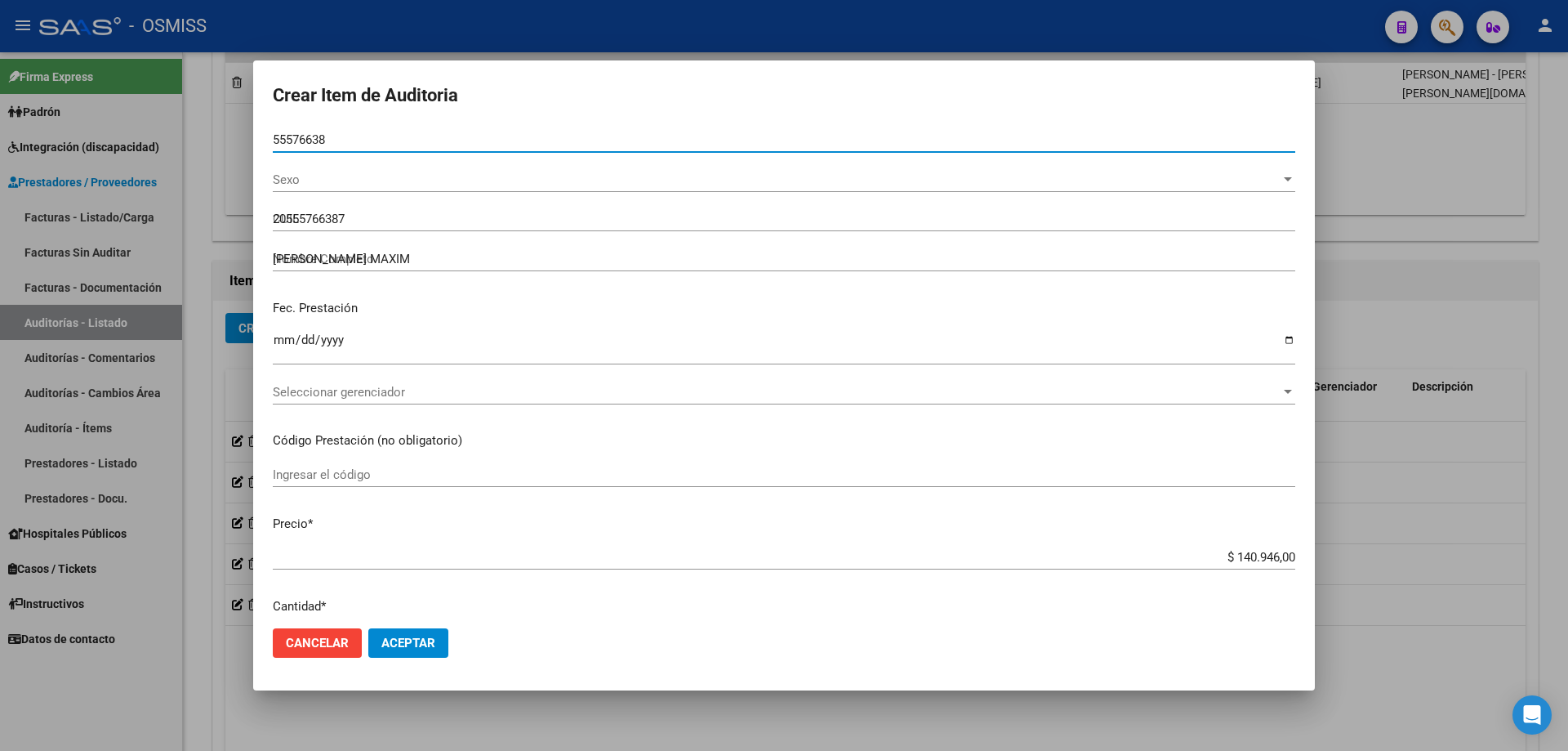
click at [286, 341] on input "Ingresar la fecha" at bounding box center [784, 346] width 1022 height 26
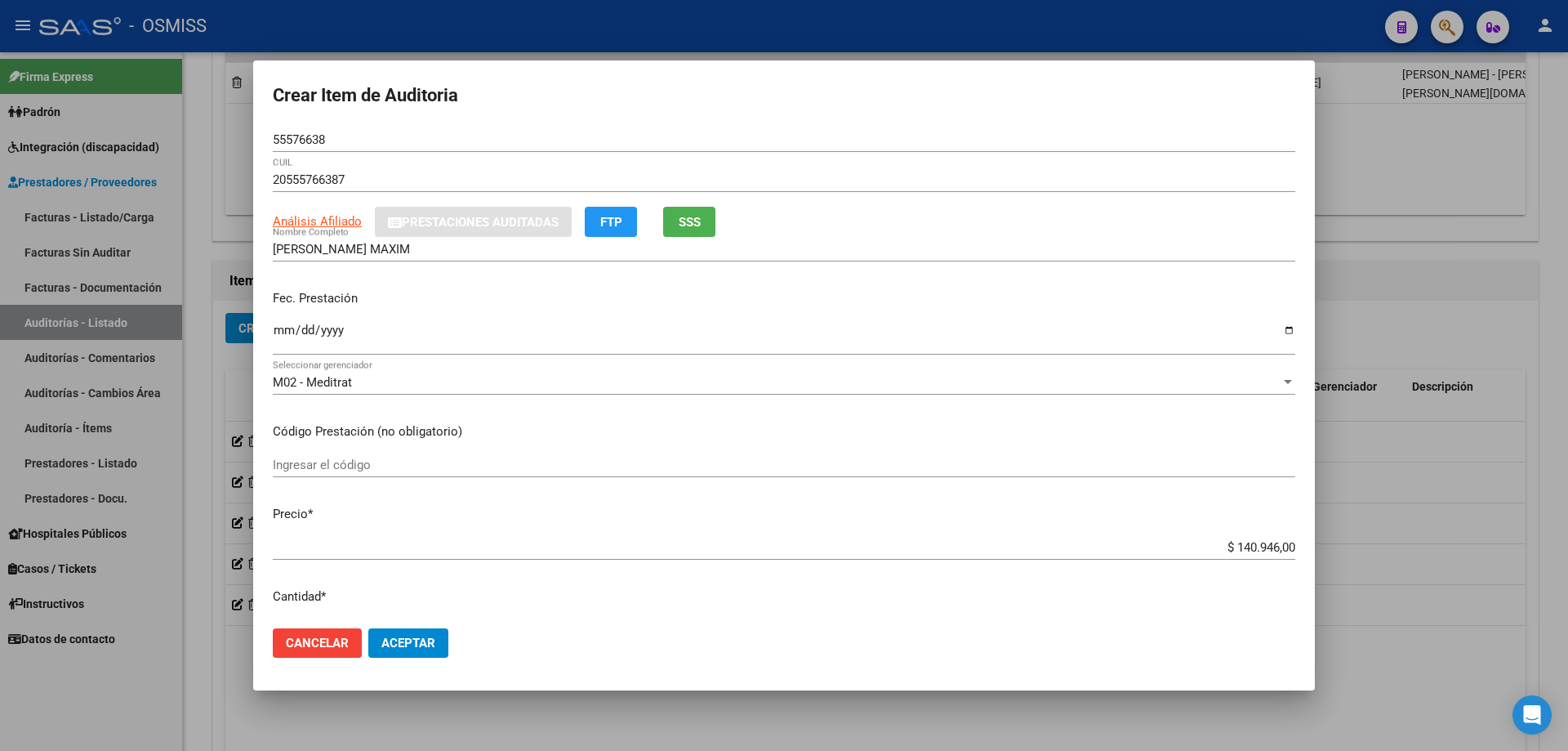
click at [758, 434] on p "Código Prestación (no obligatorio)" at bounding box center [784, 432] width 1022 height 19
drag, startPoint x: 1190, startPoint y: 554, endPoint x: 1332, endPoint y: 536, distance: 143.1
click at [758, 506] on div "Crear Item de Auditoria 55576638 Nro Documento 20555766387 CUIL Análisis Afilia…" at bounding box center [784, 376] width 1568 height 751
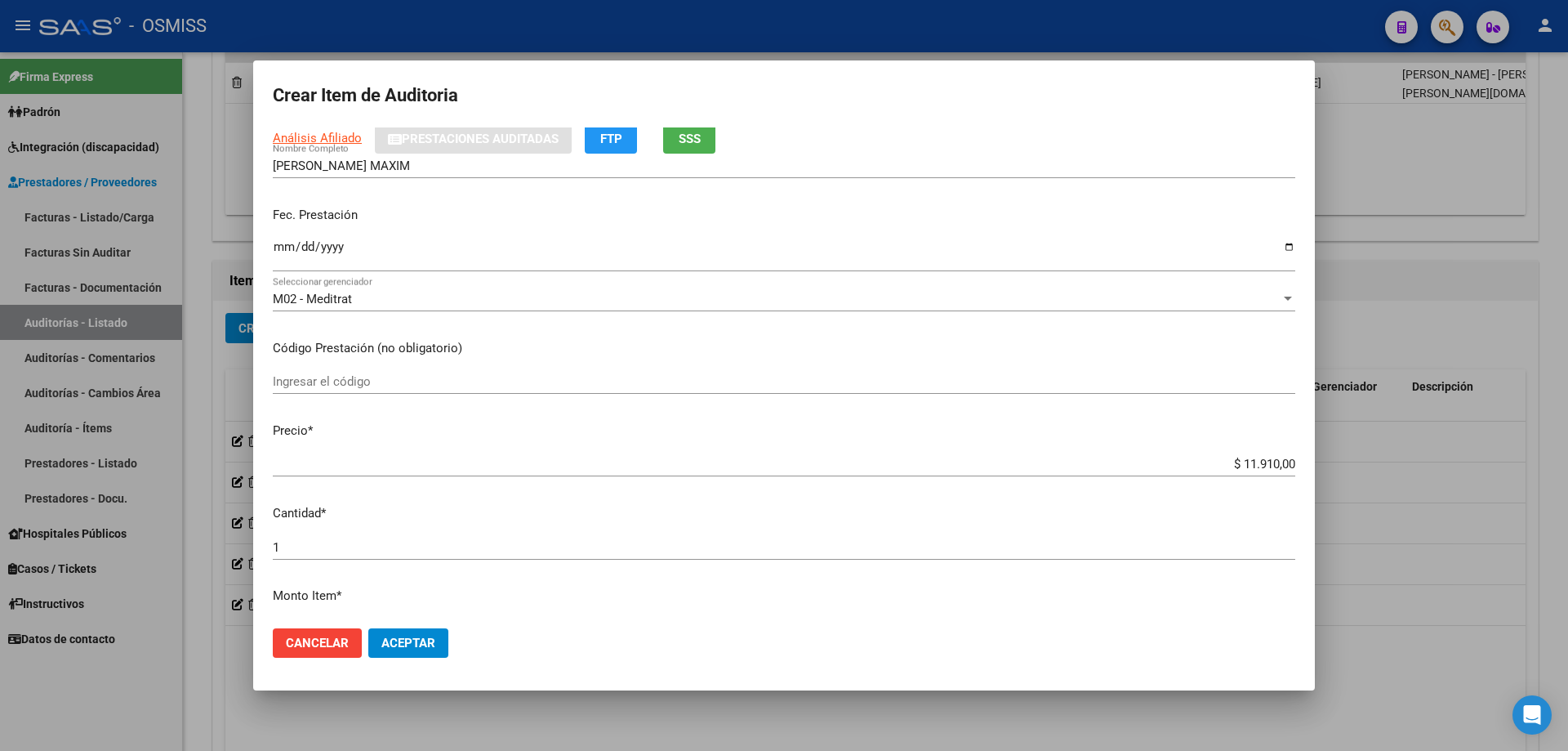
scroll to position [163, 0]
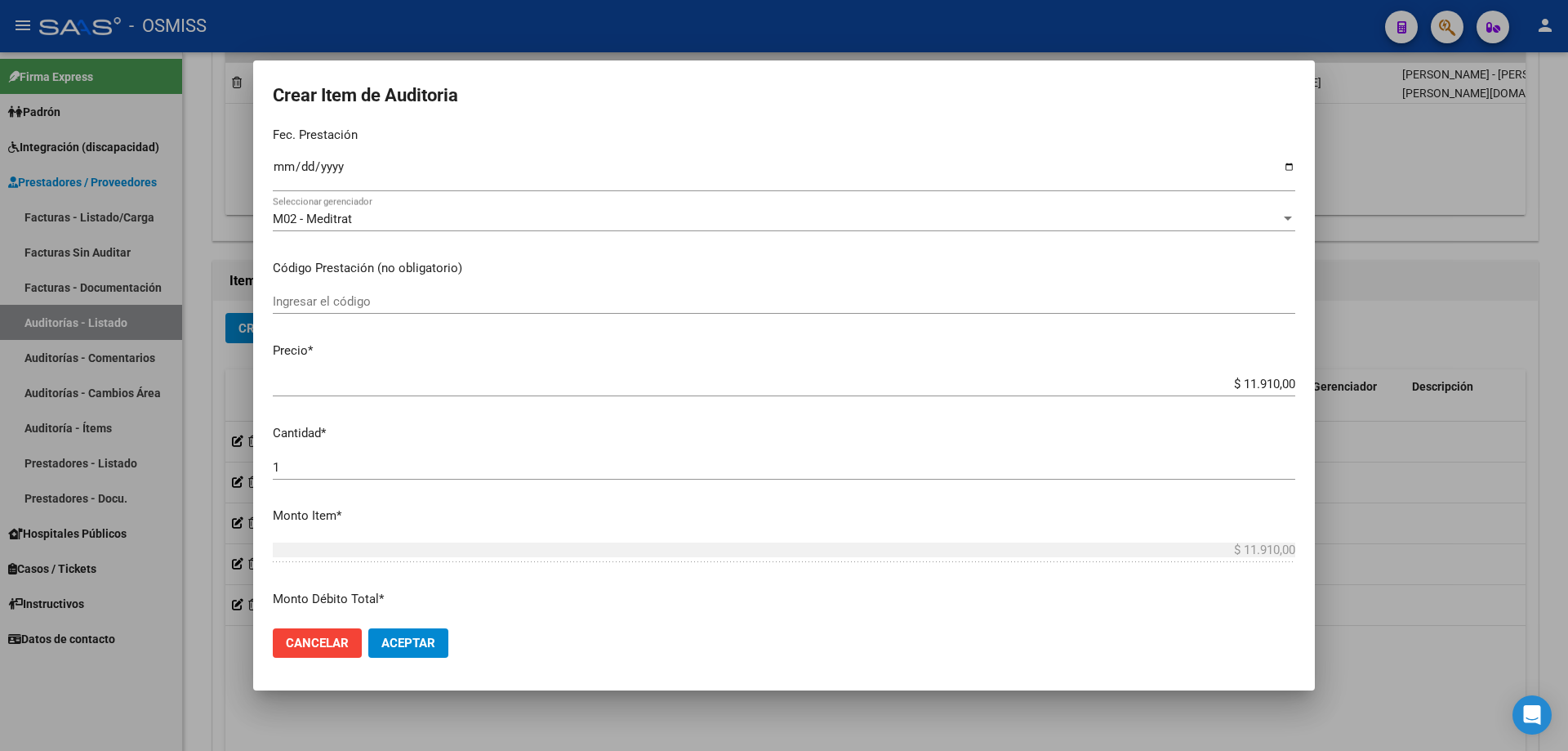
click at [314, 482] on div "1 Ingresar la cantidad" at bounding box center [784, 474] width 1022 height 40
drag, startPoint x: 313, startPoint y: 474, endPoint x: 291, endPoint y: 474, distance: 22.0
click at [291, 474] on div "1 Ingresar la cantidad" at bounding box center [784, 467] width 1022 height 25
drag, startPoint x: 302, startPoint y: 466, endPoint x: 228, endPoint y: 467, distance: 74.0
click at [228, 467] on div "Crear Item de Auditoria 55576638 Nro Documento 20555766387 CUIL Análisis Afilia…" at bounding box center [784, 376] width 1568 height 751
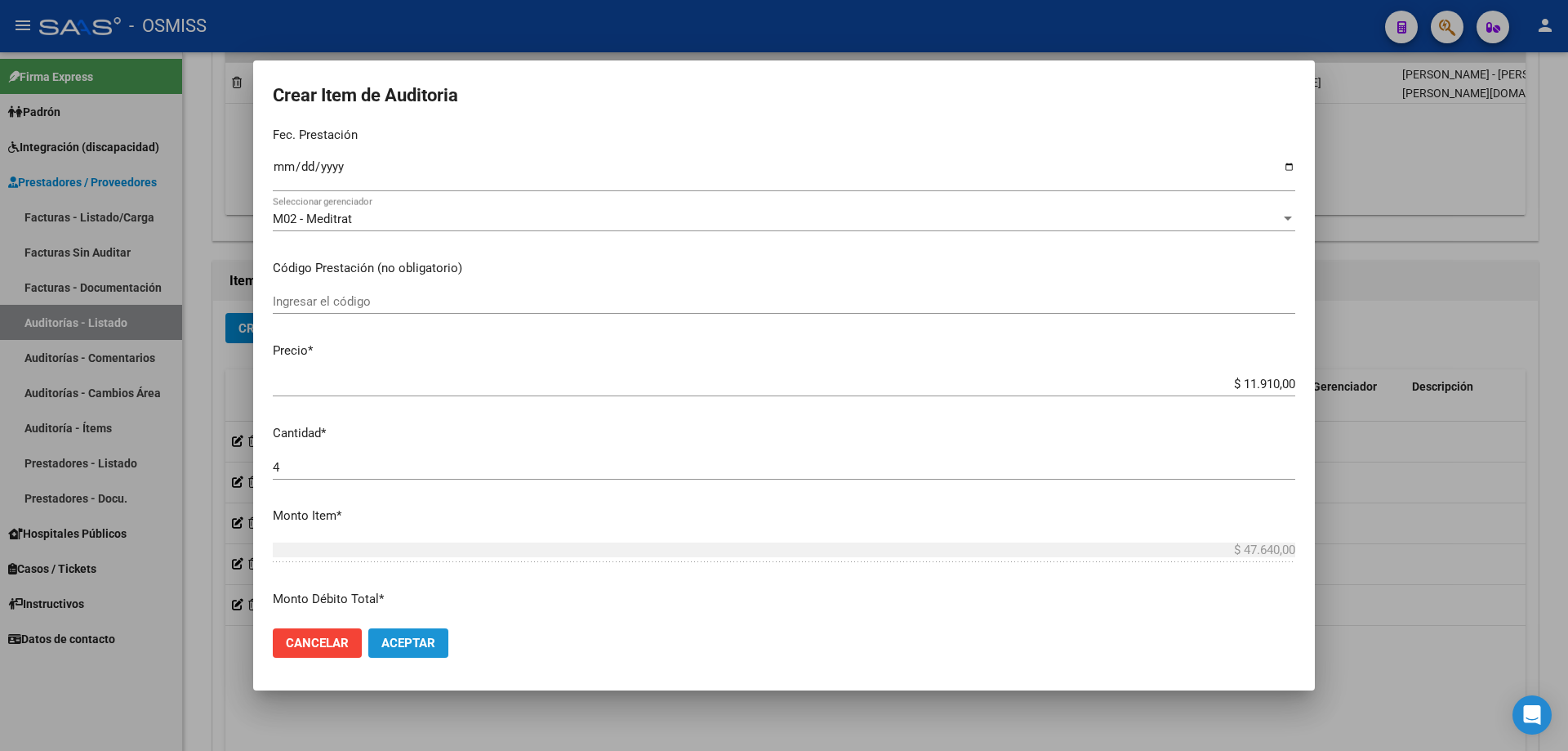
click at [423, 506] on span "Aceptar" at bounding box center [408, 643] width 54 height 15
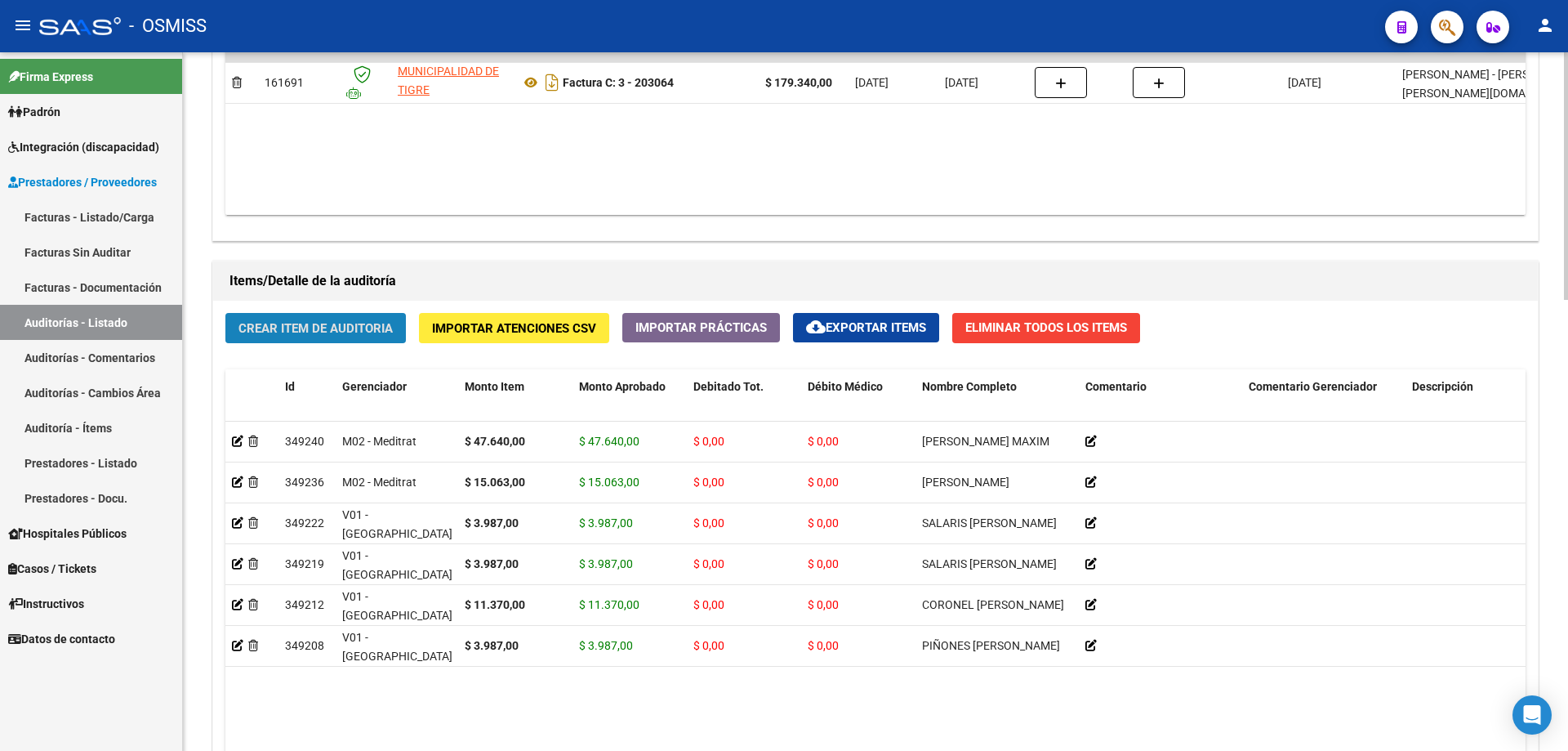
click at [253, 328] on span "Crear Item de Auditoria" at bounding box center [316, 328] width 154 height 15
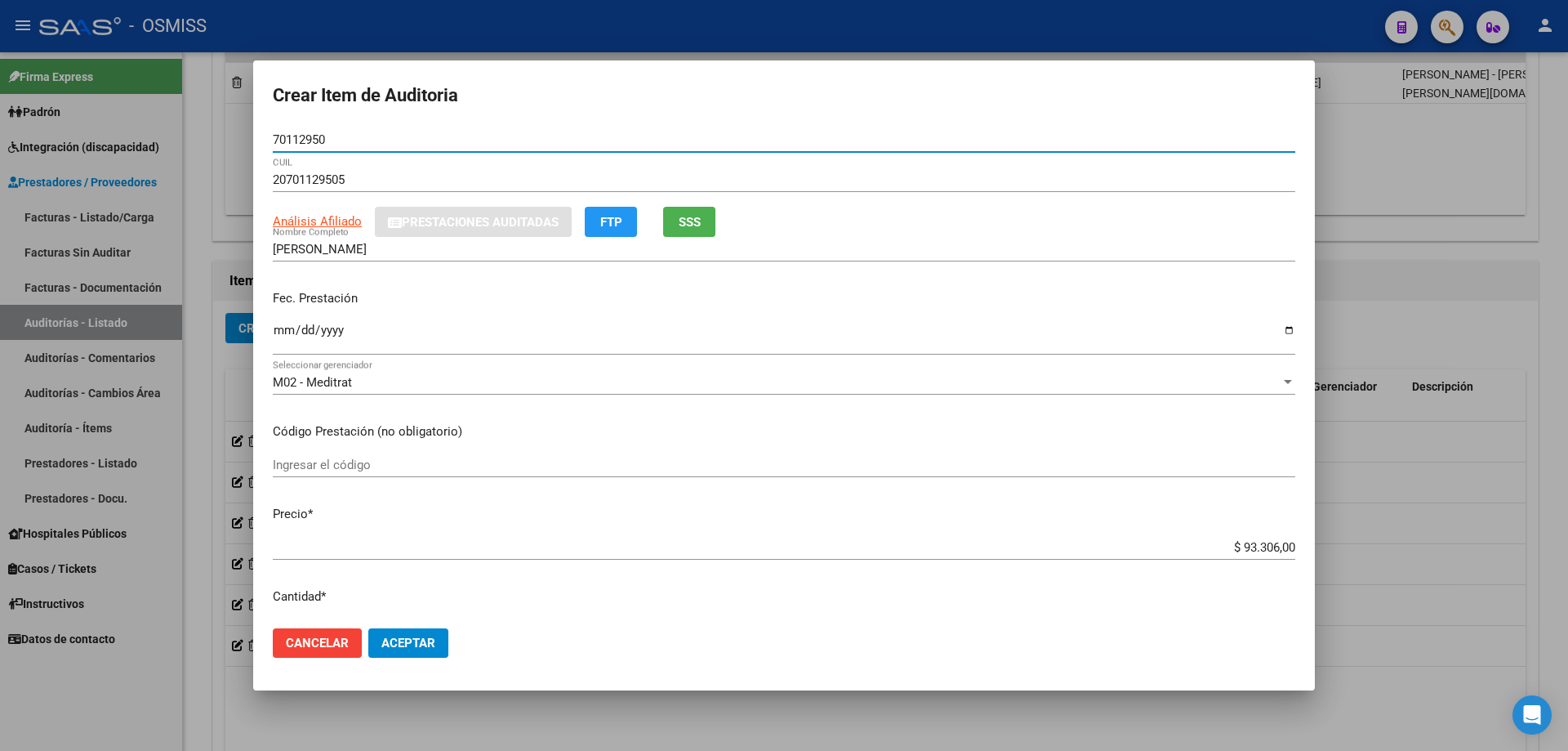
click at [286, 329] on input "Ingresar la fecha" at bounding box center [784, 336] width 1022 height 26
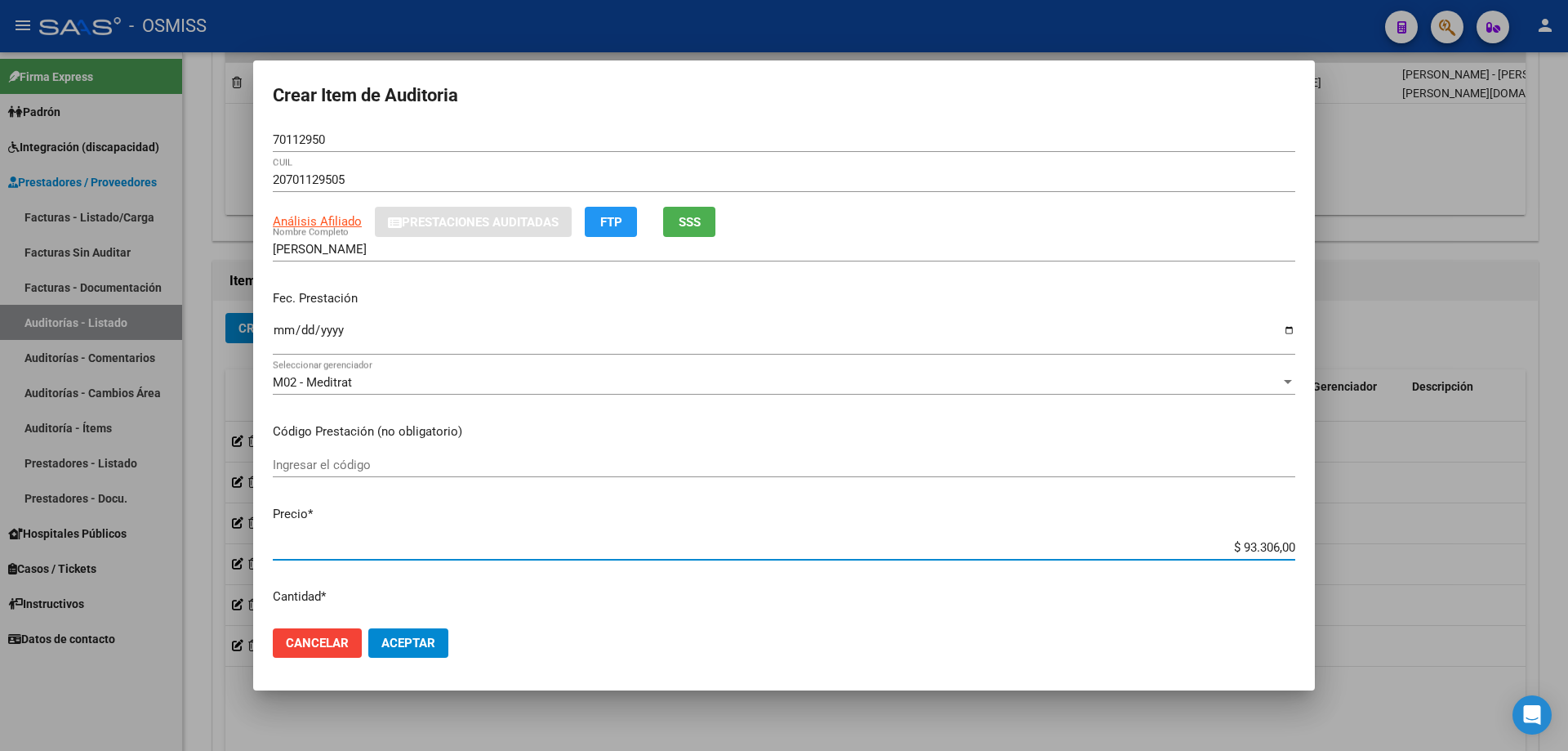
drag, startPoint x: 1160, startPoint y: 547, endPoint x: 1433, endPoint y: 560, distance: 273.3
click at [758, 506] on div "Crear Item de Auditoria 70112950 Nro Documento 20701129505 CUIL Análisis Afilia…" at bounding box center [784, 376] width 1568 height 751
click at [402, 506] on span "Aceptar" at bounding box center [408, 643] width 54 height 15
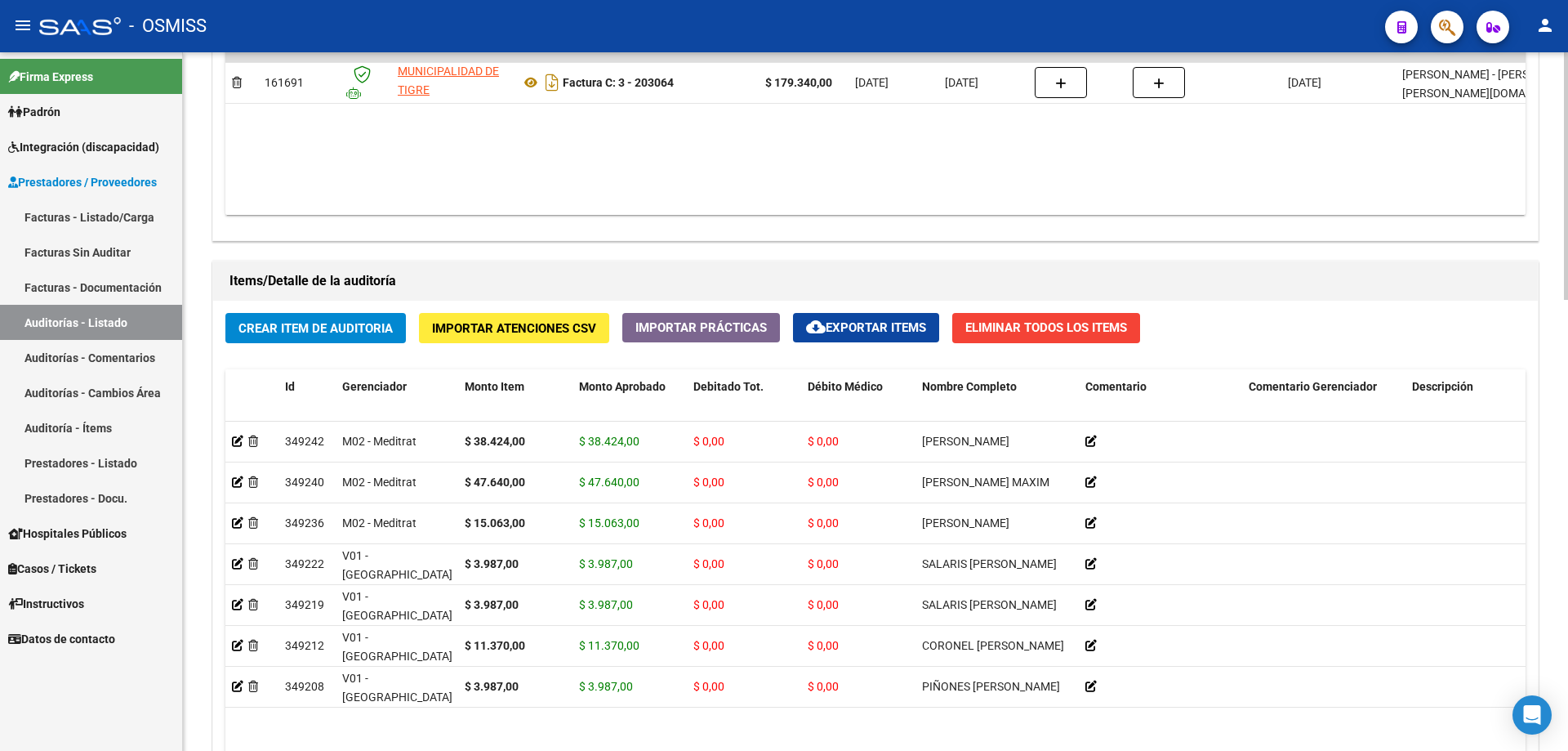
click at [758, 238] on div "Agregar Comprobante cloud_download Exportar Comprobantes ID CAE Razon Social CP…" at bounding box center [875, 70] width 1325 height 339
click at [294, 321] on span "Crear Item de Auditoria" at bounding box center [316, 328] width 154 height 15
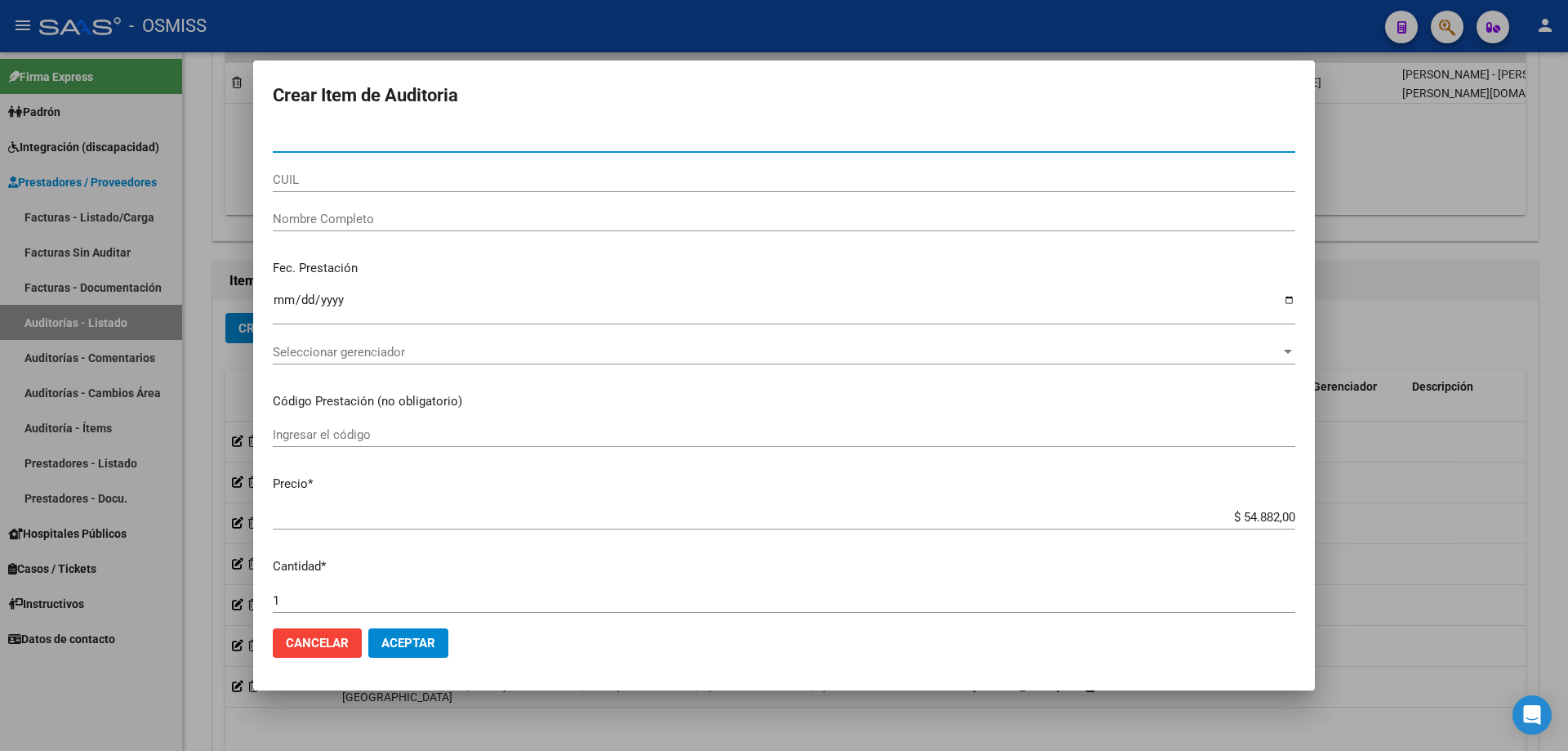
paste input "53419738"
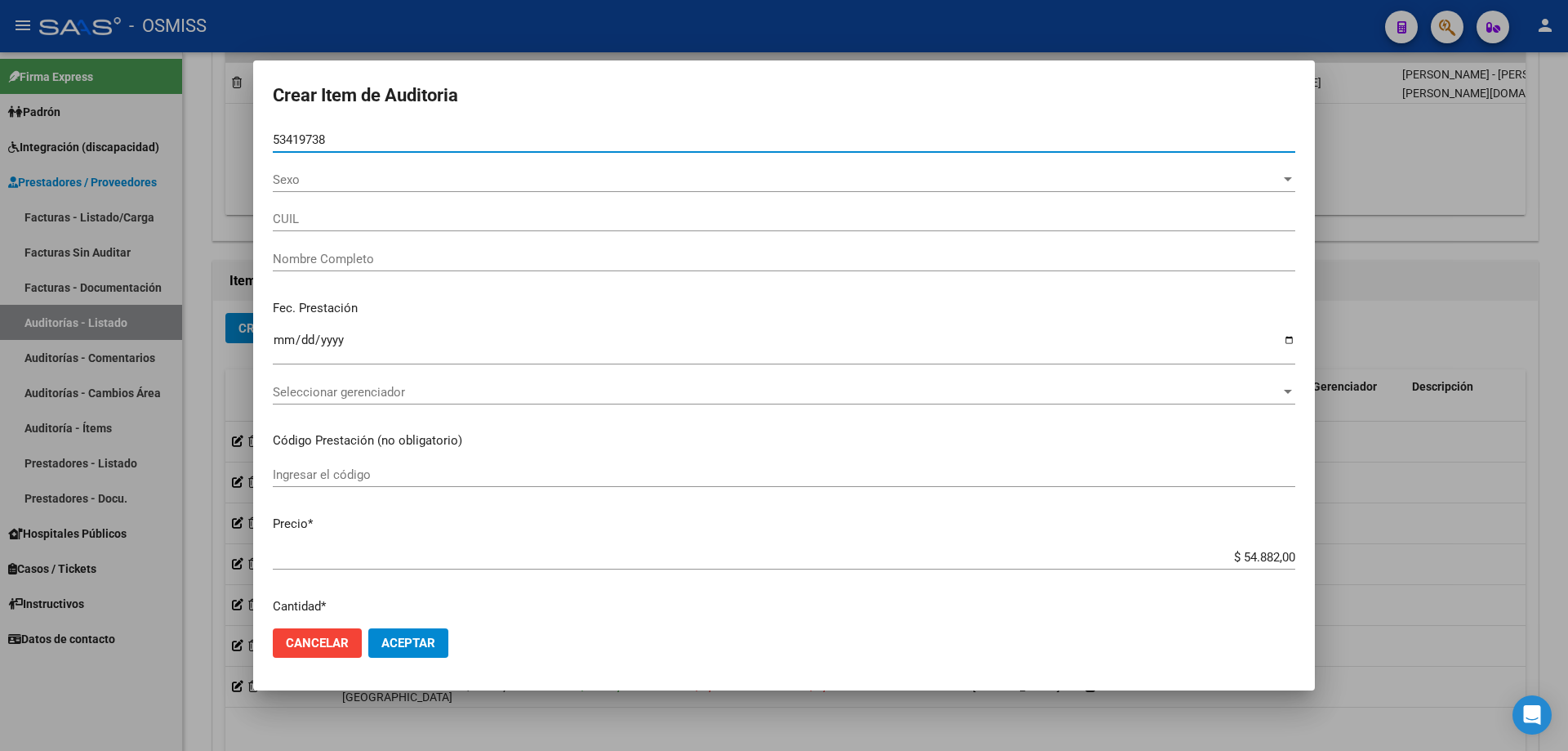
click at [279, 343] on input "Ingresar la fecha" at bounding box center [784, 346] width 1022 height 26
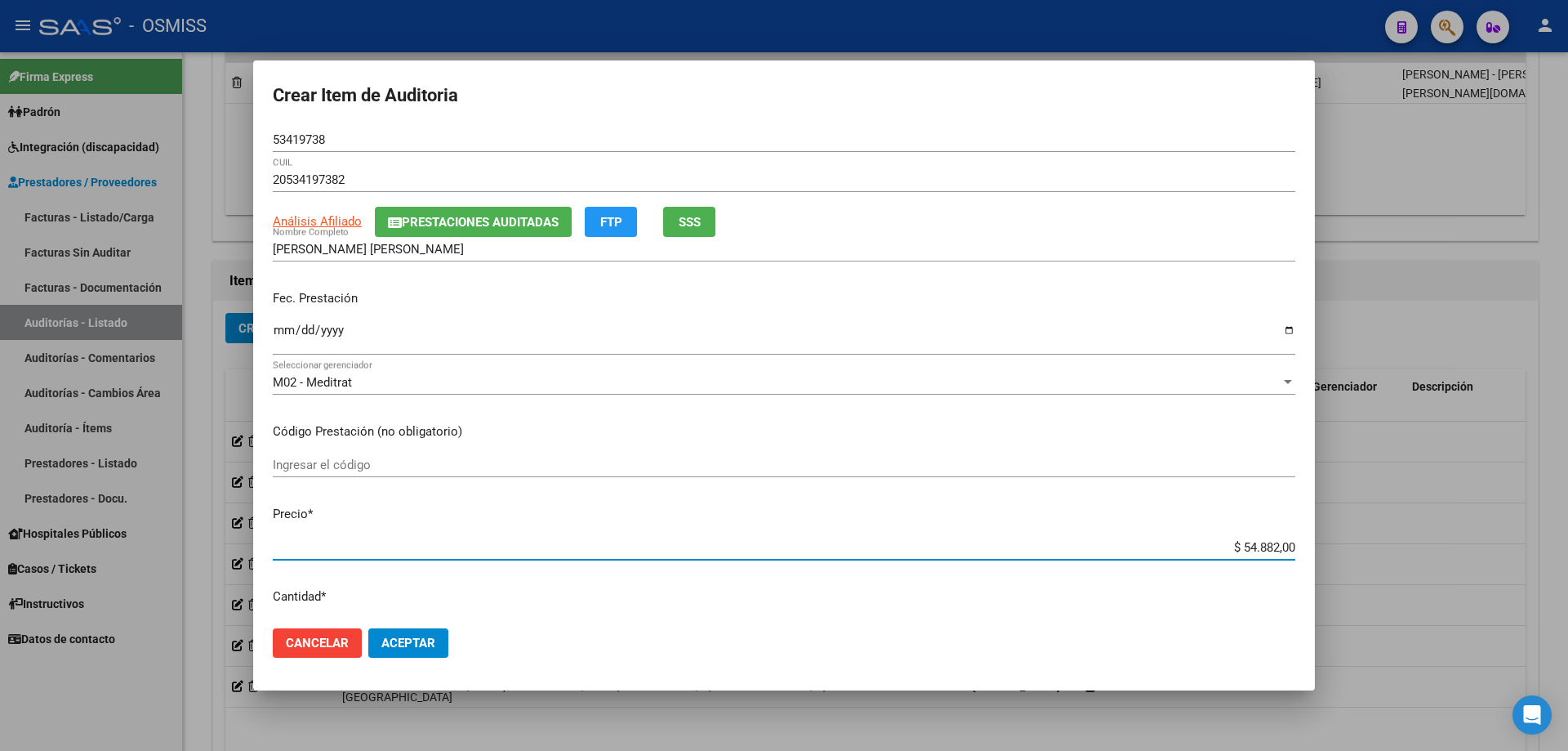
drag, startPoint x: 1199, startPoint y: 551, endPoint x: 1474, endPoint y: 511, distance: 277.9
click at [758, 506] on div "Crear Item de Auditoria 53419738 Nro Documento 20534197382 CUIL Análisis Afilia…" at bounding box center [784, 376] width 1568 height 751
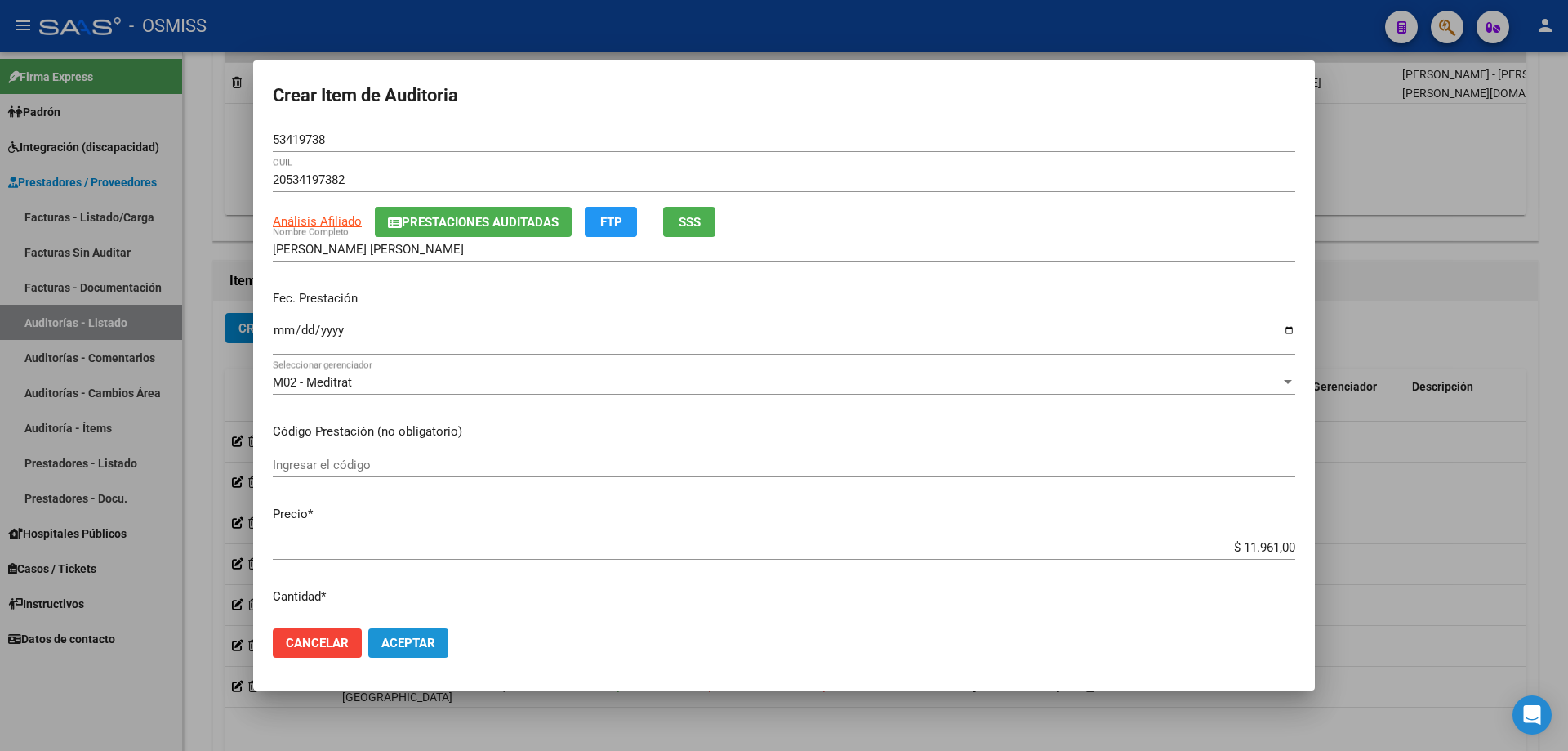
click at [422, 506] on span "Aceptar" at bounding box center [408, 643] width 54 height 15
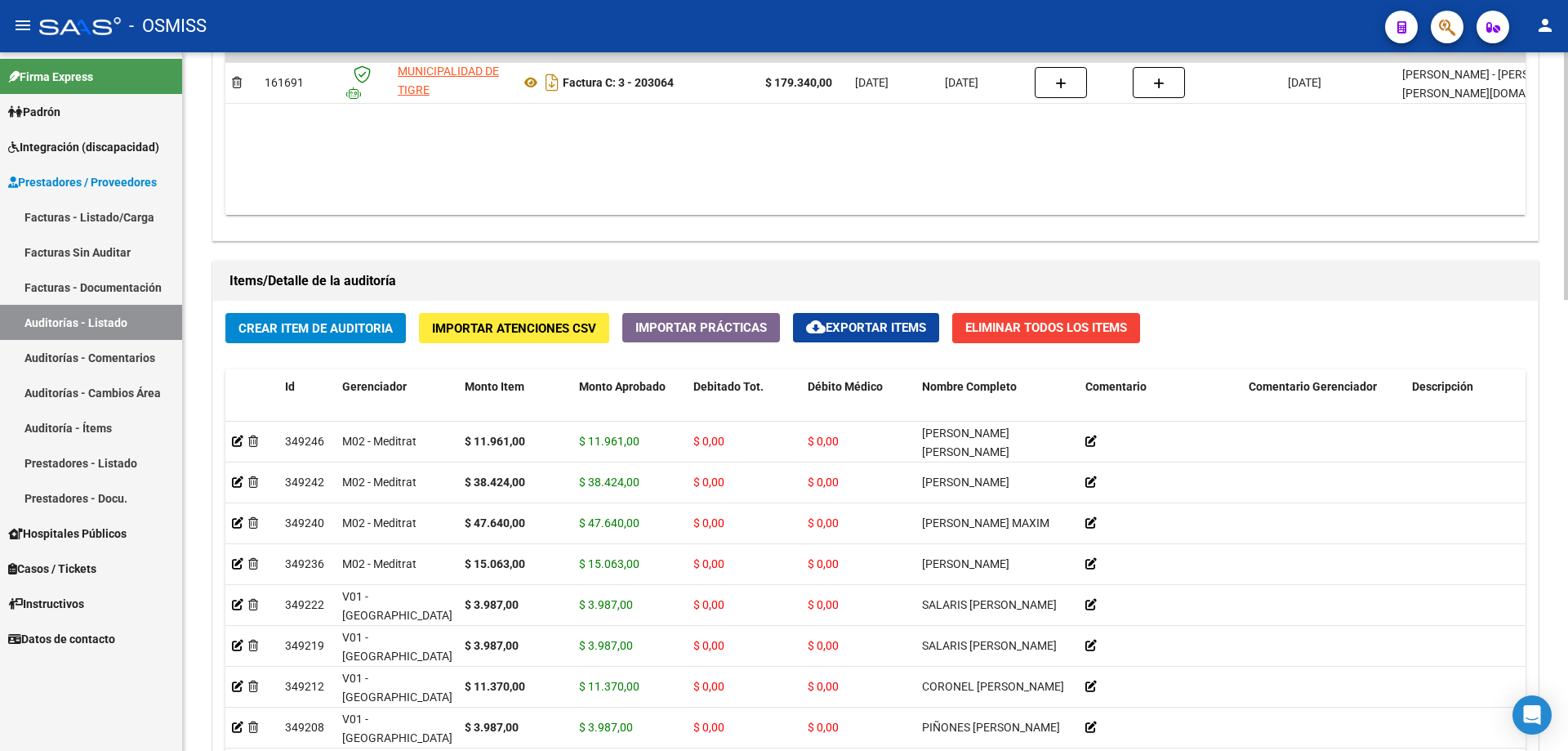
click at [758, 148] on datatable-body "$ 179.340,00 161691 MUNICIPALIDAD DE TIGRE Factura C: 3 - 203064 $ 179.340,00 […" at bounding box center [875, 119] width 1300 height 193
click at [332, 323] on span "Crear Item de Auditoria" at bounding box center [316, 328] width 154 height 15
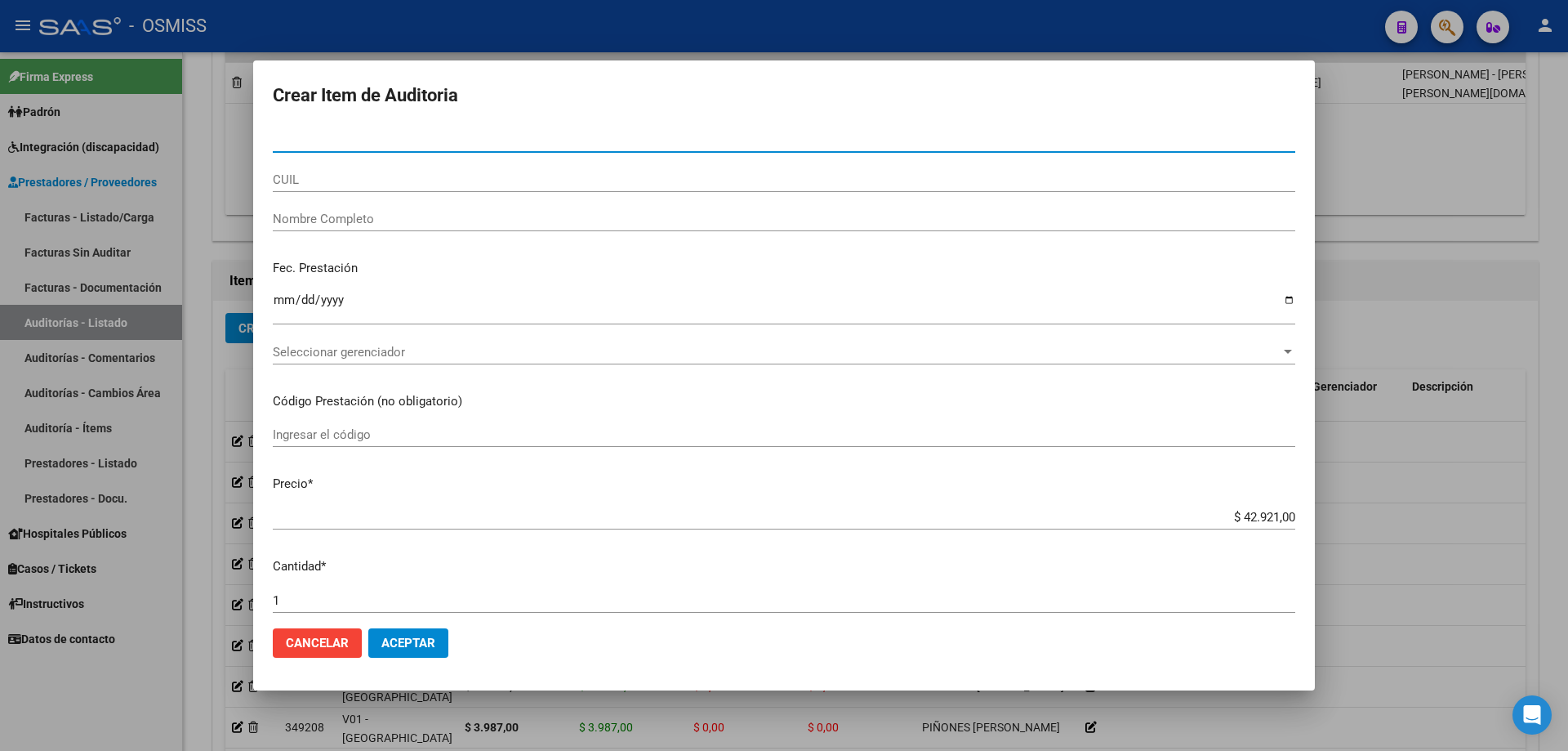
click at [758, 475] on div at bounding box center [784, 376] width 1568 height 751
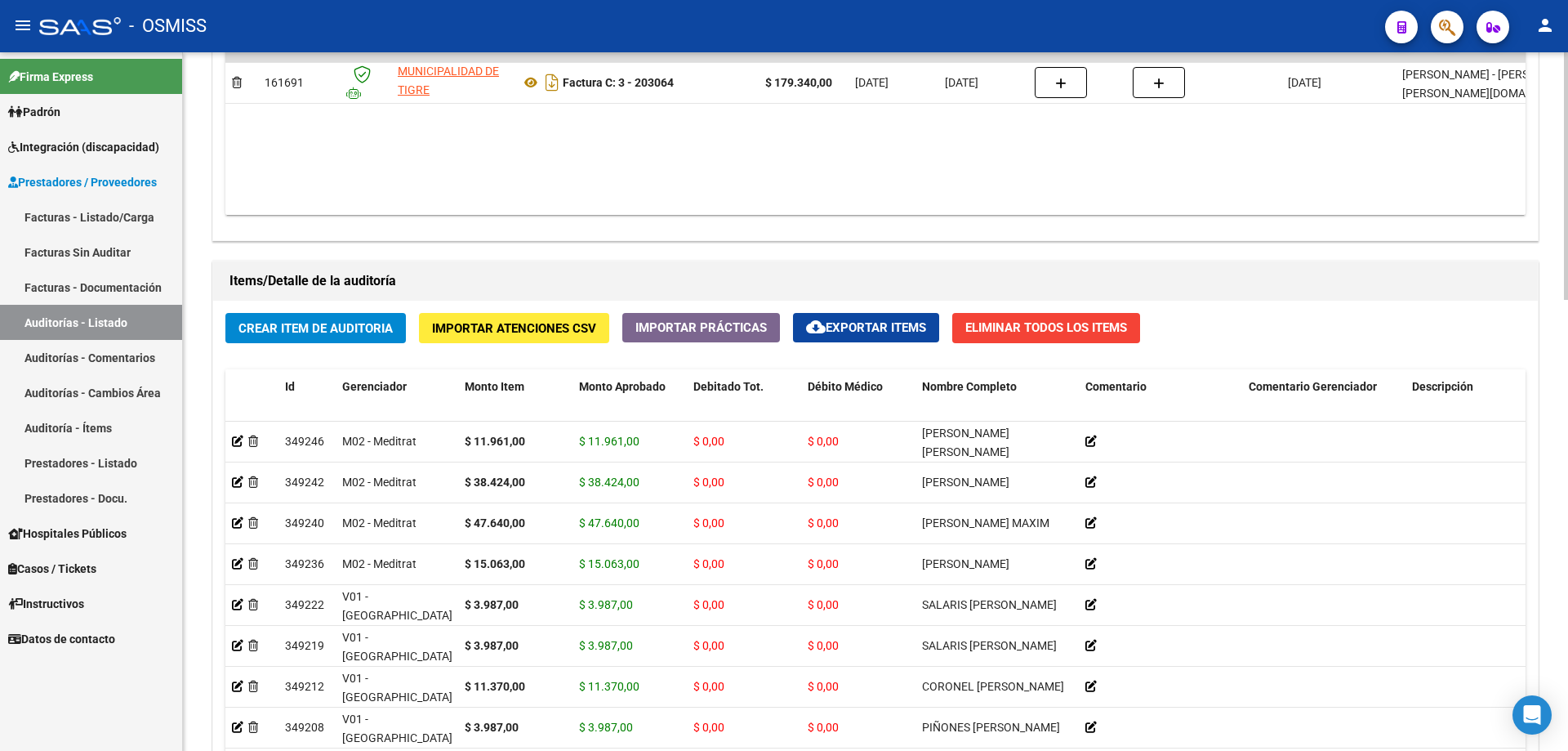
click at [758, 225] on div "Agregar Comprobante cloud_download Exportar Comprobantes ID CAE Razon Social CP…" at bounding box center [875, 70] width 1325 height 339
drag, startPoint x: 881, startPoint y: 192, endPoint x: 526, endPoint y: 283, distance: 366.5
click at [758, 192] on datatable-body "$ 179.340,00 161691 MUNICIPALIDAD DE TIGRE Factura C: 3 - 203064 $ 179.340,00 […" at bounding box center [875, 119] width 1300 height 193
click at [323, 326] on span "Crear Item de Auditoria" at bounding box center [316, 328] width 154 height 15
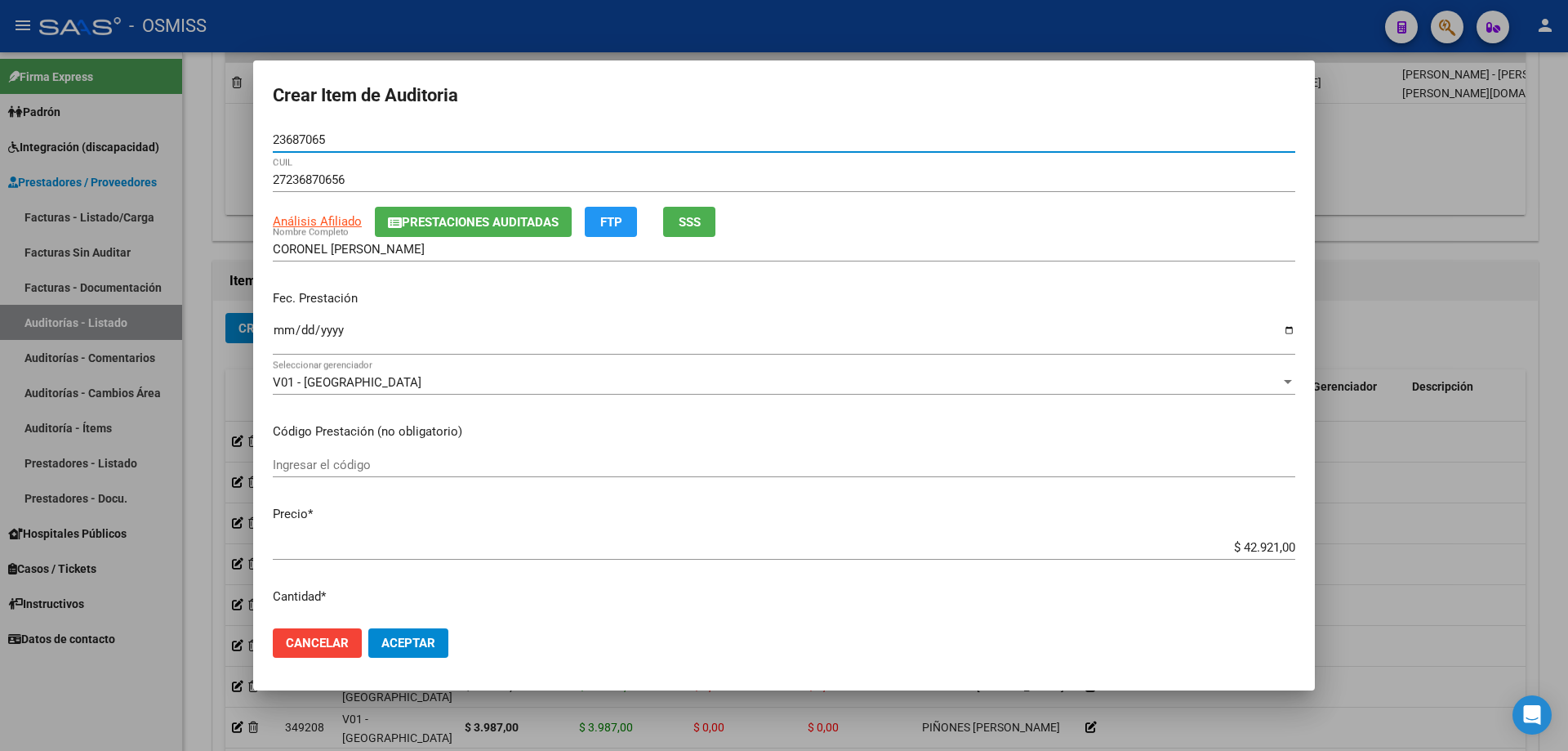
click at [286, 340] on input "Ingresar la fecha" at bounding box center [784, 336] width 1022 height 26
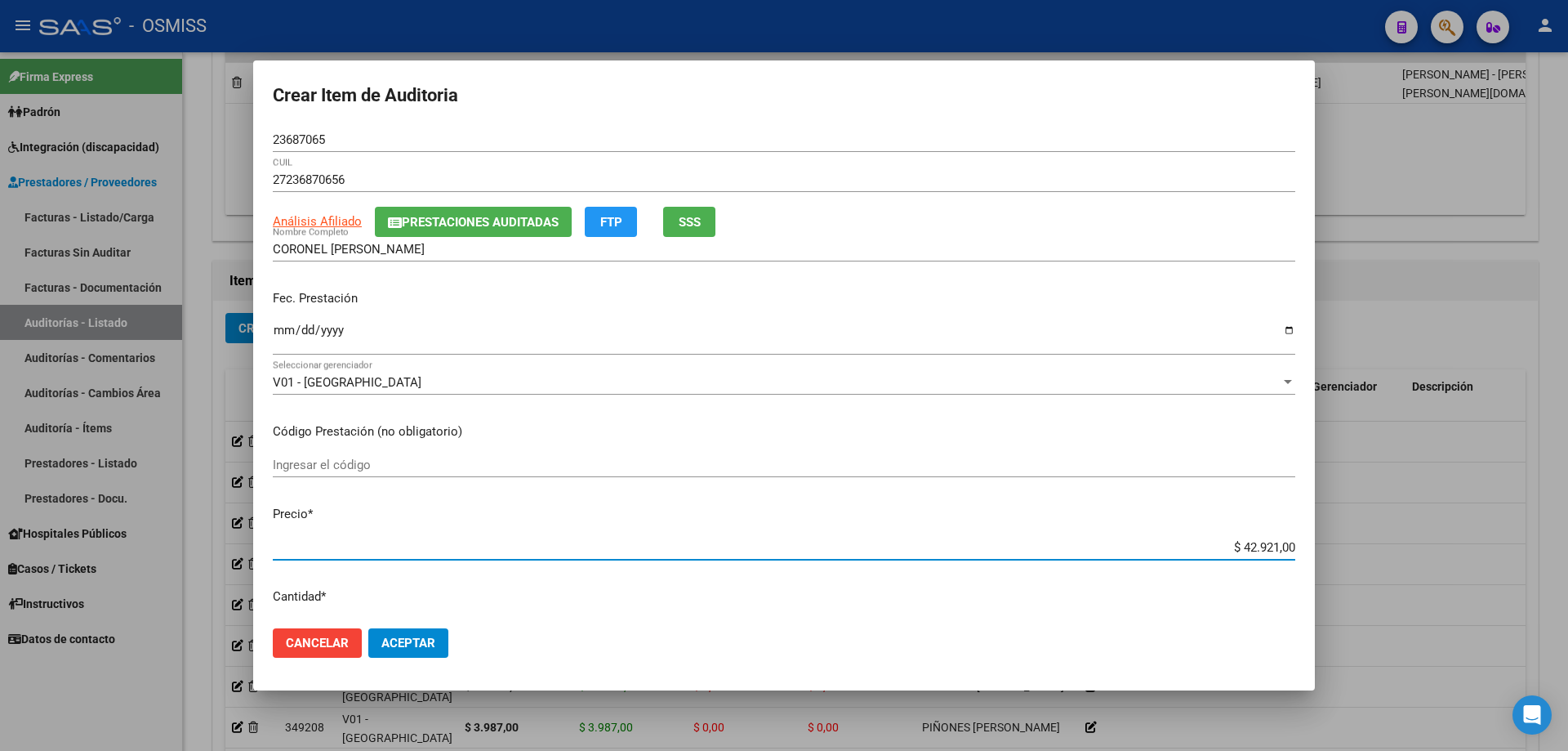
drag, startPoint x: 1161, startPoint y: 542, endPoint x: 1376, endPoint y: 516, distance: 216.6
click at [758, 506] on div "Crear Item de Auditoria 23687065 Nro Documento 27236870656 CUIL Análisis Afilia…" at bounding box center [784, 376] width 1568 height 751
click at [434, 506] on span "Aceptar" at bounding box center [408, 643] width 54 height 15
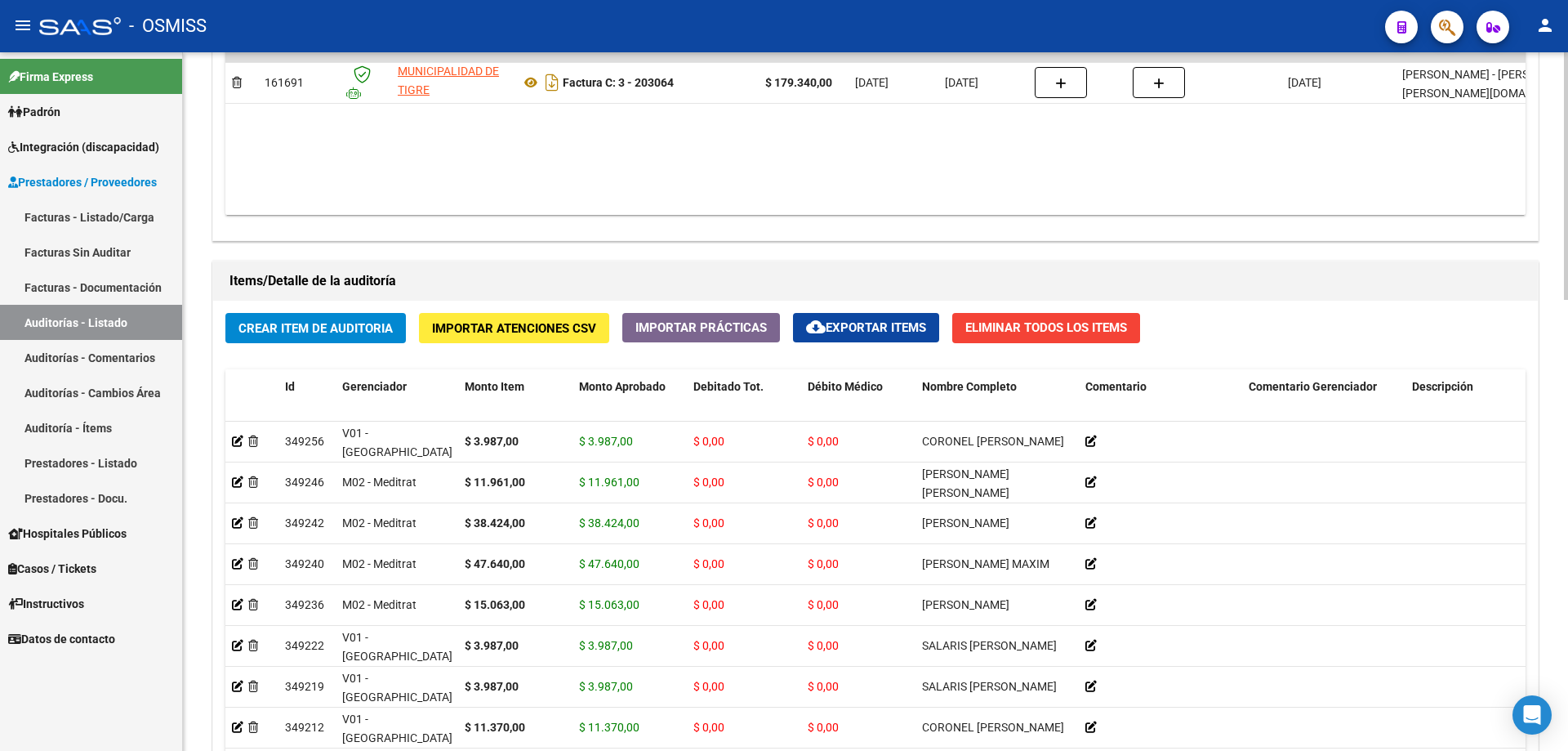
click at [758, 279] on h1 "Items/Detalle de la auditoría" at bounding box center [875, 281] width 1292 height 26
click at [258, 317] on button "Crear Item de Auditoria" at bounding box center [316, 328] width 181 height 30
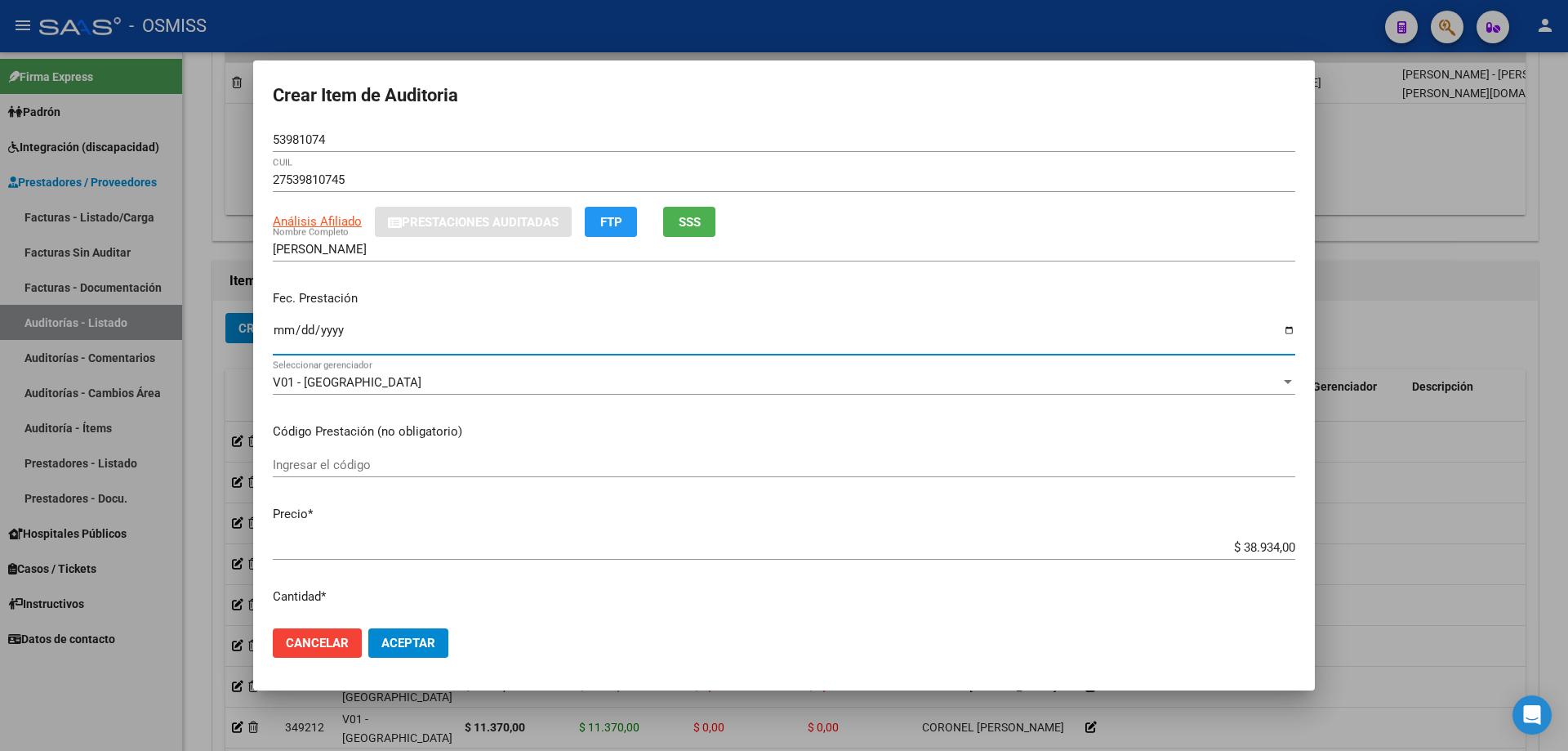
click at [276, 338] on input "Ingresar la fecha" at bounding box center [784, 336] width 1022 height 26
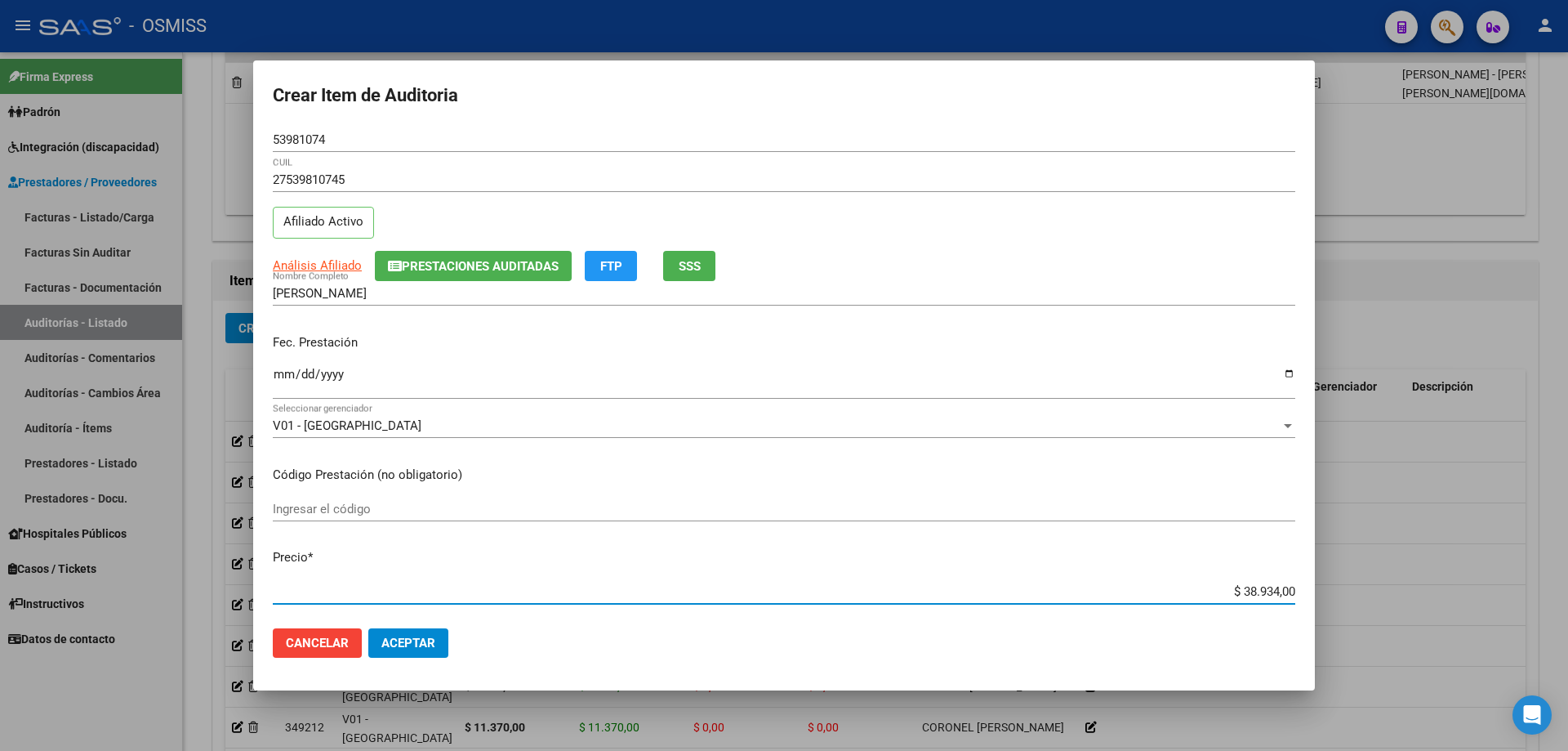
drag, startPoint x: 1202, startPoint y: 597, endPoint x: 1567, endPoint y: 595, distance: 365.0
click at [758, 506] on div "Crear Item de Auditoria 53981074 Nro Documento 27539810745 CUIL Afiliado Activo…" at bounding box center [784, 376] width 1568 height 751
click at [419, 506] on span "Aceptar" at bounding box center [408, 643] width 54 height 15
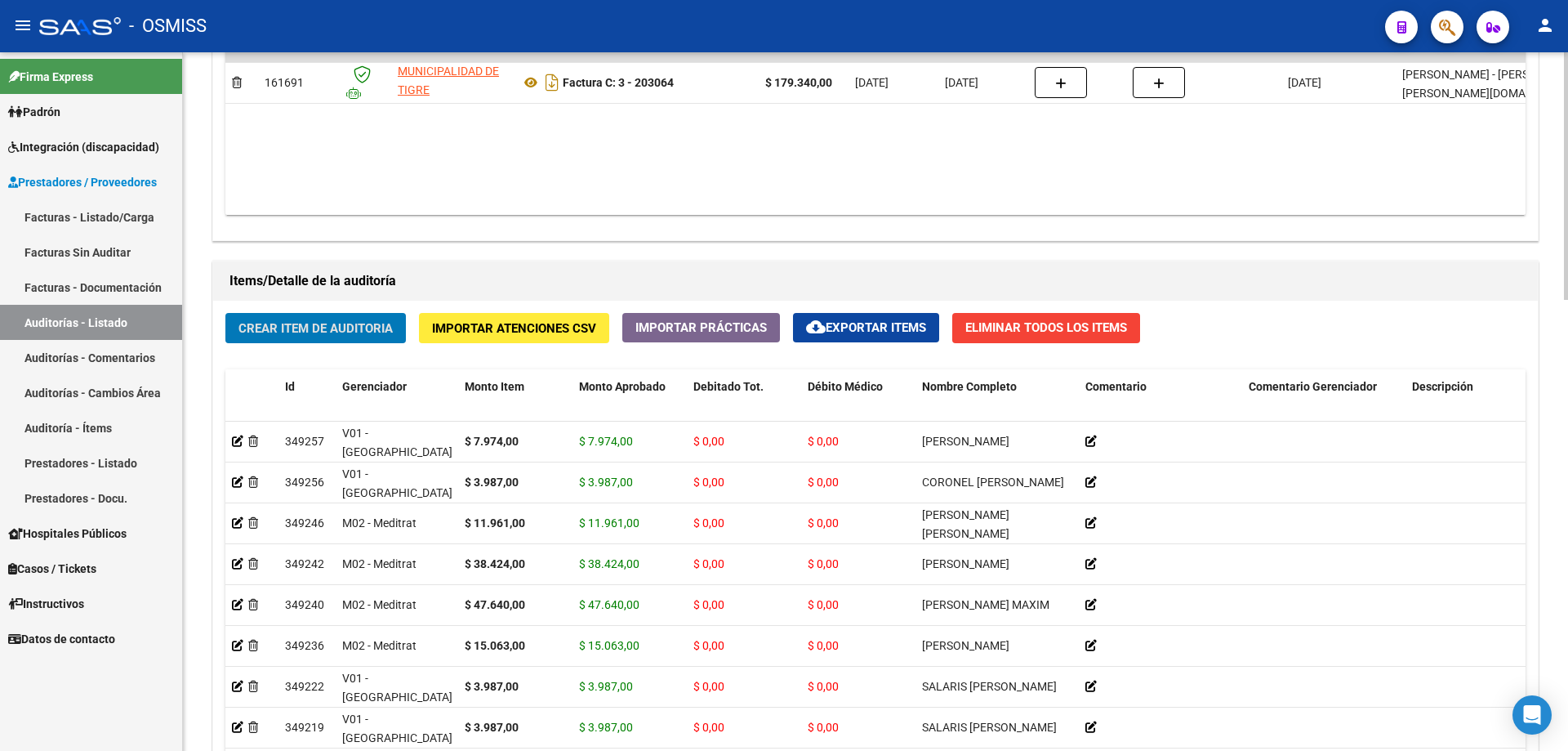
click at [285, 332] on span "Crear Item de Auditoria" at bounding box center [316, 328] width 154 height 15
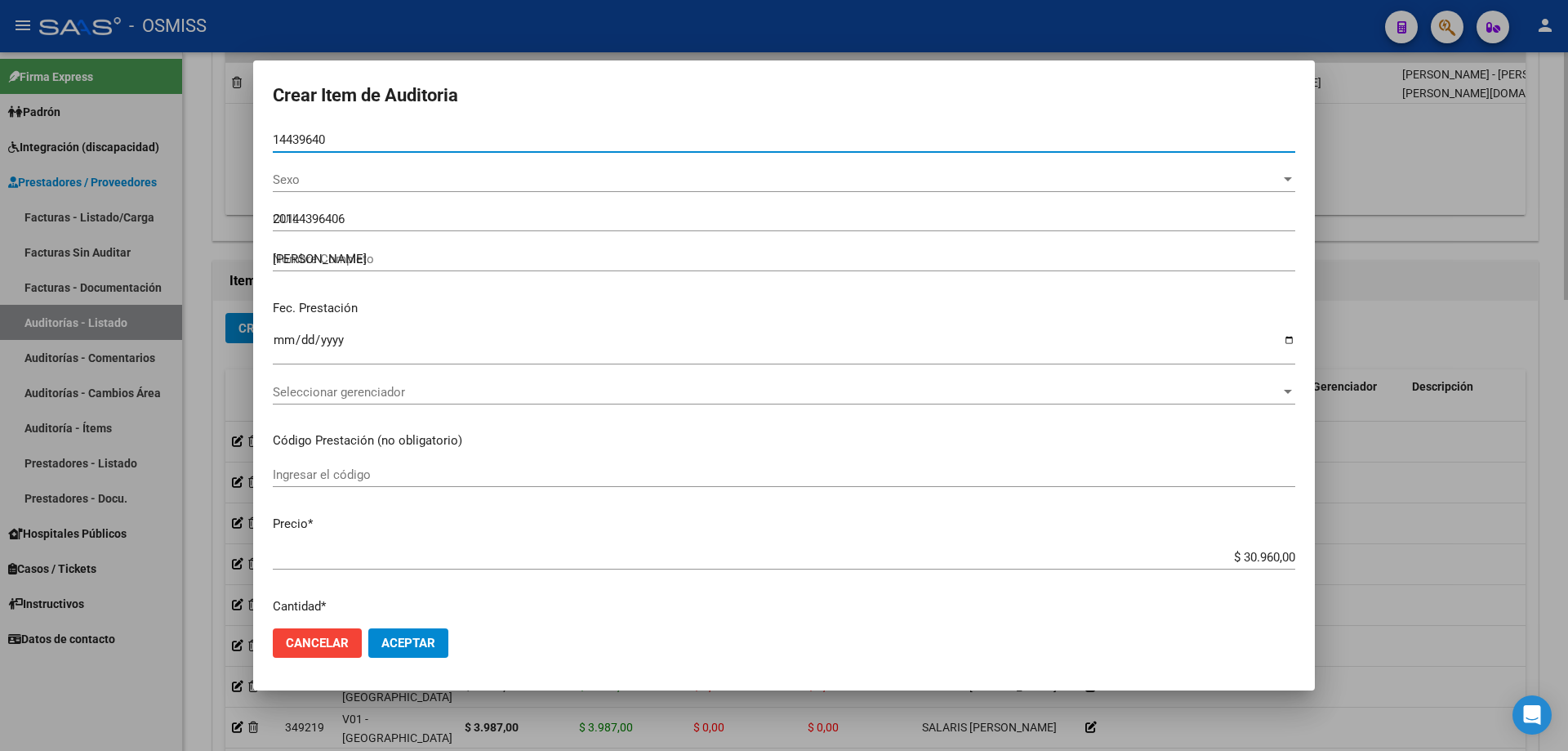
click at [279, 334] on input "Ingresar la fecha" at bounding box center [784, 346] width 1022 height 26
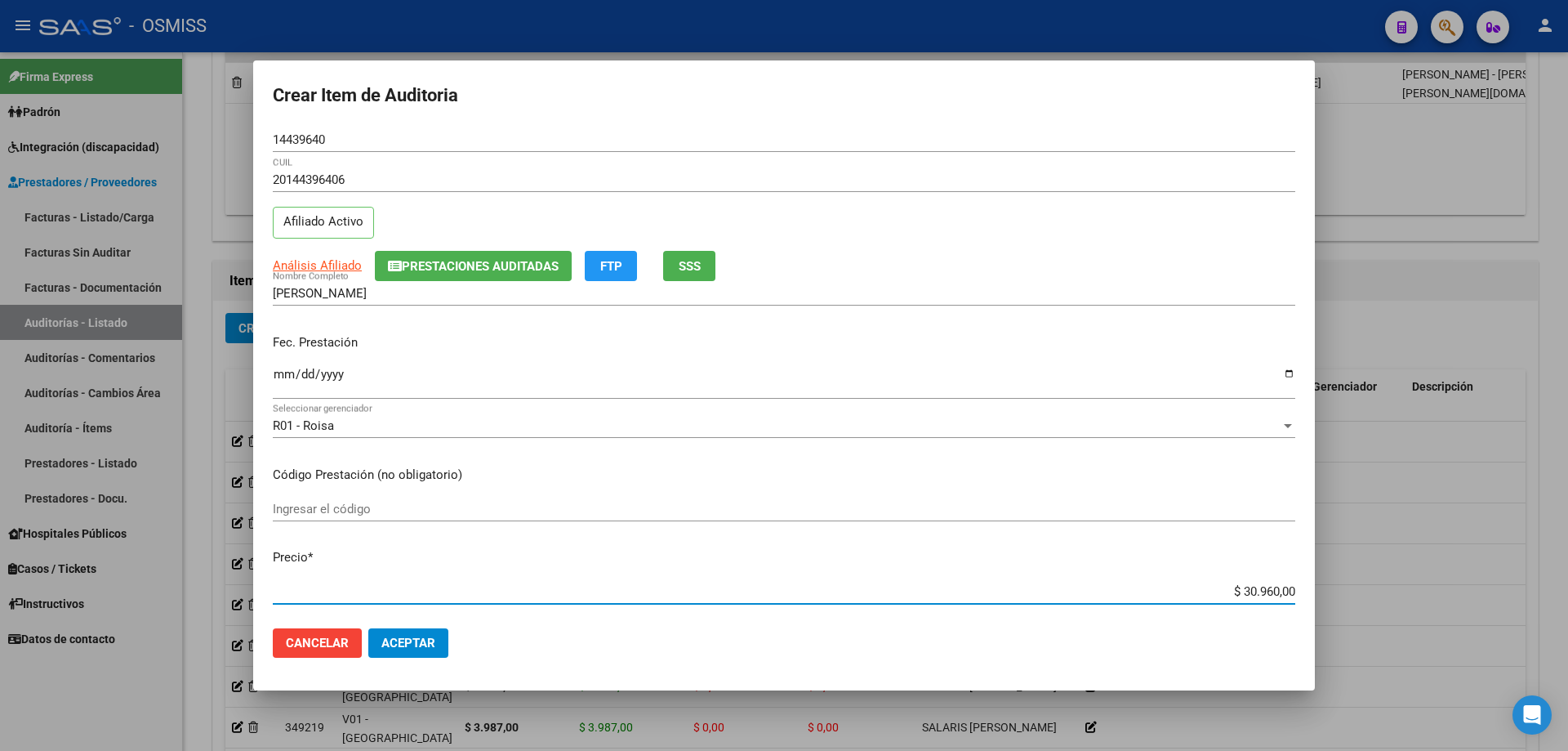
drag, startPoint x: 1181, startPoint y: 592, endPoint x: 1567, endPoint y: 491, distance: 399.0
click at [758, 506] on div "Crear Item de Auditoria 14439640 Nro Documento 20144396406 CUIL Afiliado Activo…" at bounding box center [784, 376] width 1568 height 751
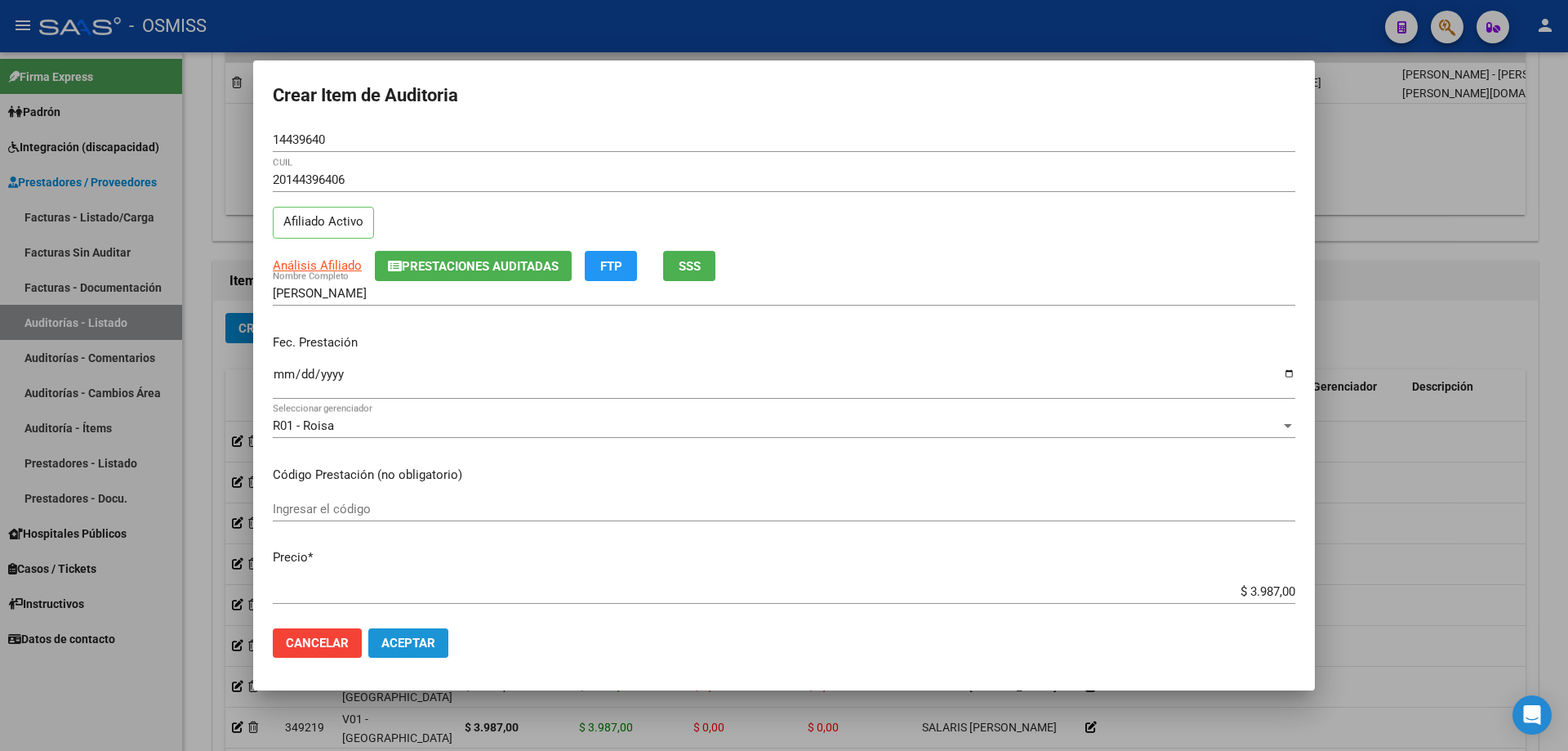
click at [429, 506] on span "Aceptar" at bounding box center [408, 643] width 54 height 15
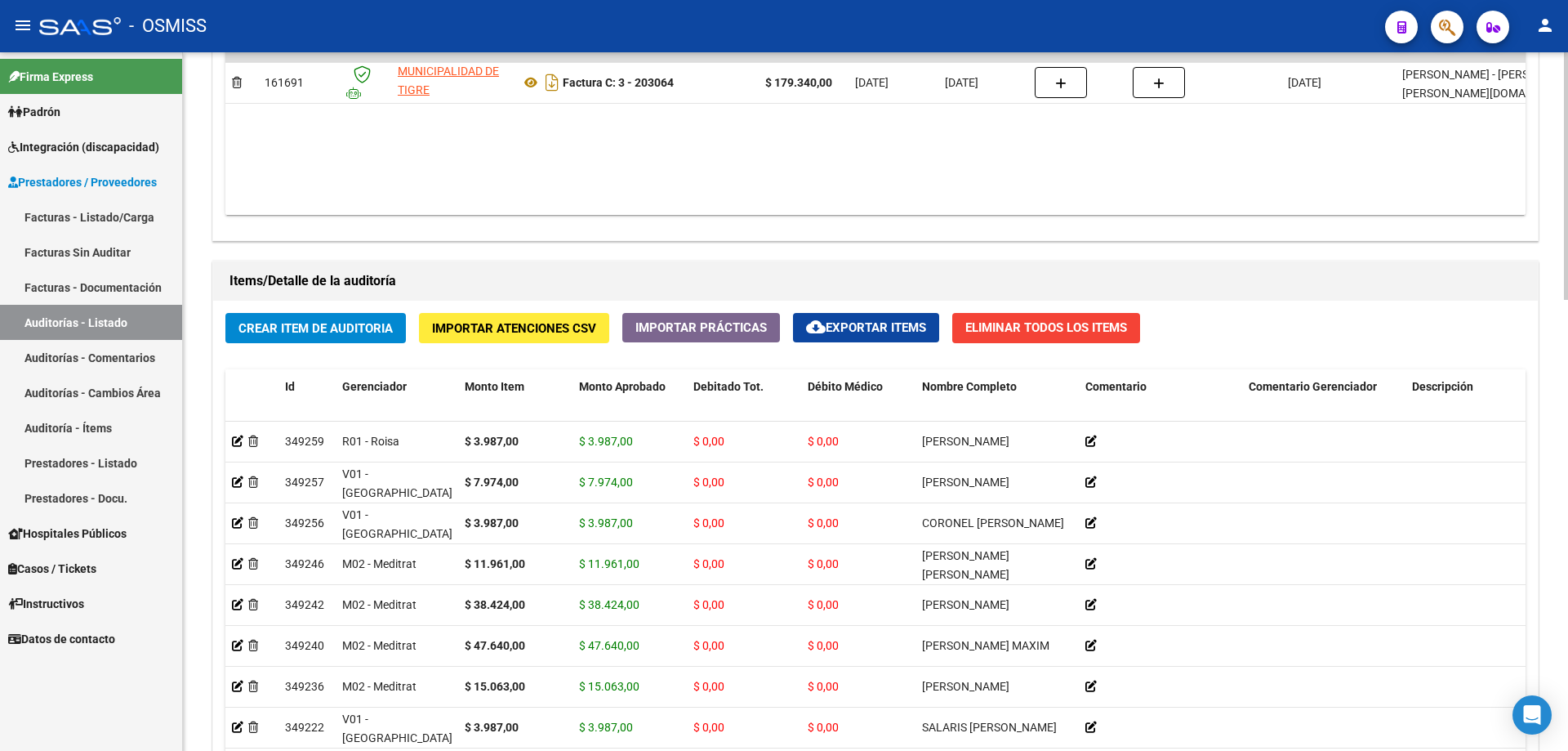
click at [758, 138] on datatable-body "$ 179.340,00 161691 MUNICIPALIDAD DE TIGRE Factura C: 3 - 203064 $ 179.340,00 […" at bounding box center [875, 119] width 1300 height 193
click at [278, 321] on span "Crear Item de Auditoria" at bounding box center [316, 328] width 154 height 15
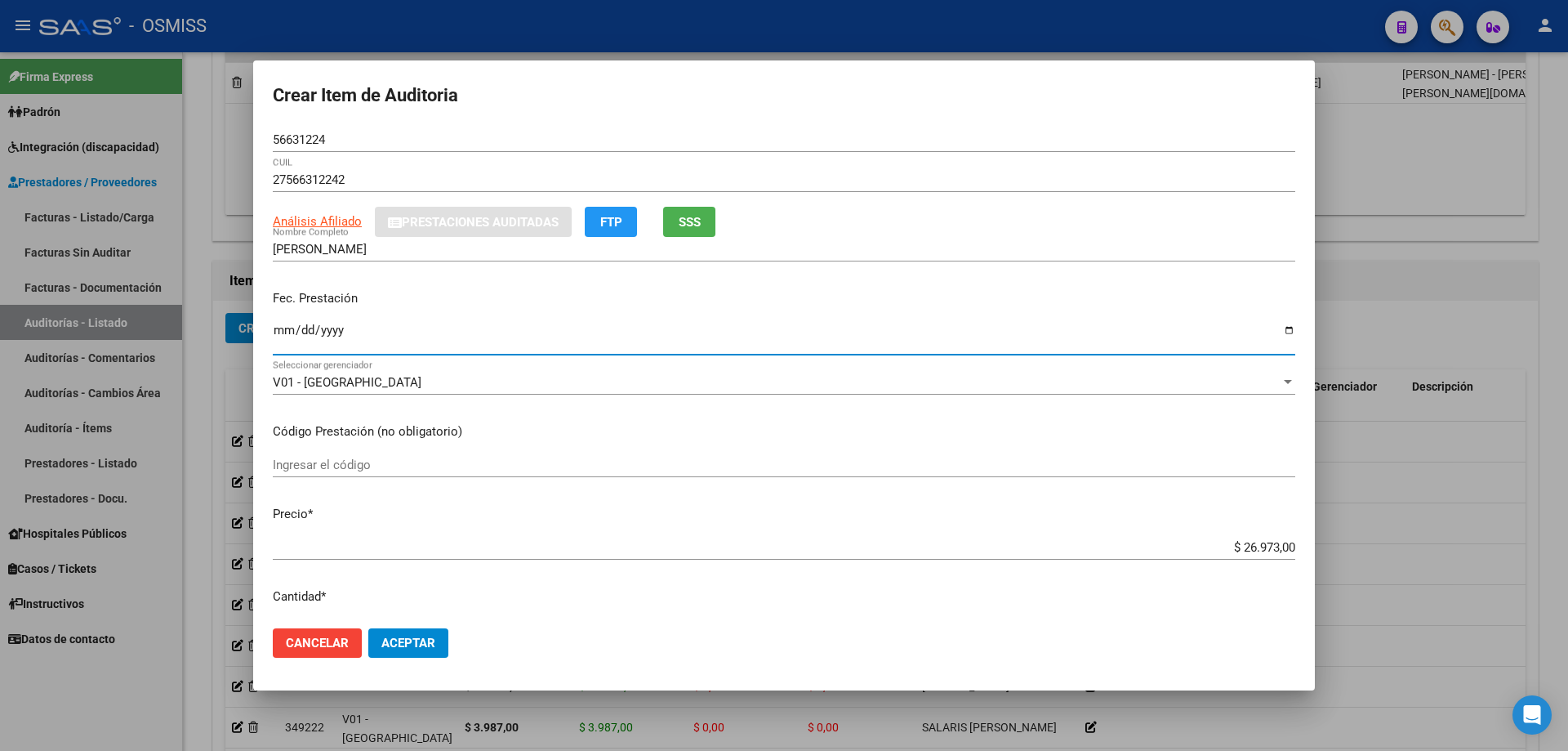
click at [280, 335] on input "Ingresar la fecha" at bounding box center [784, 336] width 1022 height 26
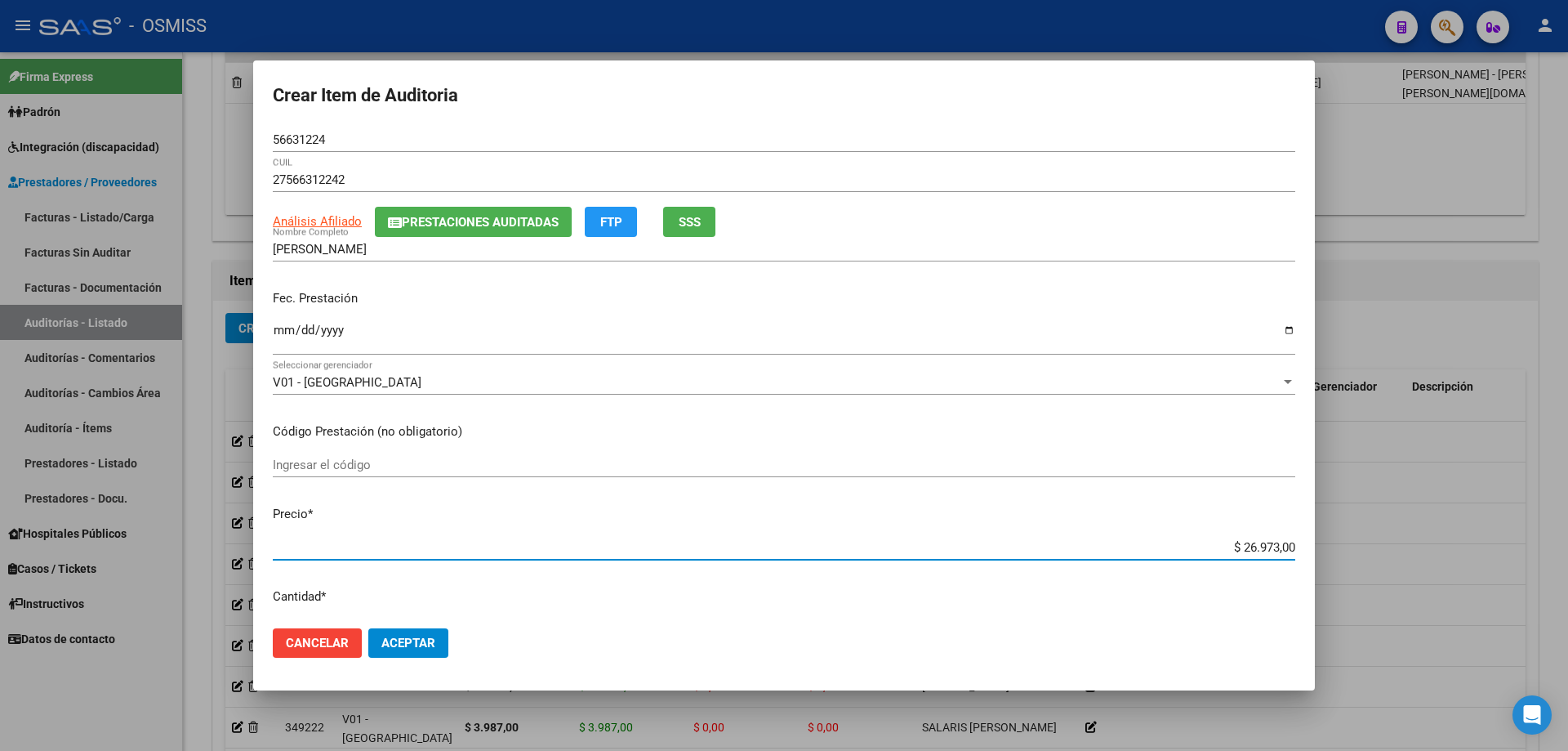
drag, startPoint x: 1199, startPoint y: 541, endPoint x: 1454, endPoint y: 532, distance: 255.2
click at [758, 506] on div "Crear Item de Auditoria 56631224 Nro Documento 27566312242 CUIL Análisis Afilia…" at bounding box center [784, 376] width 1568 height 751
click at [432, 506] on span "Aceptar" at bounding box center [408, 643] width 54 height 15
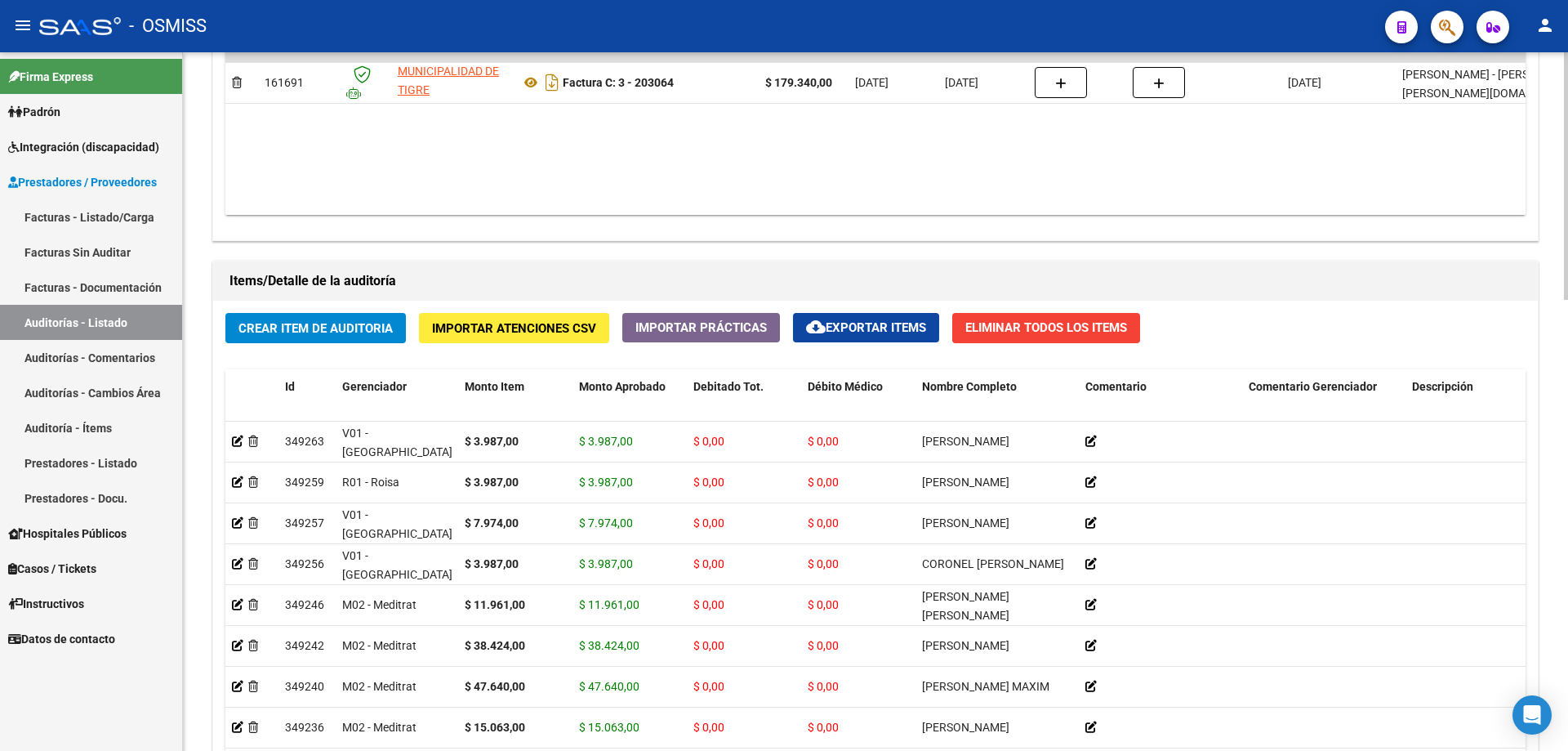
drag, startPoint x: 822, startPoint y: 223, endPoint x: 684, endPoint y: 19, distance: 246.3
click at [758, 219] on div "Agregar Comprobante cloud_download Exportar Comprobantes ID CAE Razon Social CP…" at bounding box center [875, 70] width 1325 height 339
click at [309, 282] on h1 "Items/Detalle de la auditoría" at bounding box center [875, 281] width 1292 height 26
click at [333, 327] on span "Crear Item de Auditoria" at bounding box center [316, 328] width 154 height 15
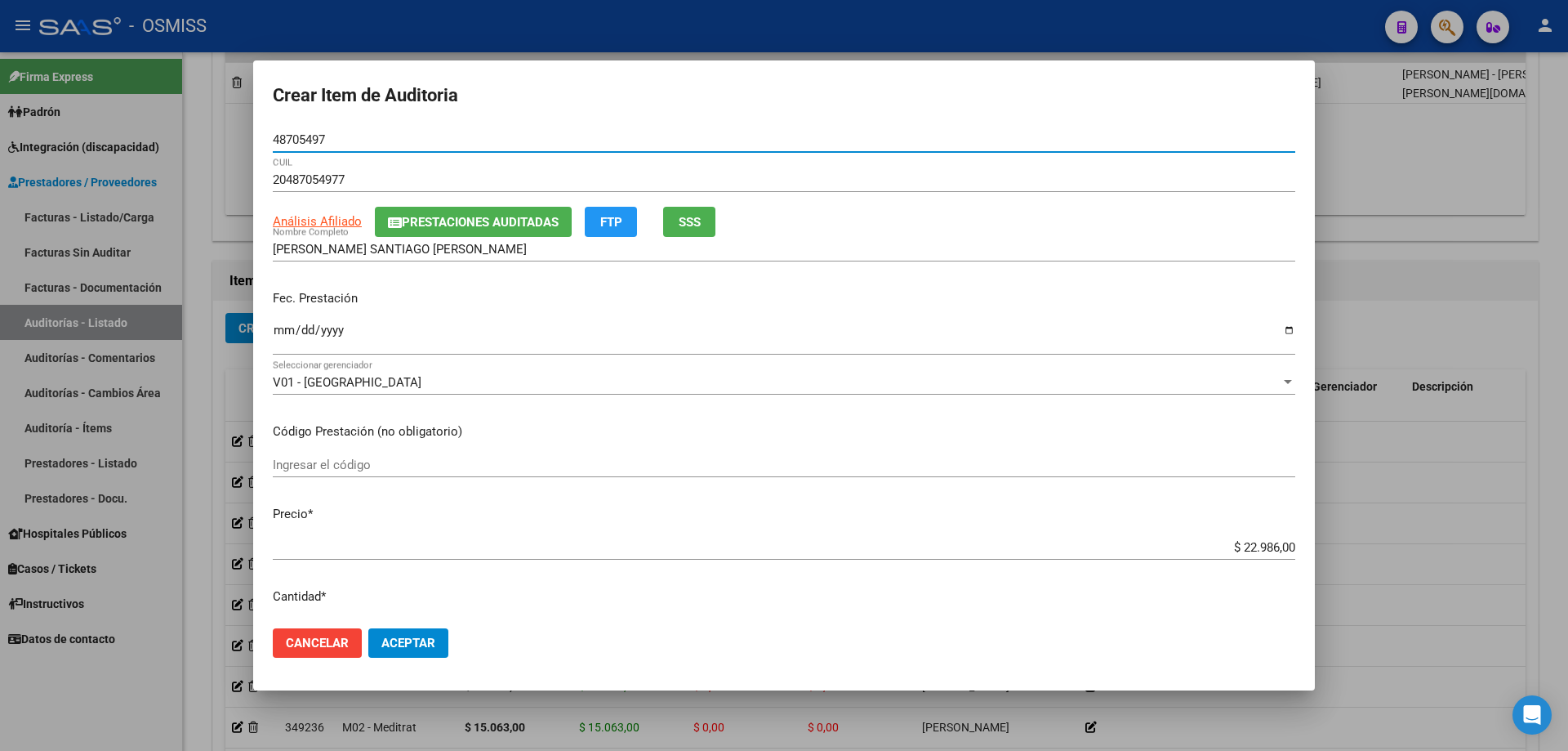
click at [276, 335] on input "Ingresar la fecha" at bounding box center [784, 336] width 1022 height 26
click at [758, 239] on div "[PERSON_NAME] [PERSON_NAME] Nombre Completo" at bounding box center [784, 249] width 1022 height 25
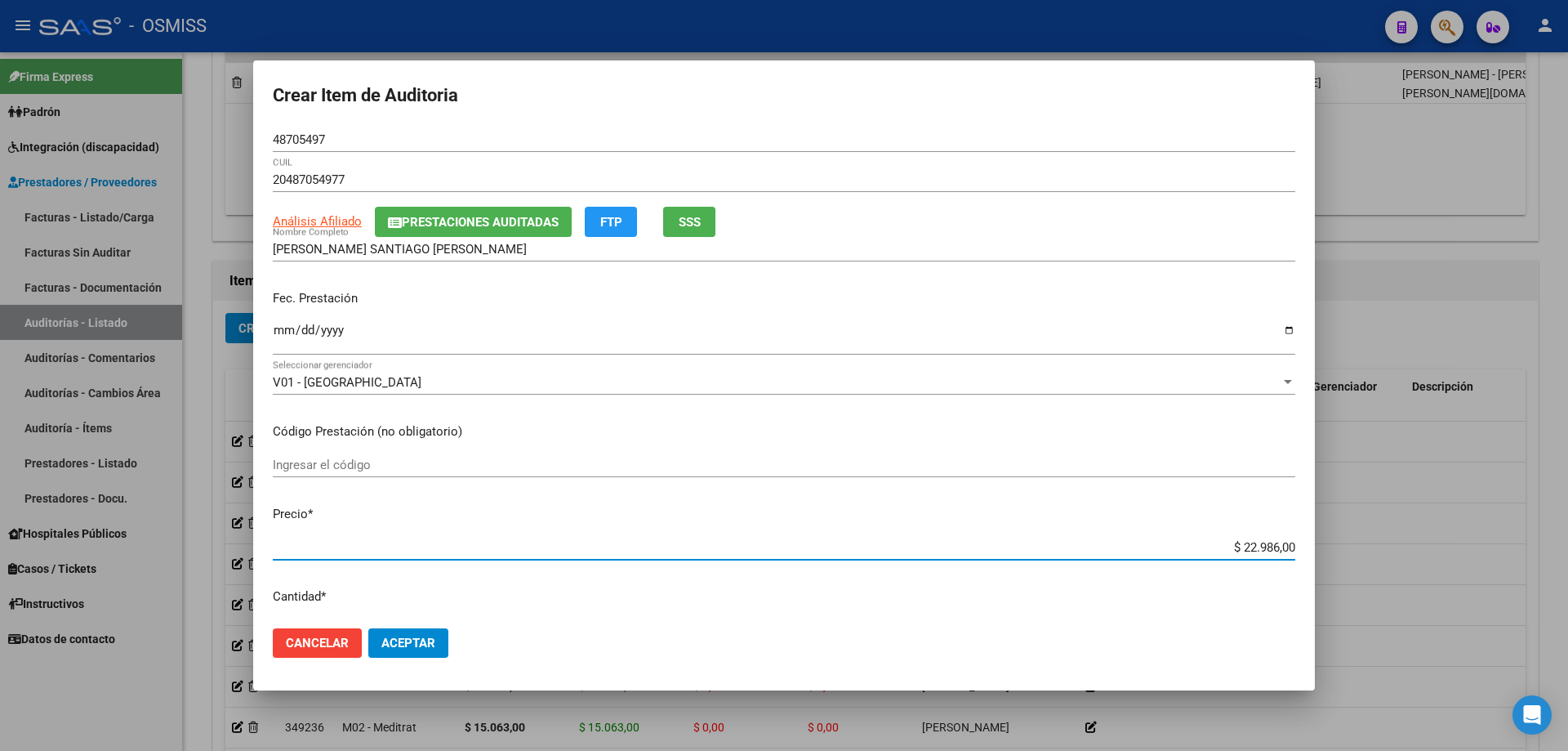
drag, startPoint x: 1161, startPoint y: 541, endPoint x: 1506, endPoint y: 550, distance: 345.1
click at [758, 506] on div "Crear Item de Auditoria 48705497 Nro Documento 20487054977 CUIL Análisis Afilia…" at bounding box center [784, 376] width 1568 height 751
click at [421, 506] on span "Aceptar" at bounding box center [408, 643] width 54 height 15
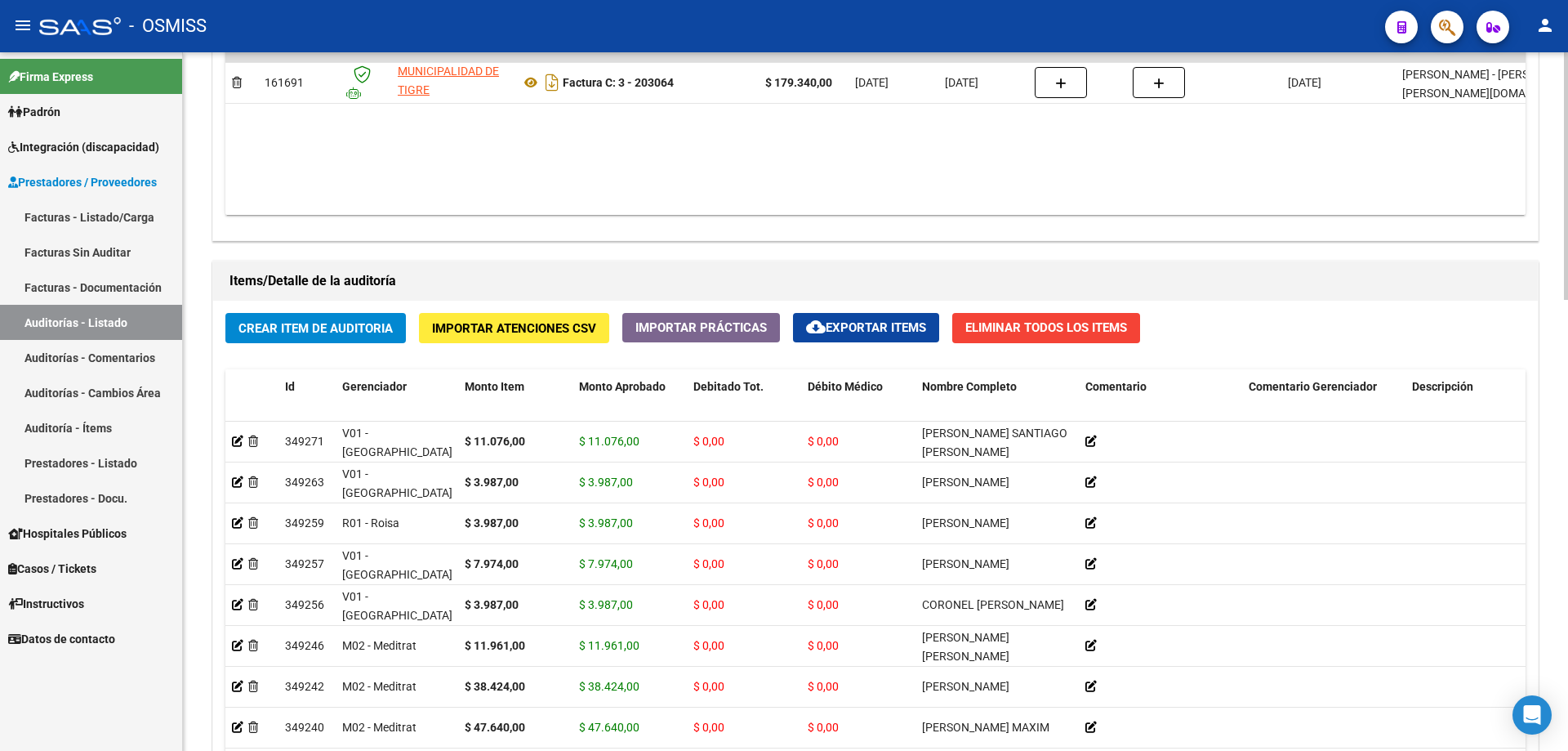
click at [758, 222] on div "Agregar Comprobante cloud_download Exportar Comprobantes ID CAE Razon Social CP…" at bounding box center [875, 70] width 1325 height 339
click at [319, 303] on div "Crear Item de Auditoria Importar Atenciones CSV Importar Prácticas cloud_downlo…" at bounding box center [875, 610] width 1325 height 620
click at [326, 347] on div "Crear Item de Auditoria Importar Atenciones CSV Importar Prácticas cloud_downlo…" at bounding box center [875, 610] width 1325 height 620
click at [326, 329] on span "Crear Item de Auditoria" at bounding box center [316, 328] width 154 height 15
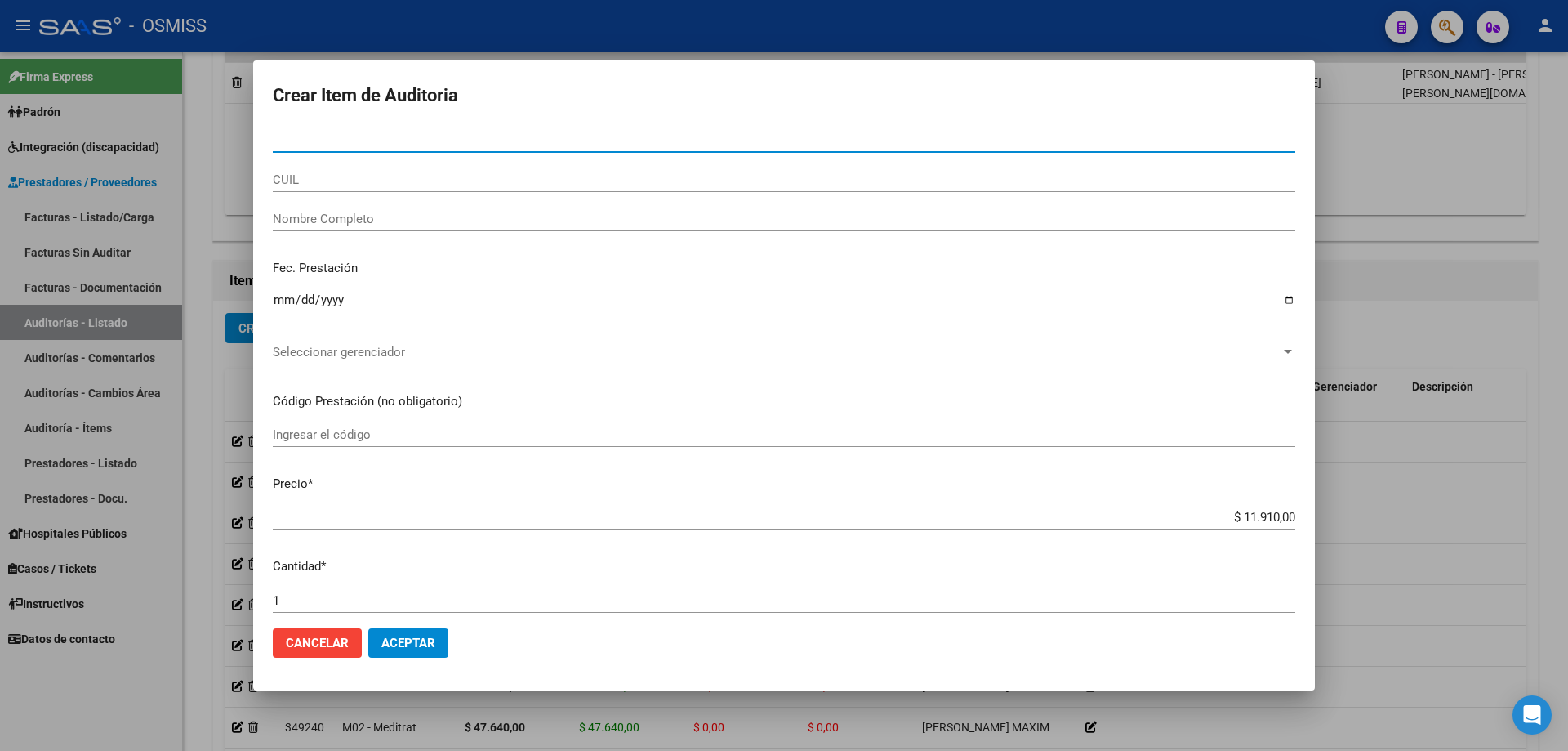
paste input "47342818"
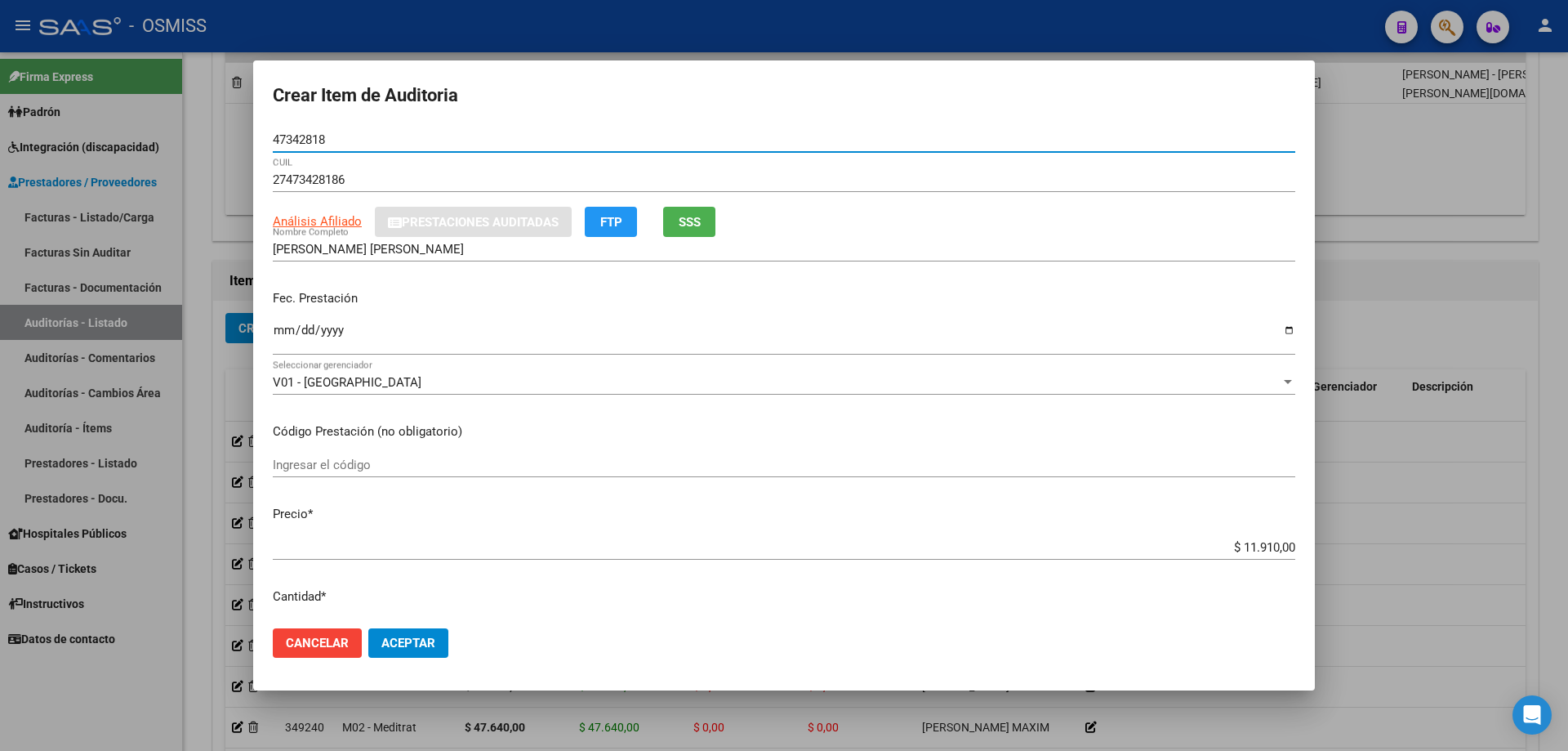
click at [290, 333] on input "Ingresar la fecha" at bounding box center [784, 336] width 1022 height 26
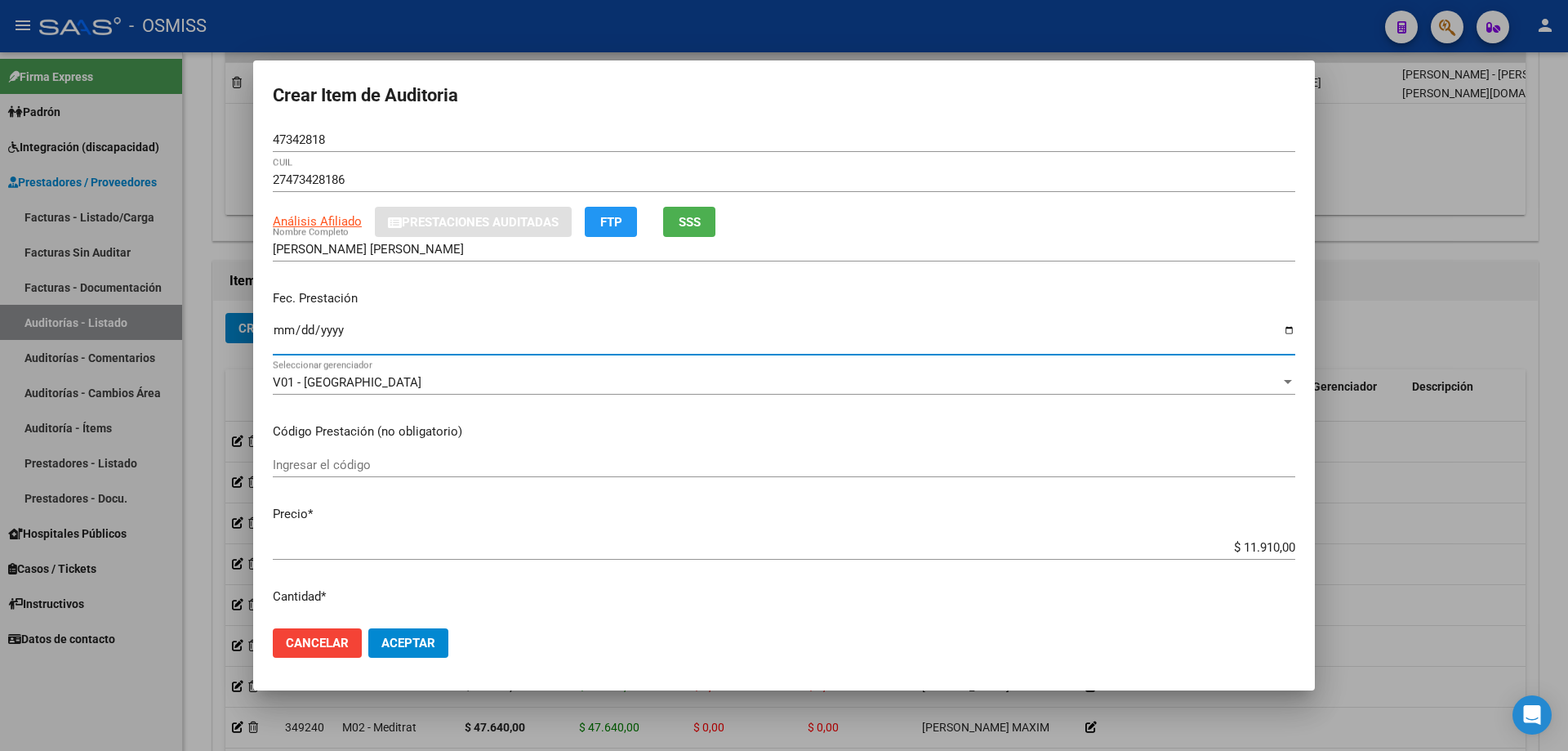
click at [282, 335] on input "Ingresar la fecha" at bounding box center [784, 336] width 1022 height 26
click at [433, 506] on span "Aceptar" at bounding box center [408, 643] width 54 height 15
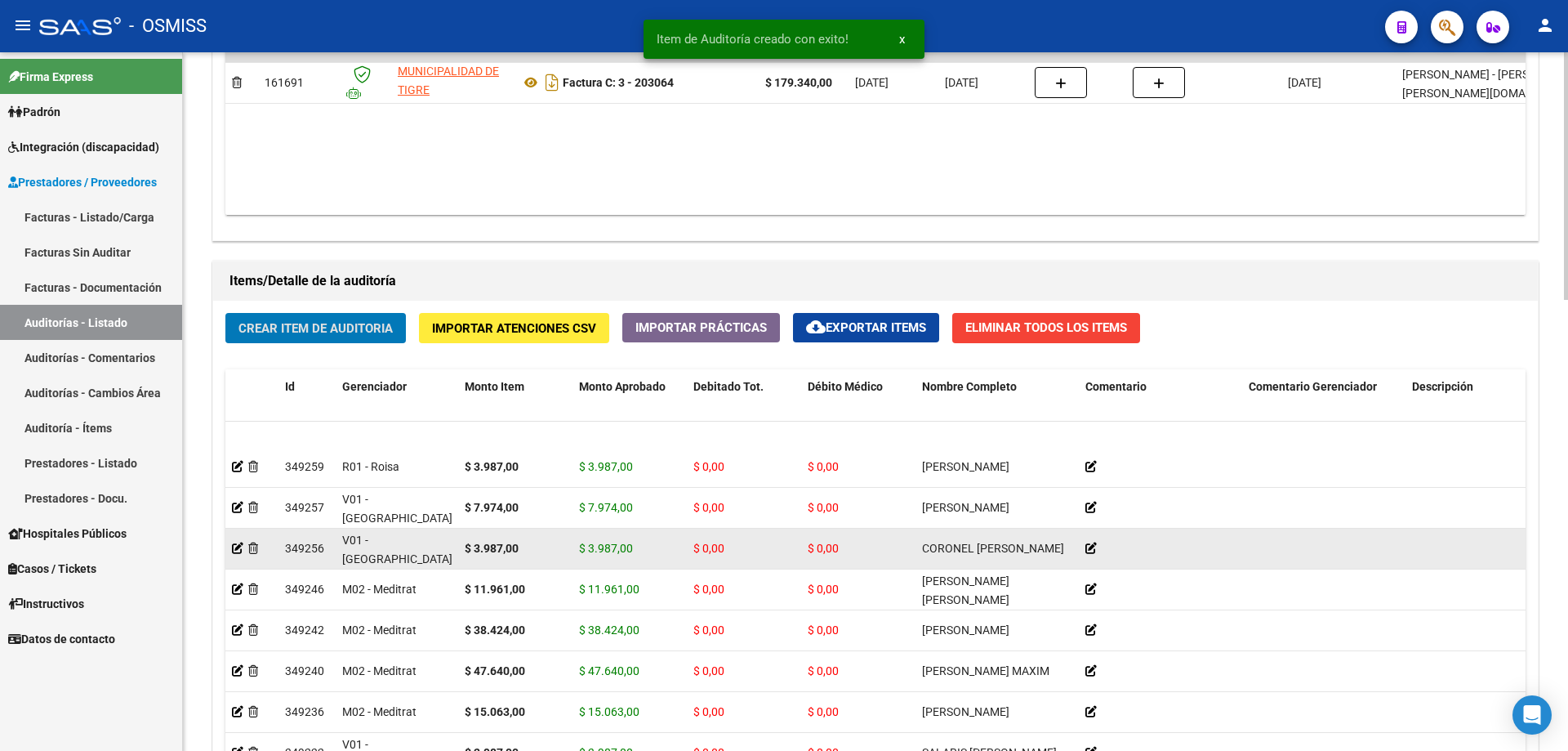
scroll to position [157, 0]
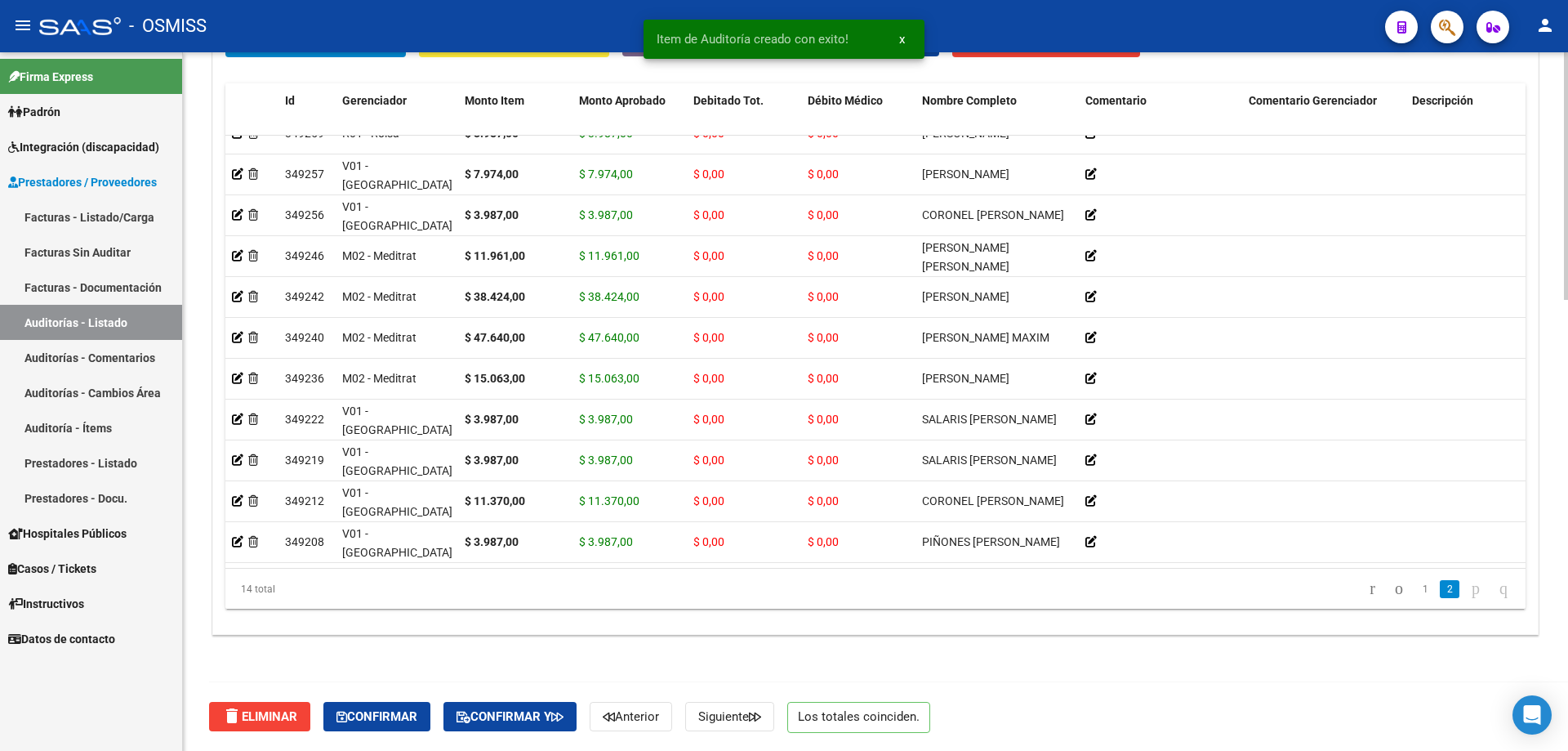
drag, startPoint x: 1166, startPoint y: 582, endPoint x: 1188, endPoint y: 568, distance: 26.1
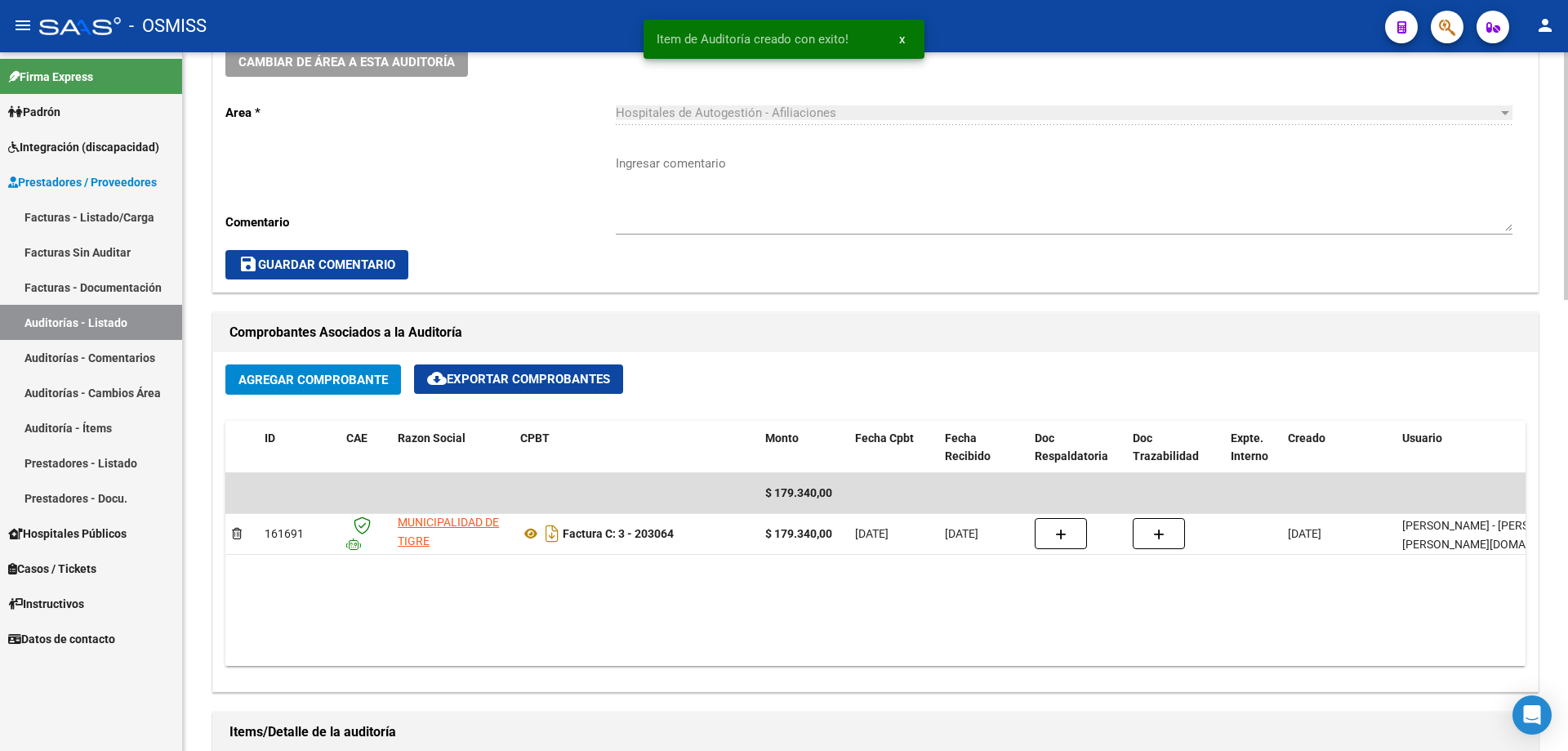
scroll to position [370, 0]
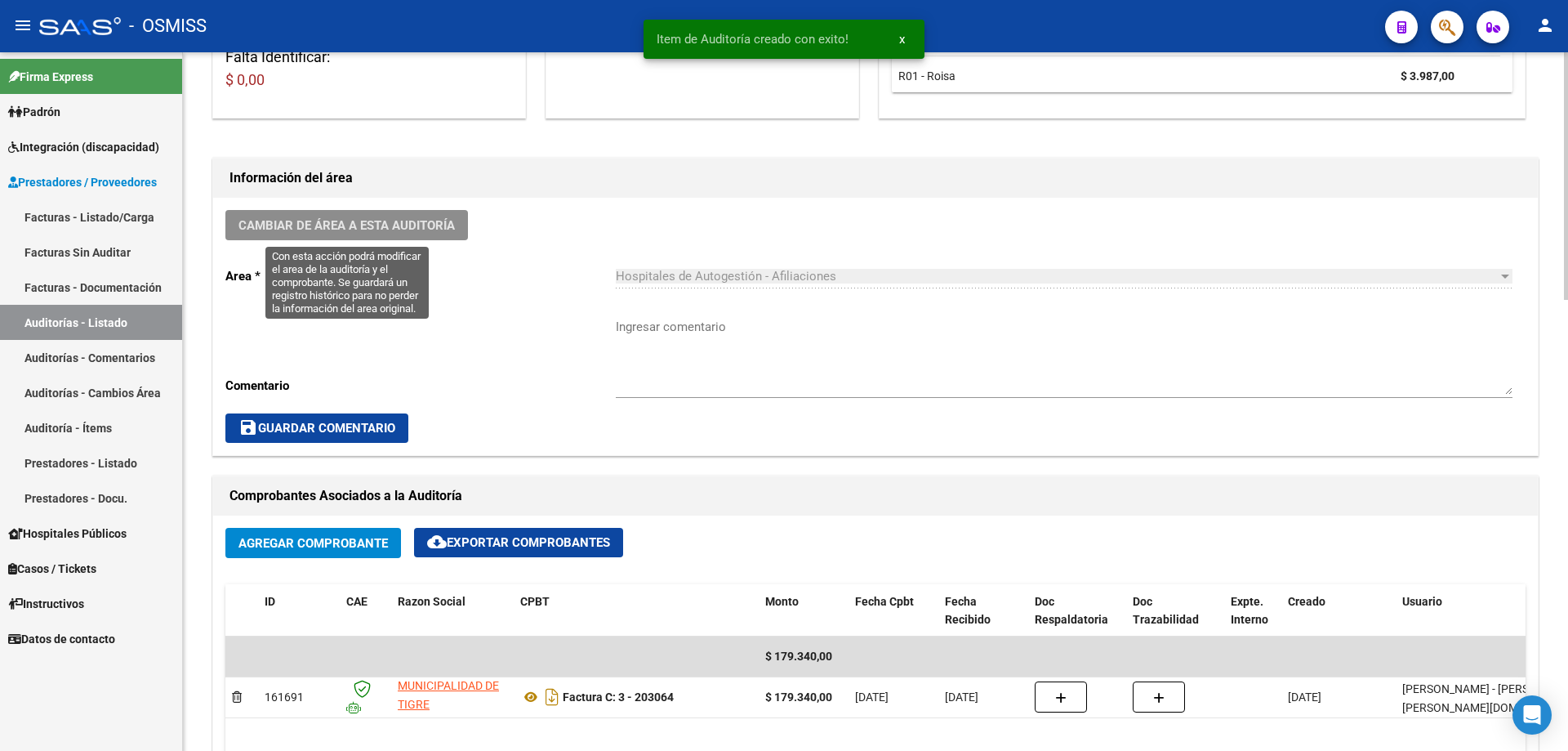
click at [384, 234] on button "Cambiar de área a esta auditoría" at bounding box center [346, 224] width 242 height 30
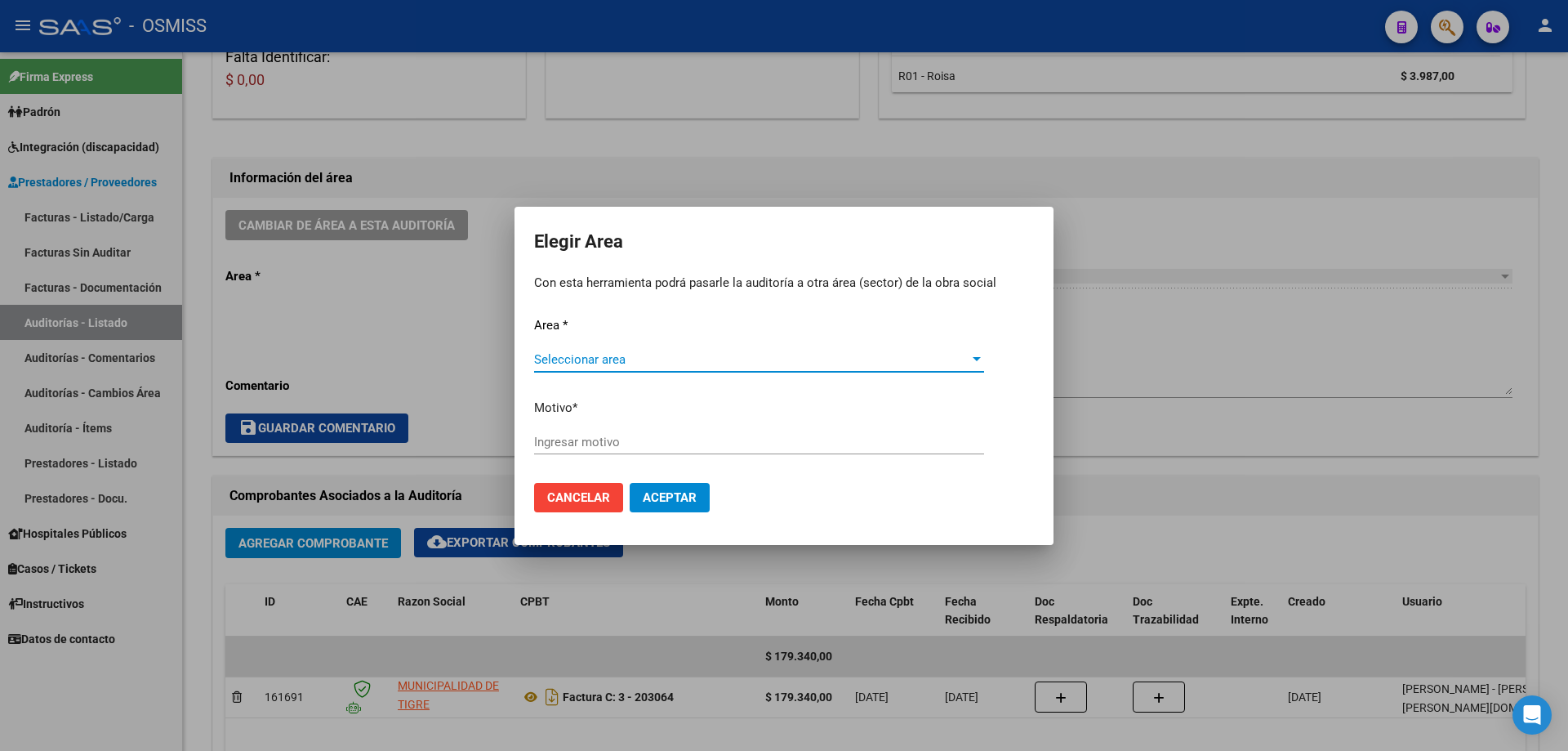
click at [758, 353] on span "Seleccionar area" at bounding box center [752, 359] width 435 height 15
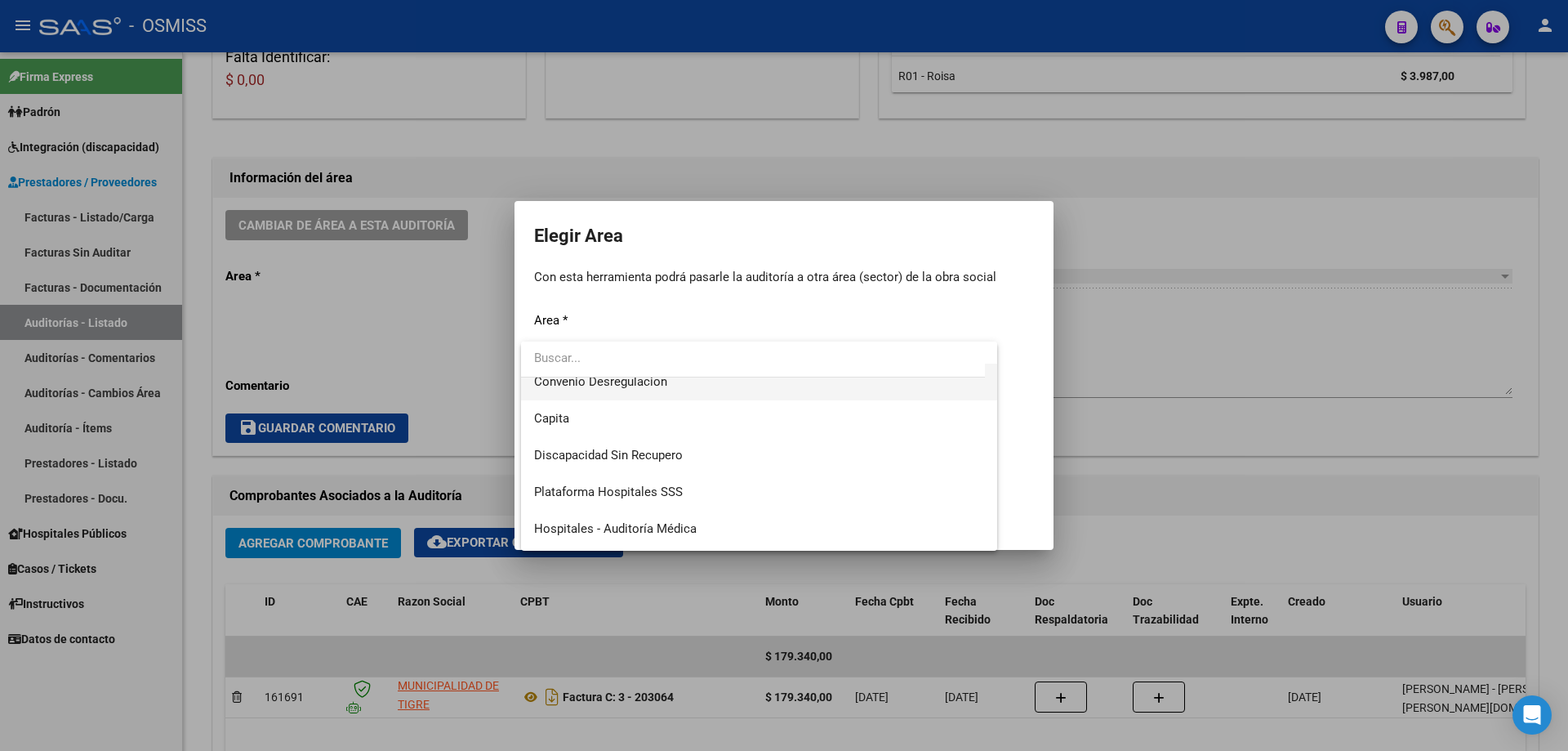
scroll to position [163, 0]
click at [746, 495] on span "Plataforma Hospitales SSS" at bounding box center [758, 490] width 450 height 37
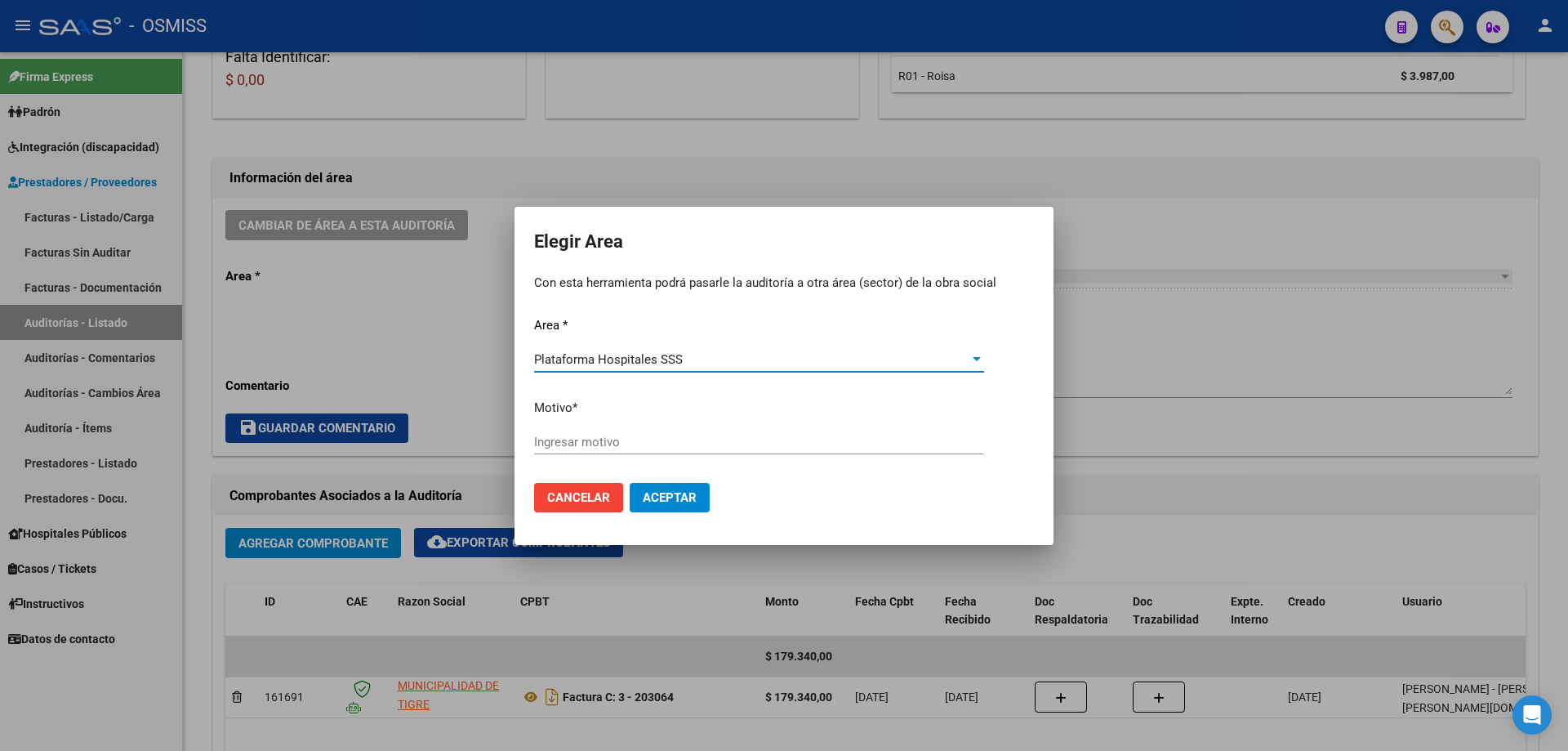
click at [707, 368] on div "Plataforma Hospitales SSS Seleccionar area" at bounding box center [758, 359] width 450 height 25
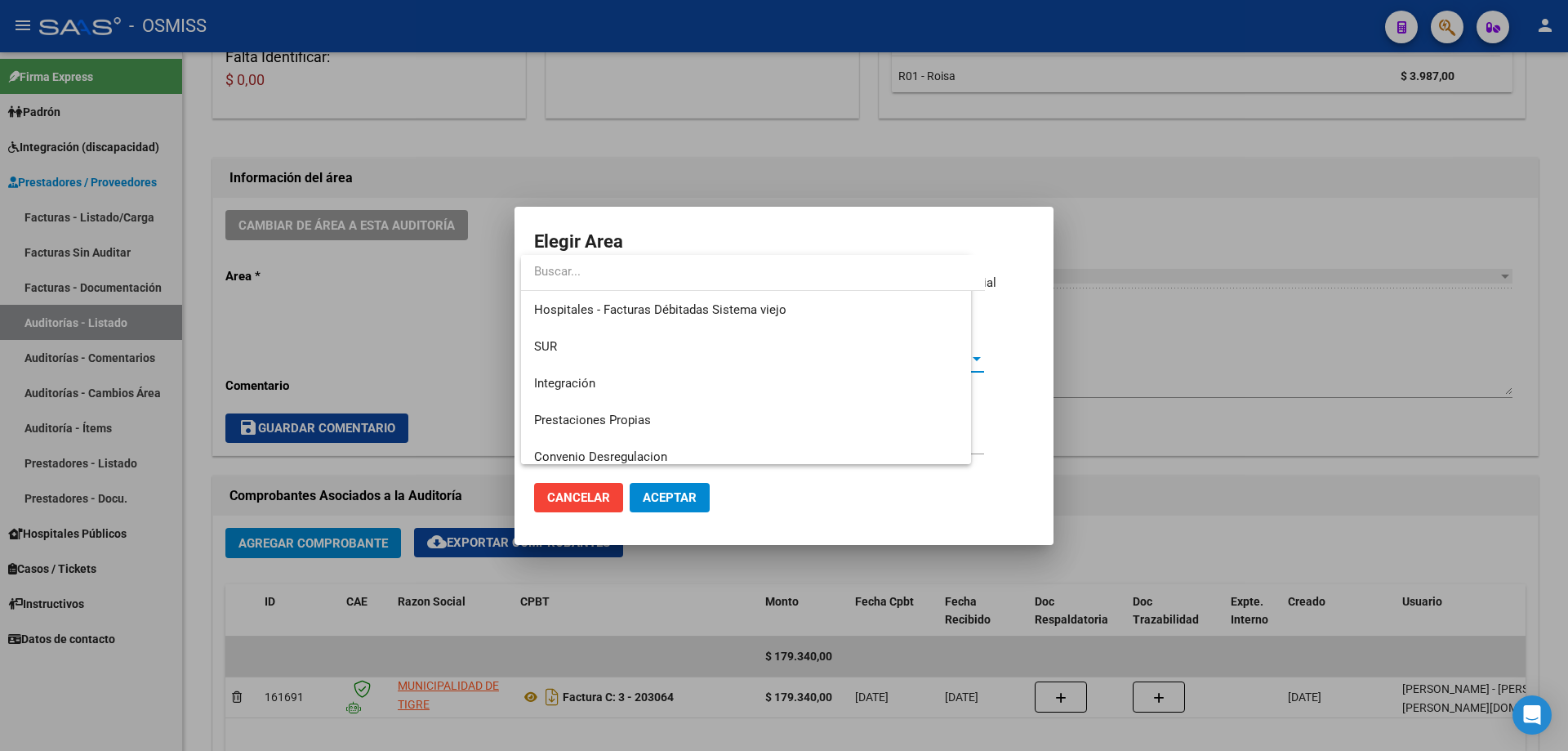
scroll to position [208, 0]
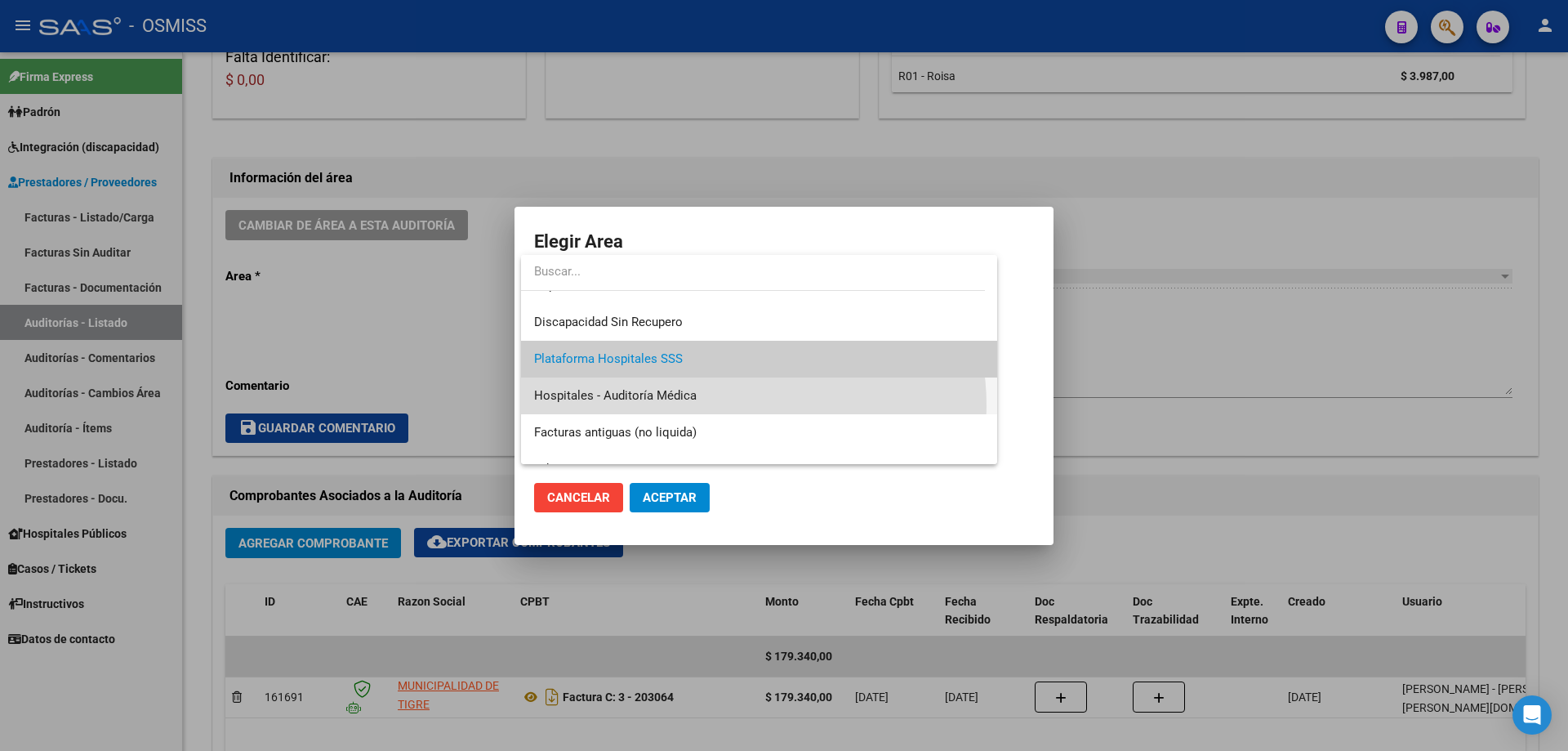
click at [720, 406] on span "Hospitales - Auditoría Médica" at bounding box center [758, 395] width 450 height 37
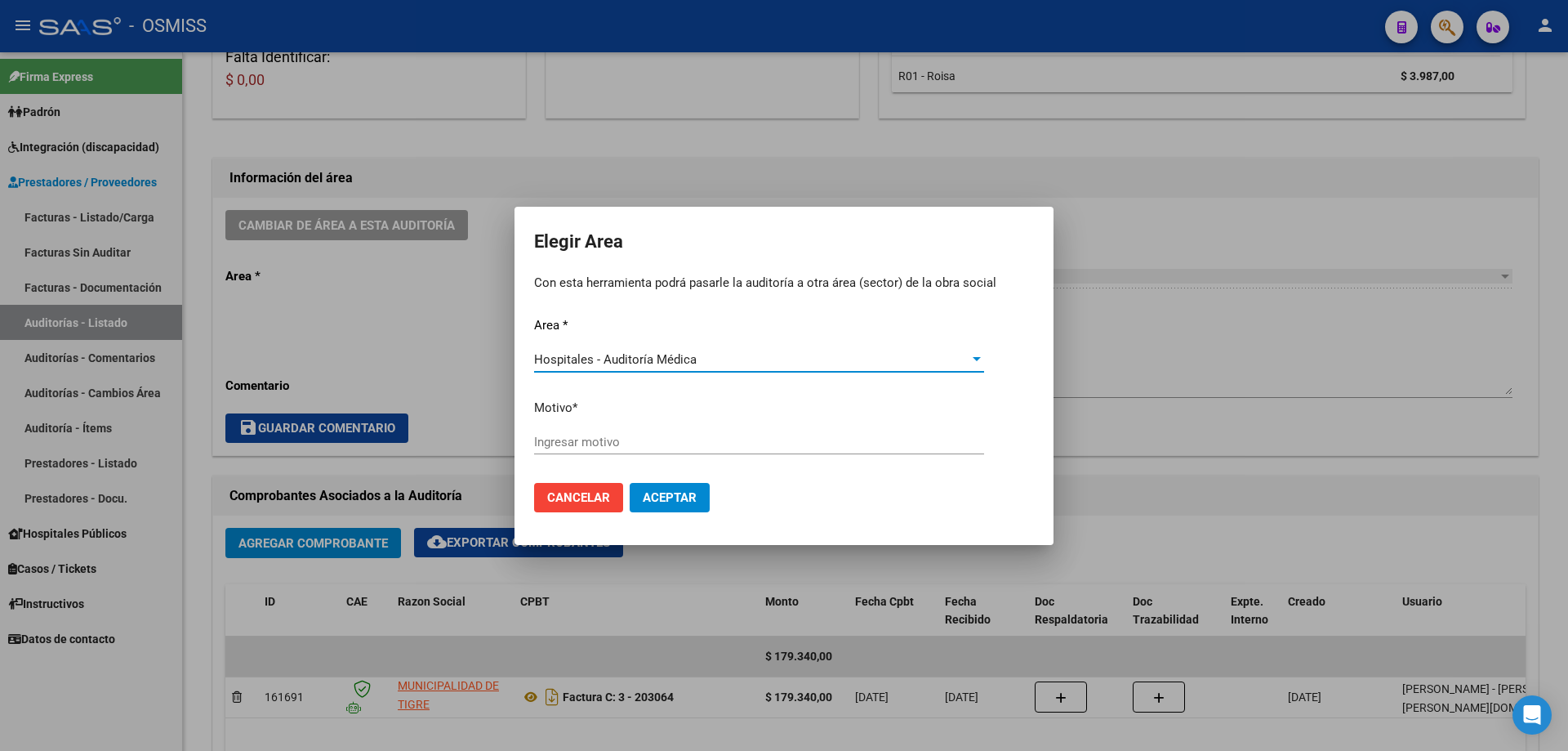
click at [720, 406] on p "Motivo *" at bounding box center [784, 408] width 500 height 19
click at [715, 429] on div "Ingresar motivo" at bounding box center [758, 441] width 450 height 25
click at [715, 434] on input "Ingresar motivo" at bounding box center [758, 441] width 450 height 15
click at [655, 506] on mat-dialog-actions "Cancelar Aceptar" at bounding box center [784, 497] width 500 height 55
click at [688, 497] on span "Aceptar" at bounding box center [669, 497] width 54 height 15
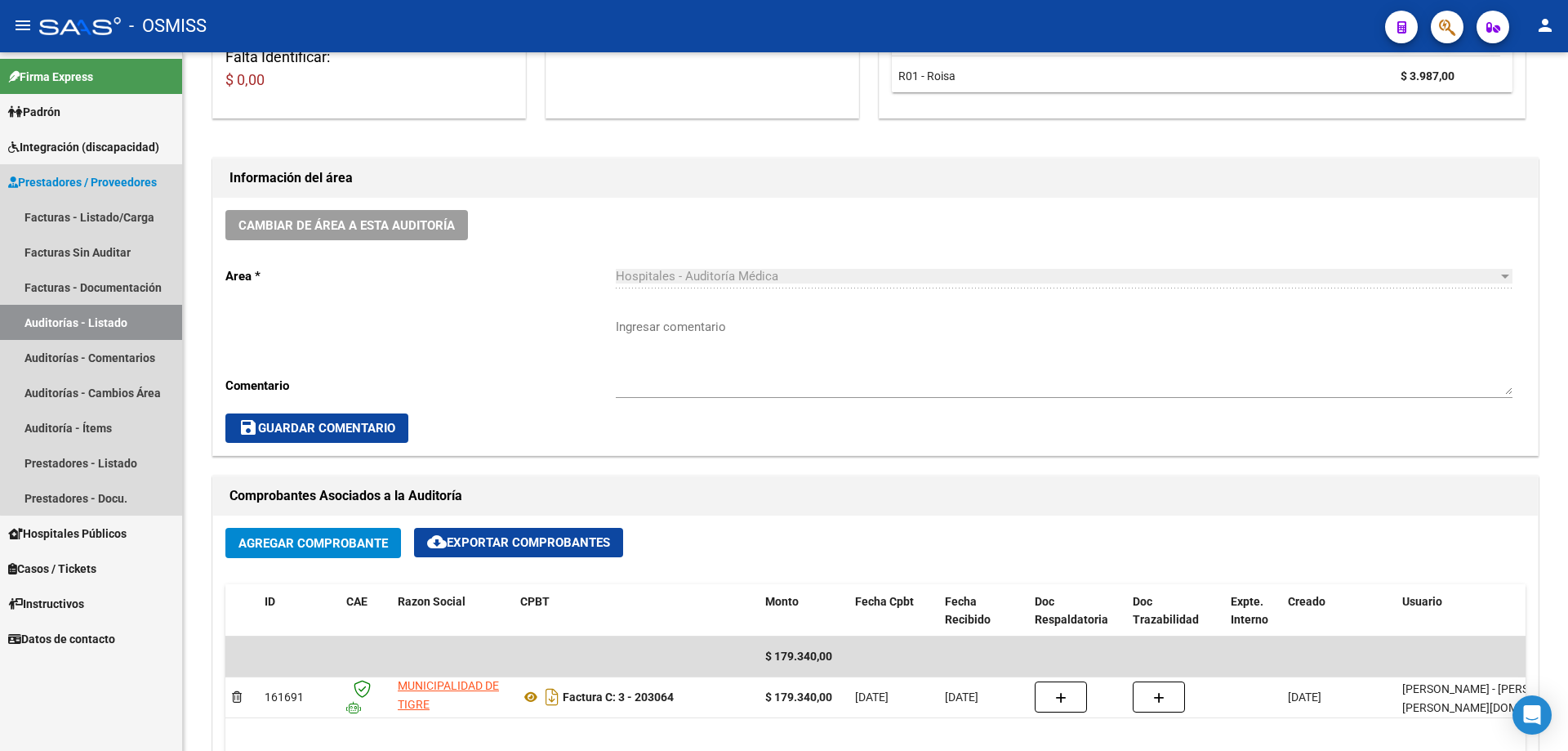
click at [145, 317] on link "Auditorías - Listado" at bounding box center [90, 322] width 182 height 35
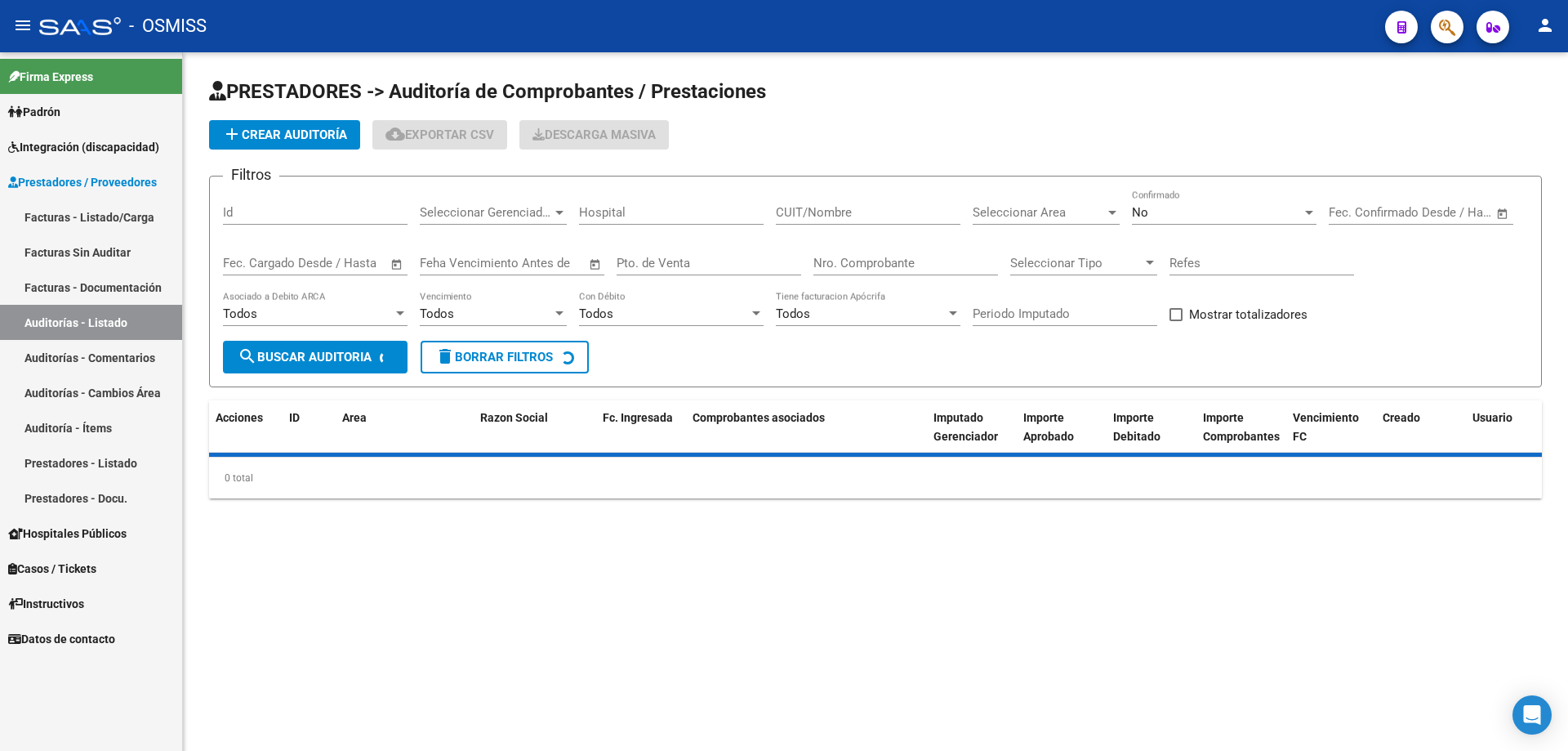
click at [257, 137] on span "add Crear Auditoría" at bounding box center [284, 134] width 125 height 15
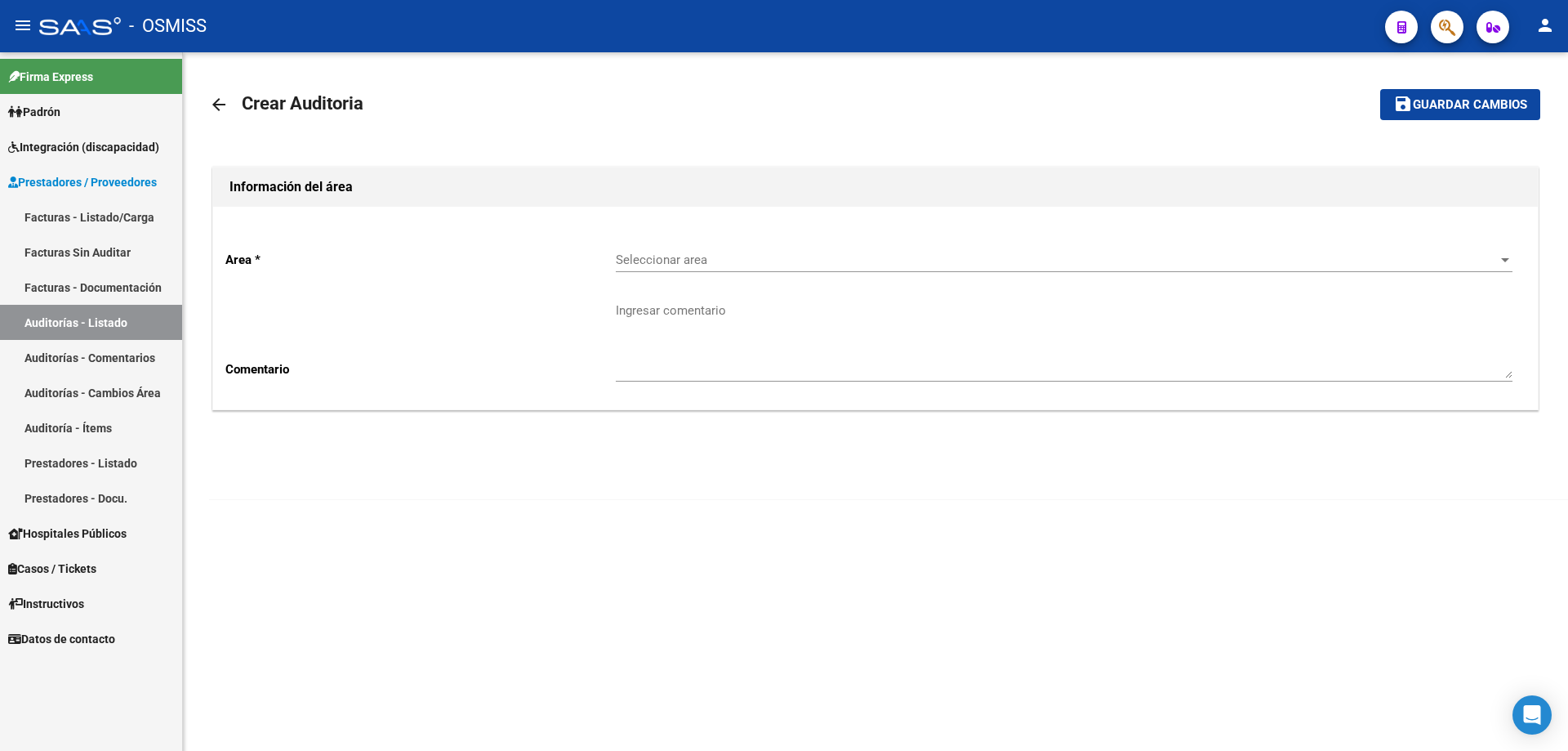
click at [758, 268] on div "Seleccionar area Seleccionar area" at bounding box center [1064, 254] width 897 height 35
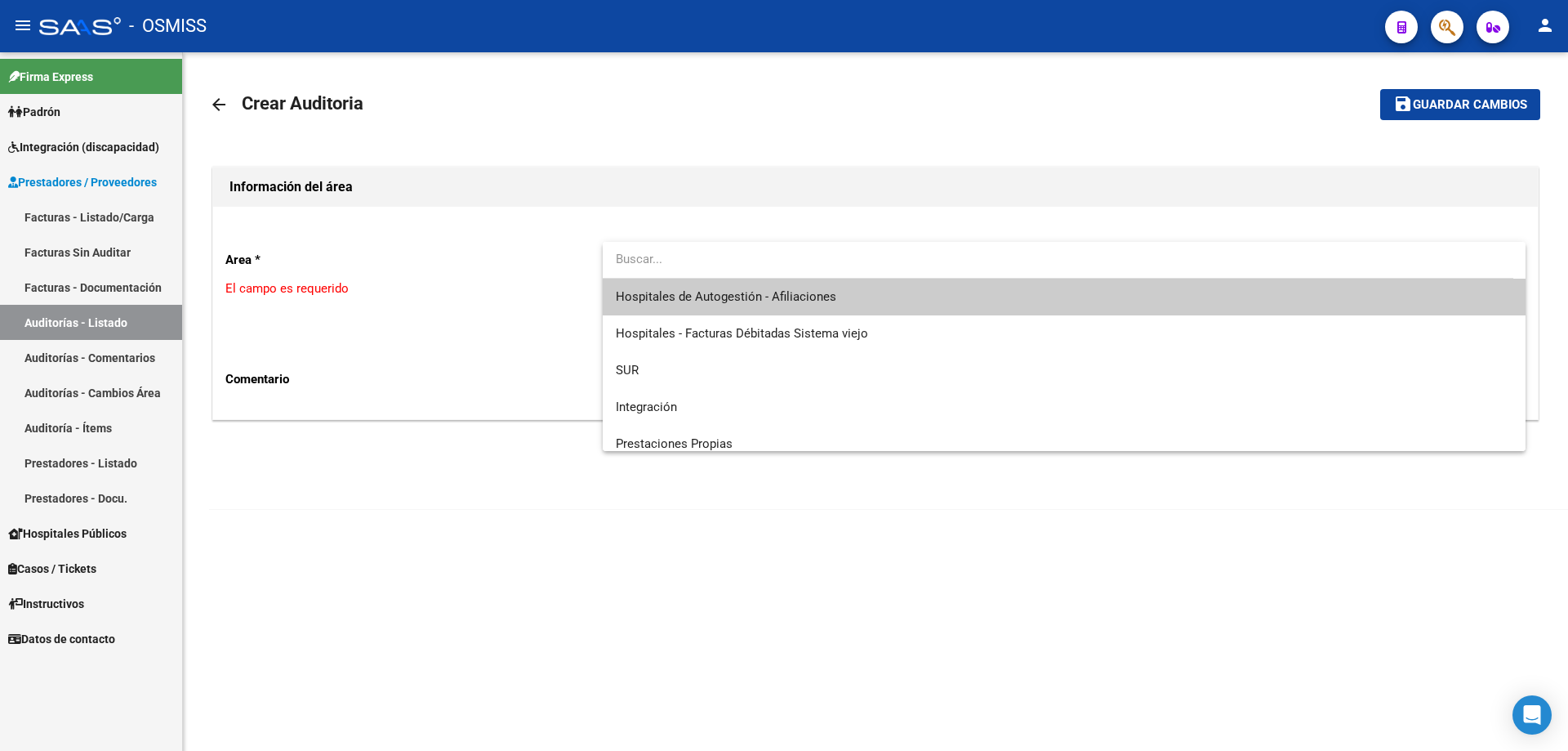
click at [758, 301] on span "Hospitales de Autogestión - Afiliaciones" at bounding box center [1064, 296] width 897 height 37
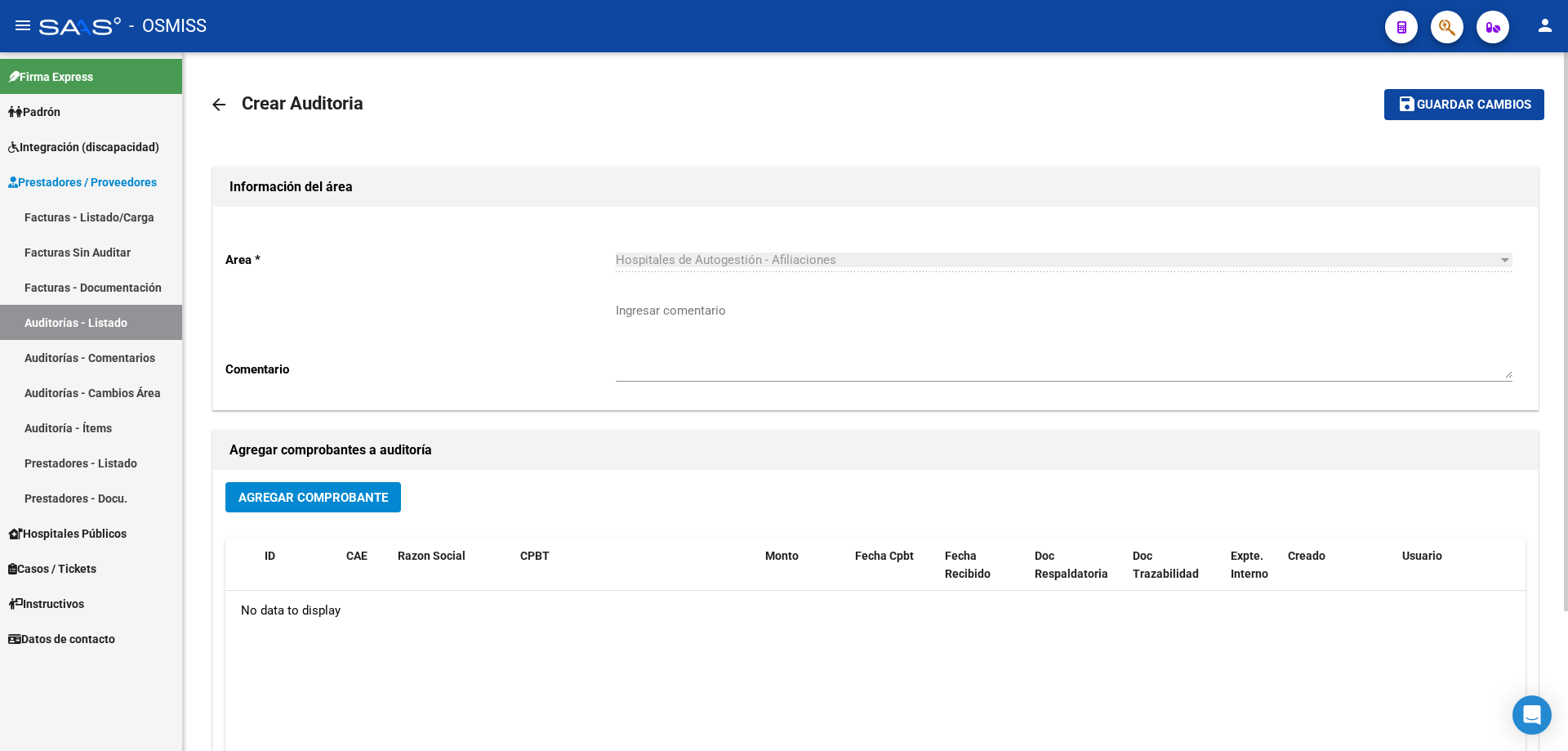
drag, startPoint x: 330, startPoint y: 468, endPoint x: 328, endPoint y: 499, distance: 31.1
click at [329, 474] on div "Agregar comprobantes a auditoría Agregar Comprobante ID CAE Razon Social CPBT M…" at bounding box center [875, 619] width 1327 height 380
click at [328, 499] on span "Agregar Comprobante" at bounding box center [313, 497] width 149 height 15
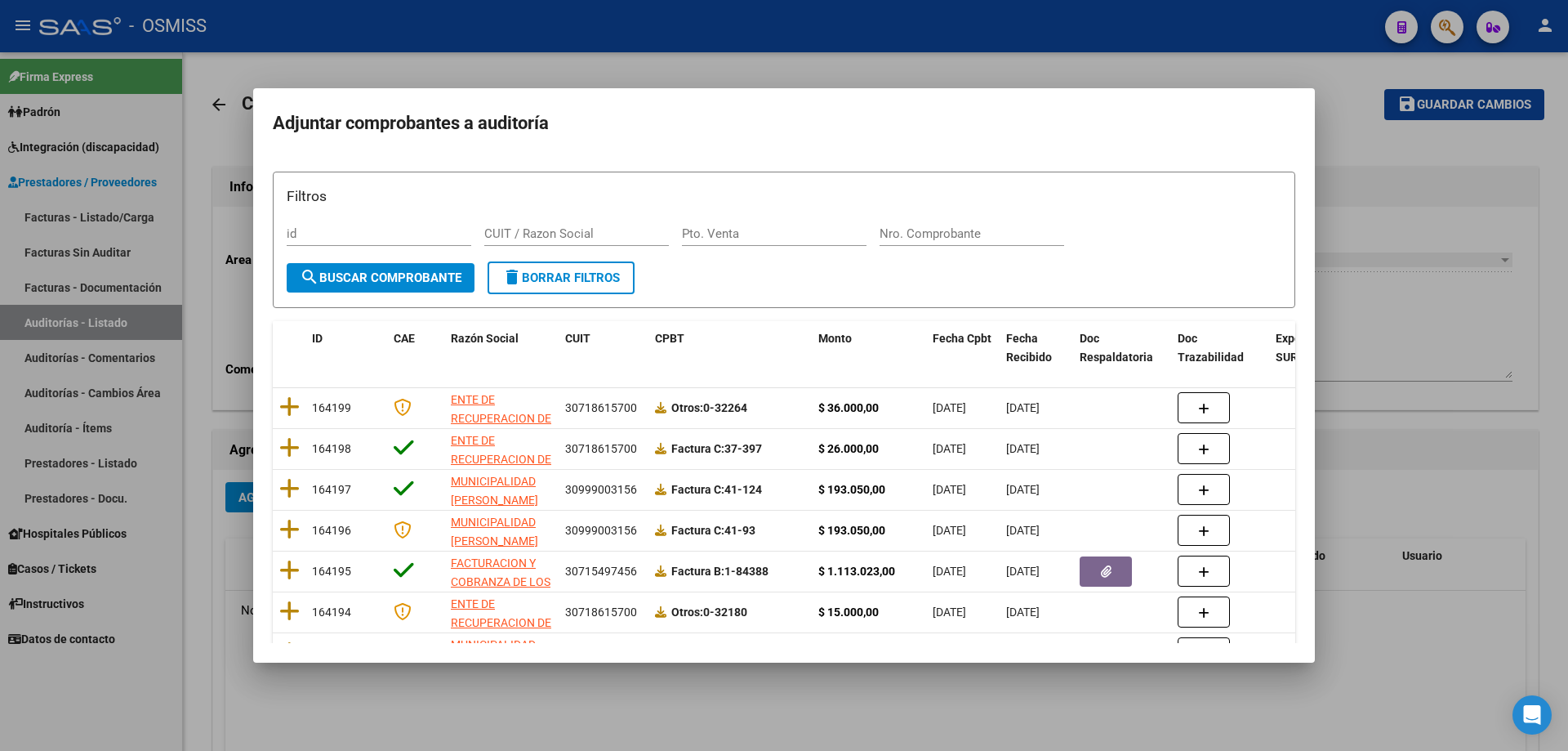
click at [758, 317] on div "Filtros id CUIT / Razon Social Pto. Venta Nro. Comprobante search Buscar Compro…" at bounding box center [784, 507] width 1022 height 672
click at [758, 216] on div "Filtros id CUIT / Razon Social Pto. Venta Nro. Comprobante" at bounding box center [784, 223] width 995 height 76
click at [758, 241] on div "Nro. Comprobante" at bounding box center [972, 233] width 184 height 25
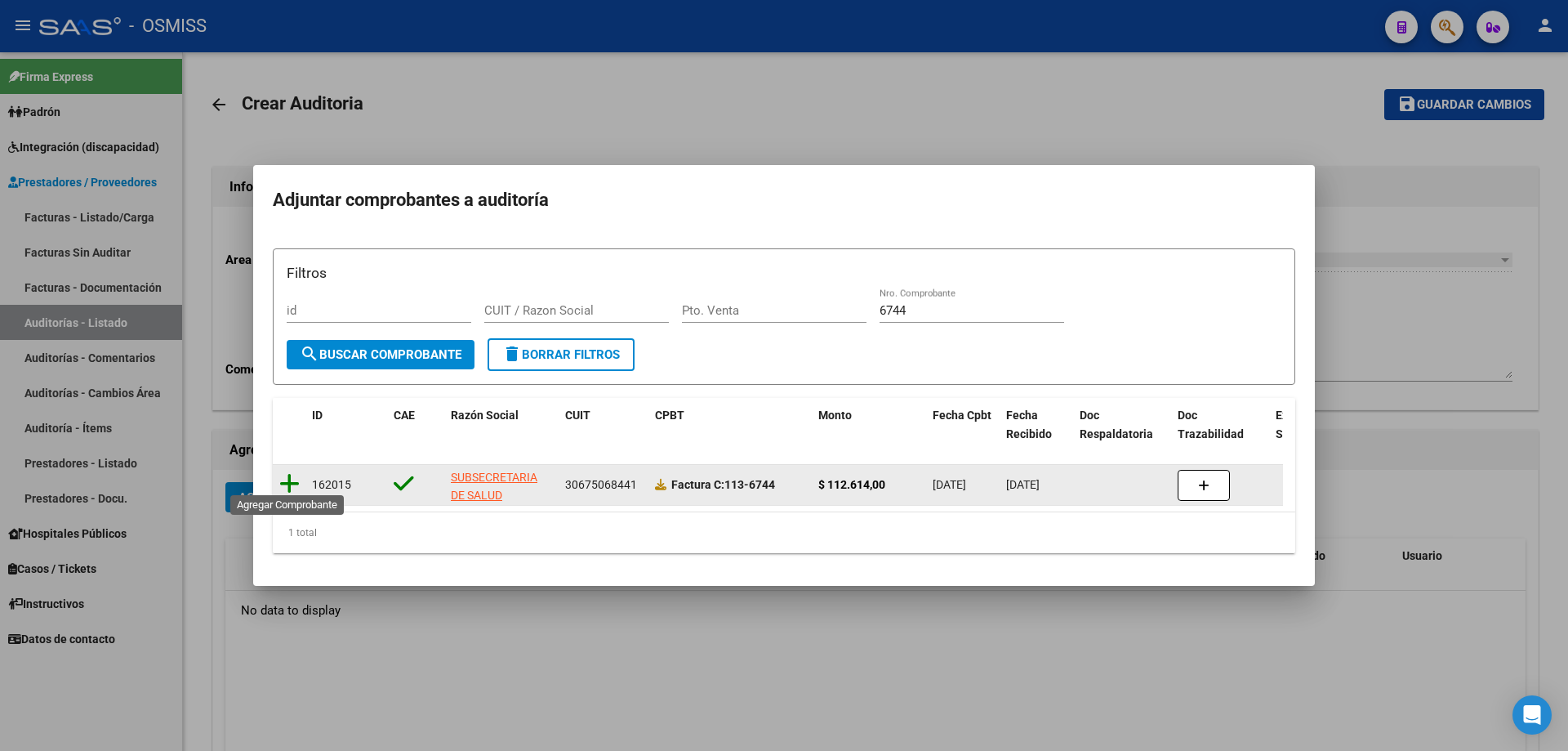
click at [285, 480] on icon at bounding box center [289, 483] width 20 height 23
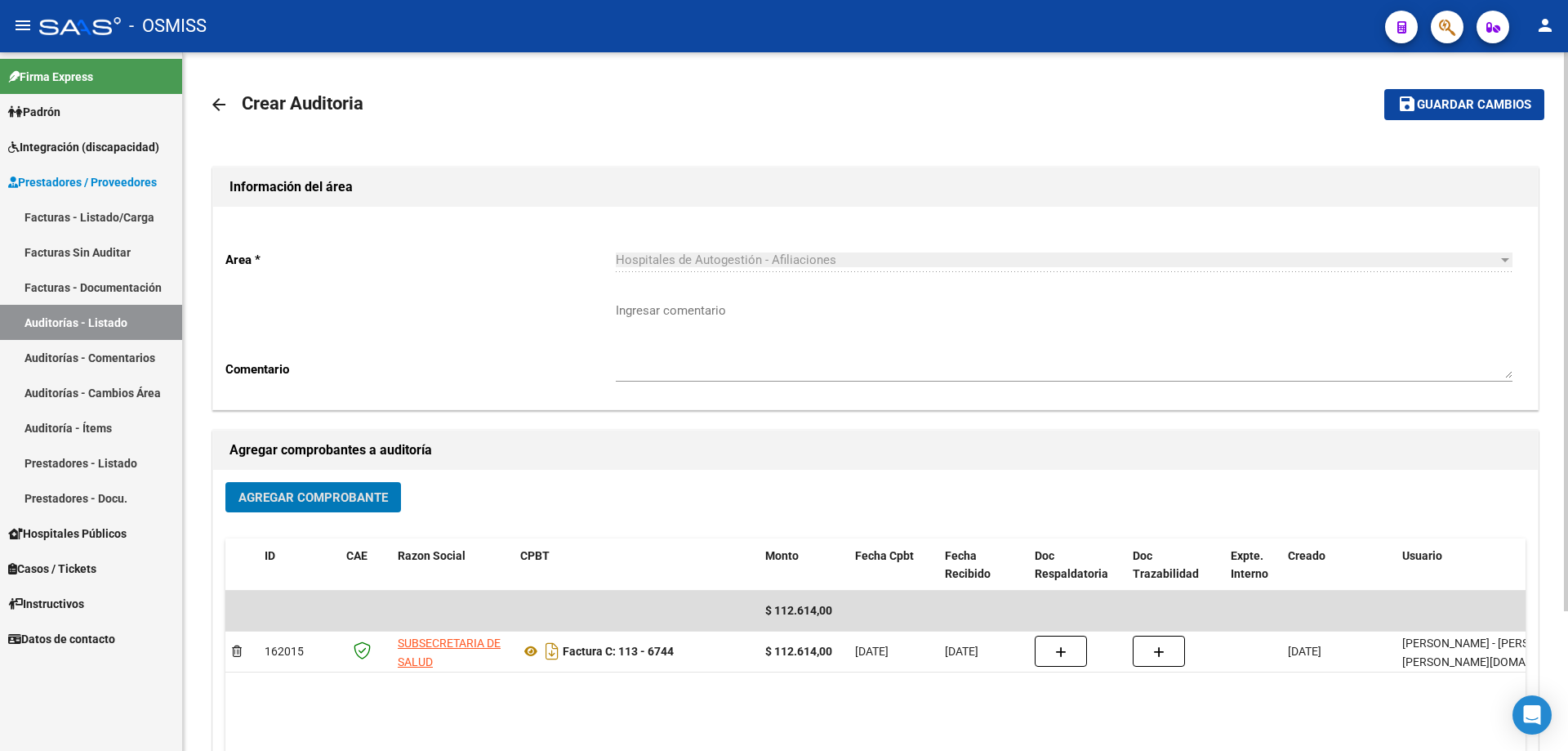
click at [758, 110] on mat-icon "save" at bounding box center [1407, 103] width 20 height 20
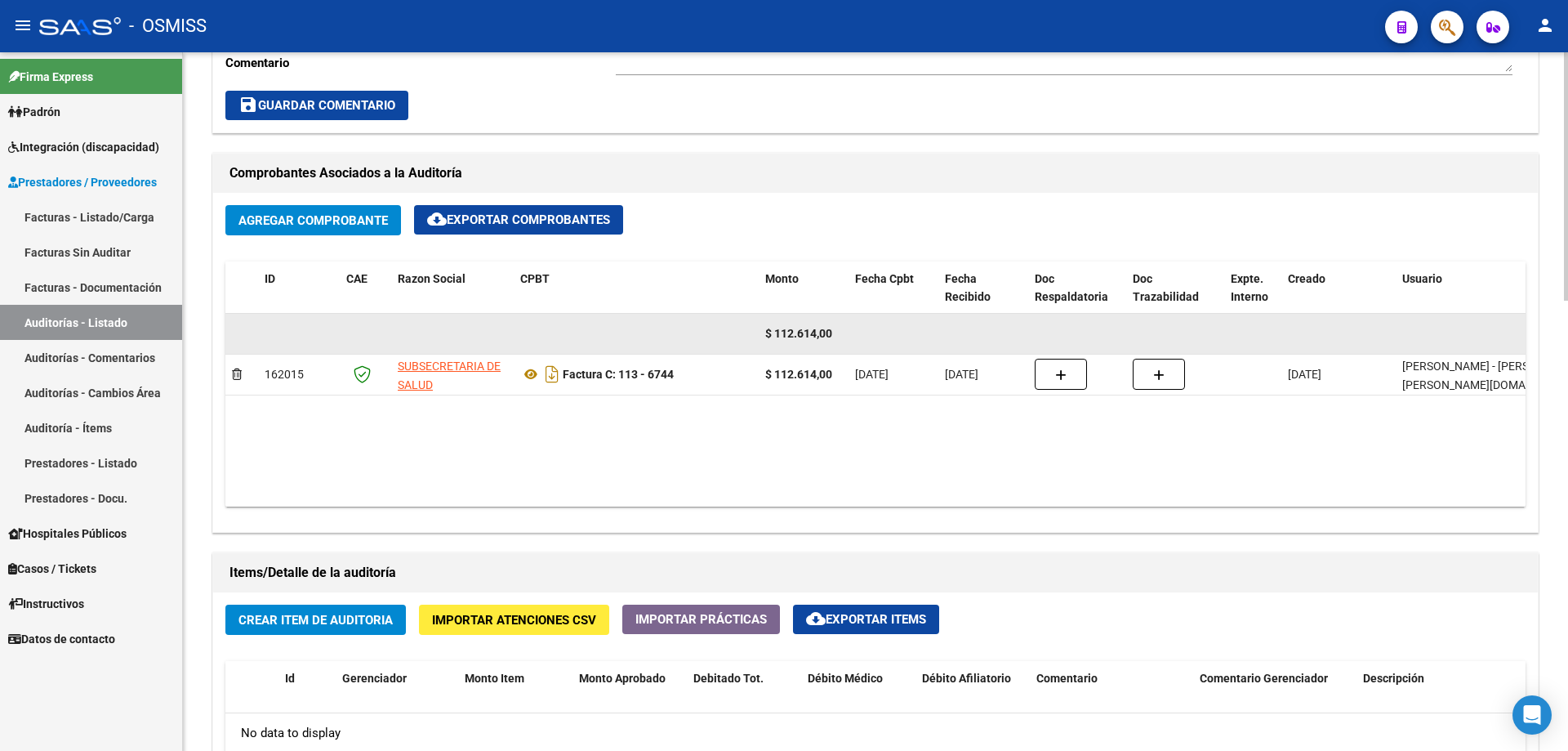
scroll to position [654, 0]
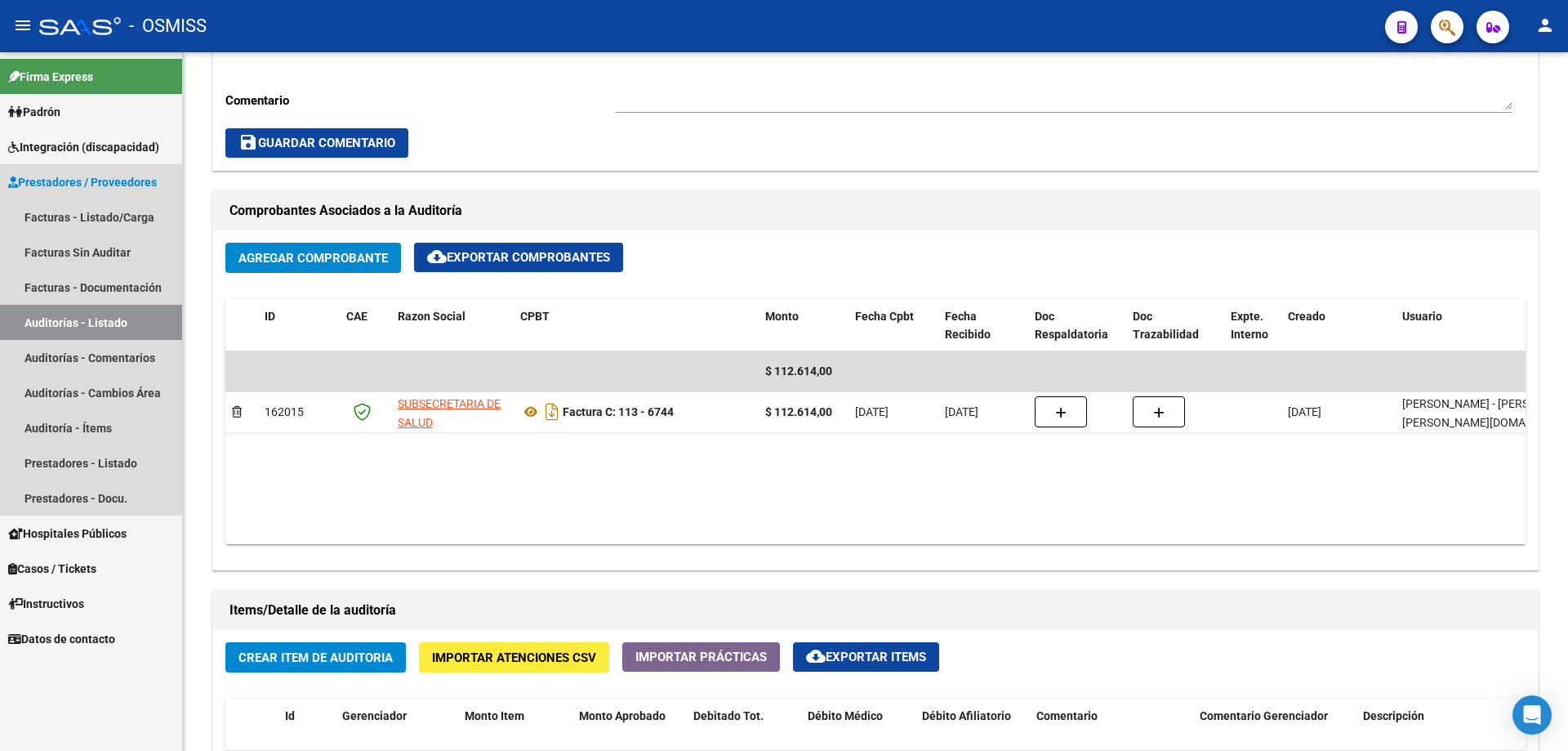
click at [123, 321] on link "Auditorías - Listado" at bounding box center [90, 322] width 182 height 35
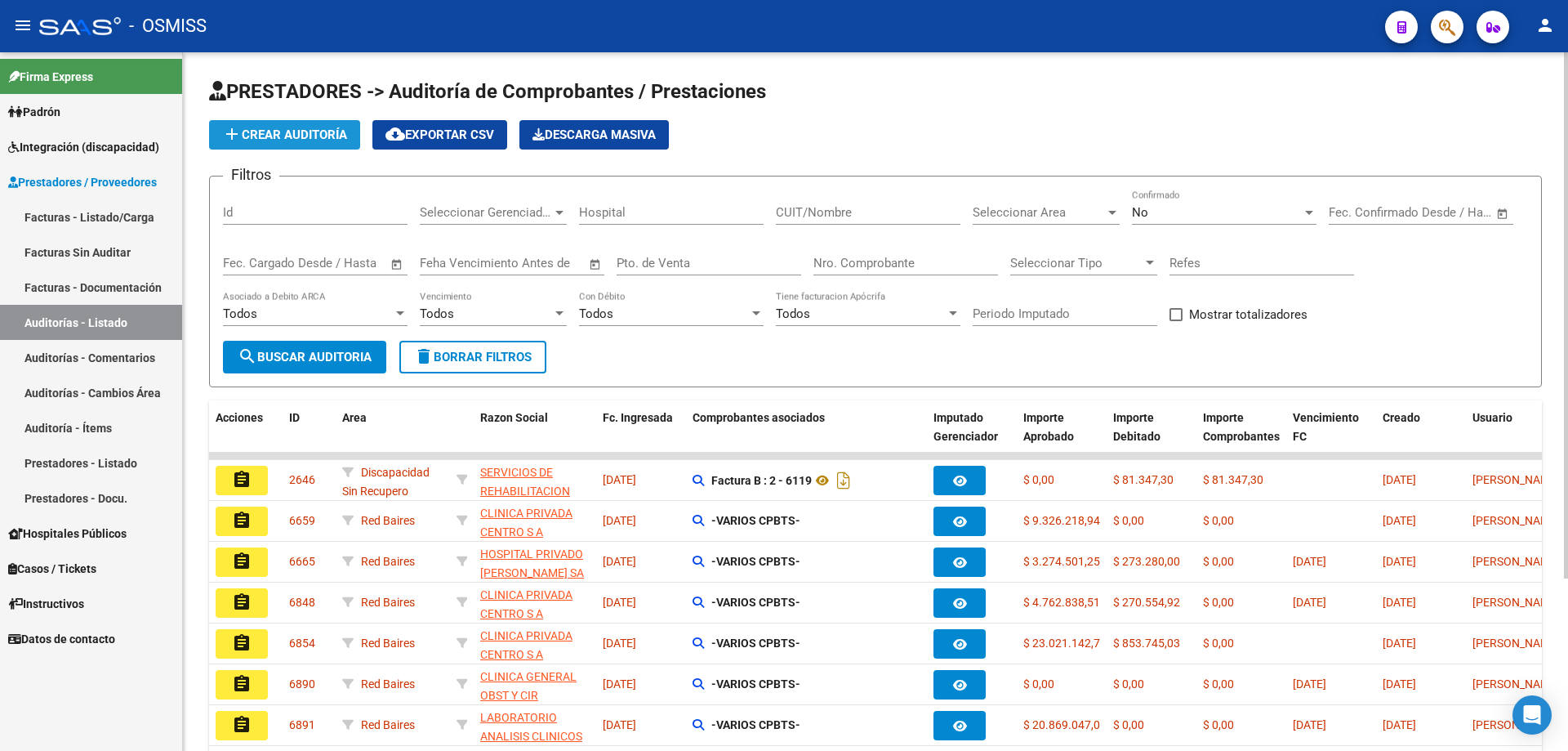
click at [305, 133] on span "add Crear Auditoría" at bounding box center [284, 134] width 125 height 15
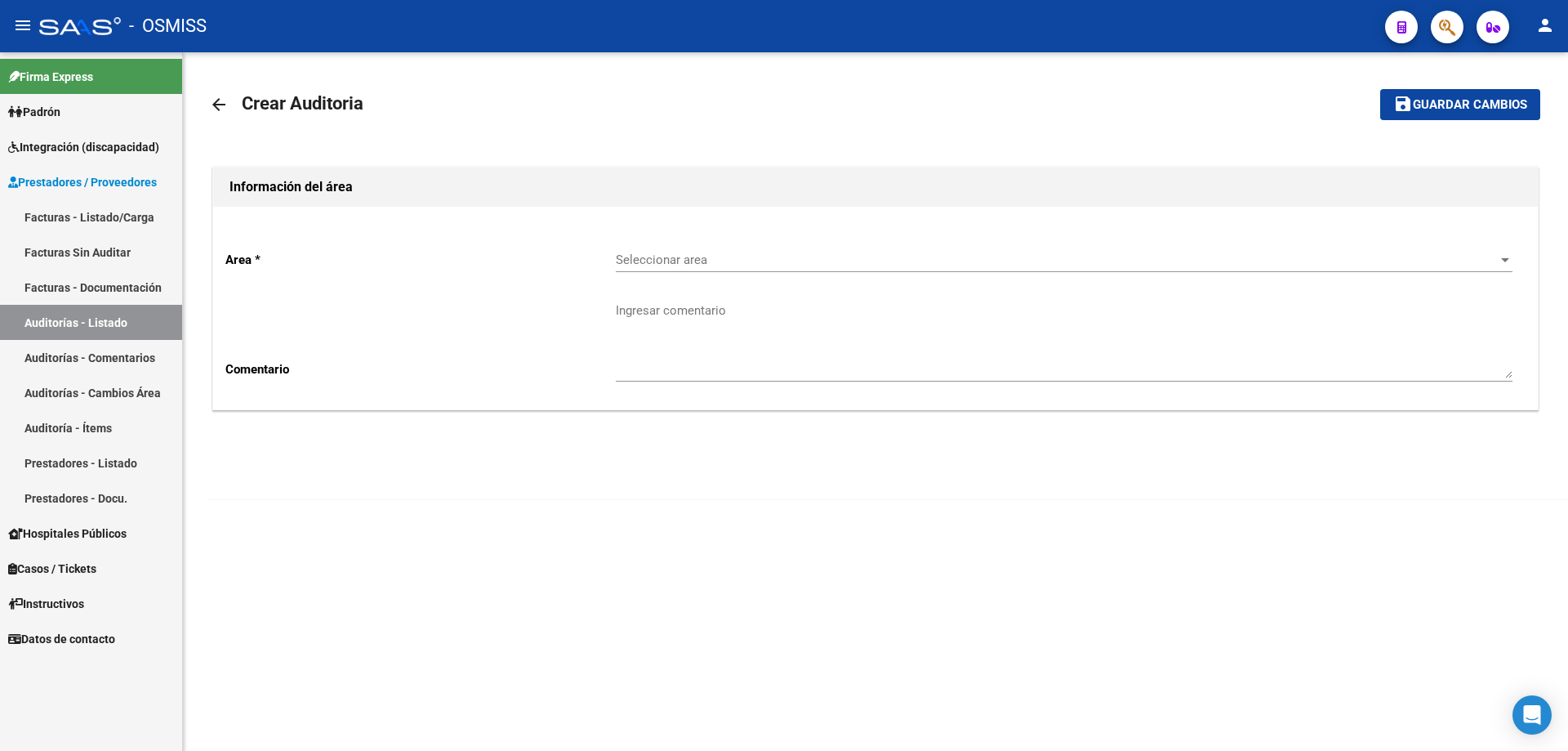
click at [758, 243] on div "Seleccionar area Seleccionar area" at bounding box center [1064, 254] width 897 height 35
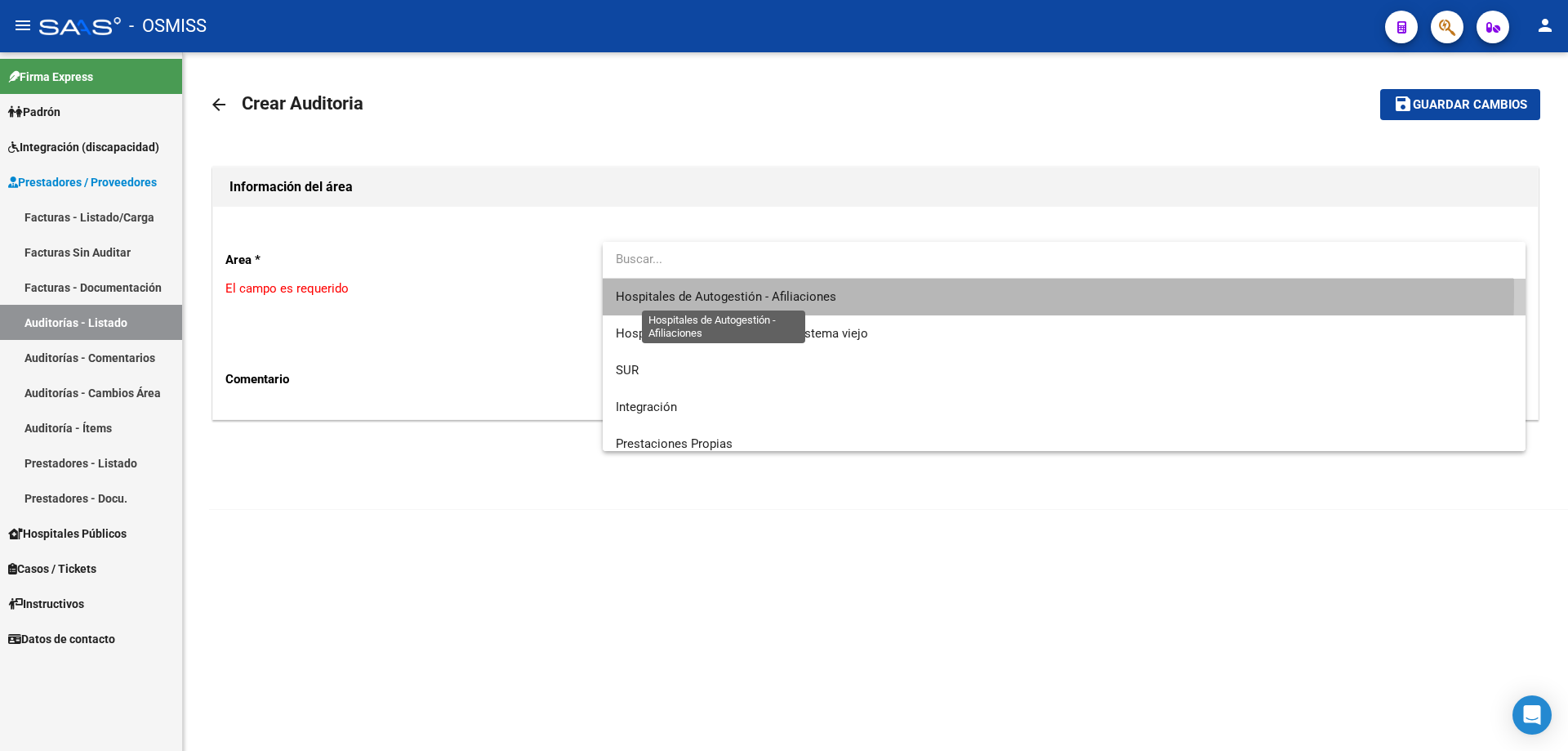
click at [758, 293] on span "Hospitales de Autogestión - Afiliaciones" at bounding box center [726, 296] width 220 height 15
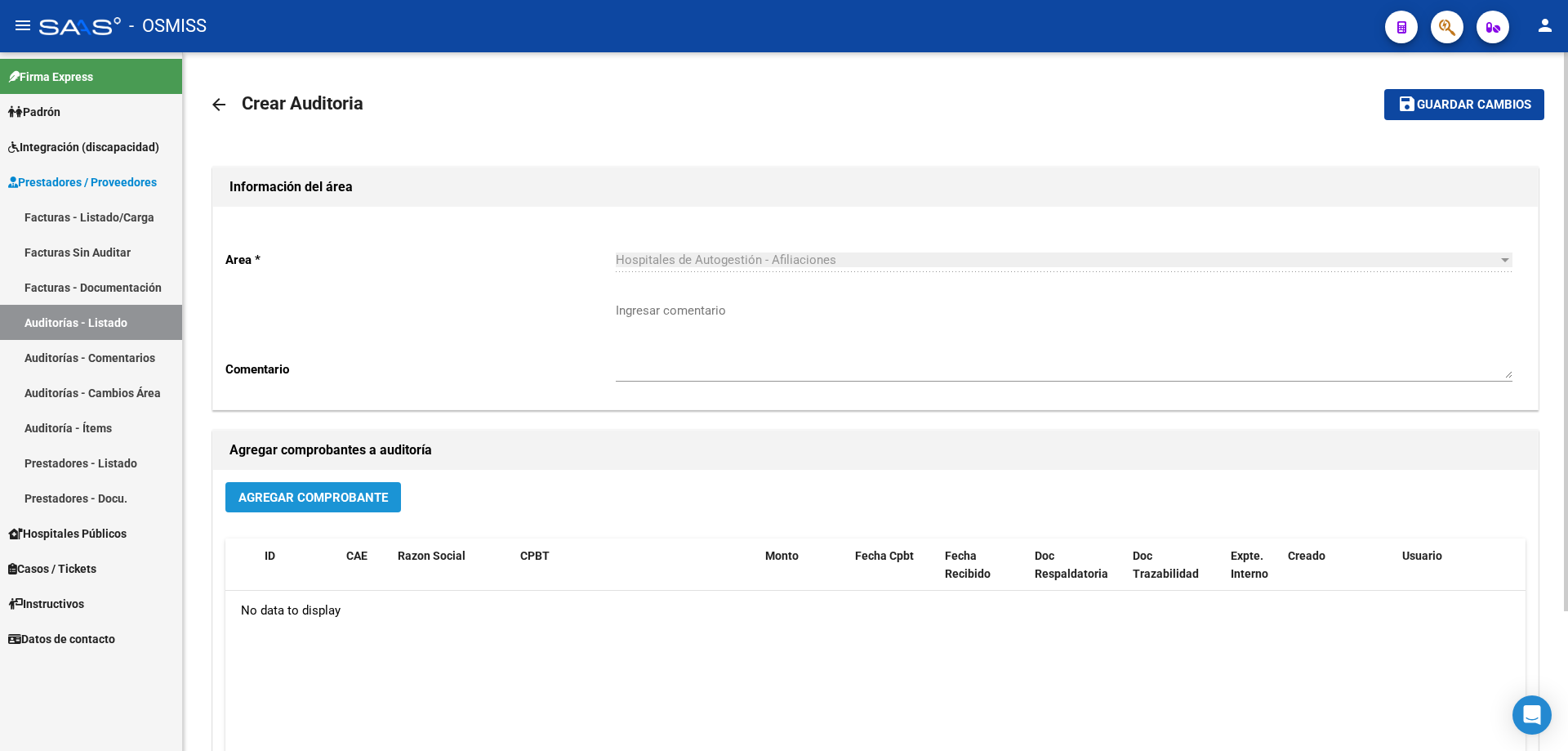
click at [287, 497] on span "Agregar Comprobante" at bounding box center [313, 497] width 149 height 15
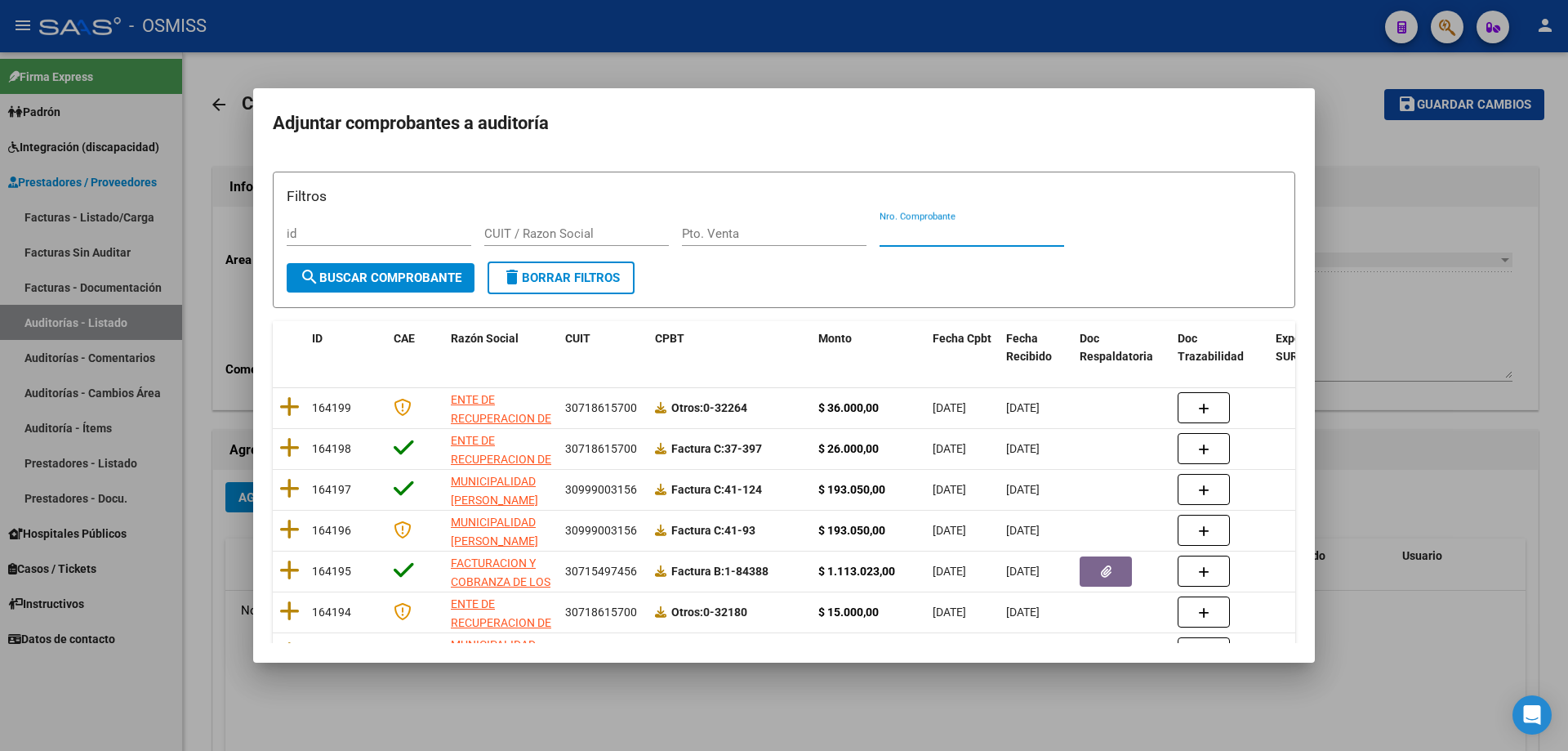
click at [758, 237] on input "Nro. Comprobante" at bounding box center [972, 233] width 184 height 15
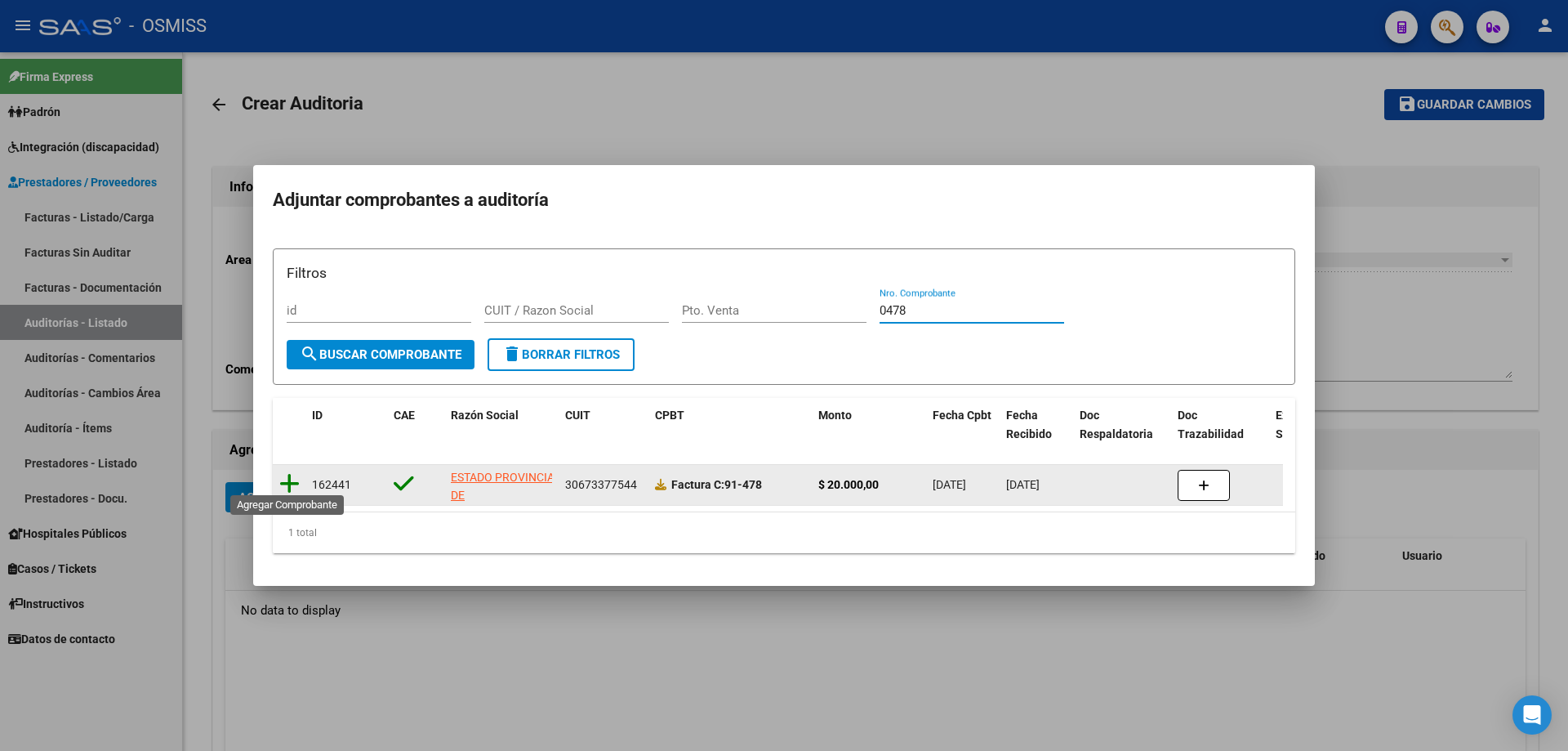
click at [287, 474] on icon at bounding box center [289, 483] width 20 height 23
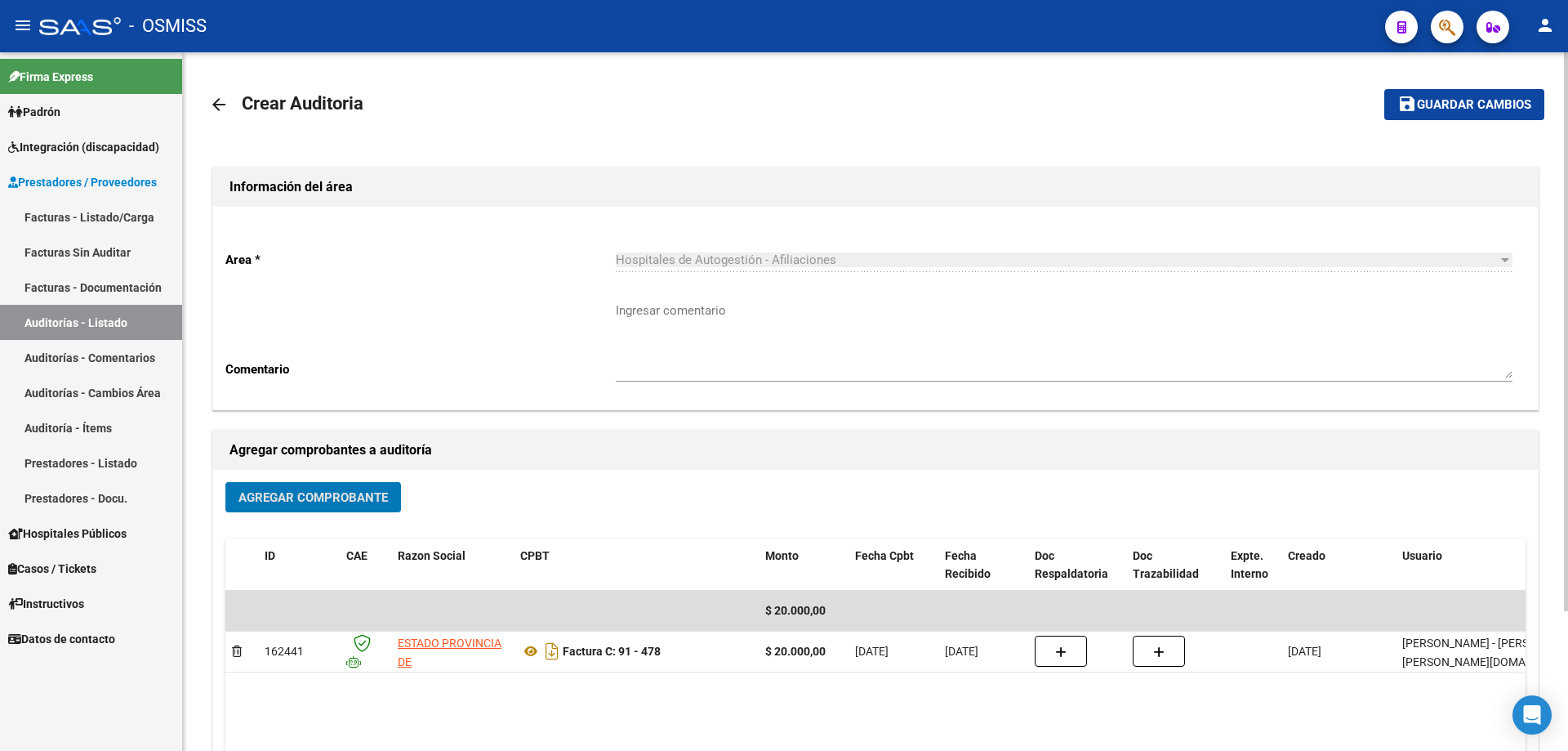
click at [758, 112] on mat-icon "save" at bounding box center [1407, 103] width 20 height 20
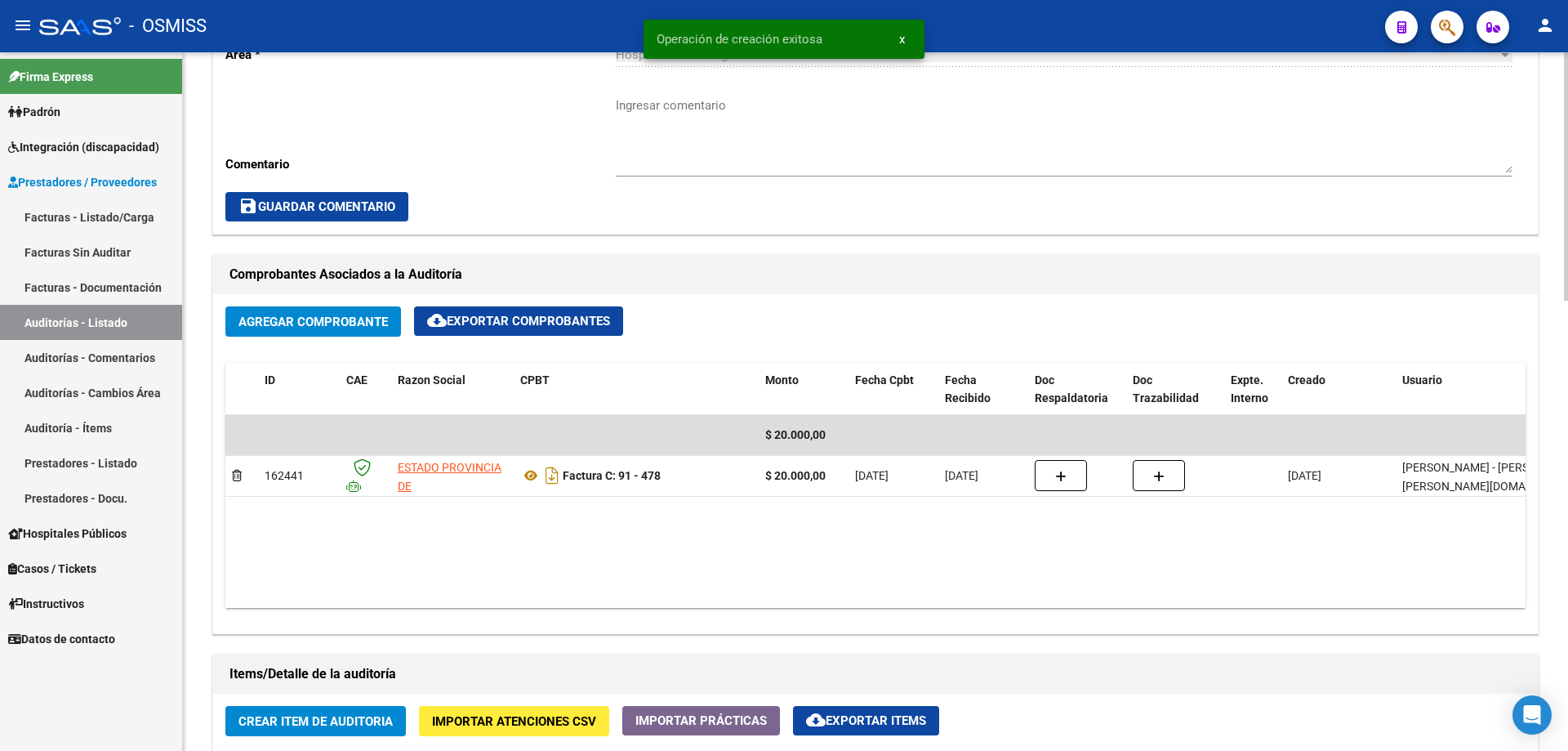
scroll to position [899, 0]
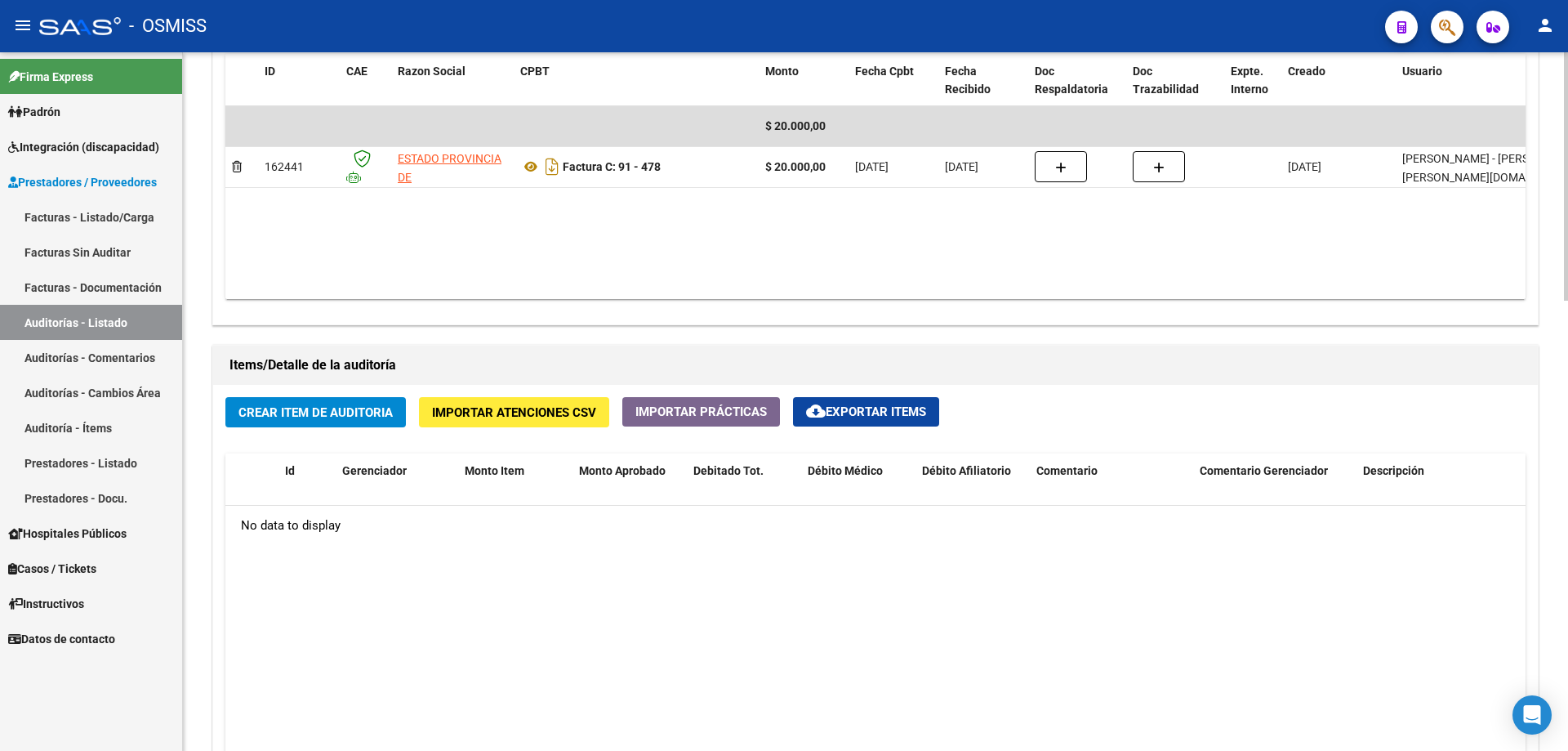
click at [320, 432] on div "Crear Item de Auditoria Importar Atenciones CSV Importar Prácticas cloud_downlo…" at bounding box center [875, 695] width 1325 height 620
click at [317, 410] on span "Crear Item de Auditoria" at bounding box center [316, 412] width 154 height 15
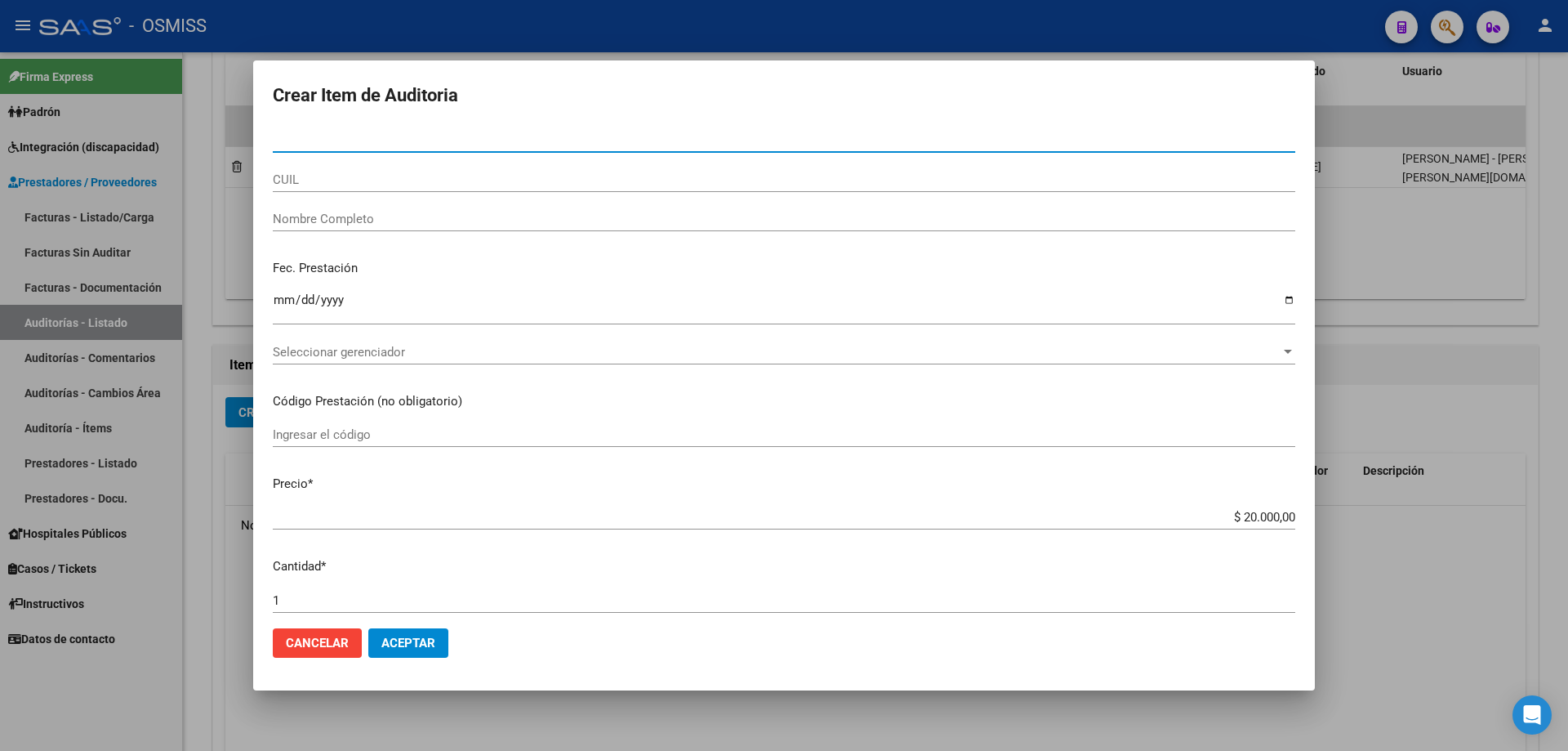
paste input "48527061"
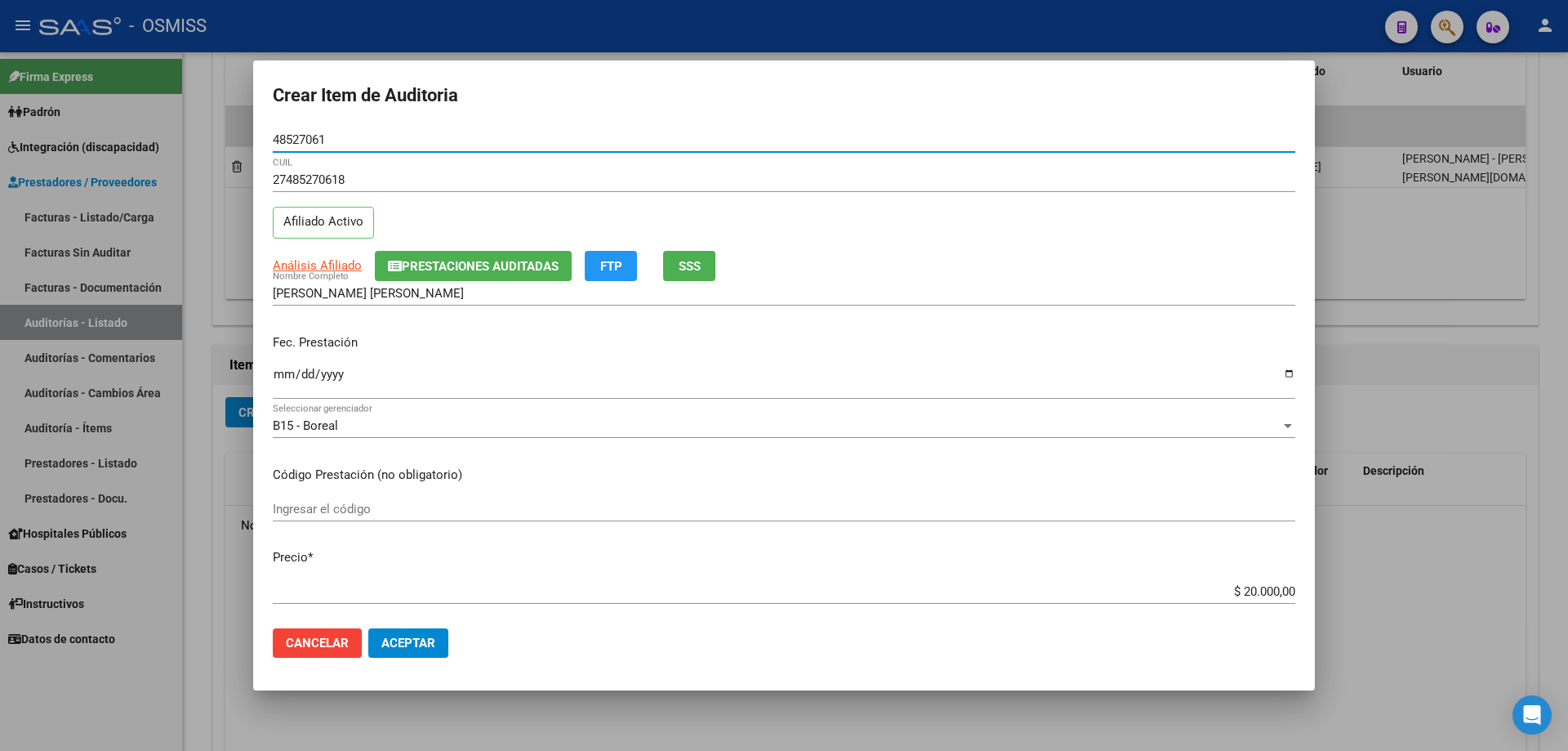
click at [281, 378] on input "Ingresar la fecha" at bounding box center [784, 381] width 1022 height 26
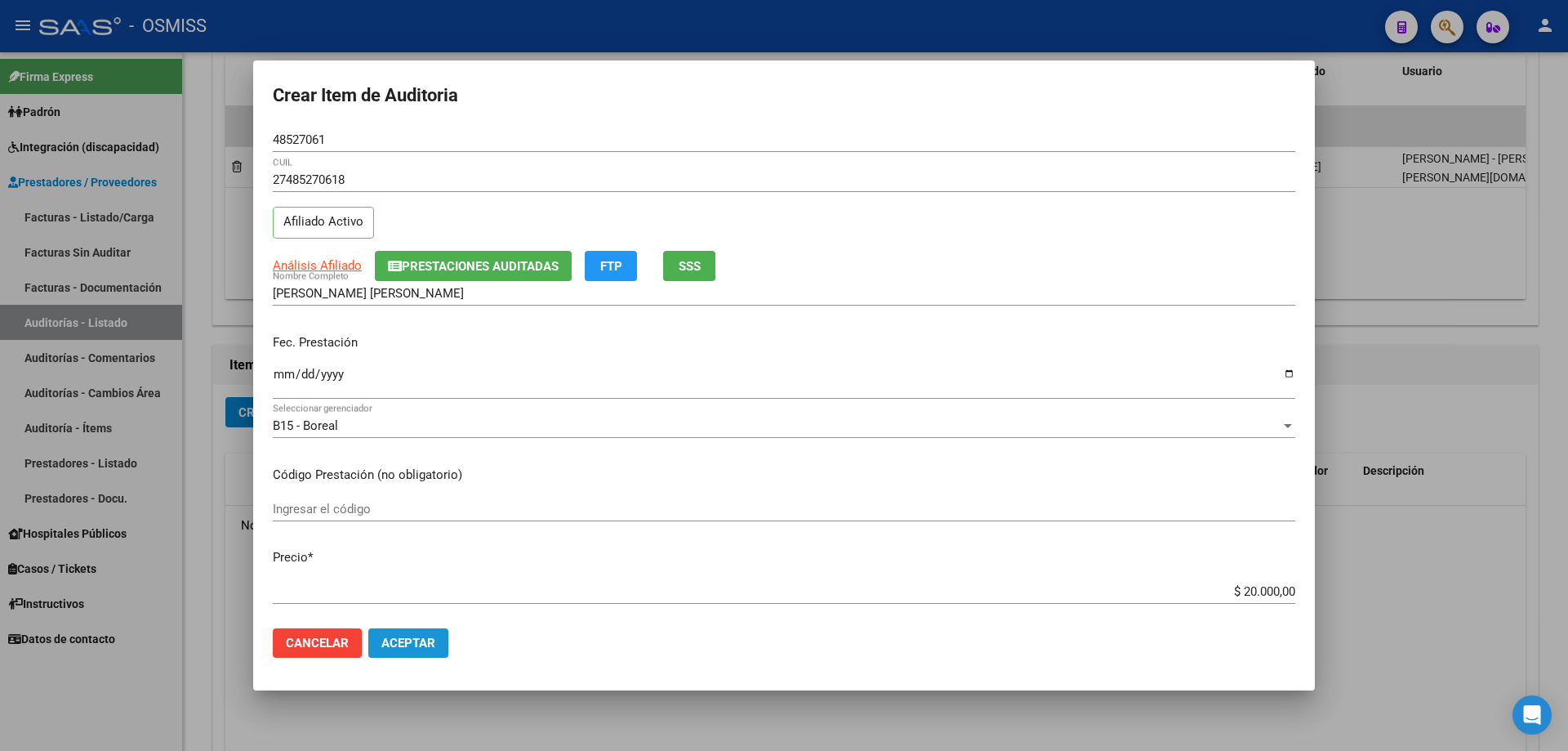
click at [413, 506] on span "Aceptar" at bounding box center [408, 643] width 54 height 15
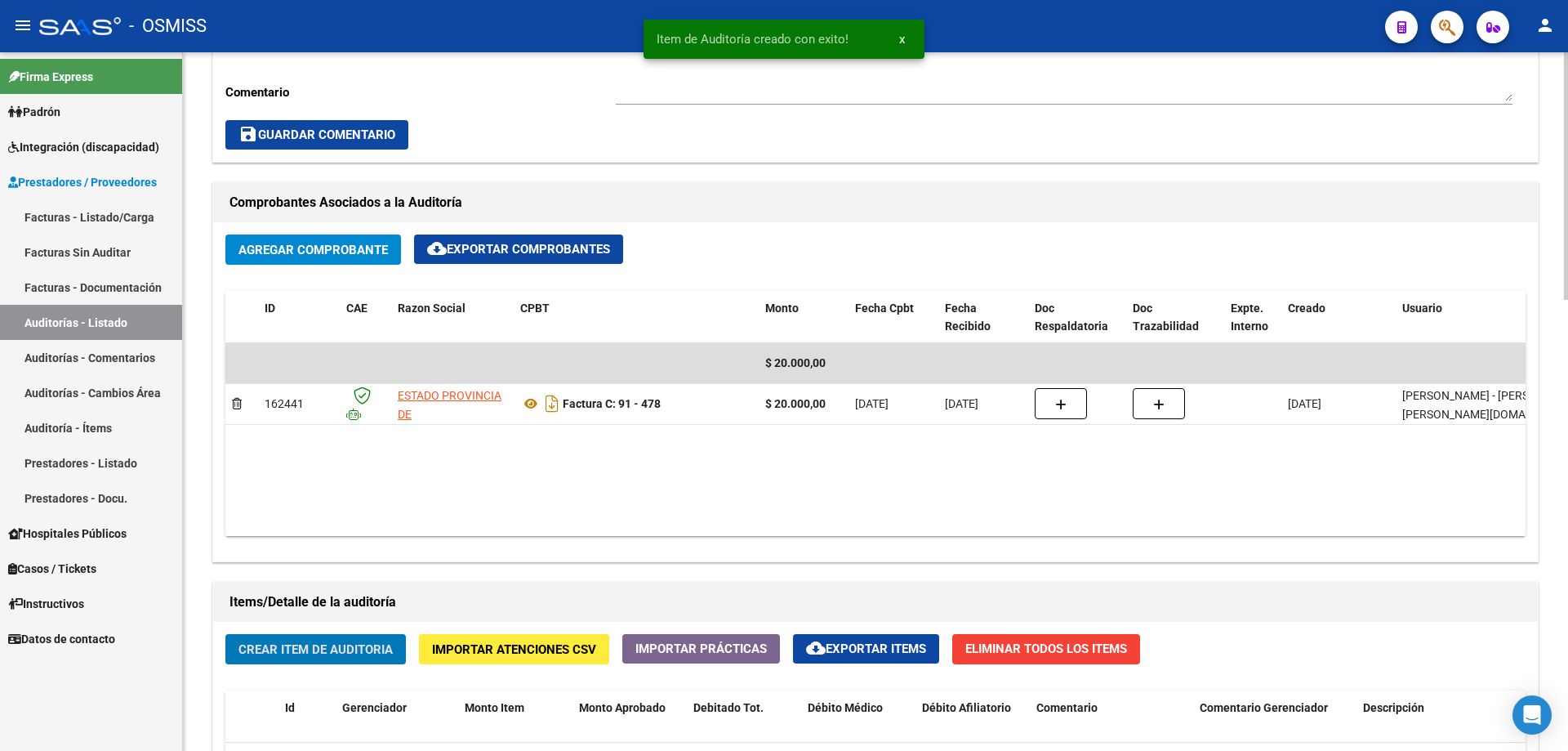
scroll to position [491, 0]
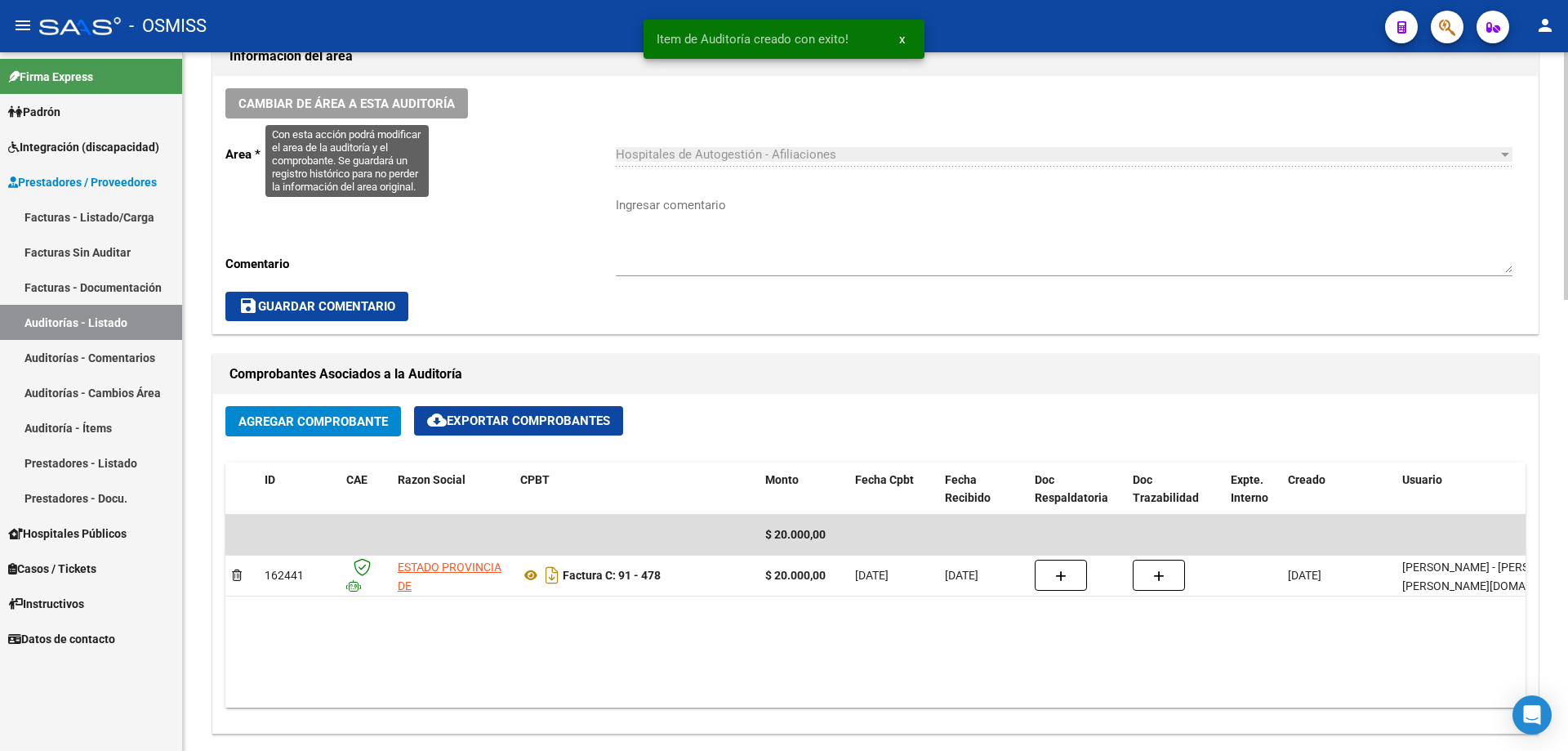
click at [388, 115] on button "Cambiar de área a esta auditoría" at bounding box center [346, 102] width 242 height 30
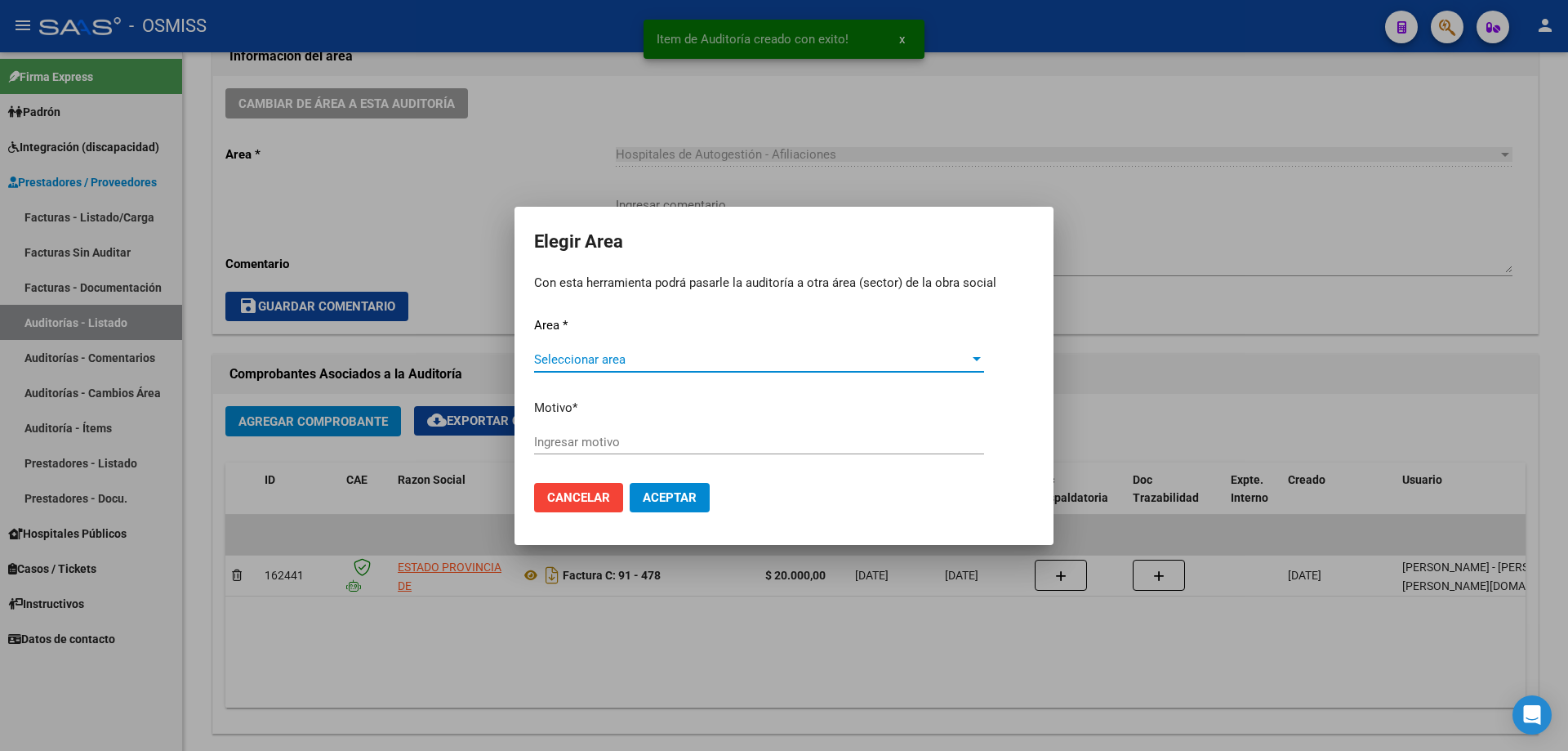
click at [686, 363] on span "Seleccionar area" at bounding box center [752, 359] width 435 height 15
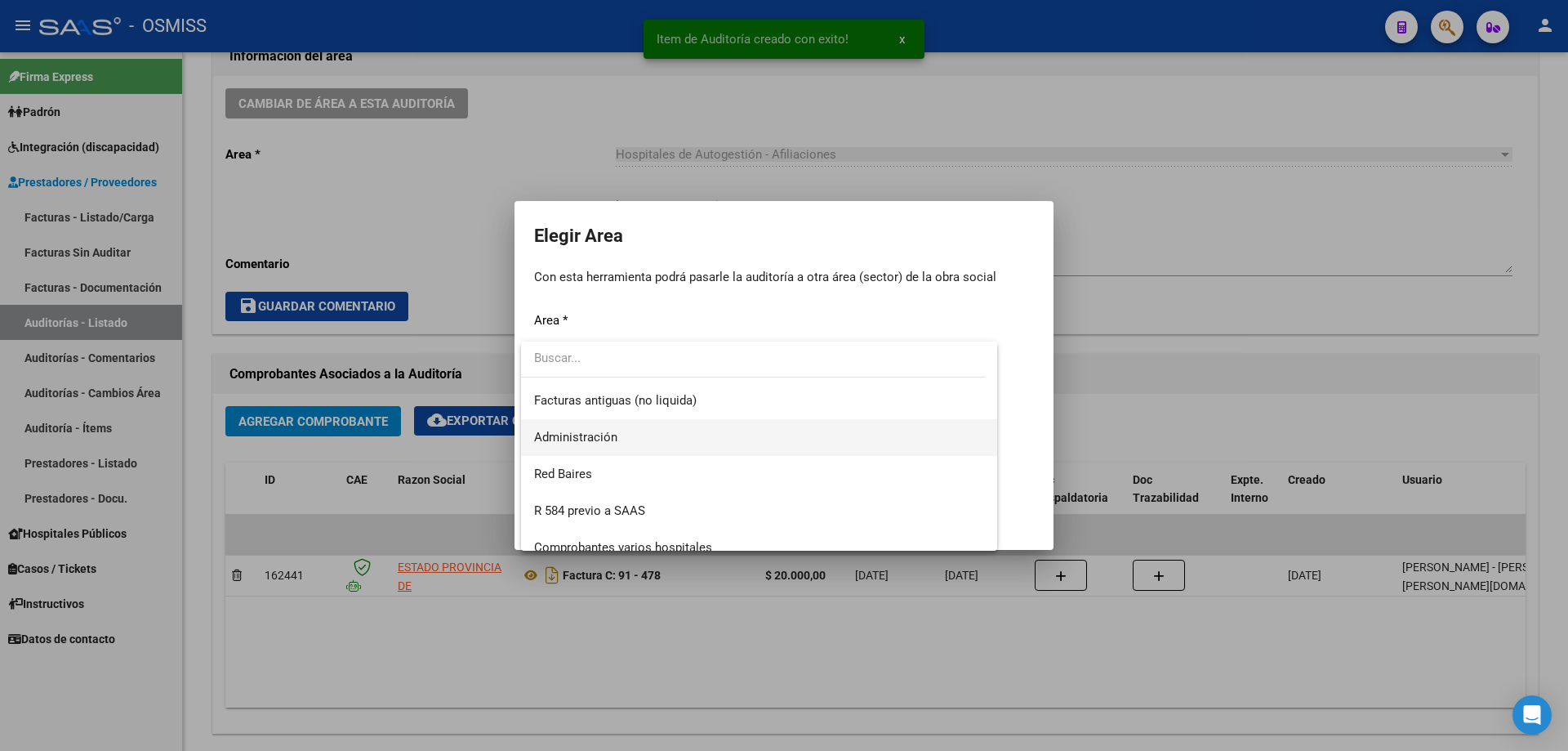
scroll to position [245, 0]
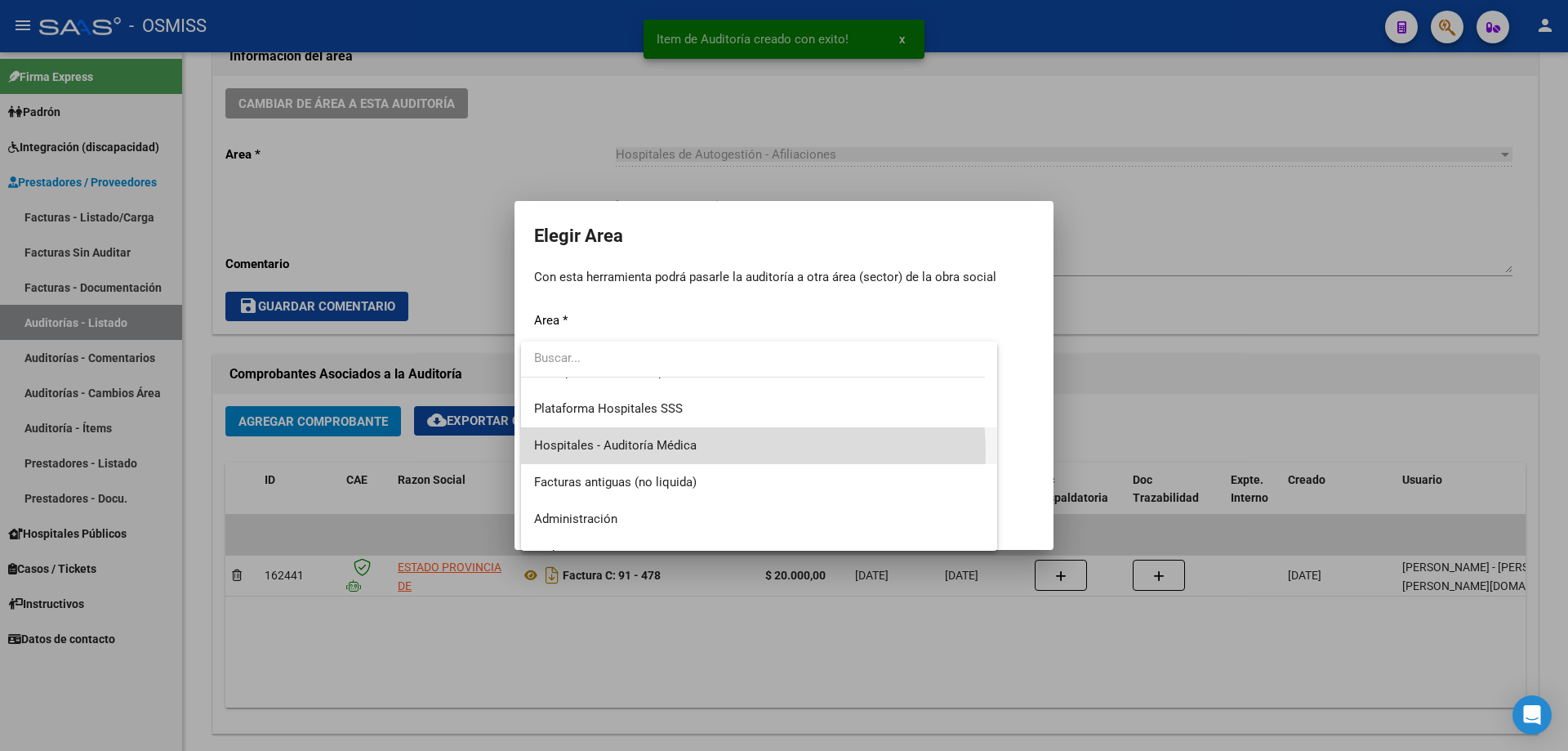
click at [697, 453] on span "Hospitales - Auditoría Médica" at bounding box center [758, 445] width 450 height 37
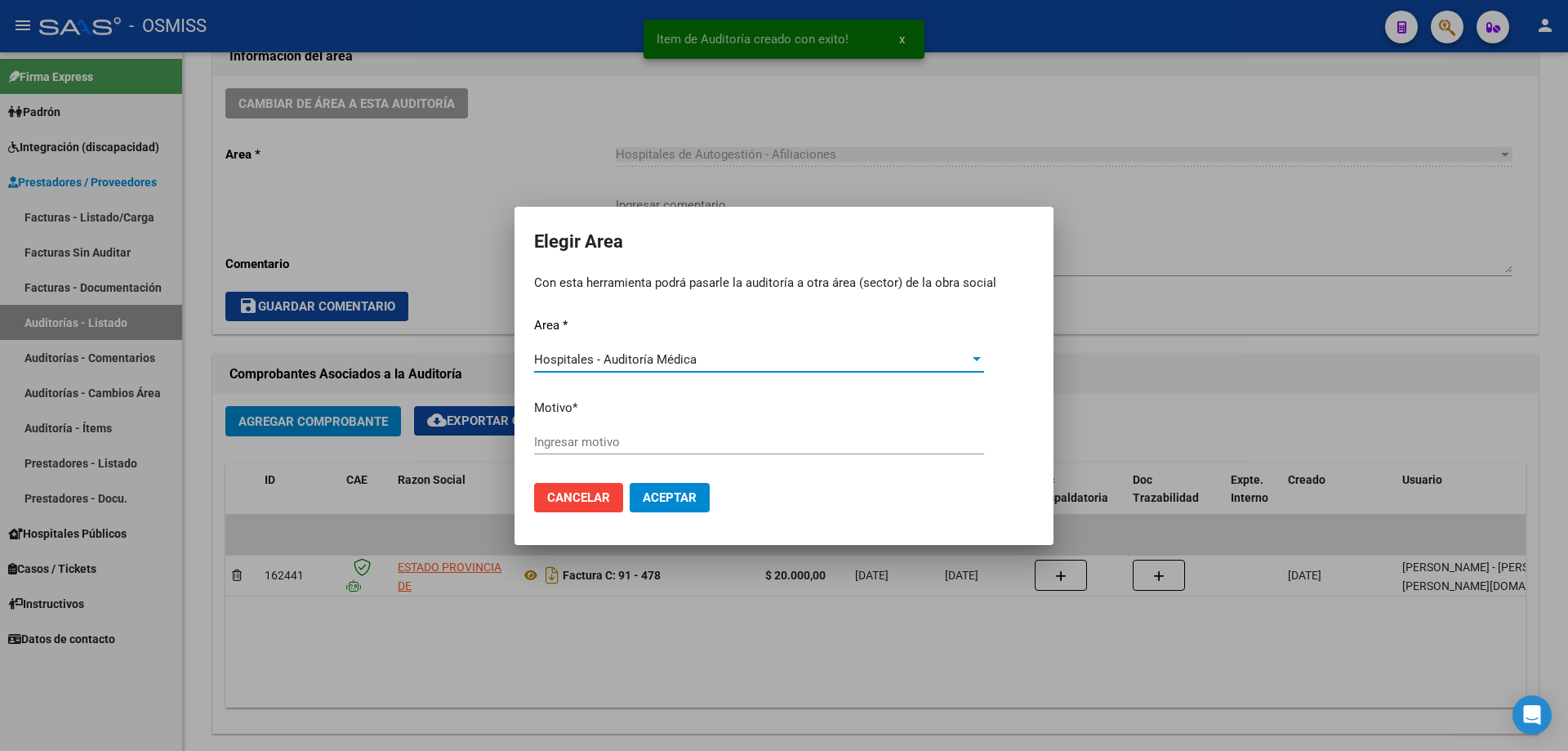
click at [688, 440] on input "Ingresar motivo" at bounding box center [758, 441] width 450 height 15
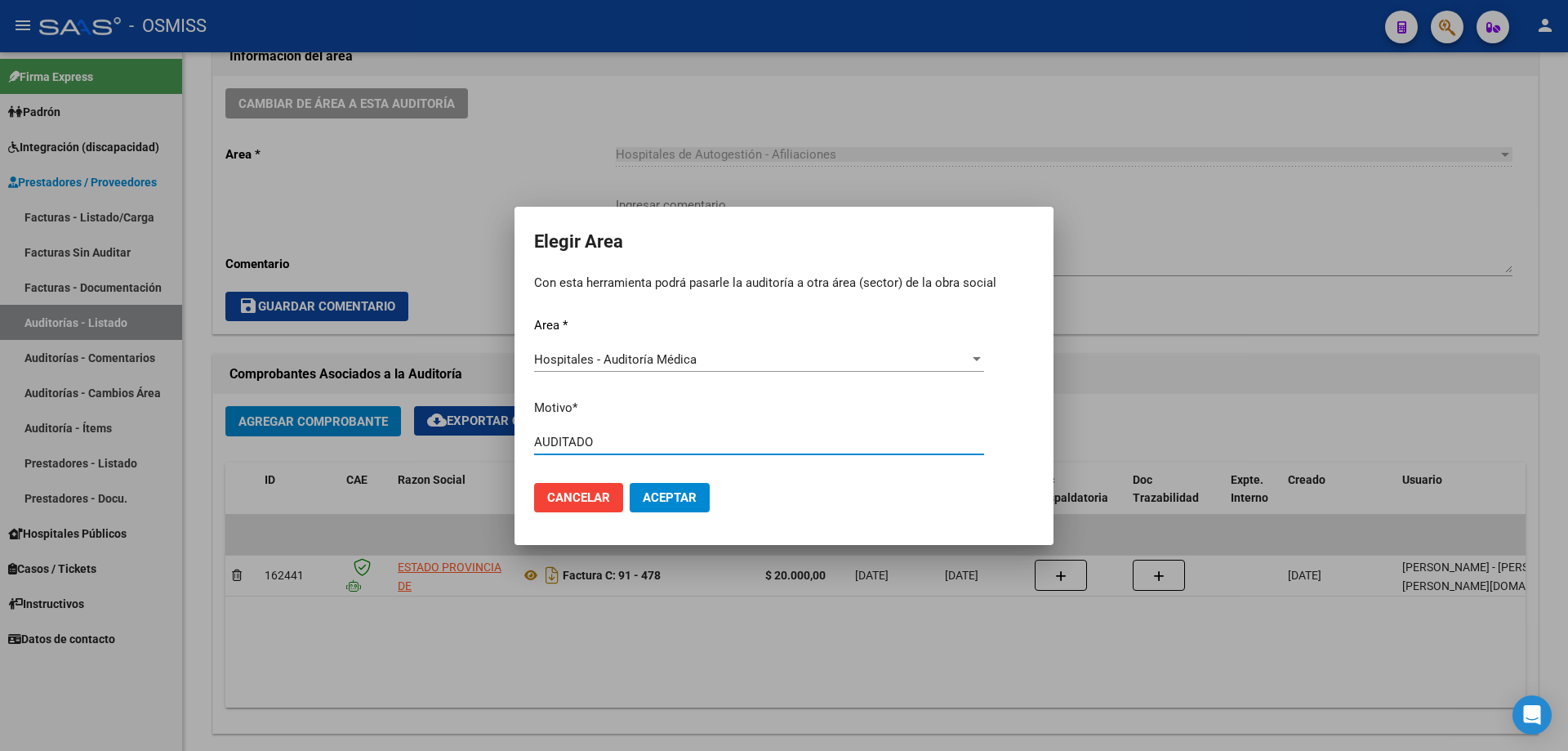
click at [694, 502] on span "Aceptar" at bounding box center [669, 497] width 54 height 15
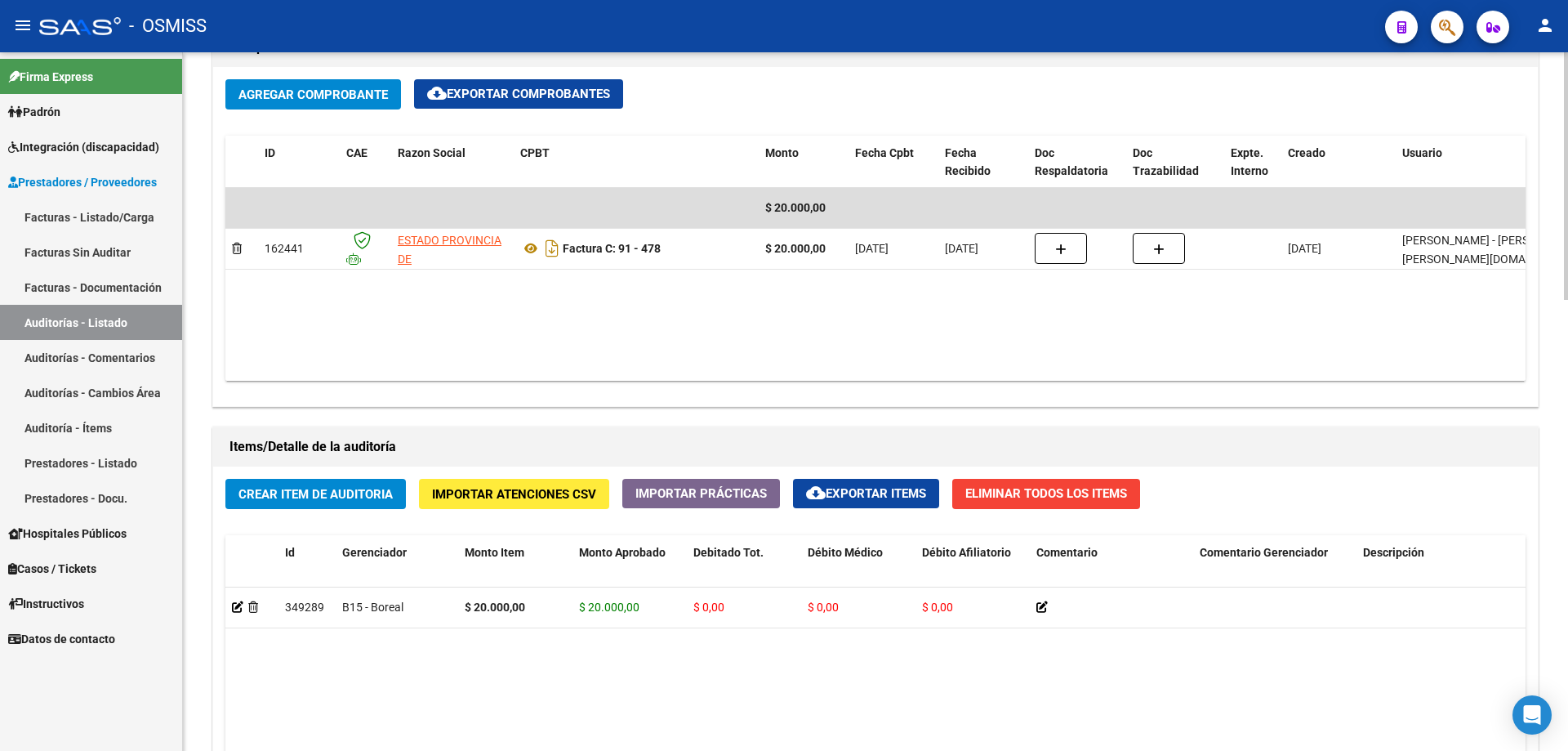
scroll to position [410, 0]
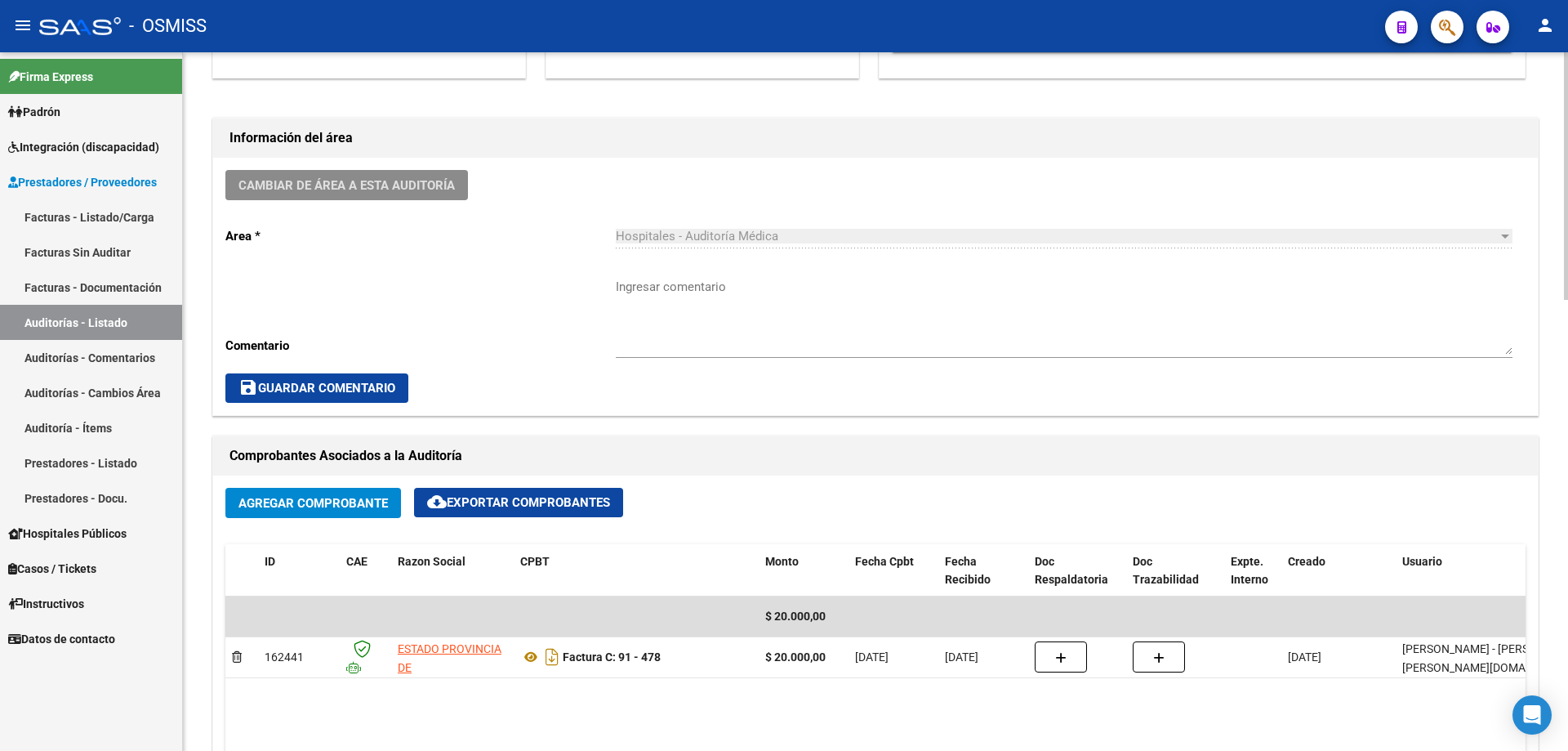
drag, startPoint x: 153, startPoint y: 316, endPoint x: 184, endPoint y: 370, distance: 62.3
click at [152, 316] on link "Auditorías - Listado" at bounding box center [90, 322] width 182 height 35
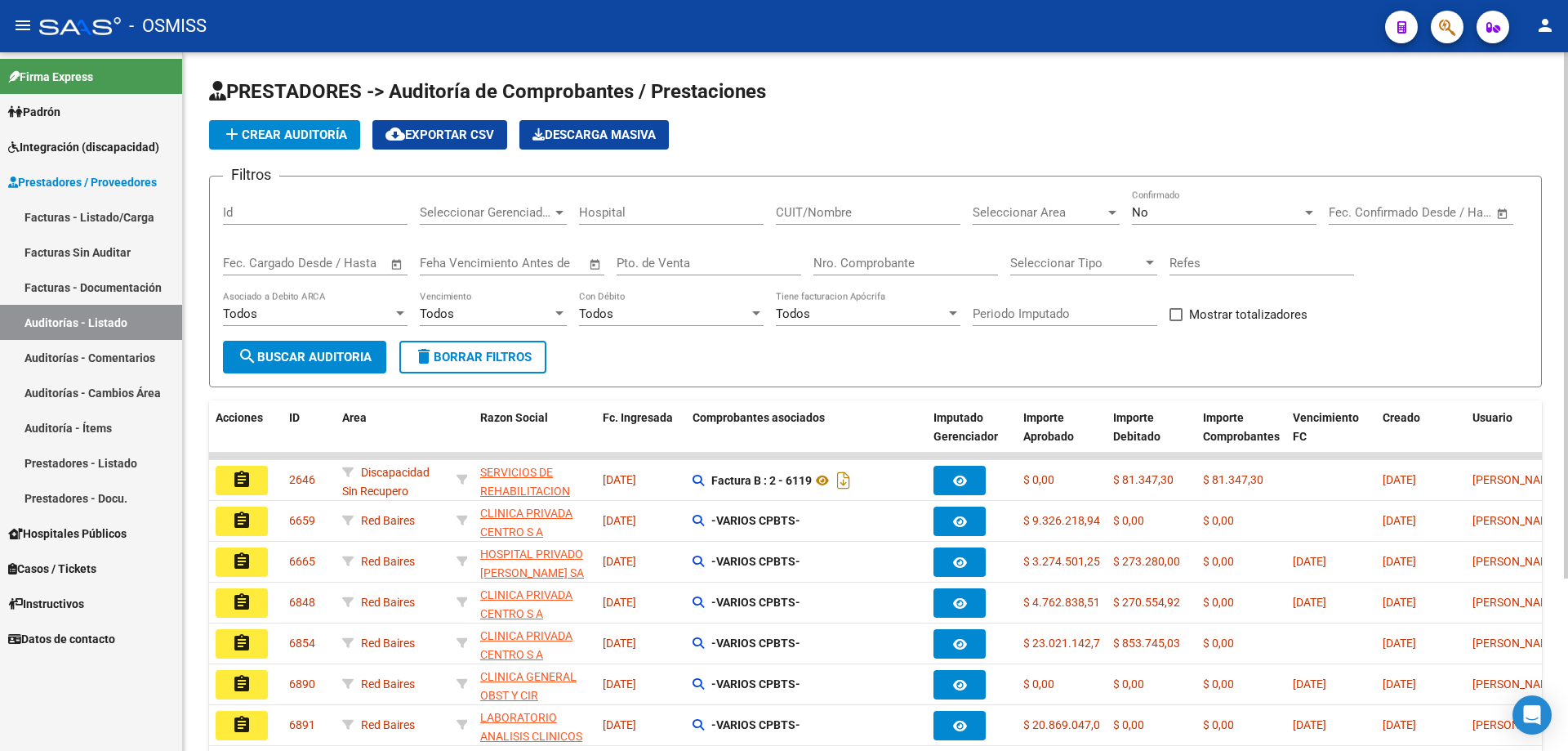
click at [305, 125] on button "add Crear Auditoría" at bounding box center [284, 135] width 151 height 29
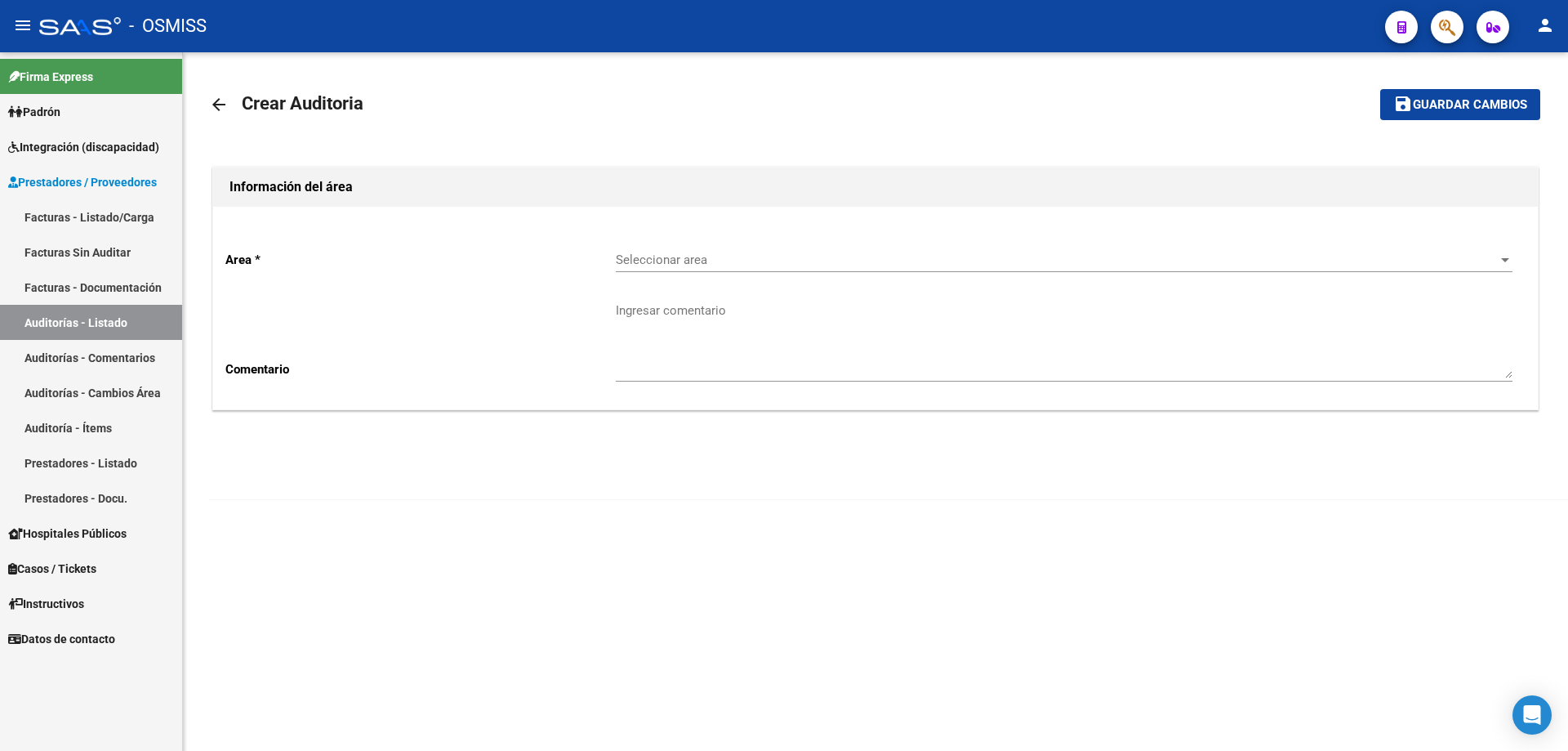
click at [758, 253] on span "Seleccionar area" at bounding box center [1057, 259] width 882 height 15
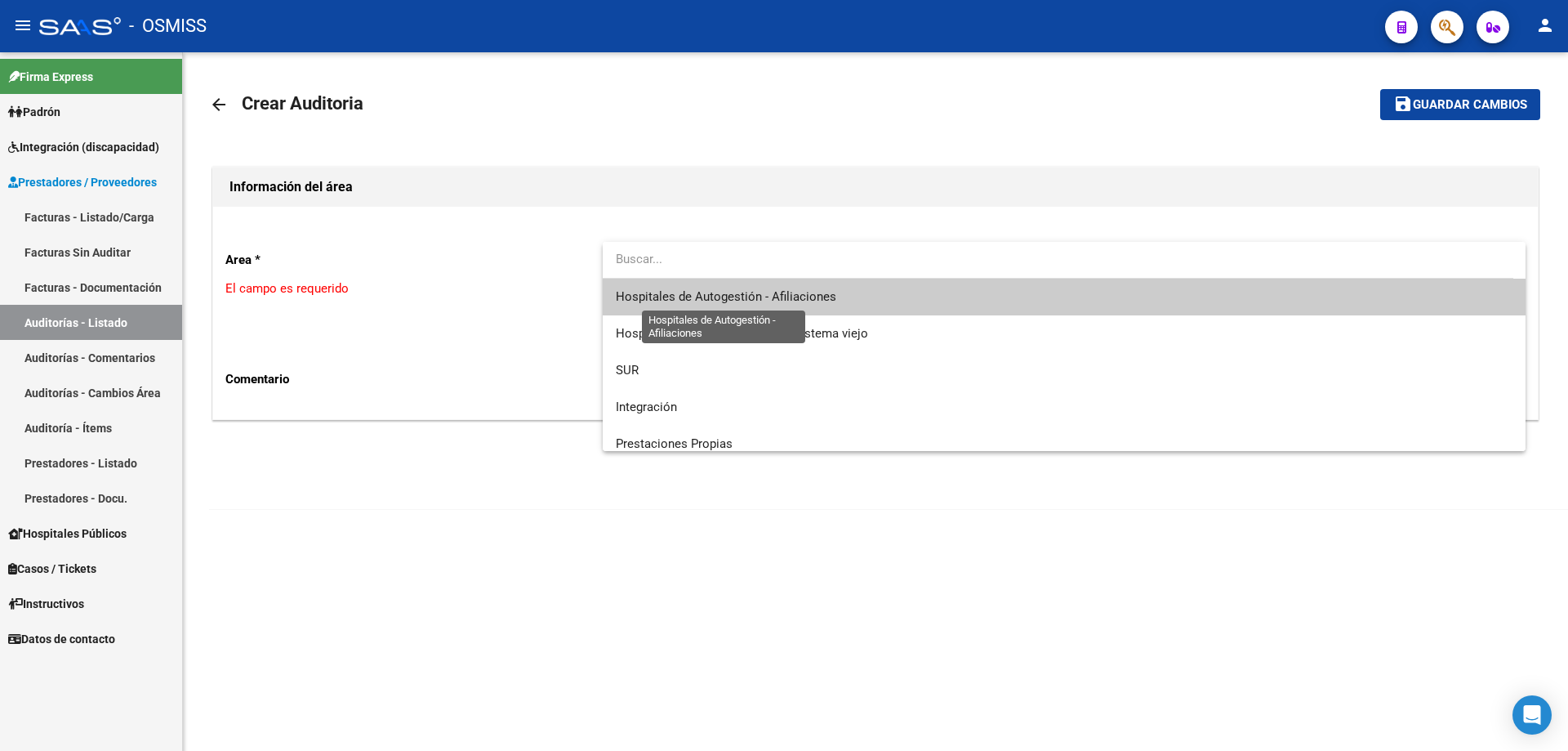
click at [758, 300] on span "Hospitales de Autogestión - Afiliaciones" at bounding box center [726, 296] width 220 height 15
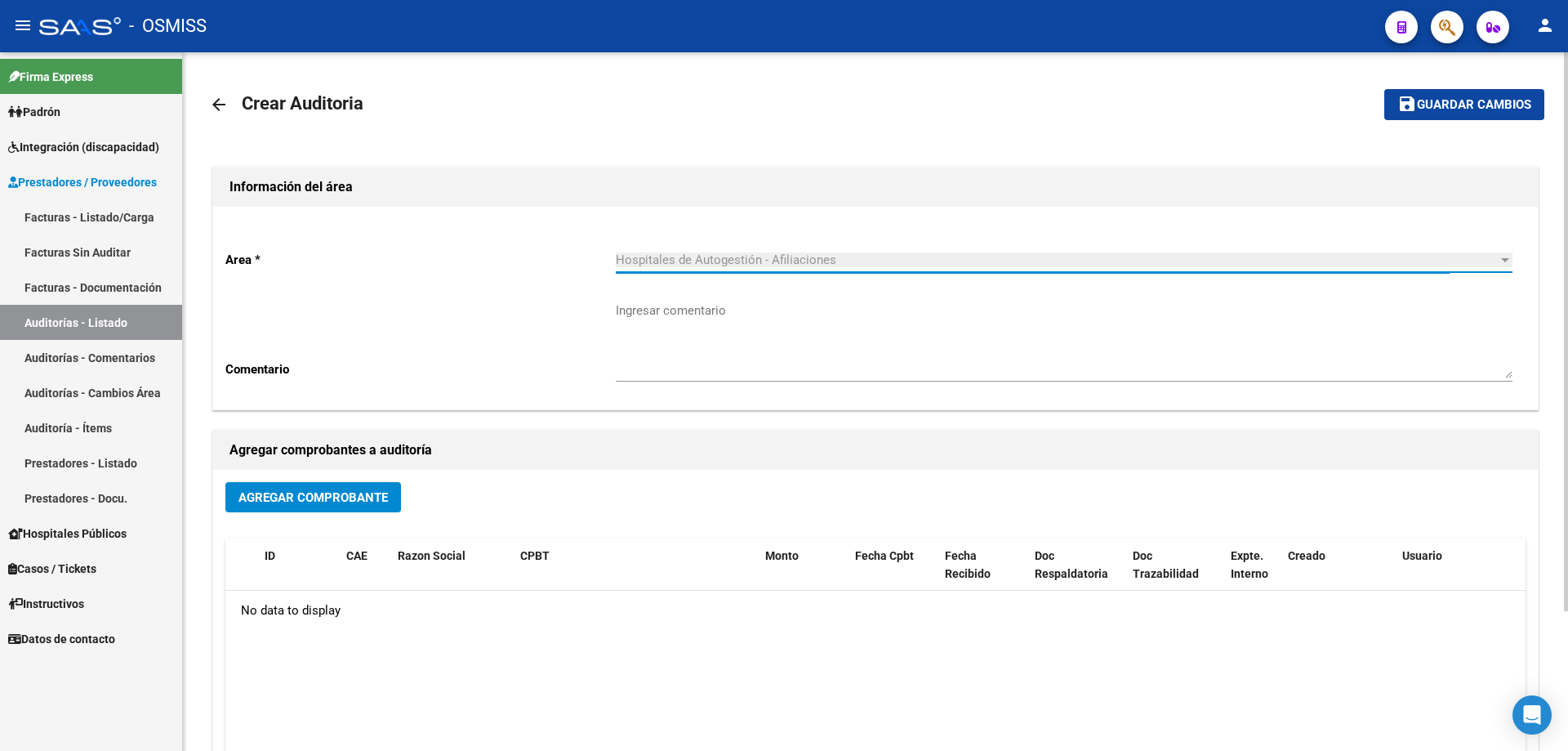
click at [345, 498] on span "Agregar Comprobante" at bounding box center [313, 497] width 149 height 15
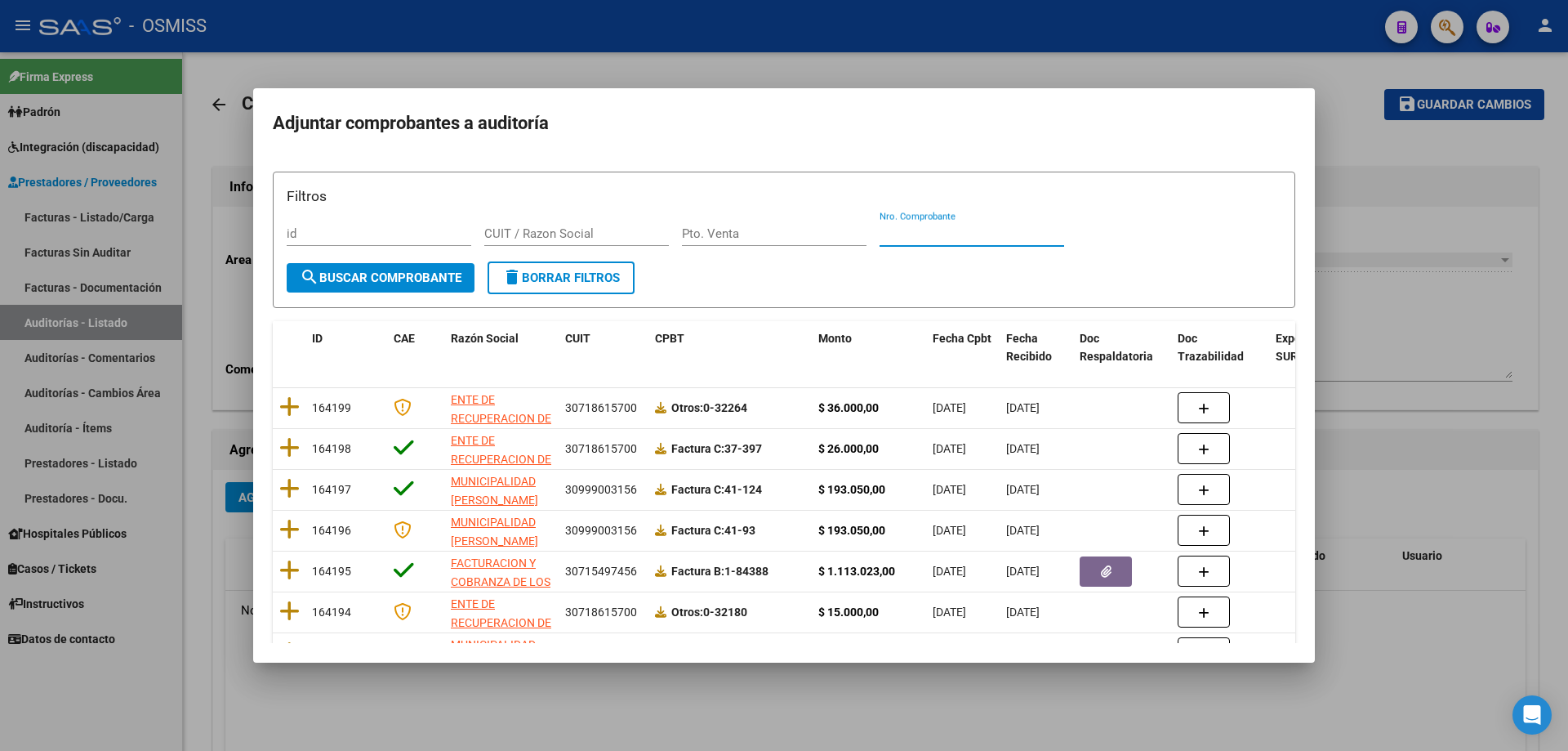
click at [758, 236] on input "Nro. Comprobante" at bounding box center [972, 233] width 184 height 15
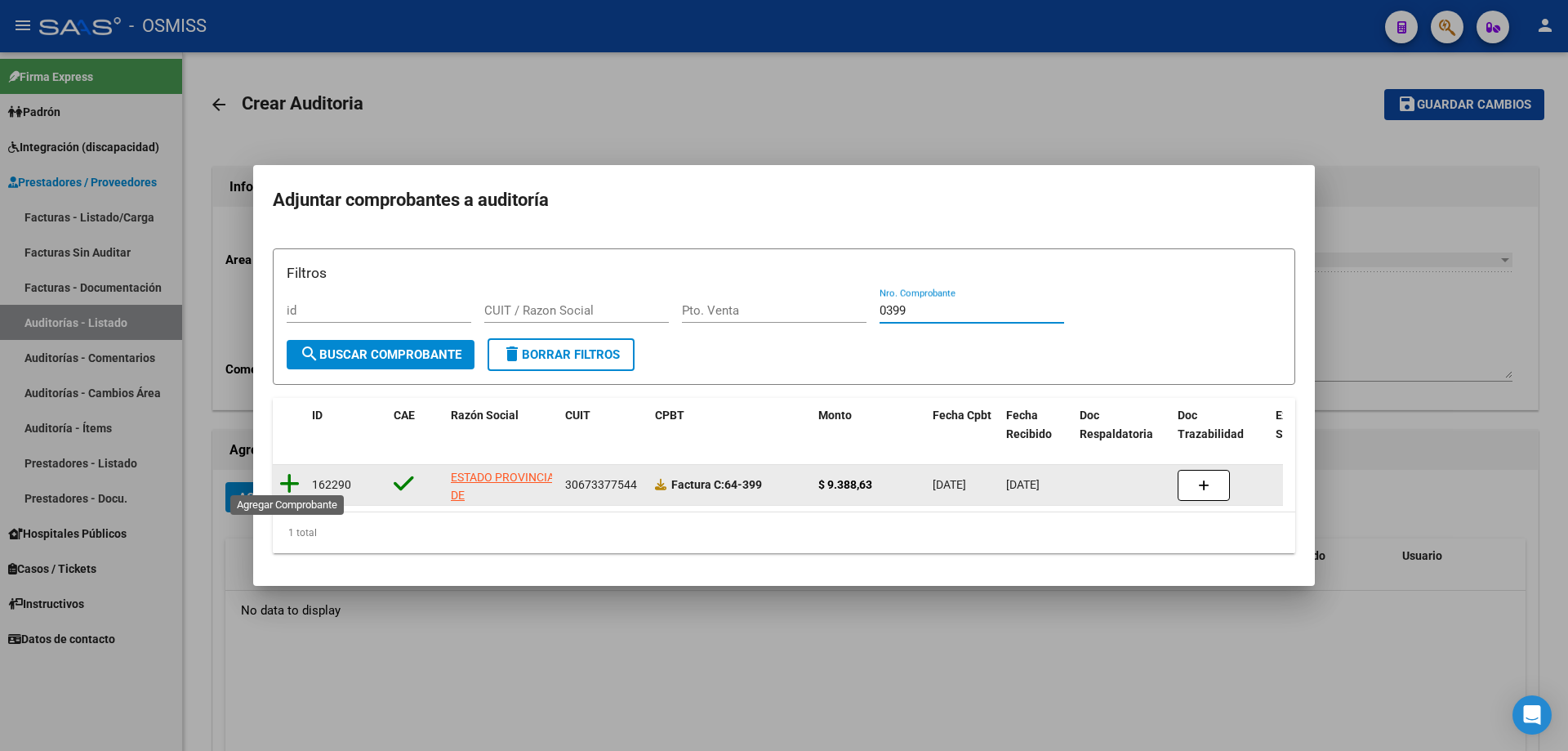
click at [285, 477] on icon at bounding box center [289, 483] width 20 height 23
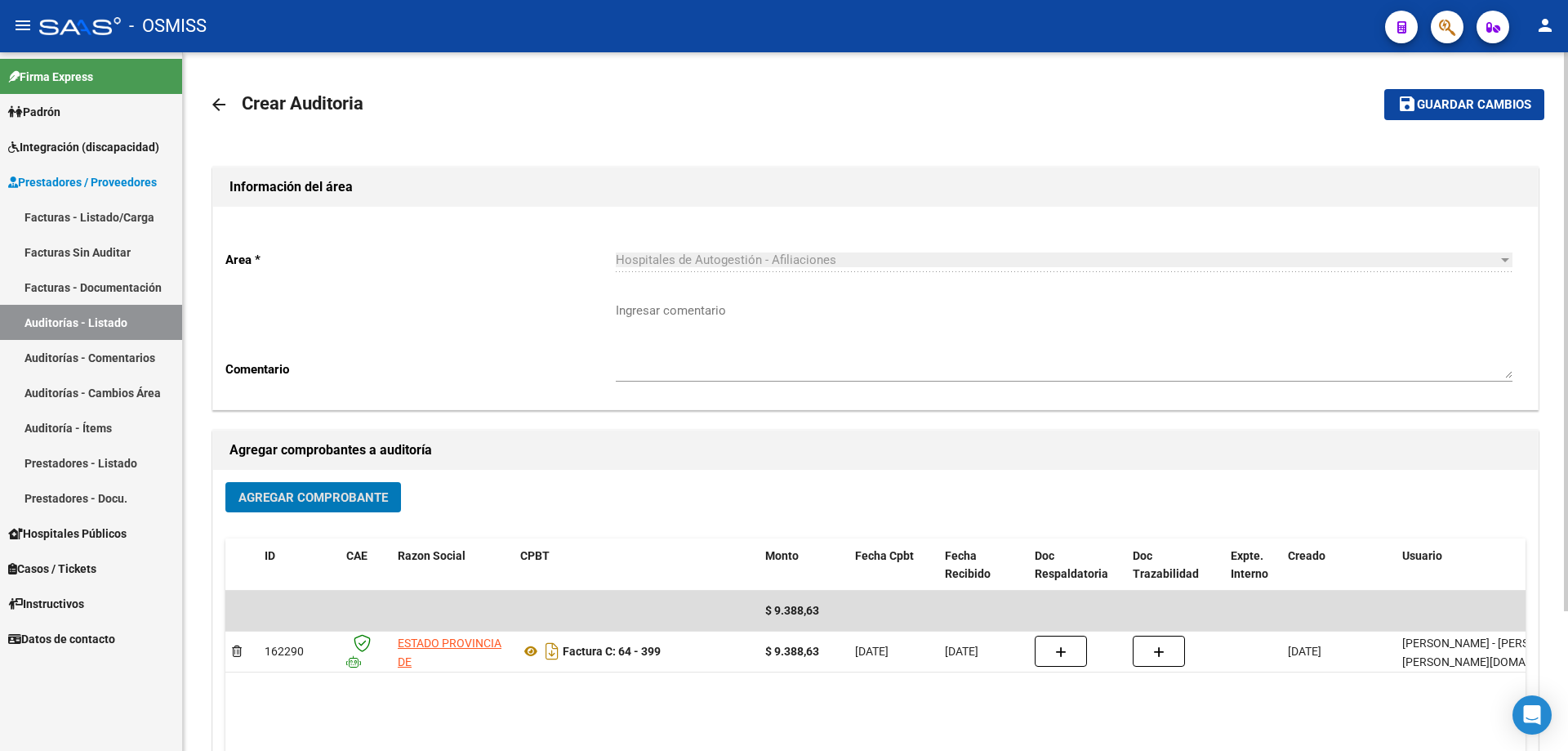
click at [758, 111] on mat-icon "save" at bounding box center [1407, 103] width 20 height 20
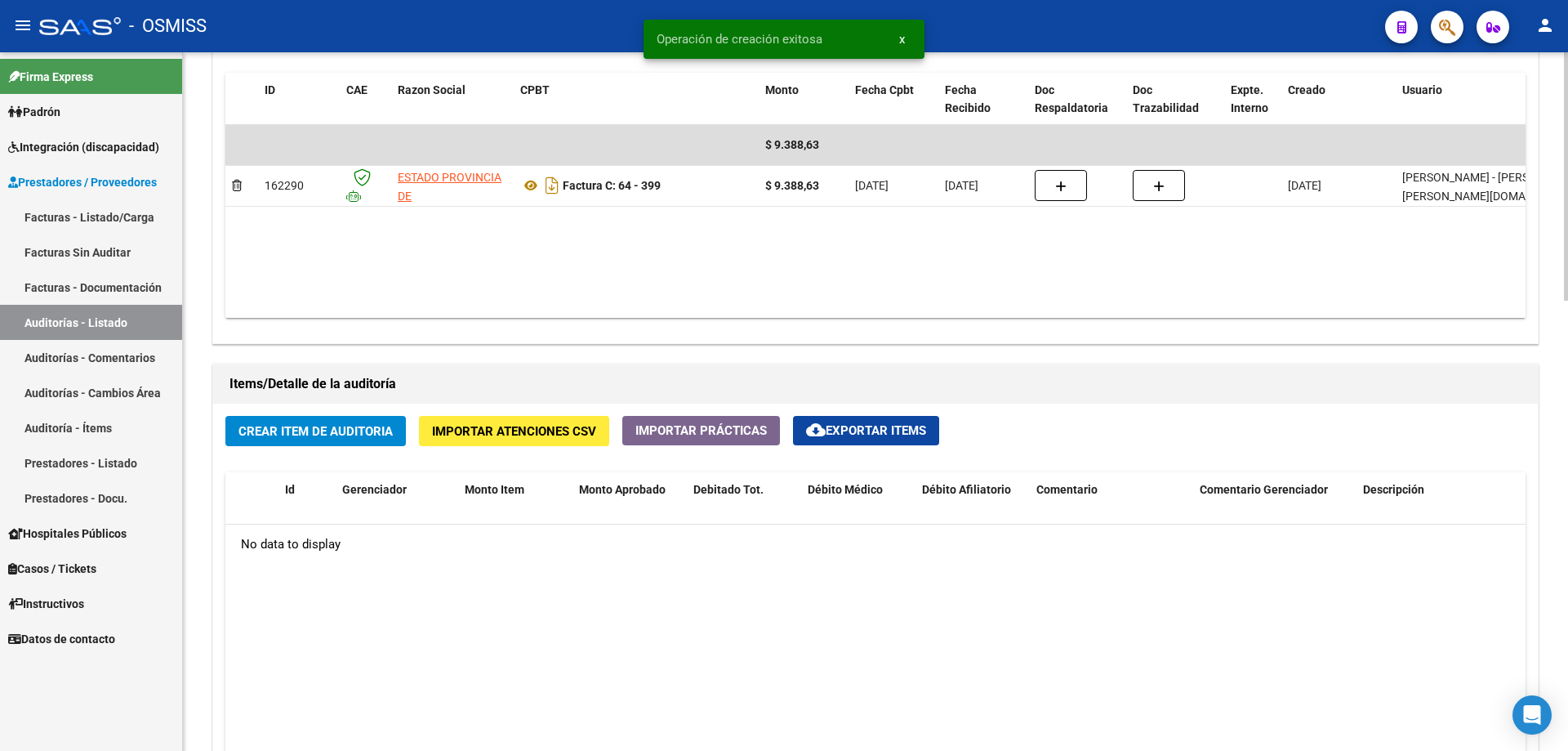
scroll to position [899, 0]
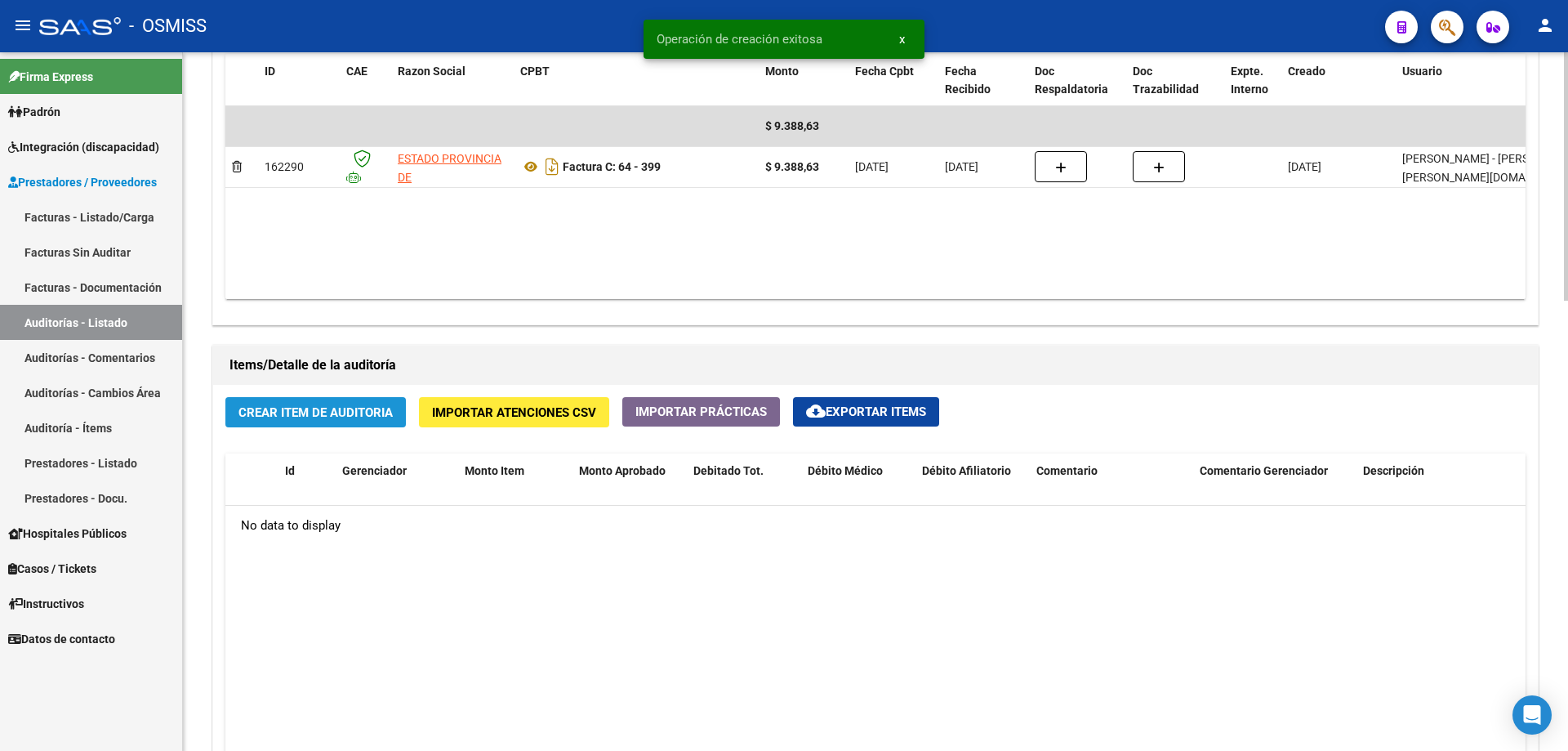
click at [321, 405] on span "Crear Item de Auditoria" at bounding box center [316, 412] width 154 height 15
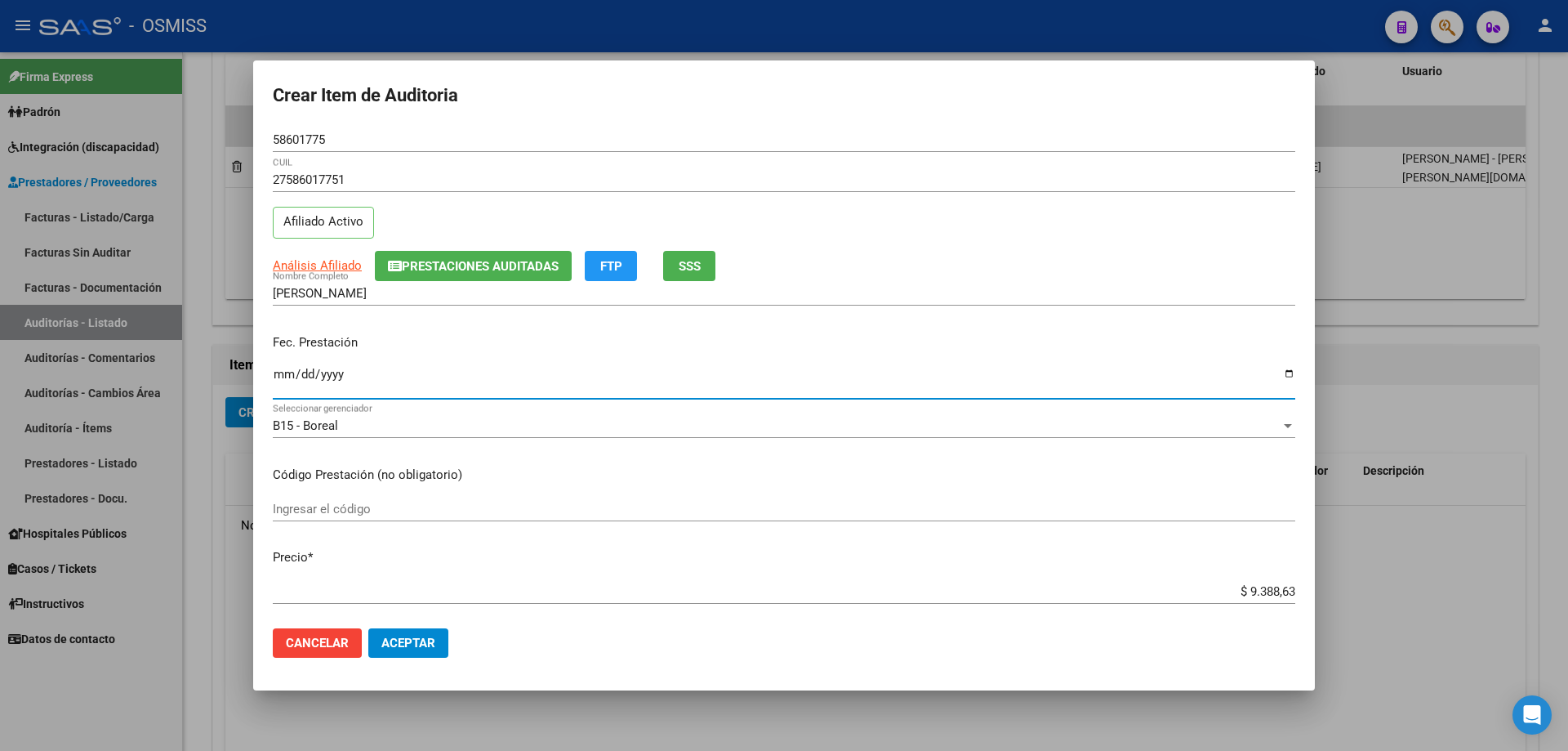
click at [288, 375] on input "Ingresar la fecha" at bounding box center [784, 381] width 1022 height 26
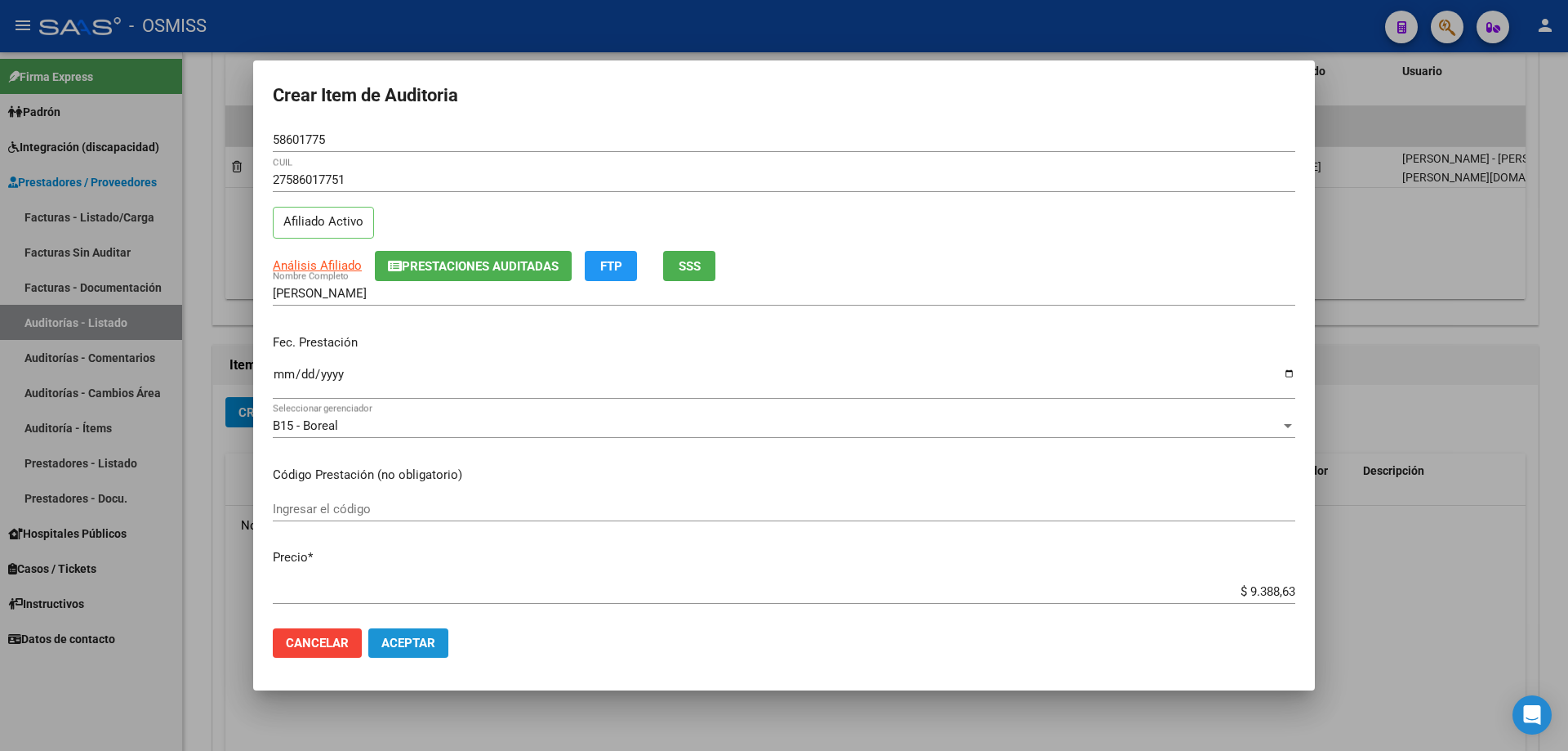
click at [416, 506] on span "Aceptar" at bounding box center [408, 643] width 54 height 15
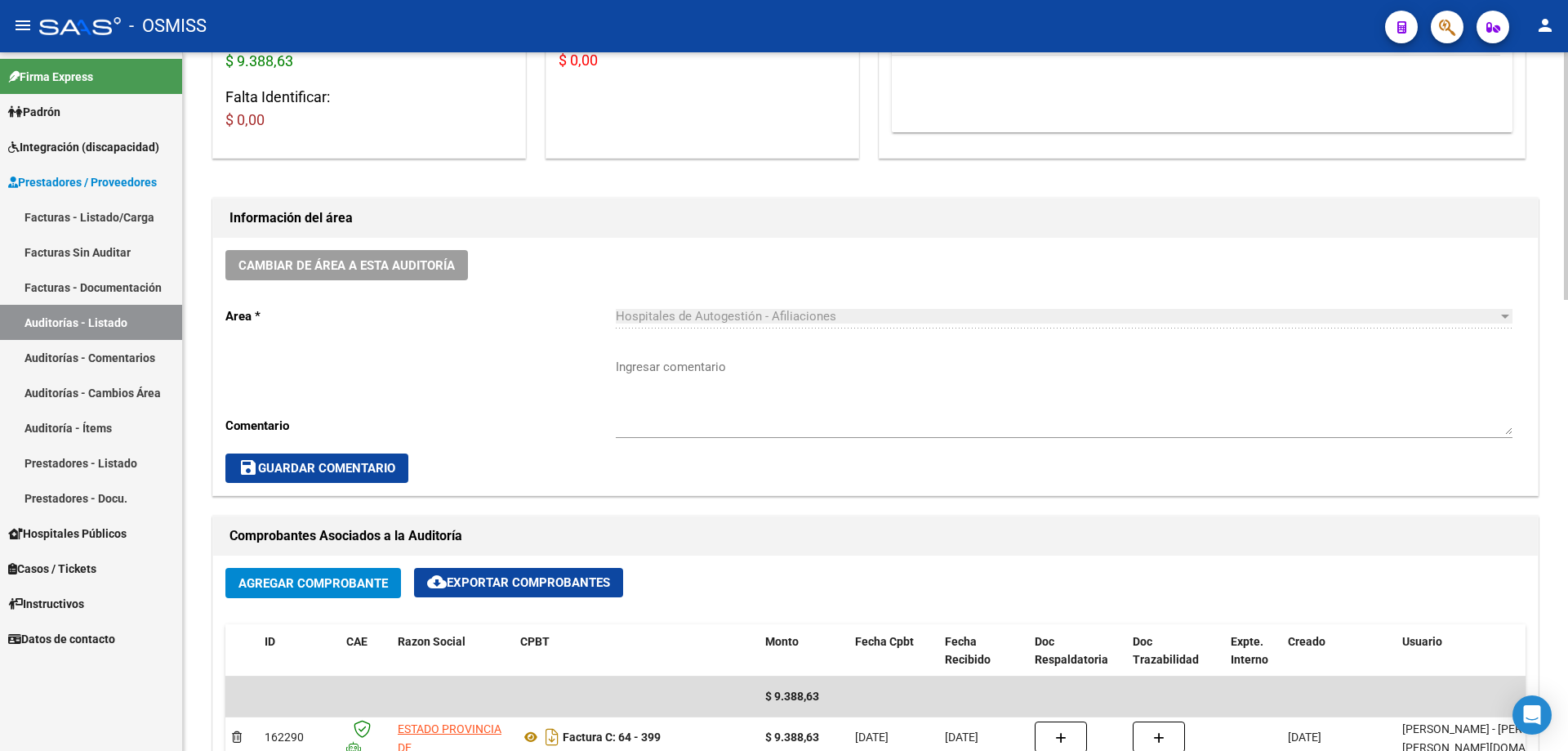
scroll to position [328, 0]
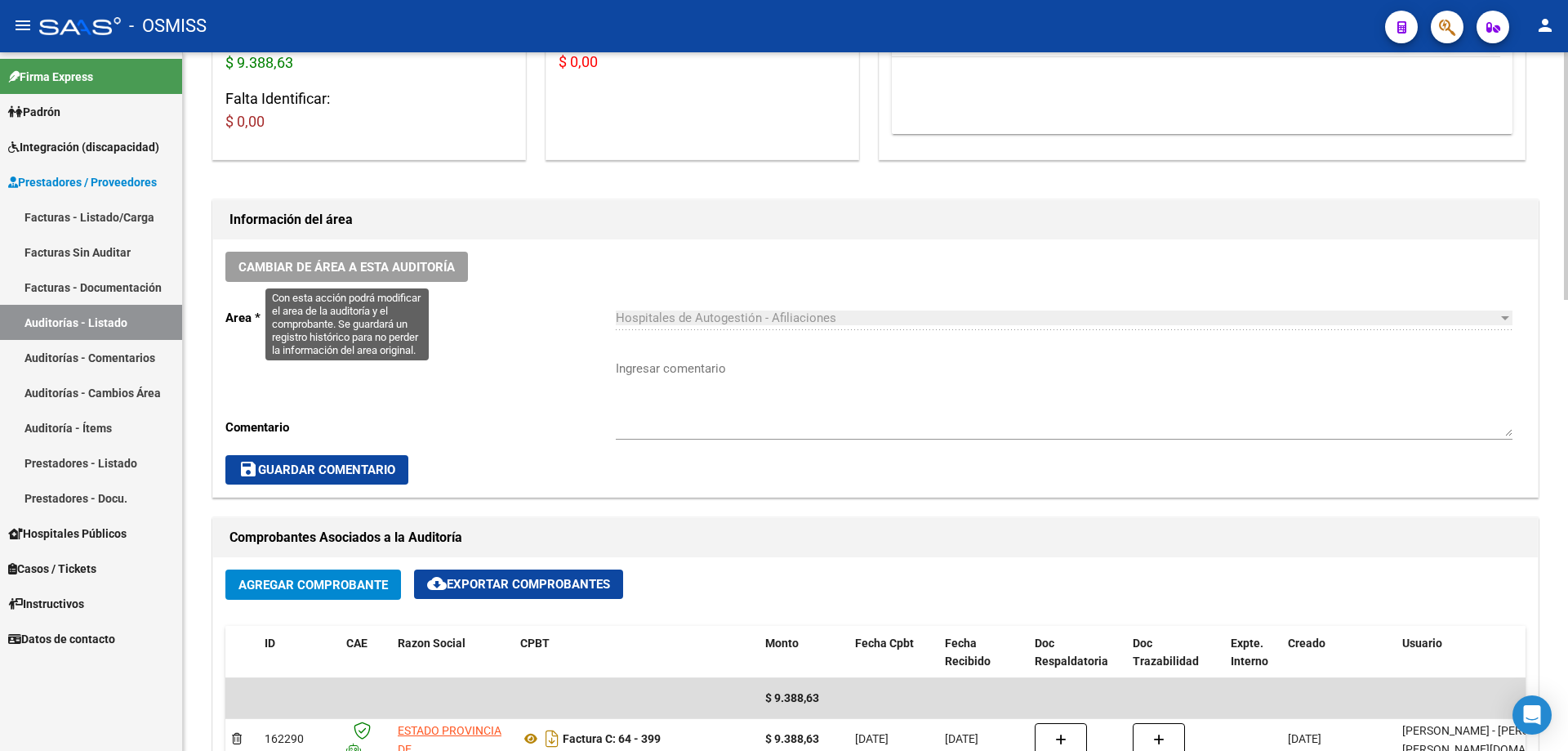
click at [363, 265] on span "Cambiar de área a esta auditoría" at bounding box center [347, 266] width 217 height 15
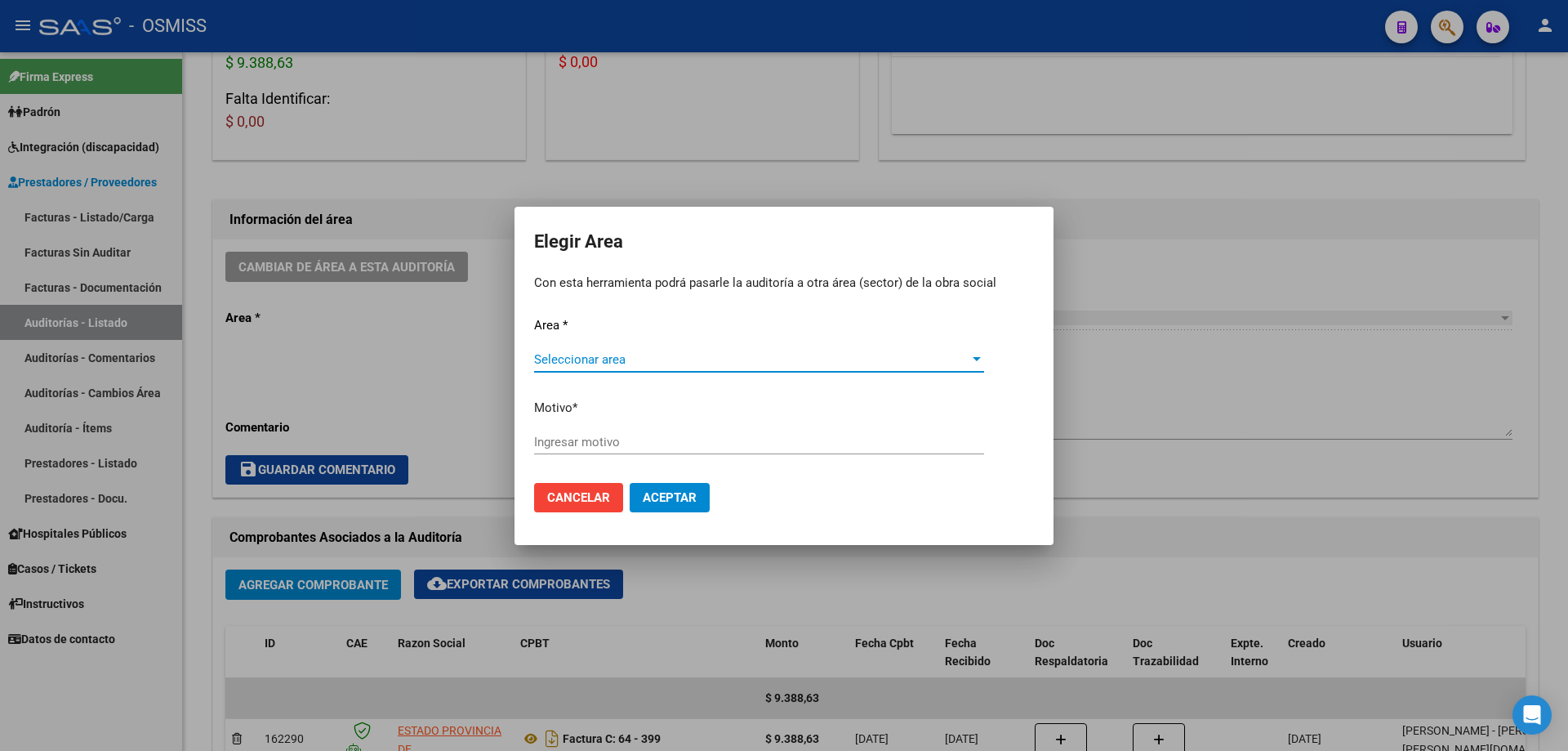
click at [686, 345] on div "Area * Seleccionar area Seleccionar area Motivo * [GEOGRAPHIC_DATA] motivo" at bounding box center [784, 393] width 500 height 154
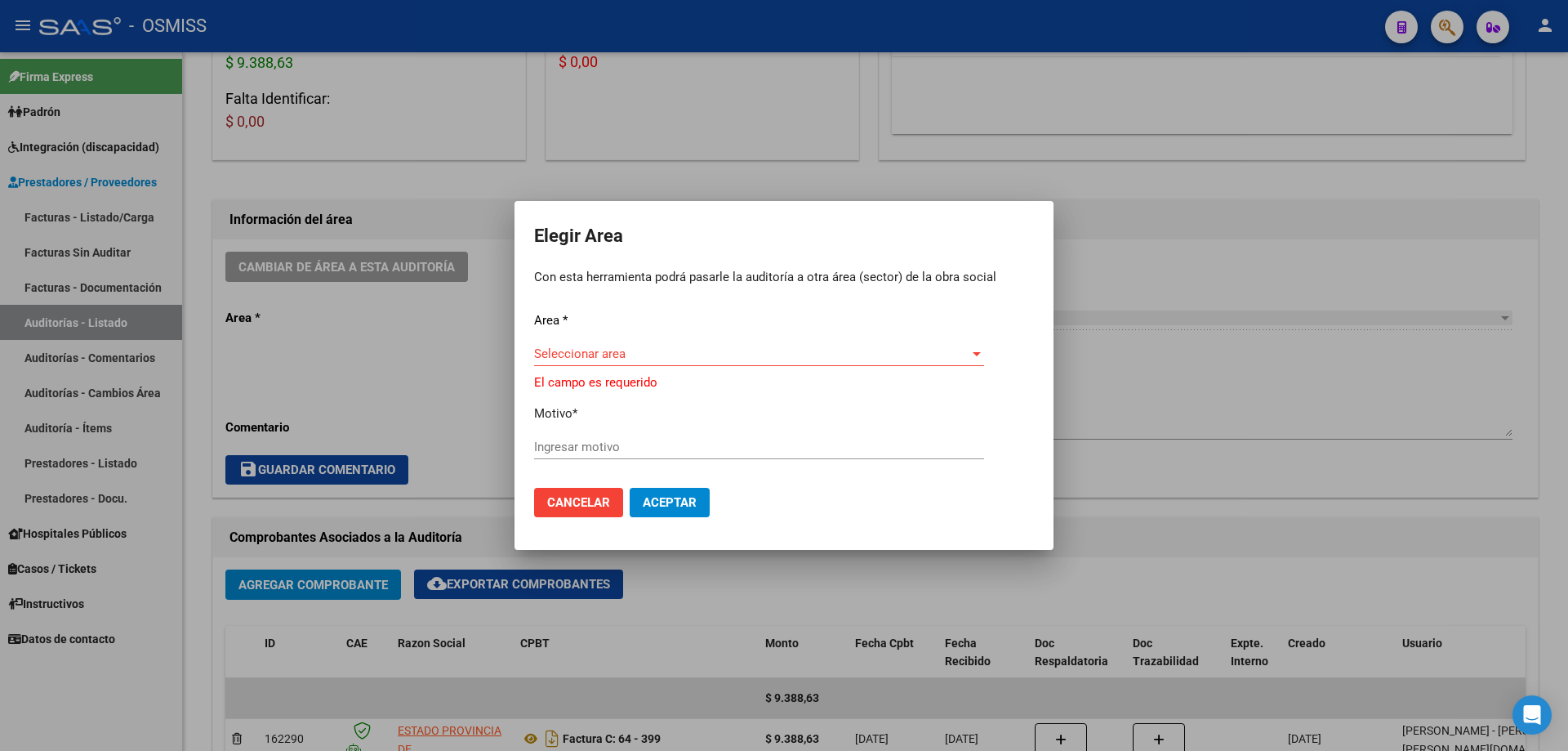
click at [687, 356] on span "Seleccionar area" at bounding box center [752, 353] width 435 height 15
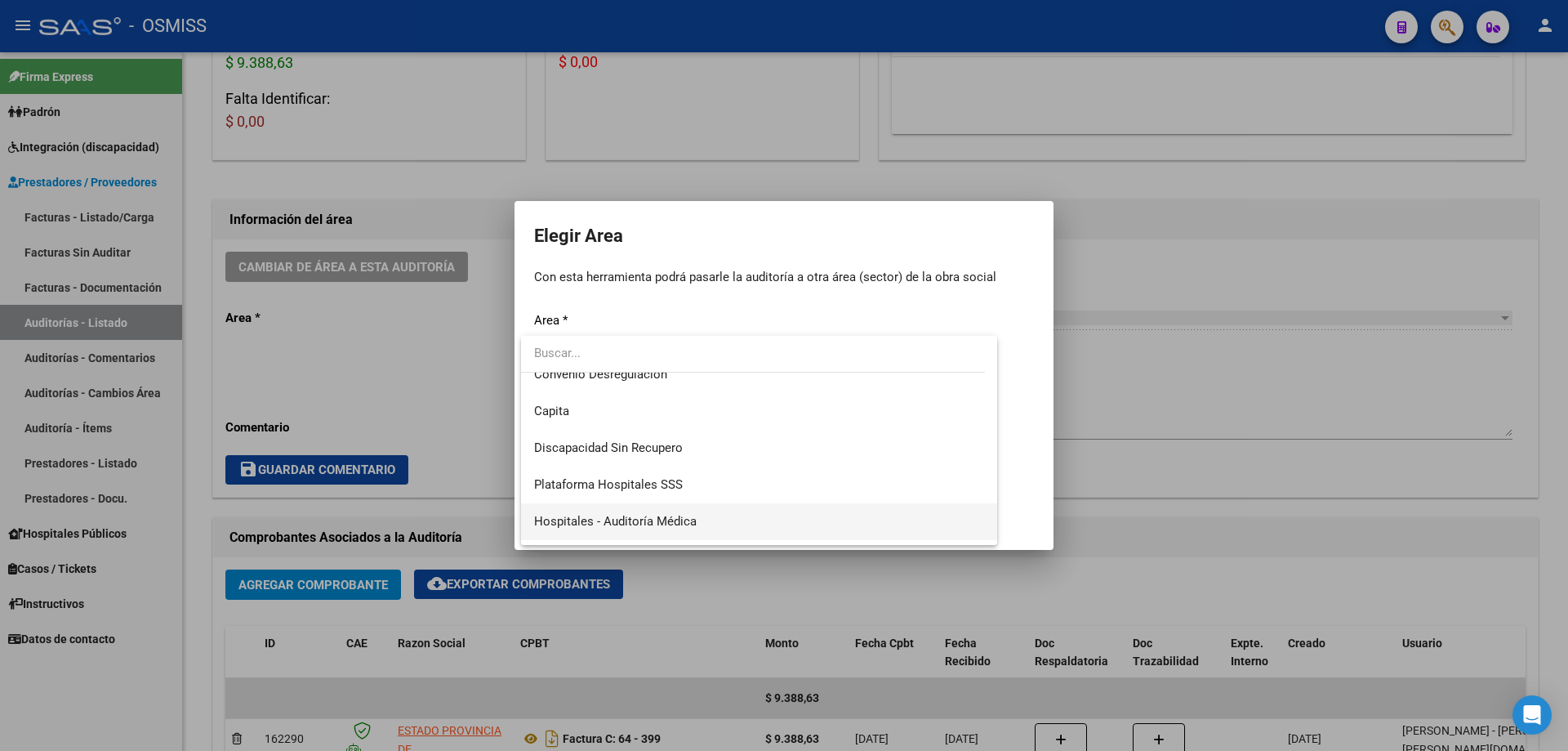
click at [691, 506] on span "Hospitales - Auditoría Médica" at bounding box center [758, 521] width 450 height 37
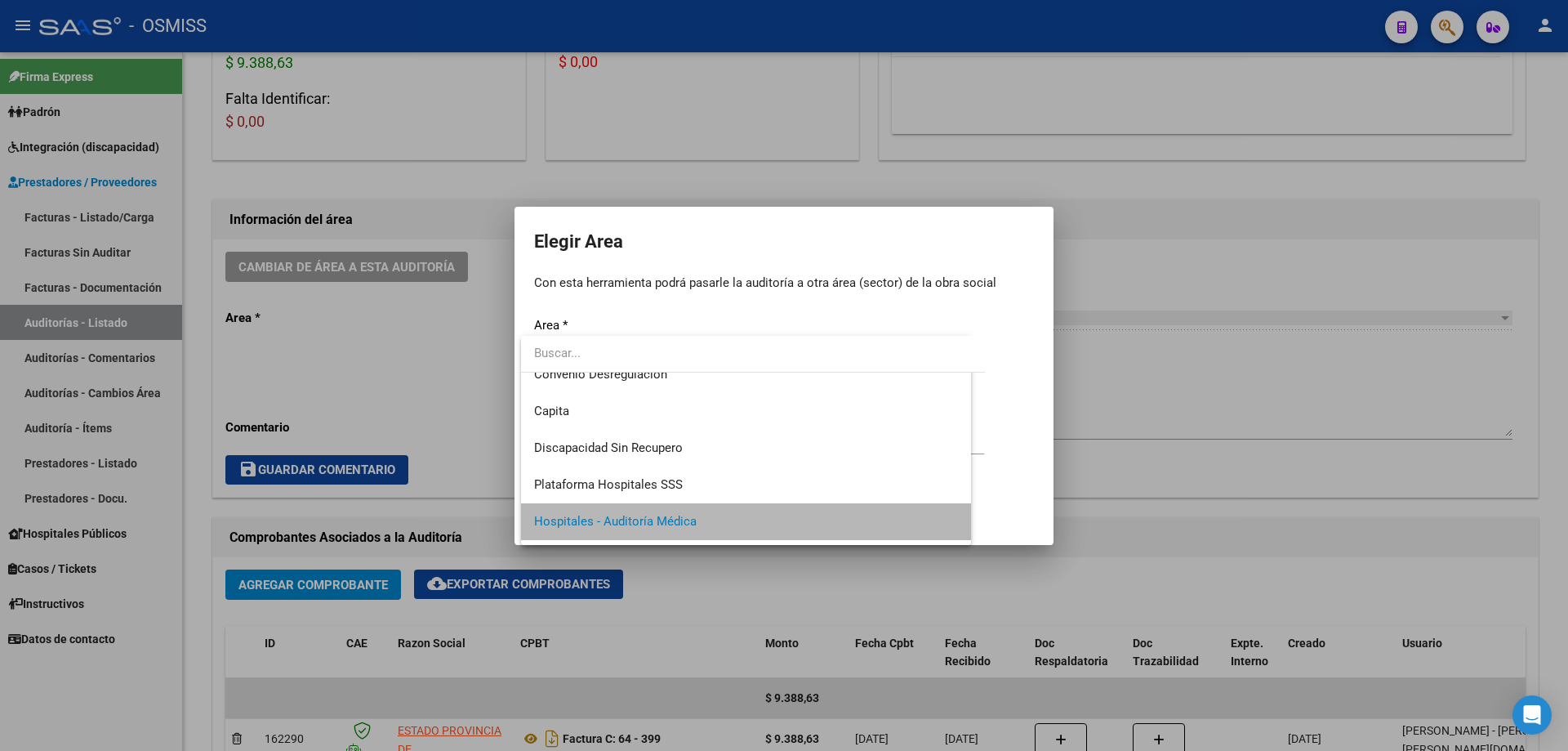
scroll to position [159, 0]
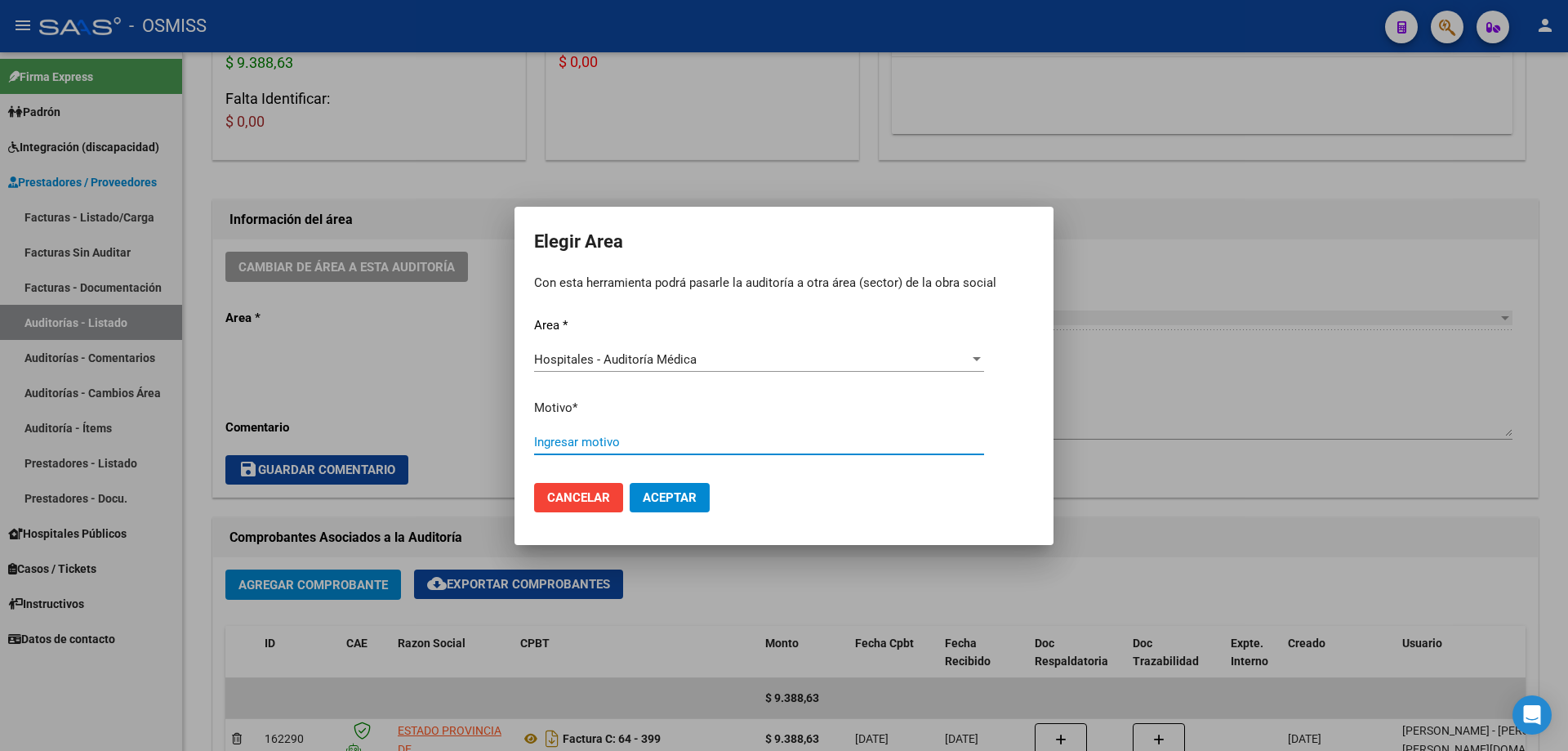
click at [644, 439] on input "Ingresar motivo" at bounding box center [758, 441] width 450 height 15
click at [701, 487] on button "Aceptar" at bounding box center [670, 498] width 80 height 29
